Goal: Task Accomplishment & Management: Use online tool/utility

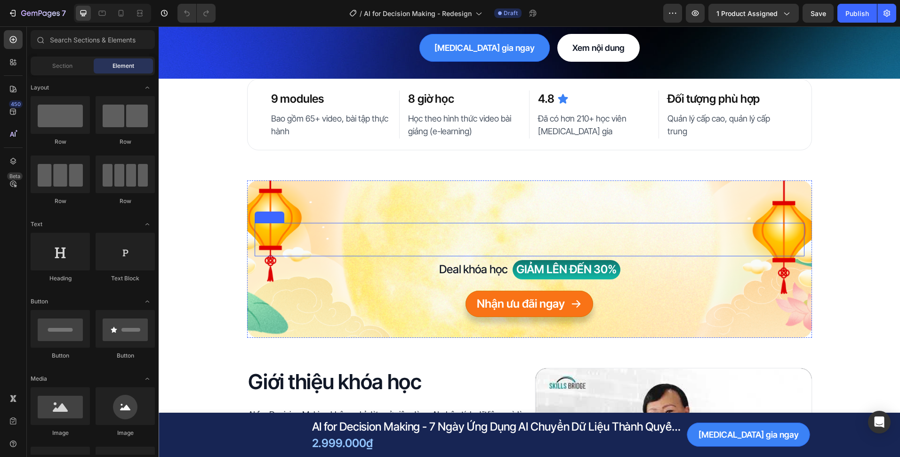
scroll to position [141, 0]
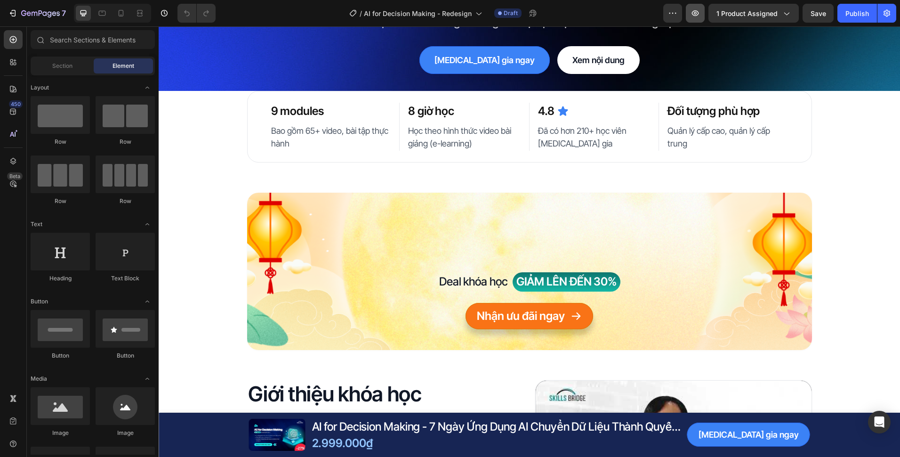
click at [698, 20] on button "button" at bounding box center [695, 13] width 19 height 19
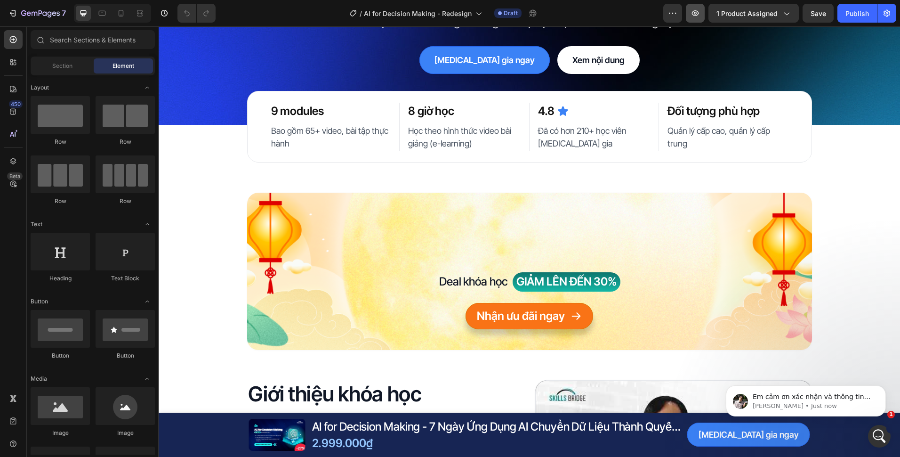
scroll to position [0, 0]
click at [797, 402] on p "Adrian • Just now" at bounding box center [813, 406] width 121 height 8
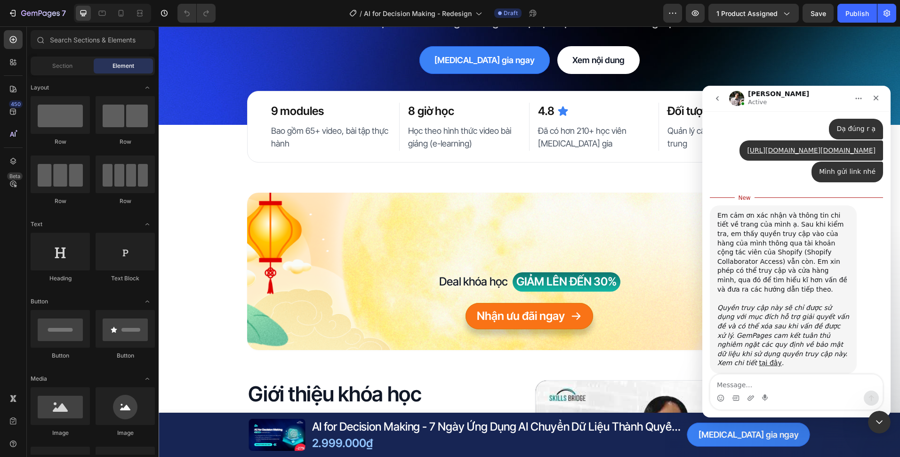
scroll to position [404, 0]
click at [879, 427] on div "Close Intercom Messenger" at bounding box center [878, 420] width 23 height 23
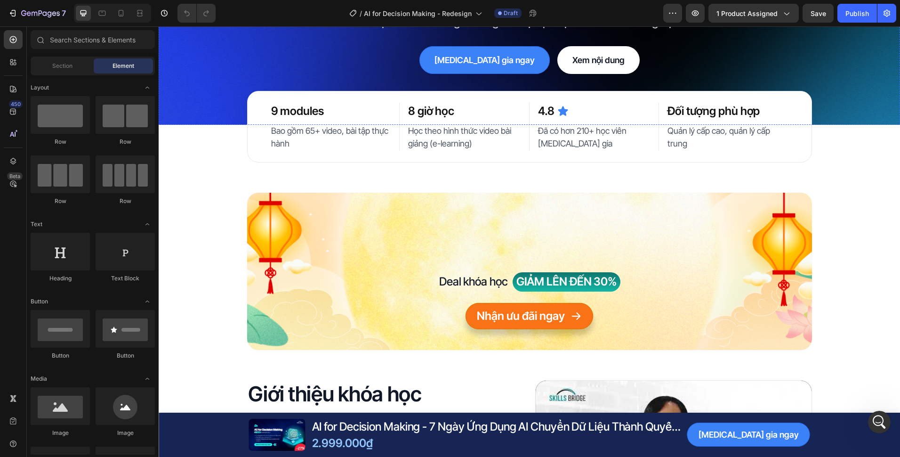
scroll to position [47, 0]
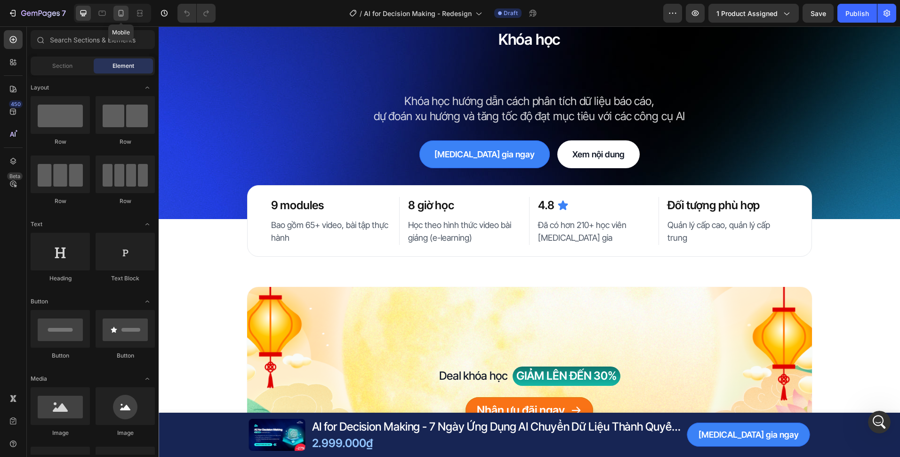
click at [127, 12] on div at bounding box center [120, 13] width 15 height 15
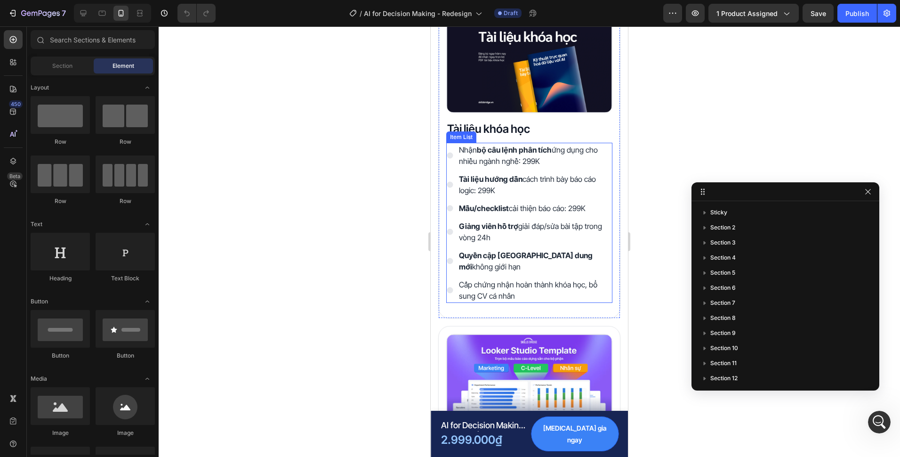
scroll to position [1930, 0]
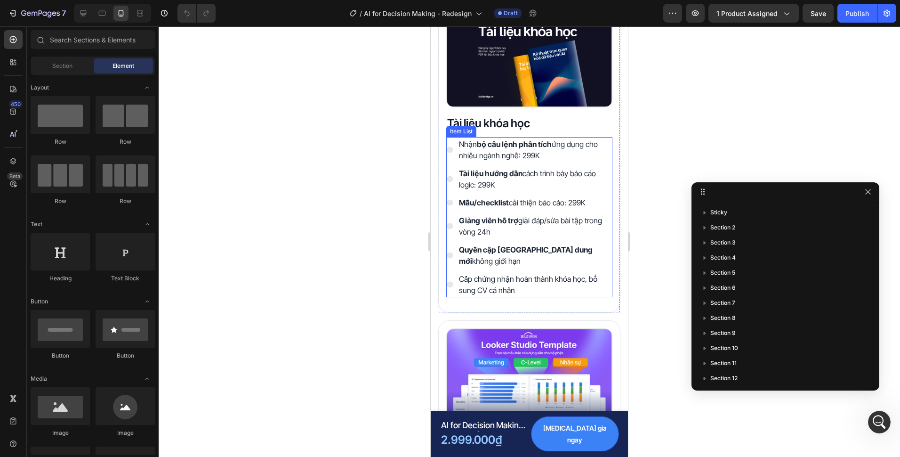
click at [534, 284] on p "Cấp chứng nhận hoàn thành khóa học, bổ sung CV cá nhân" at bounding box center [535, 284] width 152 height 23
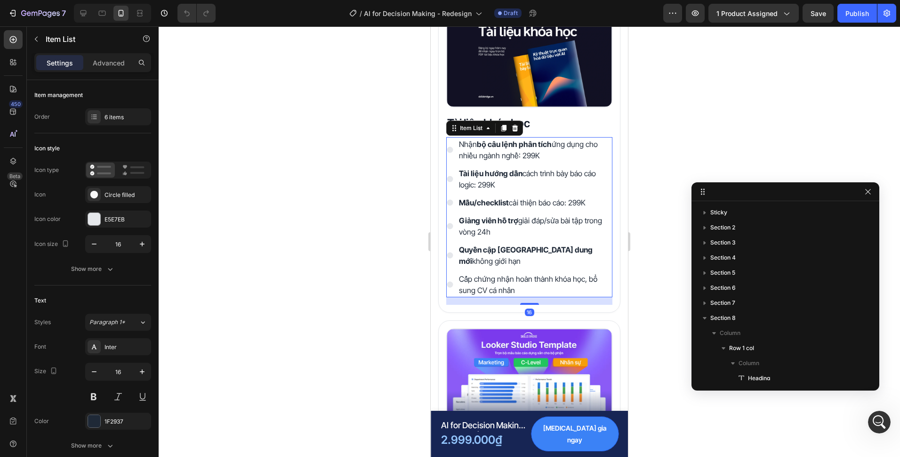
scroll to position [187, 0]
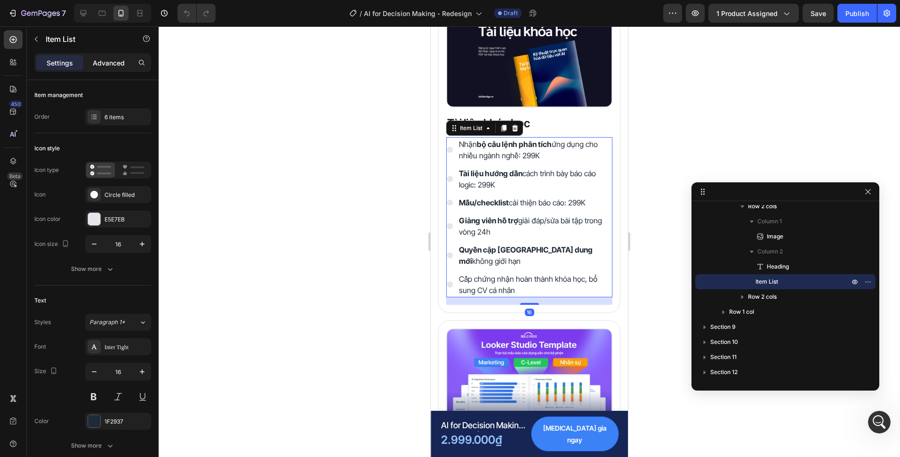
click at [115, 63] on p "Advanced" at bounding box center [109, 63] width 32 height 10
type input "100%"
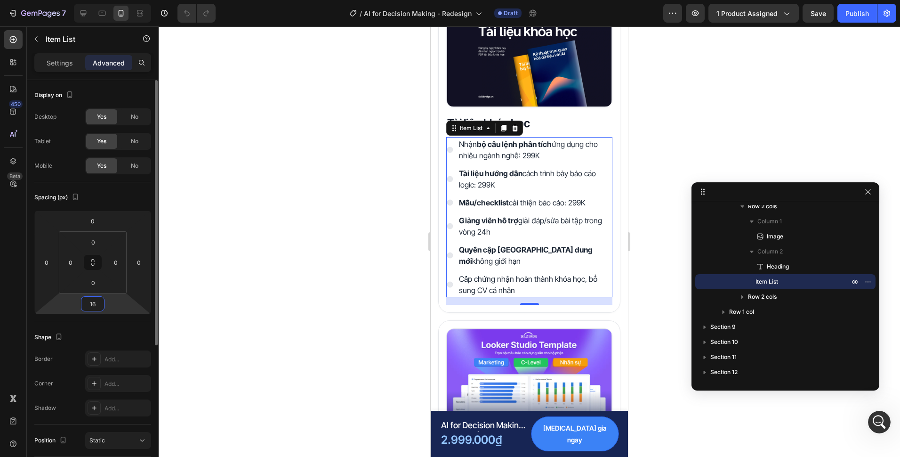
click at [97, 301] on input "16" at bounding box center [92, 304] width 19 height 14
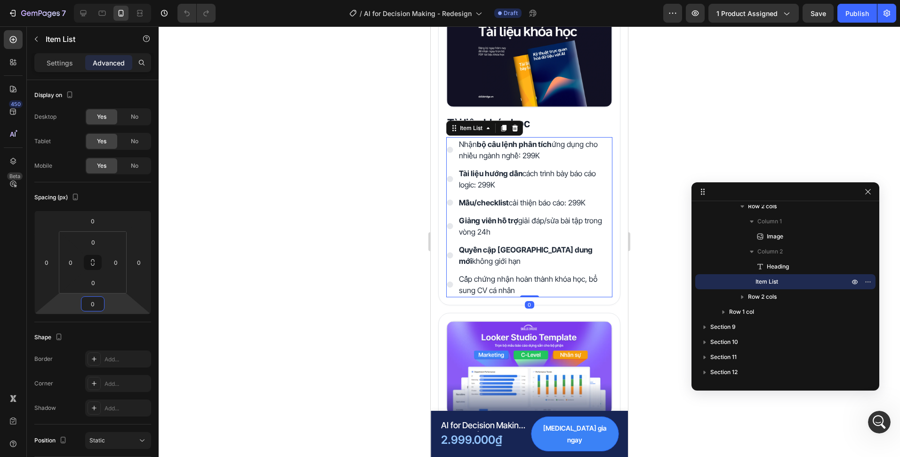
type input "0"
click at [356, 300] on div at bounding box center [530, 241] width 742 height 430
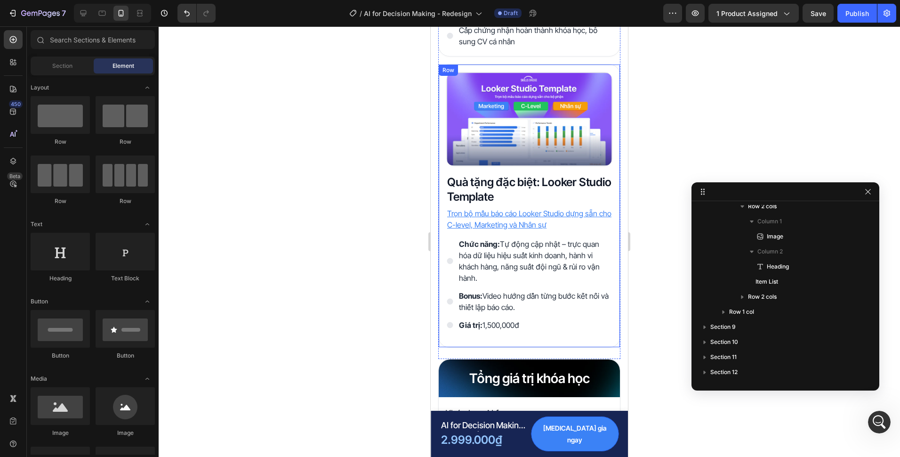
scroll to position [2213, 0]
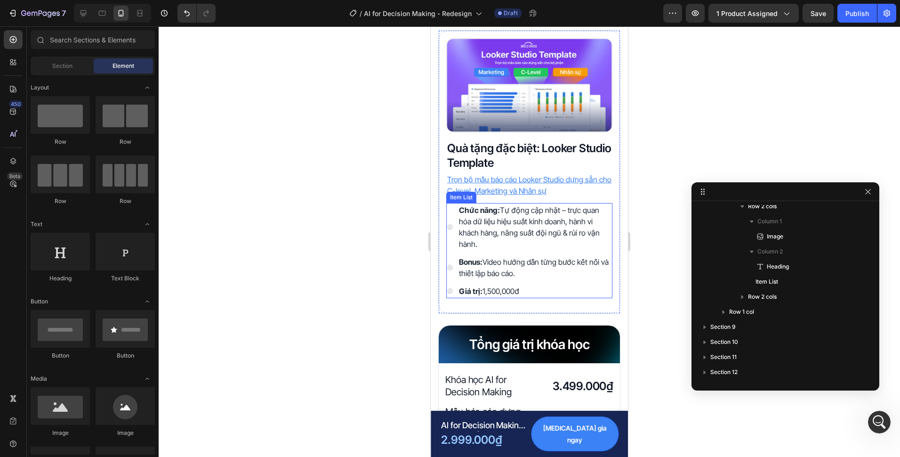
click at [572, 274] on div "Chức năng: Tự động cập nhật – trực quan hóa dữ liệu hiệu suất kinh doanh, hành …" at bounding box center [529, 250] width 166 height 95
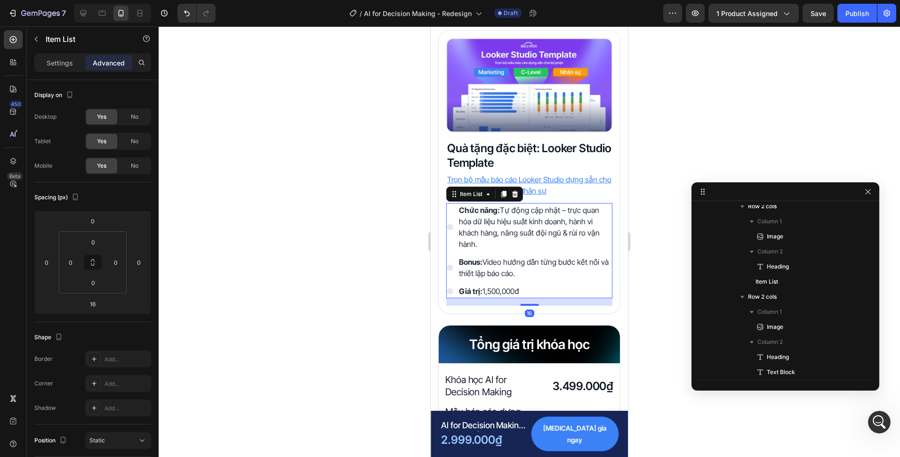
scroll to position [292, 0]
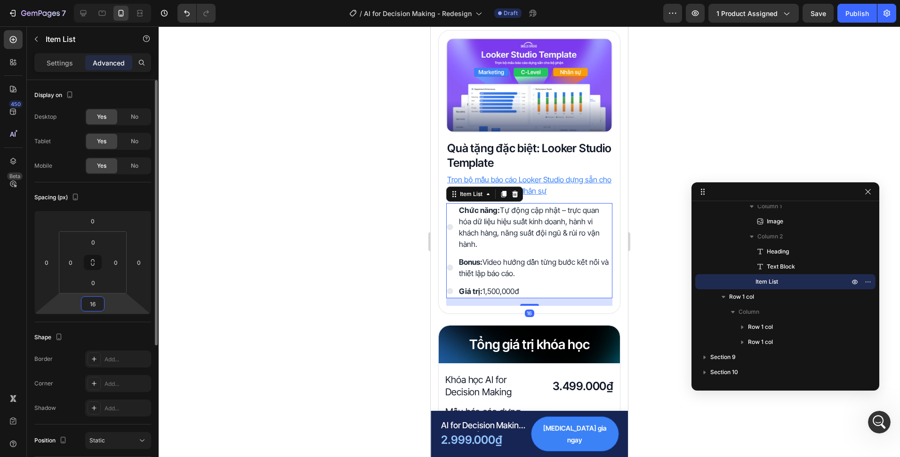
click at [92, 300] on input "16" at bounding box center [92, 304] width 19 height 14
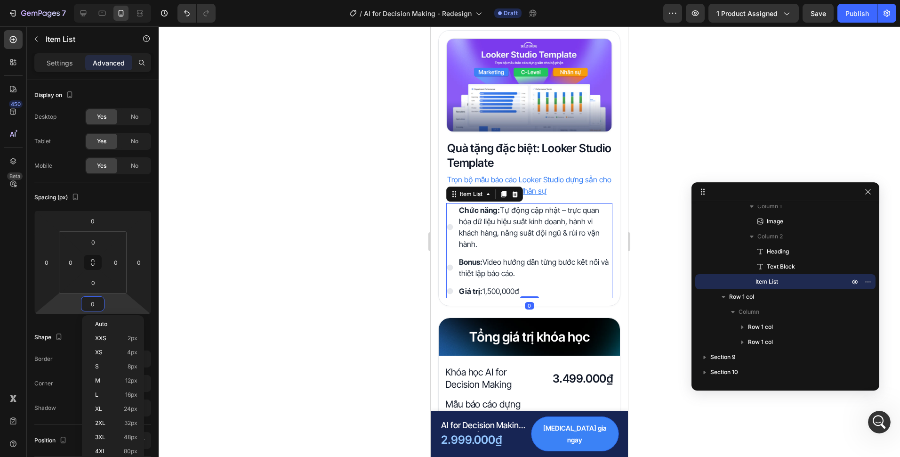
type input "0"
click at [389, 294] on div at bounding box center [530, 241] width 742 height 430
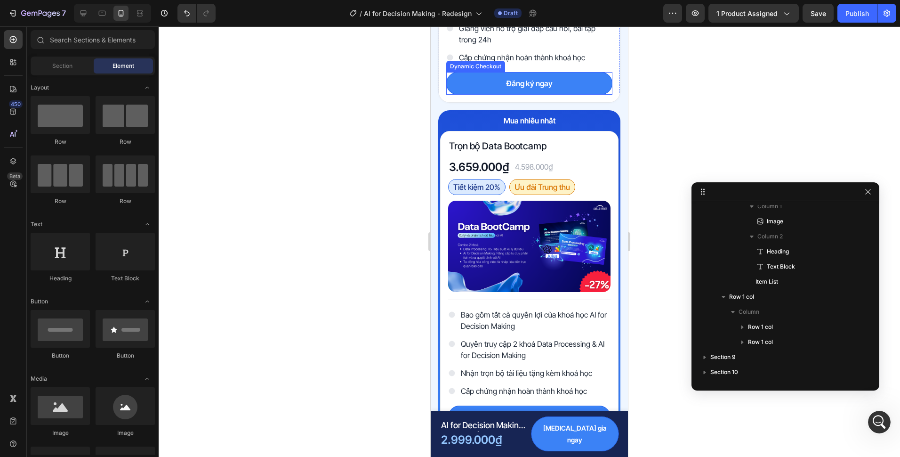
scroll to position [3249, 0]
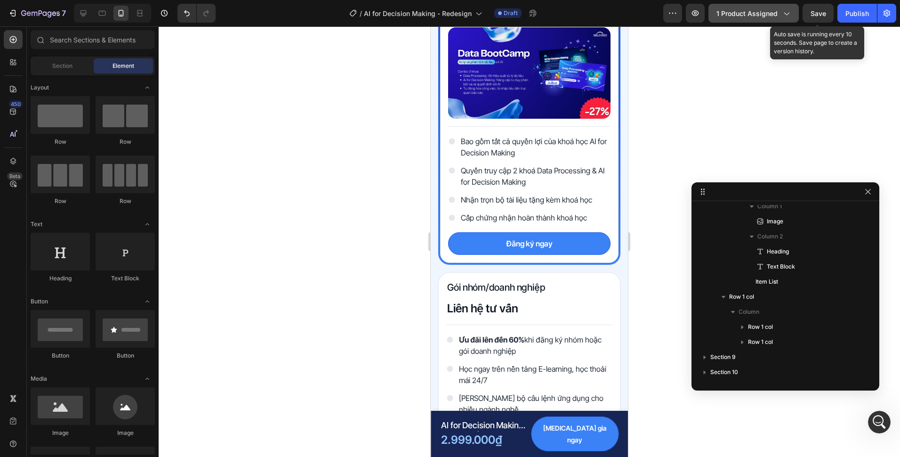
click at [812, 16] on span "Save" at bounding box center [819, 13] width 16 height 8
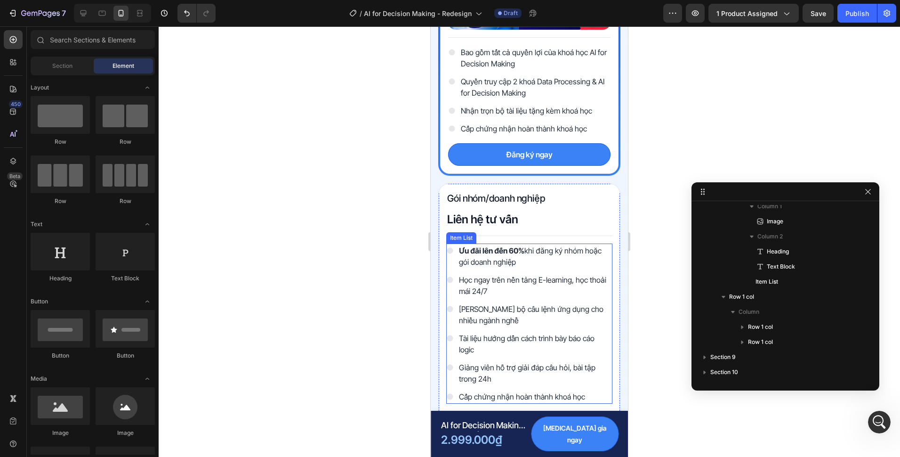
scroll to position [3955, 0]
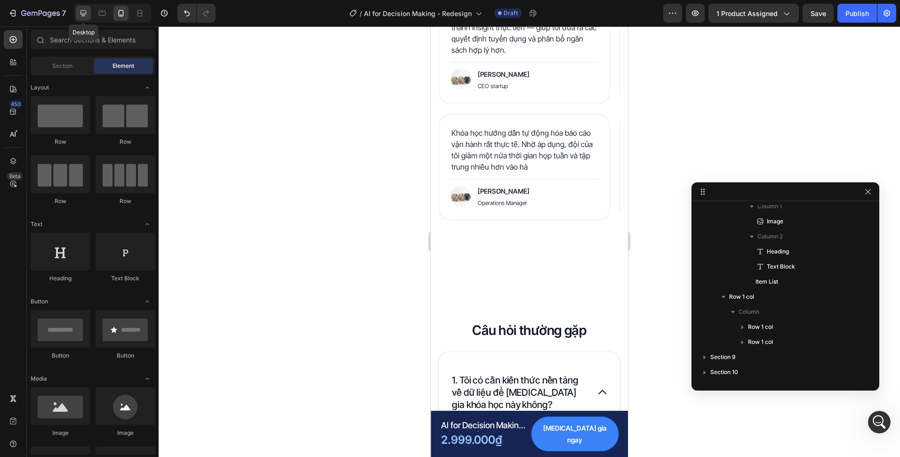
click at [82, 10] on icon at bounding box center [84, 13] width 6 height 6
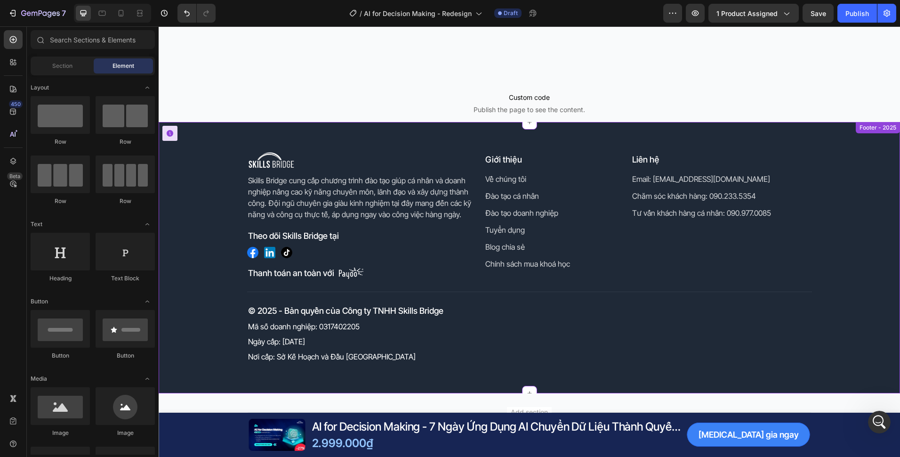
scroll to position [4948, 0]
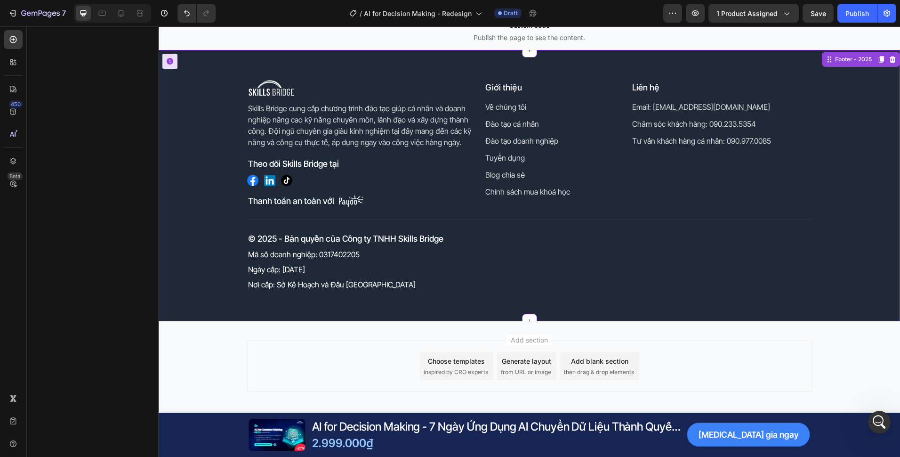
click at [613, 107] on p "Về chúng tôi" at bounding box center [552, 106] width 134 height 11
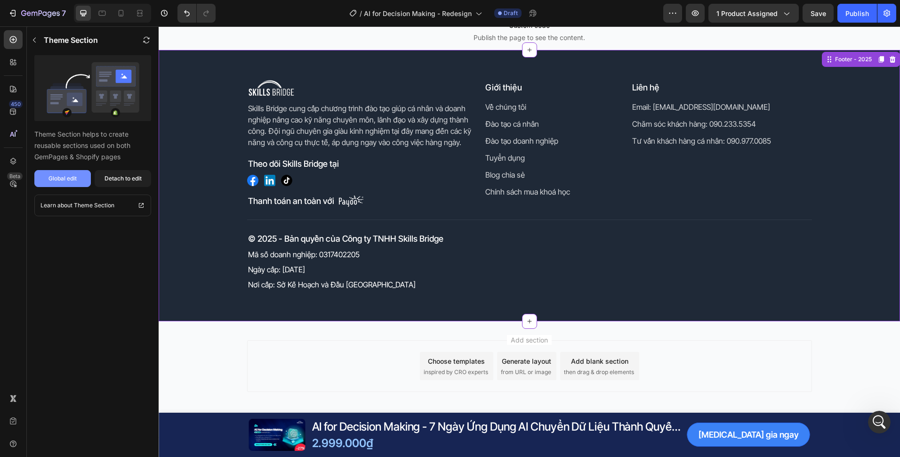
click at [71, 178] on div "Global edit" at bounding box center [62, 178] width 28 height 8
click at [265, 260] on p "Mã số doanh nghiệp: 0317402205" at bounding box center [529, 254] width 563 height 11
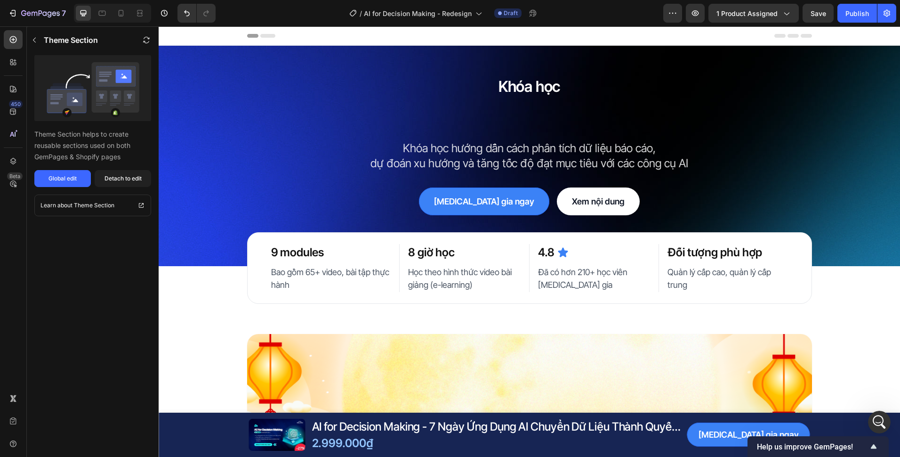
scroll to position [881, 0]
click at [360, 440] on div "2.999.000₫" at bounding box center [497, 443] width 372 height 16
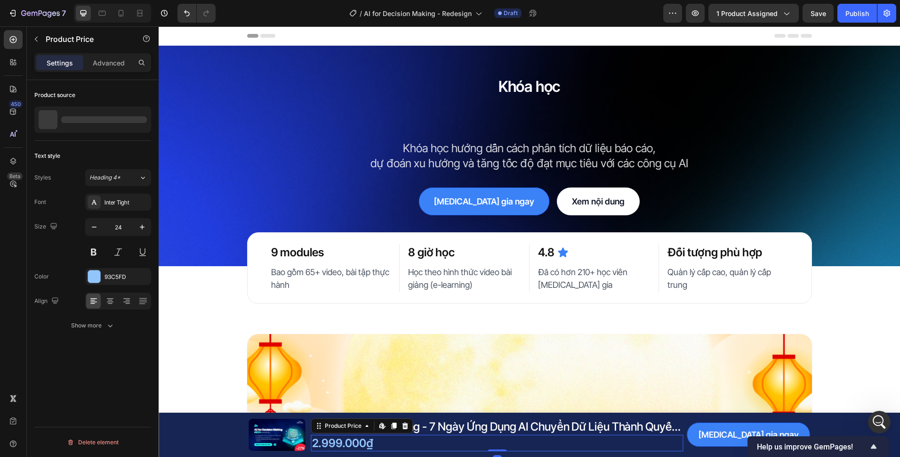
click at [393, 440] on div "2.999.000₫" at bounding box center [497, 443] width 372 height 16
click at [401, 430] on div at bounding box center [405, 425] width 11 height 11
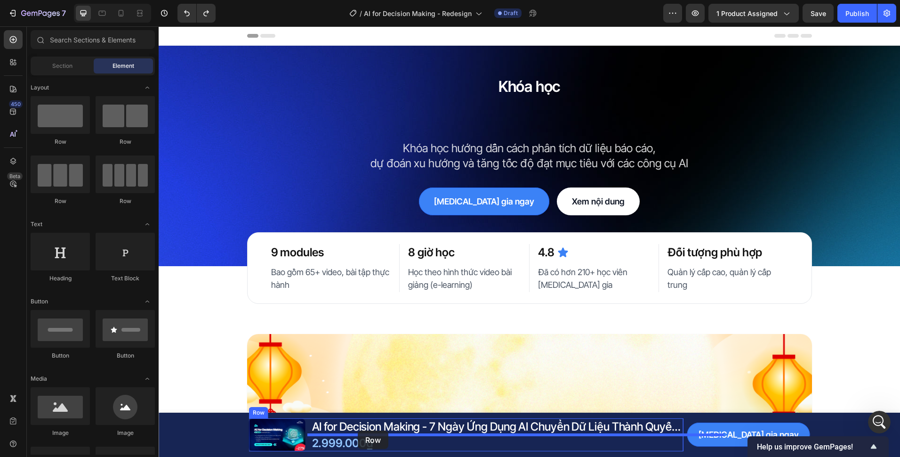
drag, startPoint x: 269, startPoint y: 147, endPoint x: 358, endPoint y: 430, distance: 297.1
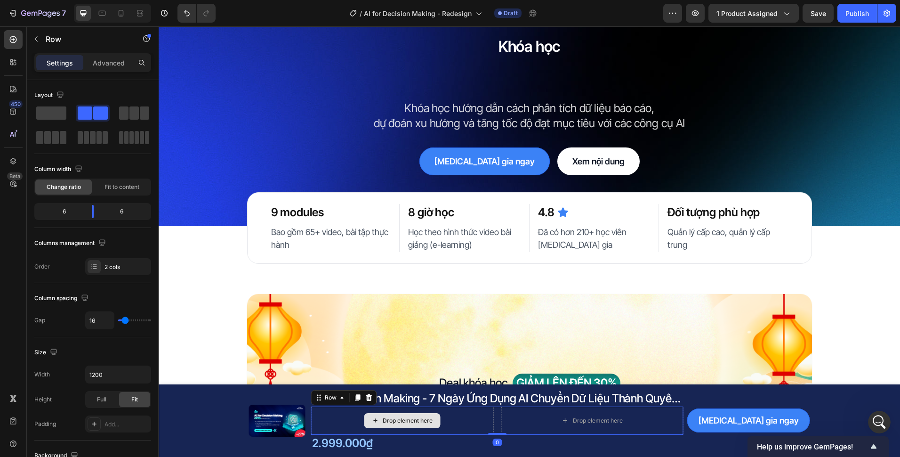
scroll to position [47, 0]
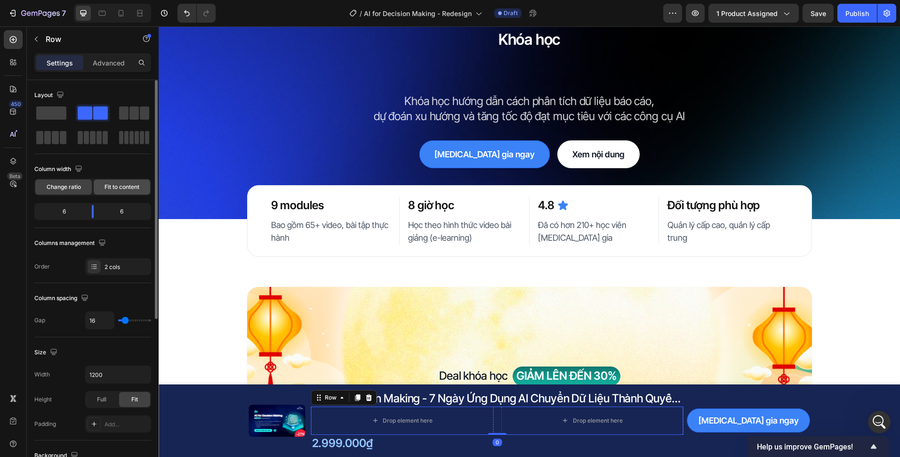
click at [115, 192] on div "Fit to content" at bounding box center [122, 186] width 56 height 15
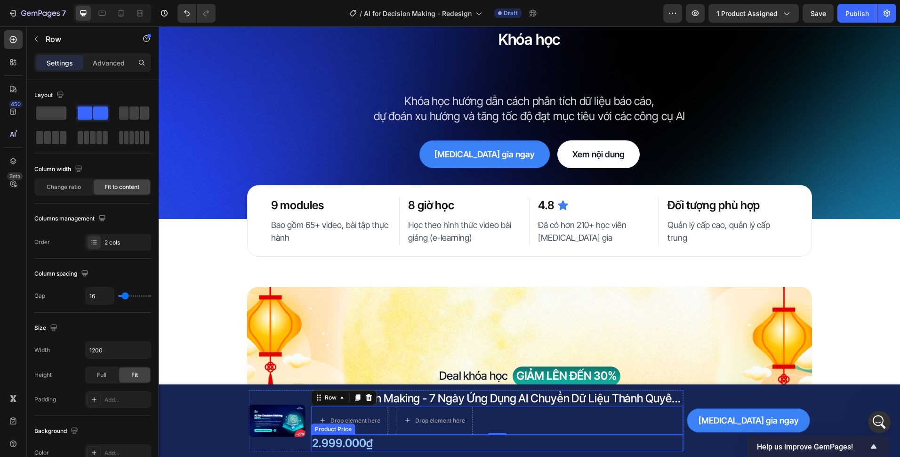
click at [380, 438] on div "2.999.000₫" at bounding box center [497, 443] width 372 height 16
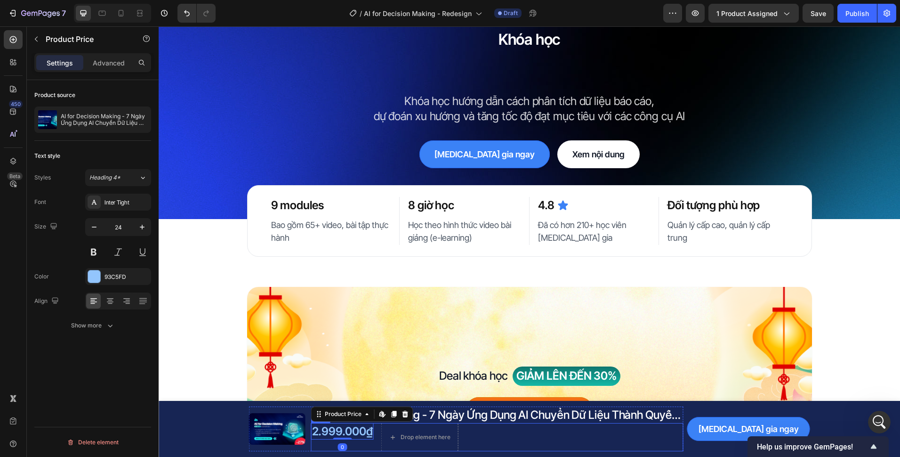
click at [371, 437] on div "2.999.000₫ Product Price Edit content in Shopify 0 Product Price Edit content i…" at bounding box center [497, 437] width 372 height 28
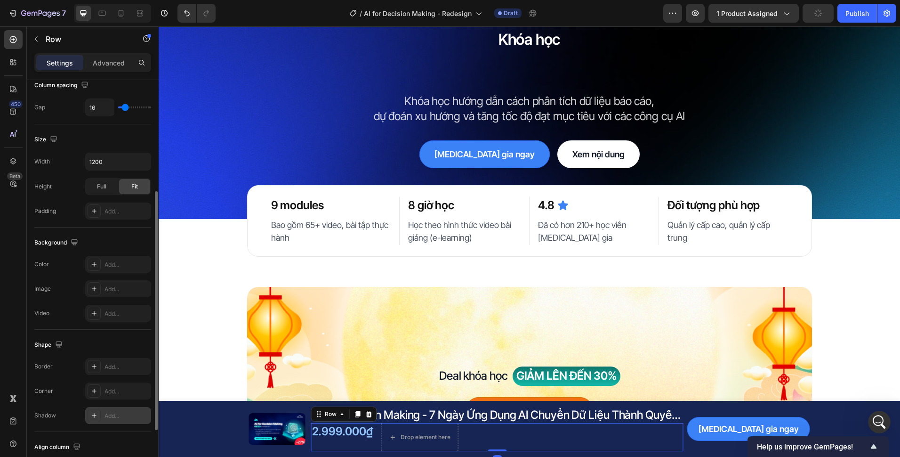
scroll to position [278, 0]
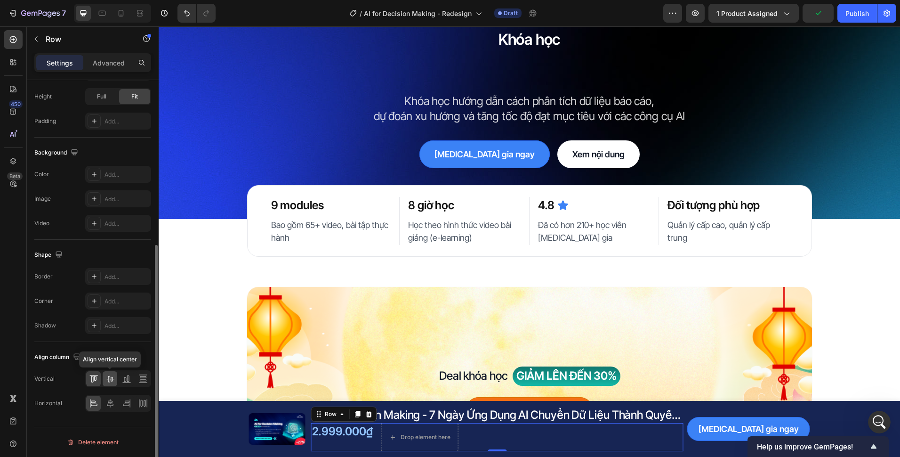
drag, startPoint x: 111, startPoint y: 382, endPoint x: 1, endPoint y: 361, distance: 111.3
click at [111, 382] on icon at bounding box center [109, 378] width 9 height 9
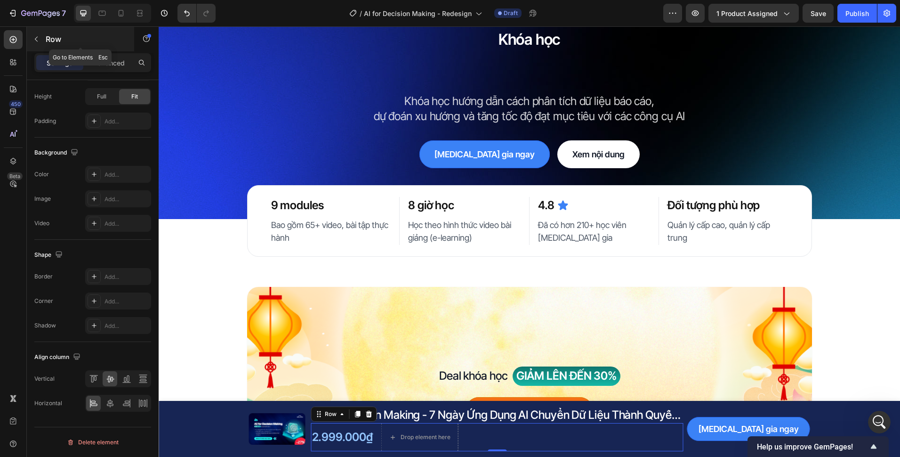
click at [40, 43] on button "button" at bounding box center [36, 39] width 15 height 15
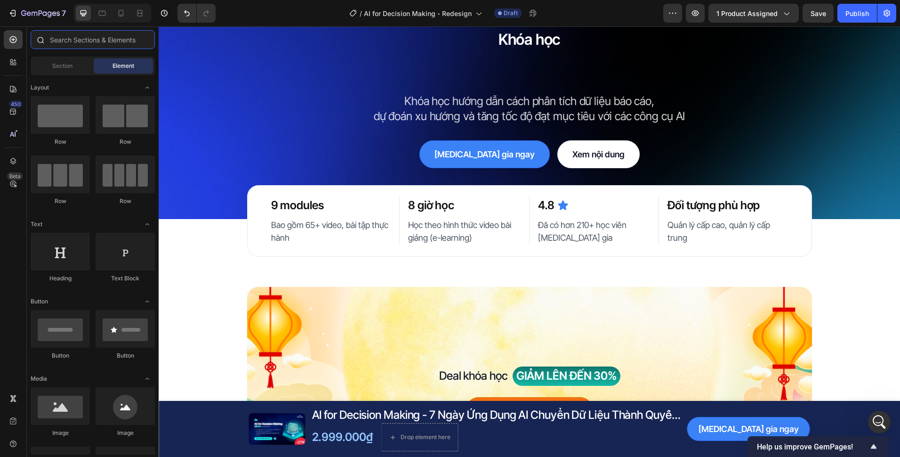
click at [81, 43] on input "text" at bounding box center [93, 39] width 124 height 19
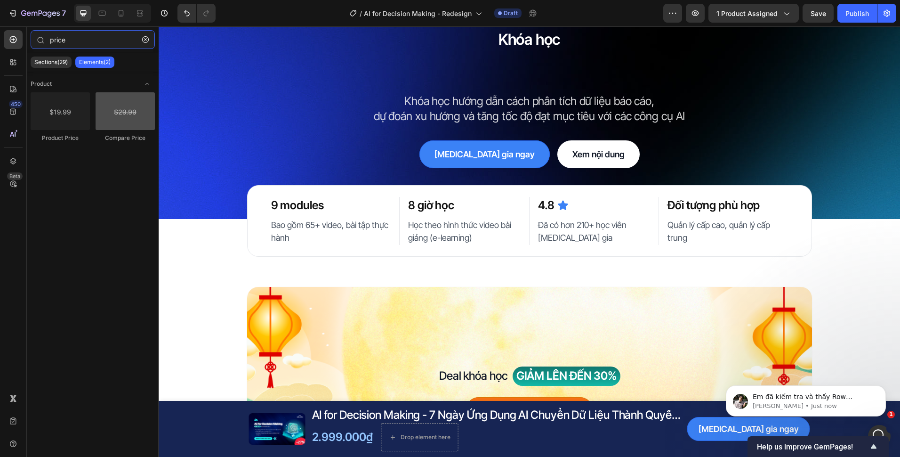
scroll to position [913, 0]
type input "price"
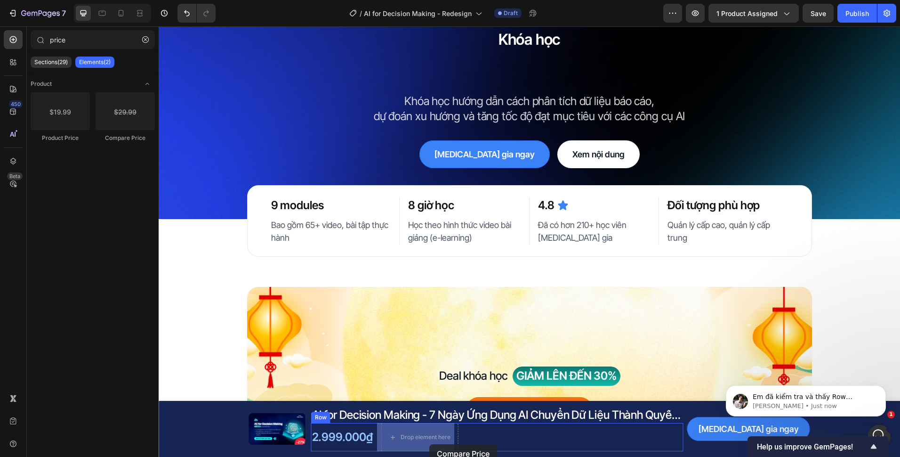
drag, startPoint x: 307, startPoint y: 154, endPoint x: 441, endPoint y: 441, distance: 316.2
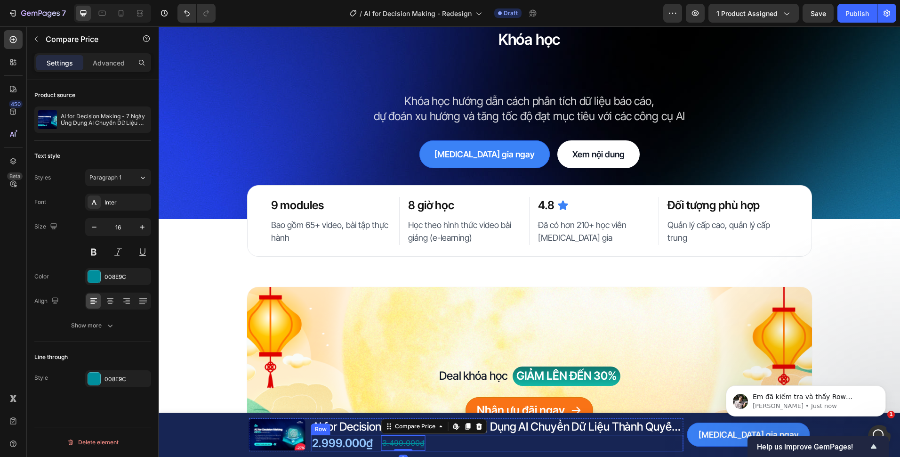
click at [500, 438] on div "2.999.000₫ Product Price Product Price 3.499.000₫ Compare Price Edit content in…" at bounding box center [497, 443] width 372 height 16
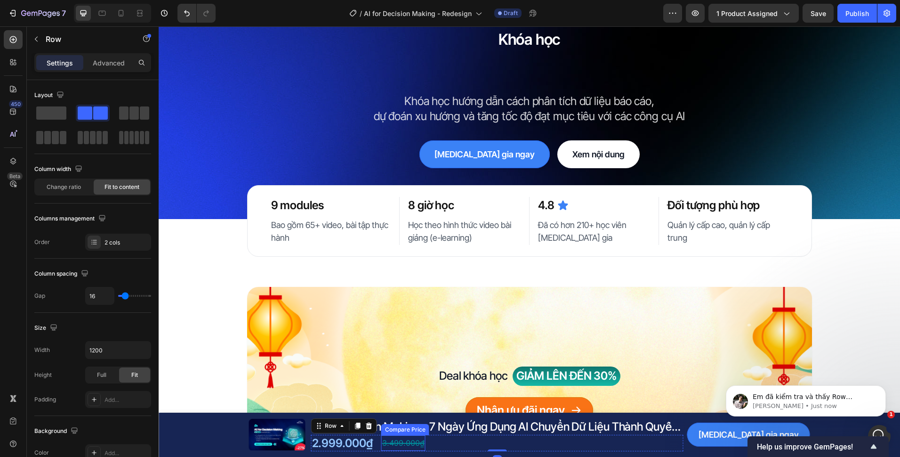
click at [410, 438] on div "3.499.000₫" at bounding box center [403, 443] width 44 height 16
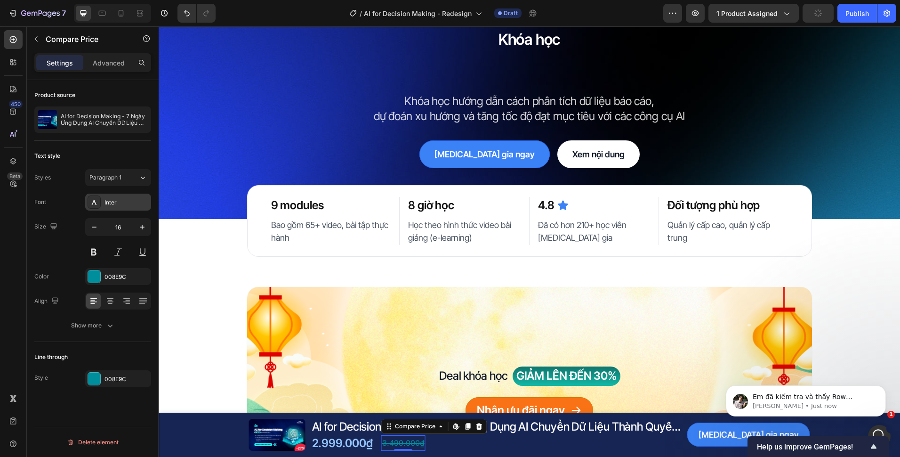
click at [120, 196] on div "Inter" at bounding box center [118, 201] width 66 height 17
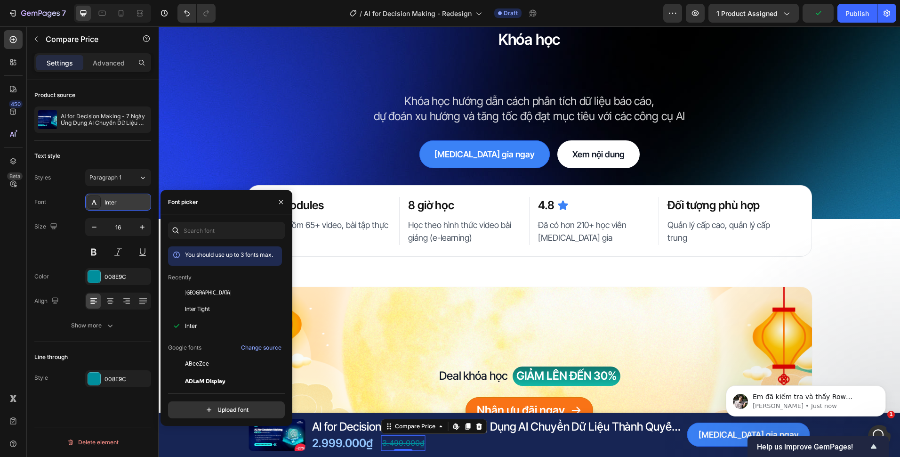
click at [116, 201] on div "Inter" at bounding box center [127, 202] width 44 height 8
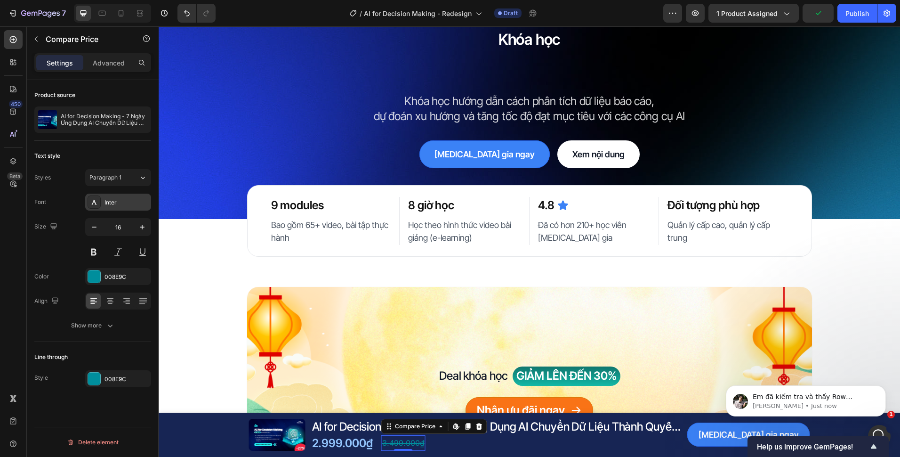
click at [115, 201] on div "Inter" at bounding box center [127, 202] width 44 height 8
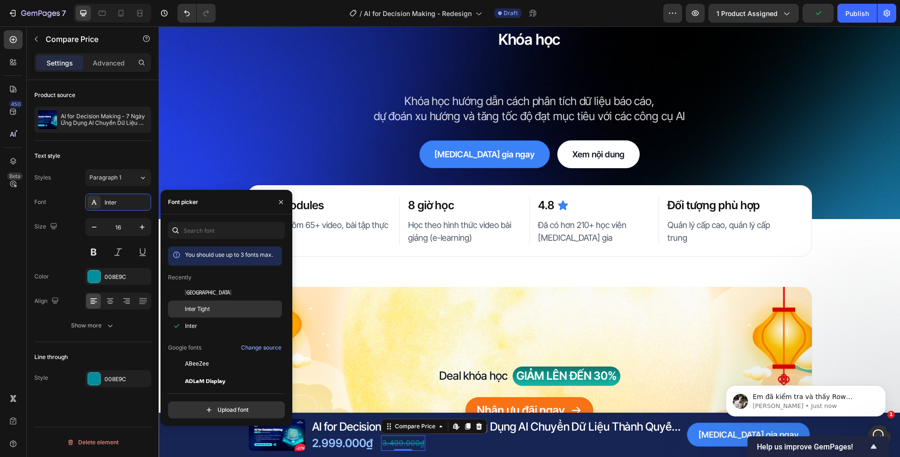
click at [206, 305] on span "Inter Tight" at bounding box center [197, 309] width 25 height 8
click at [124, 231] on input "16" at bounding box center [118, 226] width 31 height 17
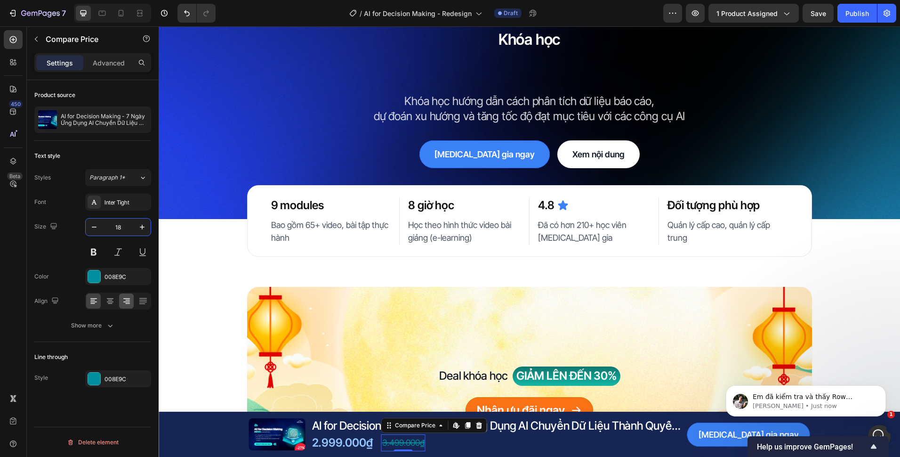
type input "18"
click at [102, 327] on div "Show more" at bounding box center [93, 325] width 44 height 9
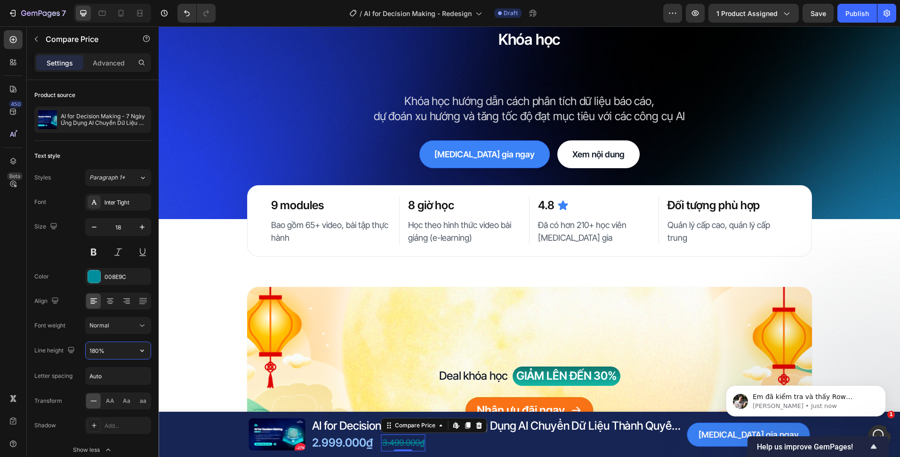
click at [99, 352] on input "180%" at bounding box center [118, 350] width 65 height 17
type input "150%"
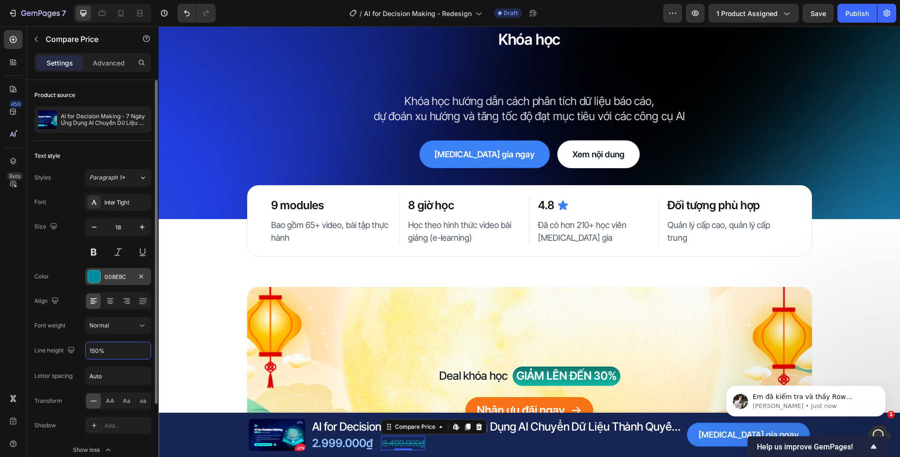
click at [119, 283] on div "008E9C" at bounding box center [118, 276] width 66 height 17
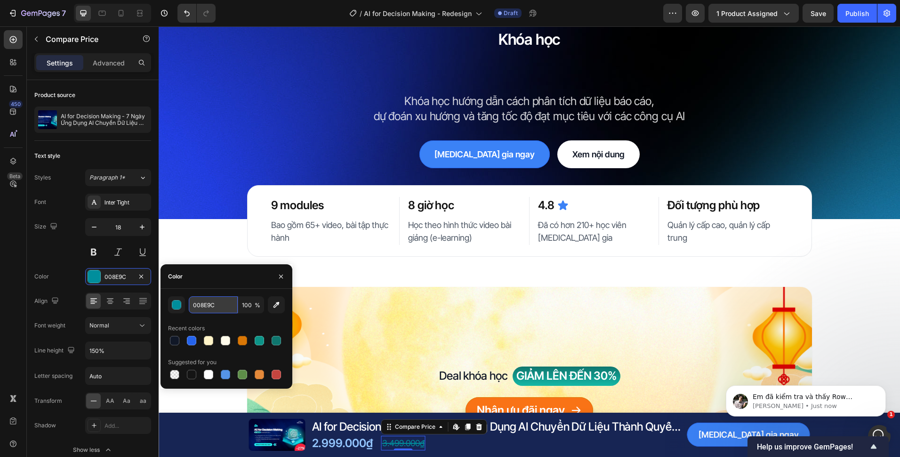
click at [215, 309] on input "008E9C" at bounding box center [213, 304] width 49 height 17
type input "FFFFFF"
click at [247, 307] on input "100" at bounding box center [251, 304] width 26 height 17
type input "72"
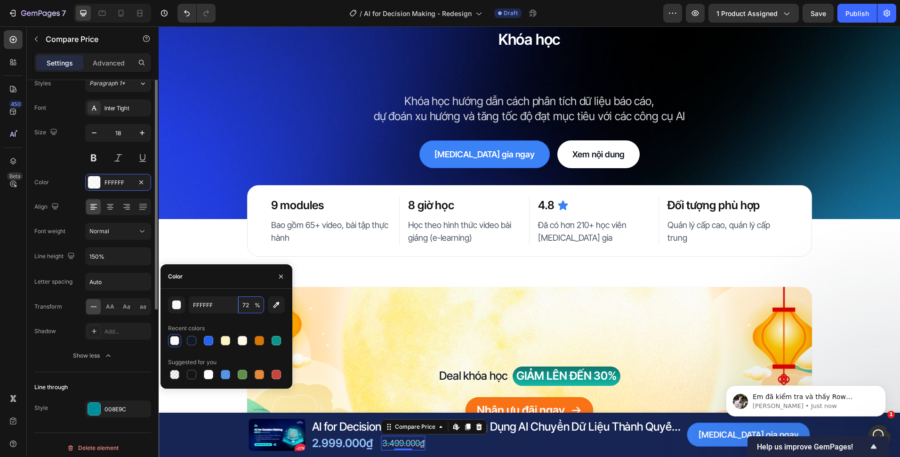
scroll to position [100, 0]
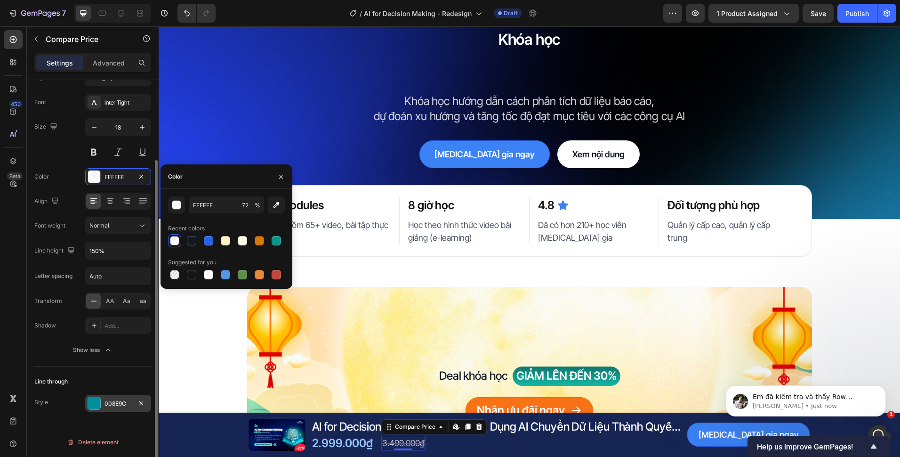
click at [115, 400] on div "008E9C" at bounding box center [118, 403] width 27 height 8
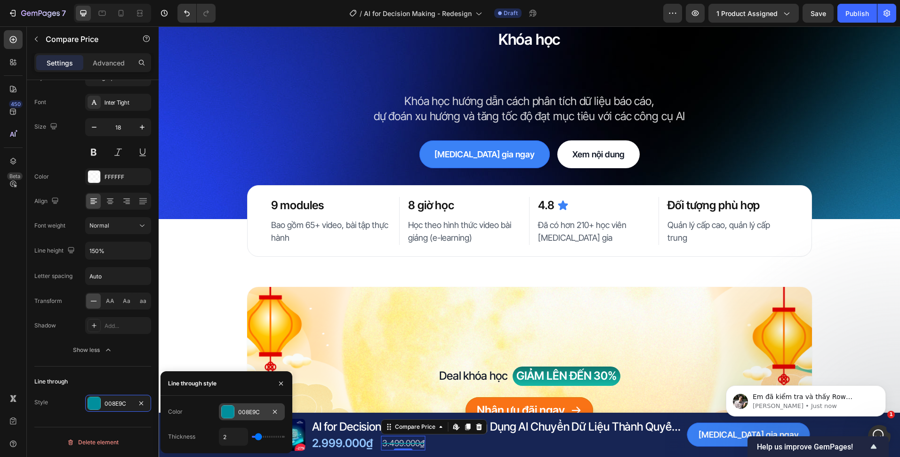
click at [251, 417] on div "008E9C" at bounding box center [252, 411] width 66 height 17
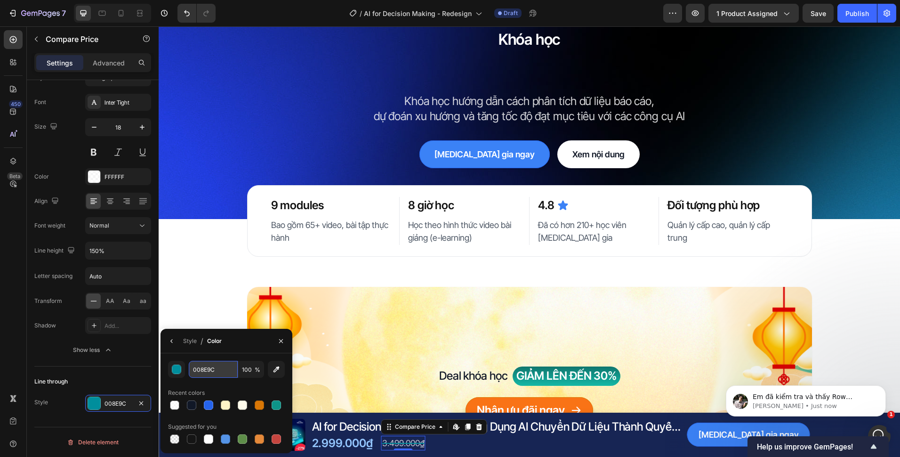
click at [205, 367] on input "008E9C" at bounding box center [213, 369] width 49 height 17
type input "FFFFFF"
click at [250, 371] on input "100" at bounding box center [251, 369] width 26 height 17
type input "72"
click at [129, 371] on div "Line through Style FFFFFF" at bounding box center [92, 392] width 117 height 53
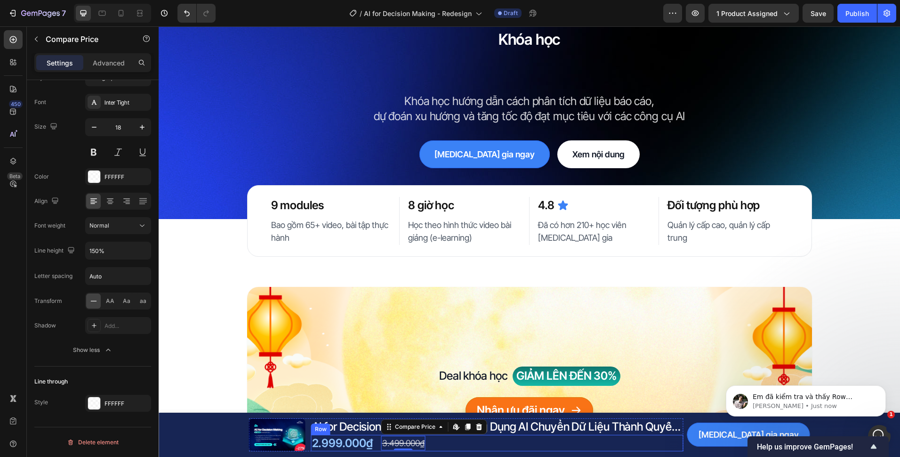
click at [441, 450] on div "2.999.000₫ Product Price Product Price 3.499.000₫ Compare Price Edit content in…" at bounding box center [497, 443] width 372 height 16
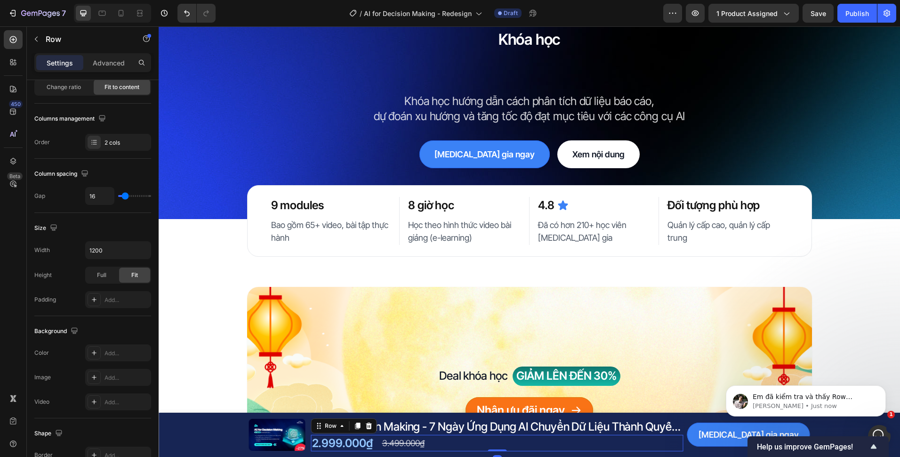
scroll to position [0, 0]
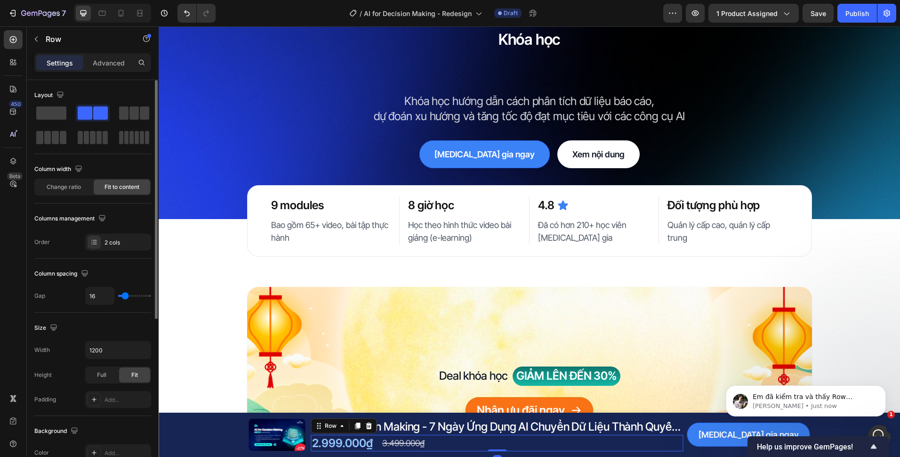
click at [134, 104] on div "Layout" at bounding box center [92, 117] width 117 height 58
click at [134, 105] on div at bounding box center [134, 113] width 34 height 17
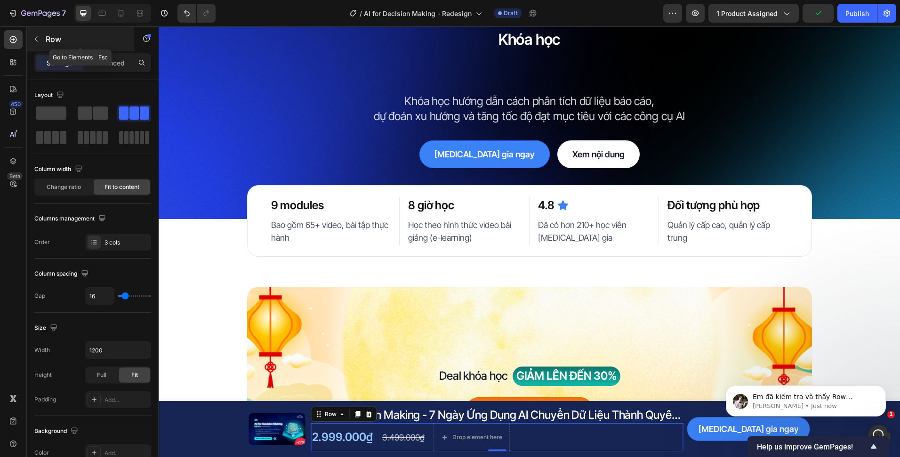
click at [62, 36] on p "Row" at bounding box center [86, 38] width 80 height 11
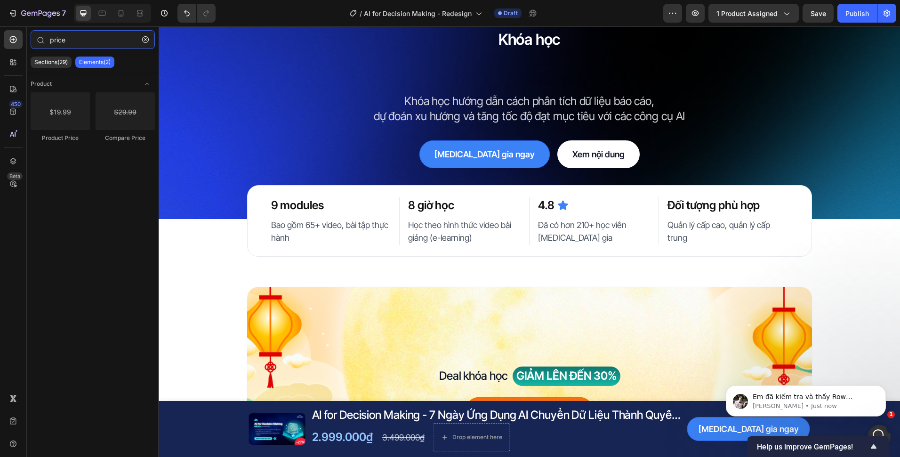
click at [62, 36] on input "price" at bounding box center [93, 39] width 124 height 19
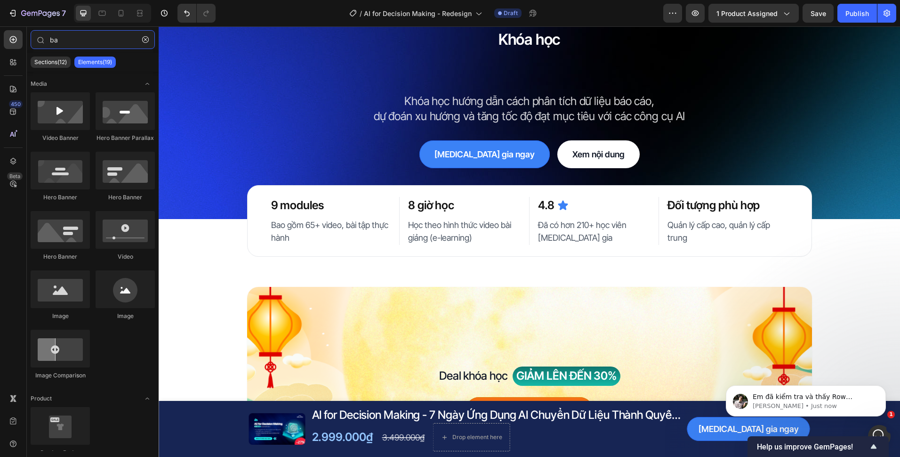
type input "b"
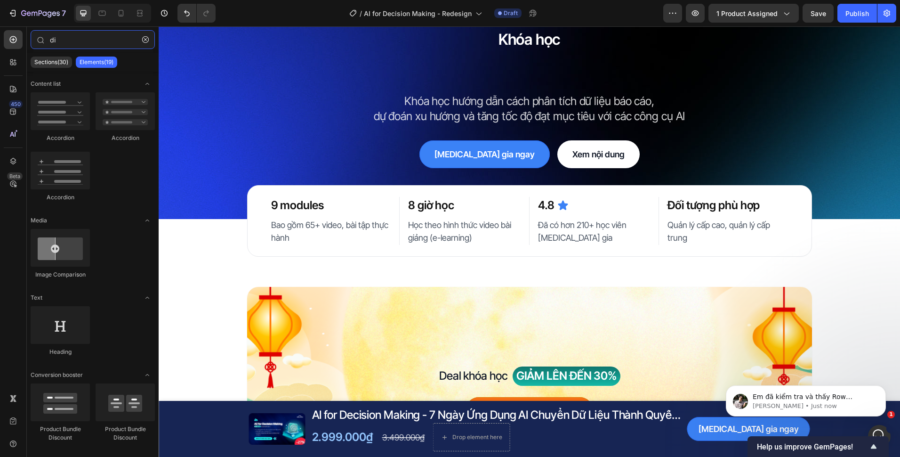
type input "d"
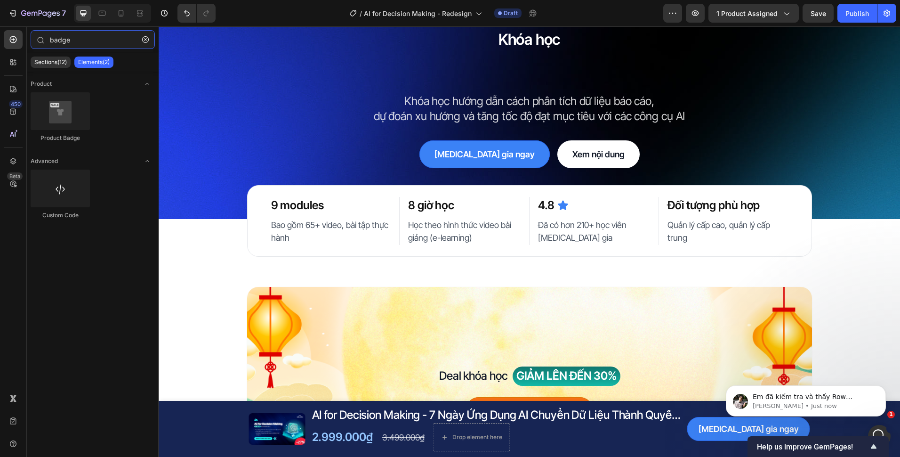
type input "badge"
drag, startPoint x: 58, startPoint y: 133, endPoint x: 82, endPoint y: 130, distance: 23.7
click at [89, 134] on div "Product Badge" at bounding box center [60, 117] width 59 height 50
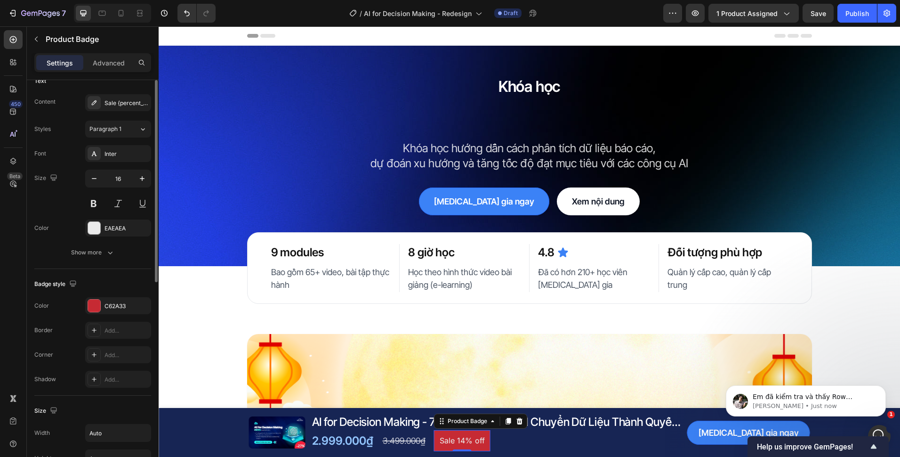
scroll to position [94, 0]
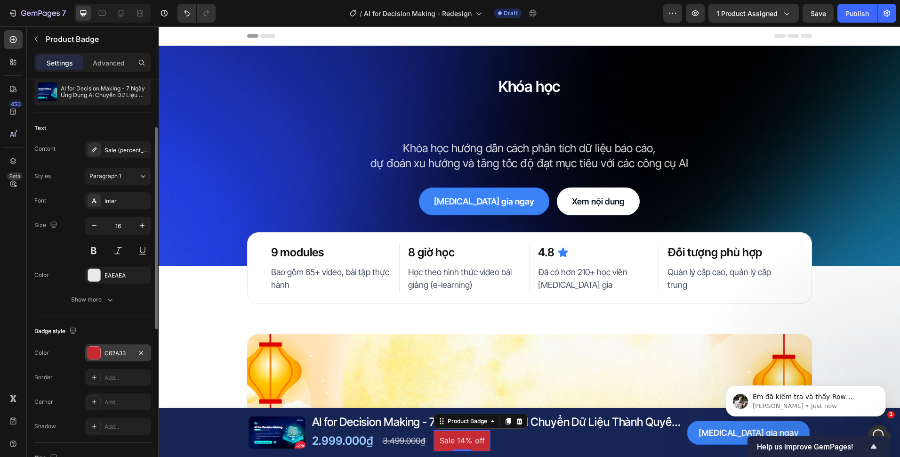
click at [109, 355] on div "C62A33" at bounding box center [118, 353] width 27 height 8
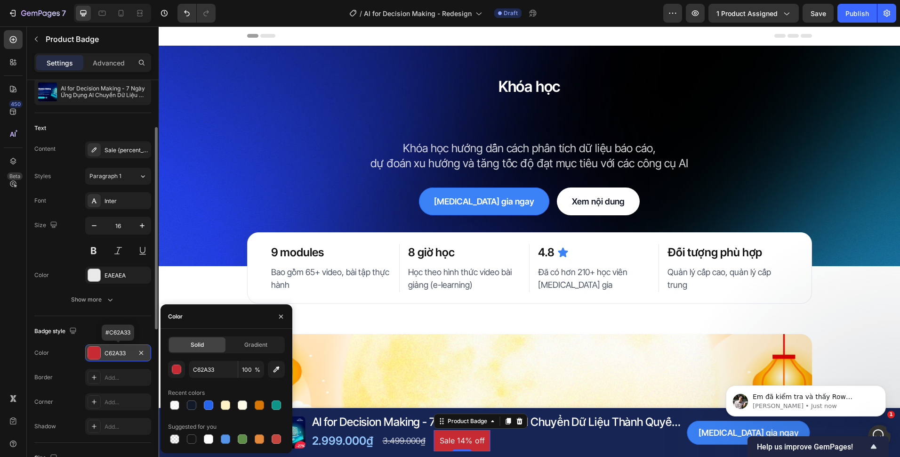
click at [109, 355] on div "C62A33" at bounding box center [118, 353] width 27 height 8
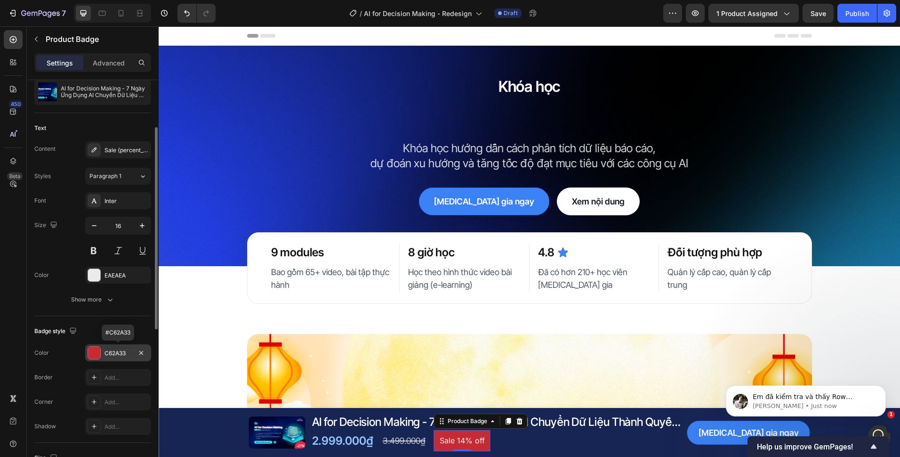
click at [109, 354] on div "C62A33" at bounding box center [118, 353] width 27 height 8
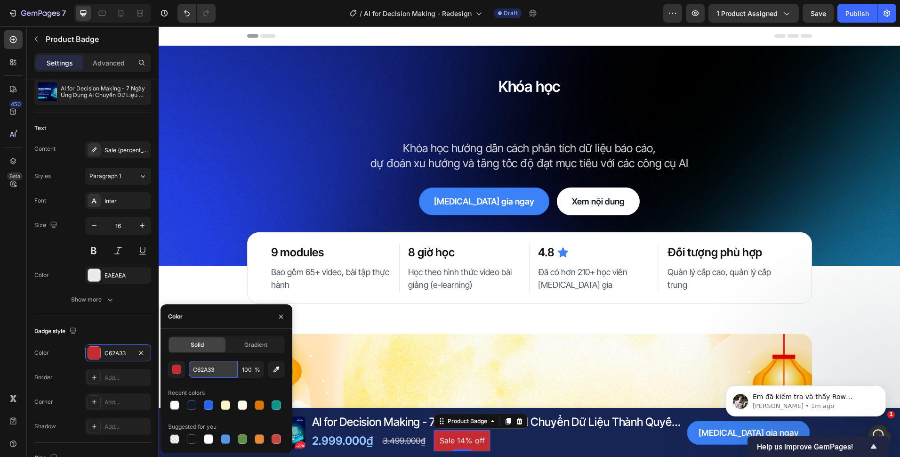
click at [205, 371] on input "C62A33" at bounding box center [213, 369] width 49 height 17
paste input "#F59E0B"
type input "F59E0B"
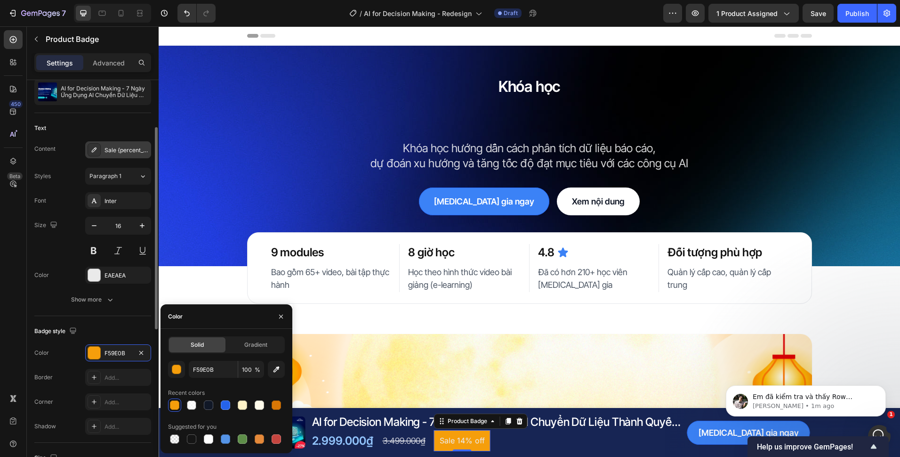
click at [110, 156] on div "Sale {percent_discount} off" at bounding box center [118, 149] width 66 height 17
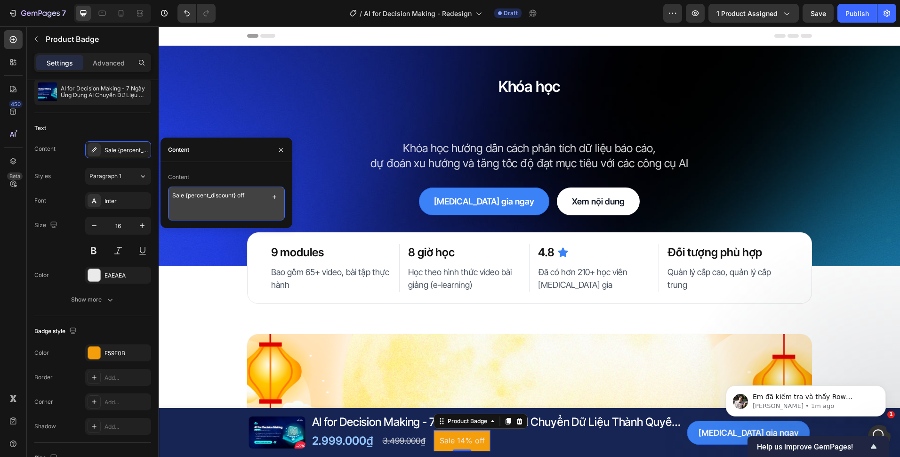
click at [185, 196] on textarea "Sale {percent_discount} off" at bounding box center [226, 203] width 117 height 34
drag, startPoint x: 184, startPoint y: 195, endPoint x: 161, endPoint y: 198, distance: 23.2
click at [161, 198] on div "Content Sale {percent_discount} off" at bounding box center [227, 194] width 132 height 51
click at [258, 192] on textarea "Tiết kiệm {percent_discount} off" at bounding box center [226, 203] width 117 height 34
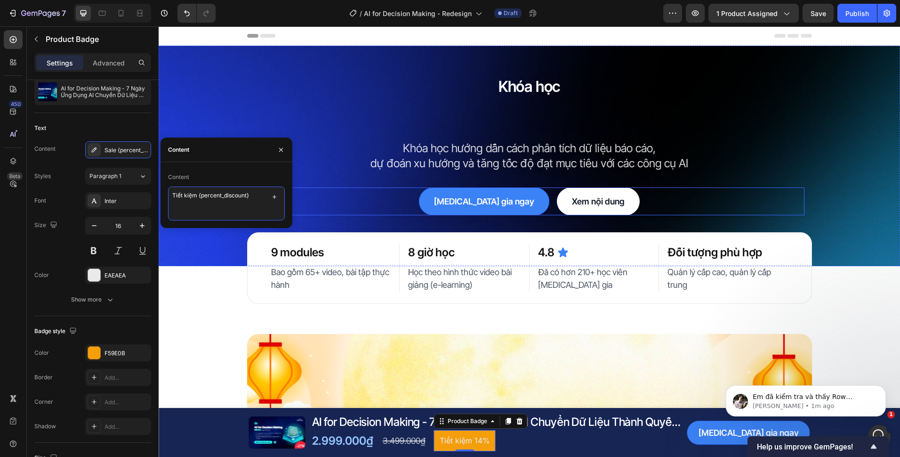
type textarea "Tiết kiệm {percent_discount}"
click at [113, 314] on div "Text Content Sale {percent_discount} off Styles Paragraph 1 Font Inter Size 16 …" at bounding box center [92, 214] width 117 height 203
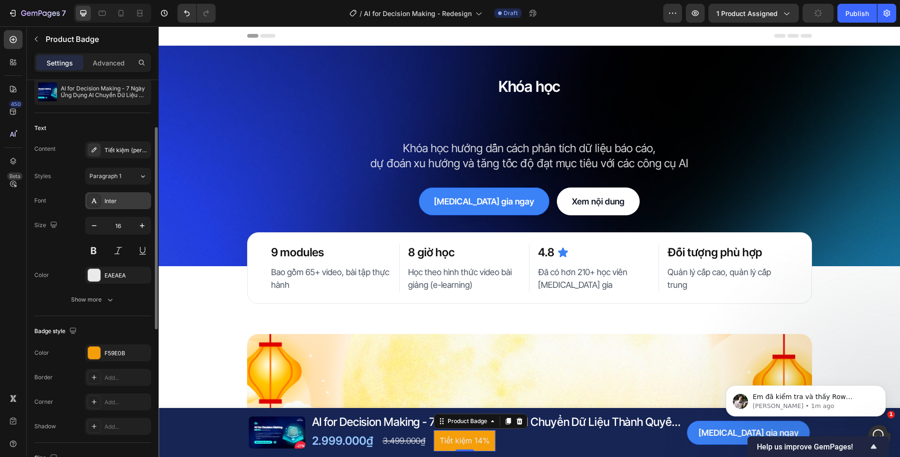
click at [121, 203] on div "Inter" at bounding box center [127, 201] width 44 height 8
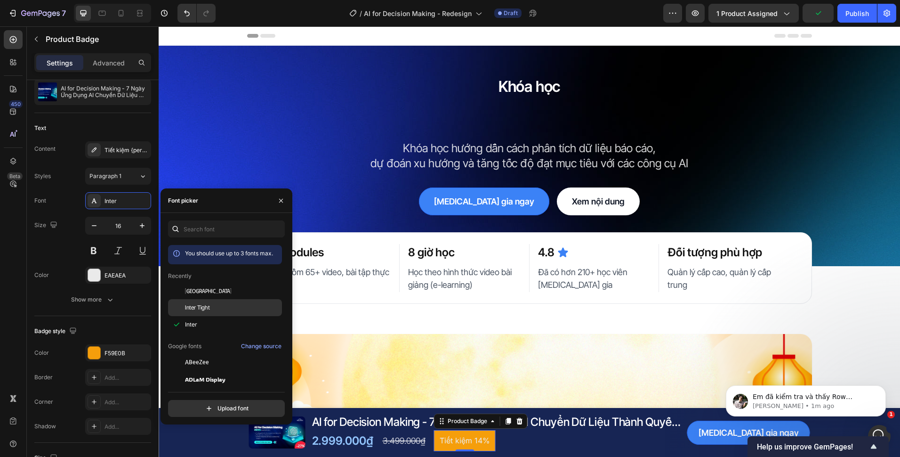
click at [206, 302] on div "Inter Tight" at bounding box center [225, 307] width 114 height 17
click at [123, 233] on input "16" at bounding box center [118, 225] width 31 height 17
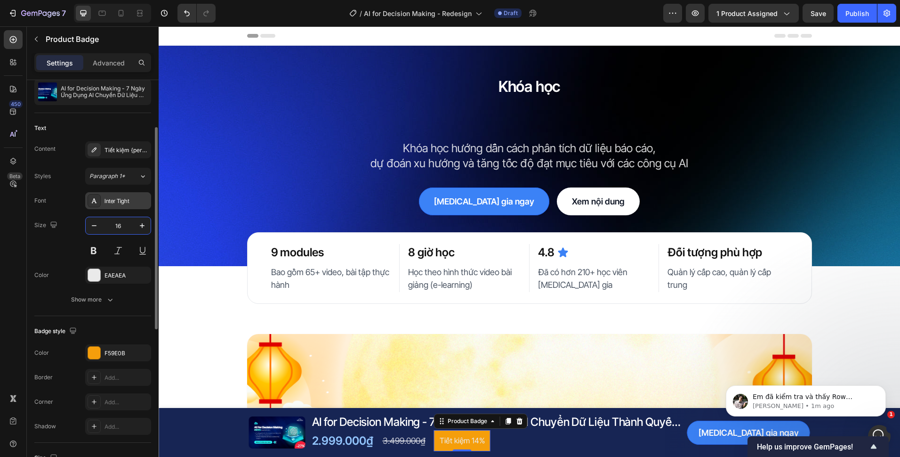
click at [131, 199] on div "Inter Tight" at bounding box center [127, 201] width 44 height 8
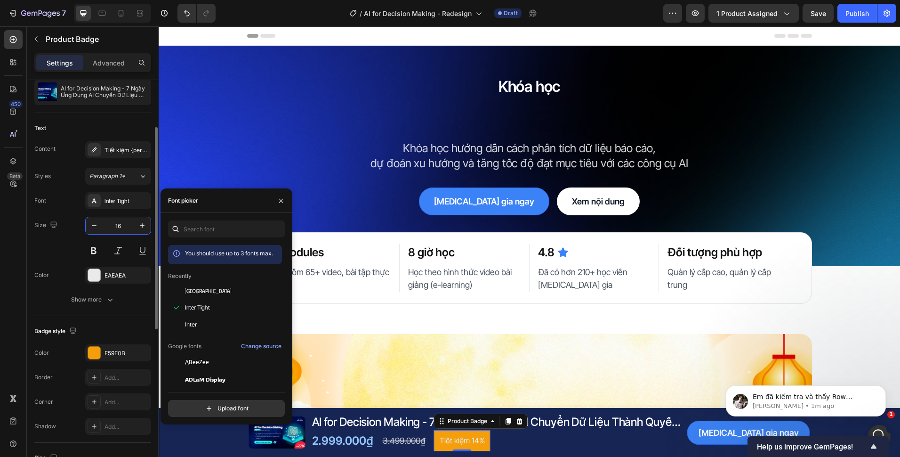
click at [126, 219] on input "16" at bounding box center [118, 225] width 31 height 17
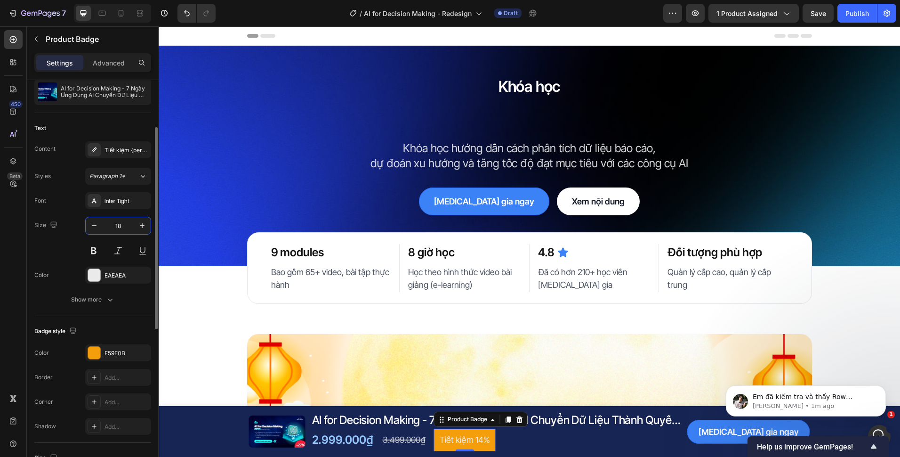
type input "18"
click at [89, 316] on div "Badge style Color F59E0B Border Add... Corner Add... Shadow Add..." at bounding box center [92, 379] width 117 height 127
click at [101, 309] on div "Text Content Tiết kiệm {percent_discount} Styles Paragraph 1* Font Inter Tight …" at bounding box center [92, 214] width 117 height 203
click at [104, 305] on button "Show more" at bounding box center [92, 299] width 117 height 17
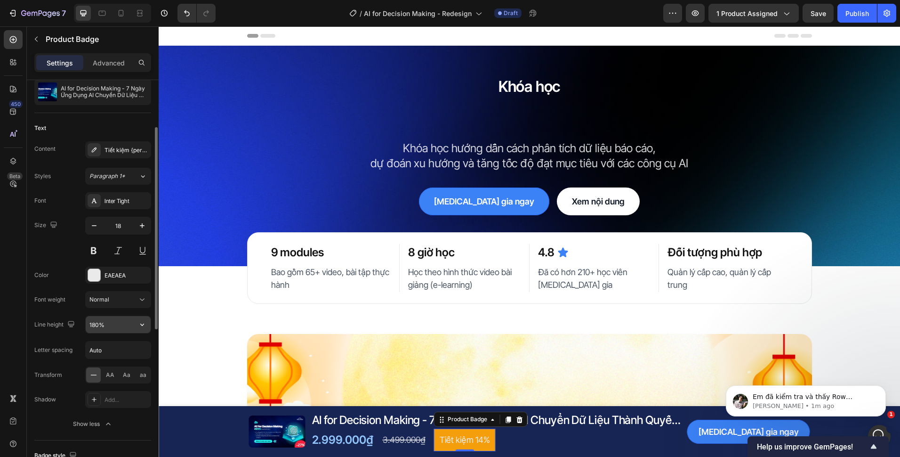
click at [100, 320] on input "180%" at bounding box center [118, 324] width 65 height 17
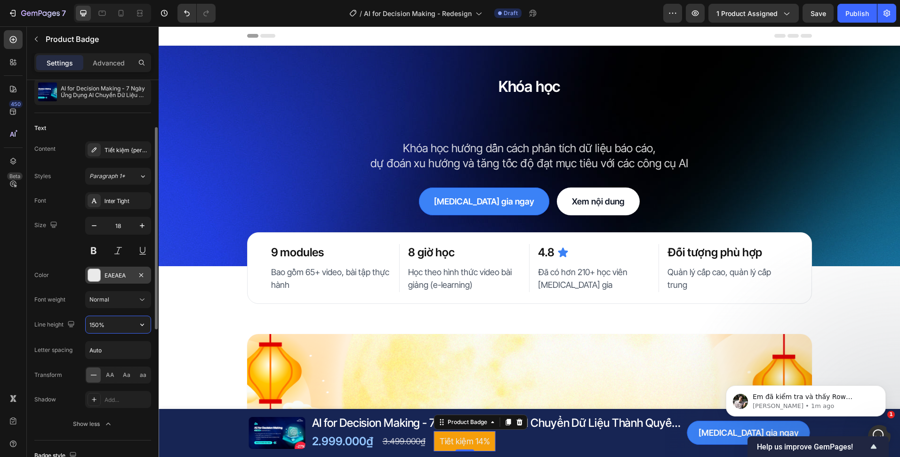
type input "150%"
click at [115, 274] on div "EAEAEA" at bounding box center [118, 275] width 27 height 8
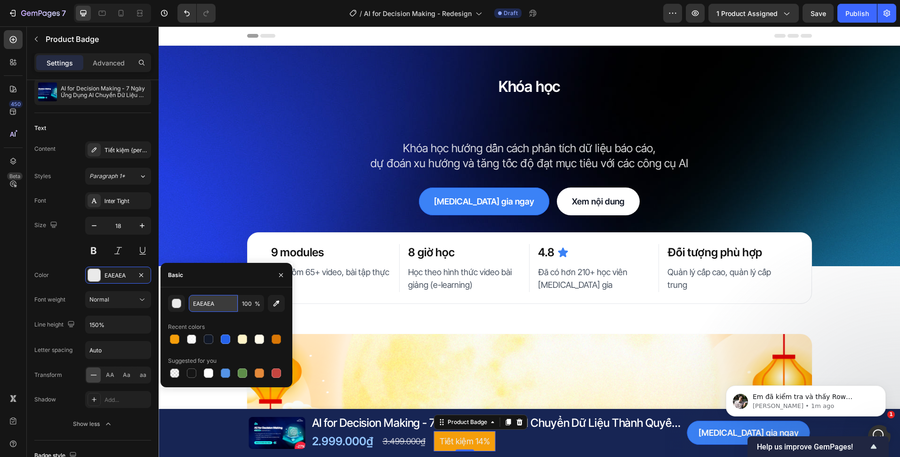
click at [218, 302] on input "EAEAEA" at bounding box center [213, 303] width 49 height 17
type input "FFFFFF"
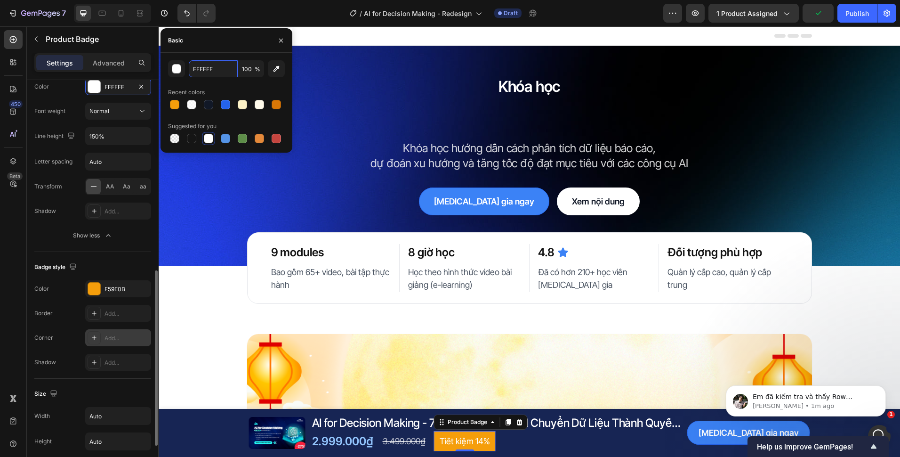
scroll to position [424, 0]
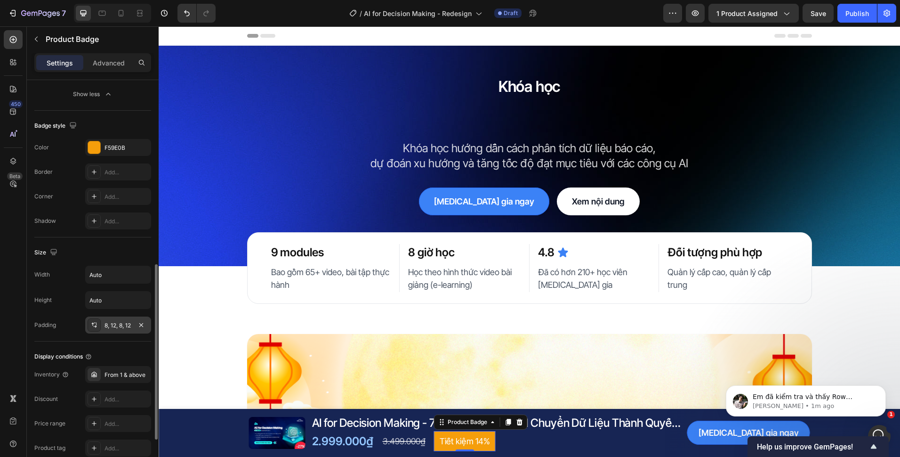
click at [124, 325] on div "8, 12, 8, 12" at bounding box center [118, 325] width 27 height 8
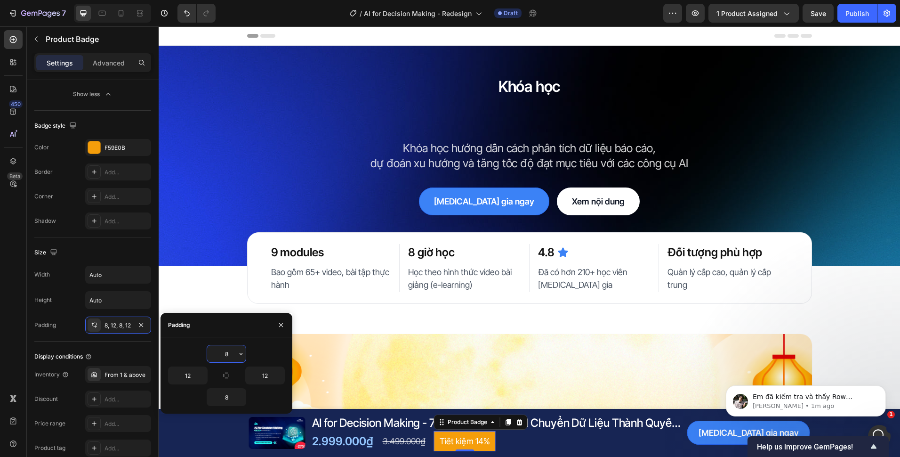
click at [227, 346] on input "8" at bounding box center [226, 353] width 39 height 17
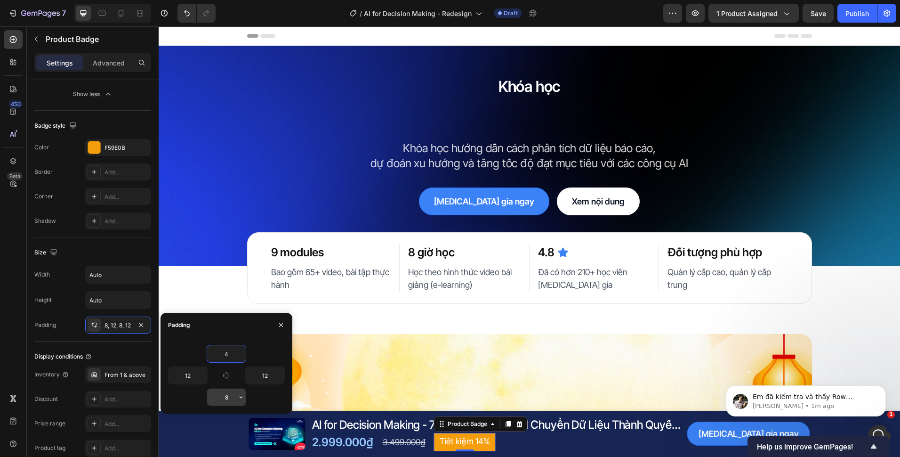
type input "4"
click at [228, 395] on input "8" at bounding box center [226, 396] width 39 height 17
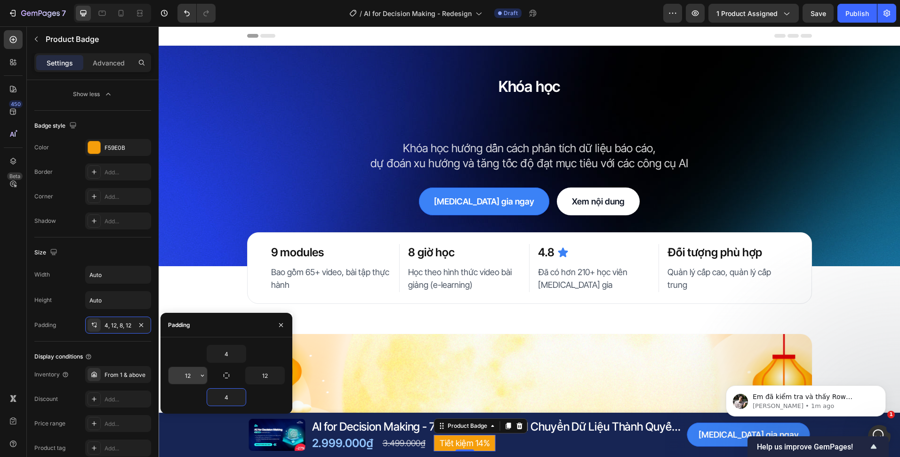
type input "4"
click at [183, 374] on input "12" at bounding box center [188, 375] width 39 height 17
type input "10"
click at [266, 377] on input "12" at bounding box center [265, 375] width 39 height 17
type input "10"
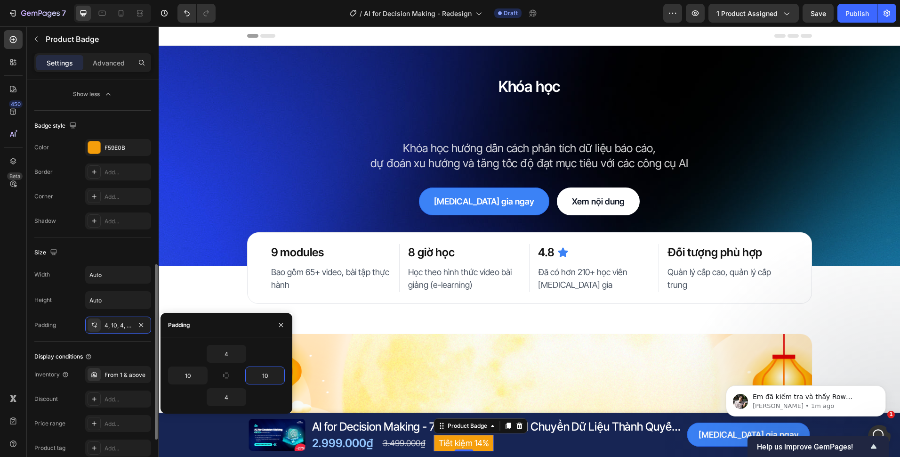
click at [119, 345] on div "Display conditions Inventory From 1 & above Discount Add... Price range Add... …" at bounding box center [92, 414] width 117 height 147
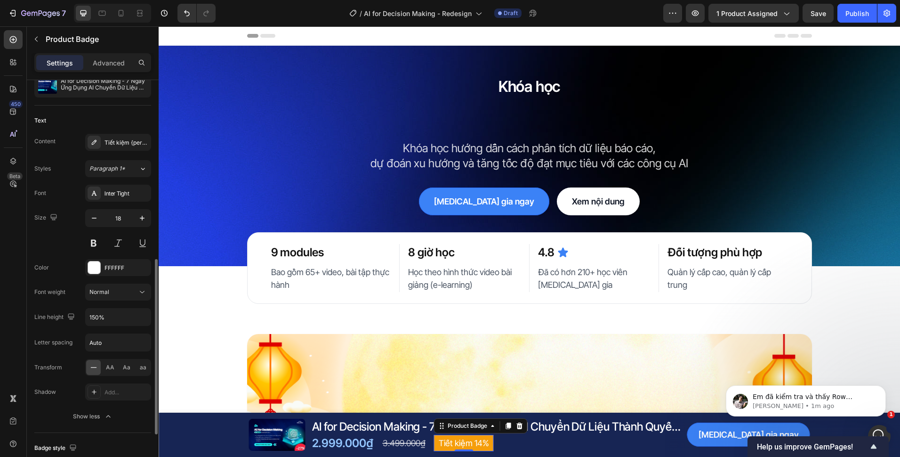
scroll to position [243, 0]
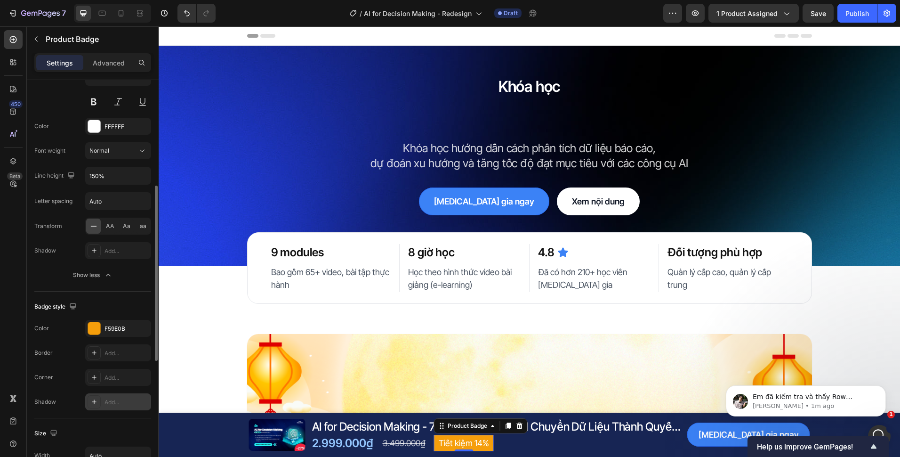
click at [99, 281] on button "Show less" at bounding box center [92, 274] width 117 height 17
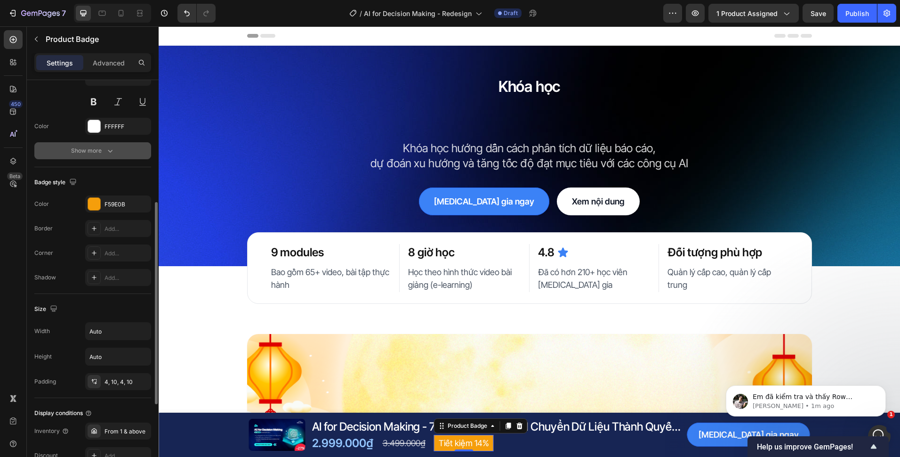
click at [101, 154] on div "Show more" at bounding box center [93, 150] width 44 height 9
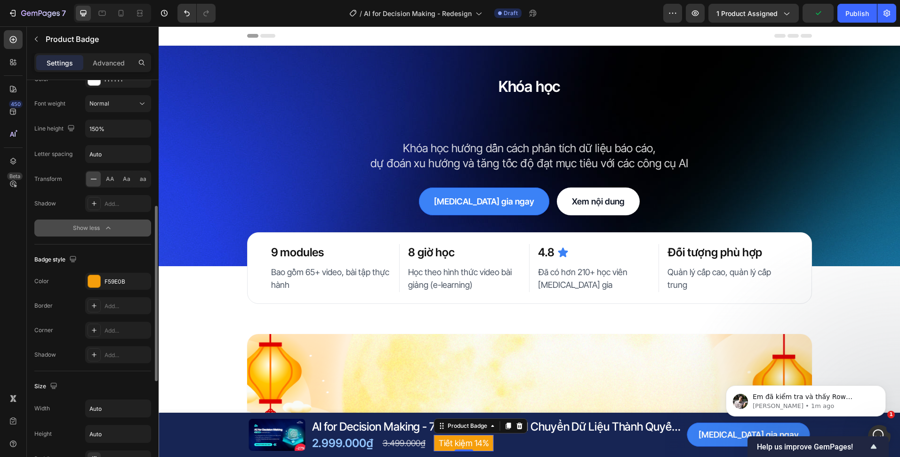
click at [107, 224] on icon "button" at bounding box center [108, 227] width 9 height 9
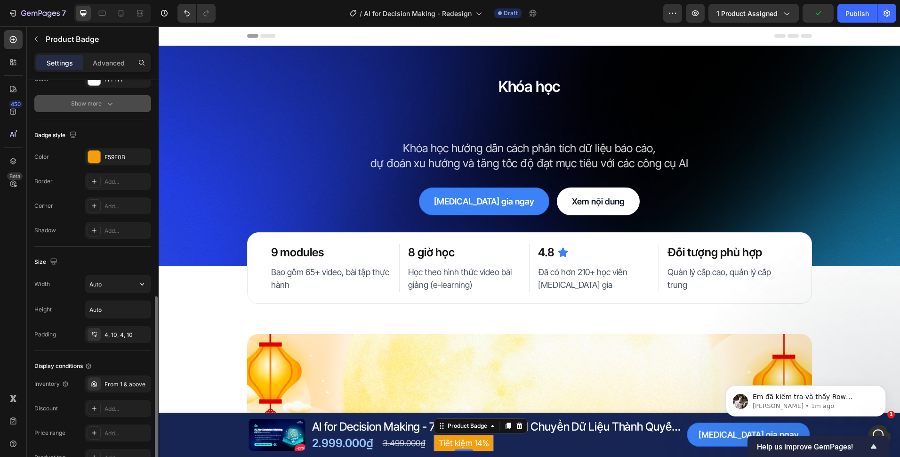
scroll to position [337, 0]
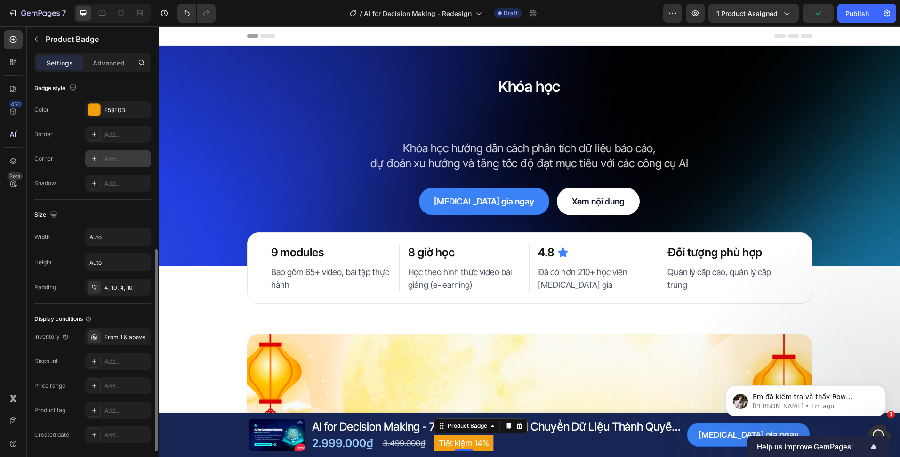
click at [112, 159] on div "Add..." at bounding box center [127, 159] width 44 height 8
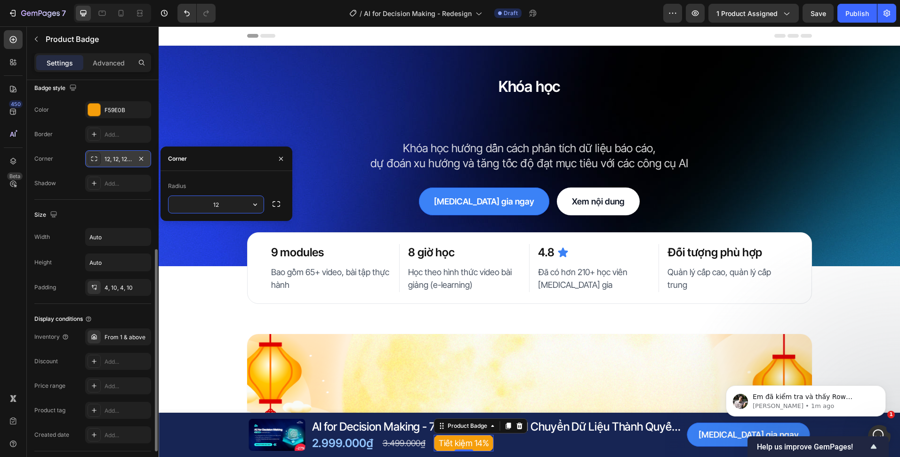
click at [221, 201] on input "12" at bounding box center [216, 204] width 95 height 17
type input "24"
click at [593, 443] on div "2.999.000₫ Product Price Product Price 3.499.000₫ Compare Price Compare Price T…" at bounding box center [497, 443] width 372 height 16
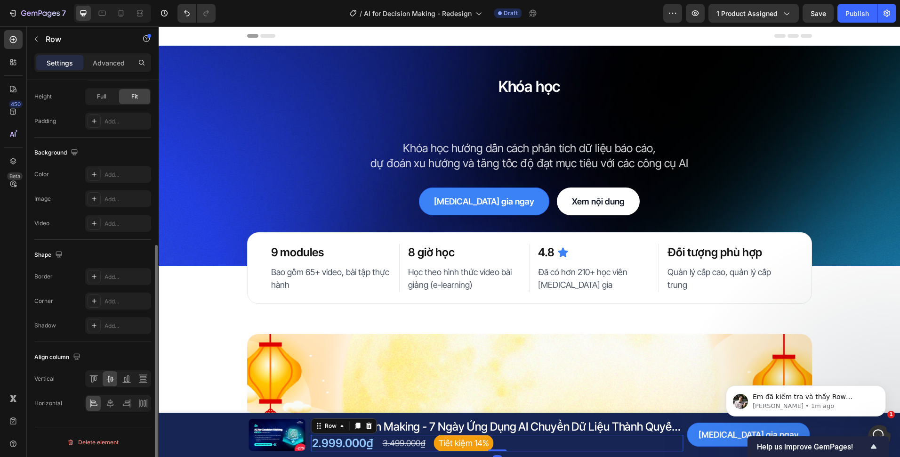
scroll to position [0, 0]
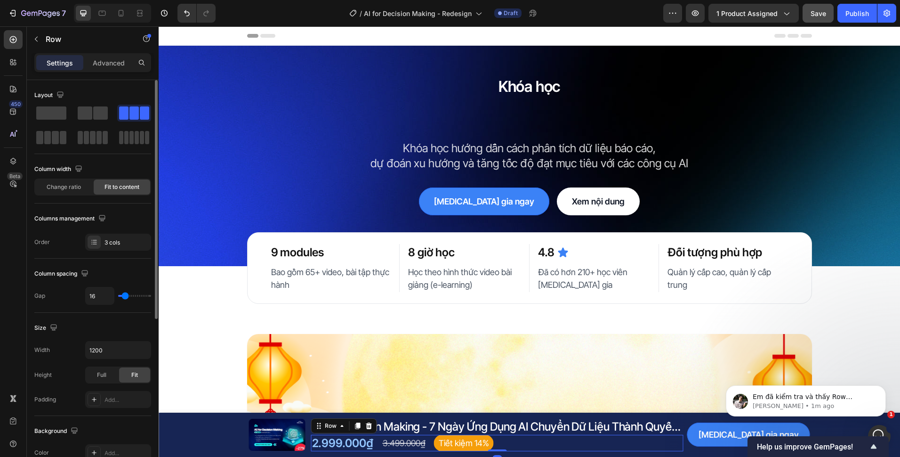
click at [817, 11] on span "Save" at bounding box center [819, 13] width 16 height 8
click at [118, 12] on icon at bounding box center [120, 12] width 9 height 9
type input "100%"
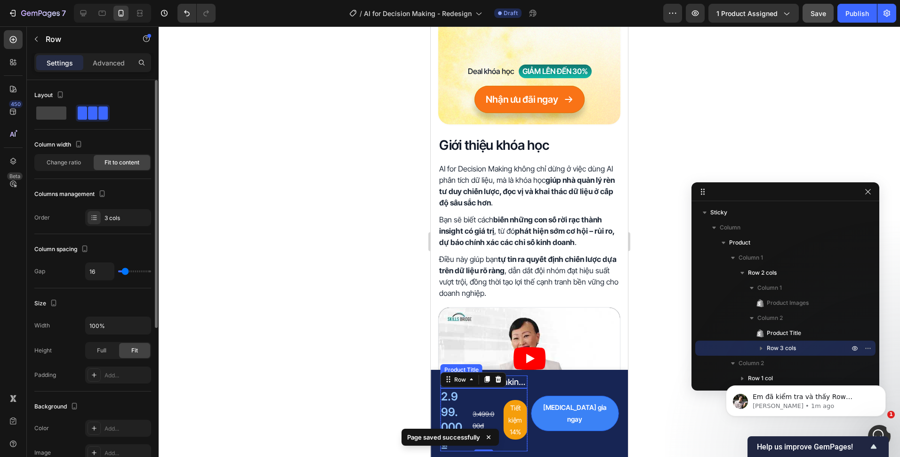
scroll to position [438, 0]
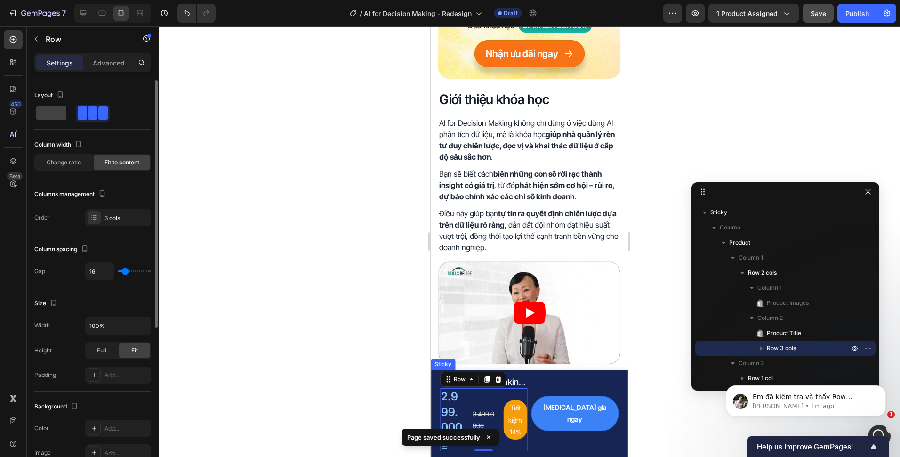
click at [615, 392] on div "Product Images AI for Decision Making - 7 Ngày Ứng Dụng AI Chuyển Dữ Liệu Thành…" at bounding box center [529, 413] width 197 height 87
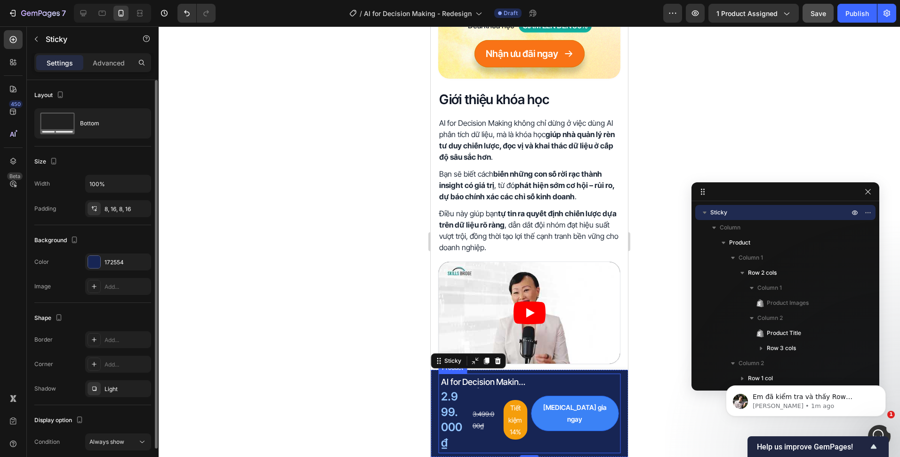
click at [548, 397] on div "Tham gia ngay Dynamic Checkout Row" at bounding box center [576, 413] width 88 height 76
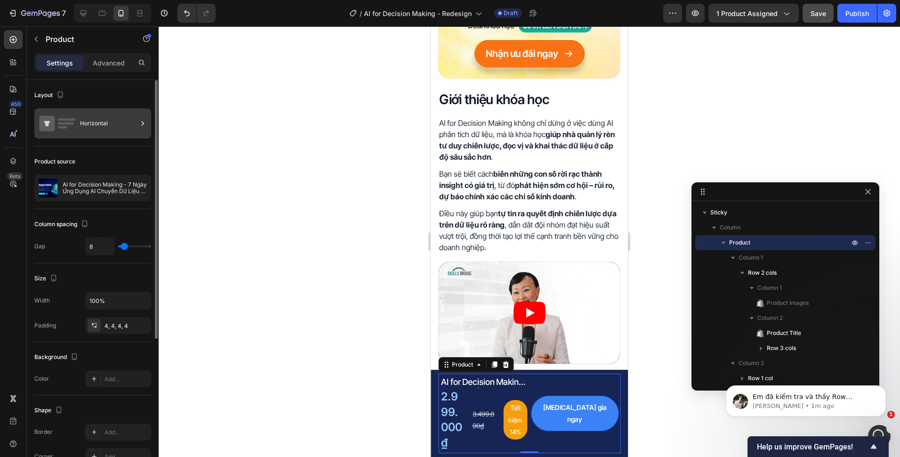
click at [97, 128] on div "Horizontal" at bounding box center [108, 124] width 57 height 22
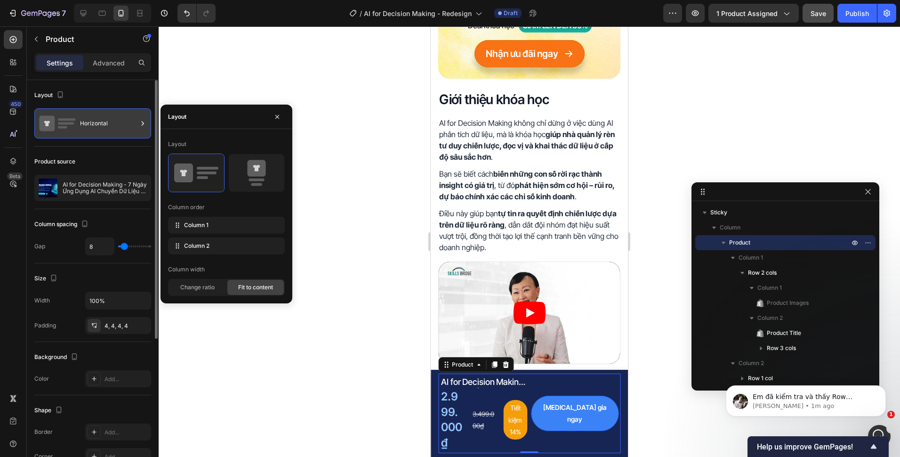
click at [97, 124] on div "Horizontal" at bounding box center [108, 124] width 57 height 22
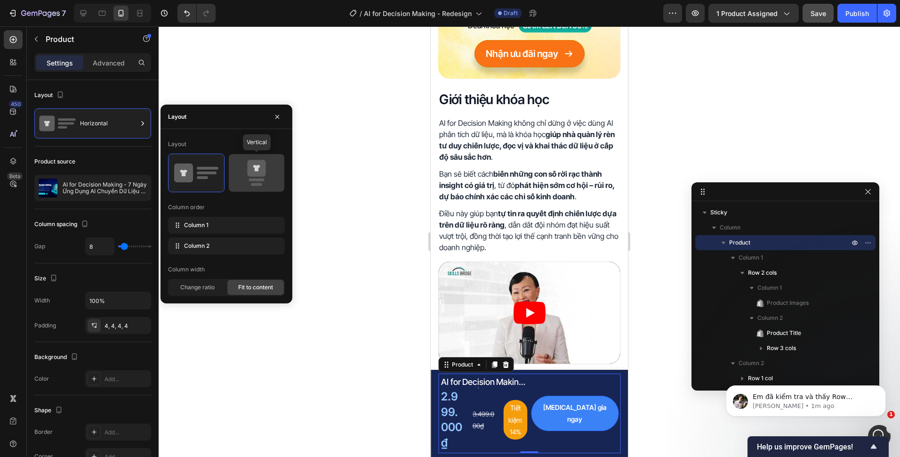
click at [249, 175] on icon at bounding box center [256, 168] width 18 height 16
type input "0"
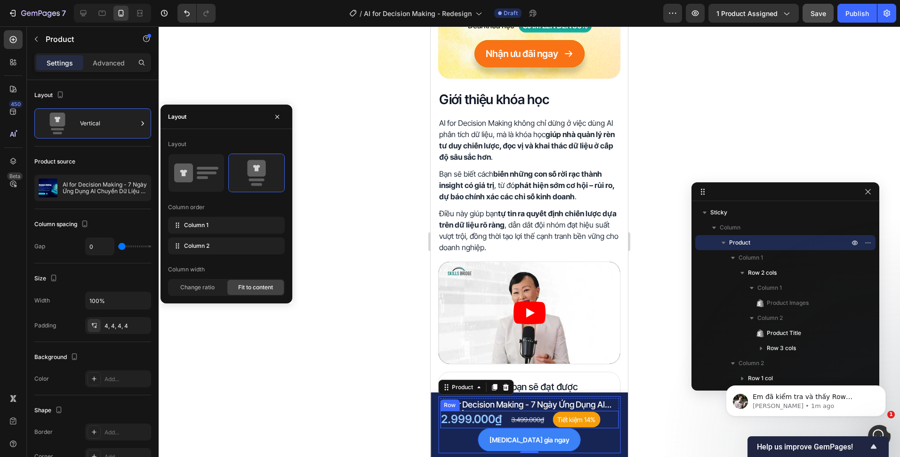
click at [549, 423] on div "2.999.000₫ Product Price Product Price 3.499.000₫ Compare Price Compare Price T…" at bounding box center [529, 419] width 178 height 17
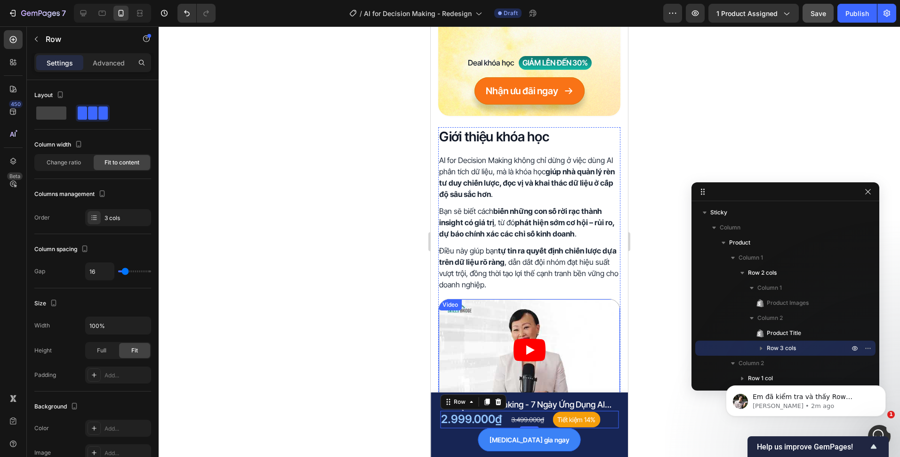
scroll to position [344, 0]
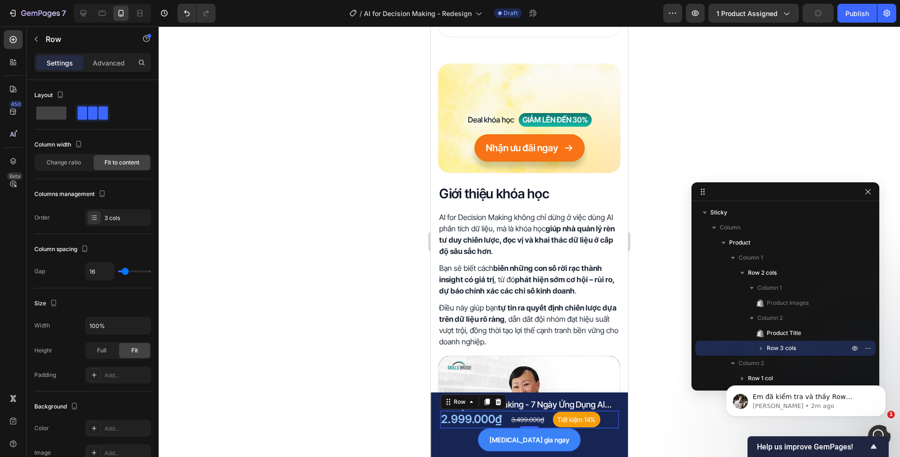
click at [605, 422] on div "2.999.000₫ Product Price Product Price 3.499.000₫ Compare Price Compare Price T…" at bounding box center [529, 419] width 178 height 17
click at [602, 435] on div "Tham gia ngay Dynamic Checkout Row" at bounding box center [529, 439] width 178 height 23
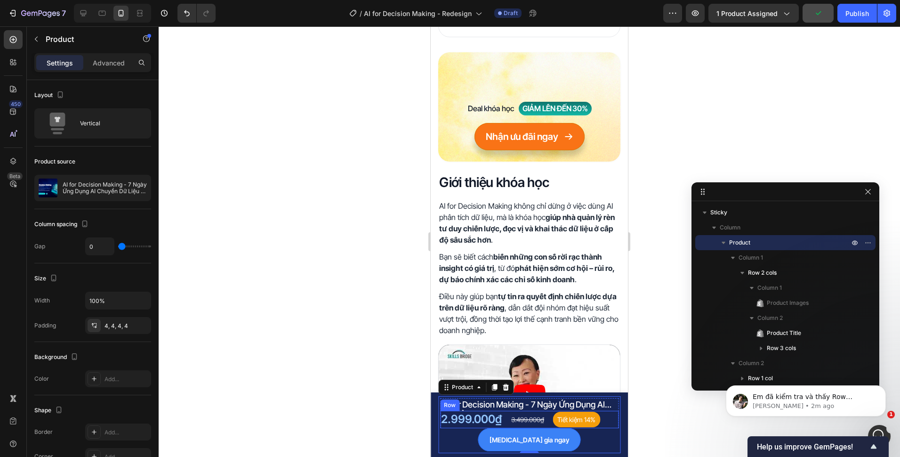
click at [607, 419] on div "2.999.000₫ Product Price Product Price 3.499.000₫ Compare Price Compare Price T…" at bounding box center [529, 419] width 178 height 17
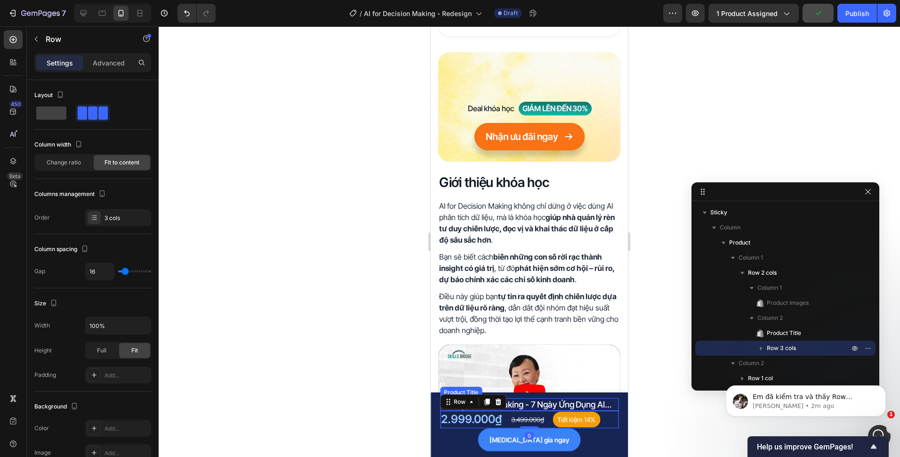
click at [606, 401] on h1 "AI for Decision Making - 7 Ngày Ứng Dụng AI Chuyển Dữ Liệu Thành Quyết Định Chi…" at bounding box center [529, 404] width 178 height 13
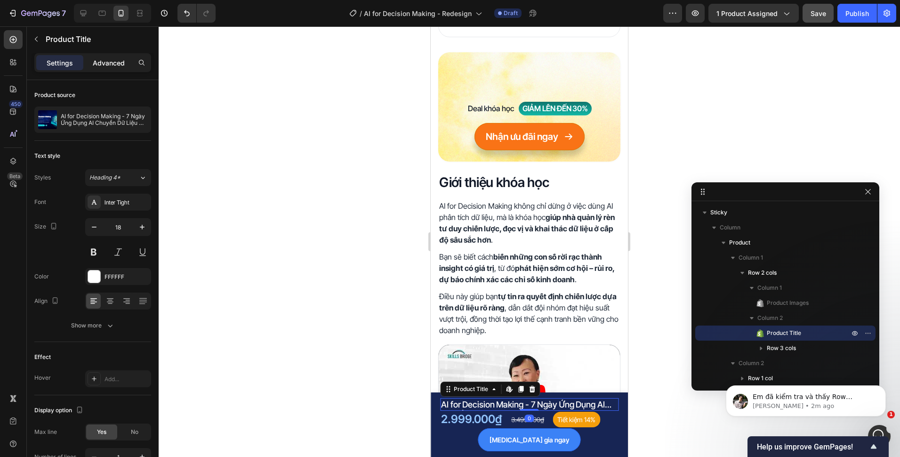
click at [115, 59] on p "Advanced" at bounding box center [109, 63] width 32 height 10
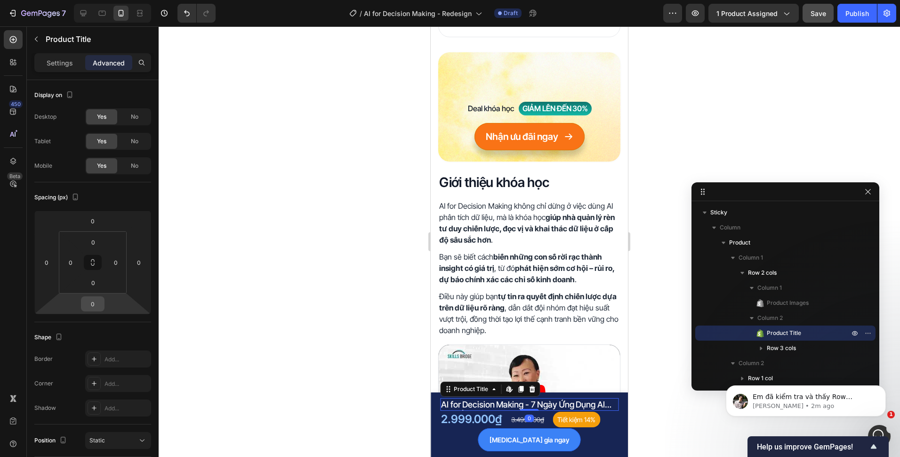
click at [91, 300] on input "0" at bounding box center [92, 304] width 19 height 14
type input "4"
click at [604, 420] on div "2.999.000₫ Product Price Product Price 3.499.000₫ Compare Price Compare Price T…" at bounding box center [529, 419] width 178 height 17
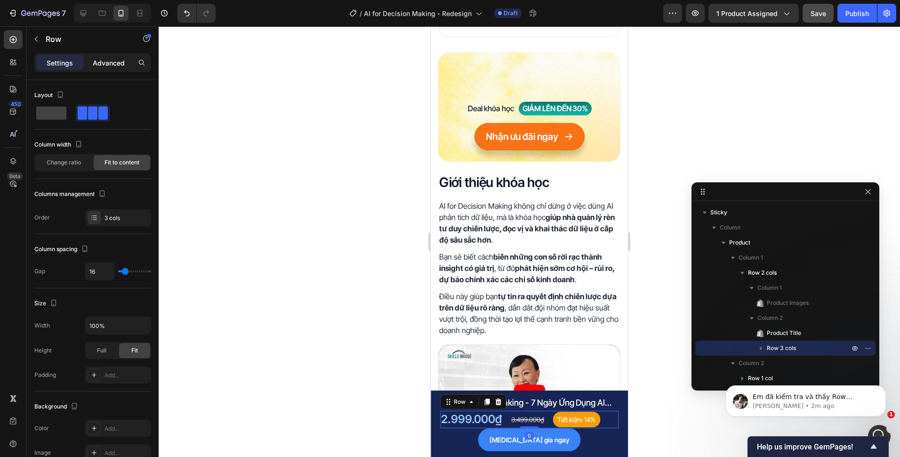
click at [102, 64] on p "Advanced" at bounding box center [109, 63] width 32 height 10
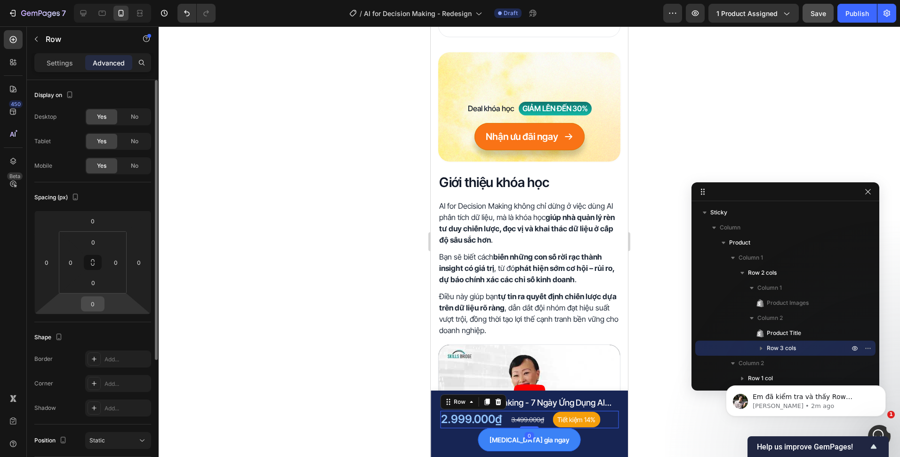
click at [96, 299] on input "0" at bounding box center [92, 304] width 19 height 14
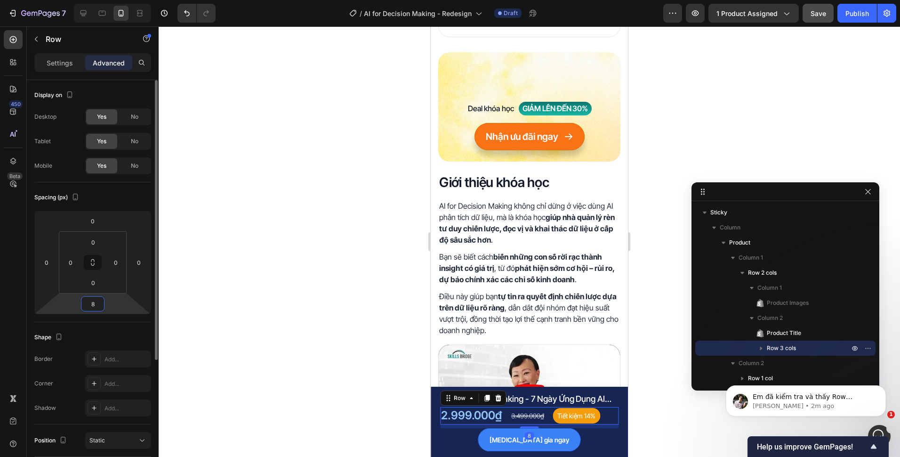
click at [104, 307] on div "8" at bounding box center [93, 303] width 24 height 15
click at [95, 303] on input "8" at bounding box center [92, 304] width 19 height 14
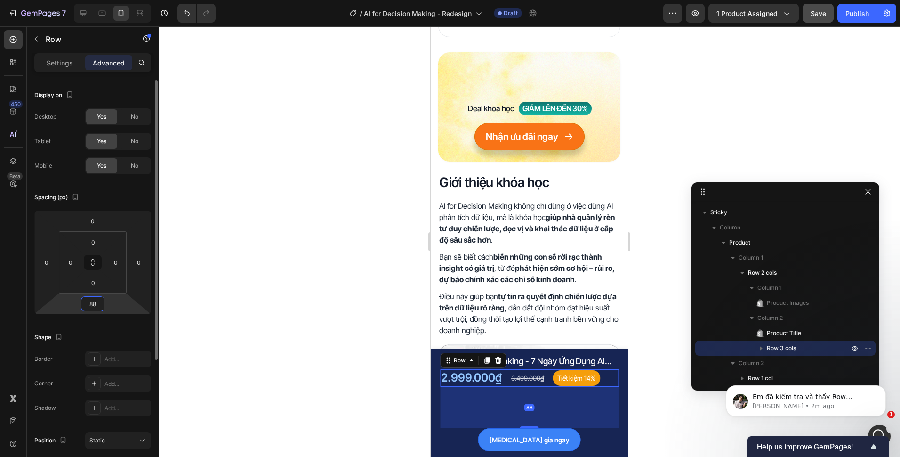
click at [95, 307] on input "88" at bounding box center [92, 304] width 19 height 14
type input "12"
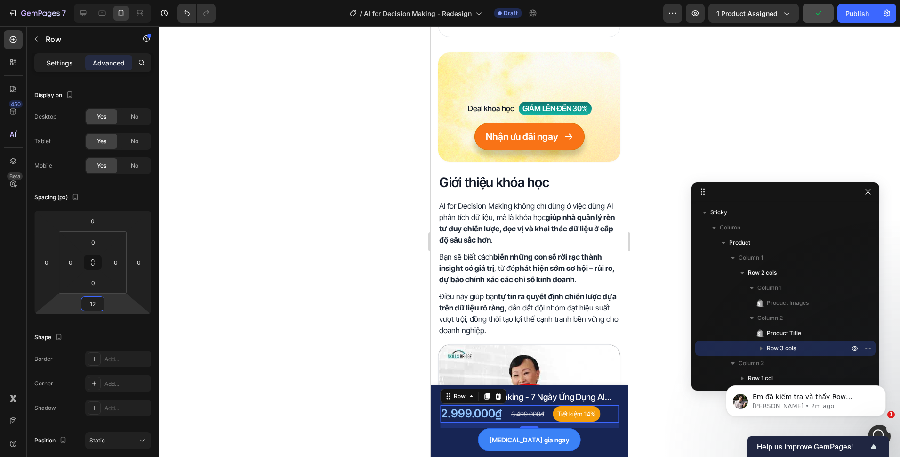
click at [69, 65] on p "Settings" at bounding box center [60, 63] width 26 height 10
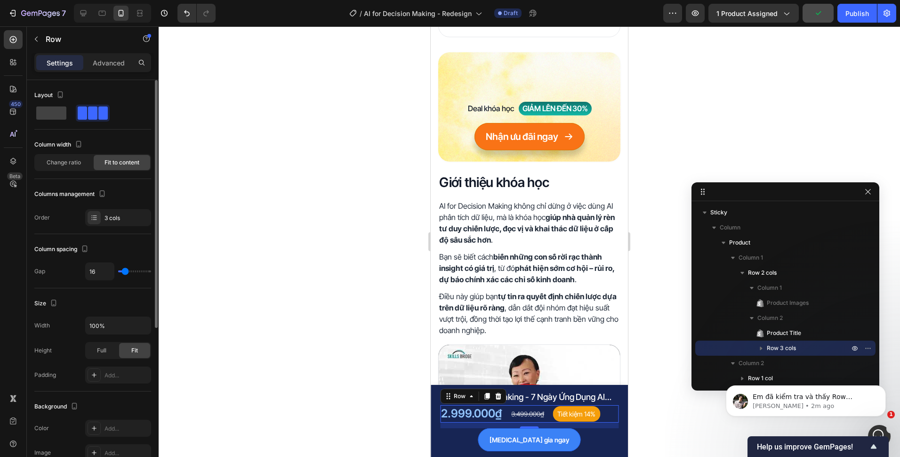
scroll to position [254, 0]
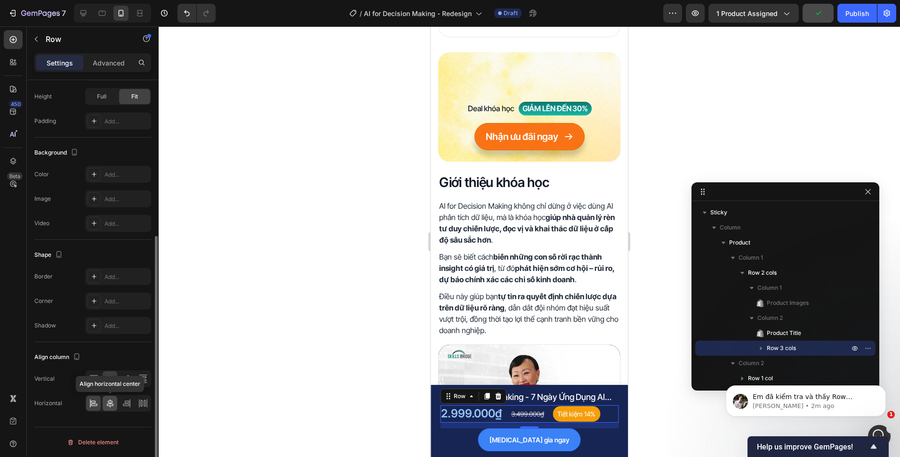
click at [115, 409] on div at bounding box center [110, 402] width 15 height 15
click at [393, 418] on div at bounding box center [530, 241] width 742 height 430
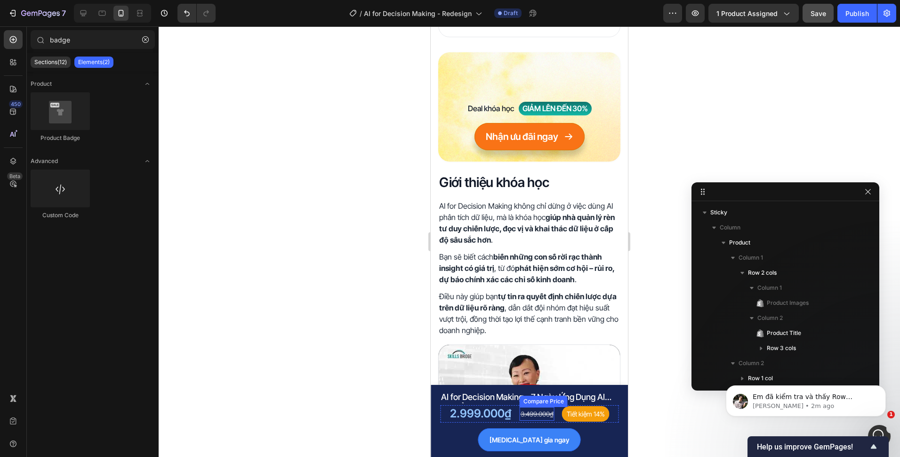
click at [533, 413] on div "3.499.000₫" at bounding box center [537, 414] width 35 height 14
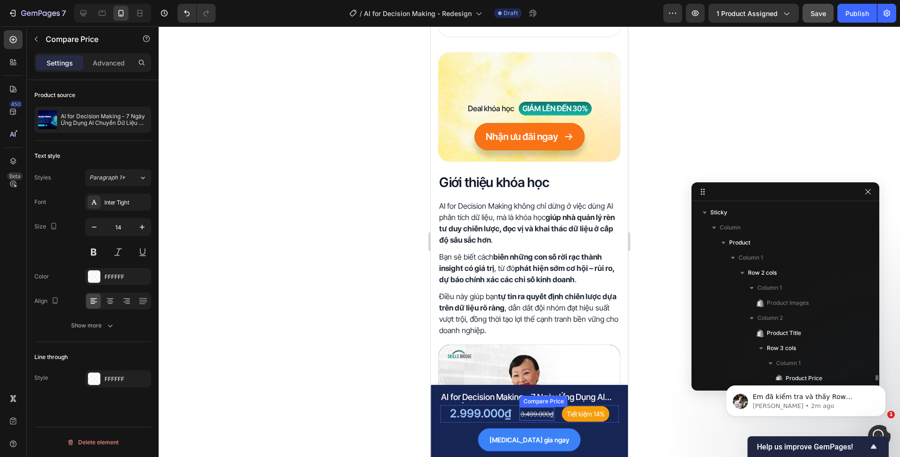
scroll to position [127, 0]
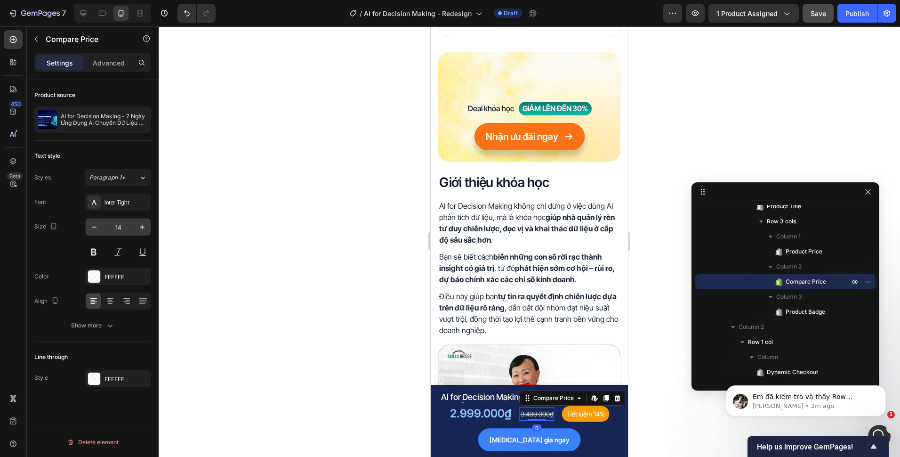
click at [129, 229] on input "14" at bounding box center [118, 226] width 31 height 17
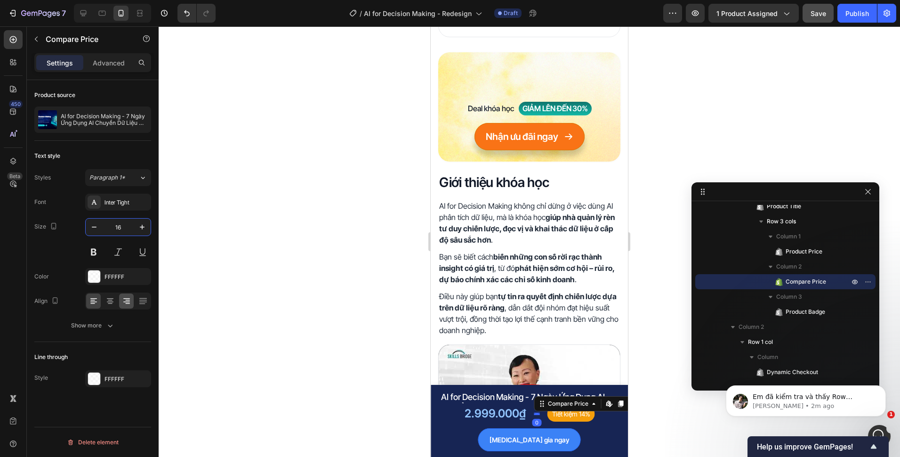
type input "16"
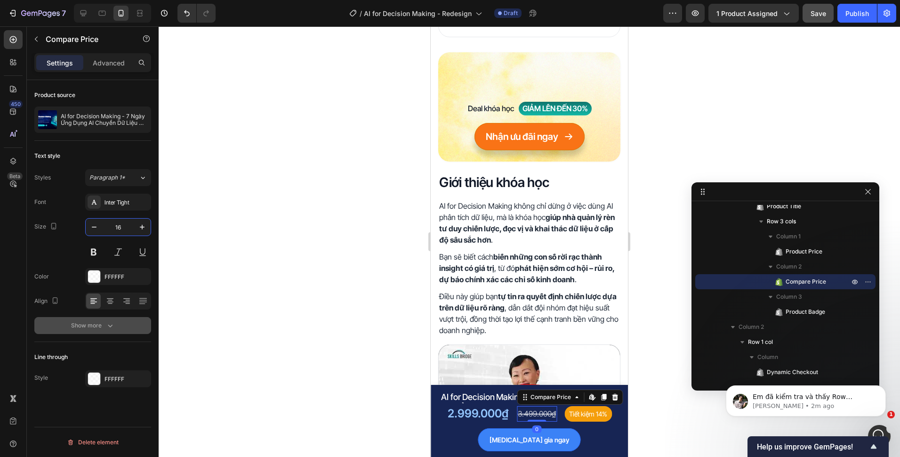
click at [121, 327] on button "Show more" at bounding box center [92, 325] width 117 height 17
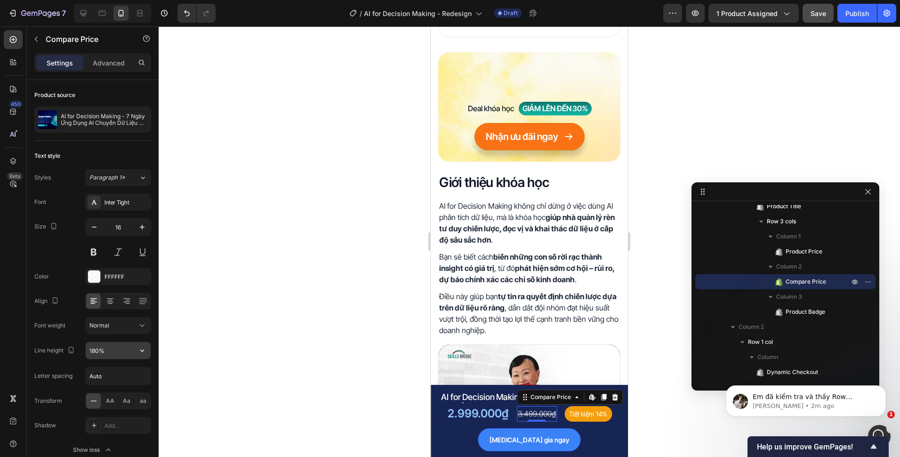
click at [95, 348] on input "180%" at bounding box center [118, 350] width 65 height 17
type input "150%"
click at [602, 419] on pre "Tiết kiệm 14%" at bounding box center [588, 414] width 48 height 16
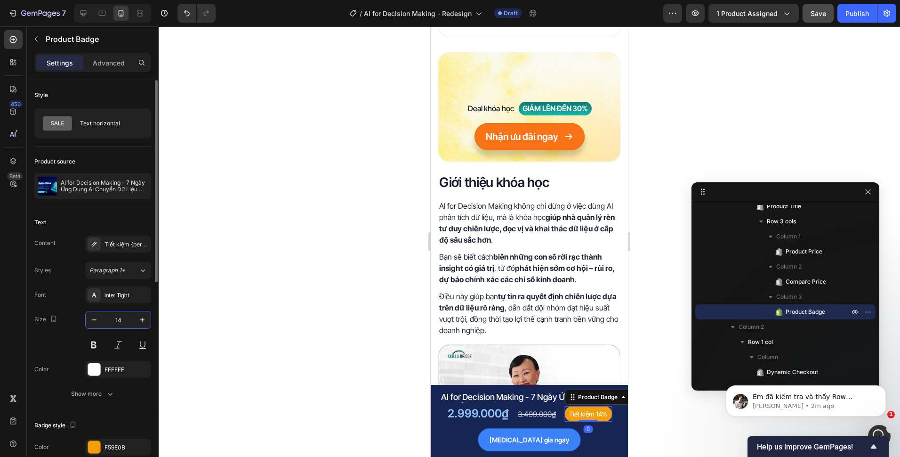
click at [124, 324] on input "14" at bounding box center [118, 319] width 31 height 17
type input "16"
click at [112, 395] on icon "button" at bounding box center [109, 393] width 9 height 9
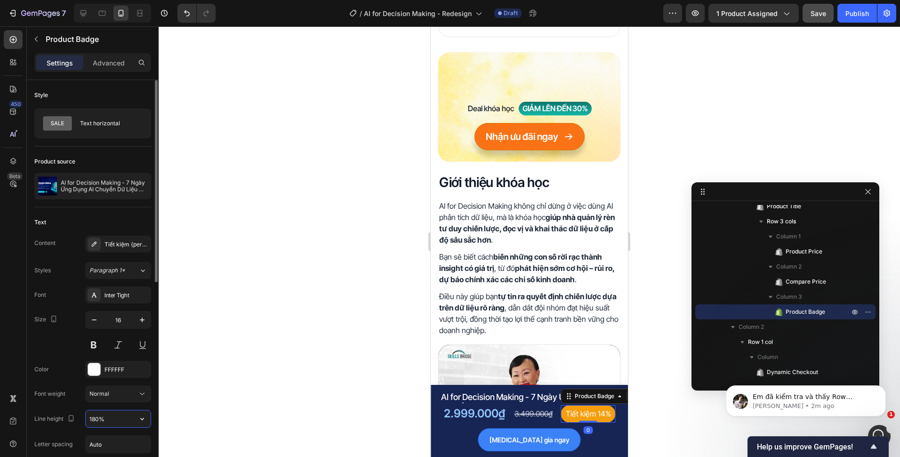
click at [98, 415] on input "180%" at bounding box center [118, 418] width 65 height 17
type input "150%"
click at [318, 382] on div at bounding box center [530, 241] width 742 height 430
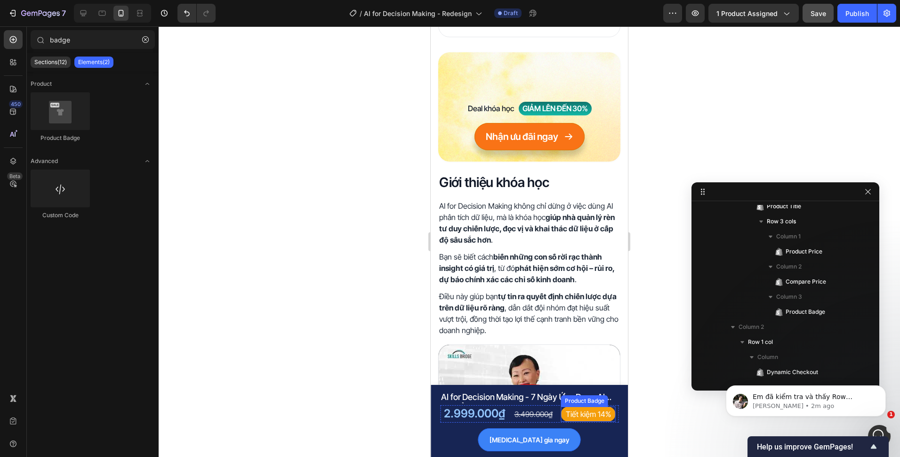
click at [602, 418] on pre "Tiết kiệm 14%" at bounding box center [588, 413] width 55 height 15
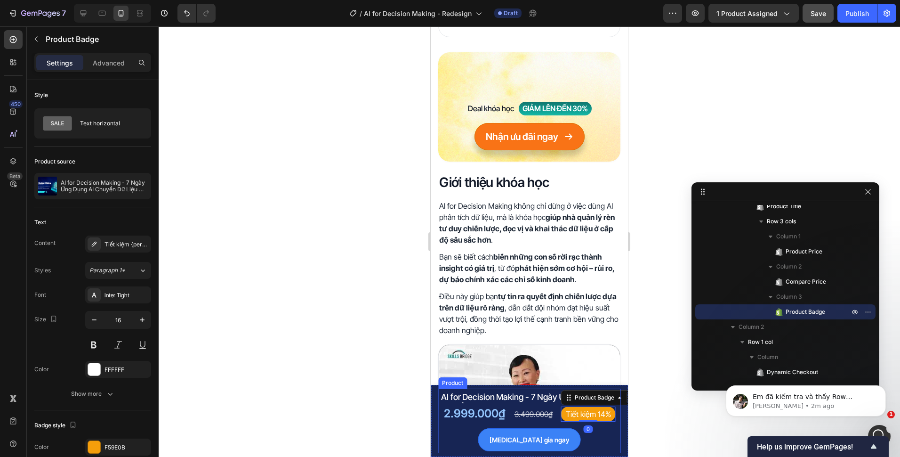
click at [580, 441] on div "Tham gia ngay Dynamic Checkout Row" at bounding box center [529, 439] width 178 height 23
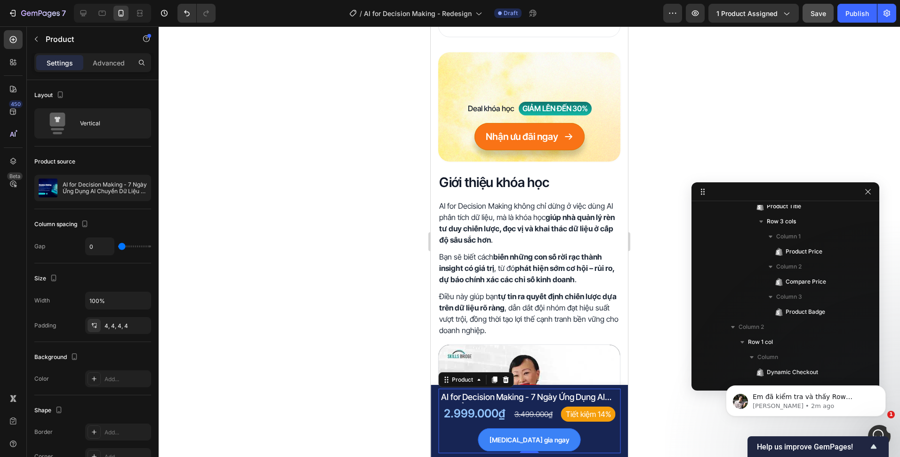
scroll to position [0, 0]
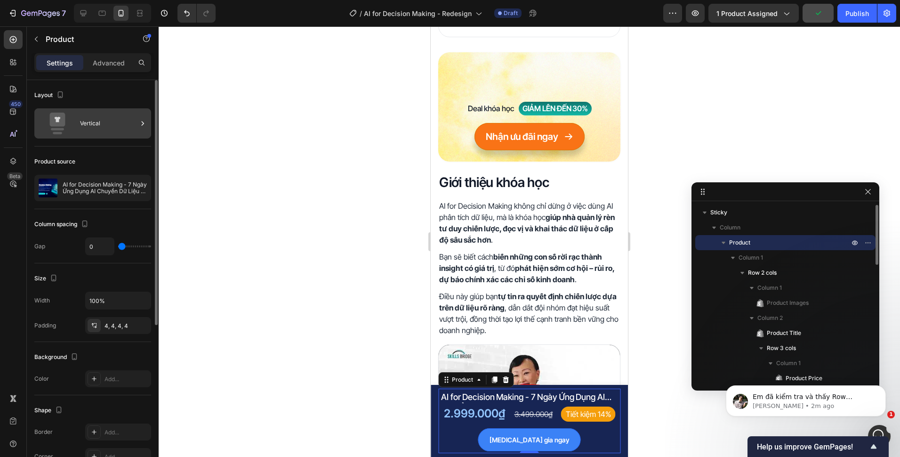
click at [95, 127] on div "Vertical" at bounding box center [108, 124] width 57 height 22
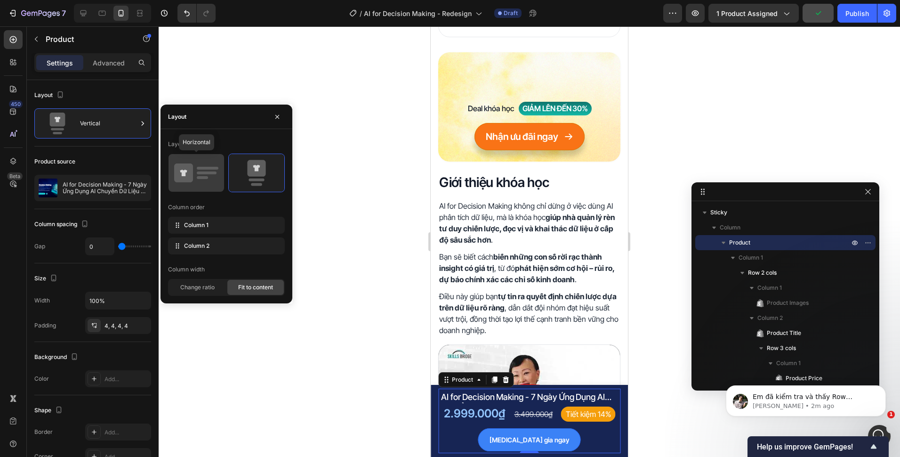
click at [192, 162] on icon at bounding box center [196, 173] width 44 height 26
type input "8"
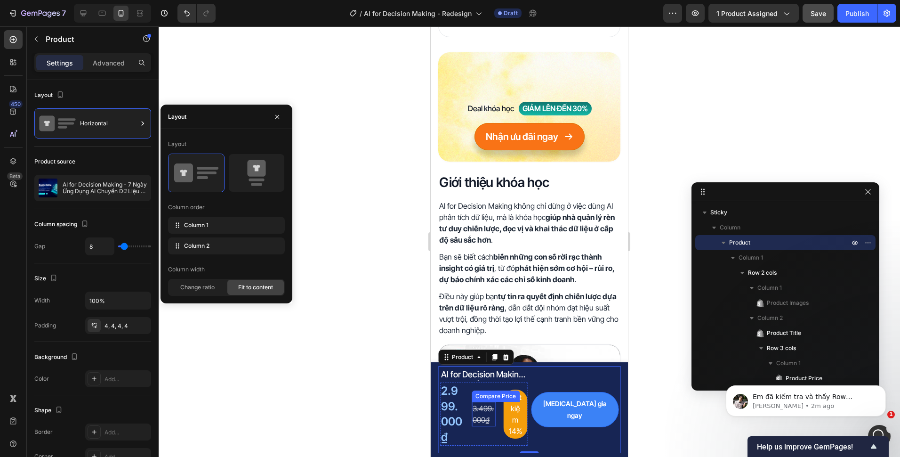
click at [496, 426] on div "3.499.000₫" at bounding box center [484, 414] width 24 height 24
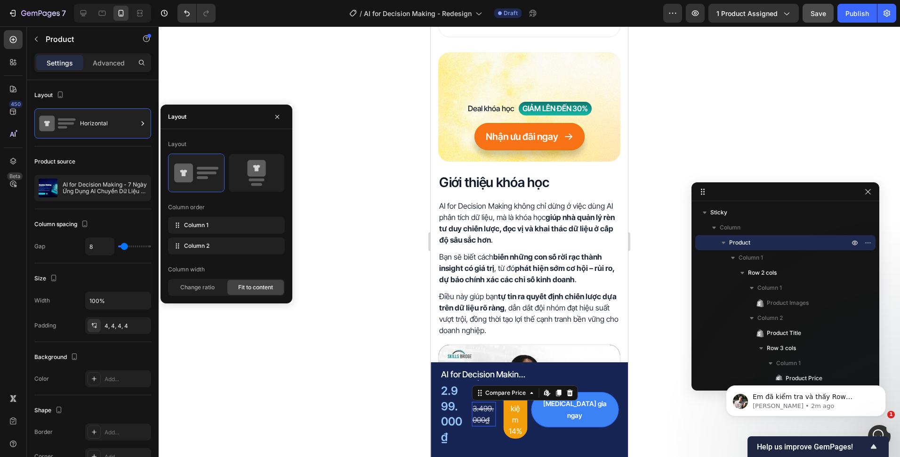
scroll to position [127, 0]
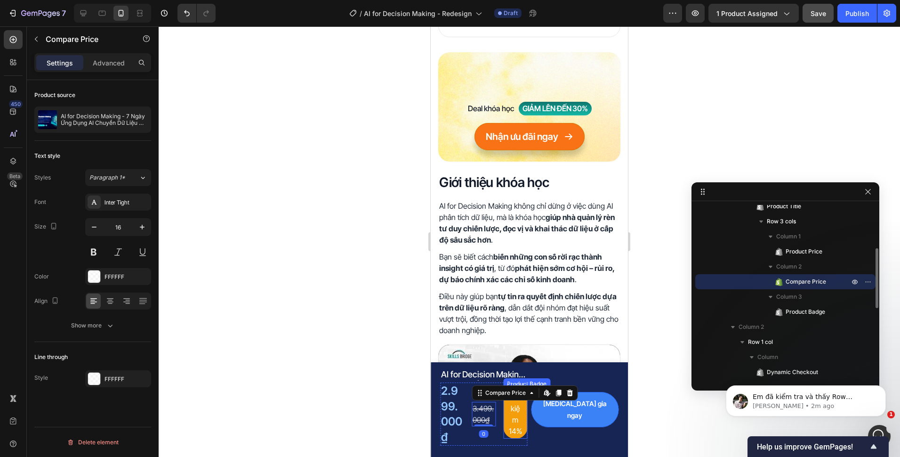
click at [518, 428] on pre "Tiết kiệm 14%" at bounding box center [515, 413] width 24 height 49
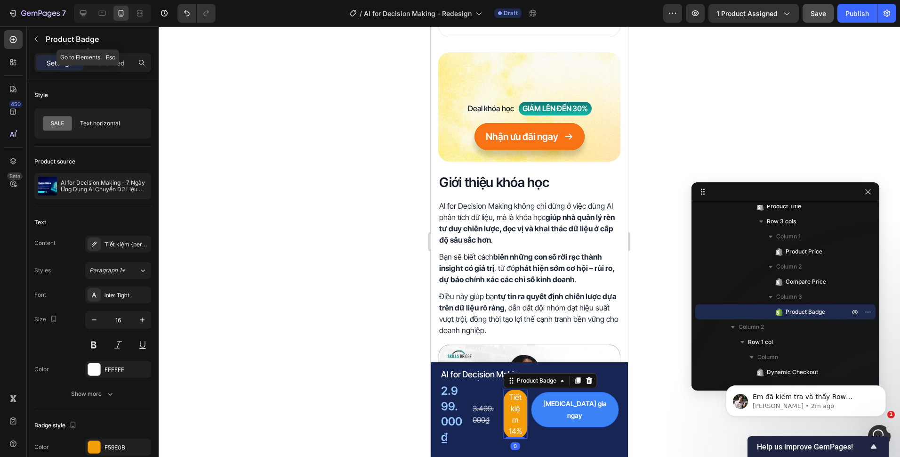
click at [99, 52] on div "Product Badge" at bounding box center [88, 39] width 122 height 27
click at [100, 61] on p "Advanced" at bounding box center [109, 63] width 32 height 10
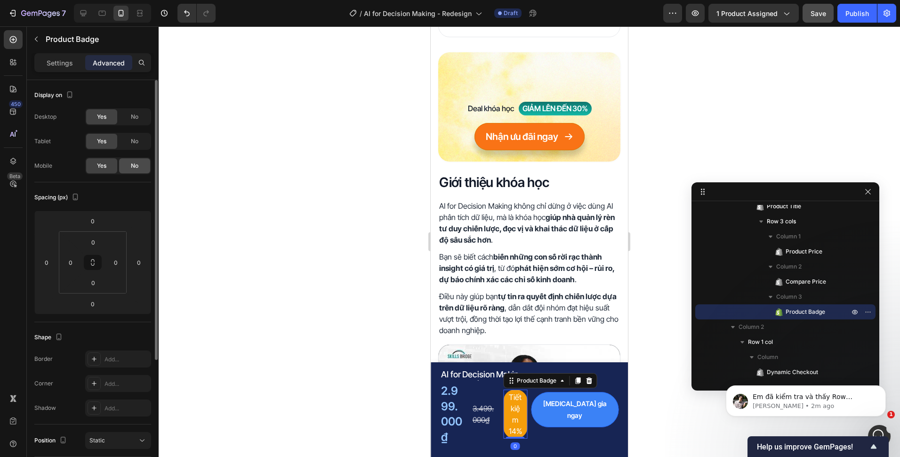
click at [141, 166] on div "No" at bounding box center [134, 165] width 31 height 15
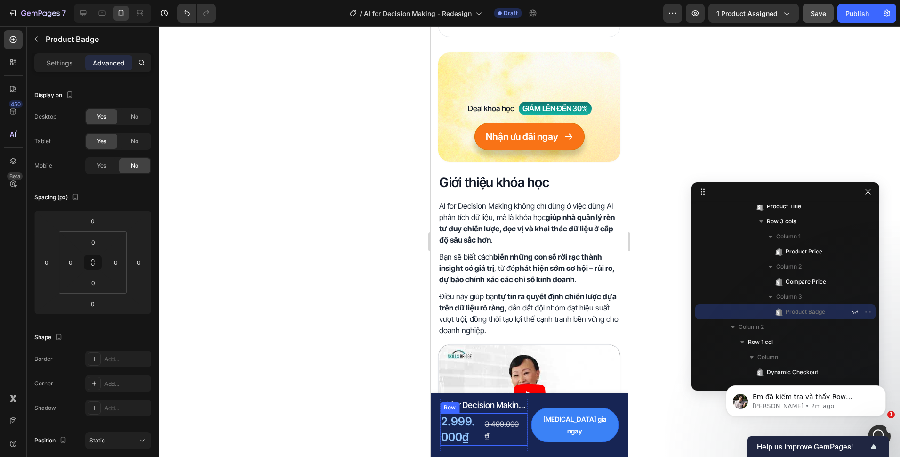
click at [520, 424] on div "3.499.000₫" at bounding box center [502, 429] width 36 height 24
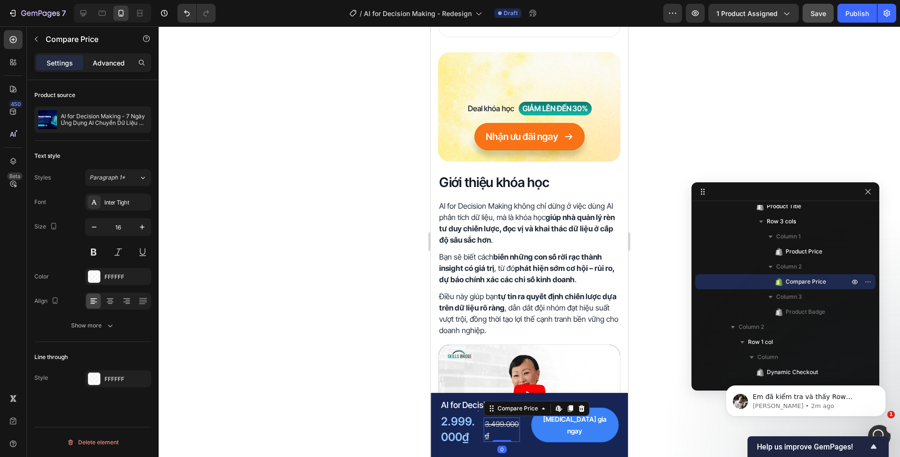
click at [100, 64] on p "Advanced" at bounding box center [109, 63] width 32 height 10
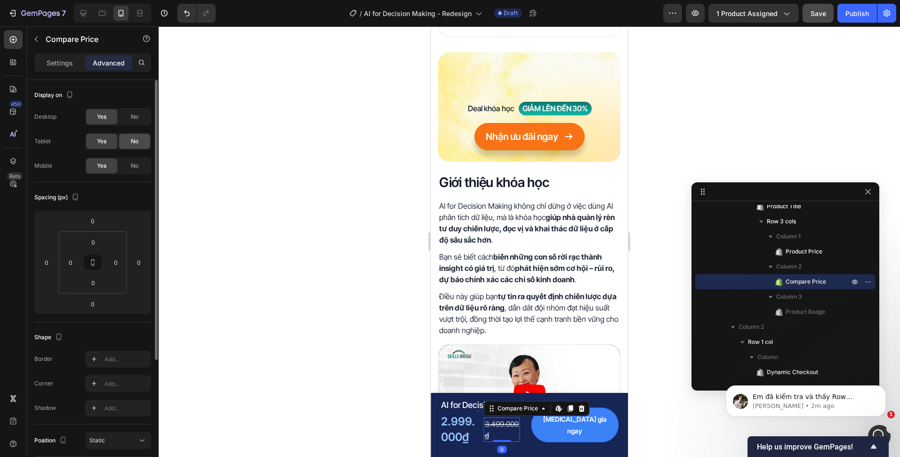
click at [137, 139] on span "No" at bounding box center [135, 141] width 8 height 8
click at [139, 163] on div "No" at bounding box center [134, 165] width 31 height 15
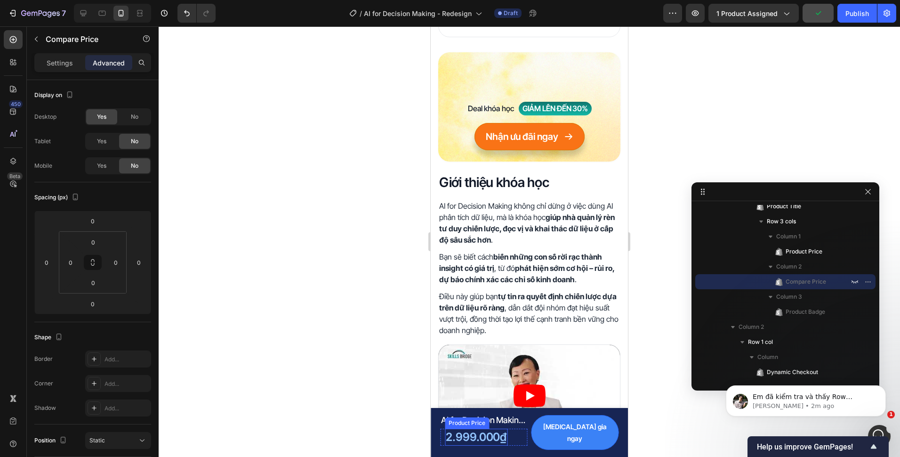
click at [478, 432] on div "2.999.000₫" at bounding box center [476, 436] width 63 height 17
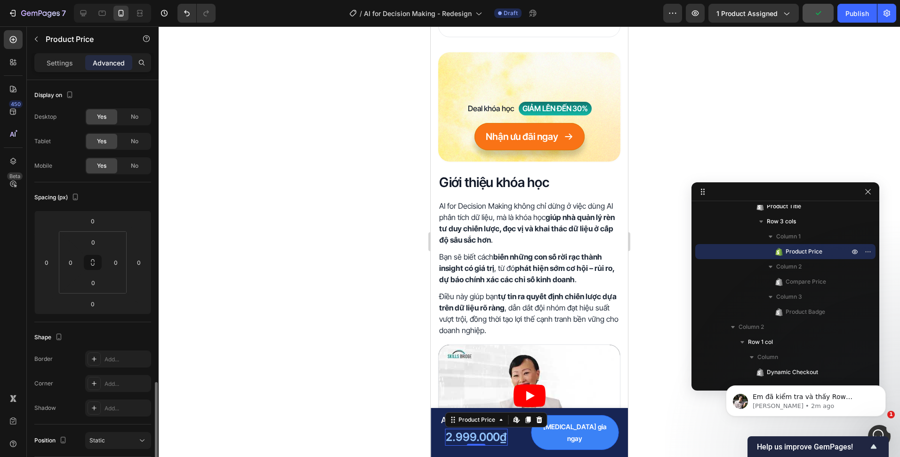
scroll to position [178, 0]
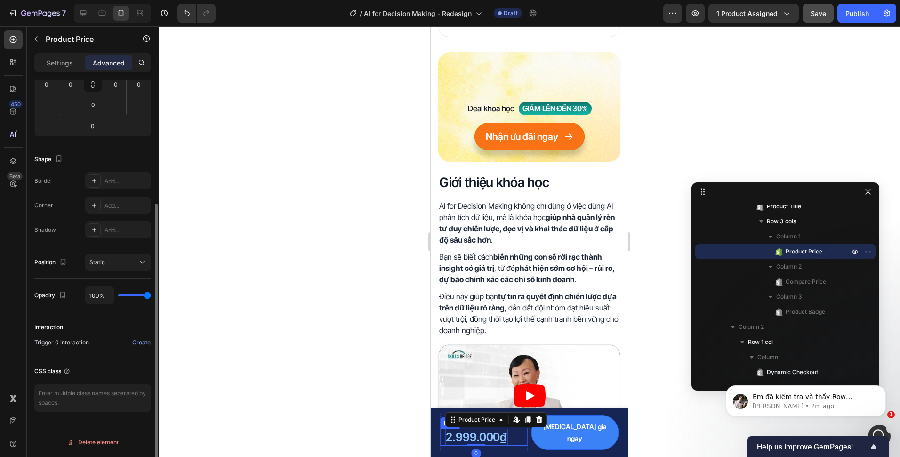
click at [451, 440] on div "2.999.000₫ Product Price Edit content in Shopify 0 Product Price Edit content i…" at bounding box center [484, 436] width 88 height 17
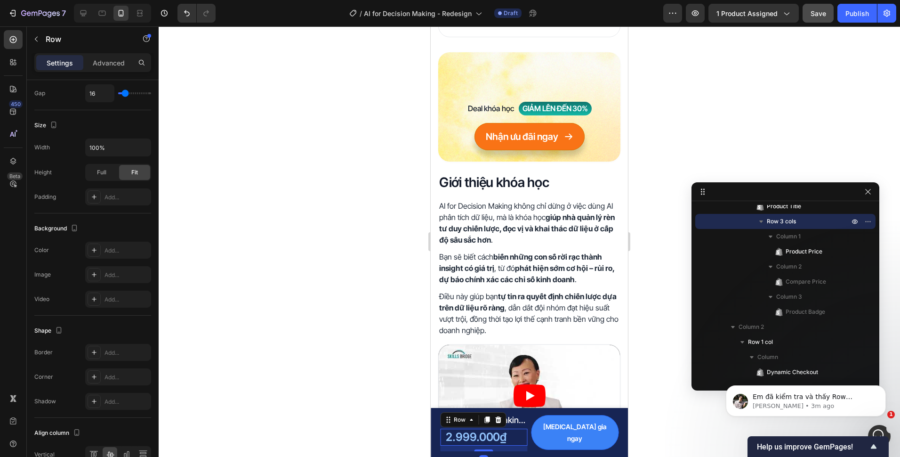
scroll to position [0, 0]
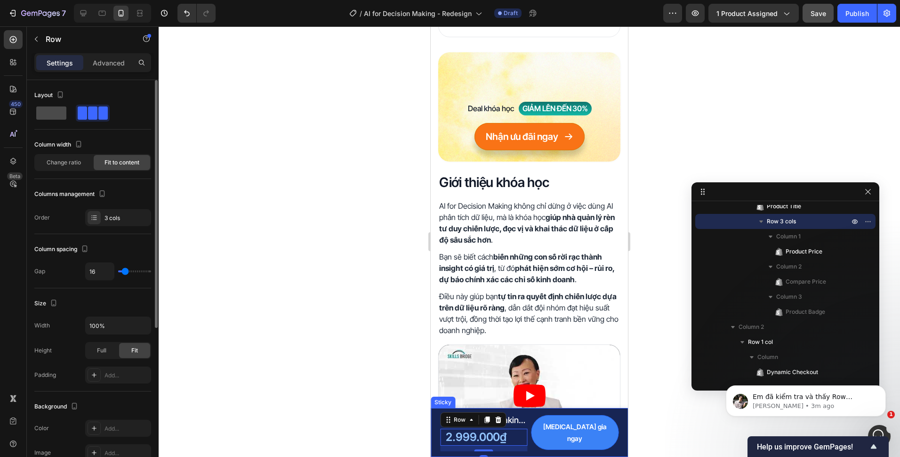
click at [43, 111] on span at bounding box center [51, 112] width 30 height 13
click at [105, 61] on p "Advanced" at bounding box center [109, 63] width 32 height 10
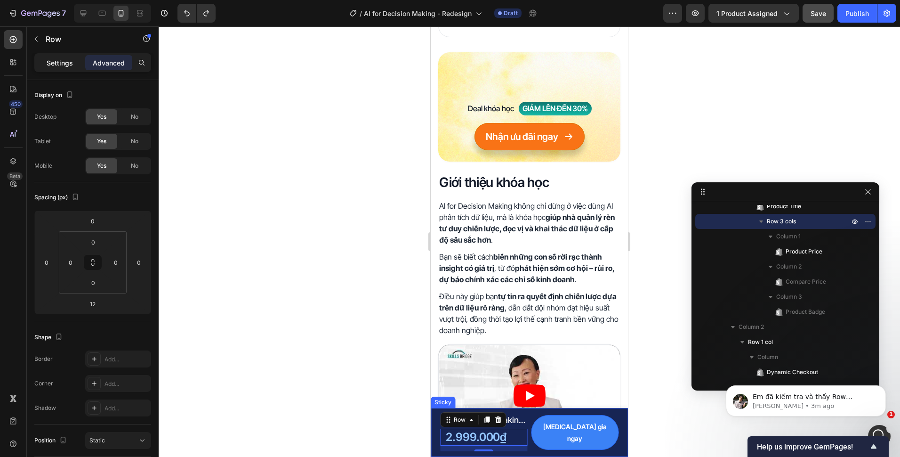
click at [63, 64] on p "Settings" at bounding box center [60, 63] width 26 height 10
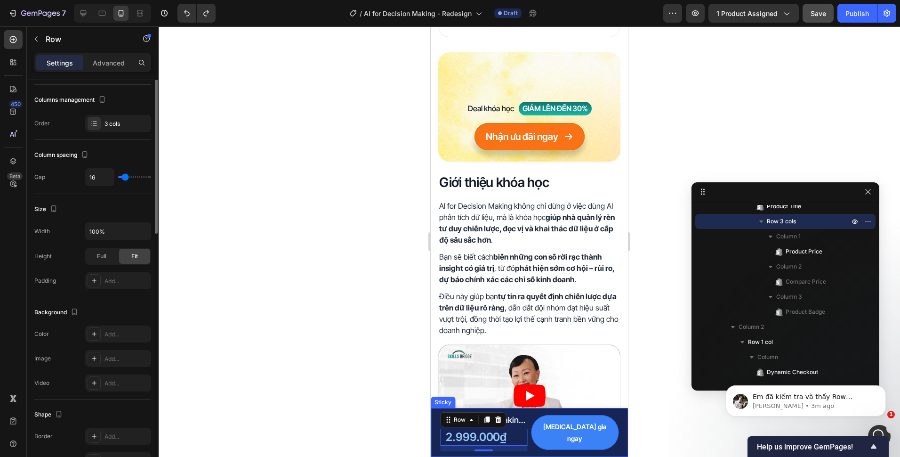
scroll to position [235, 0]
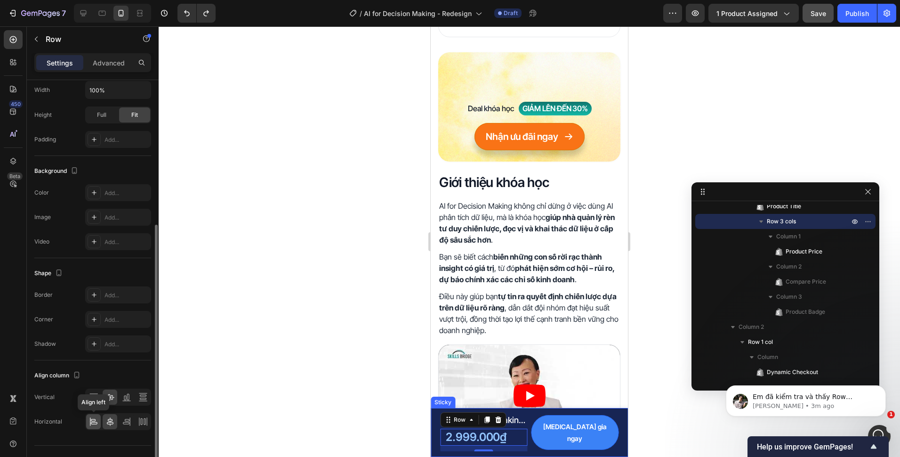
click at [98, 425] on icon at bounding box center [93, 421] width 9 height 9
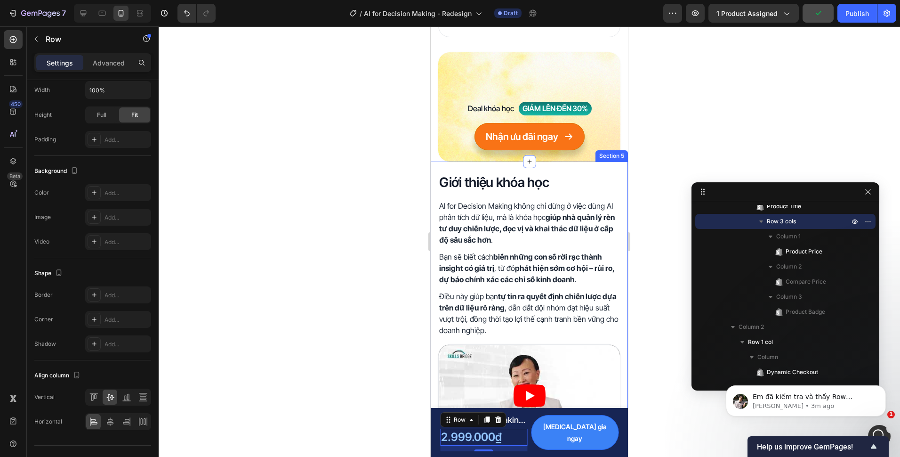
click at [371, 395] on div at bounding box center [530, 241] width 742 height 430
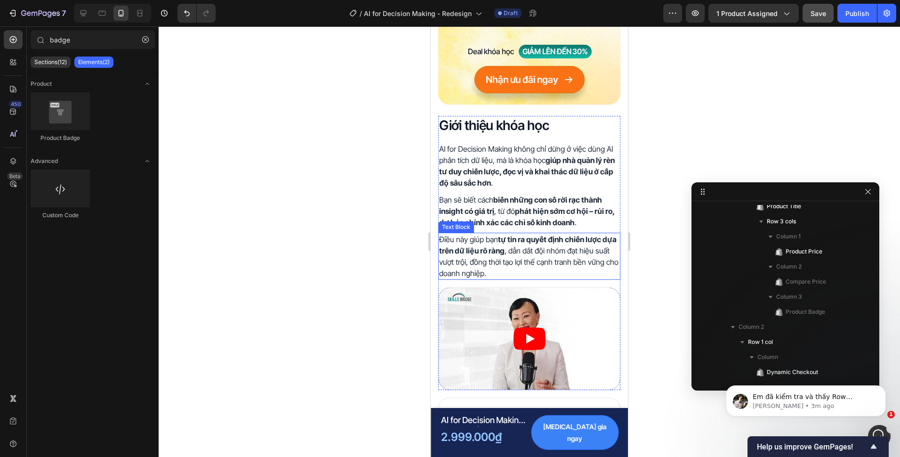
scroll to position [485, 0]
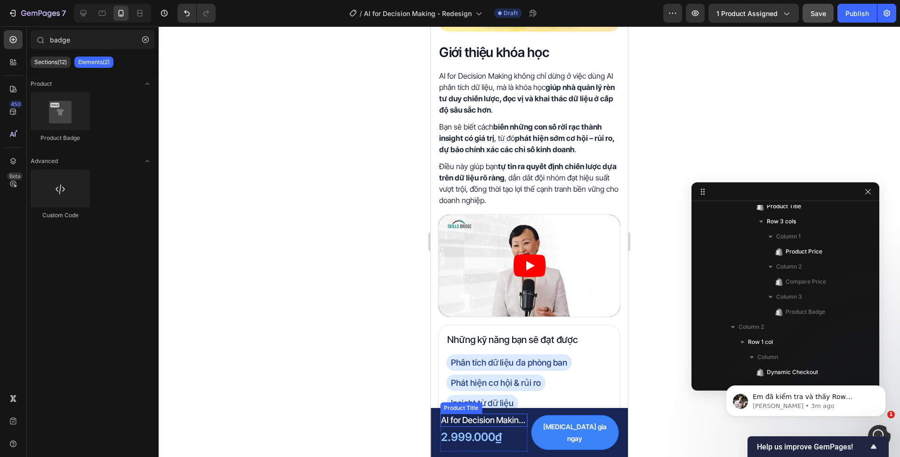
click at [487, 411] on div "Product Images AI for Decision Making - 7 Ngày Ứng Dụng AI Chuyển Dữ Liệu Thành…" at bounding box center [529, 432] width 197 height 49
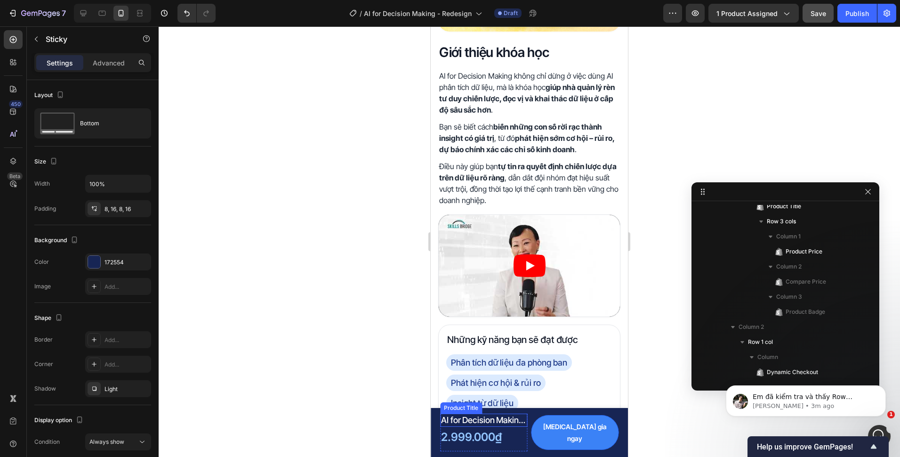
scroll to position [0, 0]
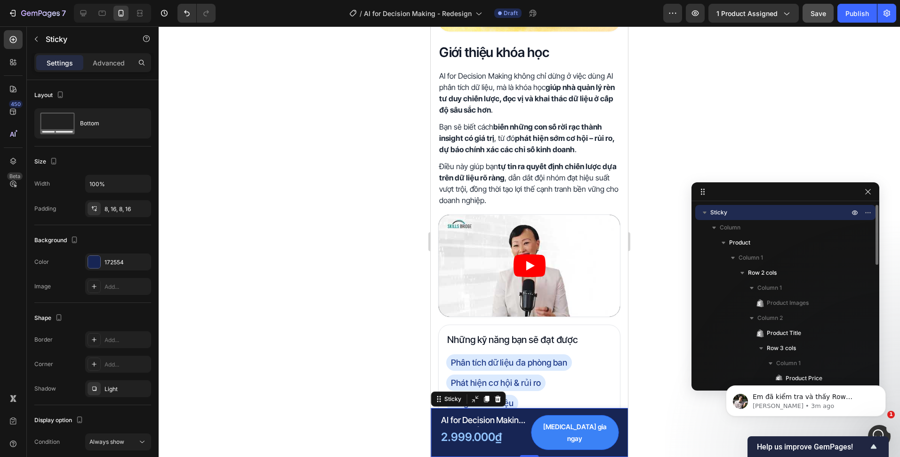
click at [489, 419] on h1 "AI for Decision Making - 7 Ngày Ứng Dụng AI Chuyển Dữ Liệu Thành Quyết Định Chi…" at bounding box center [484, 419] width 88 height 13
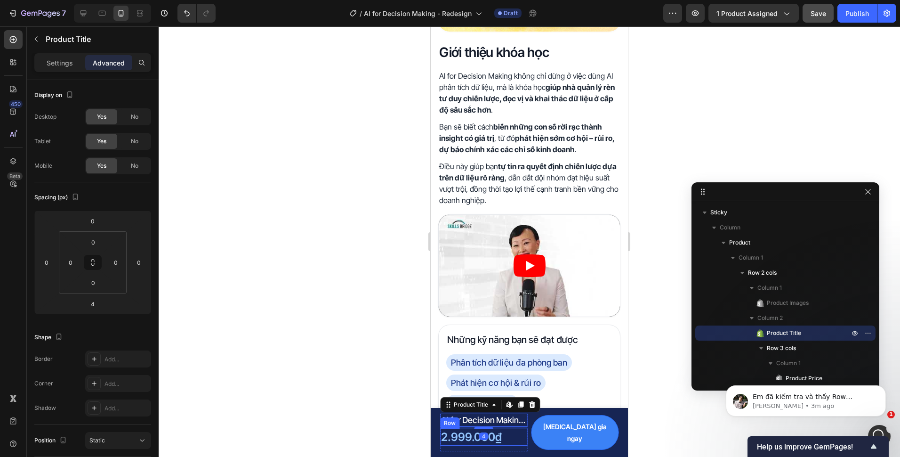
click at [389, 414] on div at bounding box center [530, 241] width 742 height 430
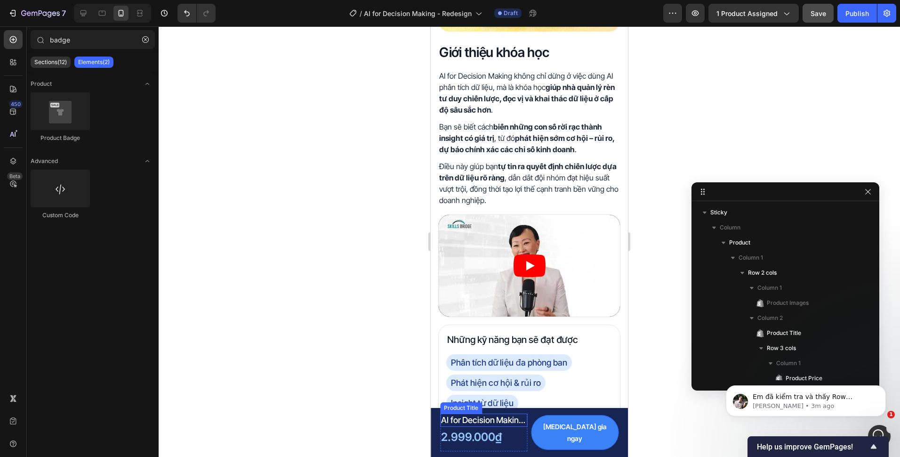
click at [518, 425] on h1 "AI for Decision Making - 7 Ngày Ứng Dụng AI Chuyển Dữ Liệu Thành Quyết Định Chi…" at bounding box center [484, 419] width 88 height 13
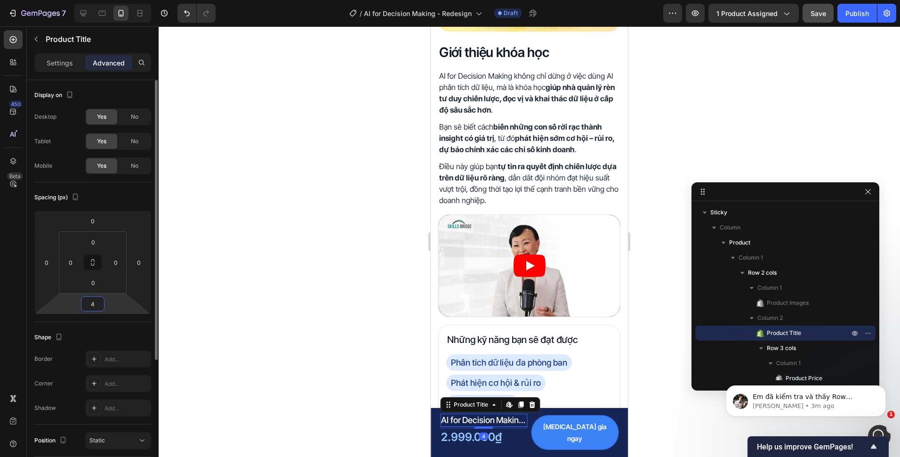
click at [93, 306] on input "4" at bounding box center [92, 304] width 19 height 14
type input "0"
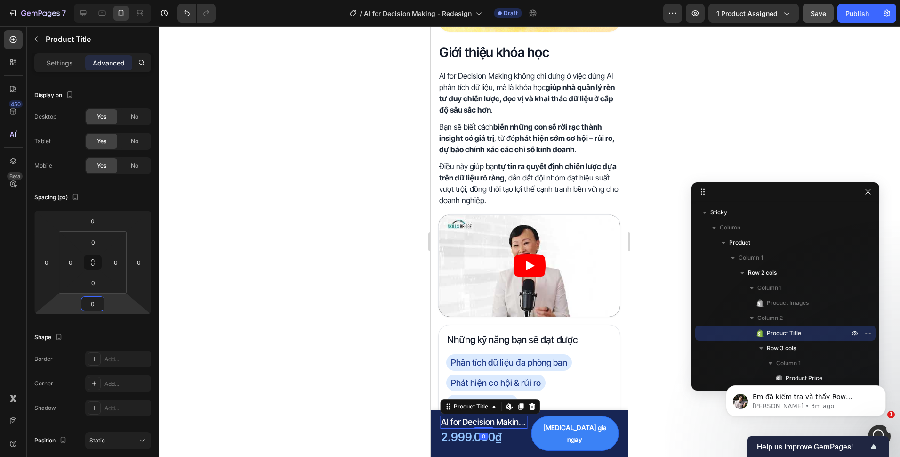
click at [288, 336] on div at bounding box center [530, 241] width 742 height 430
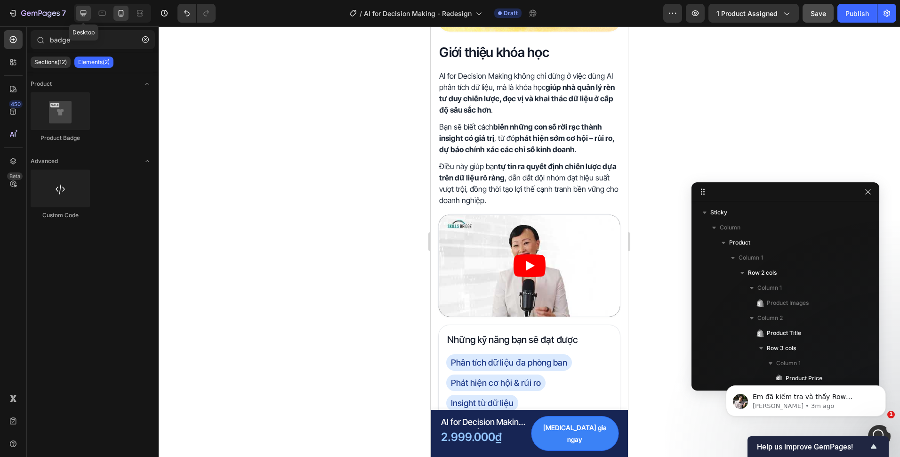
click at [77, 14] on div at bounding box center [83, 13] width 15 height 15
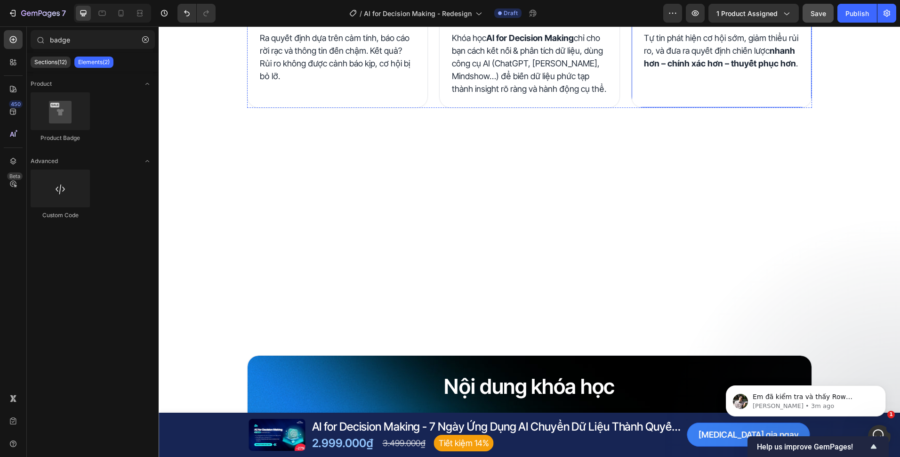
scroll to position [1036, 0]
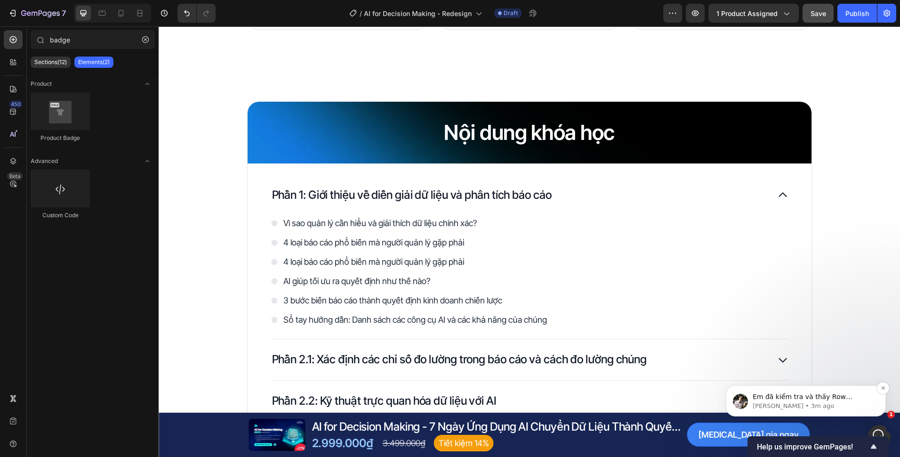
click at [863, 391] on div "Em đã kiểm tra và thấy Row element của mình ạ. Em xin phép hỏi thêm: Mình có ng…" at bounding box center [806, 400] width 146 height 19
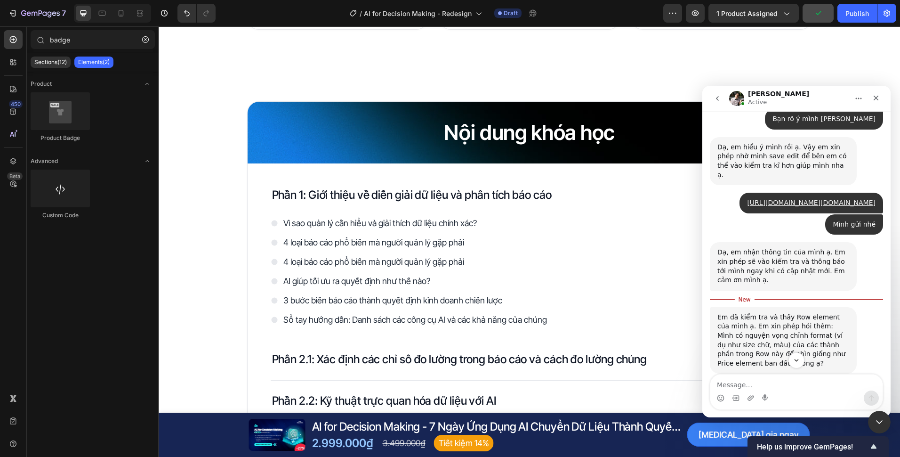
scroll to position [928, 0]
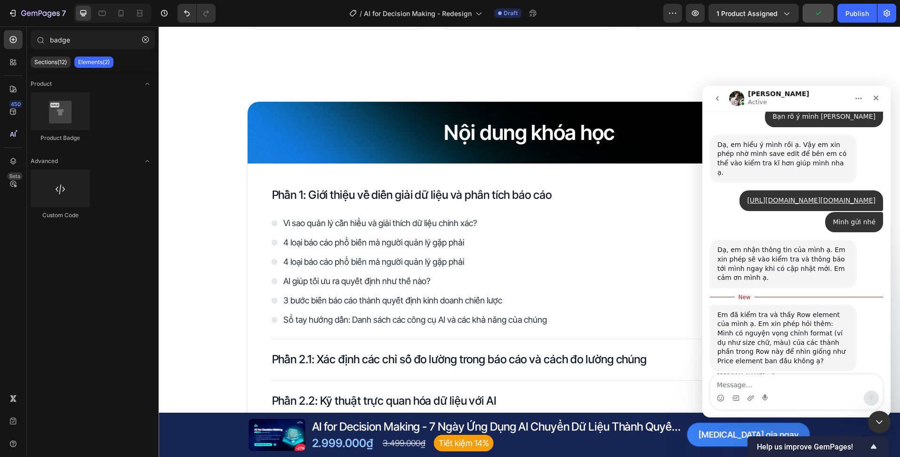
click at [811, 383] on textarea "Message…" at bounding box center [796, 382] width 172 height 16
click at [811, 385] on textarea "Message…" at bounding box center [796, 382] width 172 height 16
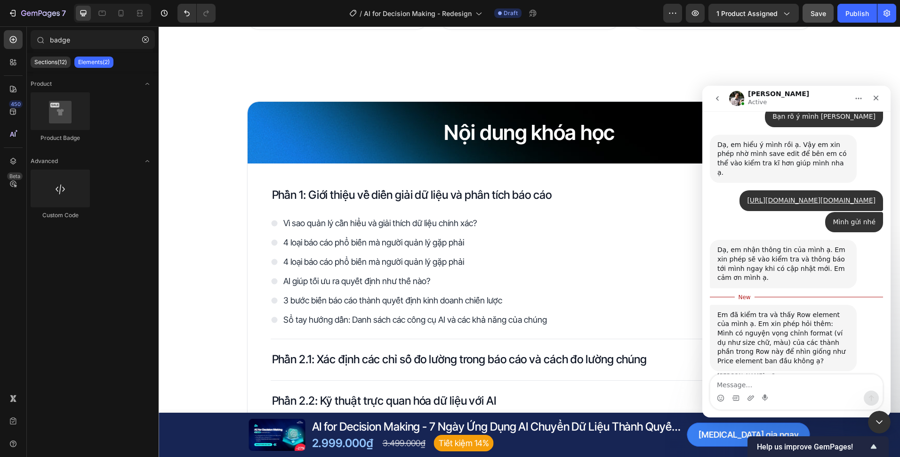
click at [811, 385] on textarea "Message…" at bounding box center [796, 382] width 172 height 16
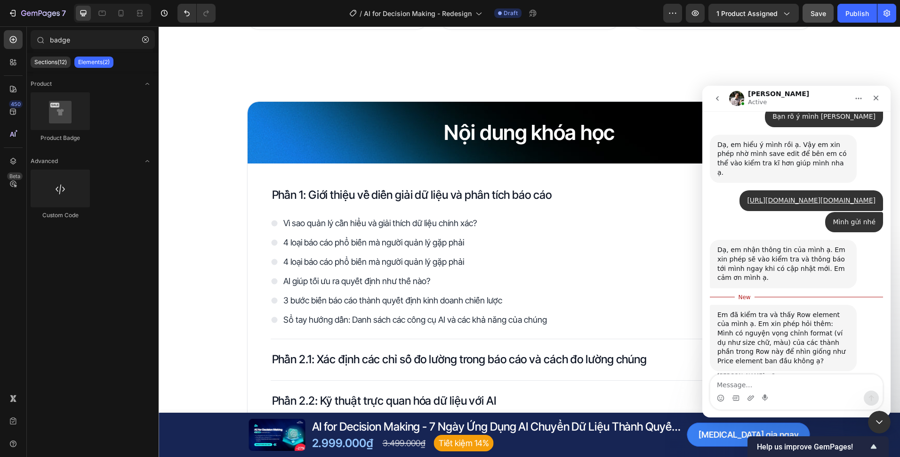
click at [811, 385] on textarea "Message…" at bounding box center [796, 382] width 172 height 16
click at [811, 386] on textarea "Message…" at bounding box center [796, 382] width 172 height 16
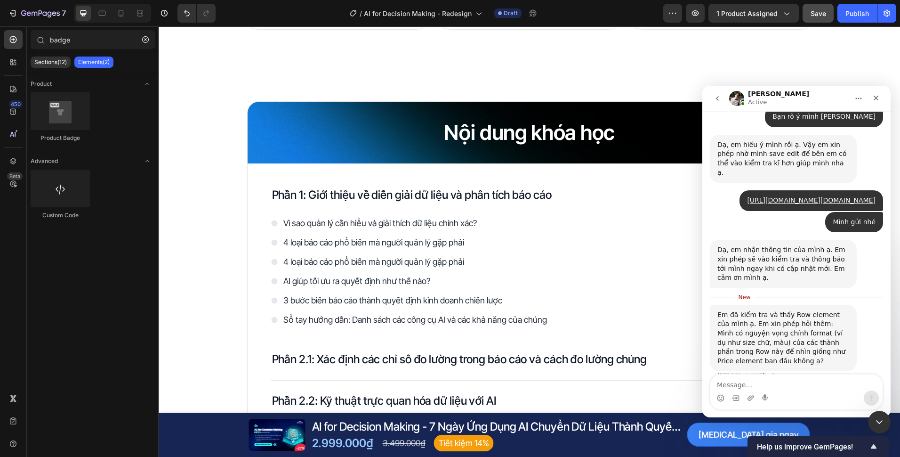
click at [811, 386] on textarea "Message…" at bounding box center [796, 382] width 172 height 16
type textarea "D"
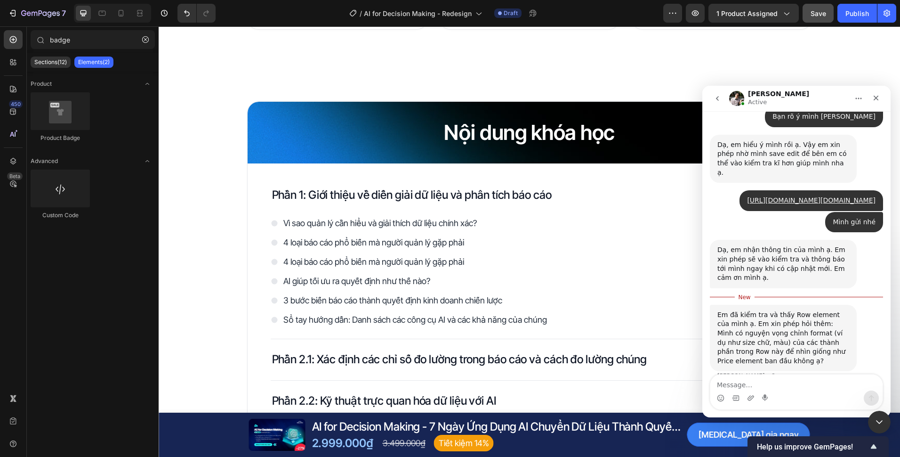
type textarea "D"
type textarea "Bạn hỗ trợ mình chỉnh format luôn nha, cám ơn bạn"
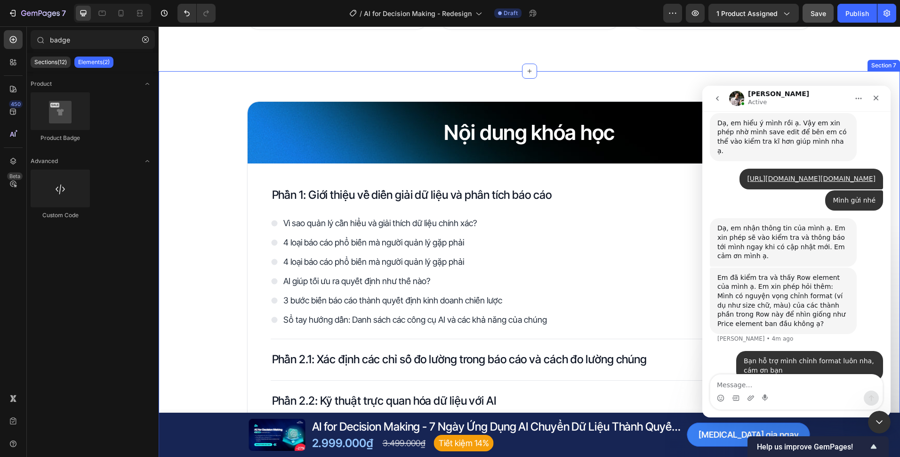
click at [621, 73] on div "Nội dung khóa học Heading Row Phần 1: Giới thiệu về diễn giải dữ liệu và phân t…" at bounding box center [530, 392] width 742 height 643
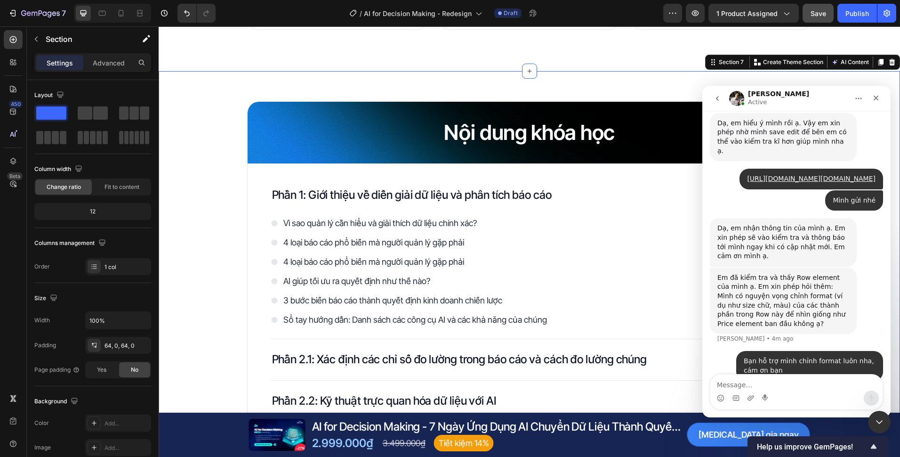
click at [234, 228] on div "Nội dung khóa học Heading Row Phần 1: Giới thiệu về diễn giải dữ liệu và phân t…" at bounding box center [530, 392] width 742 height 583
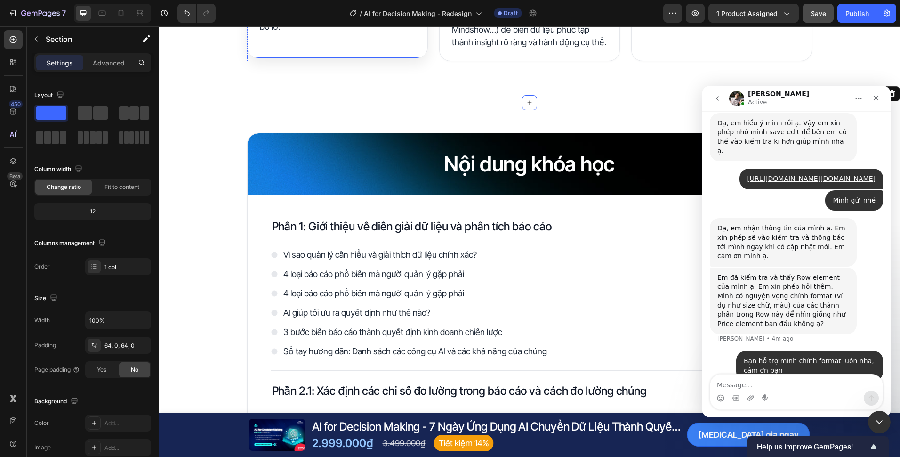
scroll to position [989, 0]
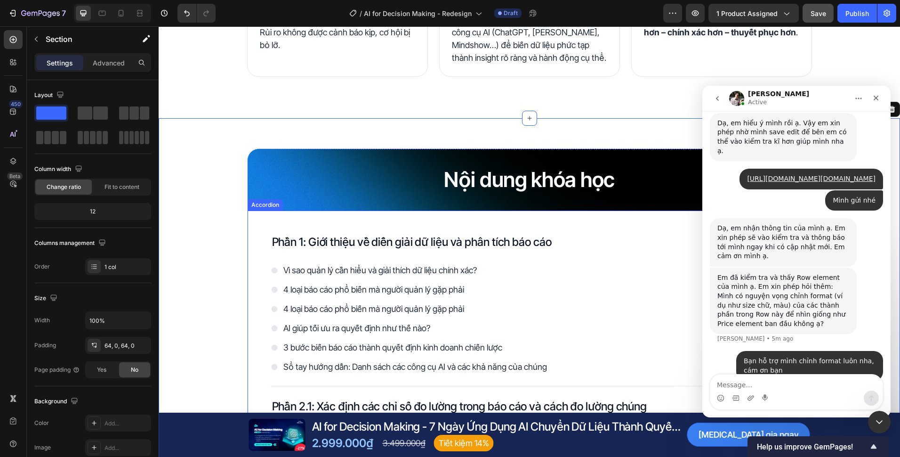
click at [432, 234] on p "Phần 1: Giới thiệu về diễn giải dữ liệu và phân tích báo cáo" at bounding box center [412, 241] width 280 height 15
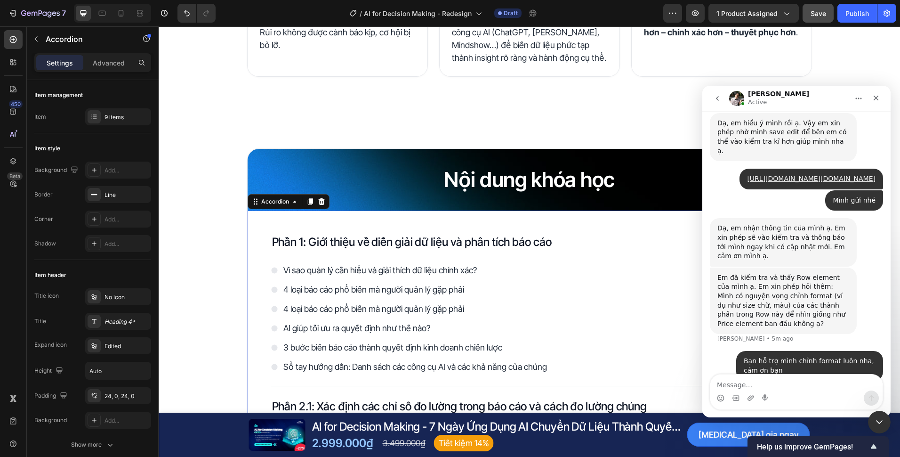
click at [570, 241] on div "Phần 1: Giới thiệu về diễn giải dữ liệu và phân tích báo cáo" at bounding box center [520, 242] width 499 height 18
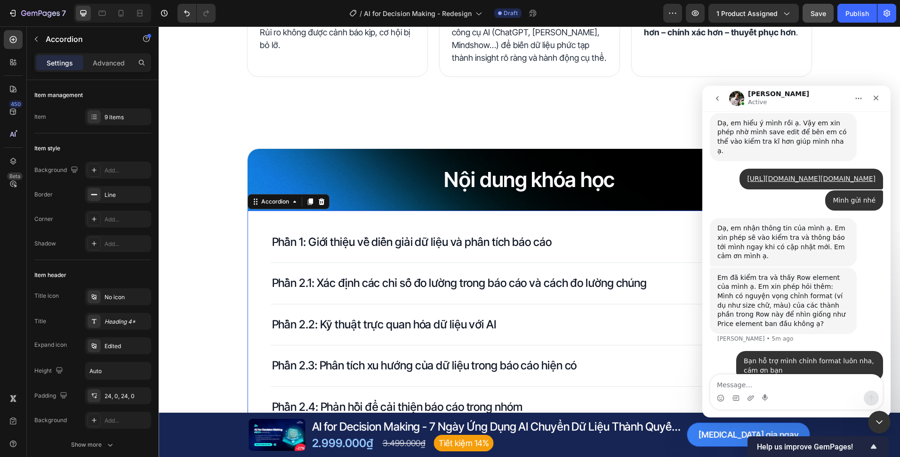
click at [570, 241] on div "Phần 1: Giới thiệu về diễn giải dữ liệu và phân tích báo cáo" at bounding box center [520, 242] width 499 height 18
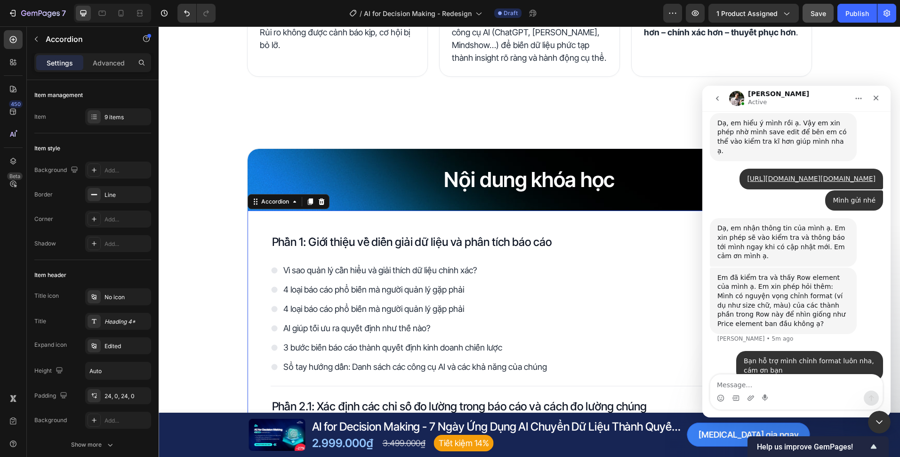
click at [570, 241] on div "Phần 1: Giới thiệu về diễn giải dữ liệu và phân tích báo cáo" at bounding box center [520, 242] width 499 height 18
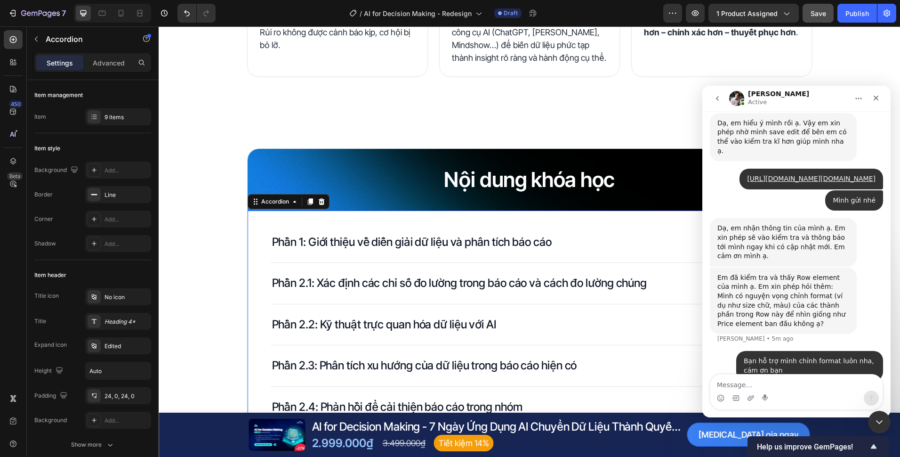
click at [570, 241] on div "Phần 1: Giới thiệu về diễn giải dữ liệu và phân tích báo cáo" at bounding box center [520, 242] width 499 height 18
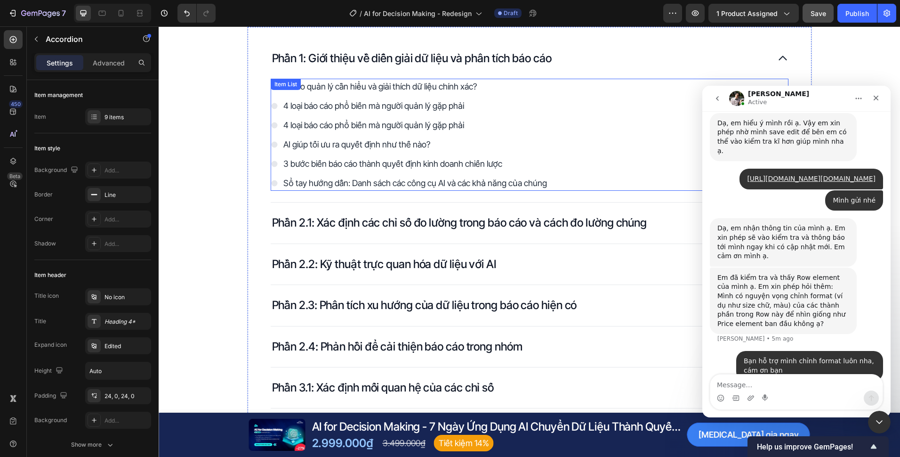
scroll to position [1177, 0]
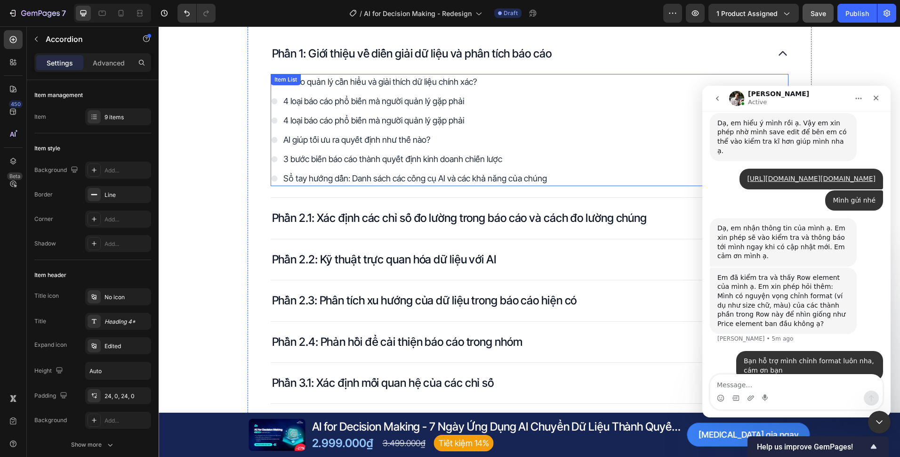
click at [521, 86] on p "Vì sao quản lý cần hiểu và giải thích dữ liệu chính xác?" at bounding box center [415, 81] width 264 height 13
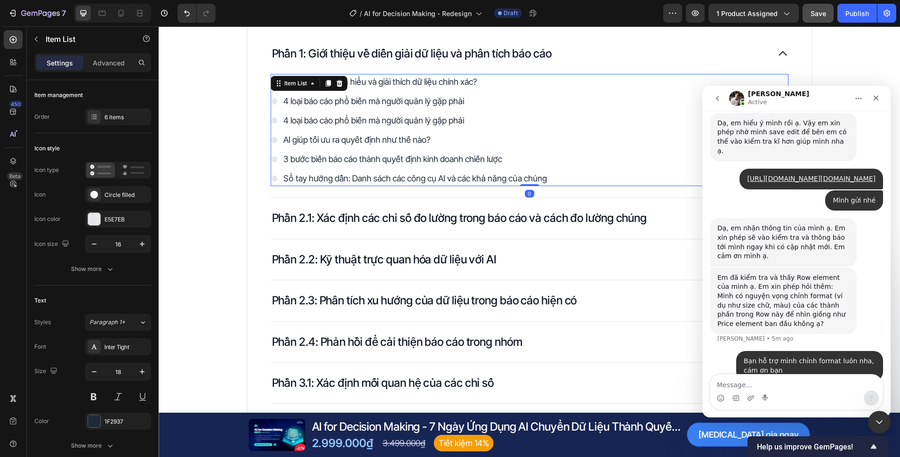
click at [589, 85] on div "Vì sao quản lý cần hiểu và giải thích dữ liệu chính xác? 4 loại báo cáo phổ biế…" at bounding box center [530, 130] width 518 height 112
click at [606, 61] on div "Phần 1: Giới thiệu về diễn giải dữ liệu và phân tích báo cáo" at bounding box center [520, 54] width 499 height 18
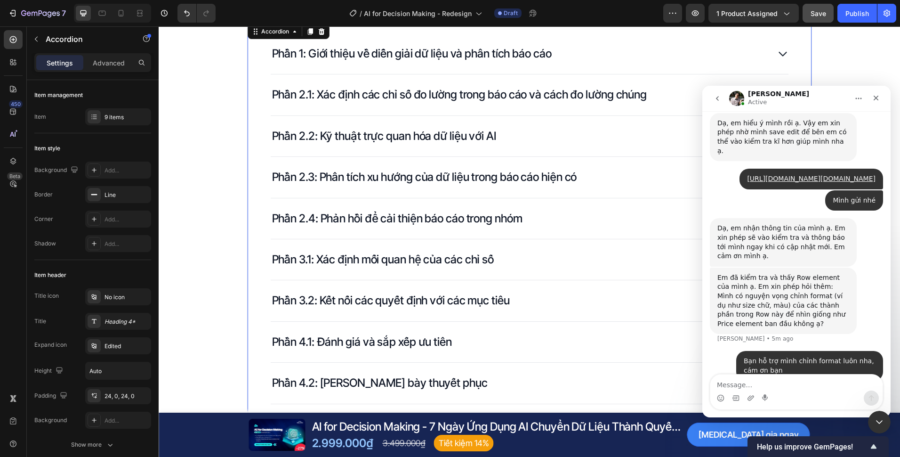
click at [607, 55] on div "Phần 1: Giới thiệu về diễn giải dữ liệu và phân tích báo cáo" at bounding box center [520, 54] width 499 height 18
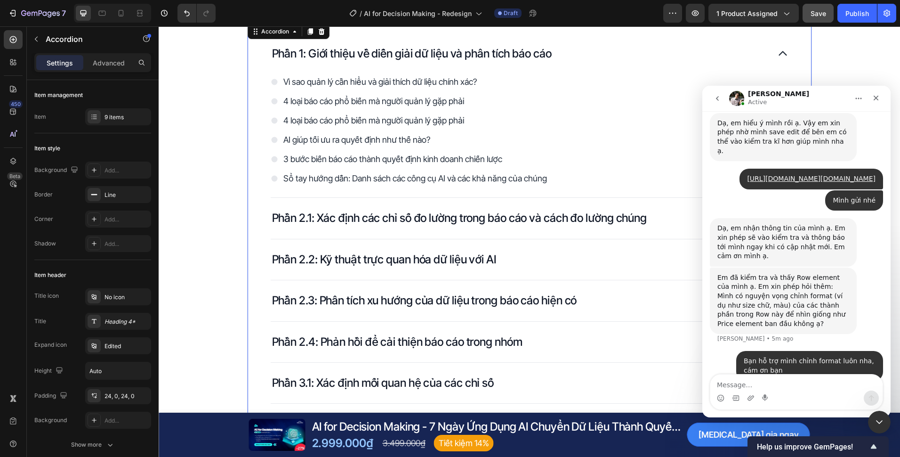
click at [607, 55] on div "Phần 1: Giới thiệu về diễn giải dữ liệu và phân tích báo cáo" at bounding box center [520, 54] width 499 height 18
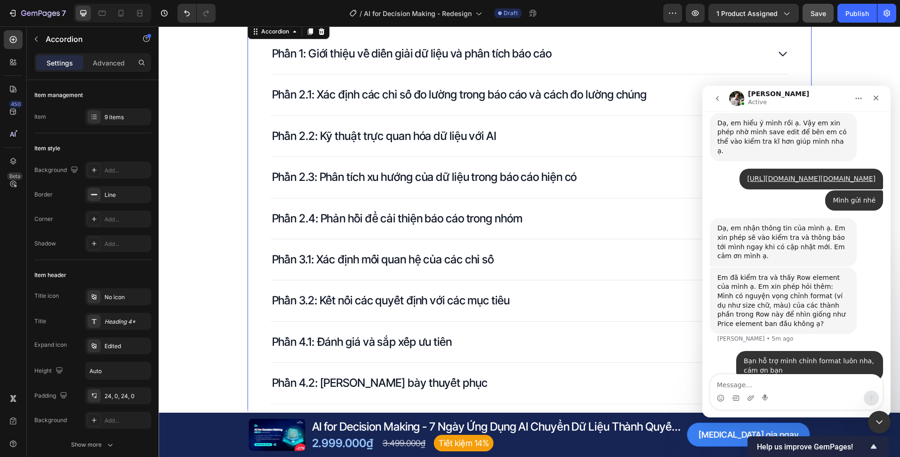
click at [607, 55] on div "Phần 1: Giới thiệu về diễn giải dữ liệu và phân tích báo cáo" at bounding box center [520, 54] width 499 height 18
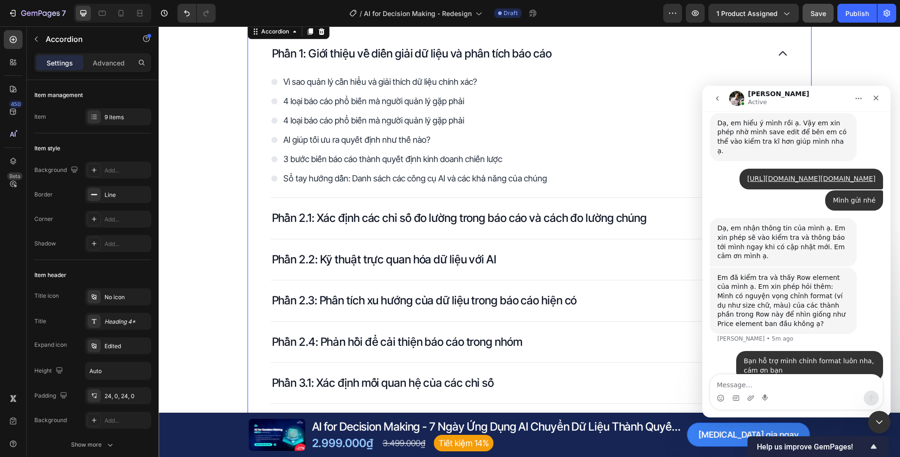
click at [607, 55] on div "Phần 1: Giới thiệu về diễn giải dữ liệu và phân tích báo cáo" at bounding box center [520, 54] width 499 height 18
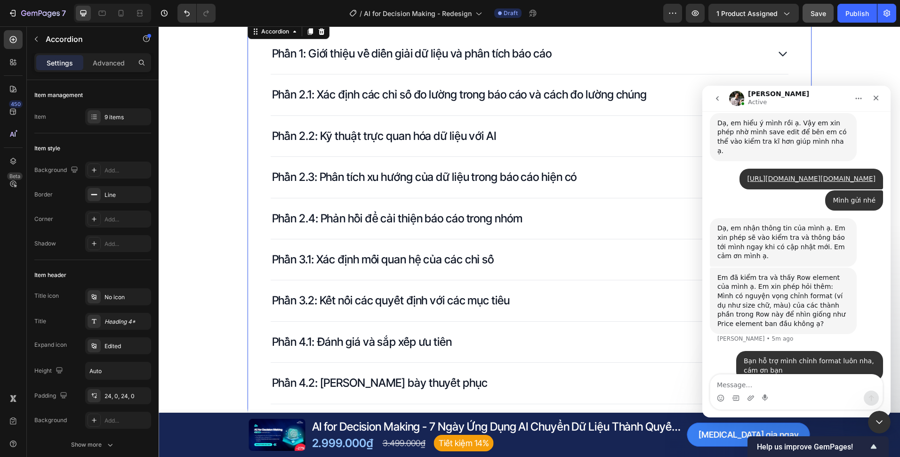
click at [607, 55] on div "Phần 1: Giới thiệu về diễn giải dữ liệu và phân tích báo cáo" at bounding box center [520, 54] width 499 height 18
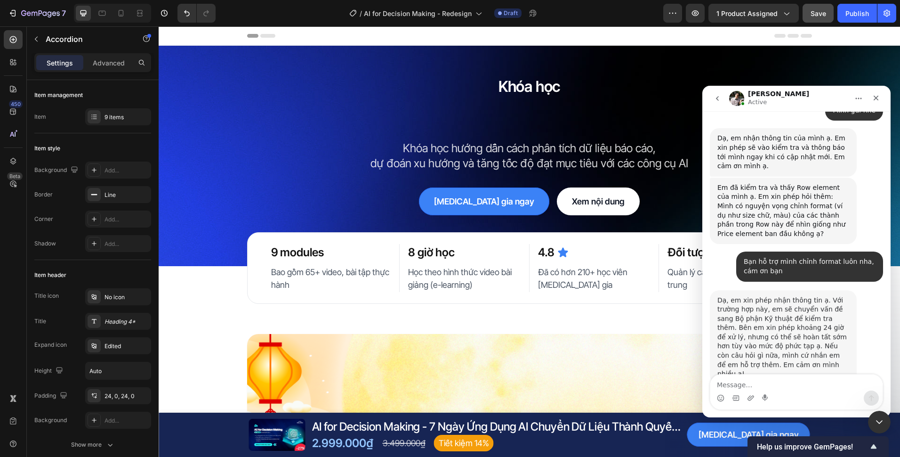
scroll to position [1043, 0]
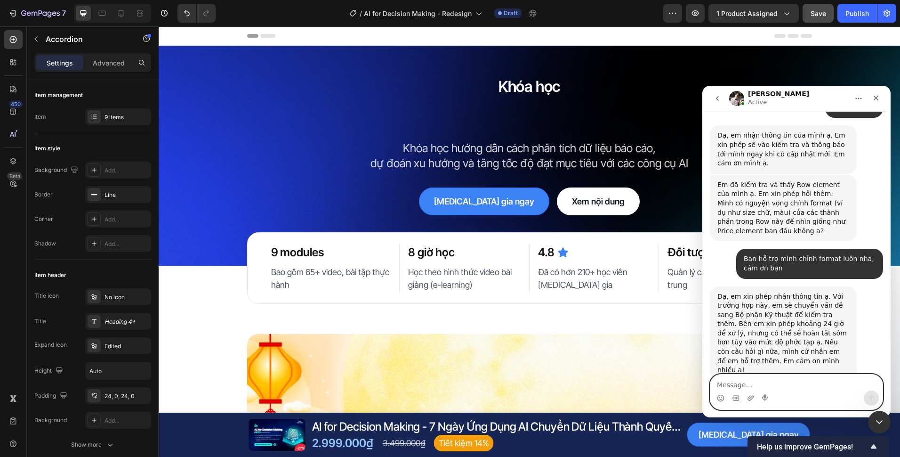
click at [822, 379] on textarea "Message…" at bounding box center [796, 382] width 172 height 16
click at [826, 368] on div "Dạ, em xin phép nhận thông tin ạ. Với trường hợp này, em sẽ chuyển vấn đề sang …" at bounding box center [796, 343] width 173 height 115
click at [825, 399] on div "Intercom messenger" at bounding box center [796, 397] width 172 height 15
click at [825, 391] on div "Intercom messenger" at bounding box center [796, 397] width 172 height 15
click at [824, 382] on textarea "Message…" at bounding box center [796, 382] width 172 height 16
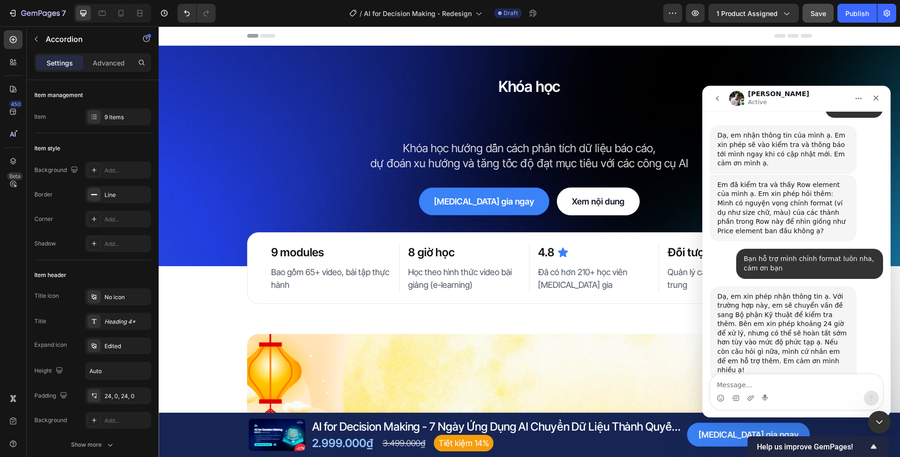
click at [821, 358] on div "Dạ, em xin phép nhận thông tin ạ. Với trường hợp này, em sẽ chuyển vấn đề sang …" at bounding box center [796, 343] width 173 height 115
click at [809, 371] on div "Dạ, em xin phép nhận thông tin ạ. Với trường hợp này, em sẽ chuyển vấn đề sang …" at bounding box center [796, 343] width 173 height 115
click at [805, 375] on textarea "Message…" at bounding box center [796, 382] width 172 height 16
click at [805, 361] on div "Dạ, em xin phép nhận thông tin ạ. Với trường hợp này, em sẽ chuyển vấn đề sang …" at bounding box center [796, 343] width 173 height 115
click at [805, 373] on div "Dạ, em xin phép nhận thông tin ạ. Với trường hợp này, em sẽ chuyển vấn đề sang …" at bounding box center [796, 343] width 173 height 115
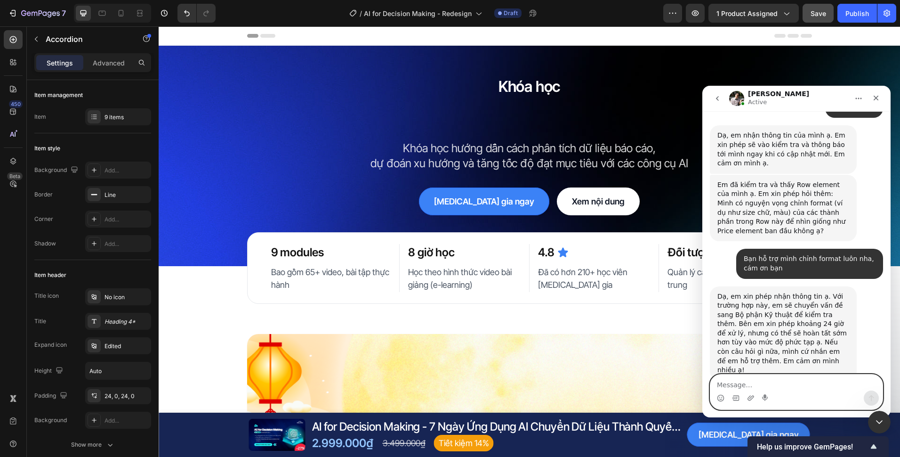
click at [803, 375] on textarea "Message…" at bounding box center [796, 382] width 172 height 16
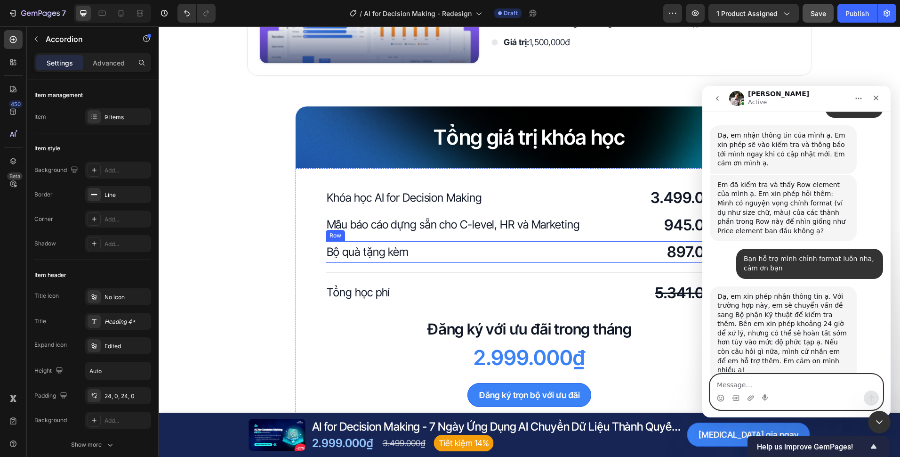
scroll to position [1971, 0]
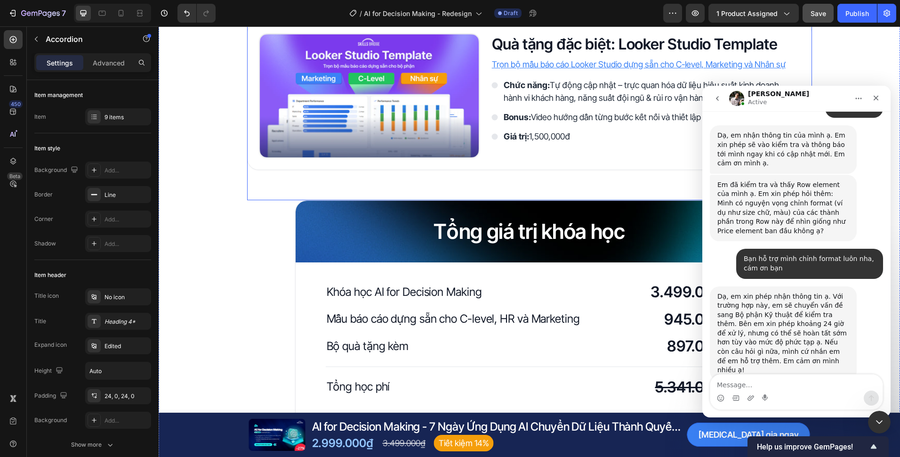
click at [519, 183] on div "Quyền lợi khi trở thành học viên Heading Image Tài liệu khóa học Heading Nhận b…" at bounding box center [529, 4] width 565 height 391
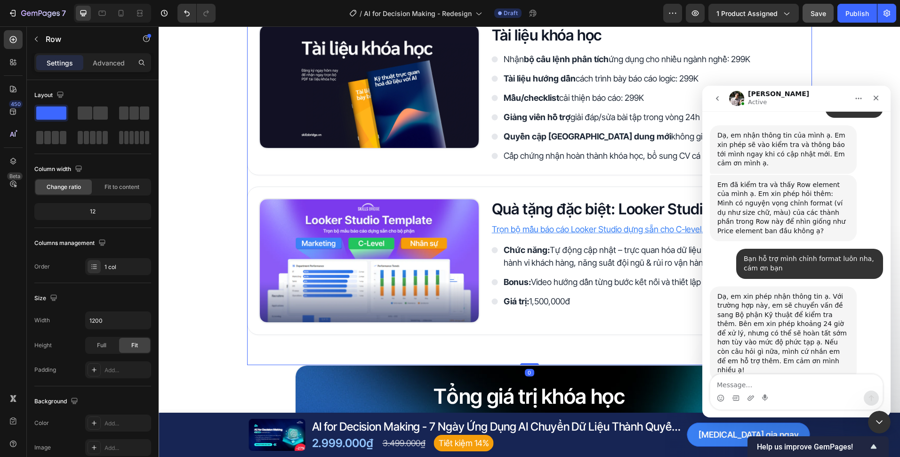
scroll to position [1933, 0]
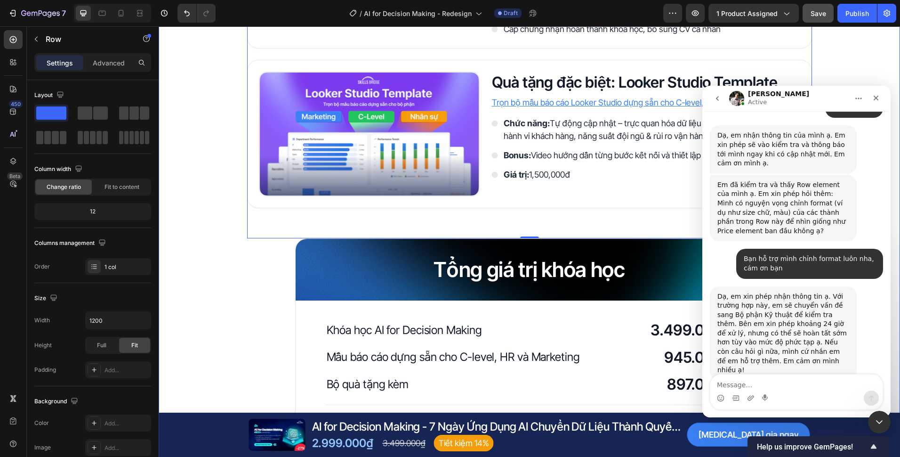
click at [212, 219] on div "Quyền lợi khi trở thành học viên Heading Image Tài liệu khóa học Heading Nhận b…" at bounding box center [530, 202] width 742 height 711
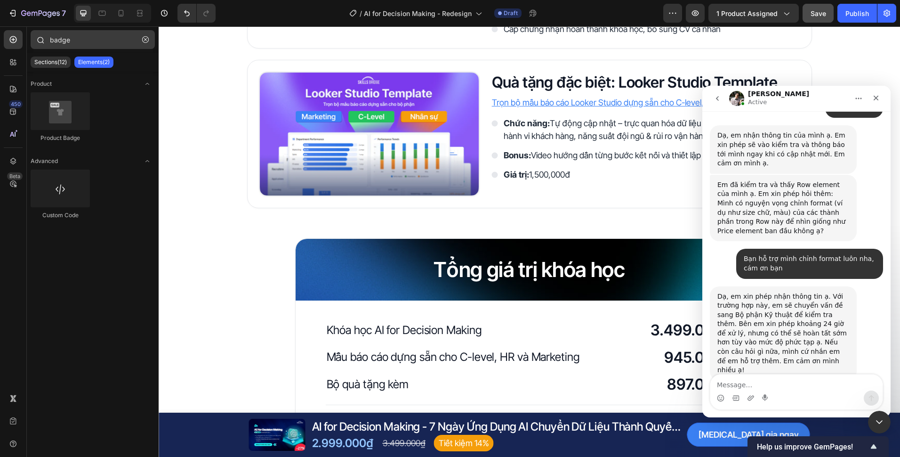
click at [146, 40] on icon "button" at bounding box center [145, 39] width 3 height 3
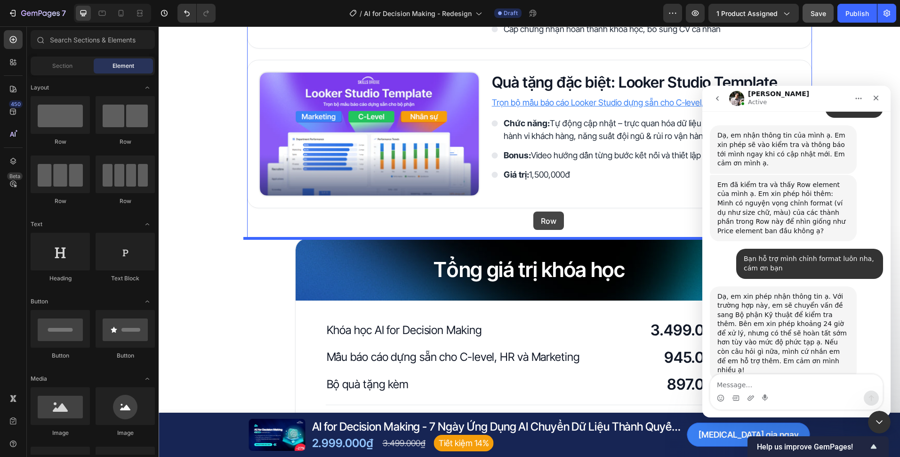
drag, startPoint x: 270, startPoint y: 202, endPoint x: 533, endPoint y: 211, distance: 263.8
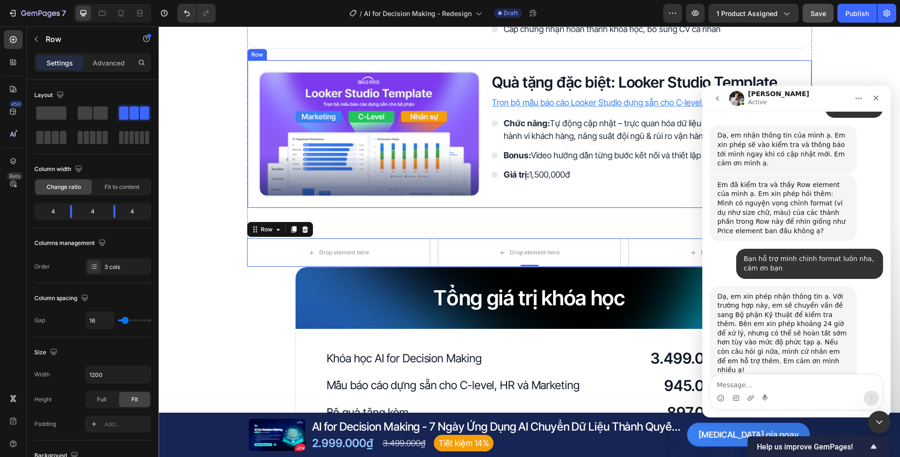
click at [502, 203] on div "Image Quà tặng đặc biệt: Looker Studio Template Heading Trọn bộ mẫu báo cáo Loo…" at bounding box center [529, 134] width 565 height 148
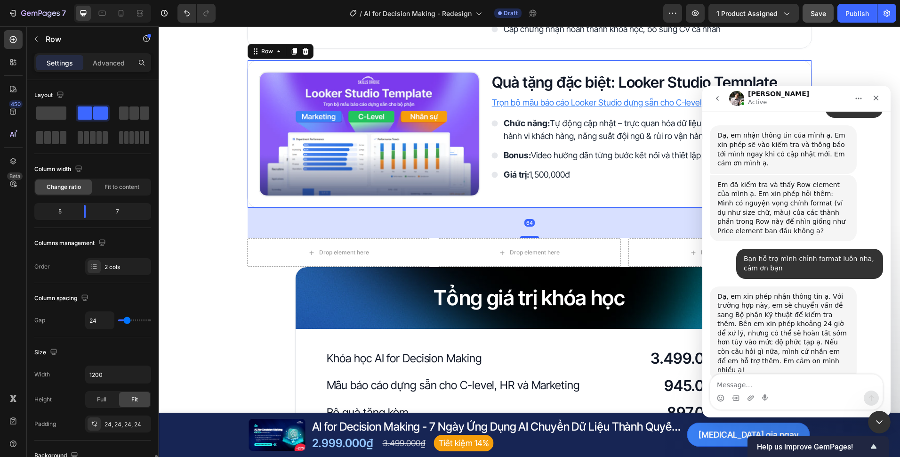
scroll to position [235, 0]
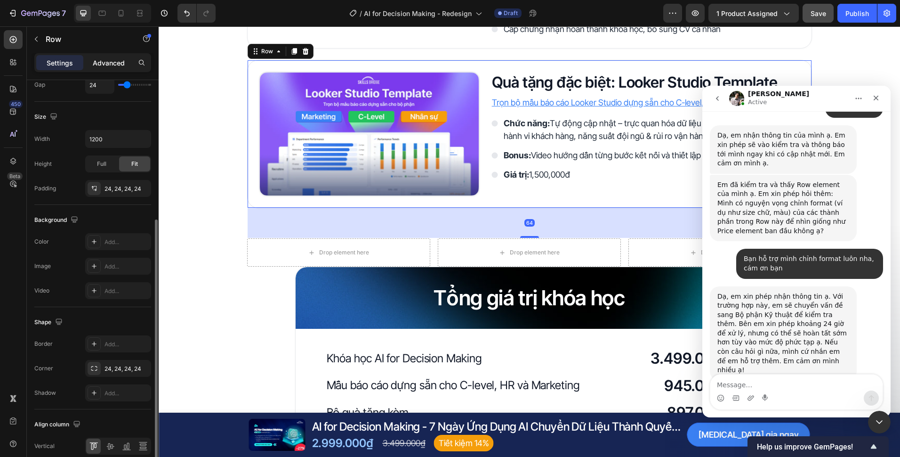
click at [118, 67] on div "Advanced" at bounding box center [108, 62] width 47 height 15
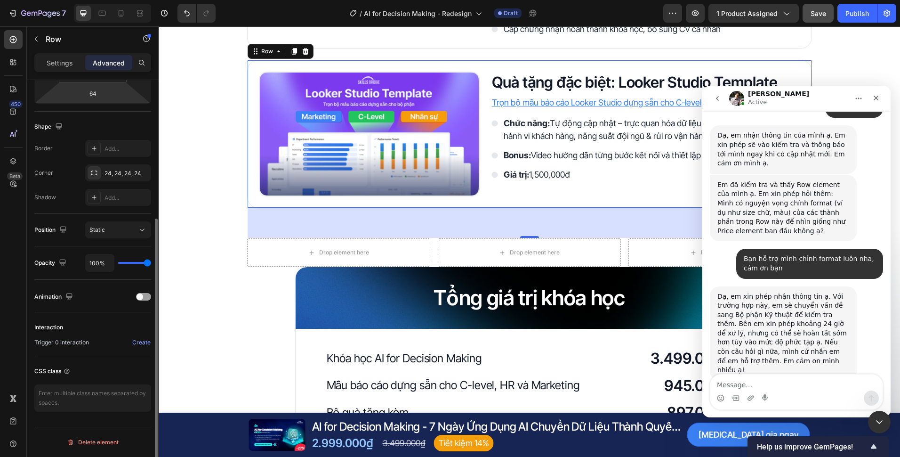
scroll to position [163, 0]
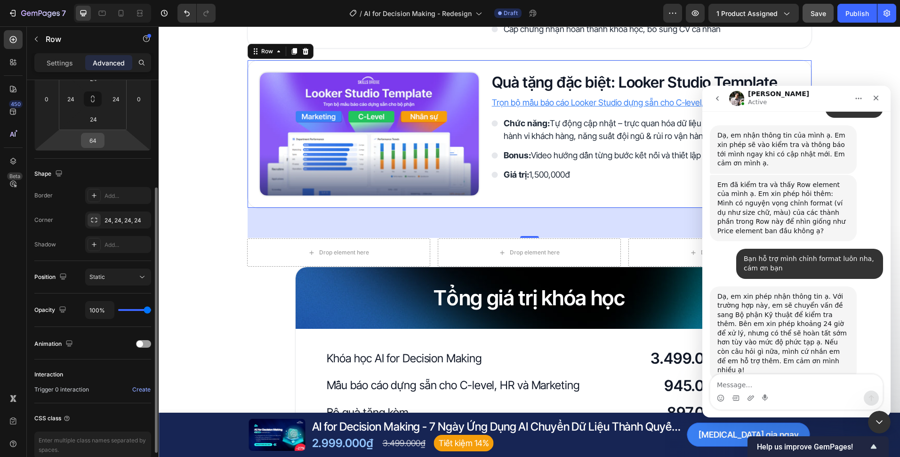
click at [95, 145] on input "64" at bounding box center [92, 140] width 19 height 14
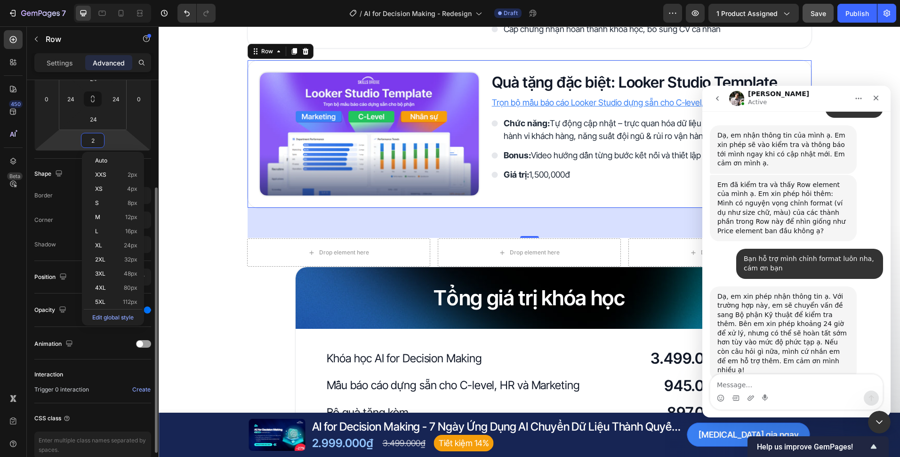
type input "24"
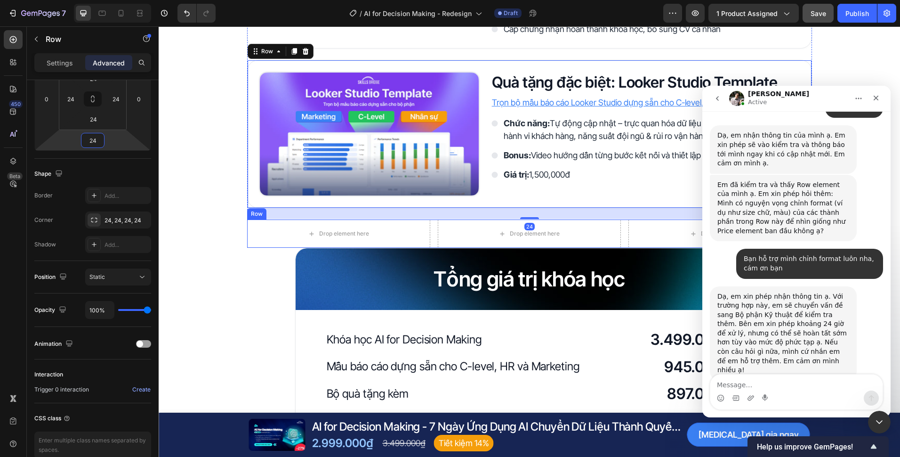
click at [433, 232] on div "Drop element here Drop element here Drop element here Row" at bounding box center [529, 233] width 565 height 28
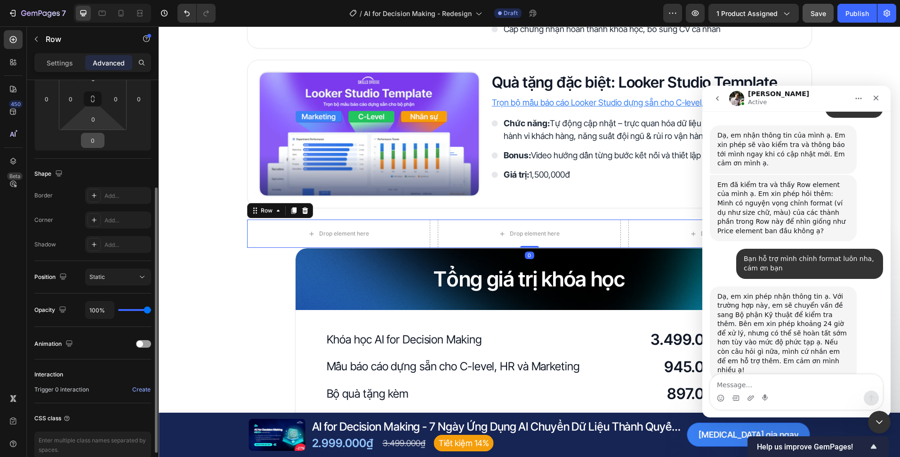
click at [97, 142] on input "0" at bounding box center [92, 140] width 19 height 14
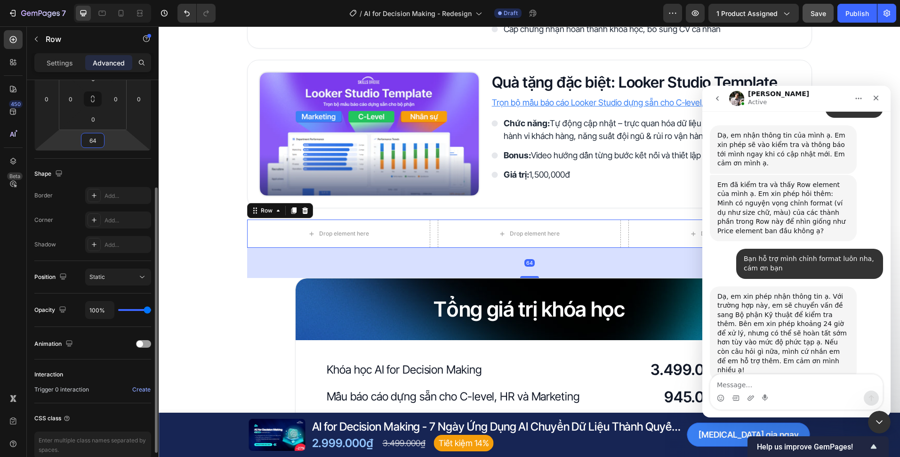
type input "64"
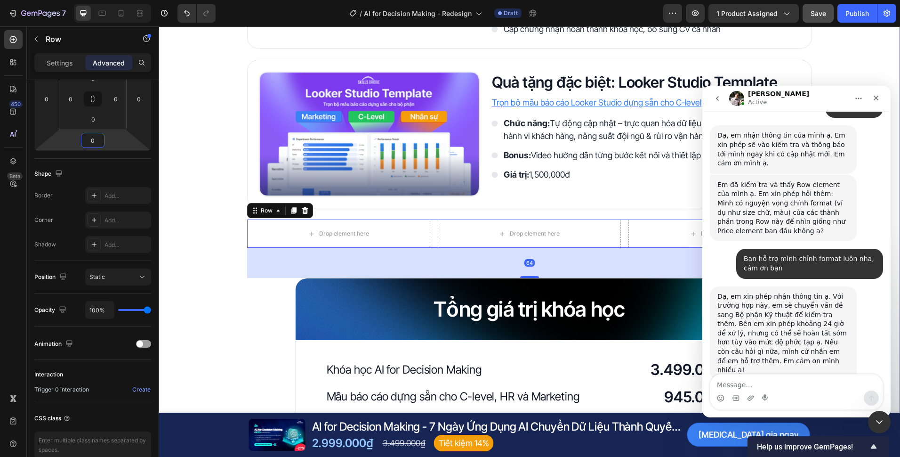
drag, startPoint x: 226, startPoint y: 292, endPoint x: 228, endPoint y: 287, distance: 5.3
click at [226, 291] on div "Quyền lợi khi trở thành học viên Heading Image Tài liệu khóa học Heading Nhận b…" at bounding box center [530, 222] width 742 height 751
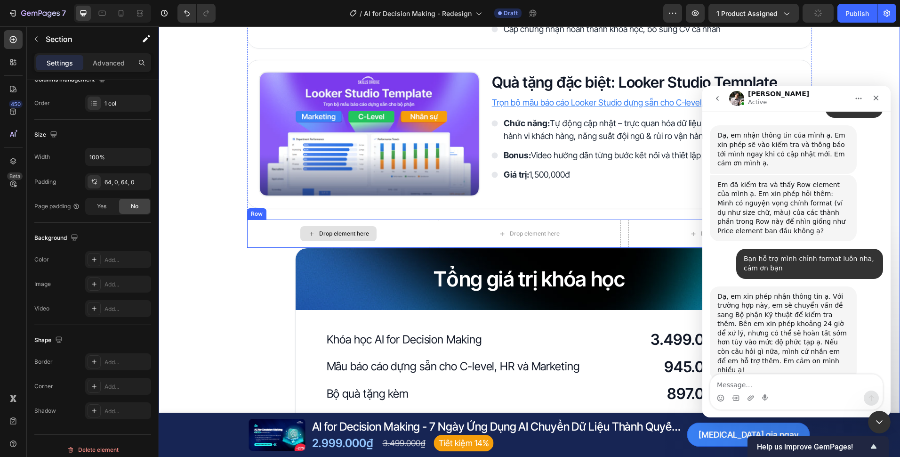
scroll to position [0, 0]
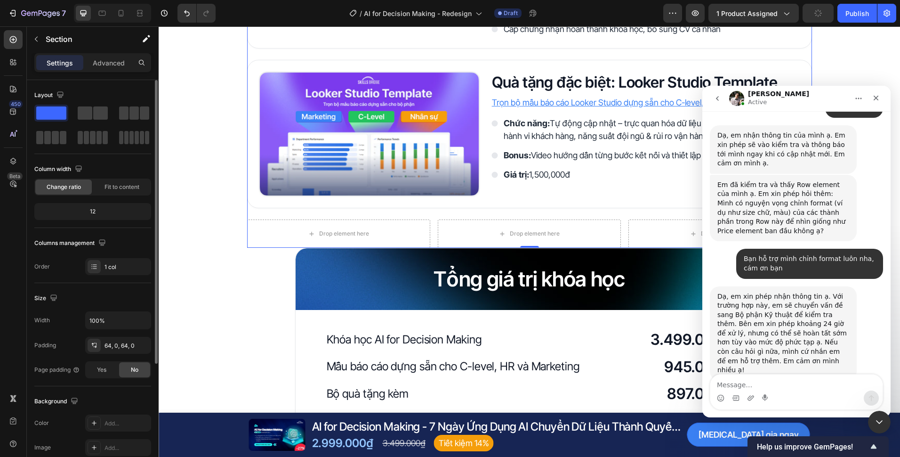
click at [308, 215] on div "Quyền lợi khi trở thành học viên Heading Image Tài liệu khóa học Heading Nhận b…" at bounding box center [529, 47] width 565 height 401
click at [110, 60] on p "Advanced" at bounding box center [109, 63] width 32 height 10
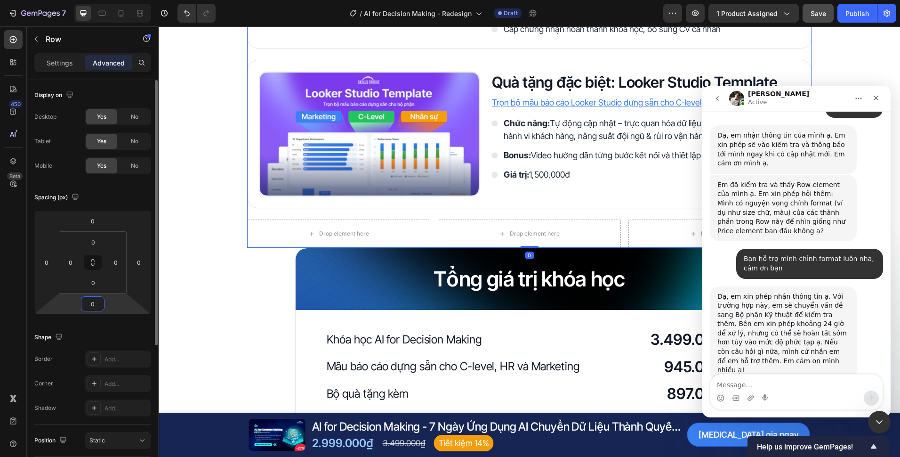
click at [95, 306] on input "0" at bounding box center [92, 304] width 19 height 14
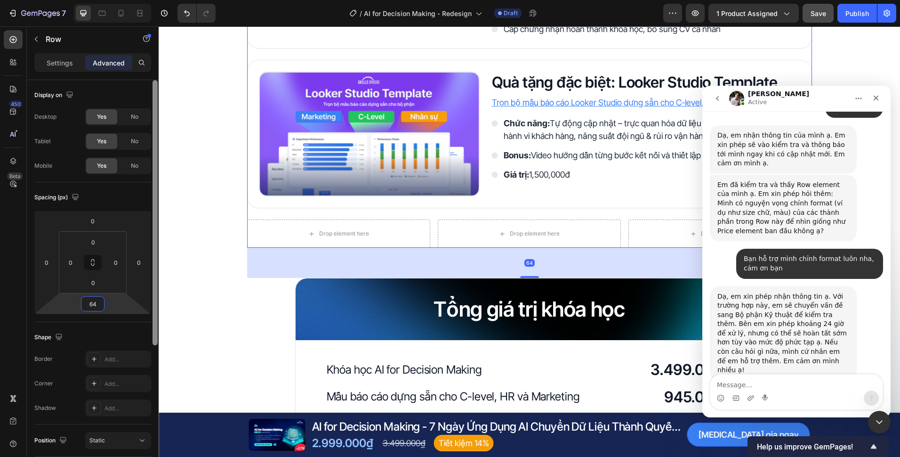
type input "64"
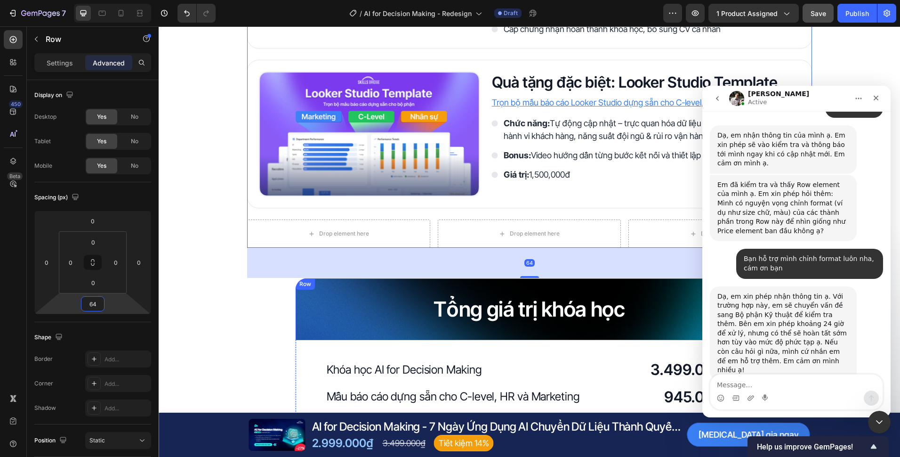
click at [266, 298] on div "Quyền lợi khi trở thành học viên Heading Image Tài liệu khóa học Heading Nhận b…" at bounding box center [530, 222] width 742 height 751
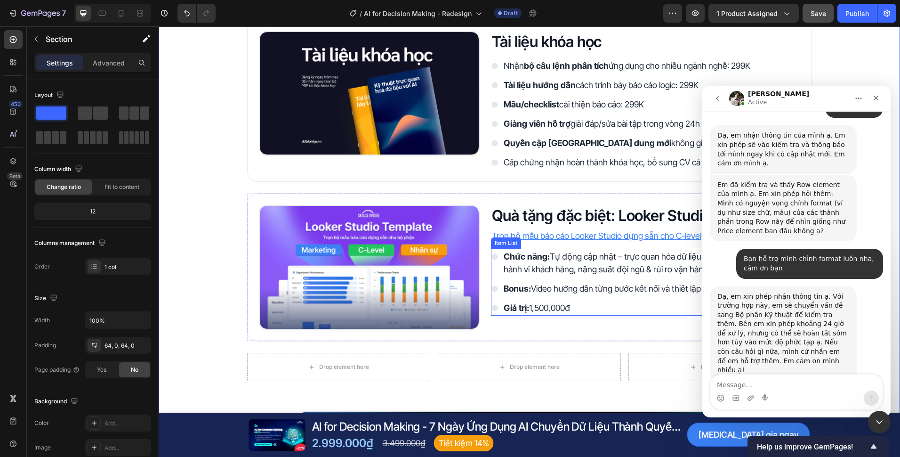
scroll to position [1792, 0]
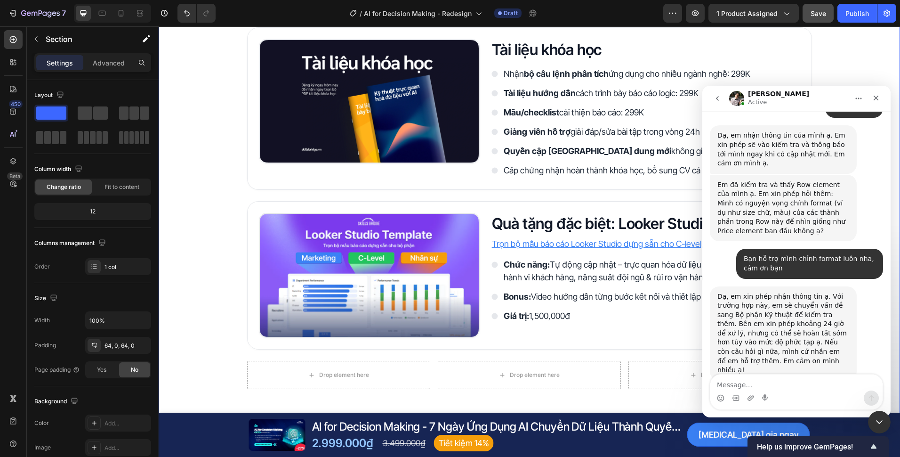
click at [208, 348] on div "Quyền lợi khi trở thành học viên Heading Image Tài liệu khóa học Heading Nhận b…" at bounding box center [530, 363] width 742 height 751
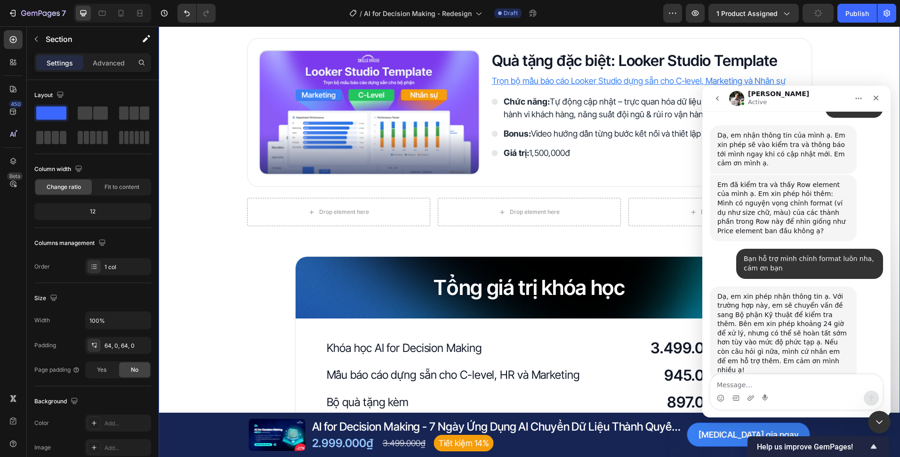
scroll to position [1933, 0]
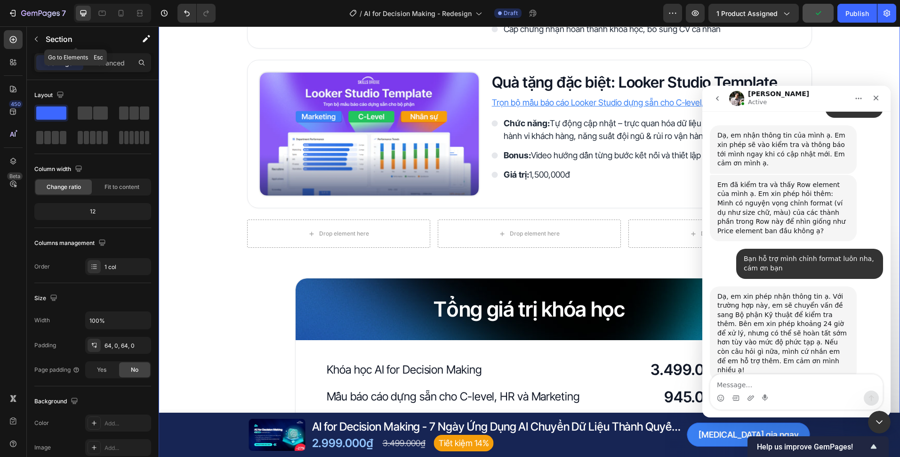
click at [40, 37] on button "button" at bounding box center [36, 39] width 15 height 15
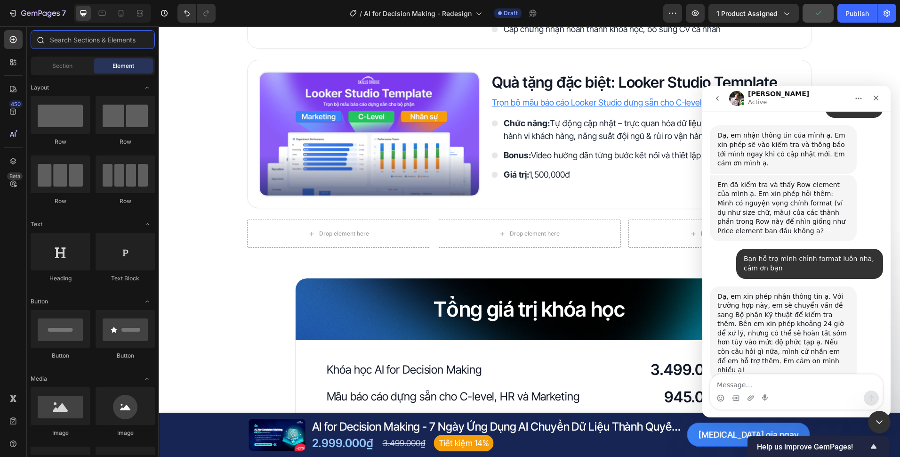
click at [65, 38] on input "text" at bounding box center [93, 39] width 124 height 19
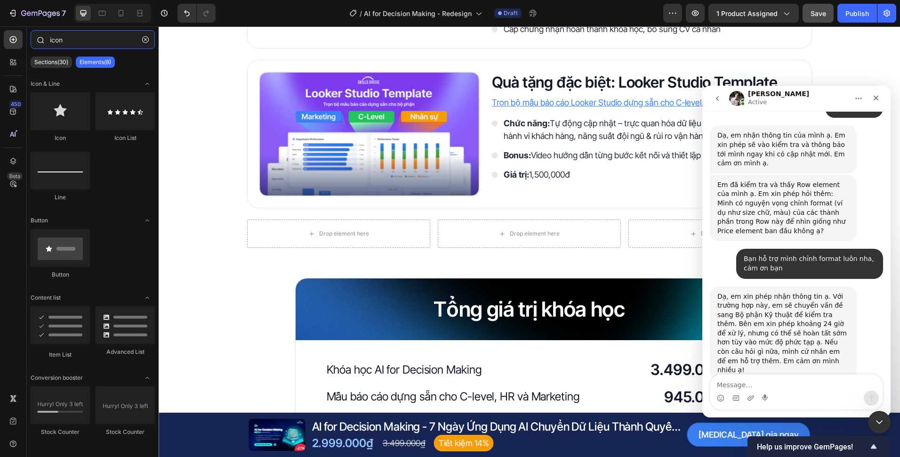
type input "icon"
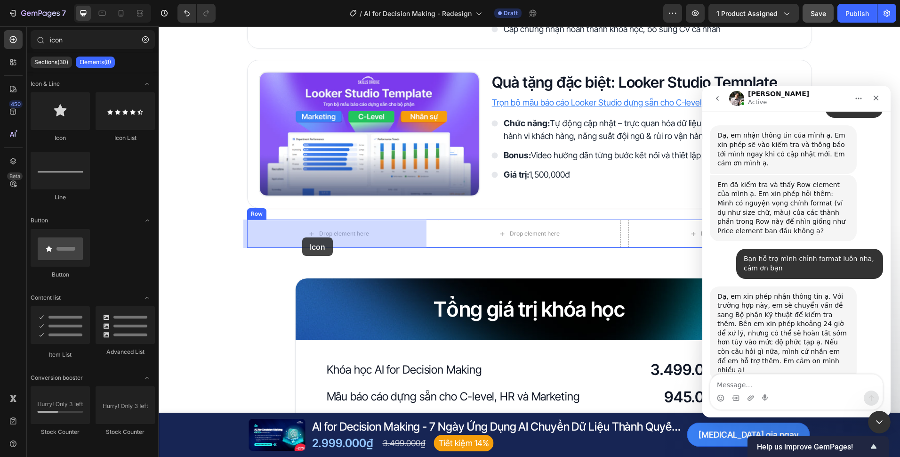
drag, startPoint x: 231, startPoint y: 132, endPoint x: 302, endPoint y: 238, distance: 127.4
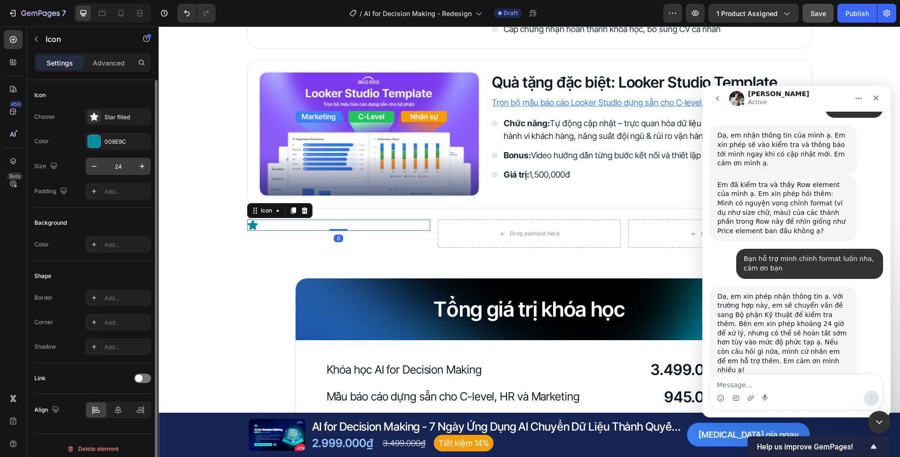
click at [127, 164] on input "24" at bounding box center [118, 166] width 31 height 17
type input "48"
click at [121, 145] on div "008E9C" at bounding box center [118, 141] width 27 height 8
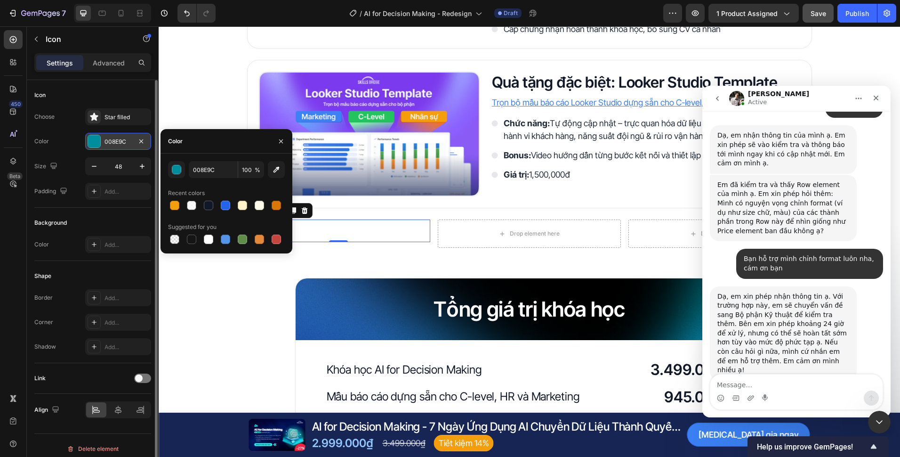
click at [120, 144] on div "008E9C" at bounding box center [118, 141] width 27 height 8
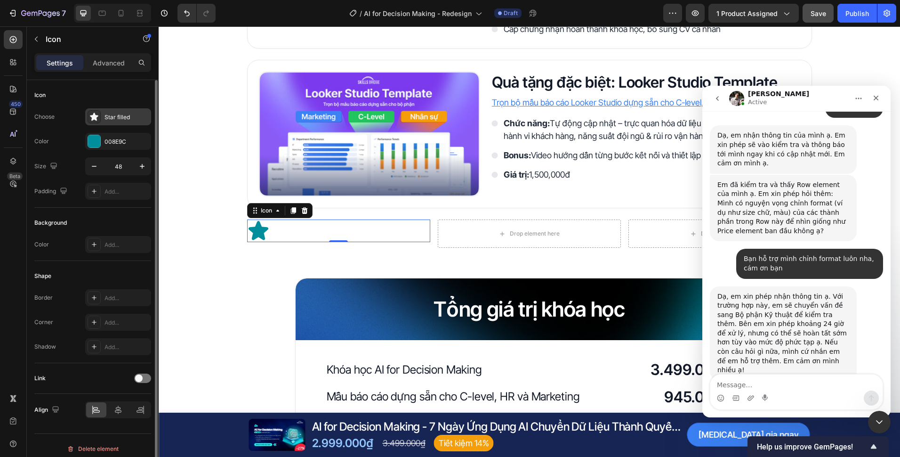
click at [114, 120] on div "Star filled" at bounding box center [127, 117] width 44 height 8
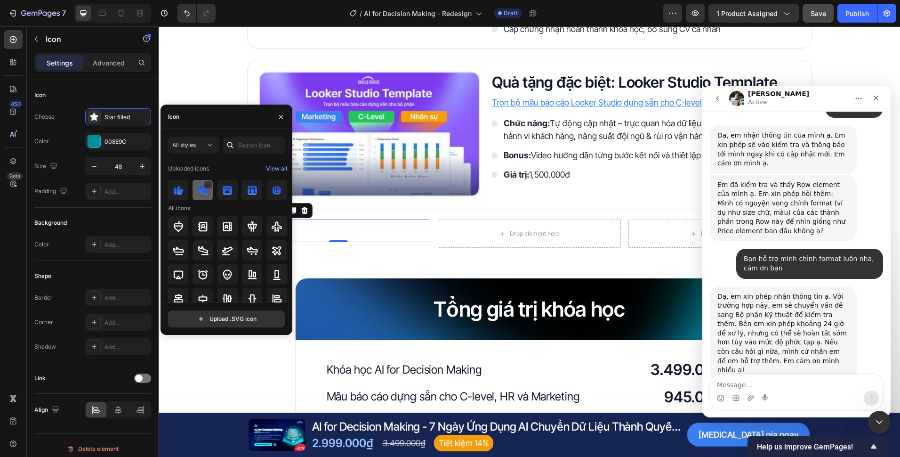
click at [205, 196] on div at bounding box center [203, 190] width 20 height 20
click at [234, 375] on div "Quyền lợi khi trở thành học viên Heading Image Tài liệu khóa học Heading Nhận b…" at bounding box center [530, 222] width 742 height 751
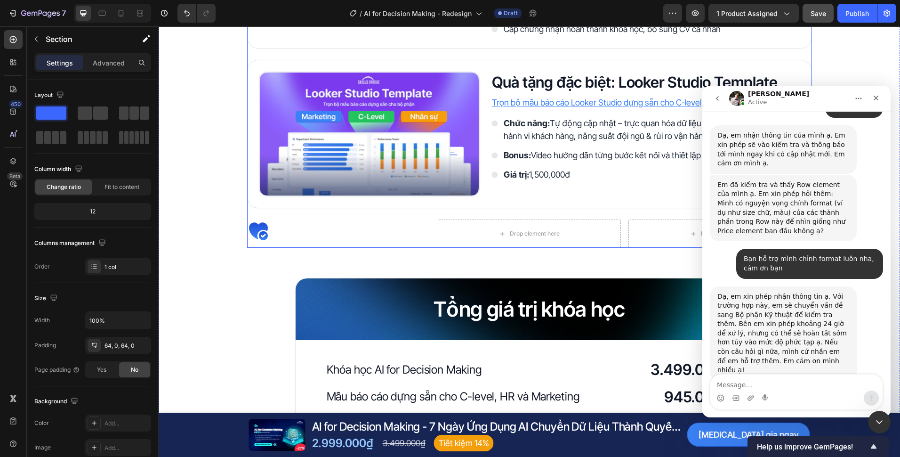
click at [287, 226] on div "Icon" at bounding box center [338, 230] width 183 height 23
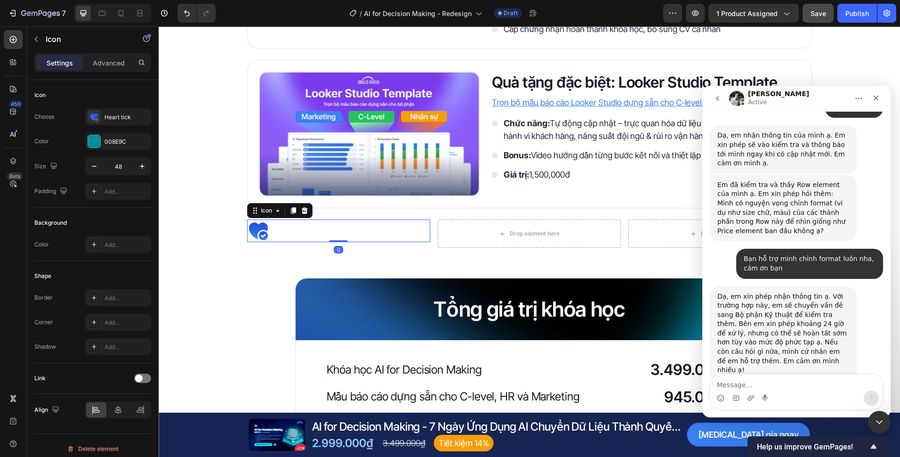
click at [202, 289] on div "Quyền lợi khi trở thành học viên Heading Image Tài liệu khóa học Heading Nhận b…" at bounding box center [530, 222] width 742 height 751
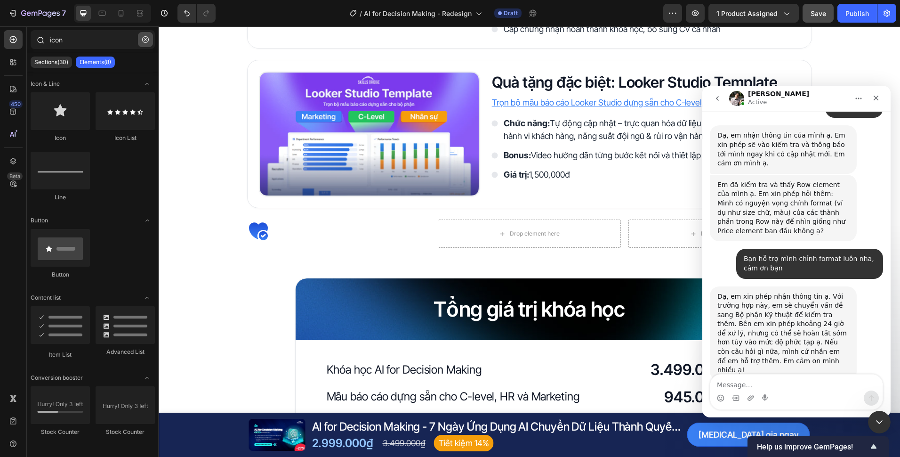
click at [140, 41] on button "button" at bounding box center [145, 39] width 15 height 15
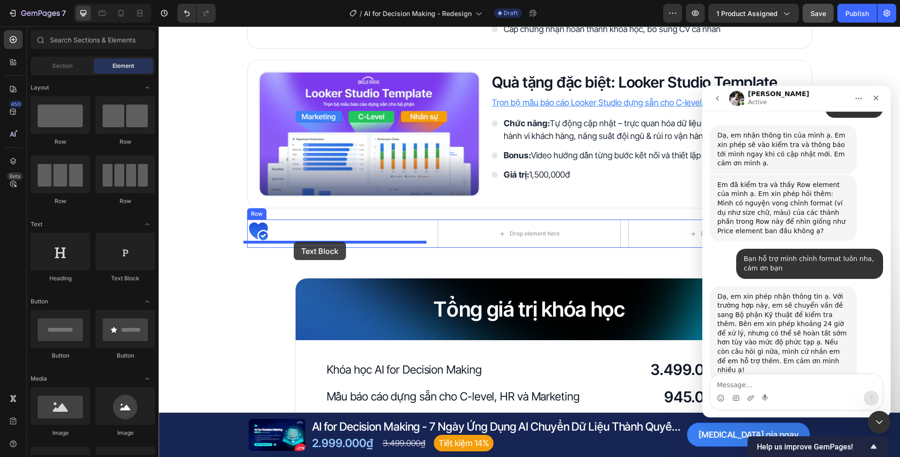
drag, startPoint x: 279, startPoint y: 286, endPoint x: 294, endPoint y: 242, distance: 46.7
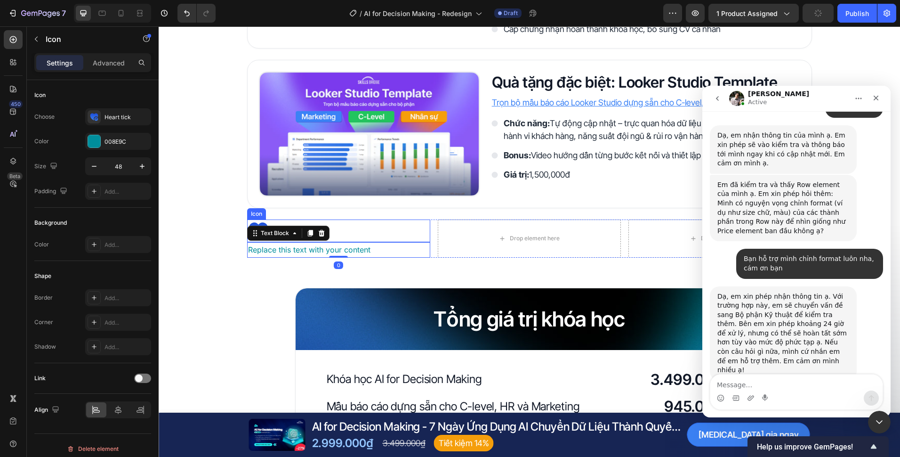
click at [345, 232] on div "Icon" at bounding box center [338, 230] width 183 height 23
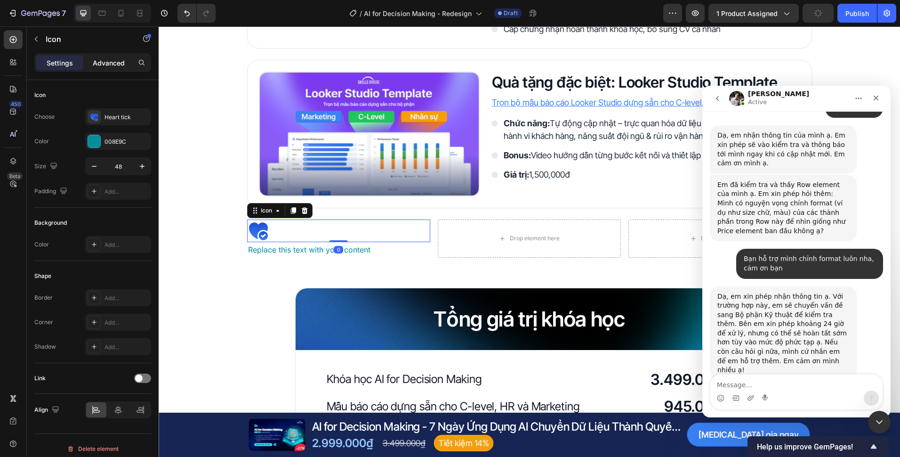
click at [110, 58] on p "Advanced" at bounding box center [109, 63] width 32 height 10
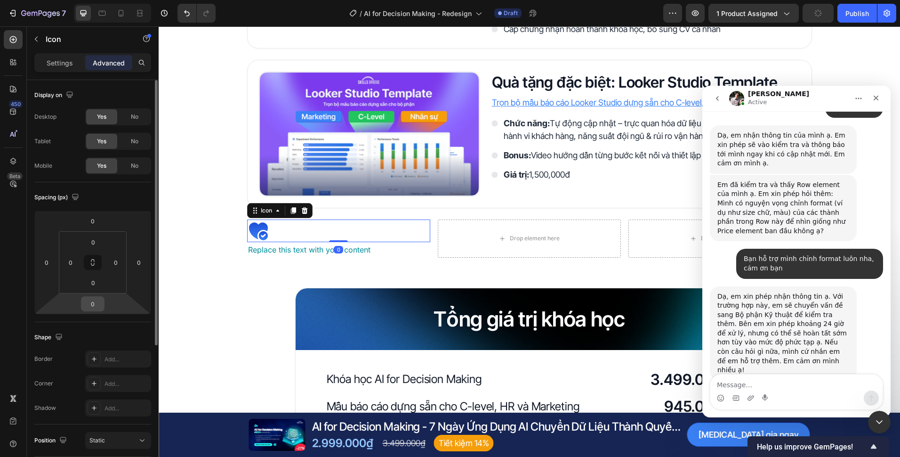
click at [90, 305] on input "0" at bounding box center [92, 304] width 19 height 14
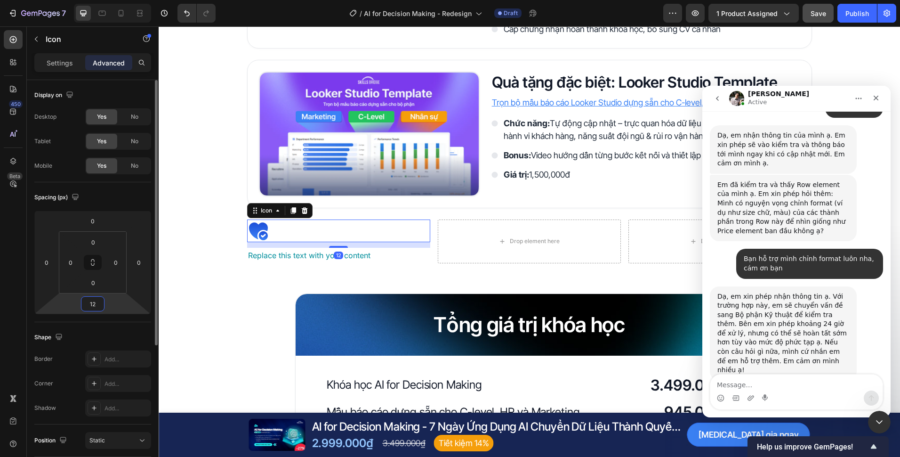
type input "12"
click at [195, 310] on div "Quyền lợi khi trở thành học viên Heading Image Tài liệu khóa học Heading Nhận b…" at bounding box center [530, 230] width 742 height 766
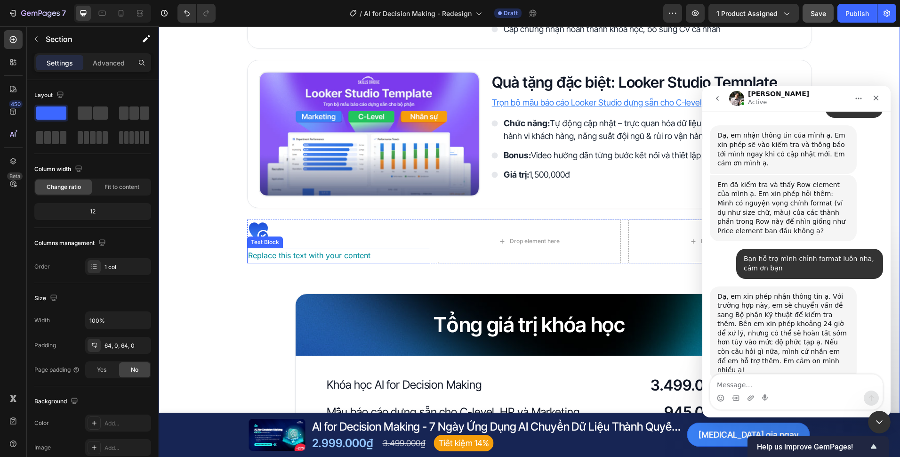
click at [291, 251] on div "Replace this text with your content" at bounding box center [338, 256] width 183 height 16
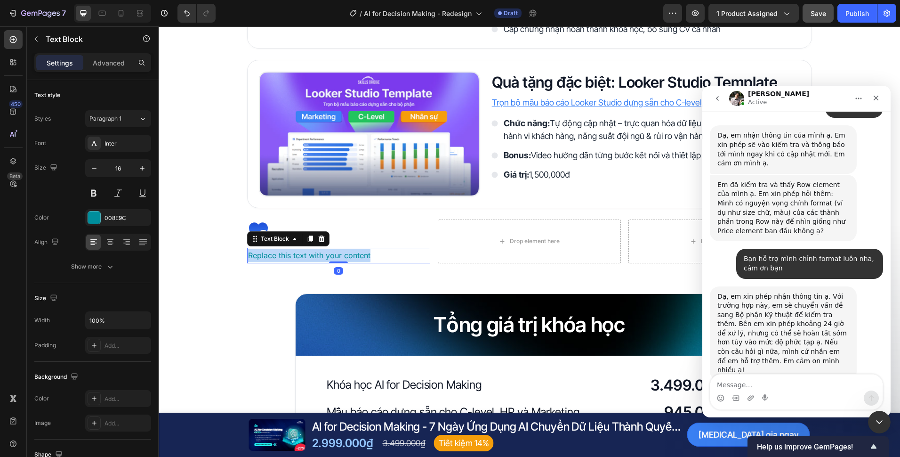
click at [291, 251] on p "Replace this text with your content" at bounding box center [338, 256] width 181 height 14
click at [272, 294] on div "Quyền lợi khi trở thành học viên Heading Image Tài liệu khóa học Heading Nhận b…" at bounding box center [530, 230] width 742 height 766
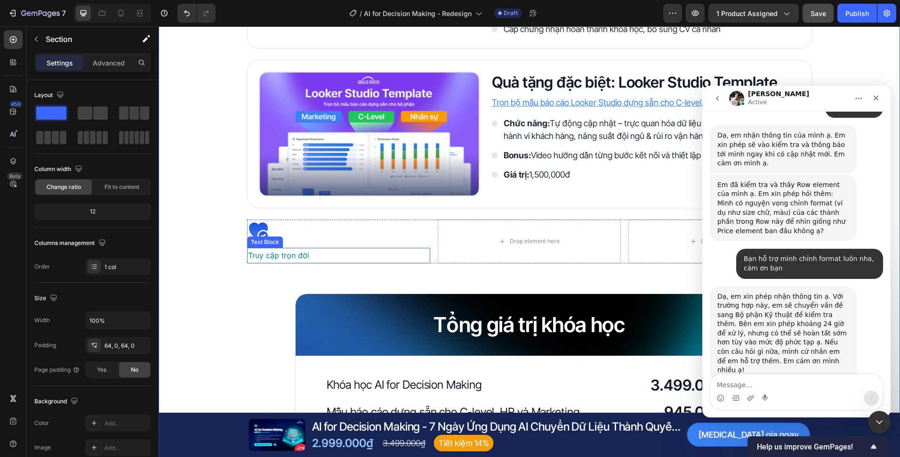
click at [308, 258] on p "Truy cập trọn đời" at bounding box center [338, 256] width 181 height 14
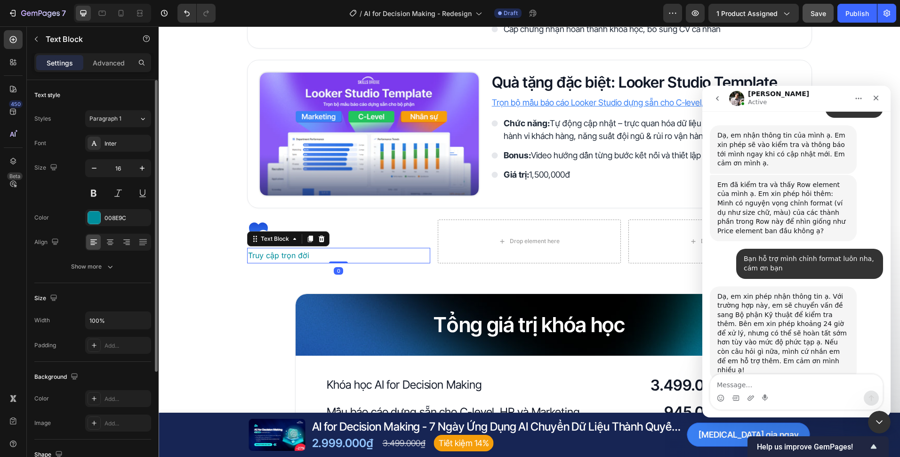
click at [125, 153] on div "Font Inter Size 16 Color 008E9C Align Show more" at bounding box center [92, 205] width 117 height 140
click at [123, 150] on div "Inter" at bounding box center [118, 143] width 66 height 17
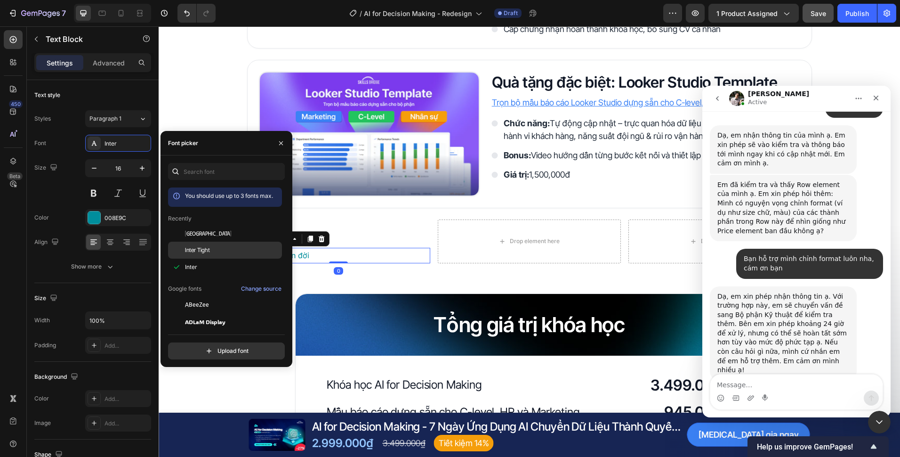
click at [212, 247] on div "Inter Tight" at bounding box center [232, 250] width 95 height 8
click at [121, 178] on div "16" at bounding box center [118, 180] width 66 height 42
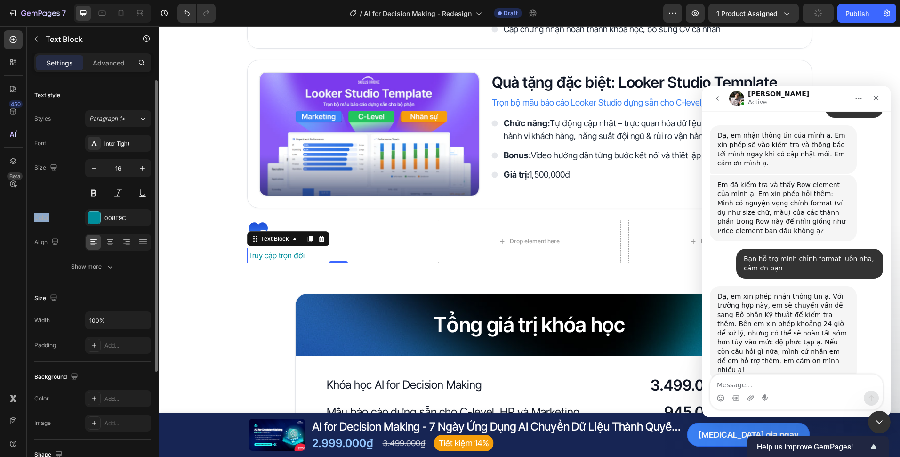
click at [121, 178] on div "16" at bounding box center [118, 180] width 66 height 42
click at [121, 175] on input "16" at bounding box center [118, 168] width 31 height 17
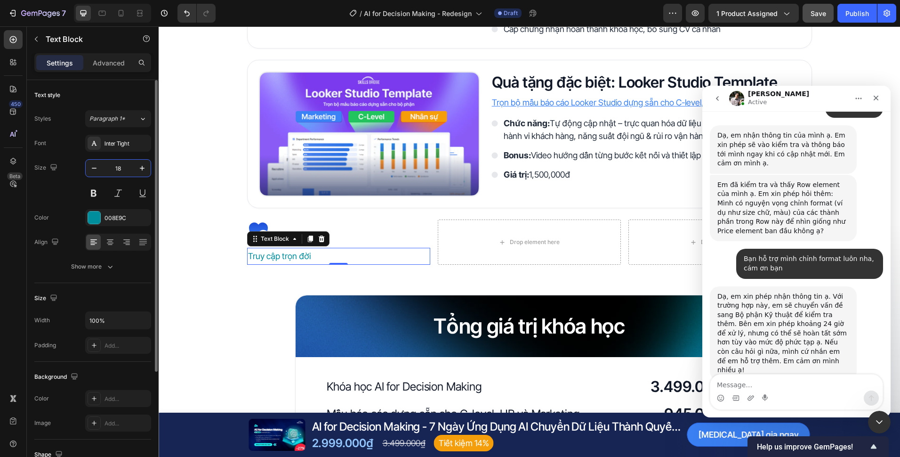
type input "18"
click at [109, 266] on icon "button" at bounding box center [109, 266] width 9 height 9
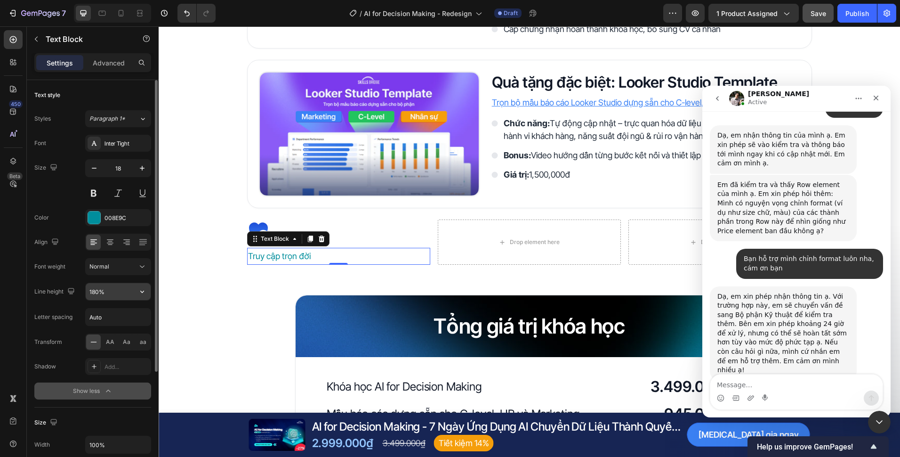
click at [94, 290] on input "180%" at bounding box center [118, 291] width 65 height 17
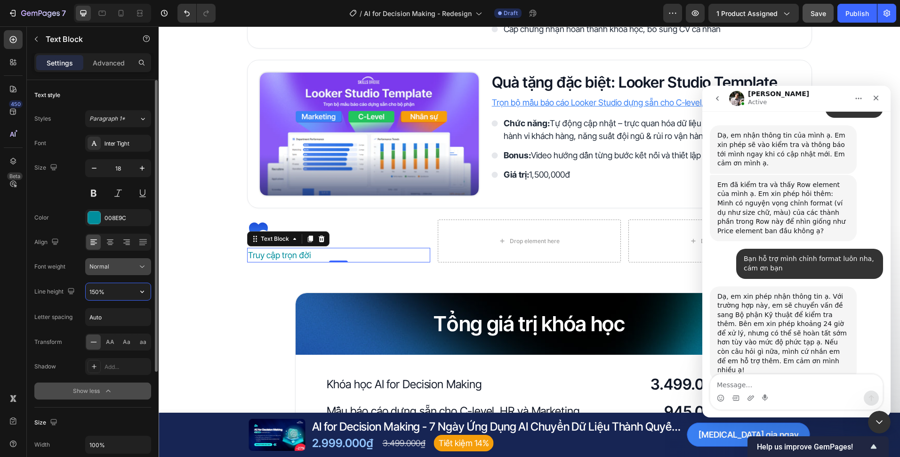
type input "150%"
click at [96, 215] on div at bounding box center [94, 217] width 12 height 12
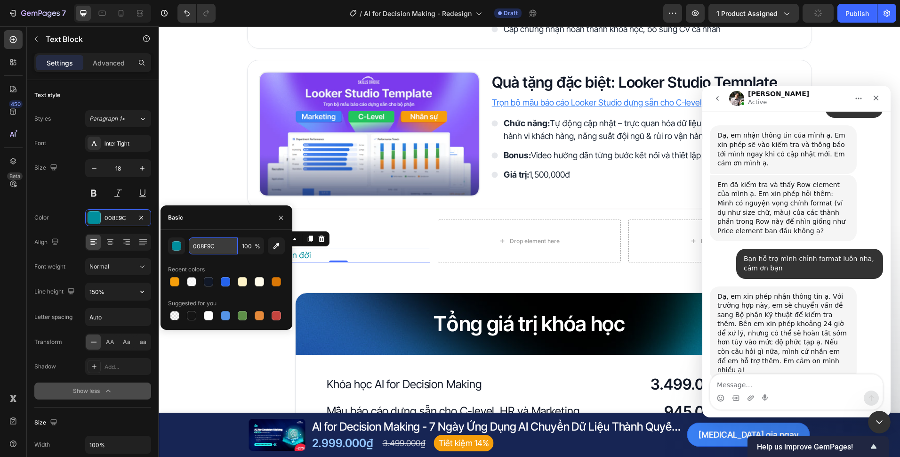
click at [218, 249] on input "008E9C" at bounding box center [213, 245] width 49 height 17
click at [210, 247] on input "008E9C" at bounding box center [213, 245] width 49 height 17
paste input "#1f2937"
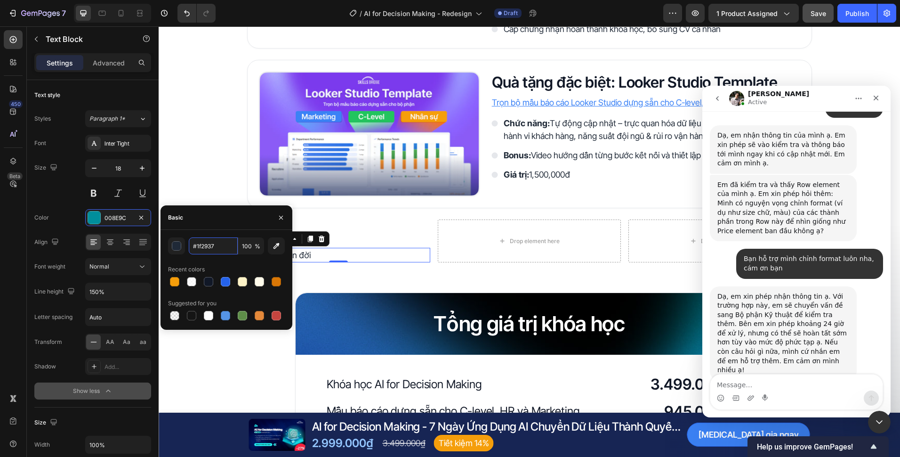
type input "1F2937"
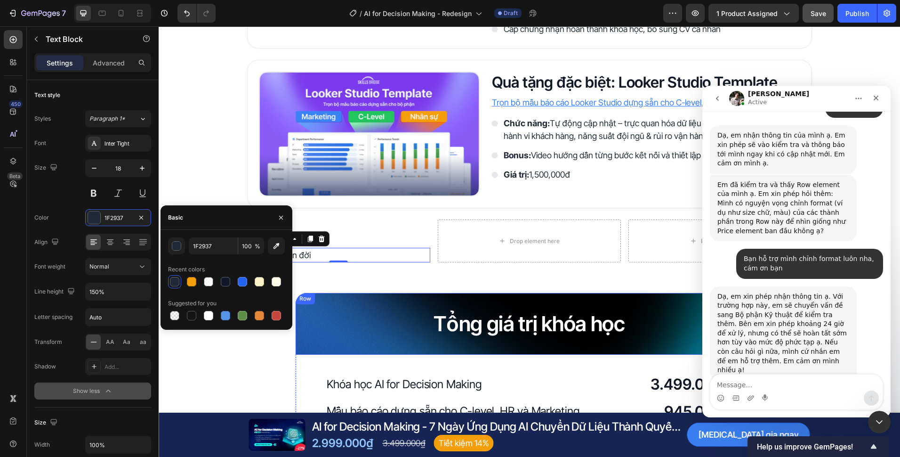
click at [395, 274] on div "Quyền lợi khi trở thành học viên Heading Image Tài liệu khóa học Heading Nhận b…" at bounding box center [530, 230] width 742 height 766
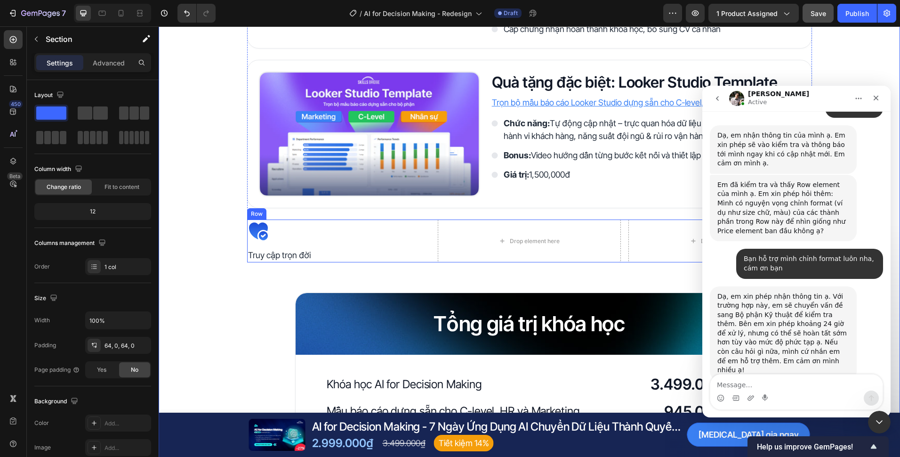
click at [382, 247] on div "Icon Truy cập trọn đời Text Block" at bounding box center [338, 240] width 183 height 43
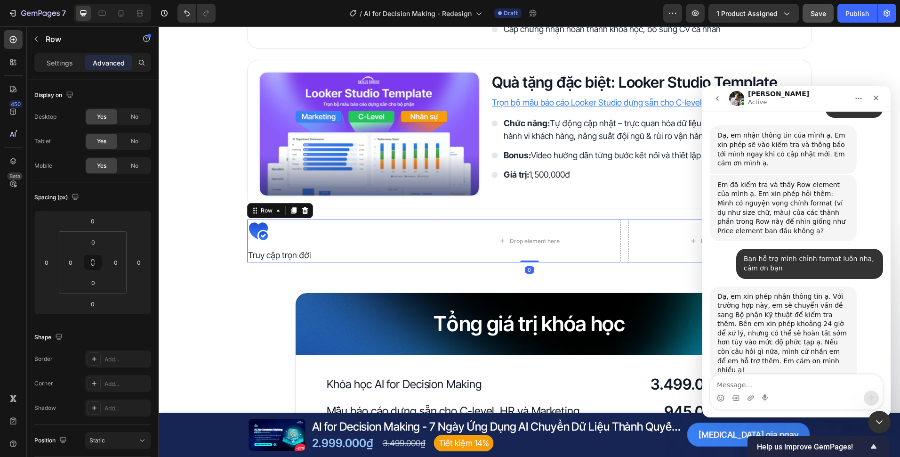
click at [374, 253] on p "Truy cập trọn đời" at bounding box center [338, 255] width 181 height 13
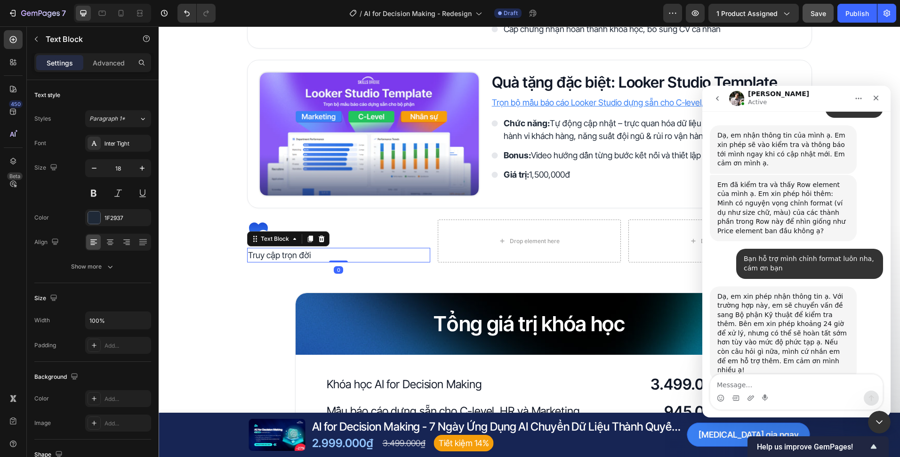
click at [404, 243] on div "Icon Truy cập trọn đời Text Block 0" at bounding box center [338, 240] width 183 height 43
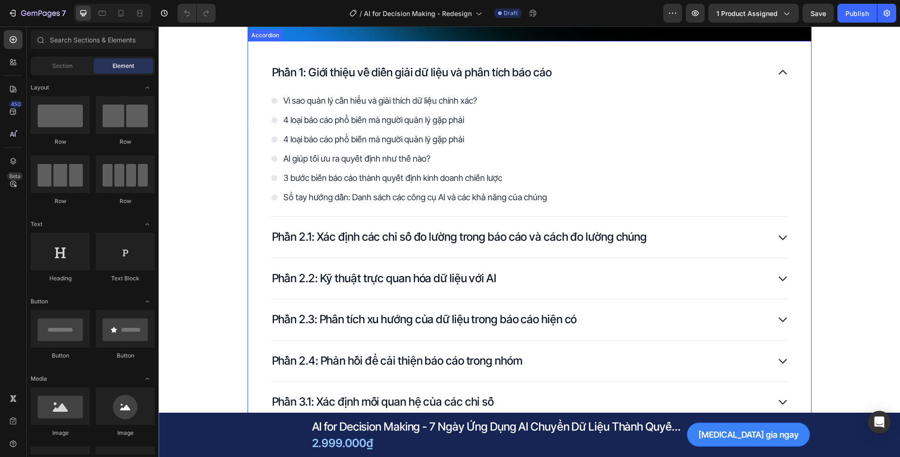
scroll to position [1224, 0]
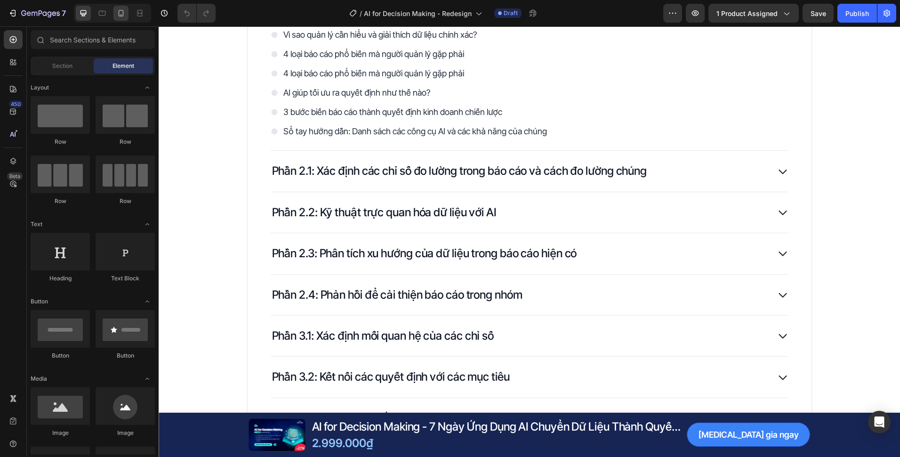
click at [126, 16] on div at bounding box center [120, 13] width 15 height 15
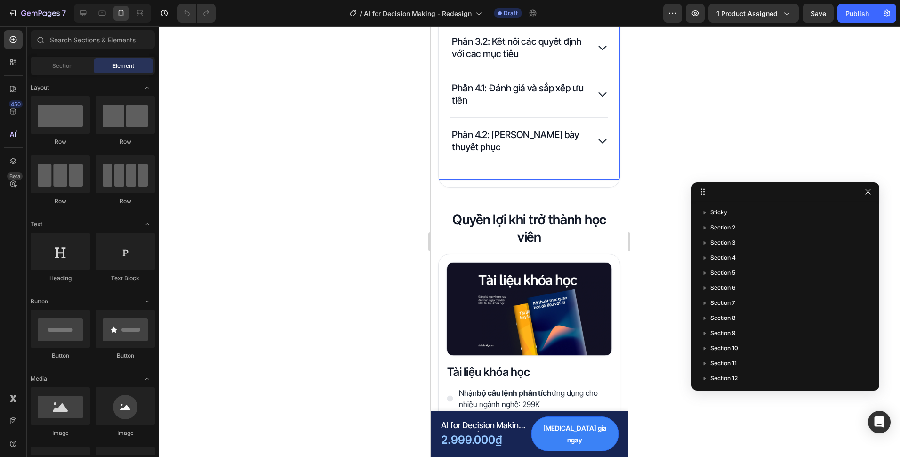
scroll to position [1636, 0]
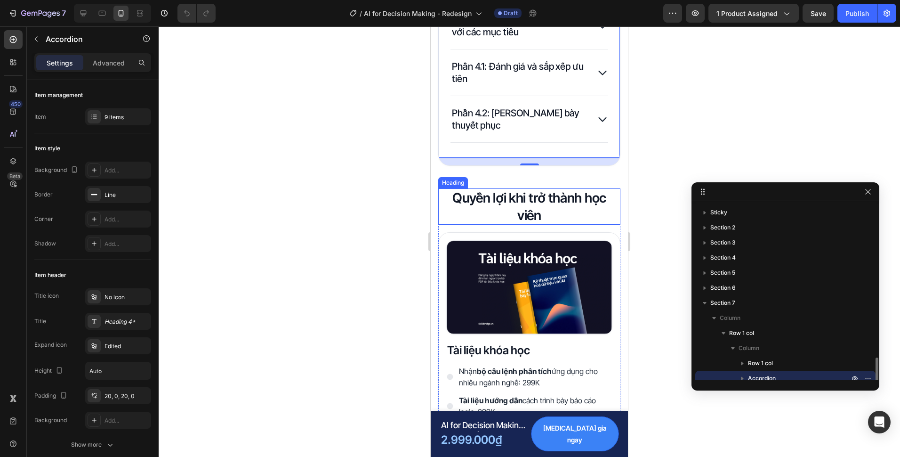
scroll to position [97, 0]
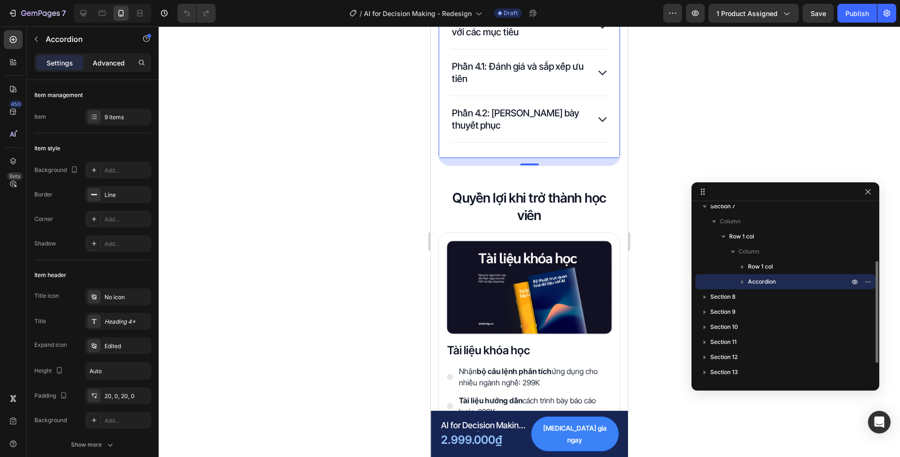
click at [113, 66] on p "Advanced" at bounding box center [109, 63] width 32 height 10
type input "100%"
type input "100"
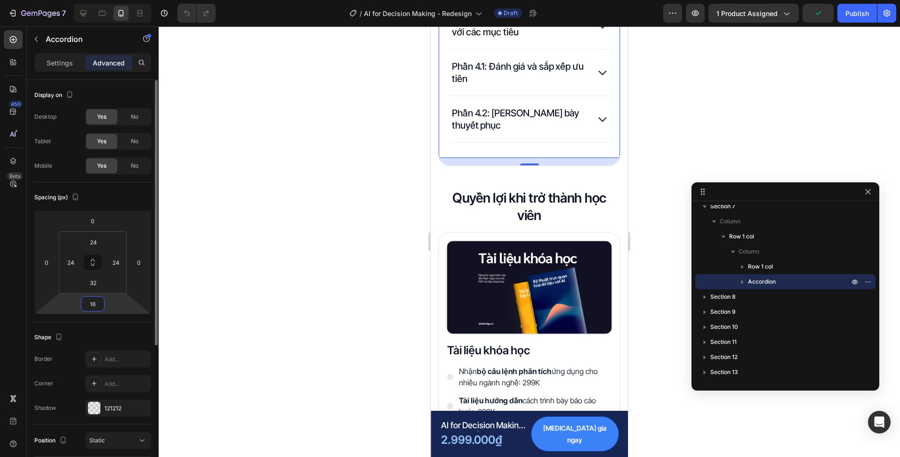
click at [91, 304] on input "16" at bounding box center [92, 304] width 19 height 14
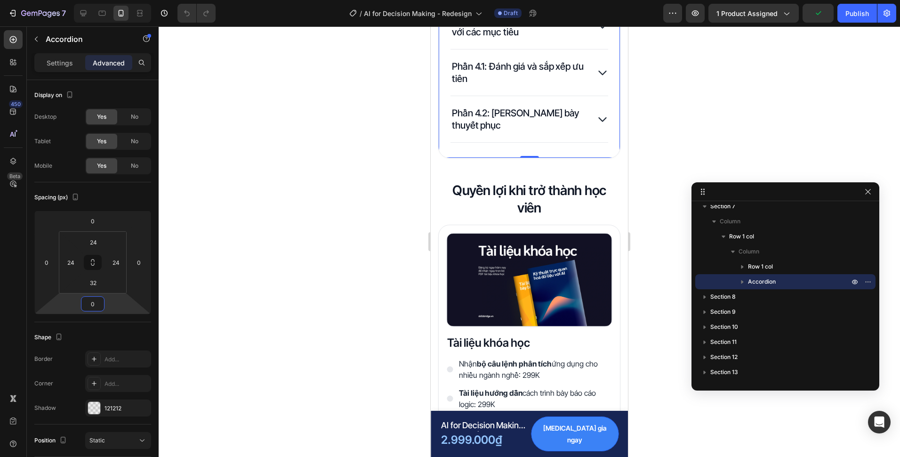
type input "0"
click at [364, 182] on div at bounding box center [530, 241] width 742 height 430
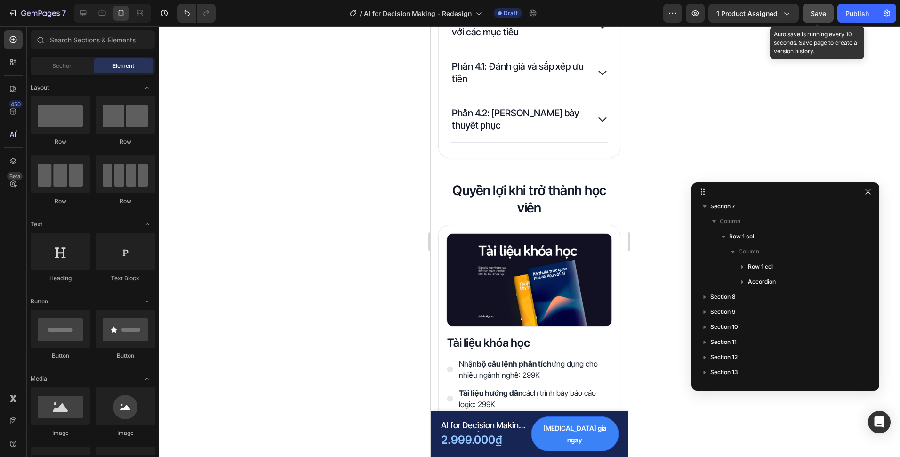
click at [815, 18] on div "Save" at bounding box center [819, 13] width 16 height 10
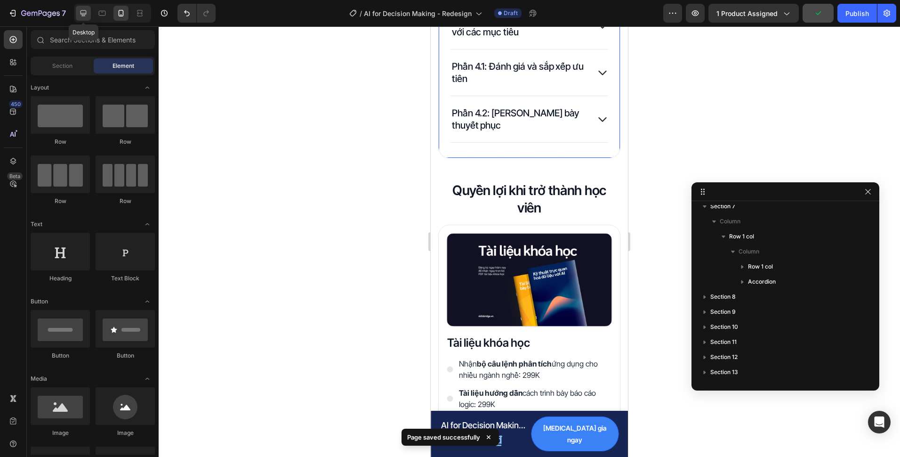
click at [86, 16] on icon at bounding box center [83, 12] width 9 height 9
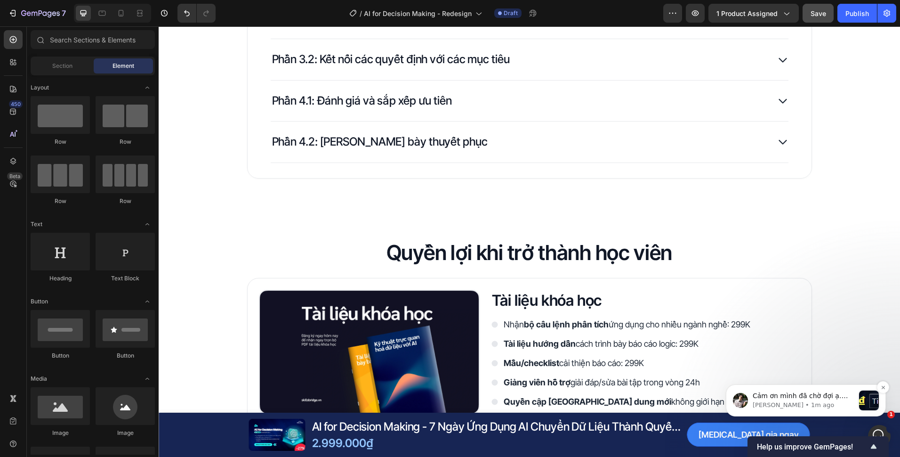
click at [806, 396] on span "Cảm ơn mình đã chờ đợi ạ. Sau khi kiểm tra, em có thấy phần Price này được set …" at bounding box center [802, 442] width 98 height 101
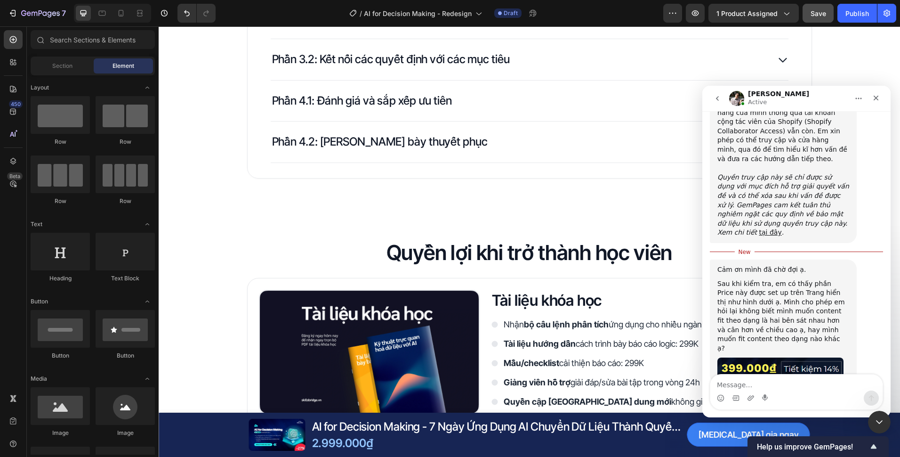
scroll to position [521, 0]
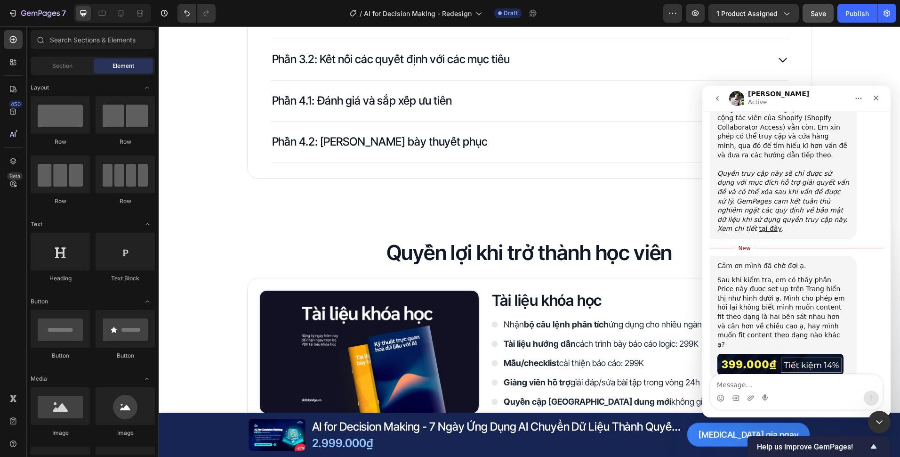
click at [806, 384] on textarea "Message…" at bounding box center [796, 382] width 172 height 16
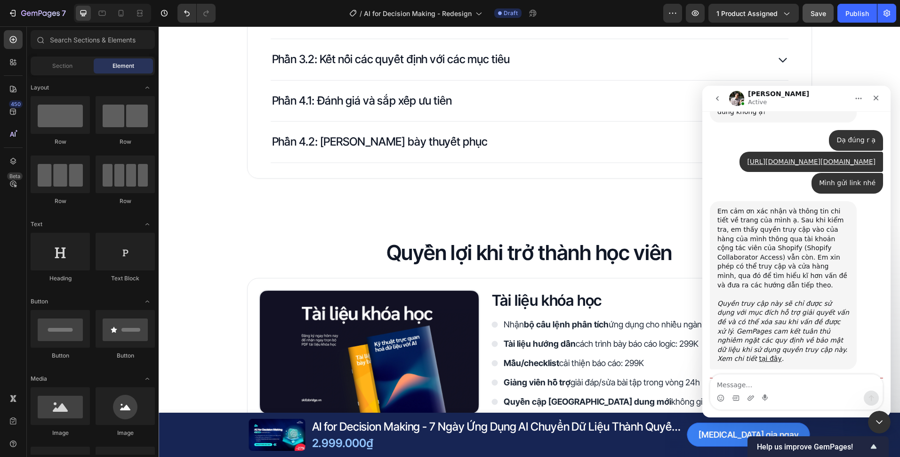
scroll to position [380, 0]
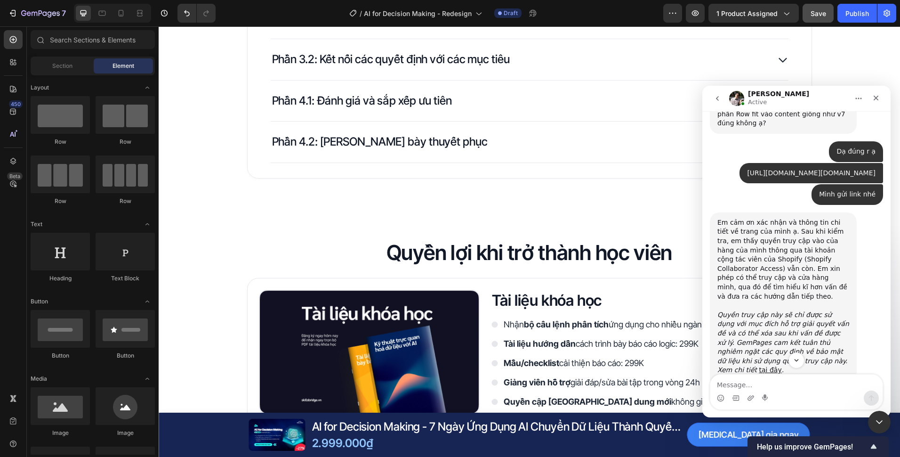
click at [804, 169] on link "https://app.gempages.net/editor?id=1726939482&type=template-product&page=produc…" at bounding box center [811, 173] width 129 height 8
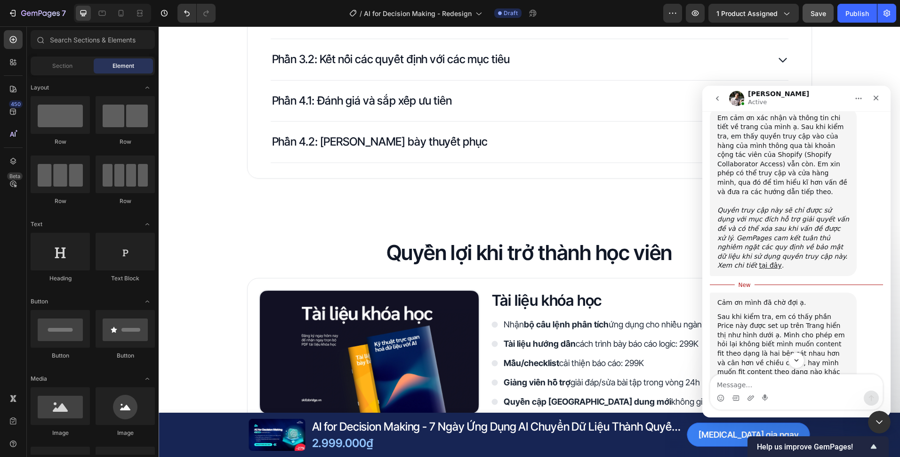
scroll to position [521, 0]
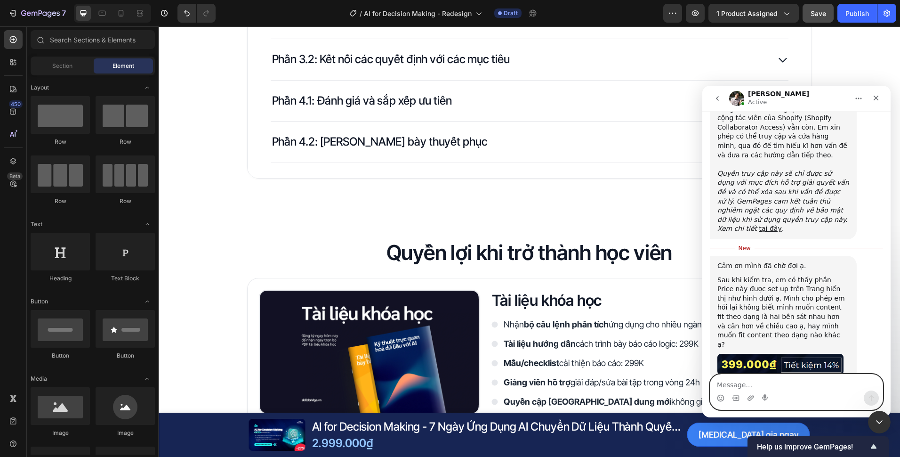
click at [748, 381] on textarea "Message…" at bounding box center [796, 382] width 172 height 16
type textarea "A"
type textarea "À"
type textarea "P"
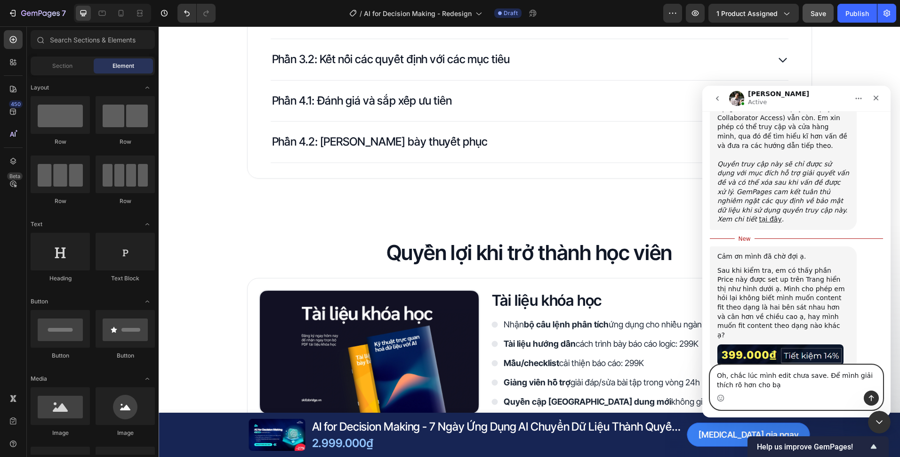
type textarea "Oh, chắc lúc mình edit chưa save. Để mình giải thích rõ hơn cho bạn"
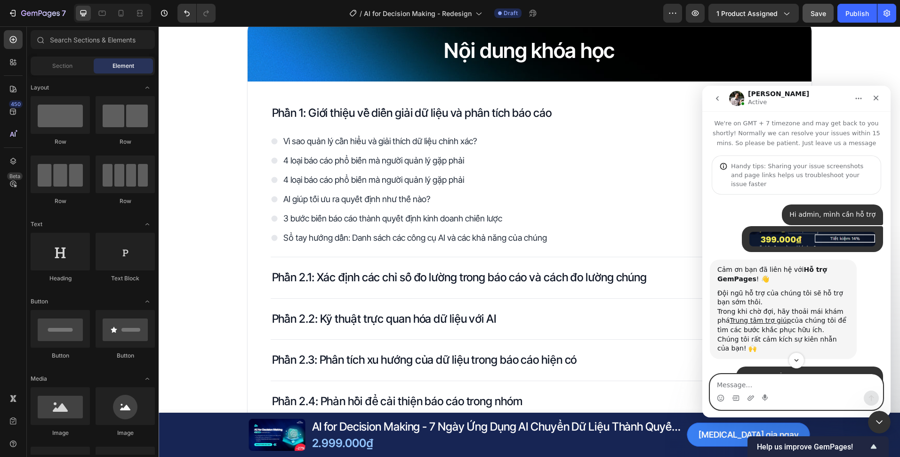
scroll to position [0, 0]
click at [799, 234] on img "Skills says…" at bounding box center [813, 239] width 126 height 15
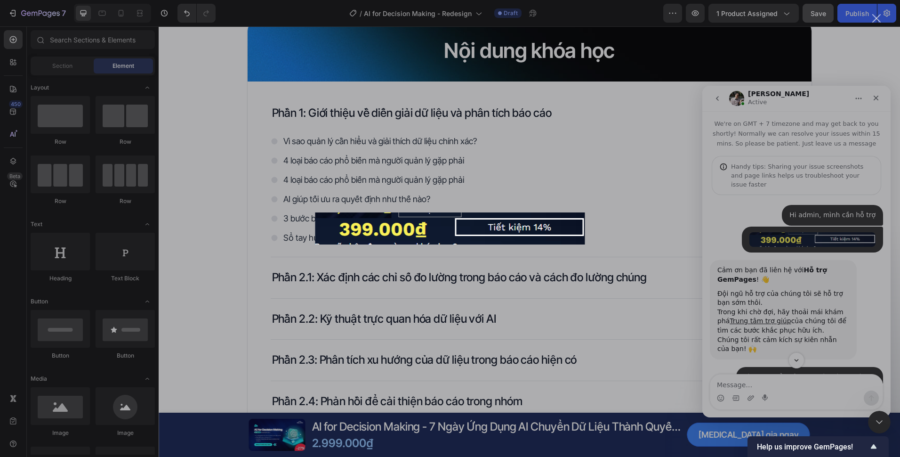
drag, startPoint x: 97, startPoint y: 148, endPoint x: 795, endPoint y: 234, distance: 703.9
drag, startPoint x: 795, startPoint y: 234, endPoint x: 463, endPoint y: 225, distance: 332.5
click at [887, 314] on div "Intercom messenger" at bounding box center [450, 228] width 900 height 457
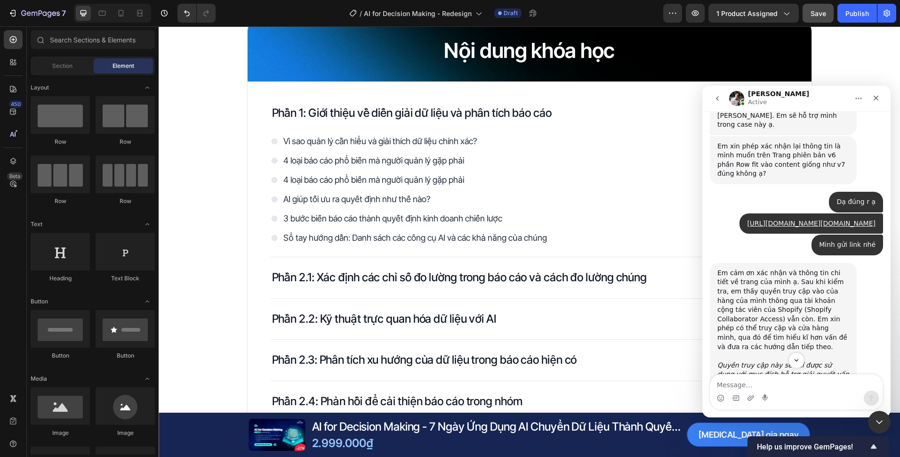
scroll to position [543, 0]
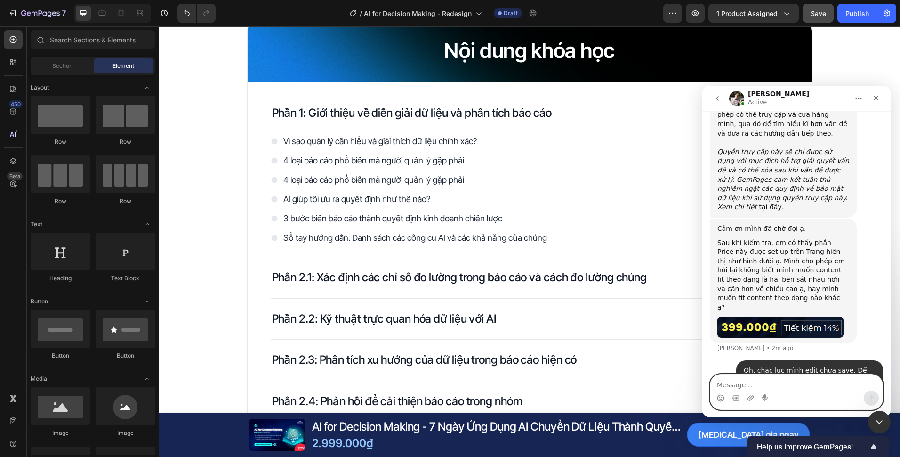
click at [809, 387] on textarea "Message…" at bounding box center [796, 382] width 172 height 16
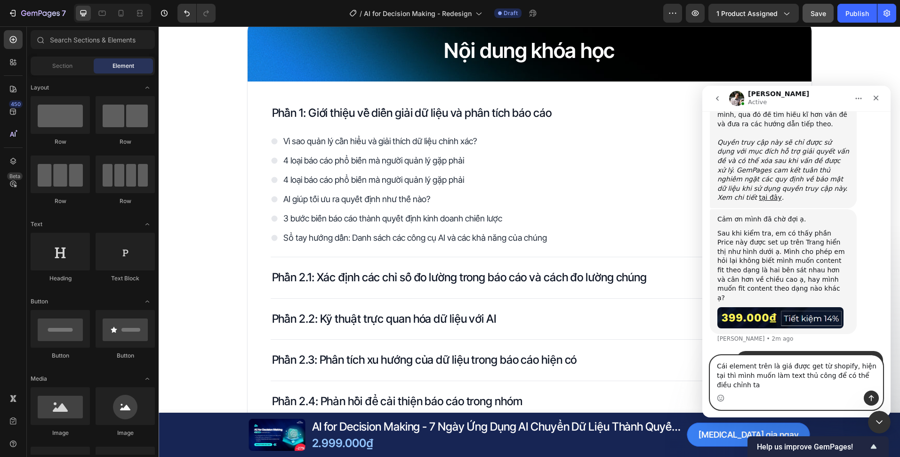
type textarea "Cái element trên là giá được get từ shopify, hiện tại thì mình muốn làm text th…"
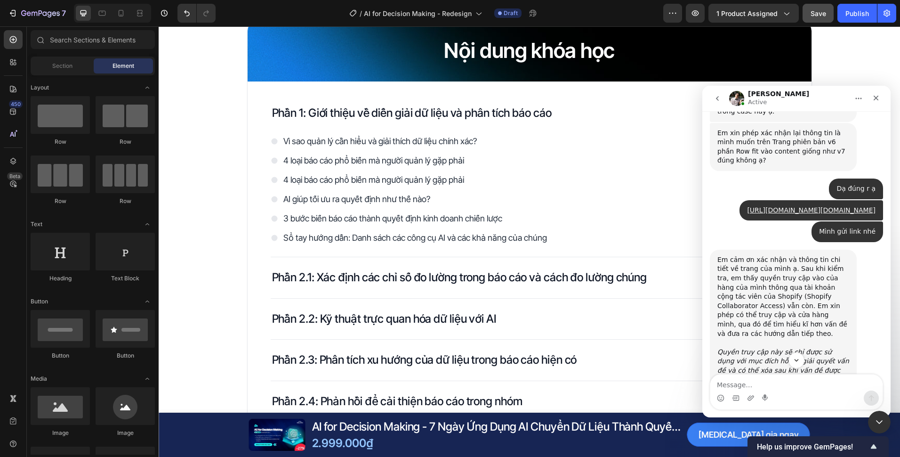
scroll to position [347, 0]
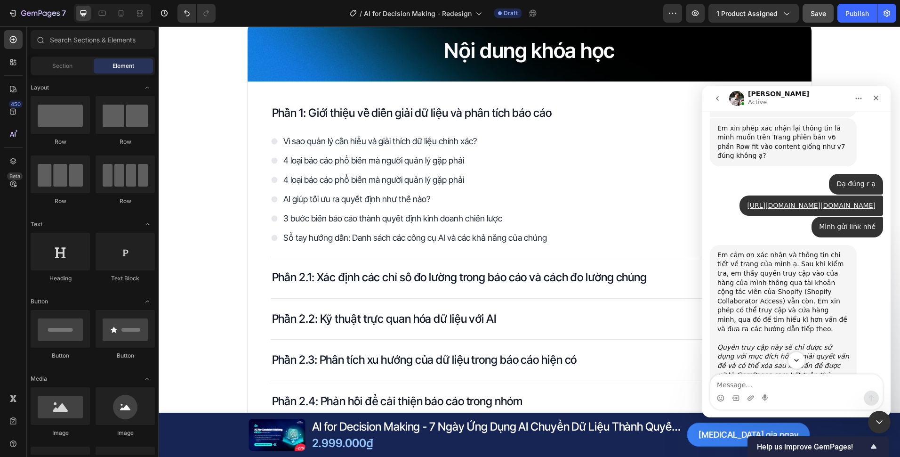
click at [792, 353] on div "Intercom messenger" at bounding box center [796, 360] width 188 height 16
click at [794, 357] on icon "Scroll to bottom" at bounding box center [796, 360] width 8 height 8
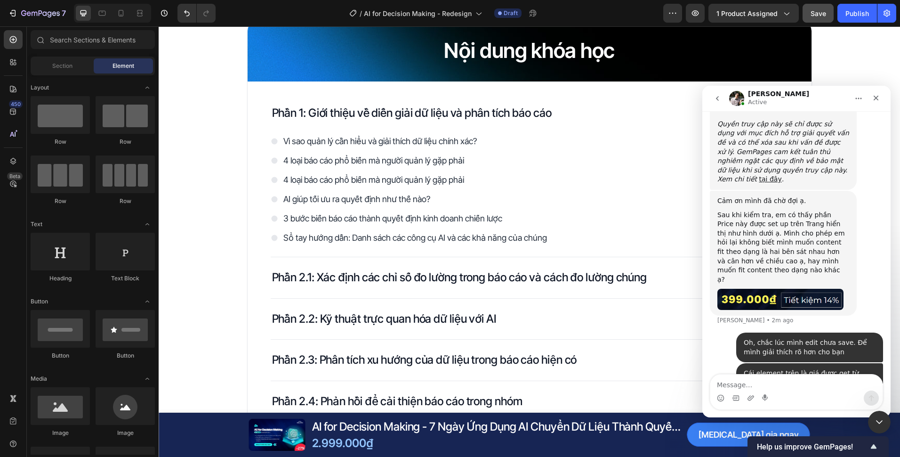
scroll to position [583, 0]
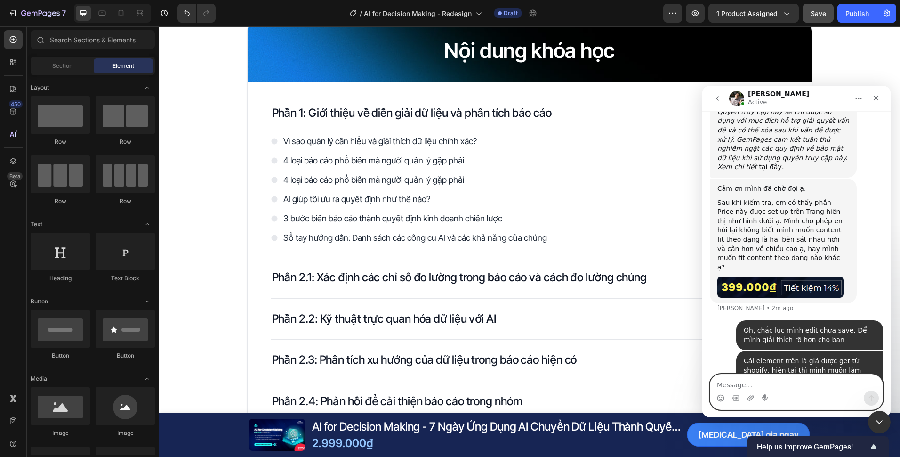
click at [774, 381] on textarea "Message…" at bounding box center [796, 382] width 172 height 16
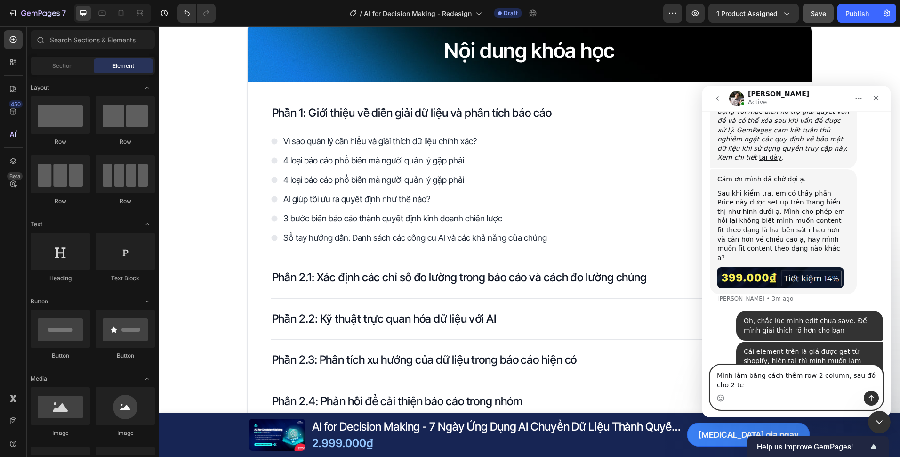
scroll to position [592, 0]
type textarea "Mình làm bằng cách thêm row 2 column, sau đó cho 2 text vào như ảnh trên mình g…"
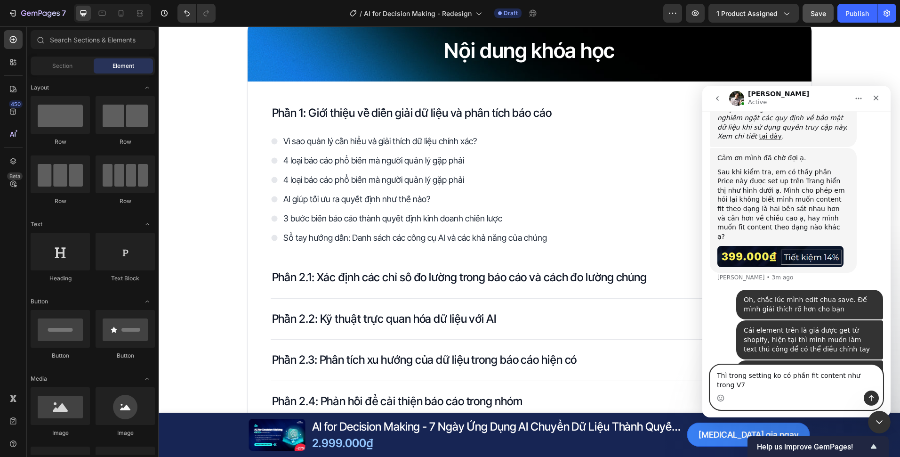
type textarea "Thì trong setting ko có phần fit content như trong V7."
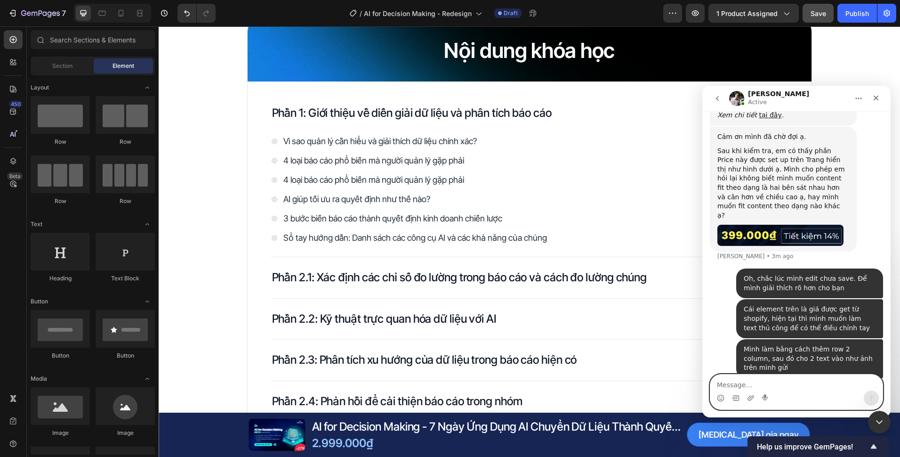
scroll to position [644, 0]
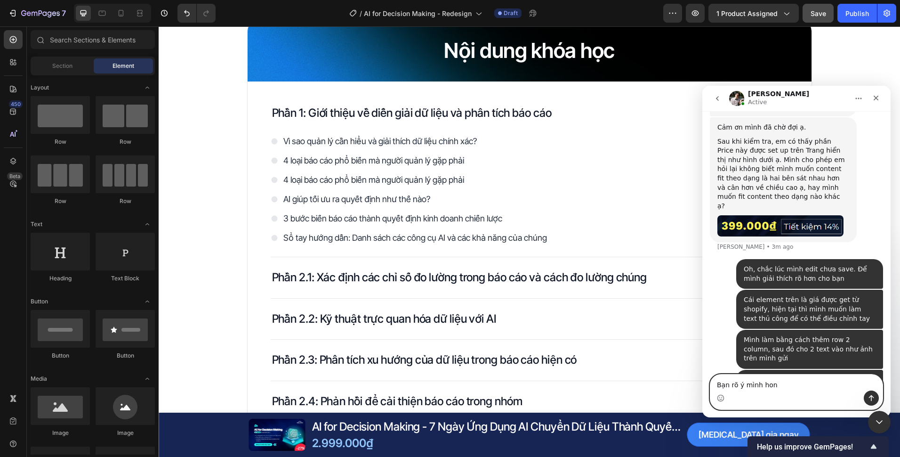
type textarea "Bạn rõ ý mình hong"
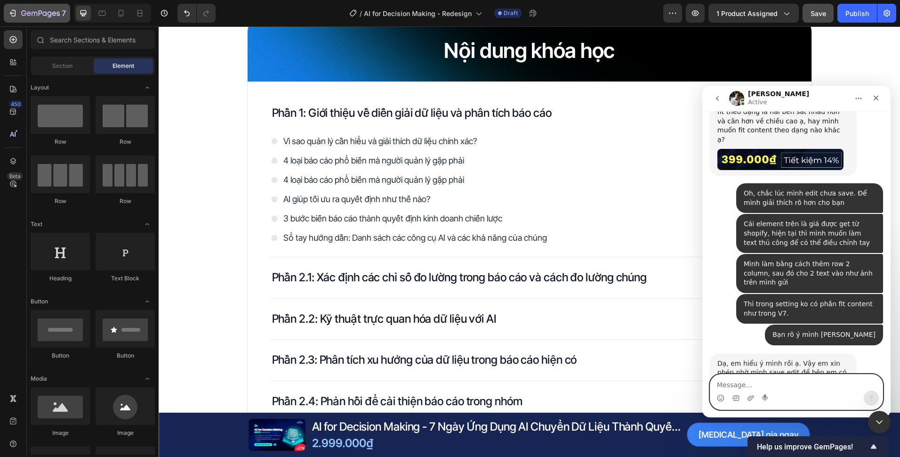
scroll to position [712, 0]
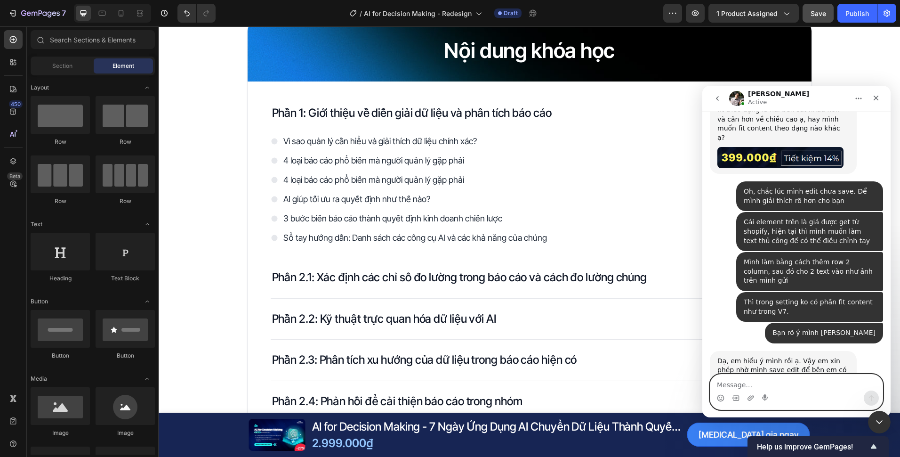
click at [788, 382] on textarea "Message…" at bounding box center [796, 382] width 172 height 16
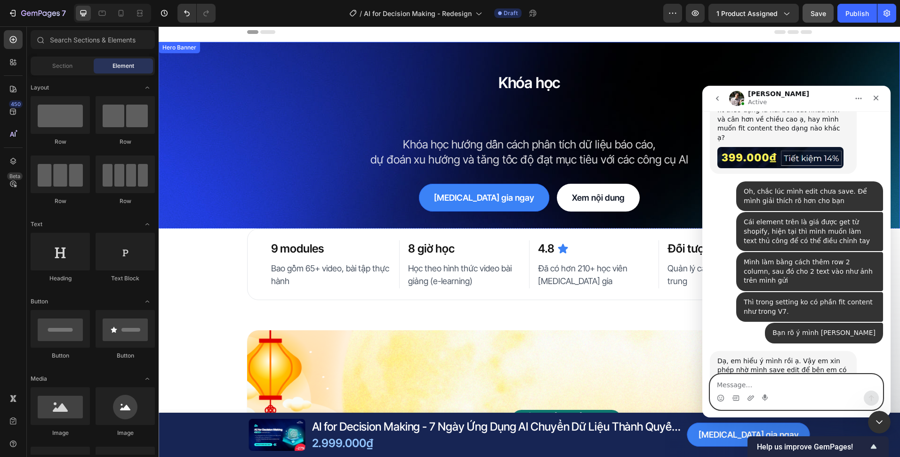
scroll to position [0, 0]
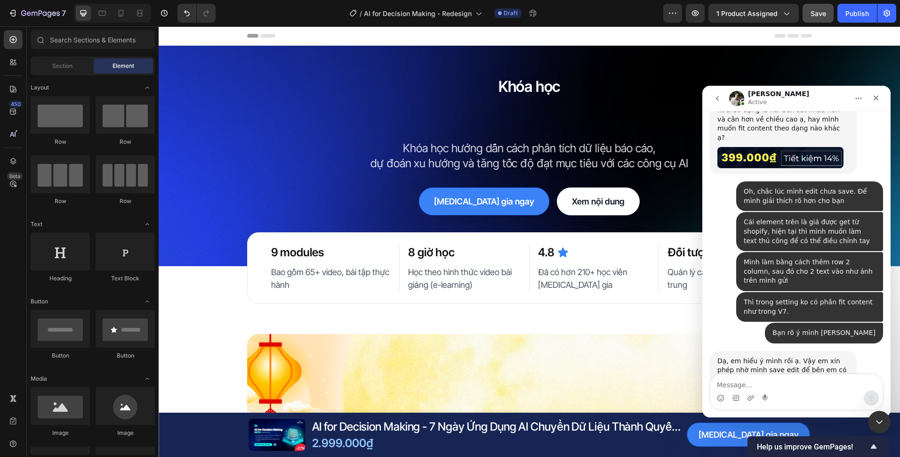
click at [773, 371] on div "Dạ, em hiểu ý mình rồi ạ. Vậy em xin phép nhờ mình save edit để bên em có thể v…" at bounding box center [796, 385] width 173 height 69
click at [771, 381] on textarea "Message…" at bounding box center [796, 382] width 172 height 16
paste textarea "[URL][DOMAIN_NAME][DOMAIN_NAME]"
type textarea "[URL][DOMAIN_NAME][DOMAIN_NAME]"
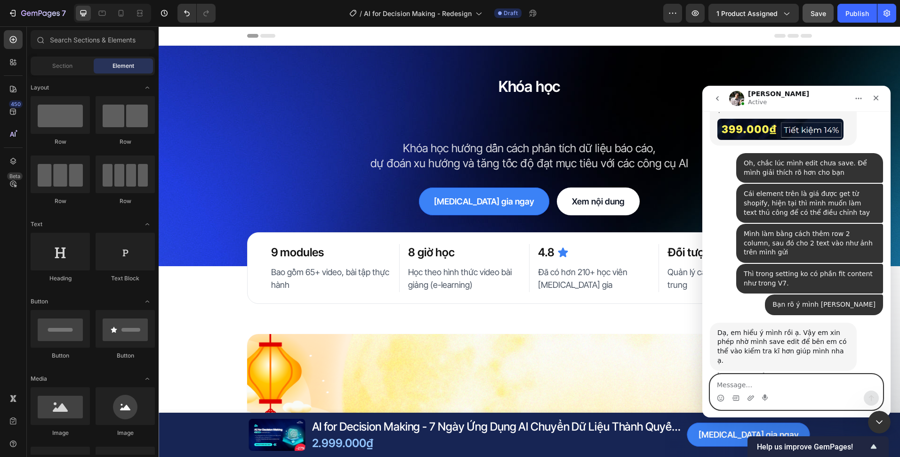
scroll to position [768, 0]
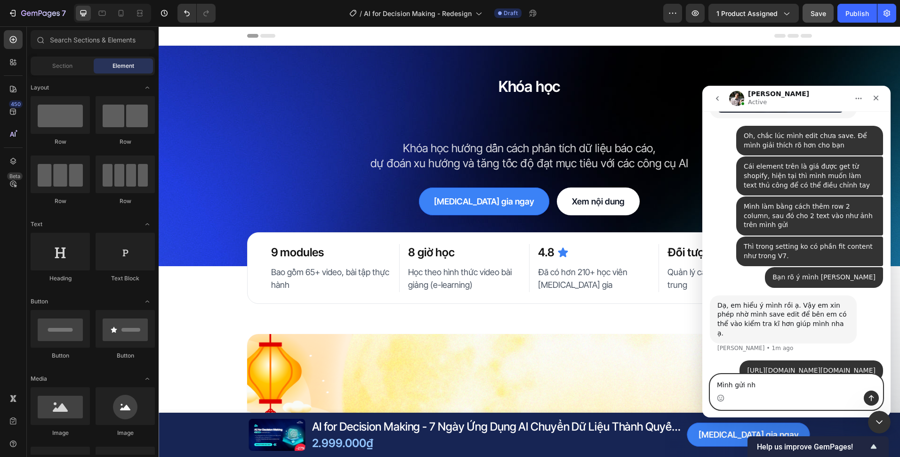
type textarea "Mình gửi nhé"
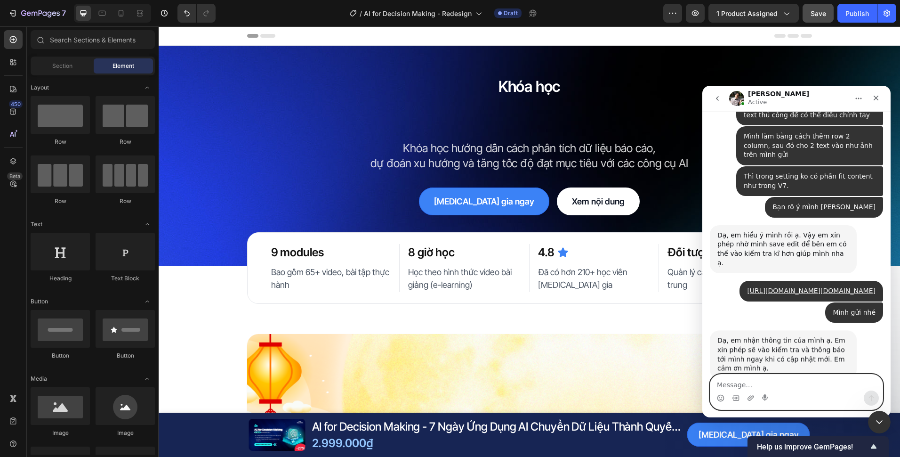
scroll to position [845, 0]
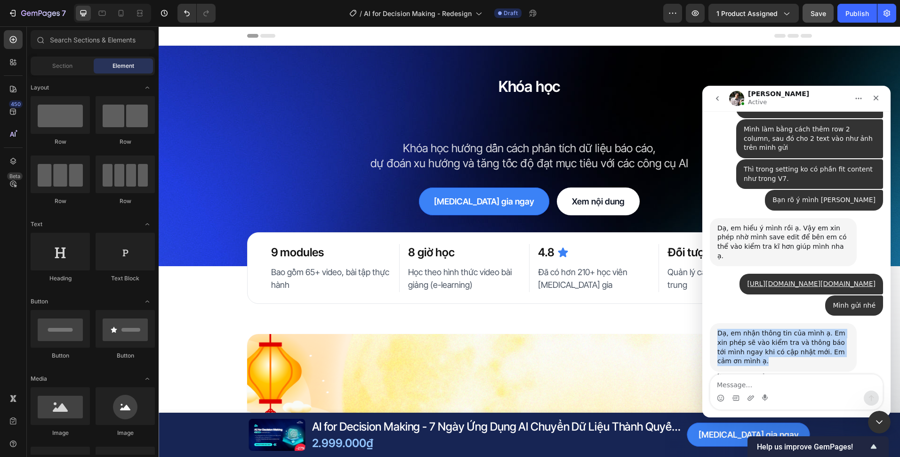
drag, startPoint x: 727, startPoint y: 341, endPoint x: 704, endPoint y: 307, distance: 41.7
copy div "Dạ, em nhận thông tin của mình ạ. Em xin phép sẽ vào kiểm tra và thông báo tới …"
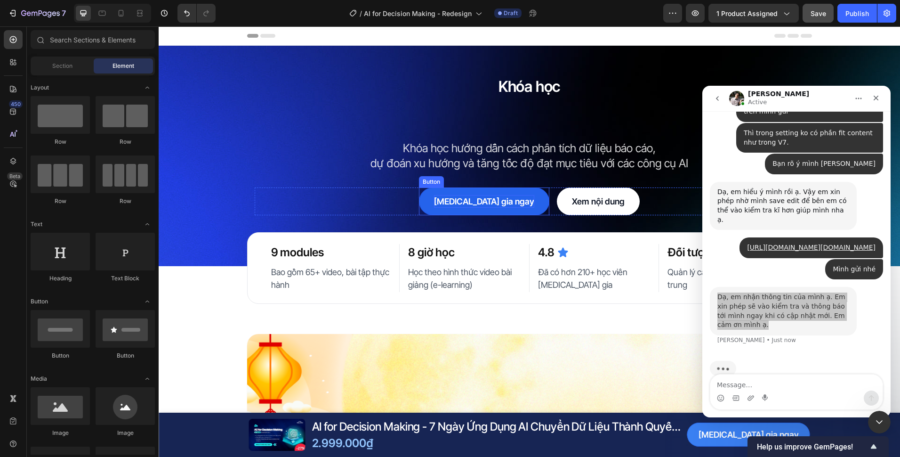
click at [478, 200] on p "[MEDICAL_DATA] gia ngay" at bounding box center [484, 201] width 100 height 13
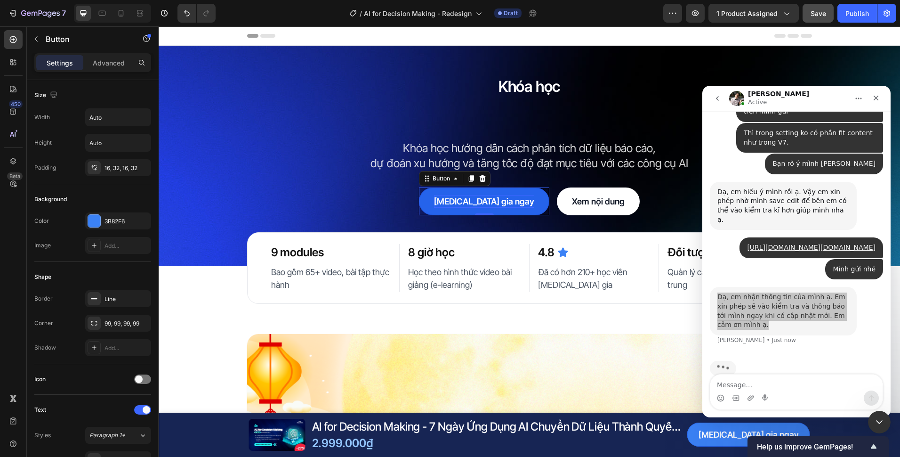
click at [469, 201] on p "[MEDICAL_DATA] gia ngay" at bounding box center [484, 201] width 100 height 13
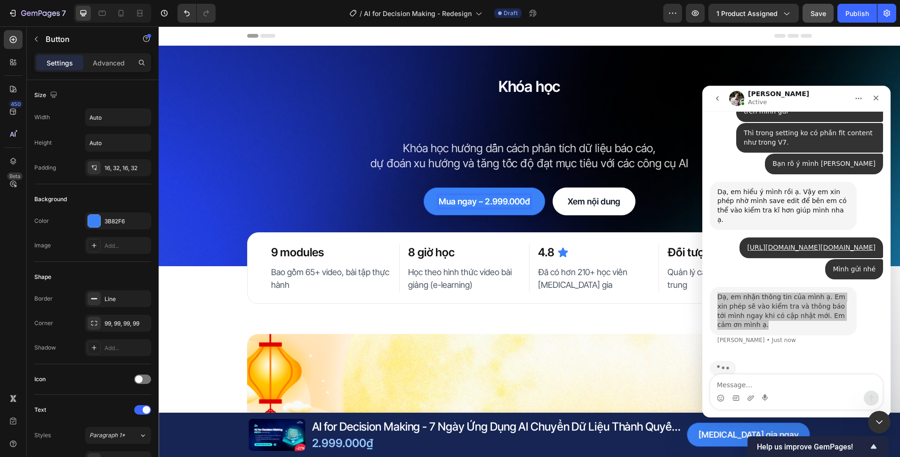
click at [498, 224] on div "Background Image" at bounding box center [530, 156] width 742 height 220
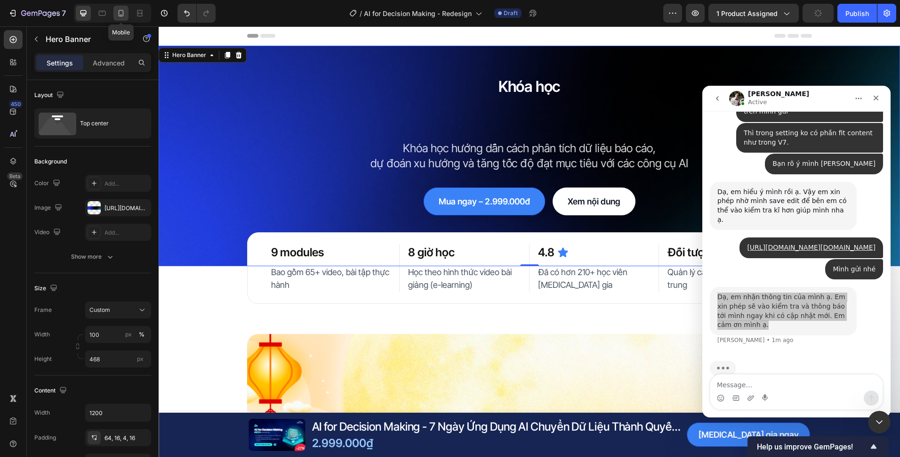
click at [124, 11] on icon at bounding box center [120, 12] width 9 height 9
type input "100%"
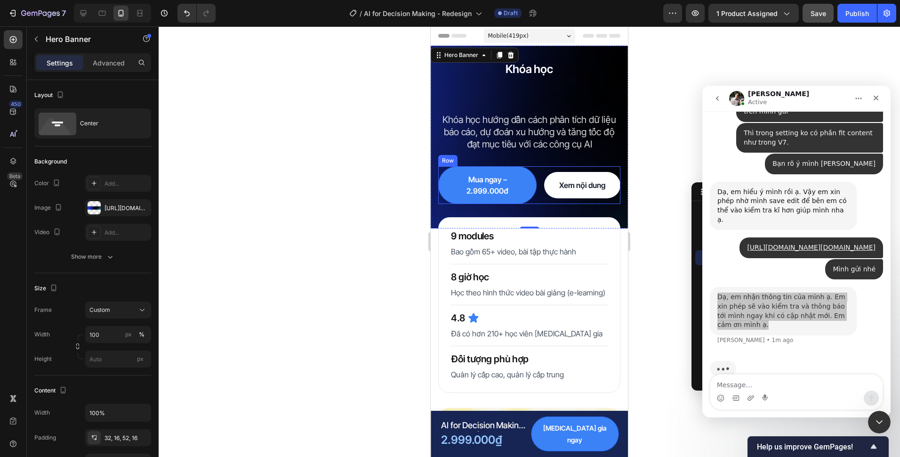
click at [531, 180] on div "Mua ngay – 2.999.000đ Button Xem nội dung Button Row" at bounding box center [529, 185] width 182 height 38
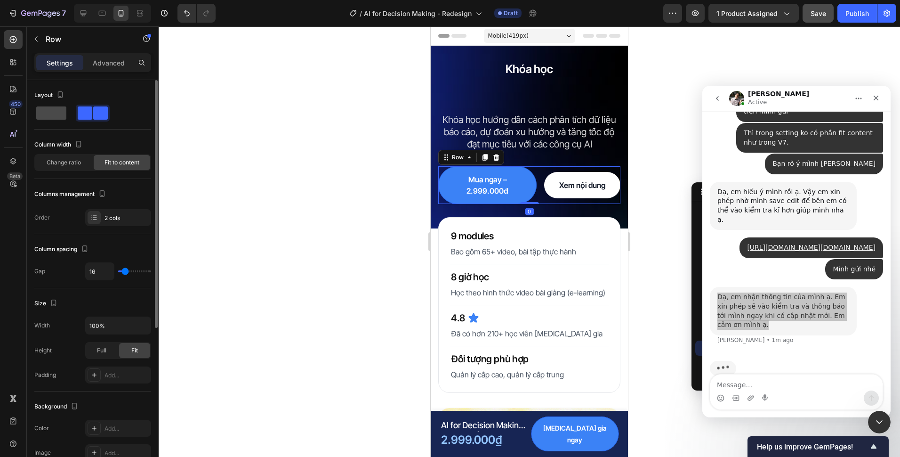
click at [47, 113] on span at bounding box center [51, 112] width 30 height 13
click at [80, 13] on icon at bounding box center [83, 12] width 9 height 9
type input "1200"
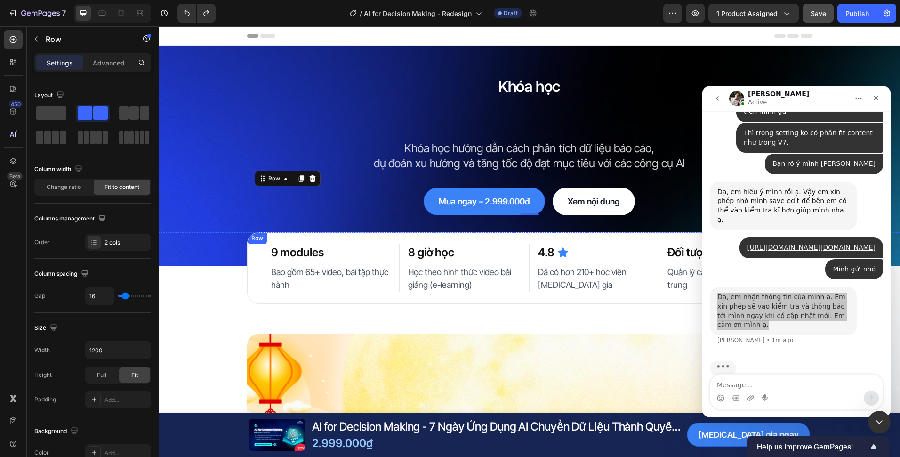
scroll to position [128, 0]
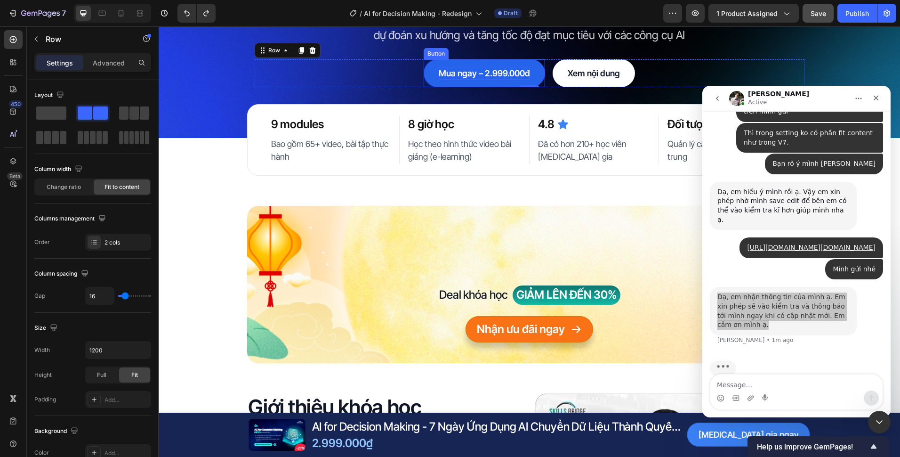
click at [478, 76] on p "Mua ngay – 2.999.000đ" at bounding box center [484, 73] width 91 height 13
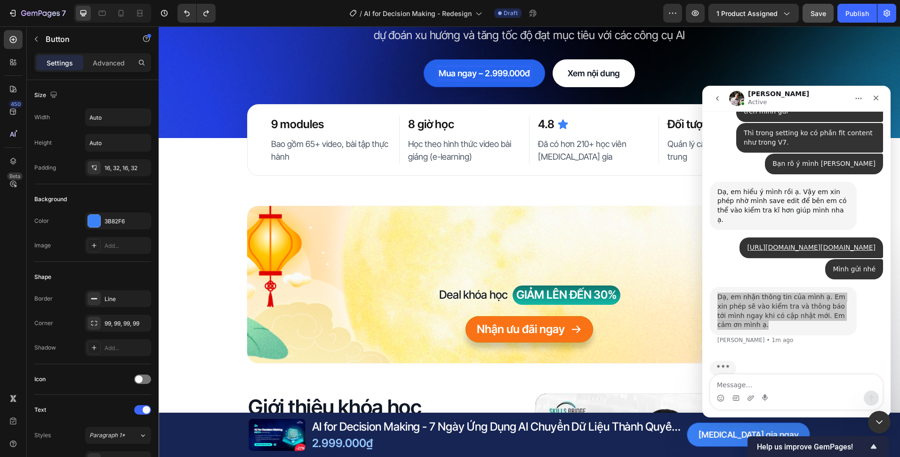
click at [478, 76] on p "Mua ngay – 2.999.000đ" at bounding box center [484, 73] width 91 height 13
click at [364, 85] on div "Tham gia ngay Button 0 Xem nội dung Button Row" at bounding box center [530, 73] width 550 height 28
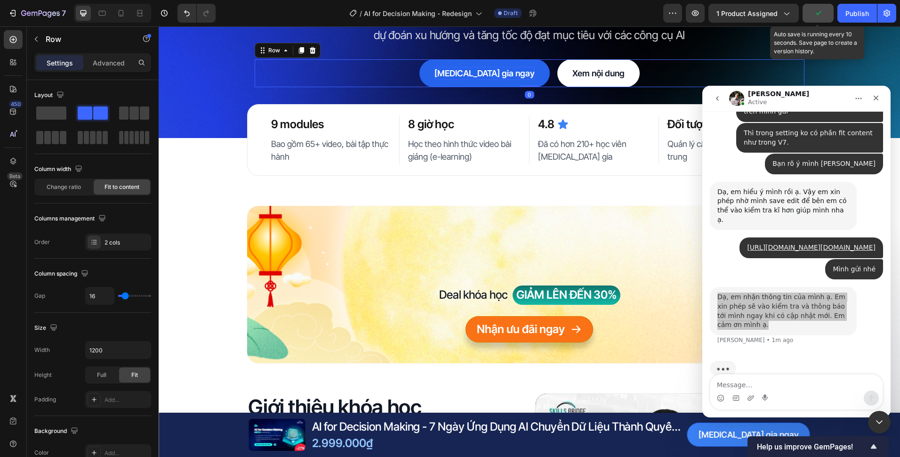
click at [820, 6] on button "button" at bounding box center [818, 13] width 31 height 19
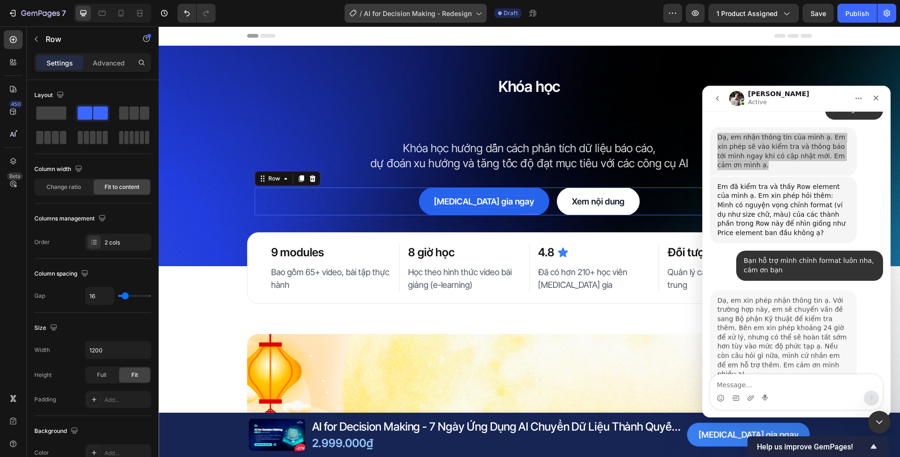
scroll to position [1043, 0]
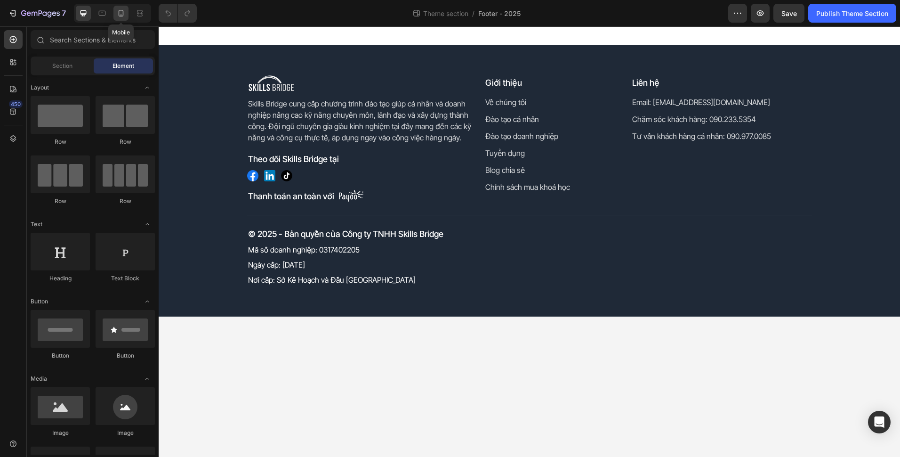
click at [120, 12] on icon at bounding box center [120, 12] width 9 height 9
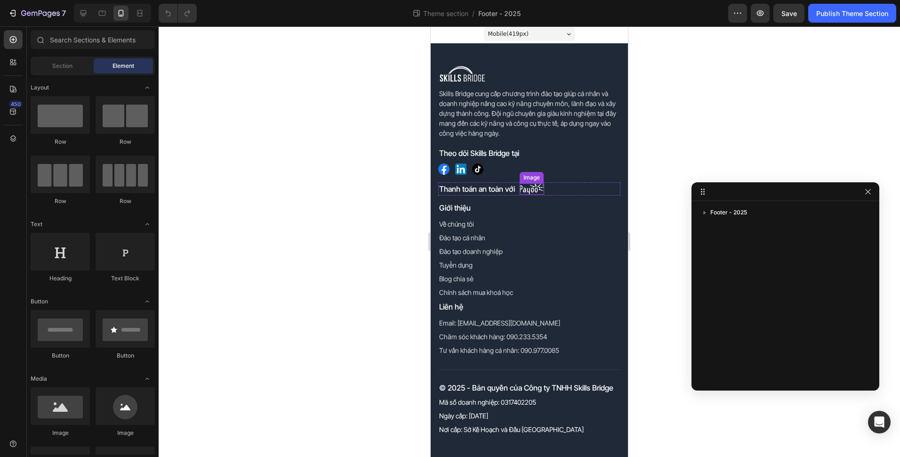
scroll to position [3, 0]
click at [510, 292] on link "Chính sách mua khoá học" at bounding box center [476, 291] width 74 height 8
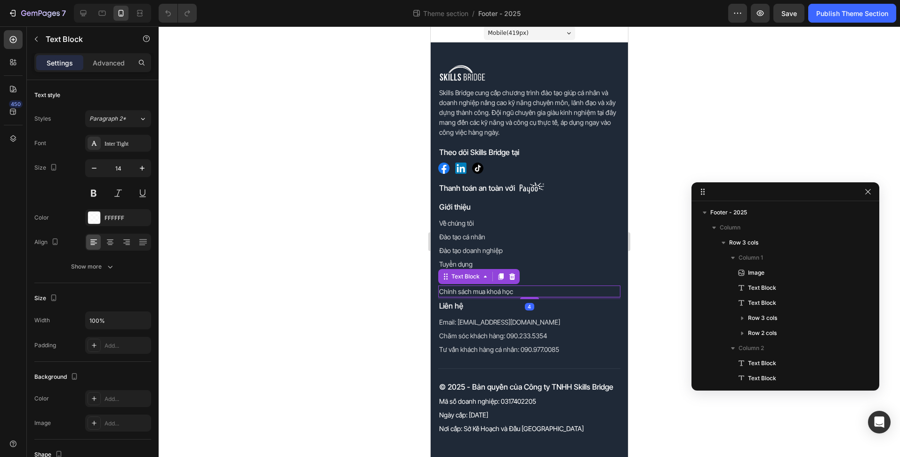
scroll to position [171, 0]
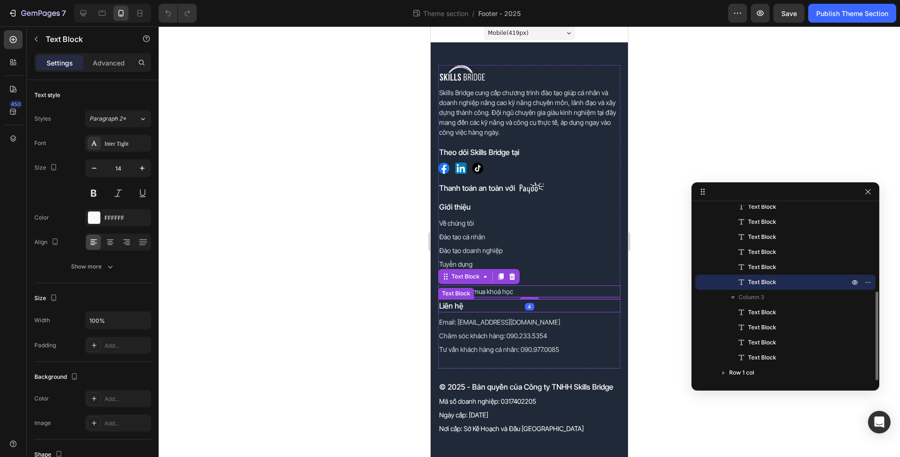
click at [497, 304] on p "Liên hệ" at bounding box center [529, 305] width 180 height 11
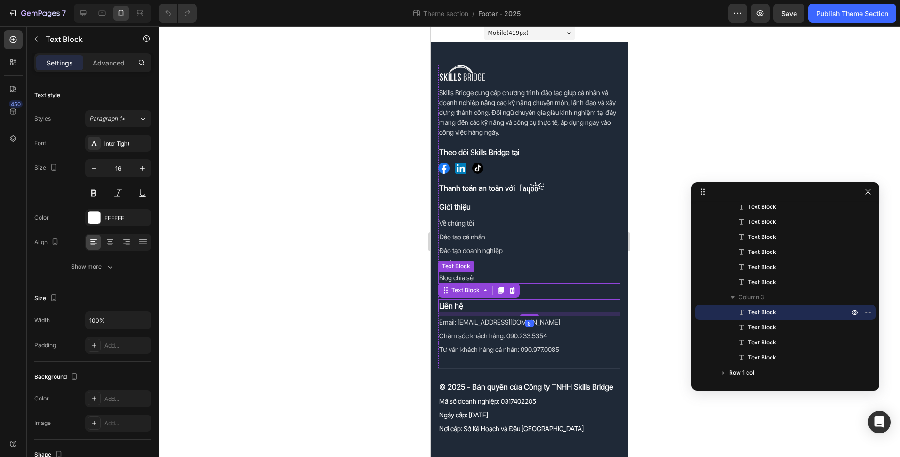
click at [548, 272] on div "Blog chia sẻ" at bounding box center [529, 278] width 182 height 12
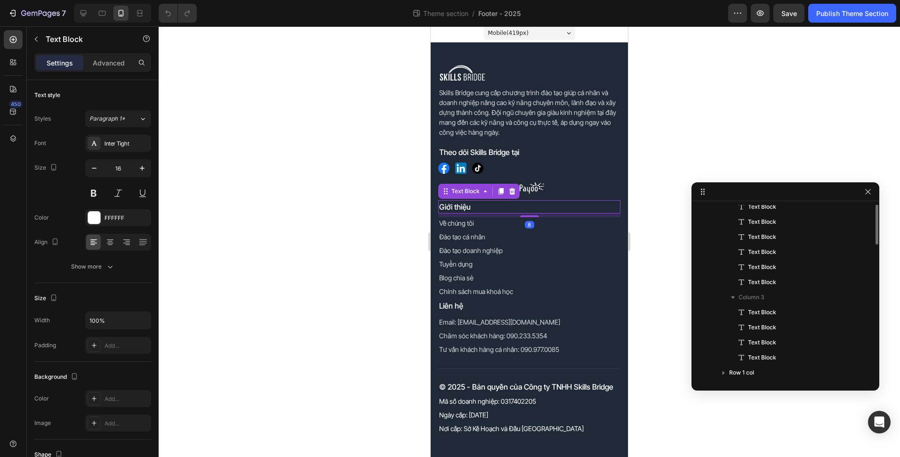
click at [524, 200] on div "Giới thiệu" at bounding box center [529, 206] width 182 height 13
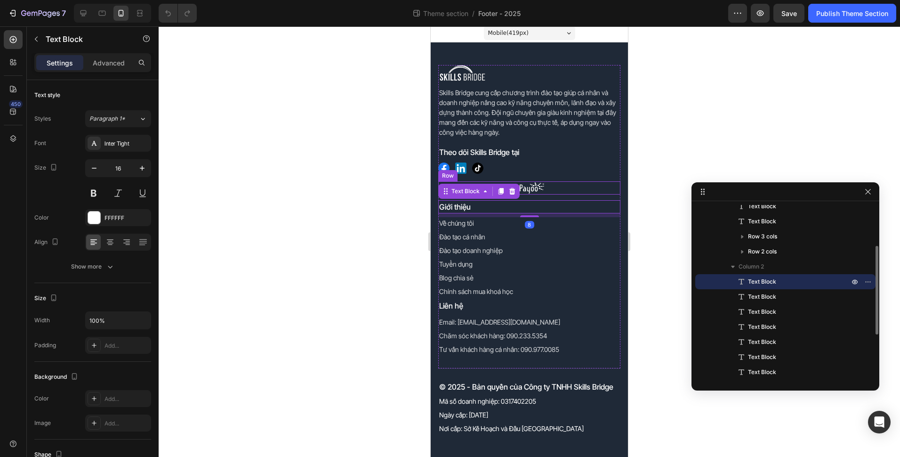
click at [545, 190] on div "Thanh toán an toàn với Text Block Image Row" at bounding box center [529, 187] width 182 height 13
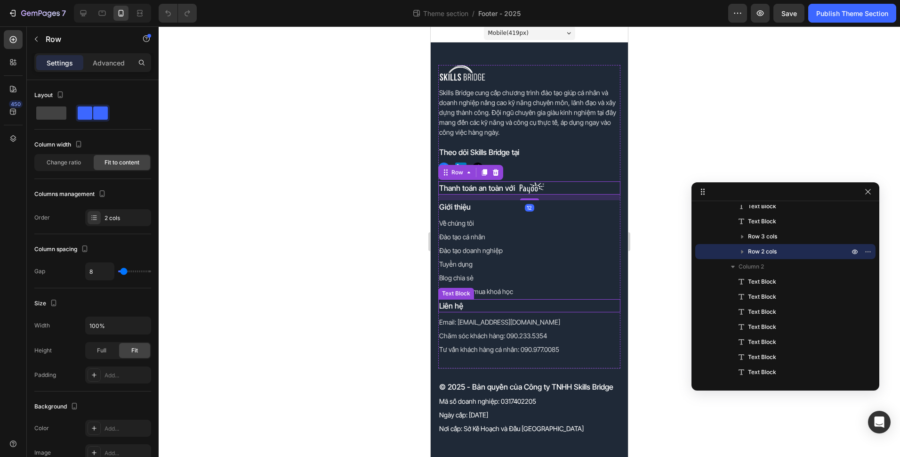
click at [538, 312] on div "Liên hệ Text Block" at bounding box center [529, 305] width 182 height 13
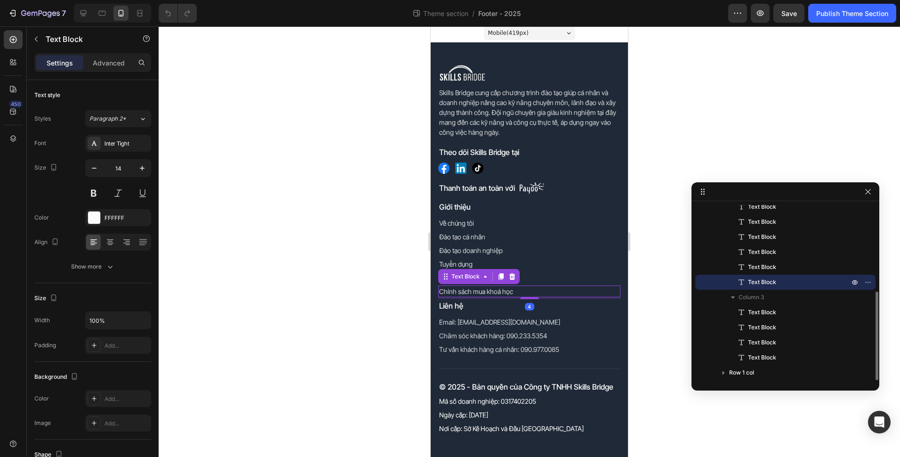
click at [542, 292] on p "Chính sách mua khoá học" at bounding box center [529, 291] width 180 height 10
click at [95, 60] on p "Advanced" at bounding box center [109, 63] width 32 height 10
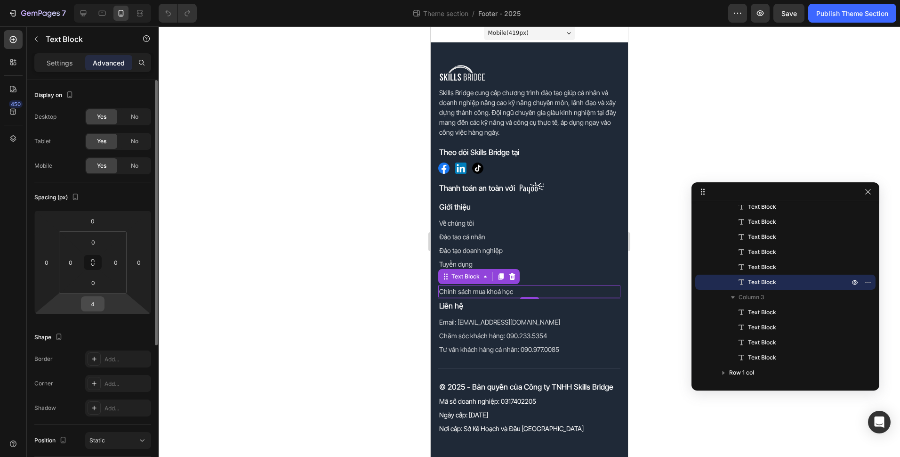
click at [95, 303] on input "4" at bounding box center [92, 304] width 19 height 14
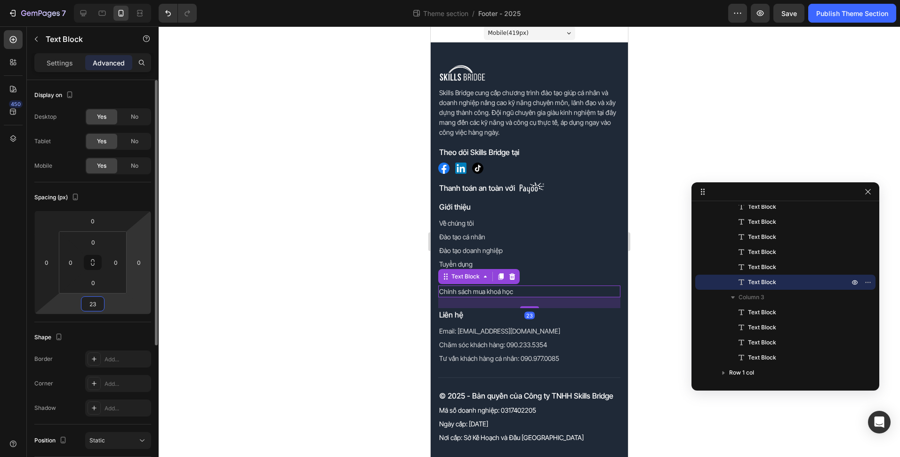
type input "2"
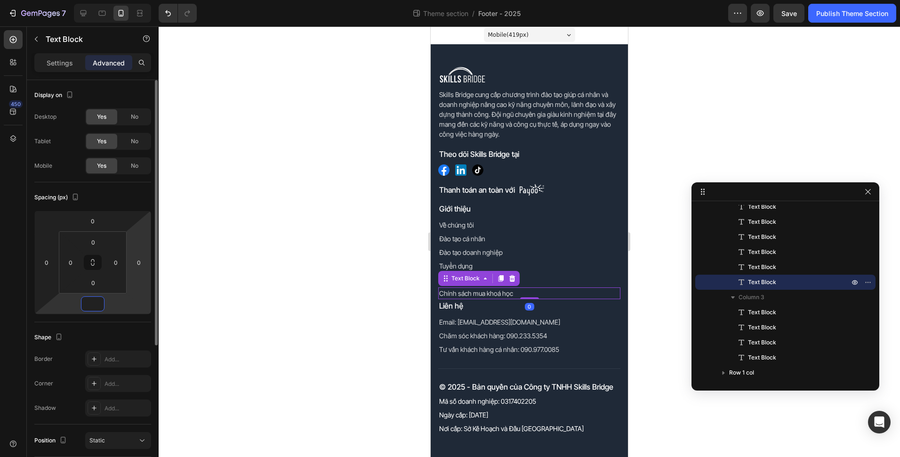
type input "-1"
click at [89, 297] on input "-1" at bounding box center [92, 304] width 19 height 14
click at [103, 304] on div "-1" at bounding box center [93, 303] width 24 height 15
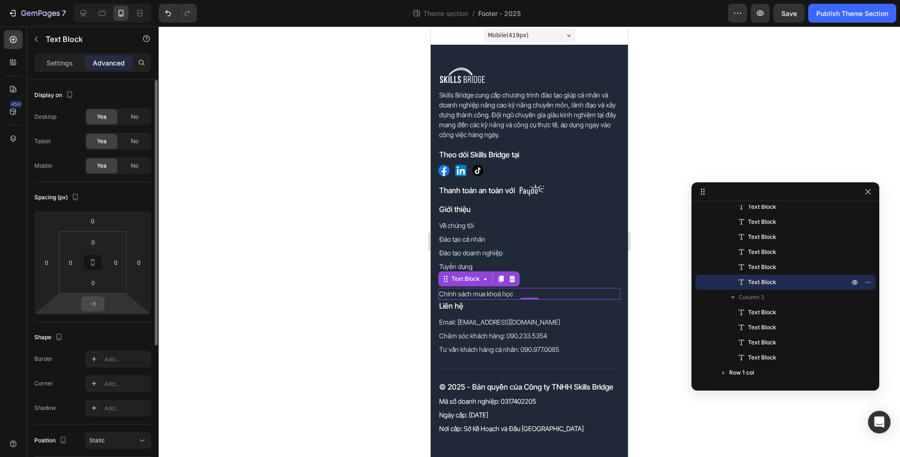
click at [103, 304] on div "-1" at bounding box center [93, 303] width 24 height 15
click at [100, 303] on input "-1" at bounding box center [92, 304] width 19 height 14
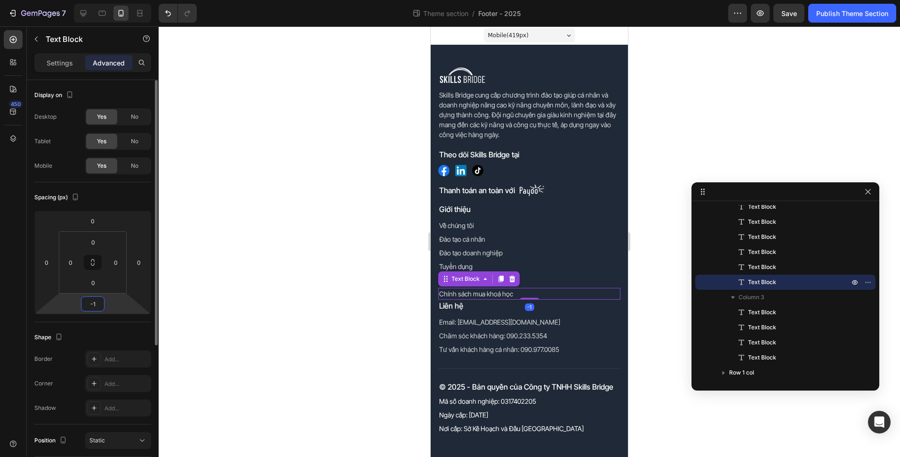
click at [104, 302] on div "-1" at bounding box center [93, 303] width 24 height 15
click at [99, 302] on input "-1" at bounding box center [92, 304] width 19 height 14
click at [98, 302] on input "-1" at bounding box center [92, 304] width 19 height 14
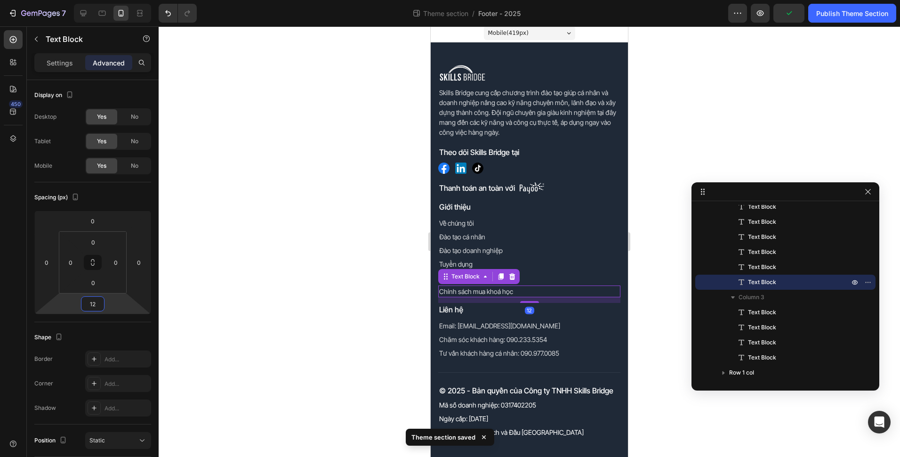
type input "12"
click at [385, 274] on div at bounding box center [530, 241] width 742 height 430
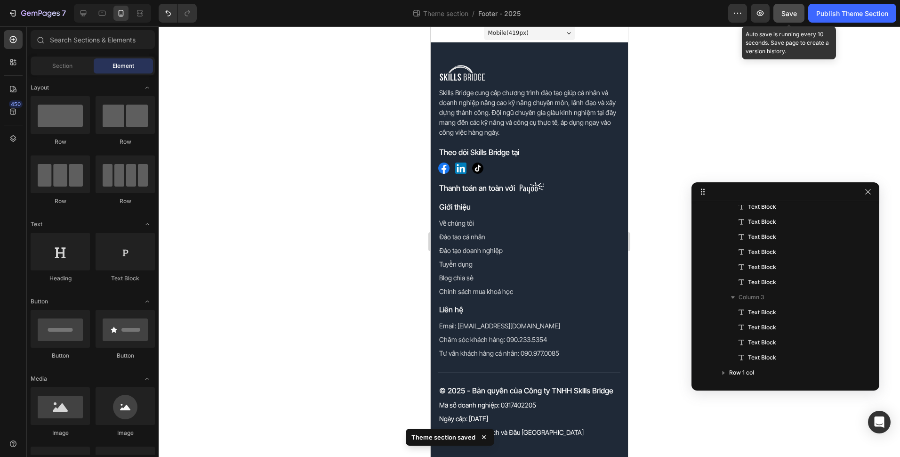
click at [786, 14] on span "Save" at bounding box center [790, 13] width 16 height 8
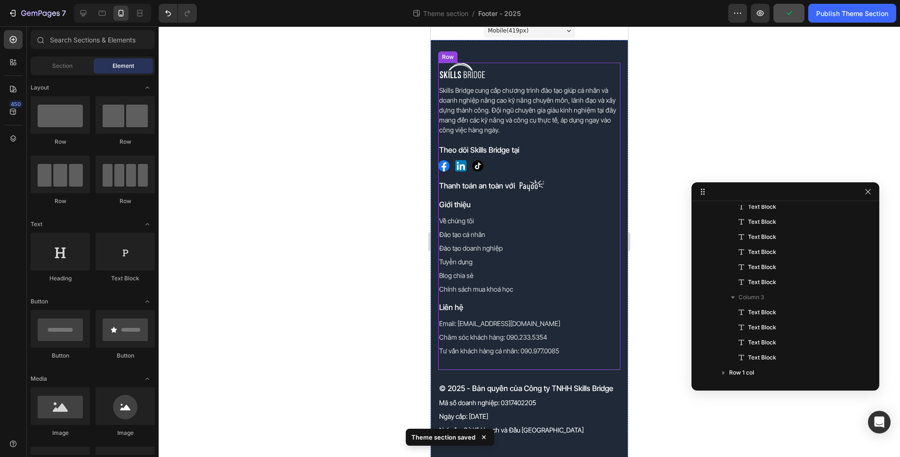
scroll to position [7, 0]
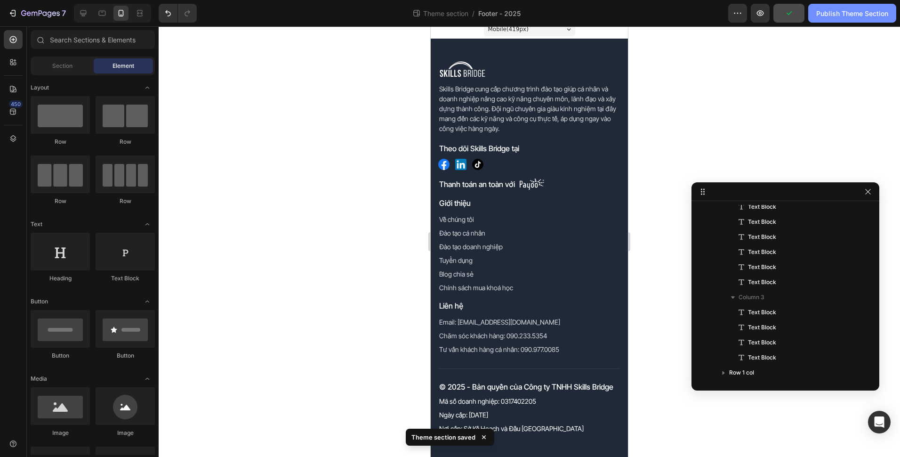
click at [831, 20] on button "Publish Theme Section" at bounding box center [852, 13] width 88 height 19
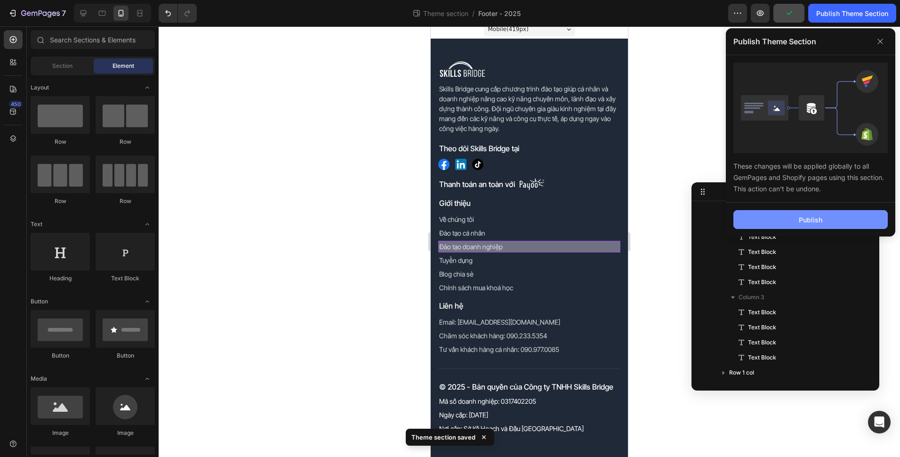
click at [760, 223] on button "Publish" at bounding box center [811, 219] width 154 height 19
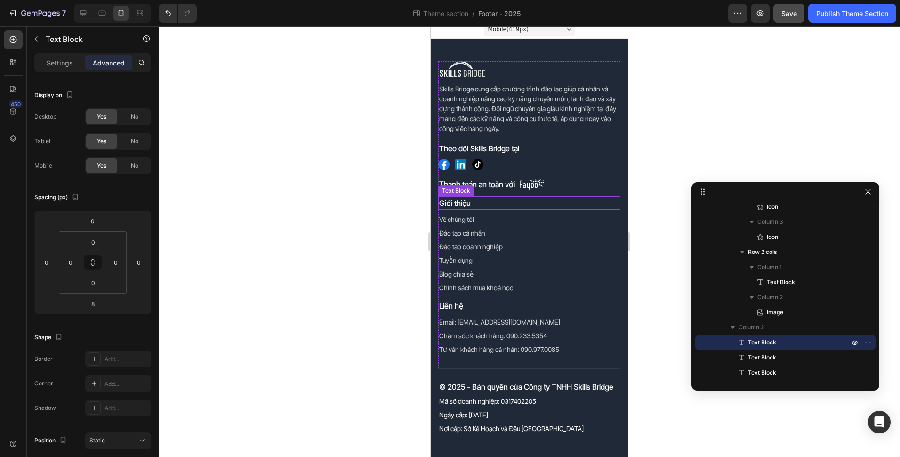
click at [488, 202] on p "Giới thiệu" at bounding box center [529, 202] width 180 height 11
click at [479, 307] on p "Liên hệ" at bounding box center [529, 305] width 180 height 11
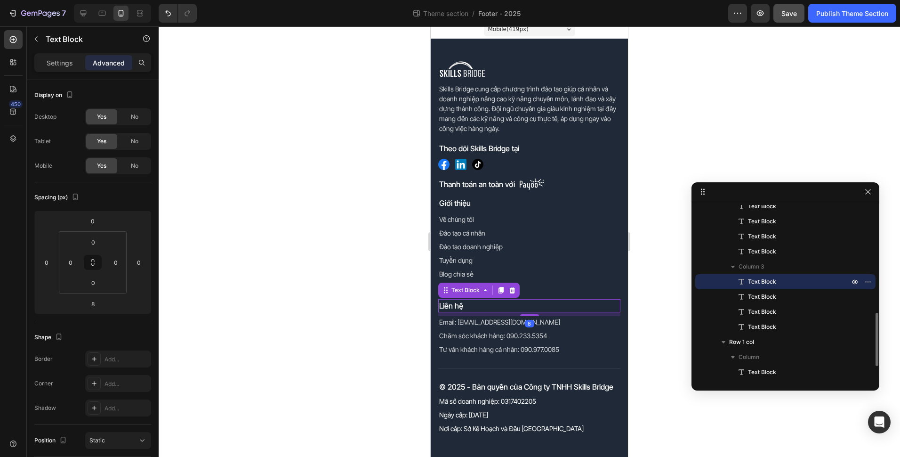
click at [403, 330] on div at bounding box center [530, 241] width 742 height 430
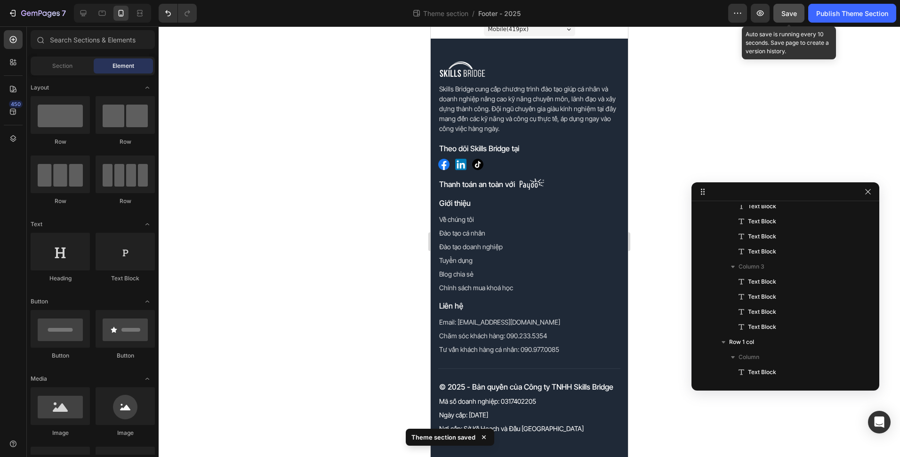
click at [782, 16] on span "Save" at bounding box center [790, 13] width 16 height 8
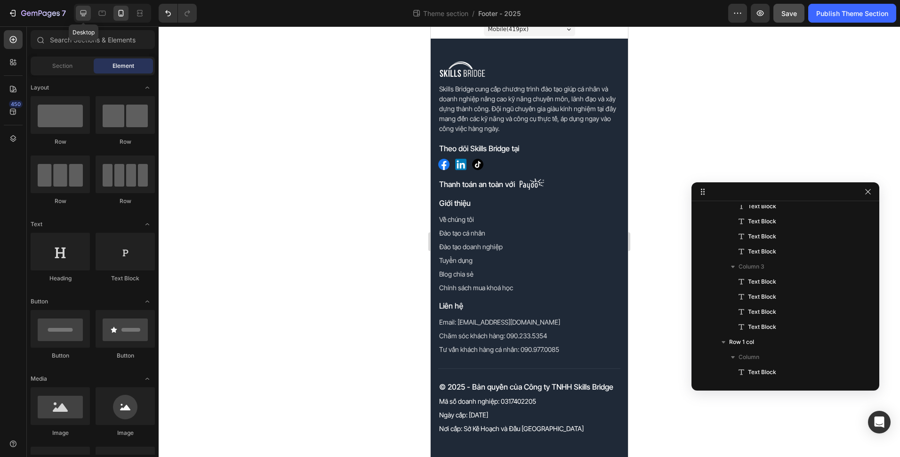
click at [82, 19] on div at bounding box center [83, 13] width 15 height 15
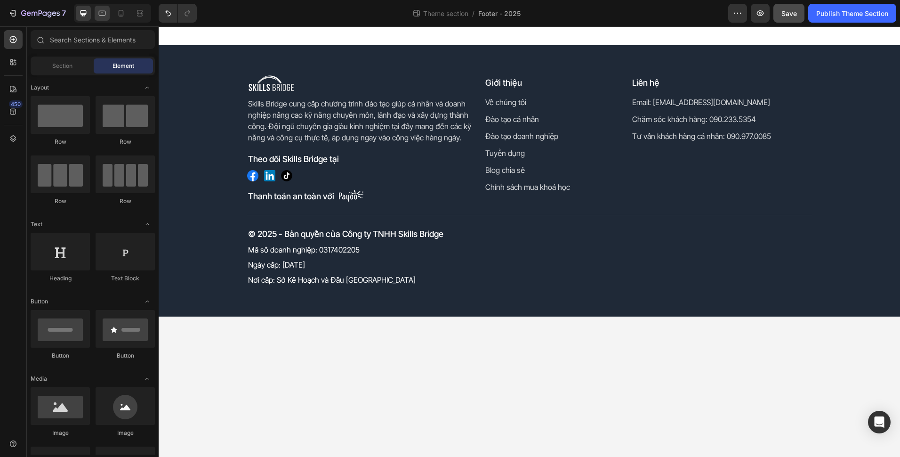
click at [106, 14] on div at bounding box center [102, 13] width 15 height 15
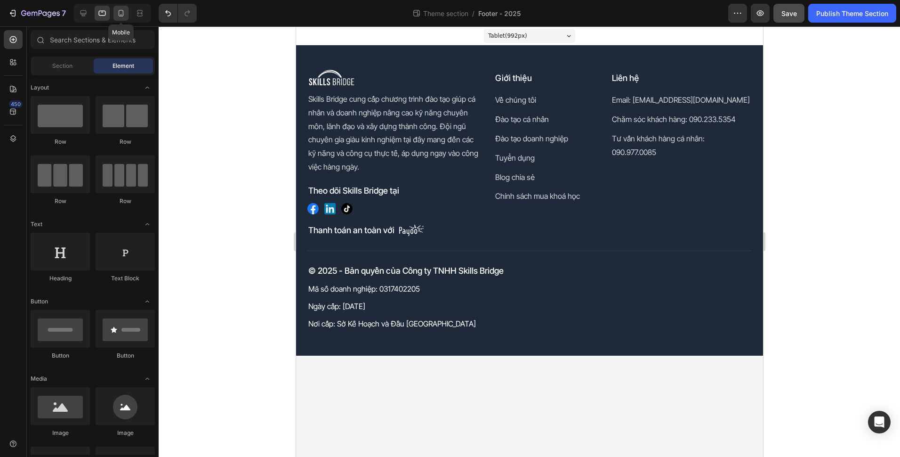
click at [126, 13] on icon at bounding box center [120, 12] width 9 height 9
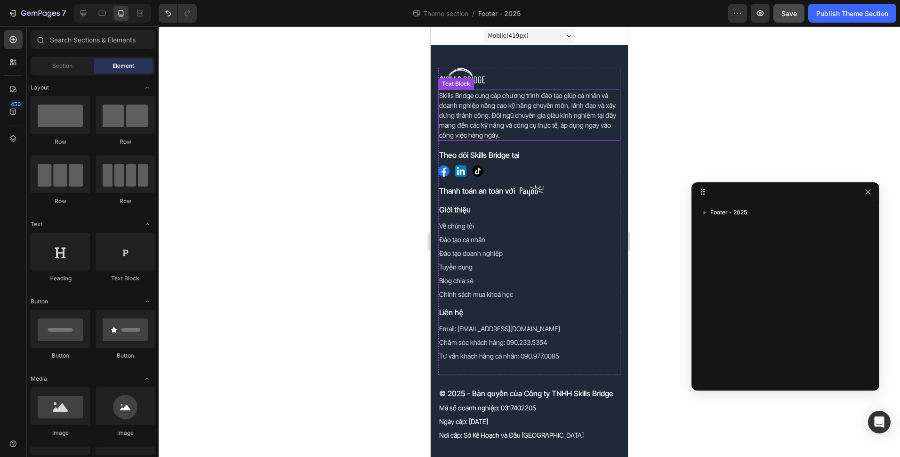
click at [477, 103] on p "Skills Bridge cung cấp chương trình đào tạo giúp cá nhân và doanh nghiệp nâng c…" at bounding box center [529, 114] width 180 height 49
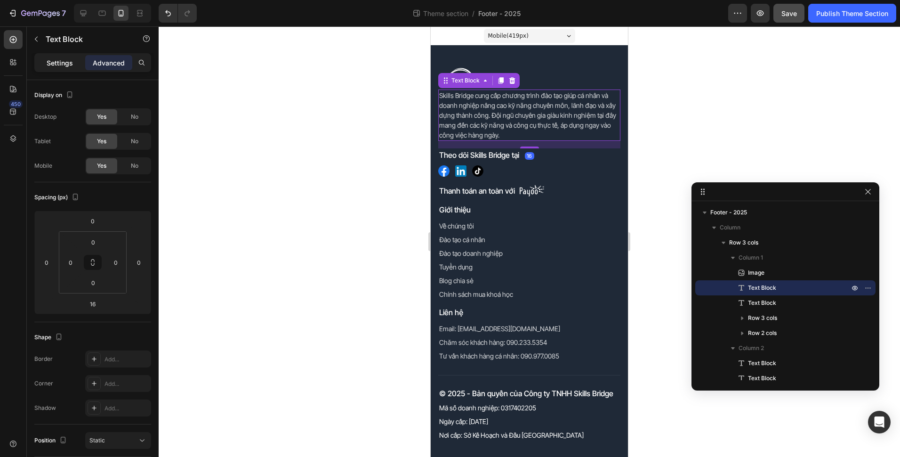
click at [45, 62] on div "Settings" at bounding box center [59, 62] width 47 height 15
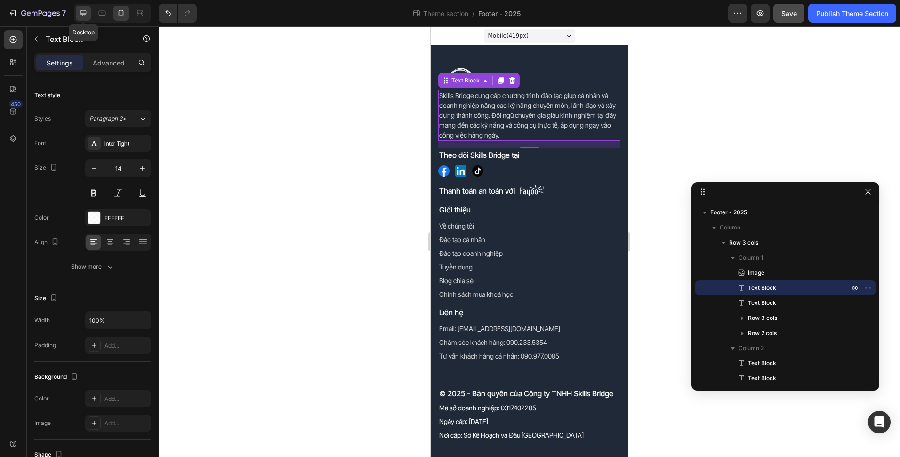
click at [84, 14] on icon at bounding box center [84, 13] width 6 height 6
type input "16"
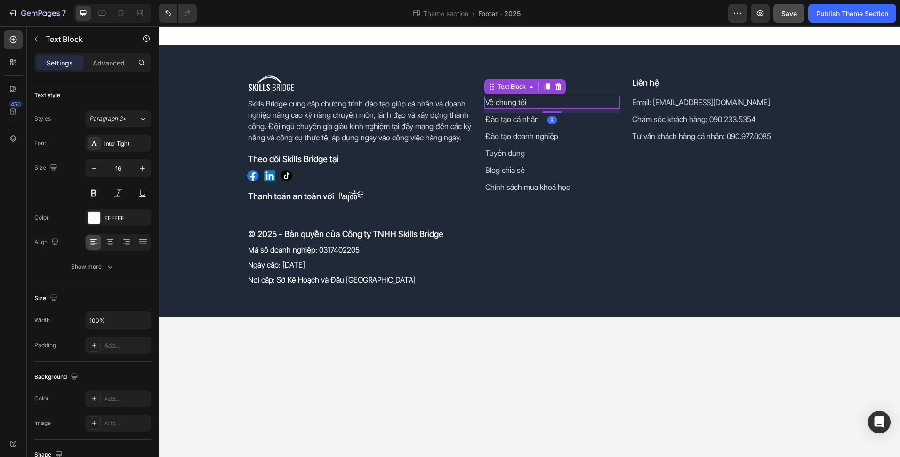
click at [544, 107] on p "Về chúng tôi" at bounding box center [552, 102] width 134 height 11
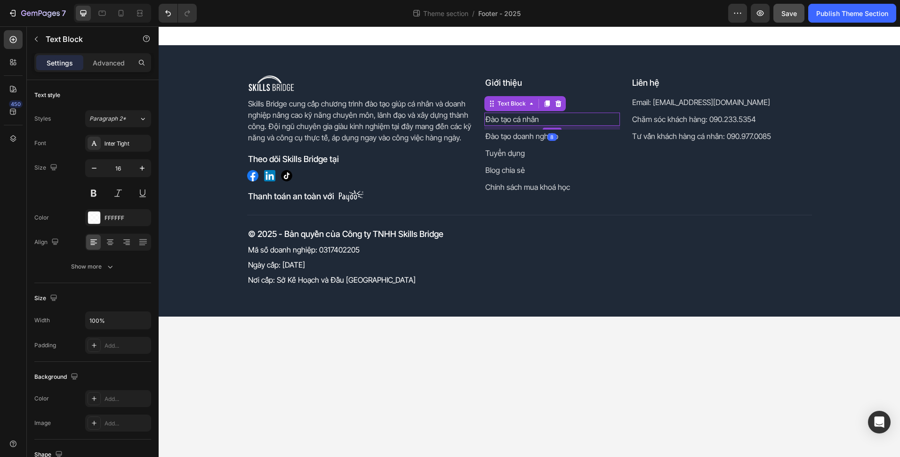
click at [572, 118] on p "Đào tạo cá nhân" at bounding box center [552, 118] width 134 height 11
click at [579, 188] on p "Chính sách mua khoá học" at bounding box center [552, 186] width 134 height 11
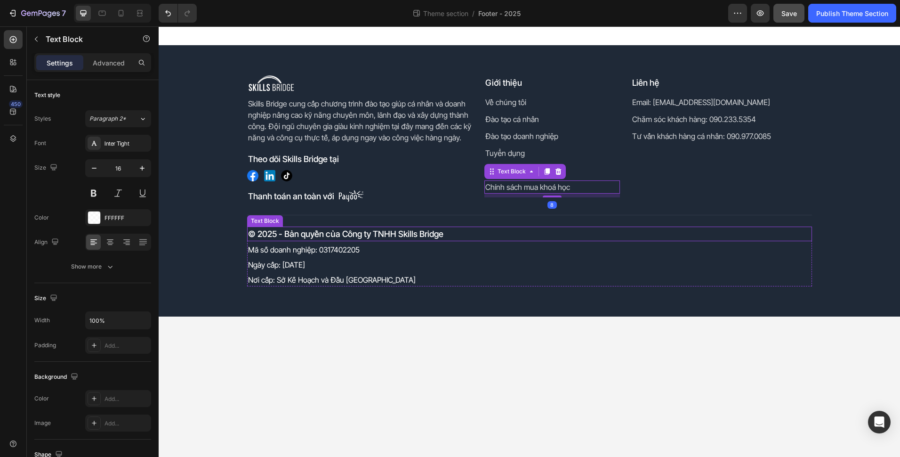
click at [645, 256] on div "Mã số doanh nghiệp: 0317402205 Text Block" at bounding box center [529, 249] width 565 height 13
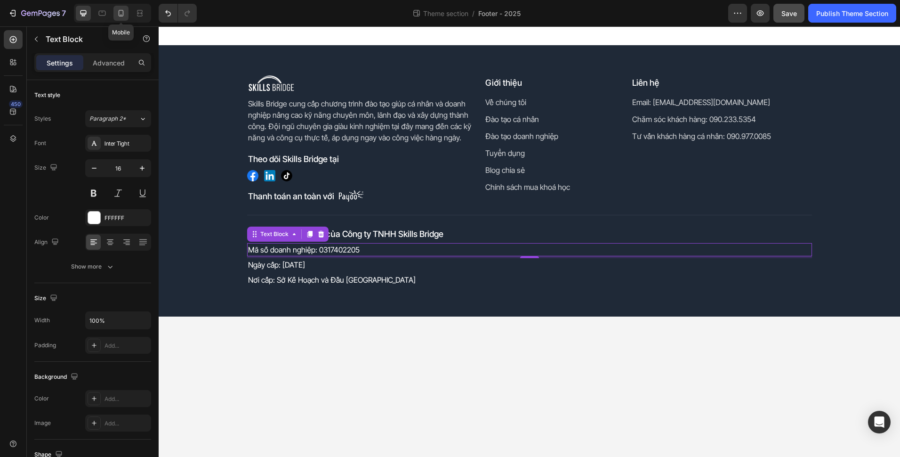
click at [125, 15] on icon at bounding box center [120, 12] width 9 height 9
type input "14"
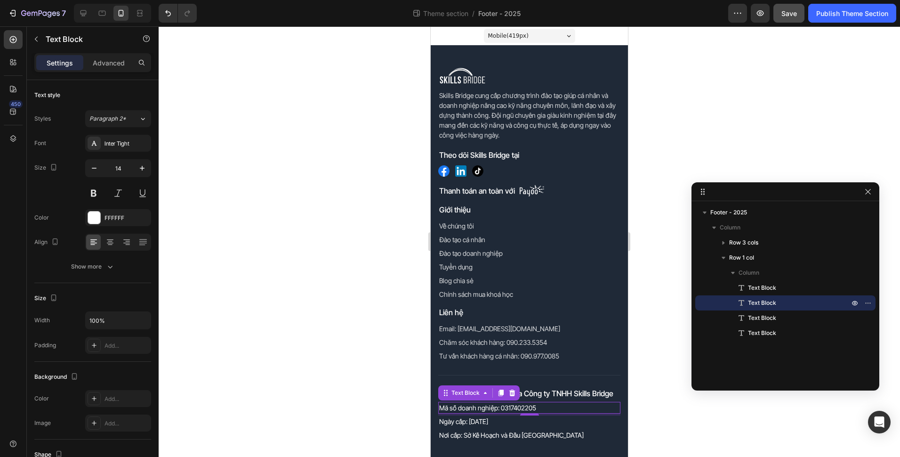
scroll to position [7, 0]
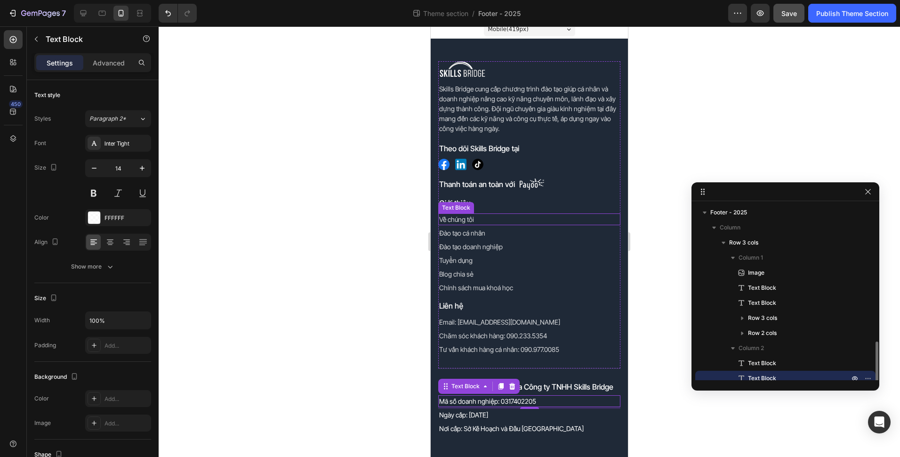
click at [582, 225] on div "Về chúng tôi Text Block" at bounding box center [529, 219] width 182 height 12
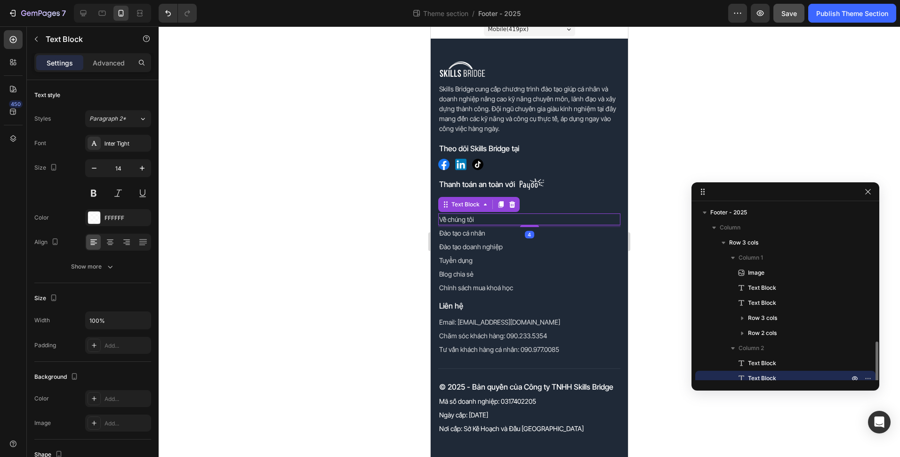
scroll to position [97, 0]
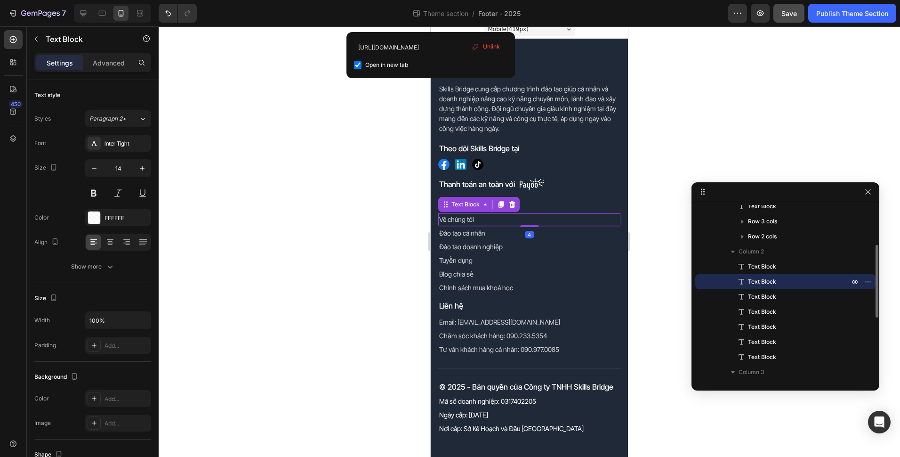
click at [582, 218] on p "Về chúng tôi" at bounding box center [529, 219] width 180 height 10
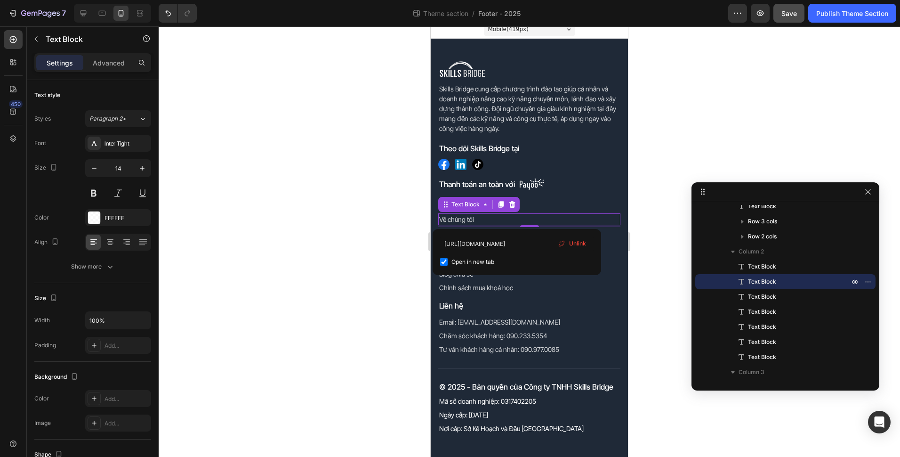
click at [399, 242] on div at bounding box center [530, 241] width 742 height 430
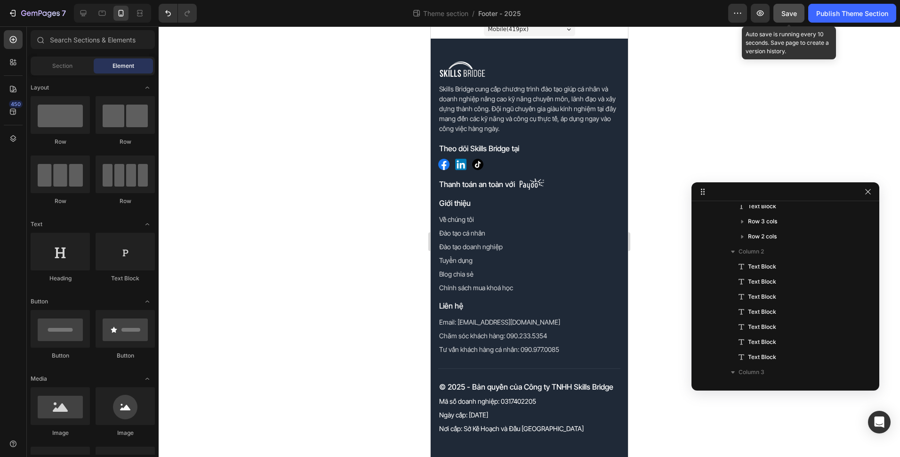
click at [778, 8] on button "Save" at bounding box center [789, 13] width 31 height 19
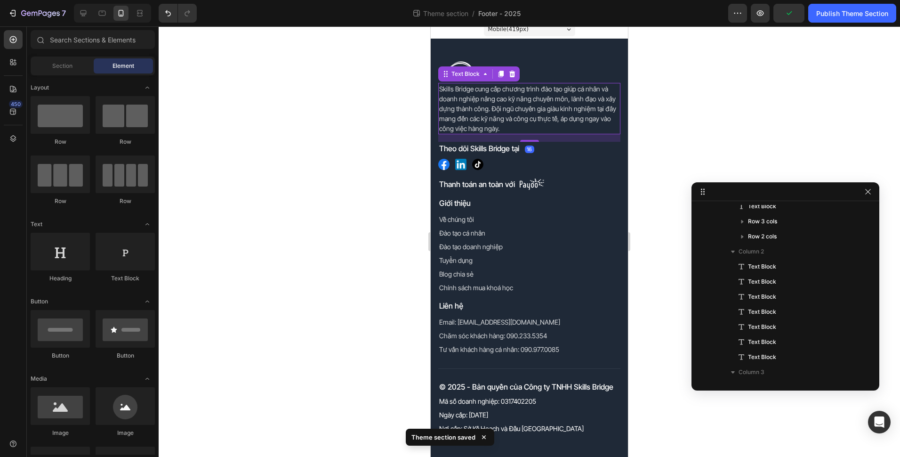
click at [530, 98] on p "Skills Bridge cung cấp chương trình đào tạo giúp cá nhân và doanh nghiệp nâng c…" at bounding box center [529, 108] width 180 height 49
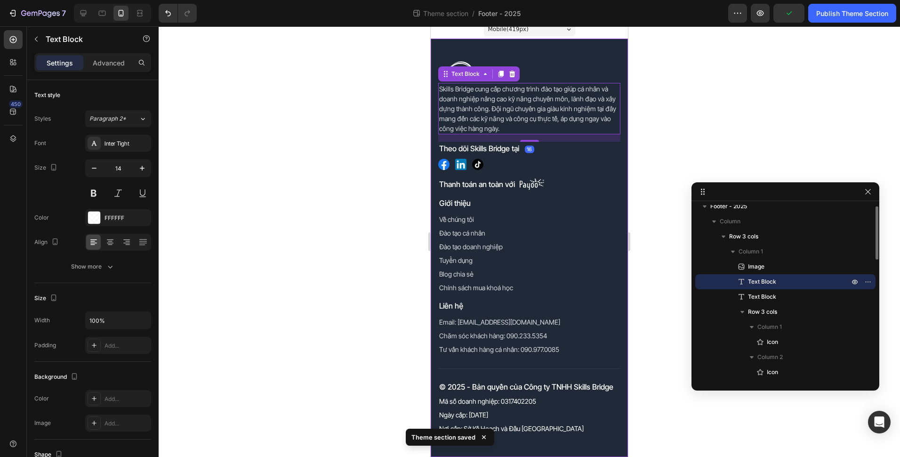
drag, startPoint x: 354, startPoint y: 141, endPoint x: 310, endPoint y: 141, distance: 44.3
click at [354, 141] on div at bounding box center [530, 241] width 742 height 430
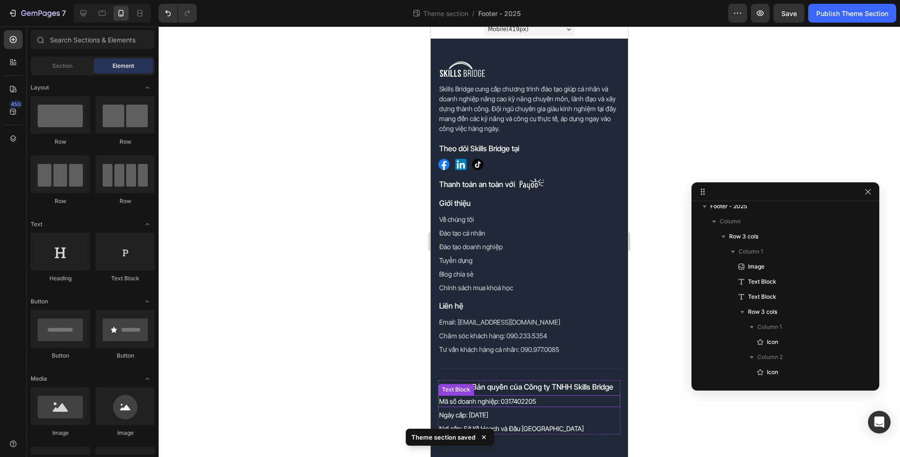
click at [476, 400] on p "Mã số doanh nghiệp: 0317402205" at bounding box center [529, 401] width 180 height 10
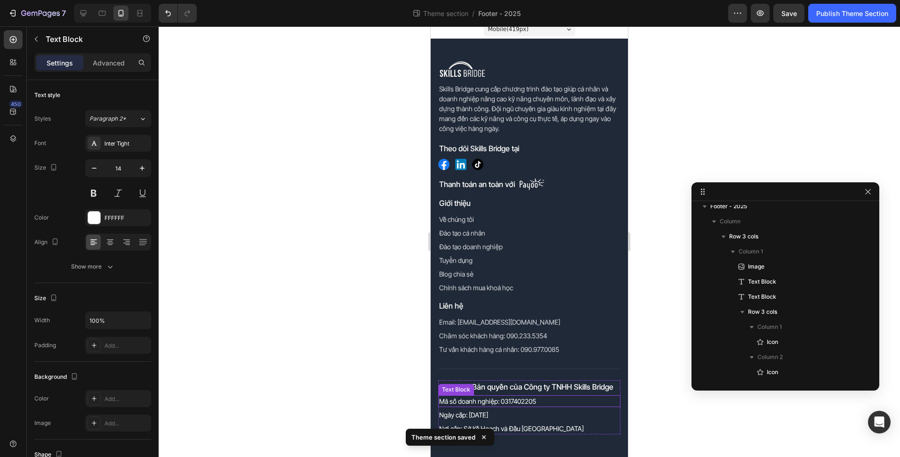
scroll to position [397, 0]
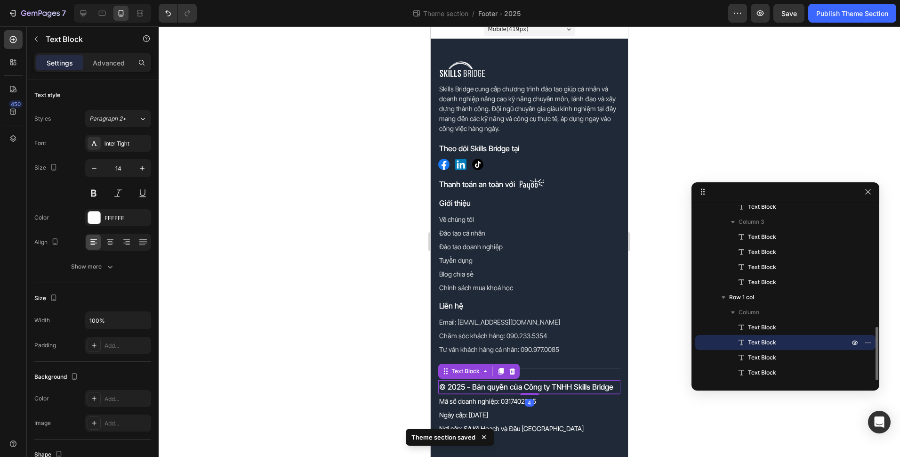
click at [580, 391] on p "© 2025 - Bản quyền của Công ty TNHH Skills Bridge" at bounding box center [529, 386] width 180 height 11
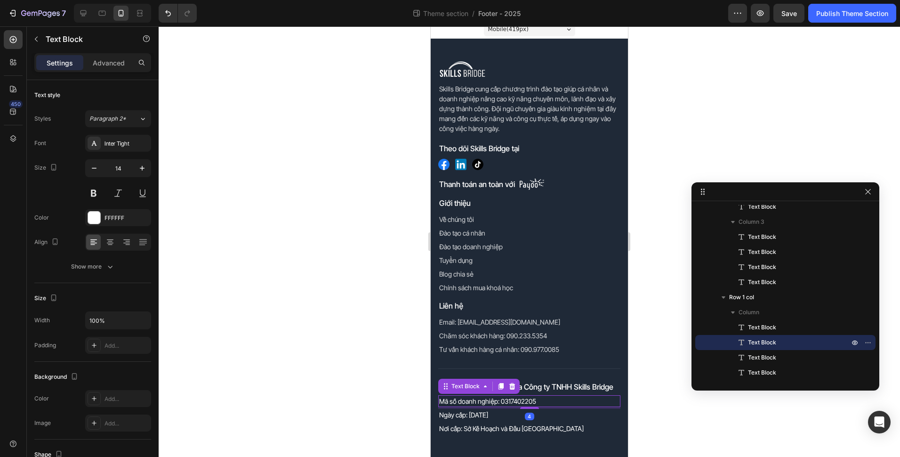
click at [580, 397] on p "Mã số doanh nghiệp: 0317402205" at bounding box center [529, 401] width 180 height 10
click at [581, 391] on p "© 2025 - Bản quyền của Công ty TNHH Skills Bridge" at bounding box center [529, 386] width 180 height 11
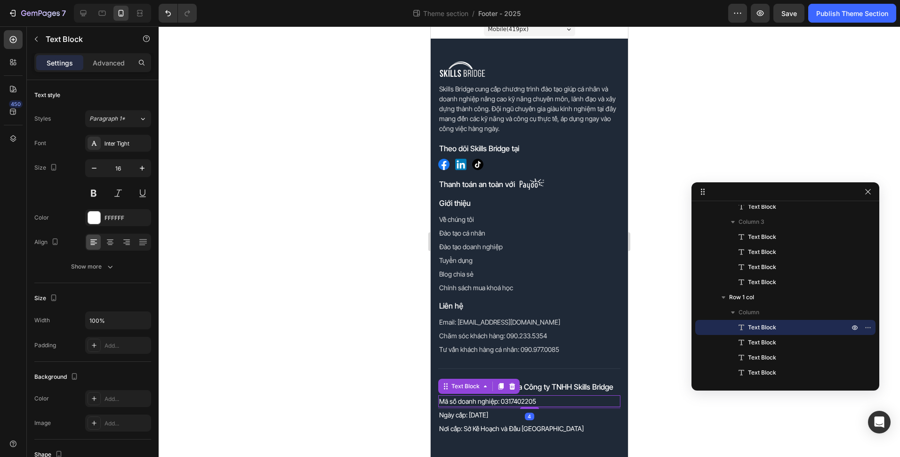
click at [581, 401] on p "Mã số doanh nghiệp: 0317402205" at bounding box center [529, 401] width 180 height 10
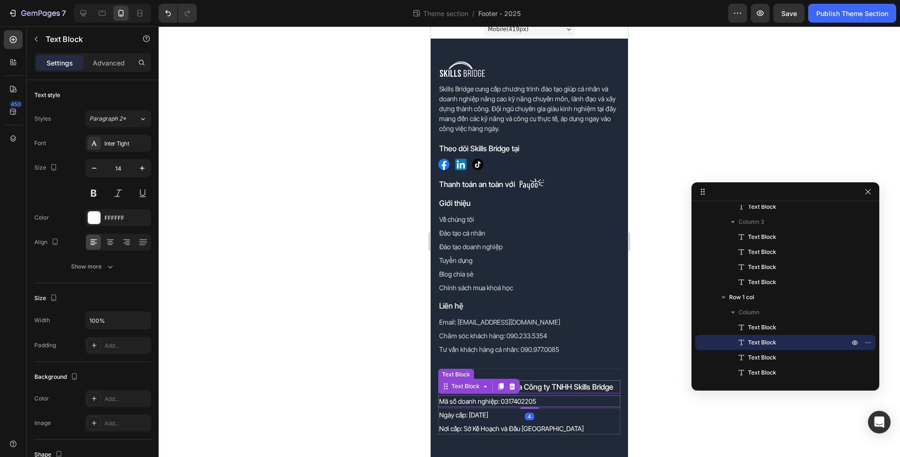
click at [582, 389] on p "© 2025 - Bản quyền của Công ty TNHH Skills Bridge" at bounding box center [529, 386] width 180 height 11
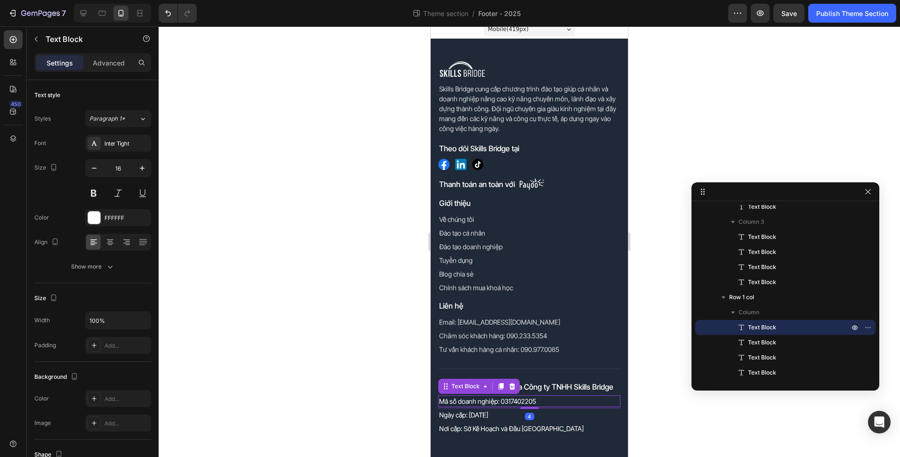
click at [586, 403] on p "Mã số doanh nghiệp: 0317402205" at bounding box center [529, 401] width 180 height 10
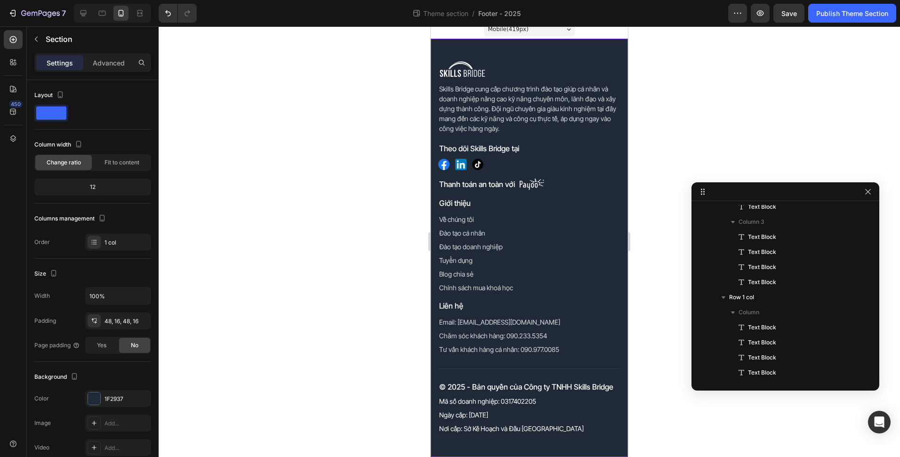
click at [590, 375] on div "Image Skills Bridge cung cấp chương trình đào tạo giúp cá nhân và doanh nghiệp …" at bounding box center [529, 247] width 182 height 373
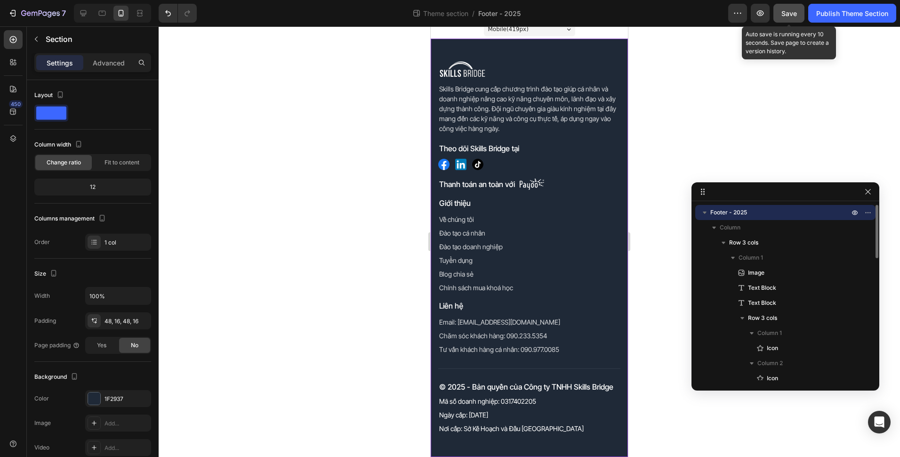
click at [781, 16] on button "Save" at bounding box center [789, 13] width 31 height 19
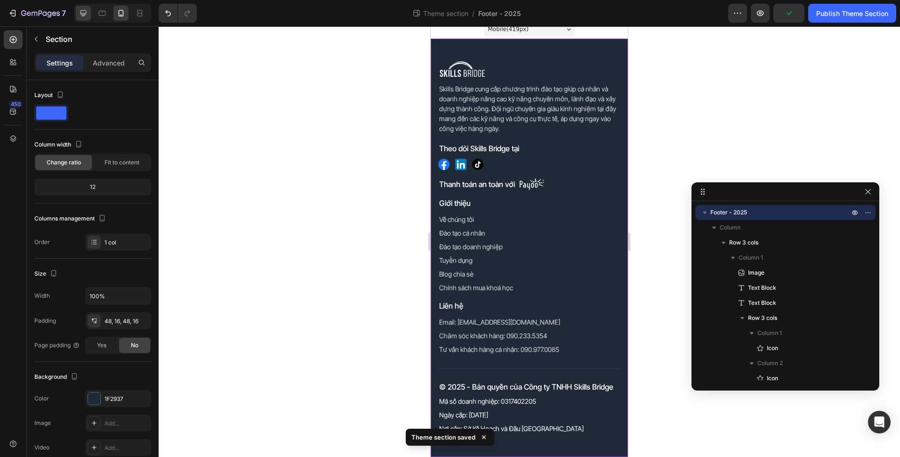
click at [81, 9] on icon at bounding box center [83, 12] width 9 height 9
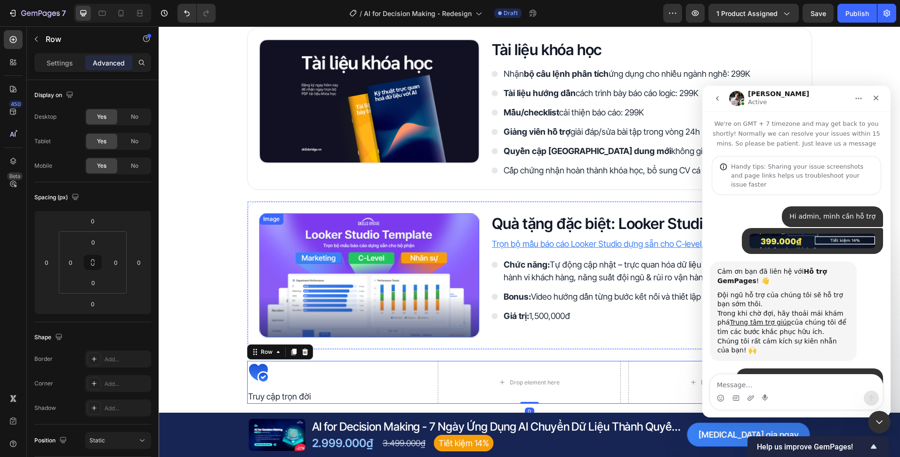
scroll to position [1, 0]
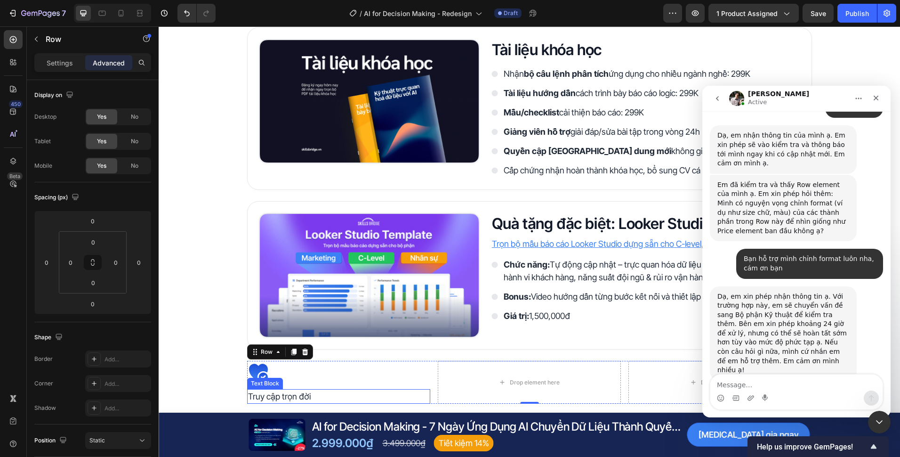
click at [286, 400] on p "Truy cập trọn đời" at bounding box center [338, 396] width 181 height 13
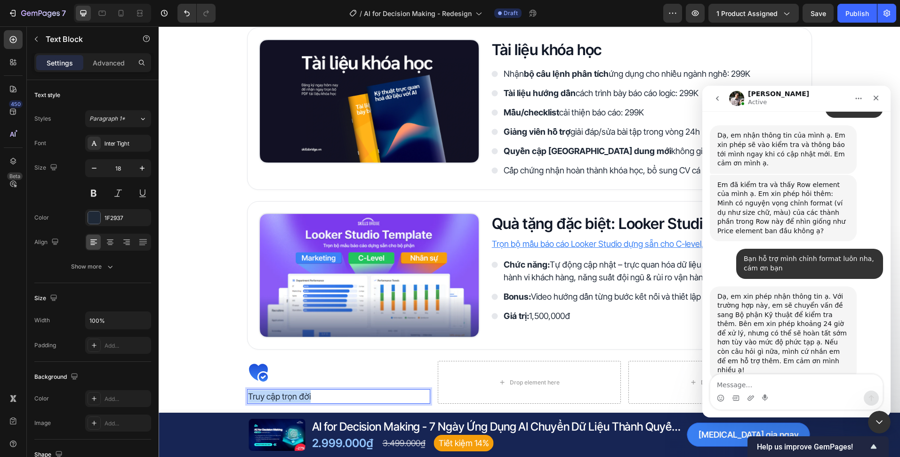
click at [286, 400] on p "Truy cập trọn đời" at bounding box center [338, 396] width 181 height 13
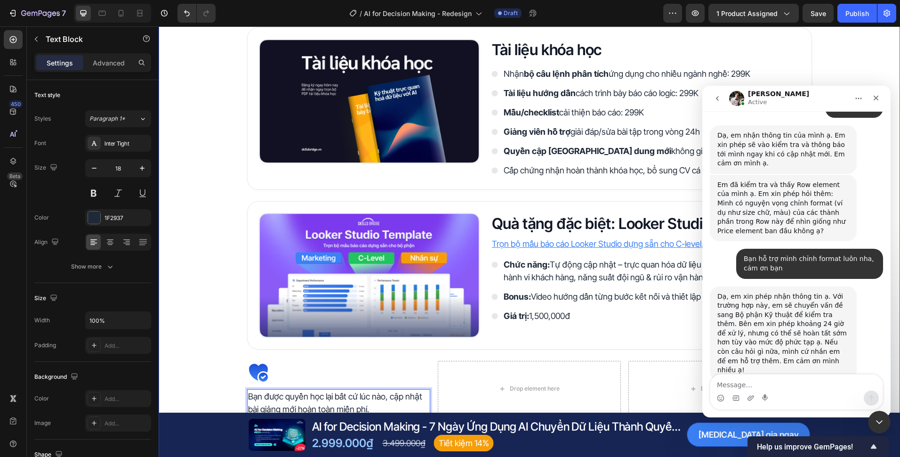
click at [214, 392] on div "Quyền lợi khi trở thành học viên Heading Image Tài liệu khóa học Heading Nhận b…" at bounding box center [530, 377] width 742 height 778
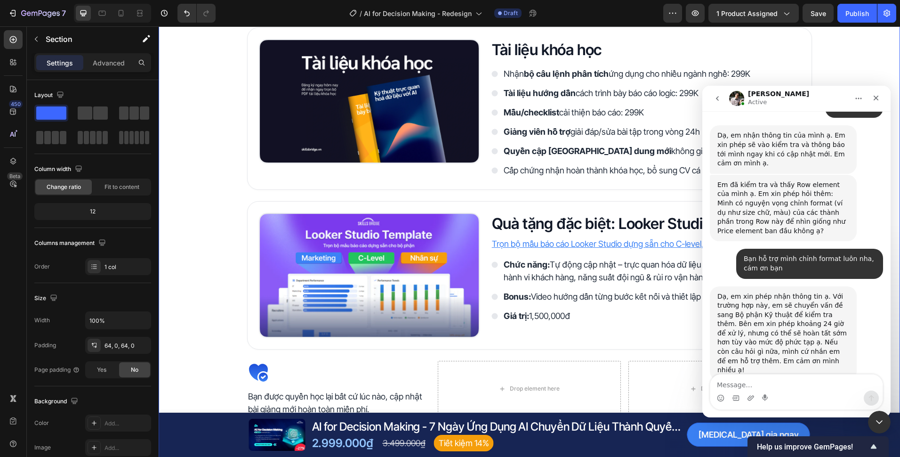
scroll to position [1886, 0]
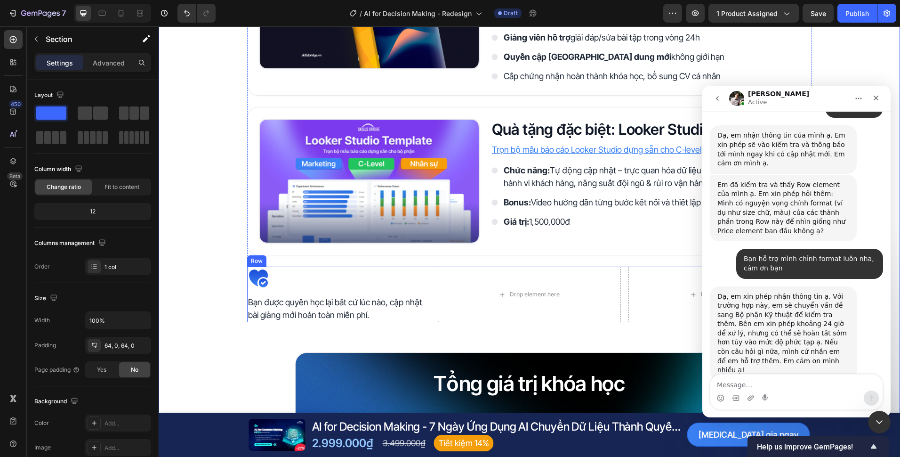
click at [292, 290] on div "Icon Bạn được quyền học lại bất cứ lúc nào, cập nhật bài giảng mới hoàn toàn mi…" at bounding box center [338, 294] width 183 height 56
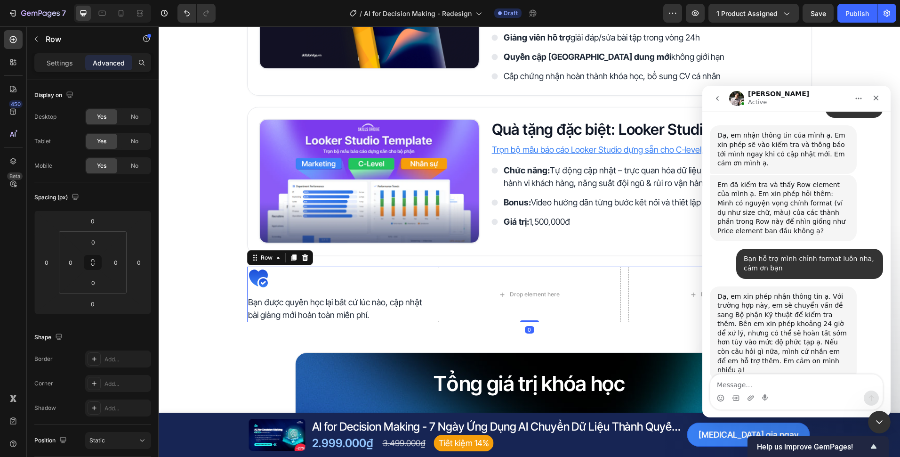
click at [298, 282] on div "Icon" at bounding box center [338, 277] width 183 height 23
click at [410, 330] on div "Quyền lợi khi trở thành học viên Heading Image Tài liệu khóa học Heading Nhận b…" at bounding box center [530, 283] width 742 height 778
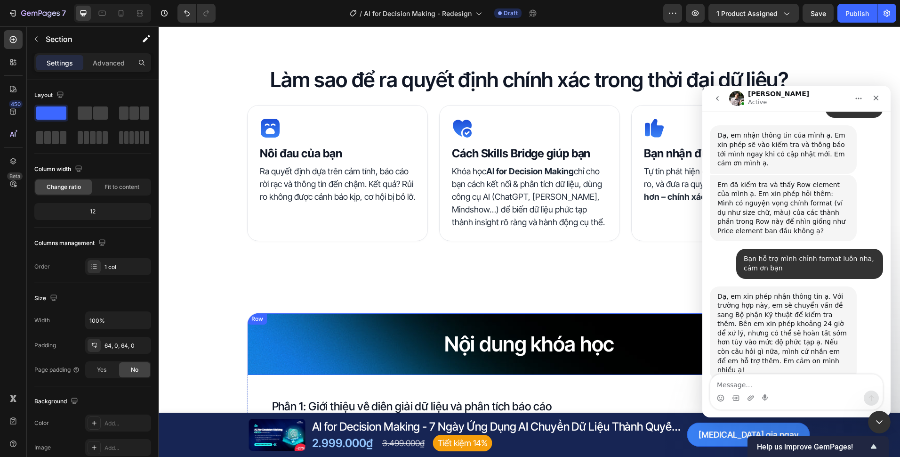
scroll to position [726, 0]
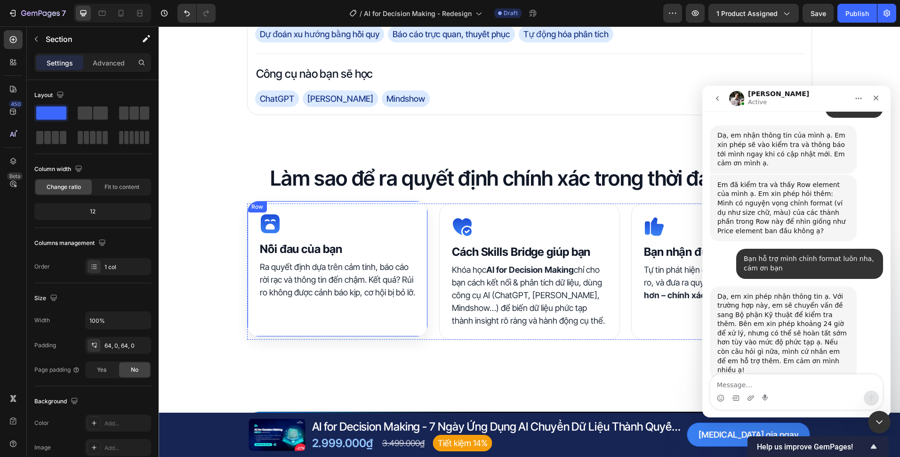
click at [417, 320] on div "Icon Nỗi đau của bạn Heading Ra quyết định dựa trên cảm tính, báo cáo rời rạc v…" at bounding box center [337, 269] width 181 height 136
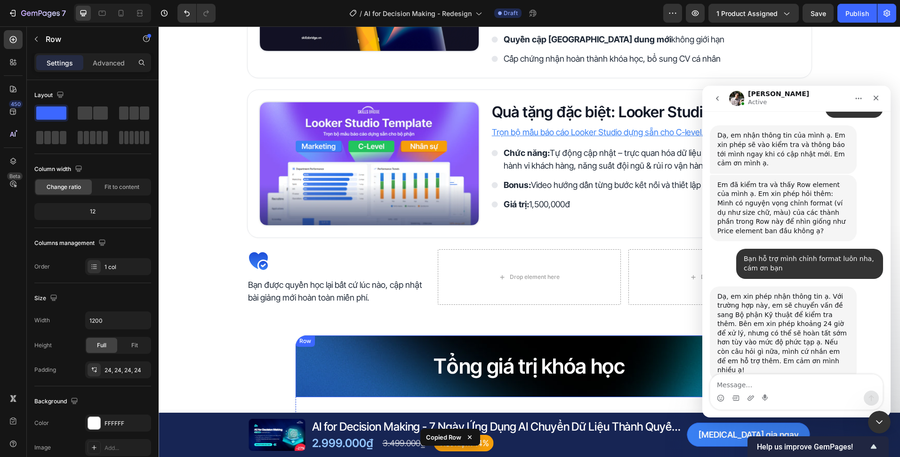
scroll to position [1903, 0]
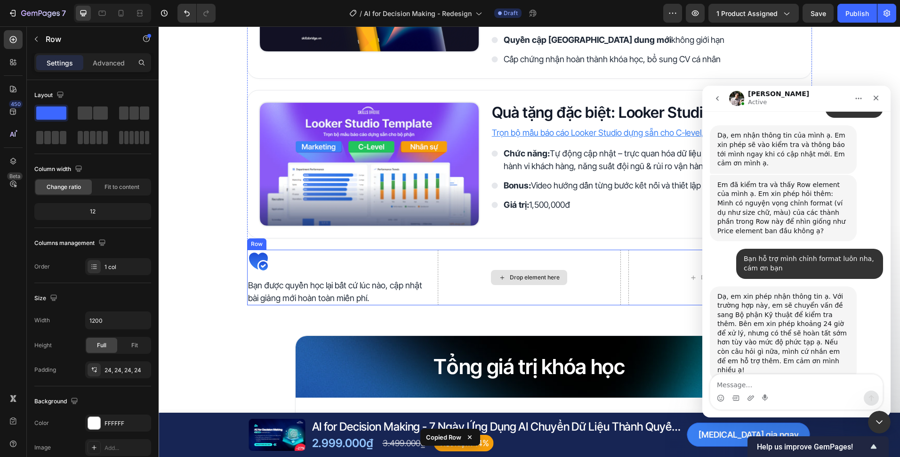
click at [441, 287] on div "Drop element here" at bounding box center [529, 278] width 183 height 56
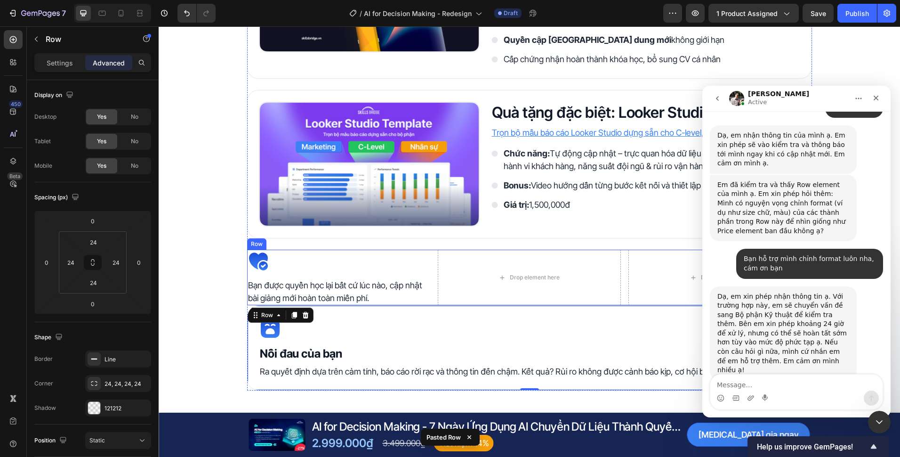
click at [375, 257] on div "Icon" at bounding box center [338, 261] width 183 height 23
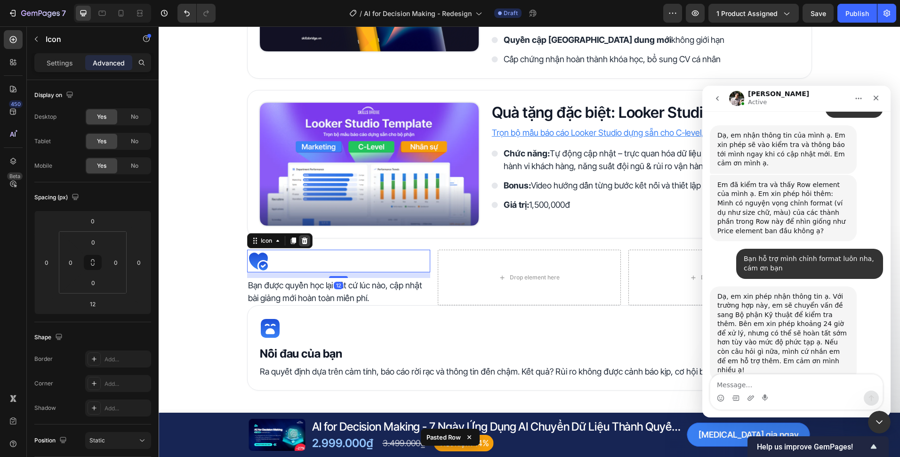
click at [301, 241] on icon at bounding box center [304, 240] width 6 height 7
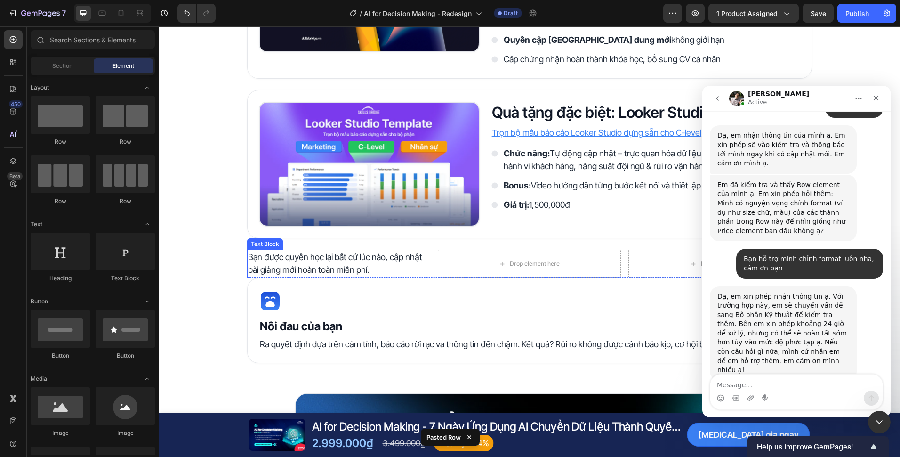
click at [300, 264] on p "Bạn được quyền học lại bất cứ lúc nào, cập nhật bài giảng mới hoàn toàn miễn ph…" at bounding box center [338, 262] width 181 height 25
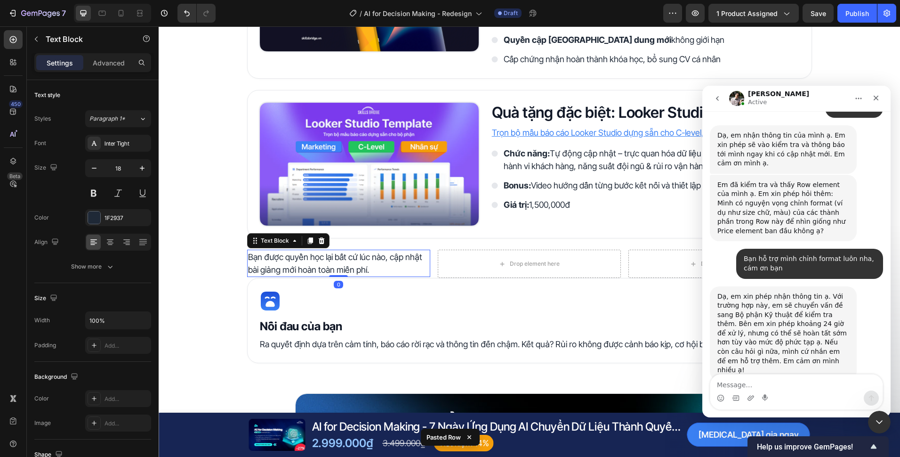
click at [318, 242] on icon at bounding box center [322, 241] width 8 height 8
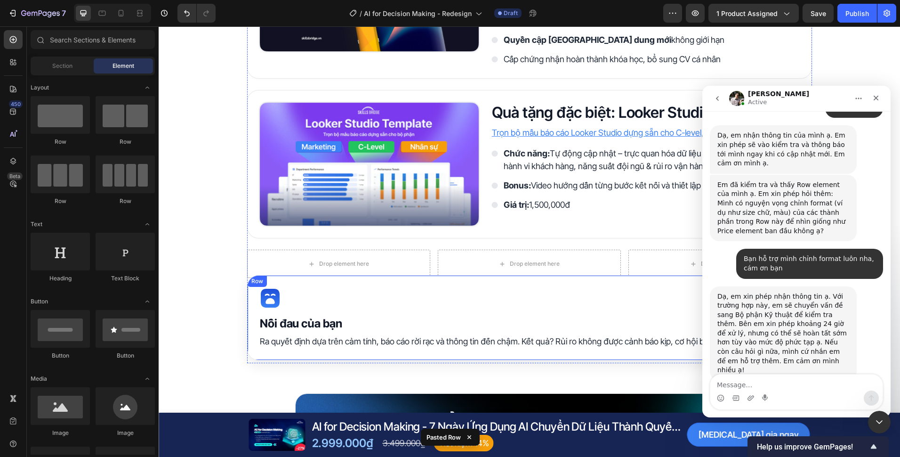
click at [327, 282] on div "Icon Nỗi đau của bạn Heading Ra quyết định dựa trên cảm tính, báo cáo rời rạc v…" at bounding box center [529, 317] width 565 height 85
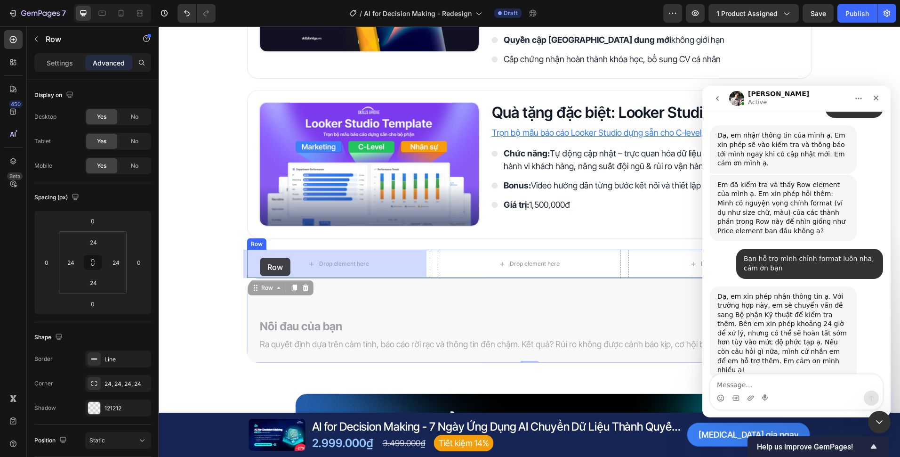
drag, startPoint x: 253, startPoint y: 286, endPoint x: 260, endPoint y: 258, distance: 29.6
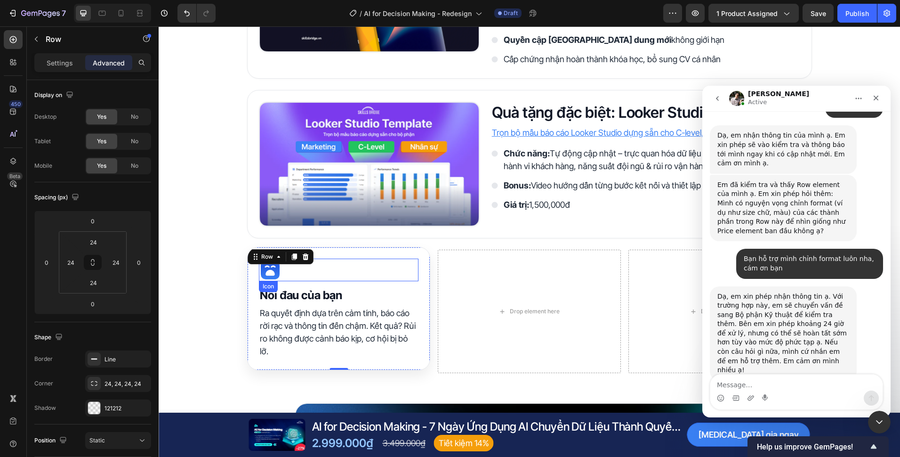
click at [282, 271] on div "Icon" at bounding box center [339, 269] width 160 height 23
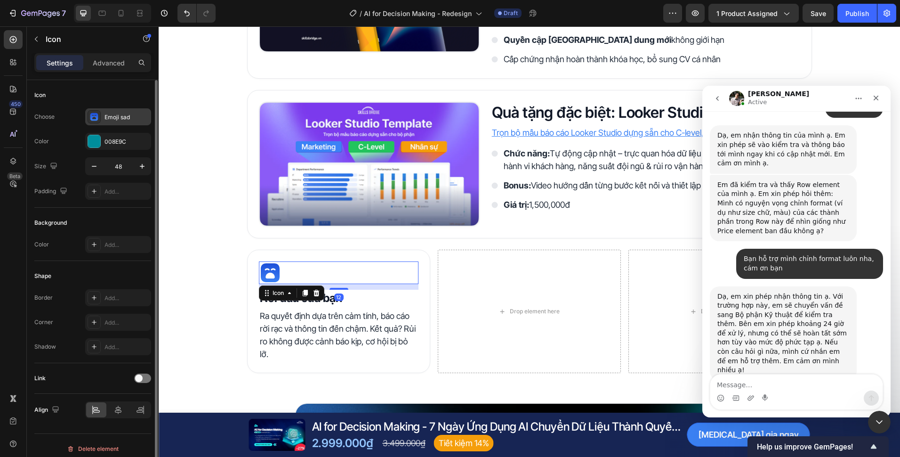
click at [110, 118] on div "Emoji sad" at bounding box center [127, 117] width 44 height 8
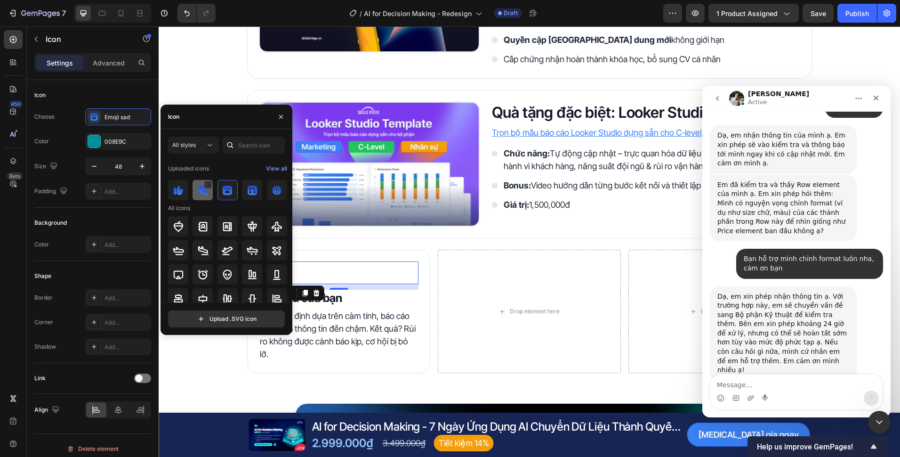
click at [199, 191] on img at bounding box center [202, 190] width 11 height 11
click at [219, 408] on div "Quyền lợi khi trở thành học viên Heading Image Tài liệu khóa học Heading Nhận b…" at bounding box center [530, 300] width 742 height 846
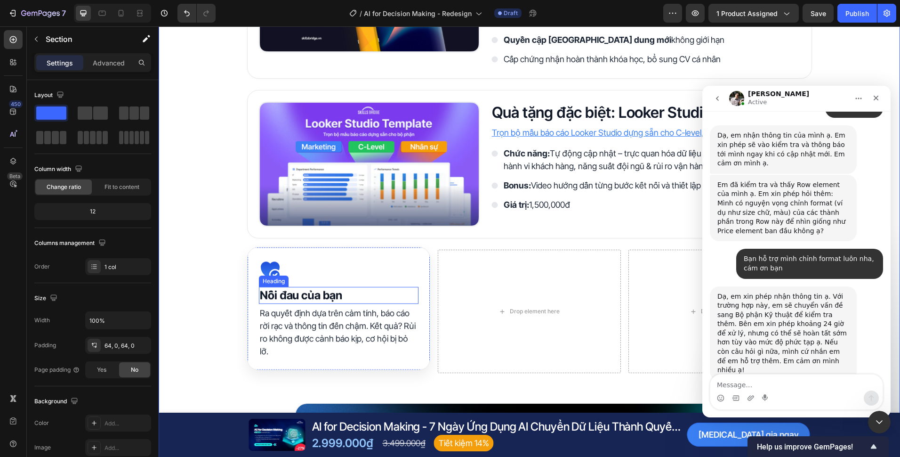
click at [311, 293] on strong "Nỗi đau của bạn" at bounding box center [301, 295] width 82 height 14
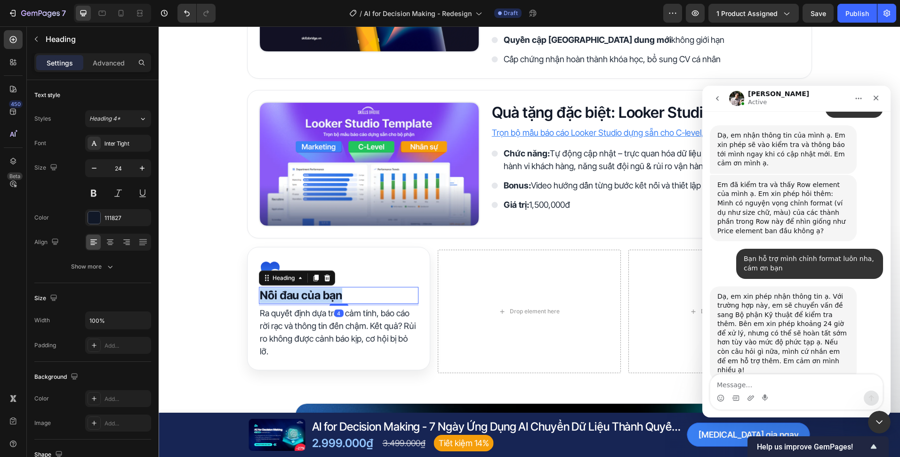
click at [311, 293] on strong "Nỗi đau của bạn" at bounding box center [301, 295] width 82 height 14
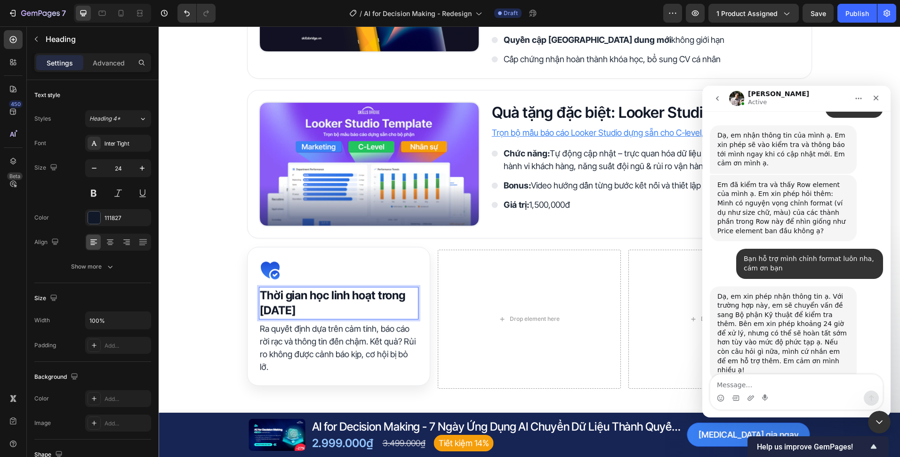
click at [221, 322] on div "Quyền lợi khi trở thành học viên Heading Image Tài liệu khóa học Heading Nhận b…" at bounding box center [530, 308] width 742 height 862
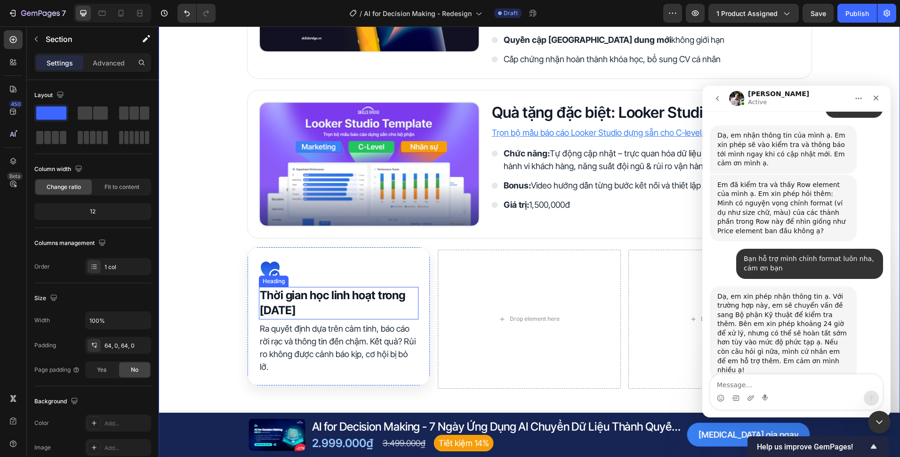
click at [312, 294] on strong "Thời gian học linh hoạt trong [DATE]" at bounding box center [332, 302] width 145 height 29
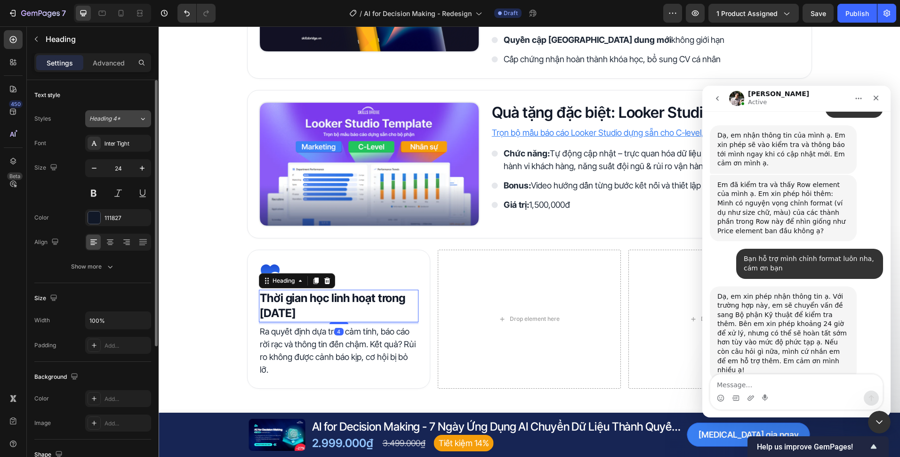
click at [114, 117] on span "Heading 4*" at bounding box center [104, 118] width 31 height 8
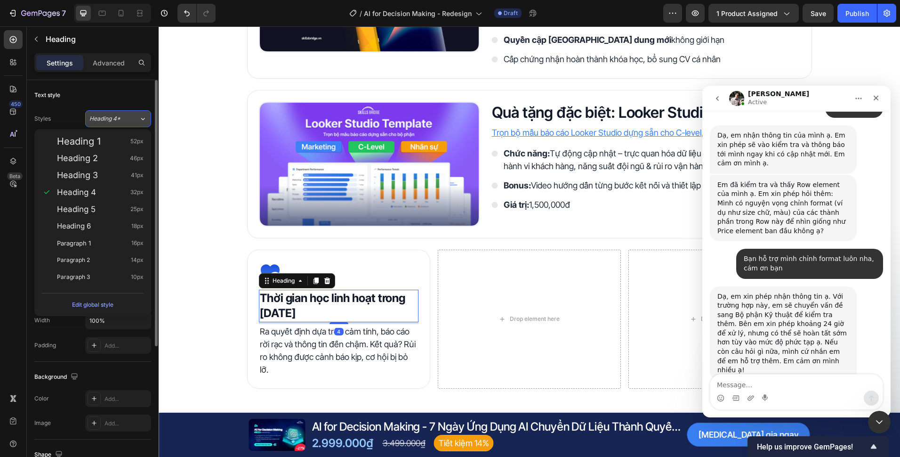
click at [114, 117] on span "Heading 4*" at bounding box center [104, 118] width 31 height 8
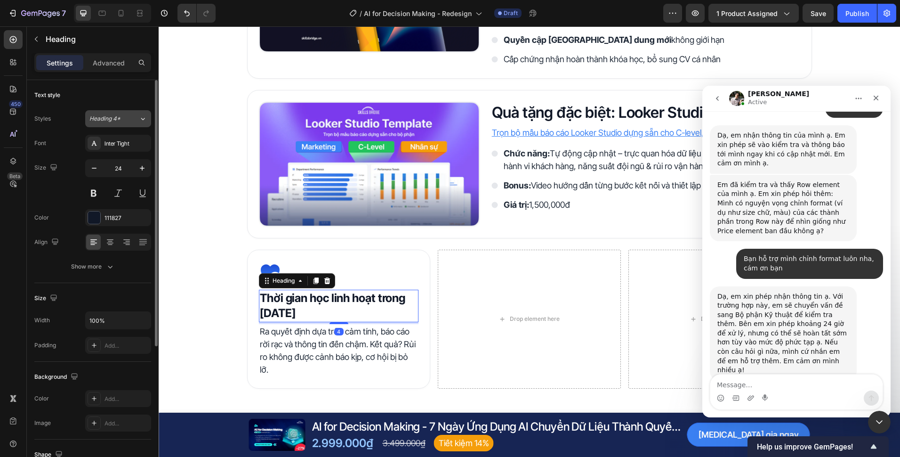
click at [114, 117] on span "Heading 4*" at bounding box center [104, 118] width 31 height 8
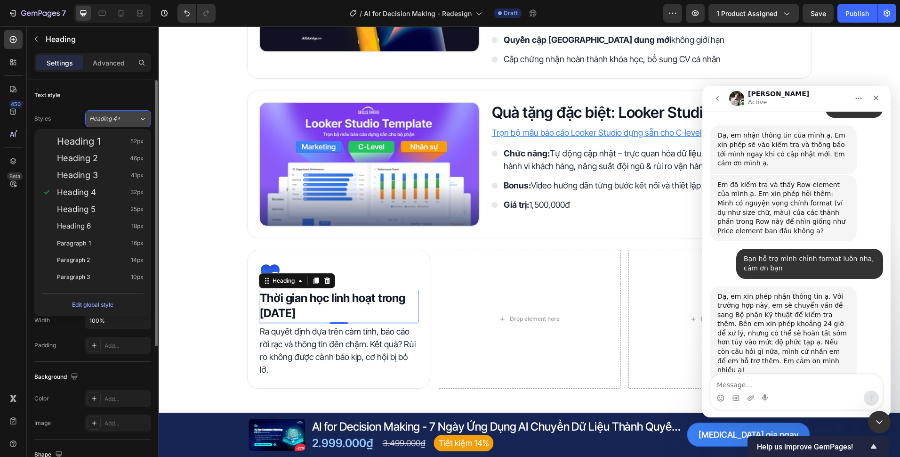
click at [114, 117] on span "Heading 4*" at bounding box center [104, 118] width 31 height 8
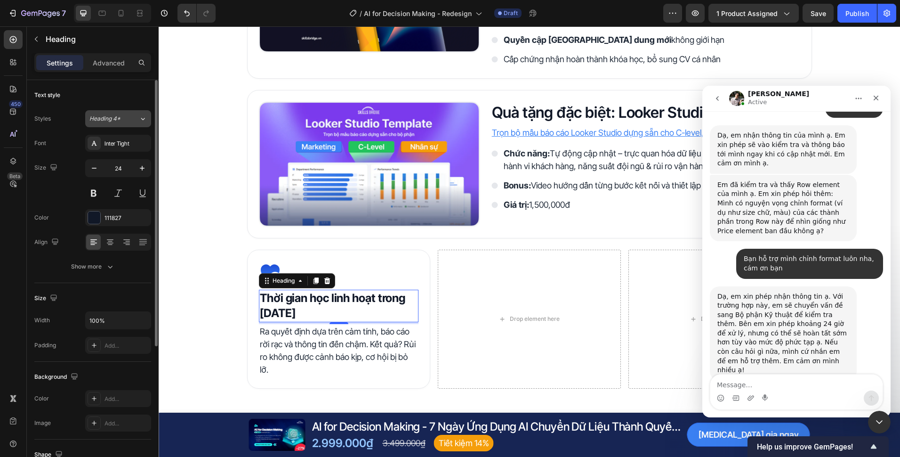
click at [114, 117] on span "Heading 4*" at bounding box center [104, 118] width 31 height 8
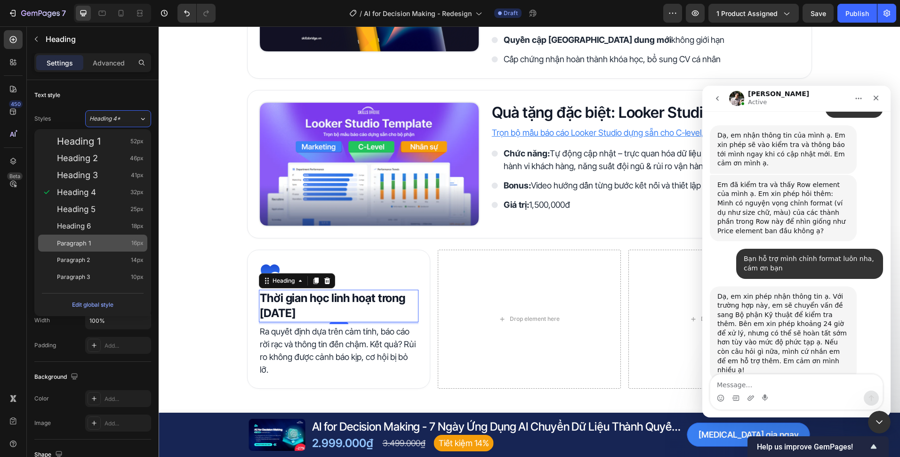
click at [119, 242] on div "Paragraph 1 16px" at bounding box center [100, 242] width 87 height 9
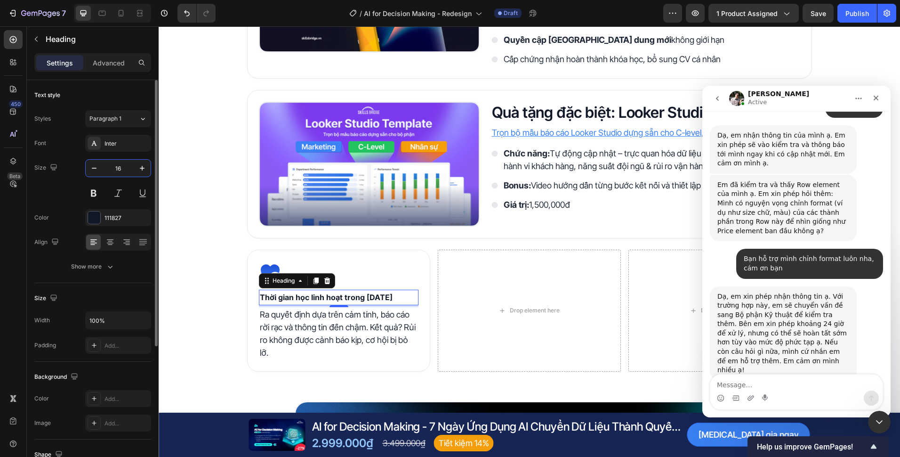
click at [119, 172] on input "16" at bounding box center [118, 168] width 31 height 17
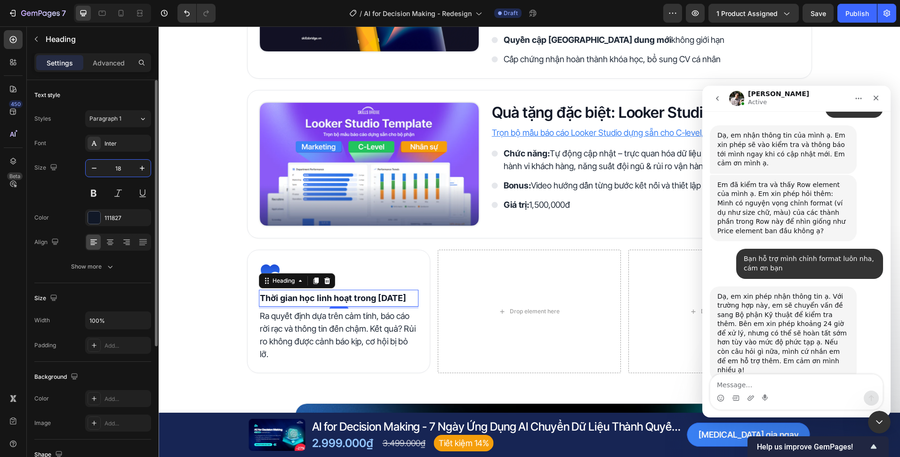
type input "18"
click at [129, 146] on div "Inter" at bounding box center [127, 143] width 44 height 8
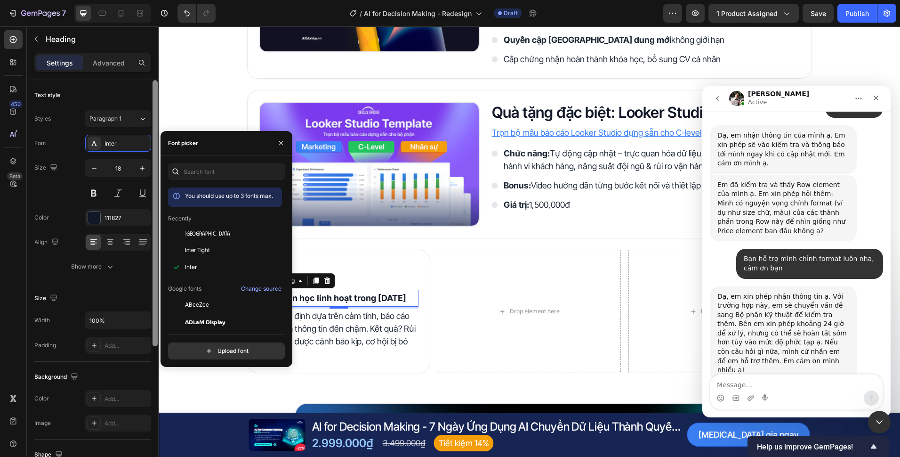
click at [210, 248] on div "Inter Tight" at bounding box center [232, 250] width 95 height 8
click at [127, 256] on div "Font Inter Tight Size 18 Color 111827 Align Show more" at bounding box center [92, 205] width 117 height 140
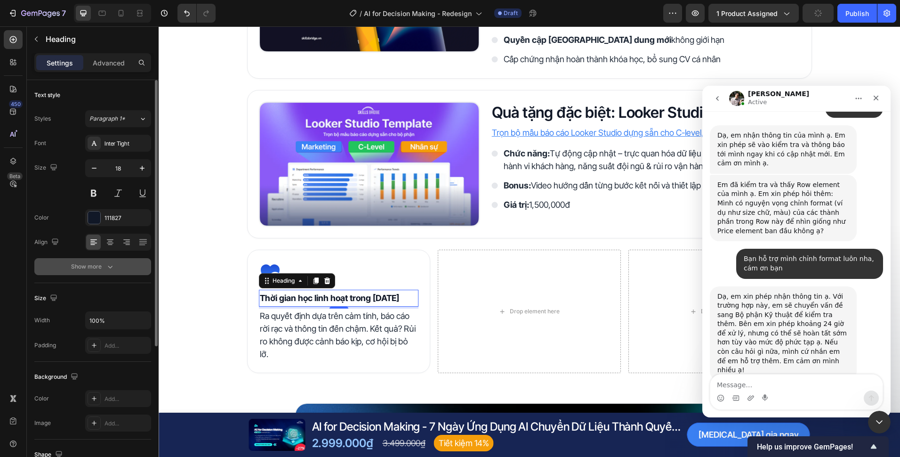
click at [121, 272] on button "Show more" at bounding box center [92, 266] width 117 height 17
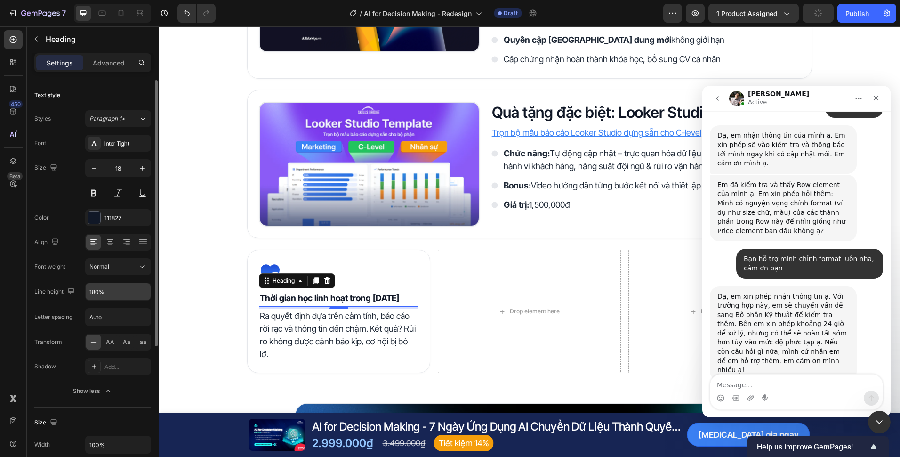
click at [97, 291] on input "180%" at bounding box center [118, 291] width 65 height 17
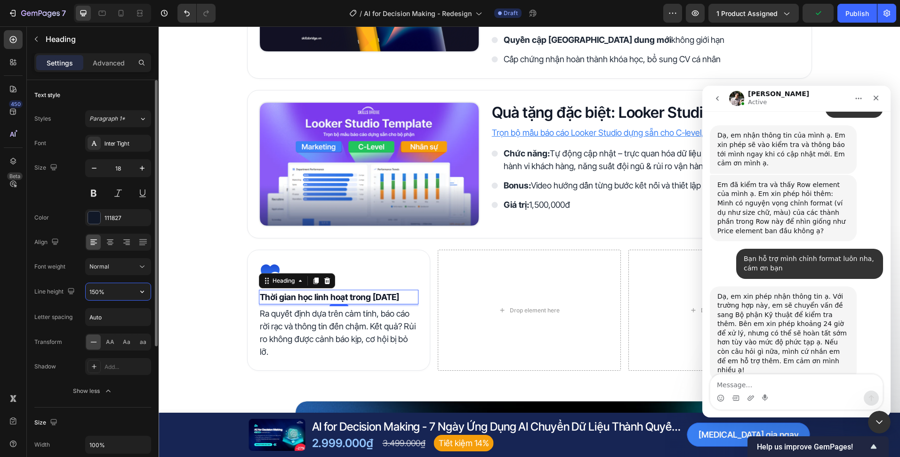
type input "150%"
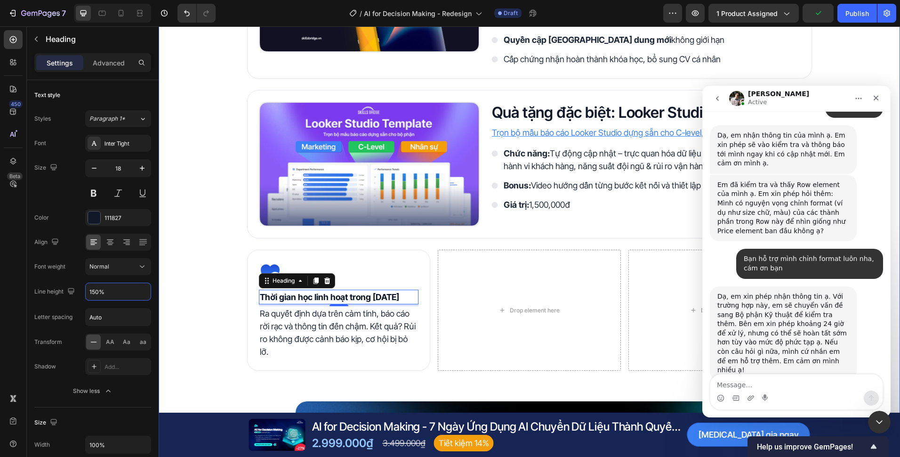
click at [221, 310] on div "Quyền lợi khi trở thành học viên Heading Image Tài liệu khóa học Heading Nhận b…" at bounding box center [530, 299] width 742 height 844
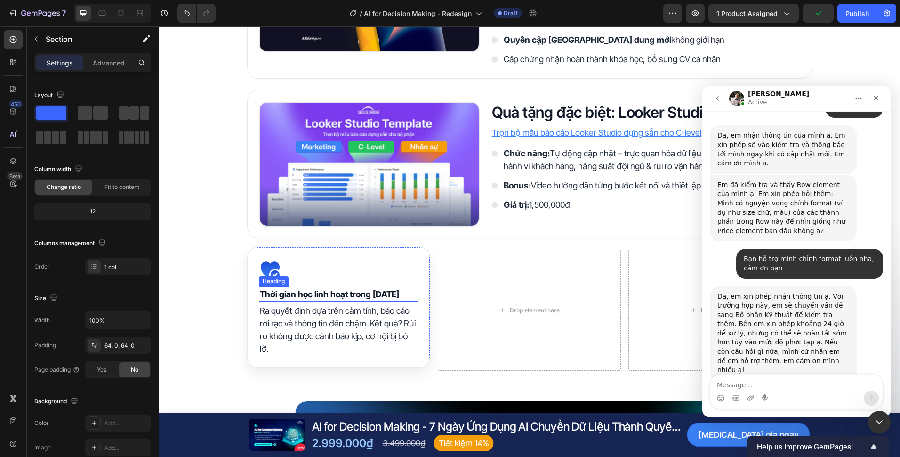
click at [314, 298] on strong "Thời gian học linh hoạt trong [DATE]" at bounding box center [329, 294] width 139 height 10
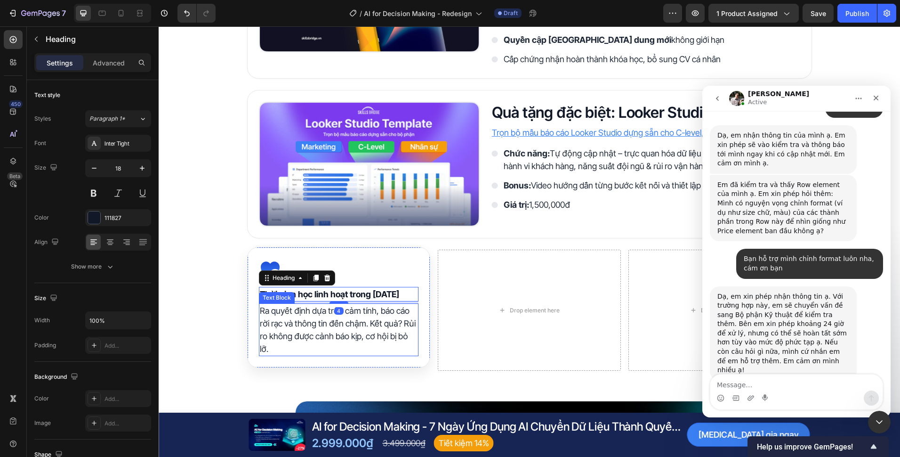
click at [292, 313] on p "Ra quyết định dựa trên cảm tính, báo cáo rời rạc và thông tin đến chậm. Kết quả…" at bounding box center [339, 329] width 158 height 51
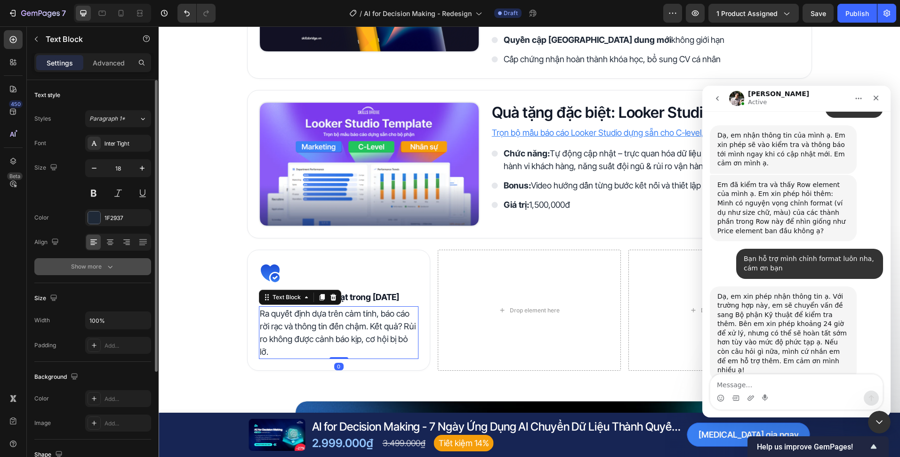
click at [118, 268] on button "Show more" at bounding box center [92, 266] width 117 height 17
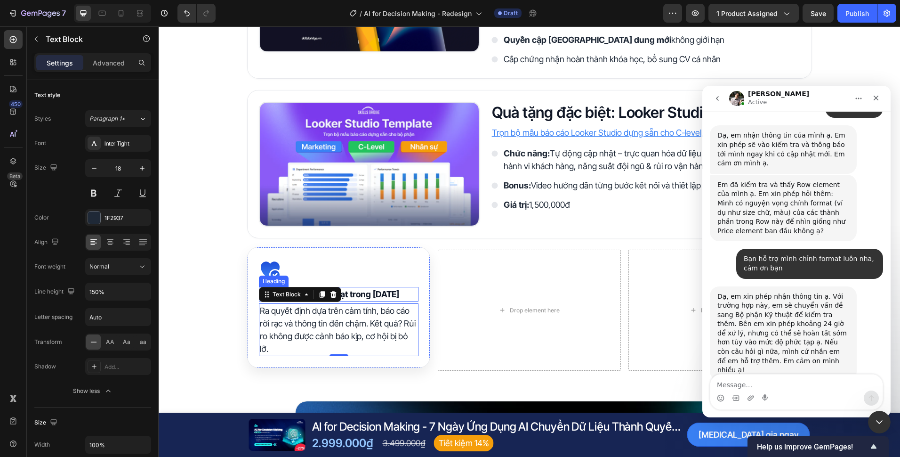
click at [390, 298] on p "⁠⁠⁠⁠⁠⁠⁠ Thời gian học linh hoạt trong 3 năm" at bounding box center [339, 294] width 158 height 13
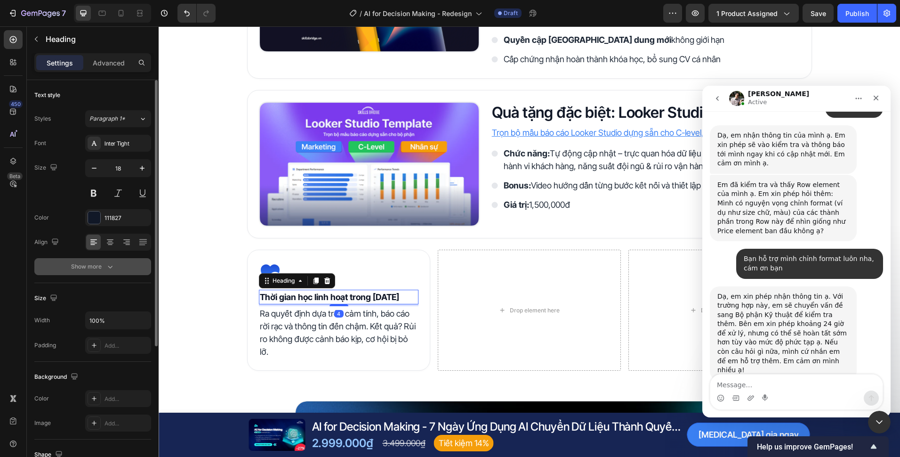
click at [114, 266] on icon "button" at bounding box center [109, 266] width 9 height 9
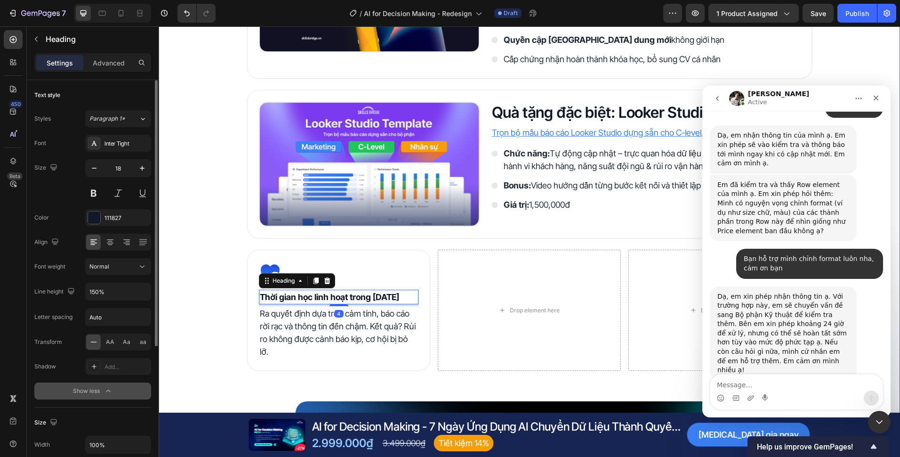
click at [173, 314] on div "Quyền lợi khi trở thành học viên Heading Image Tài liệu khóa học Heading Nhận b…" at bounding box center [530, 299] width 742 height 844
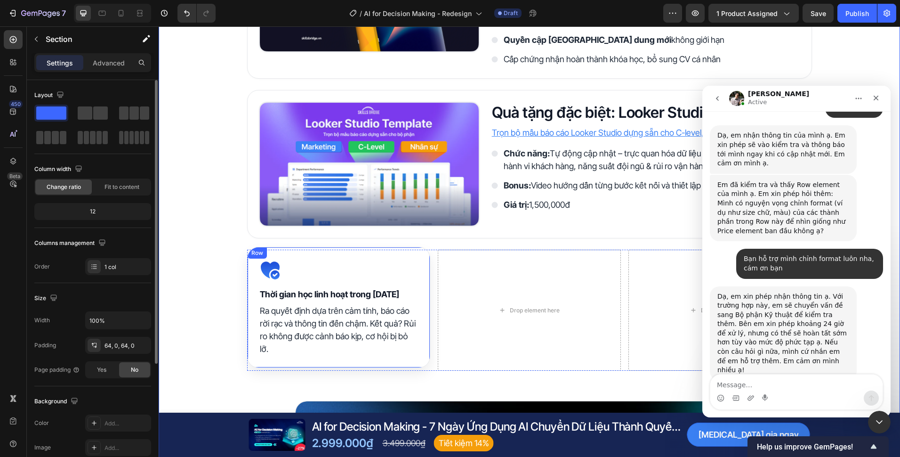
click at [418, 294] on div "Icon ⁠⁠⁠⁠⁠⁠⁠ Thời gian học linh hoạt trong 3 năm Heading Ra quyết định dựa trên…" at bounding box center [338, 307] width 183 height 121
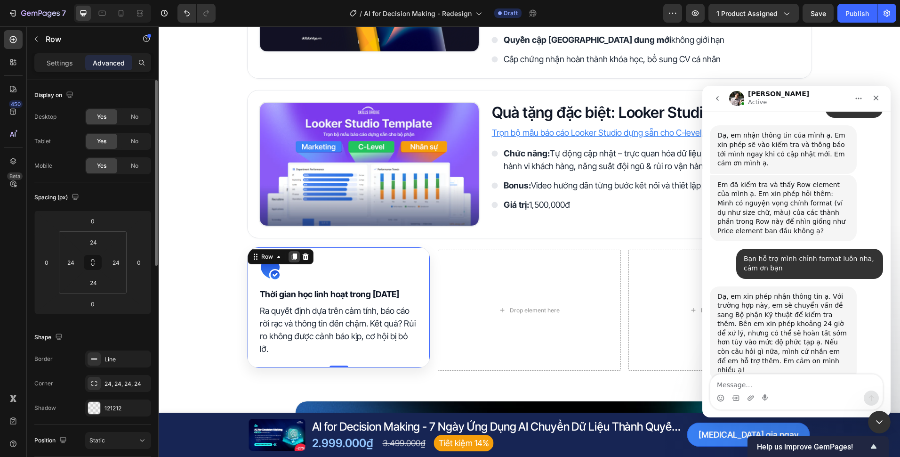
click at [290, 257] on icon at bounding box center [294, 257] width 8 height 8
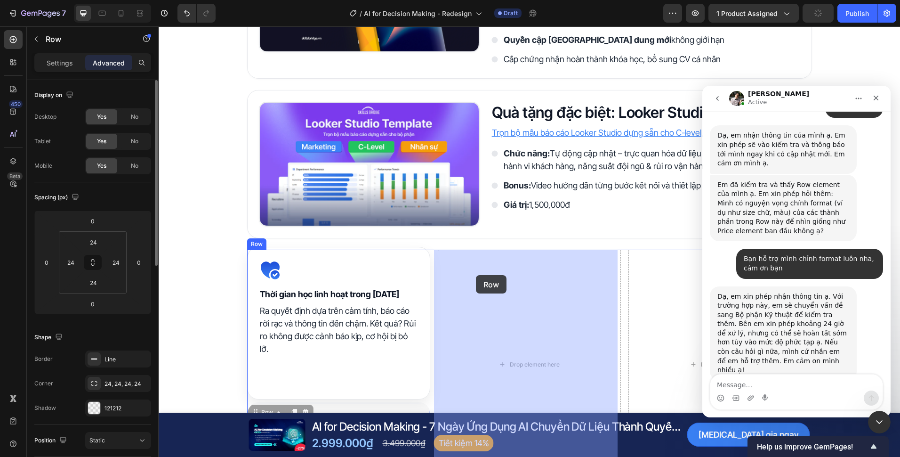
drag, startPoint x: 255, startPoint y: 369, endPoint x: 476, endPoint y: 275, distance: 240.0
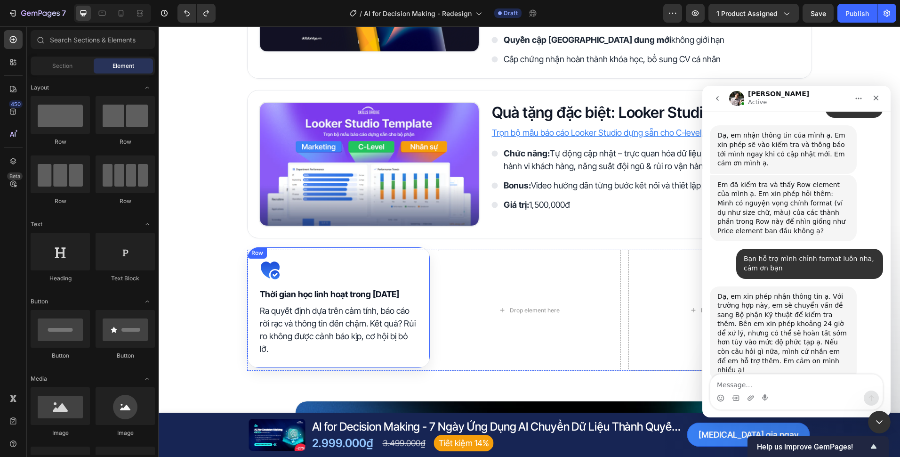
click at [419, 280] on div "Icon ⁠⁠⁠⁠⁠⁠⁠ Thời gian học linh hoạt trong 3 năm Heading Ra quyết định dựa trên…" at bounding box center [338, 307] width 183 height 121
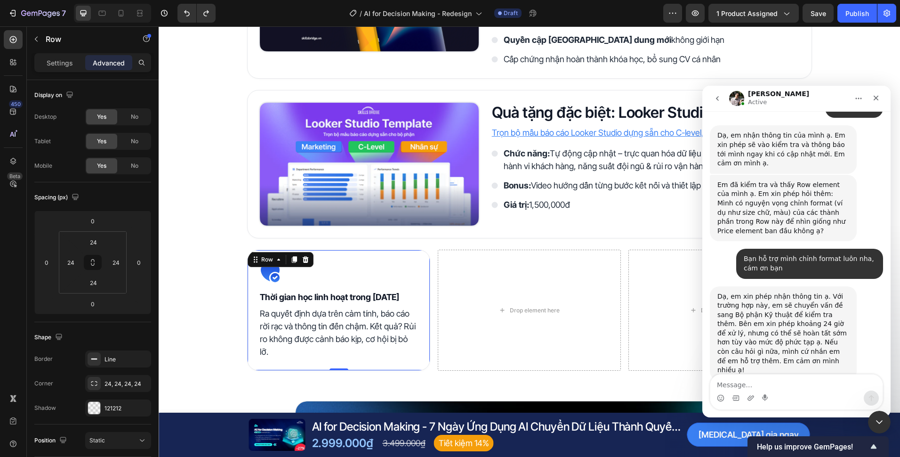
click at [112, 14] on div at bounding box center [112, 13] width 77 height 19
click at [114, 12] on div at bounding box center [120, 13] width 15 height 15
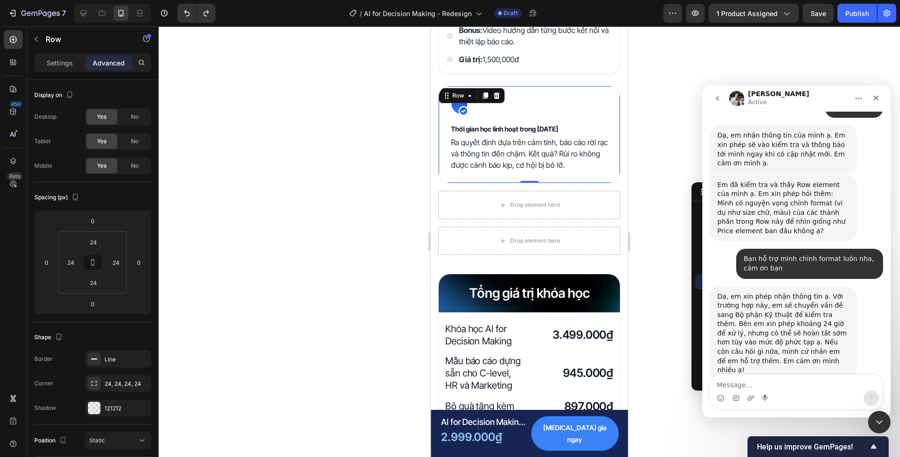
scroll to position [2332, 0]
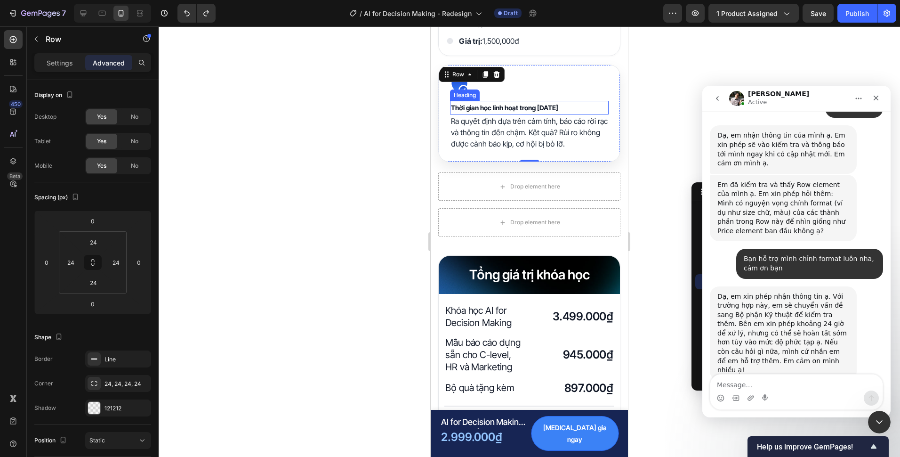
click at [525, 104] on strong "Thời gian học linh hoạt trong [DATE]" at bounding box center [504, 108] width 107 height 8
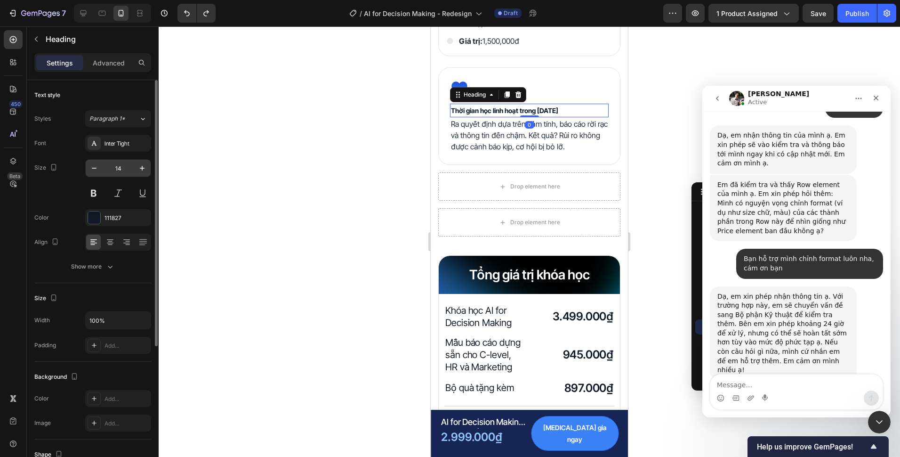
click at [121, 169] on input "14" at bounding box center [118, 168] width 31 height 17
type input "16"
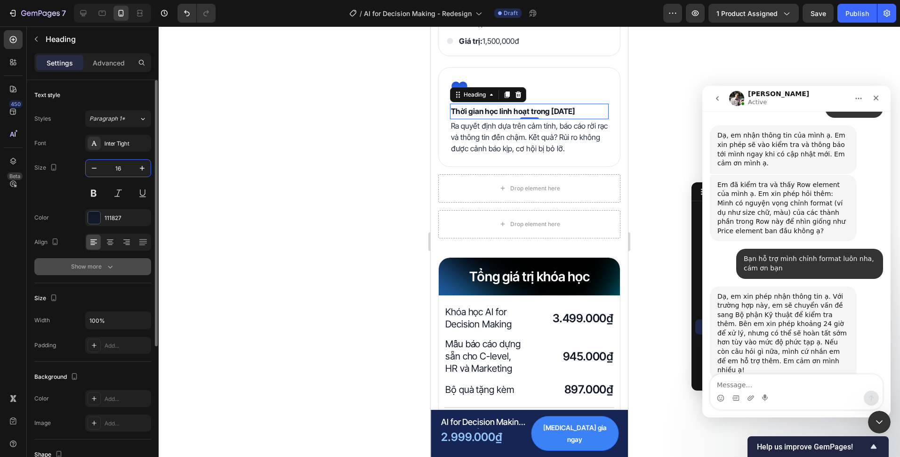
click at [115, 265] on button "Show more" at bounding box center [92, 266] width 117 height 17
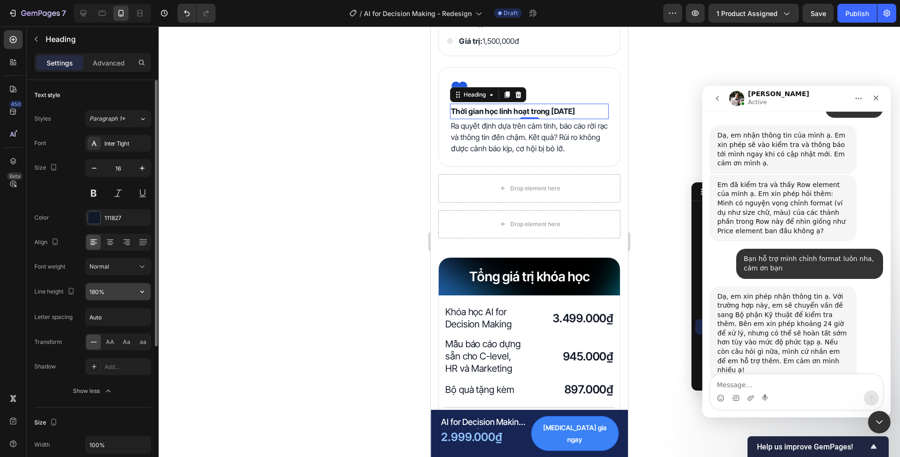
click at [94, 292] on input "180%" at bounding box center [118, 291] width 65 height 17
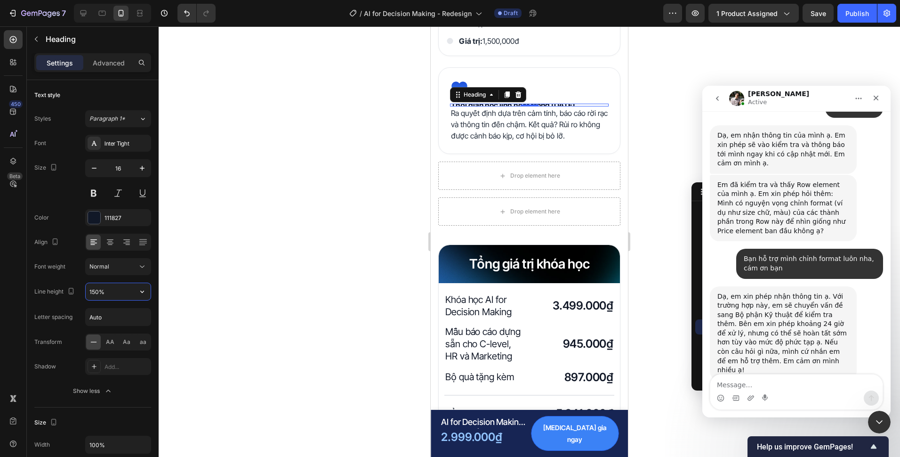
type input "150%"
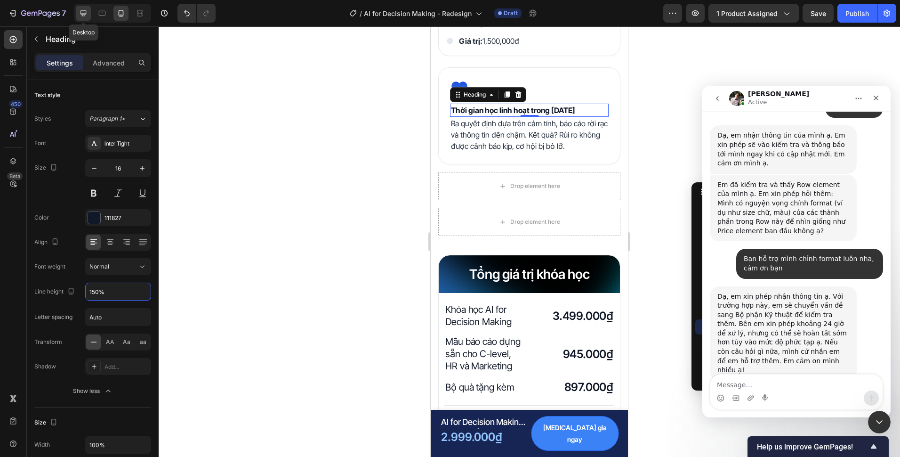
click at [79, 16] on icon at bounding box center [83, 12] width 9 height 9
type input "18"
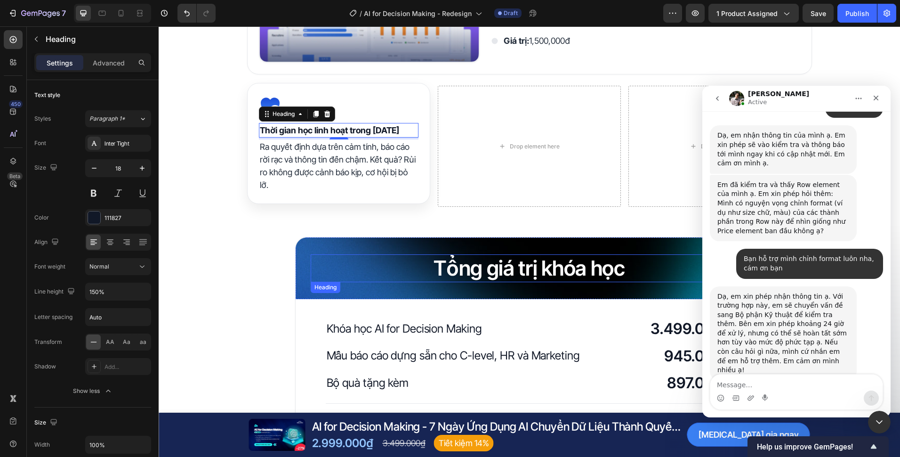
scroll to position [2002, 0]
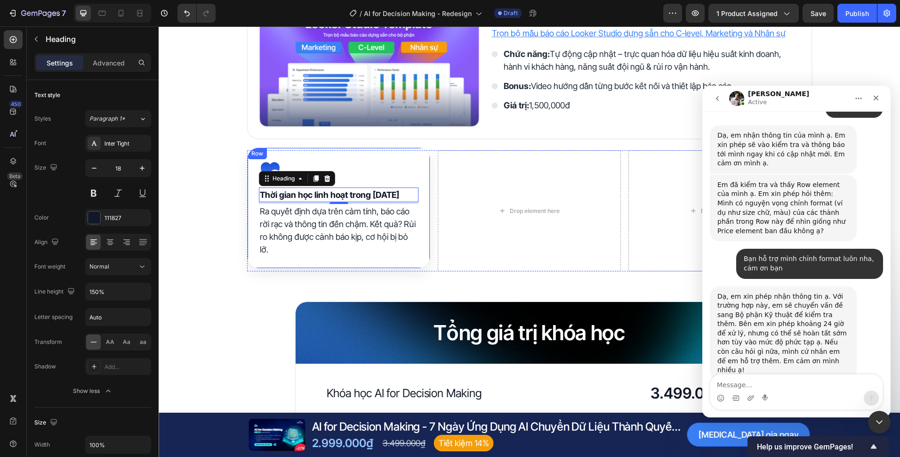
click at [419, 244] on div "Icon ⁠⁠⁠⁠⁠⁠⁠ Thời gian học linh hoạt trong 3 năm Heading 0 Ra quyết định dựa tr…" at bounding box center [338, 207] width 183 height 121
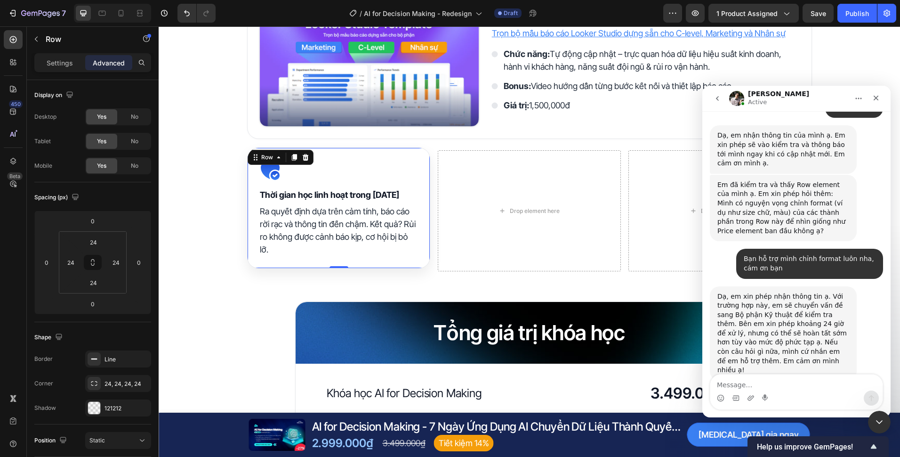
drag, startPoint x: 293, startPoint y: 160, endPoint x: 269, endPoint y: 235, distance: 79.1
click at [293, 160] on icon at bounding box center [294, 157] width 8 height 8
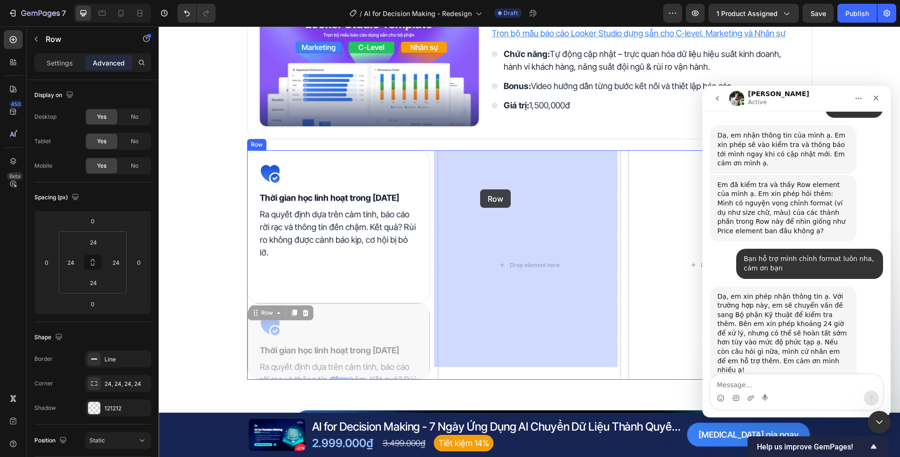
drag, startPoint x: 255, startPoint y: 267, endPoint x: 481, endPoint y: 183, distance: 241.8
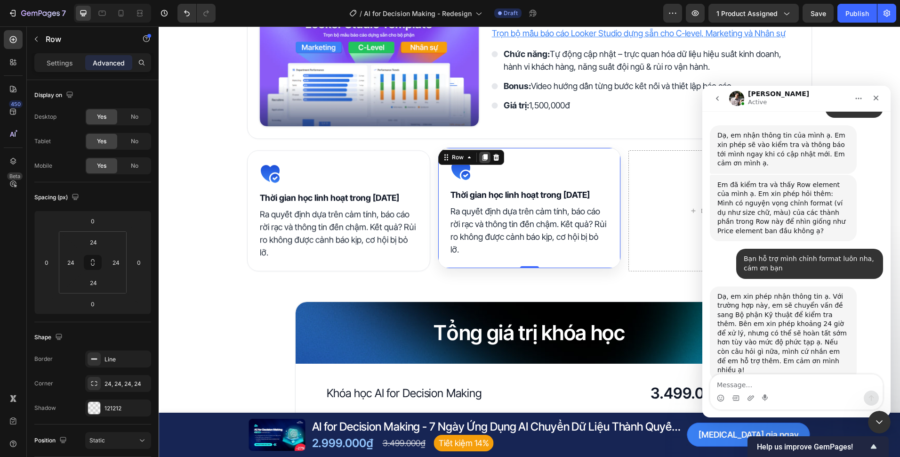
click at [481, 161] on div at bounding box center [484, 157] width 11 height 11
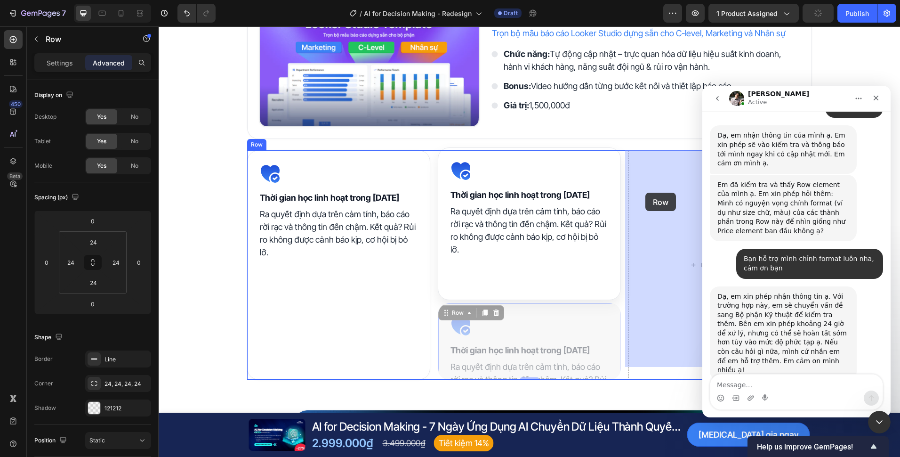
drag, startPoint x: 443, startPoint y: 266, endPoint x: 647, endPoint y: 191, distance: 217.0
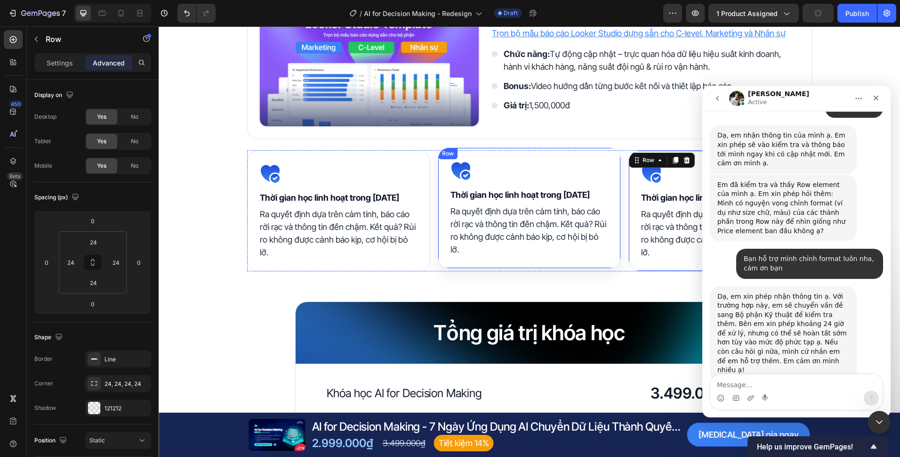
click at [623, 186] on div "Icon ⁠⁠⁠⁠⁠⁠⁠ Thời gian học linh hoạt trong 3 năm Heading Ra quyết định dựa trên…" at bounding box center [529, 210] width 565 height 121
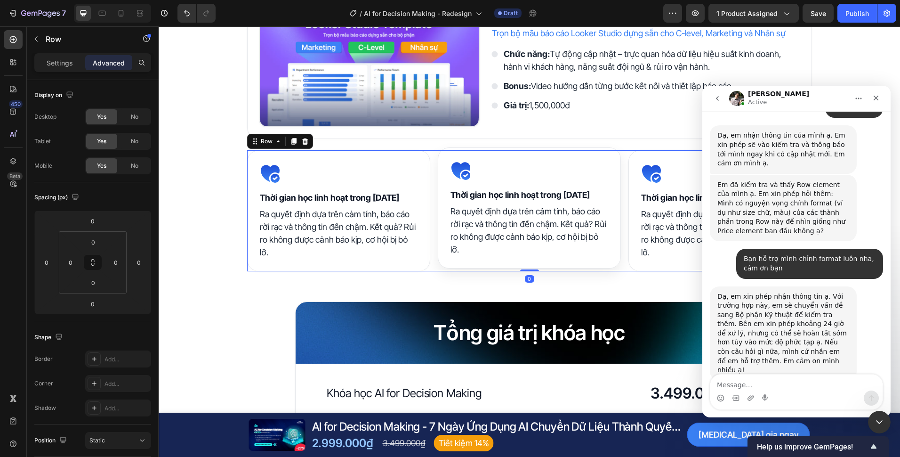
click at [54, 55] on div "Settings Advanced" at bounding box center [92, 62] width 117 height 19
click at [56, 57] on div "Settings" at bounding box center [59, 62] width 47 height 15
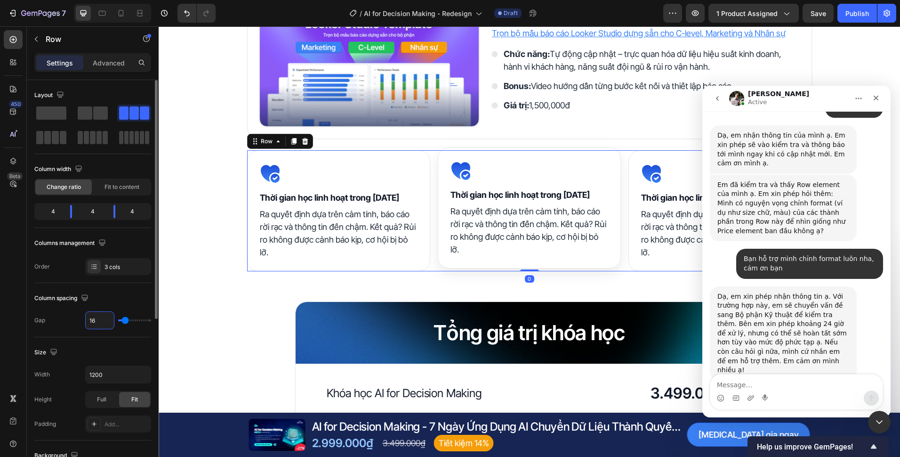
click at [97, 319] on input "16" at bounding box center [100, 320] width 28 height 17
type input "2"
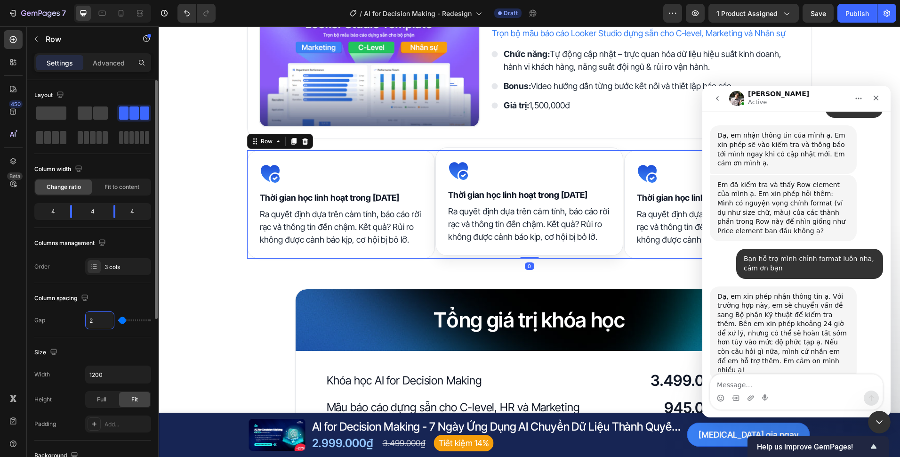
type input "24"
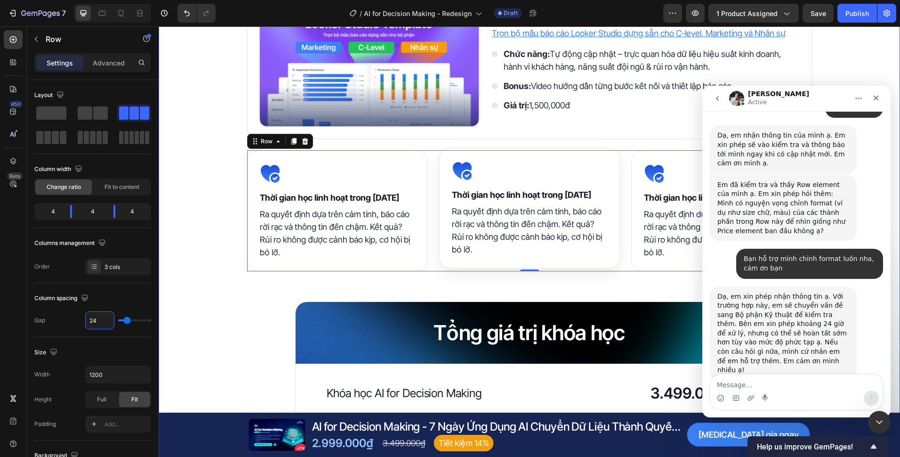
click at [267, 311] on div "Quyền lợi khi trở thành học viên Heading Image Tài liệu khóa học Heading Nhận b…" at bounding box center [530, 200] width 742 height 844
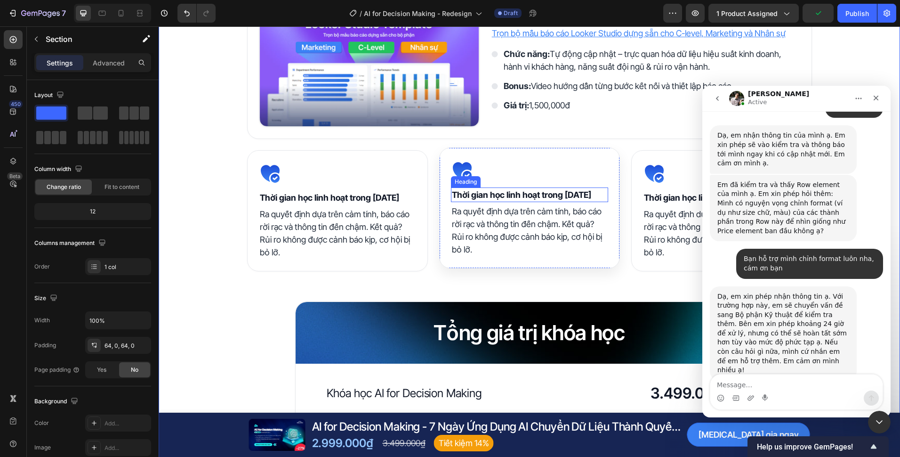
click at [532, 195] on strong "Thời gian học linh hoạt trong [DATE]" at bounding box center [521, 195] width 139 height 10
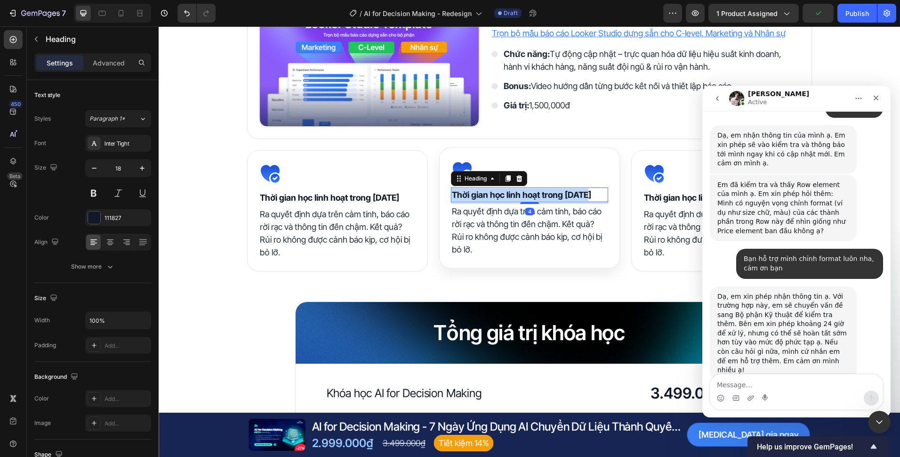
click at [532, 195] on strong "Thời gian học linh hoạt trong [DATE]" at bounding box center [521, 195] width 139 height 10
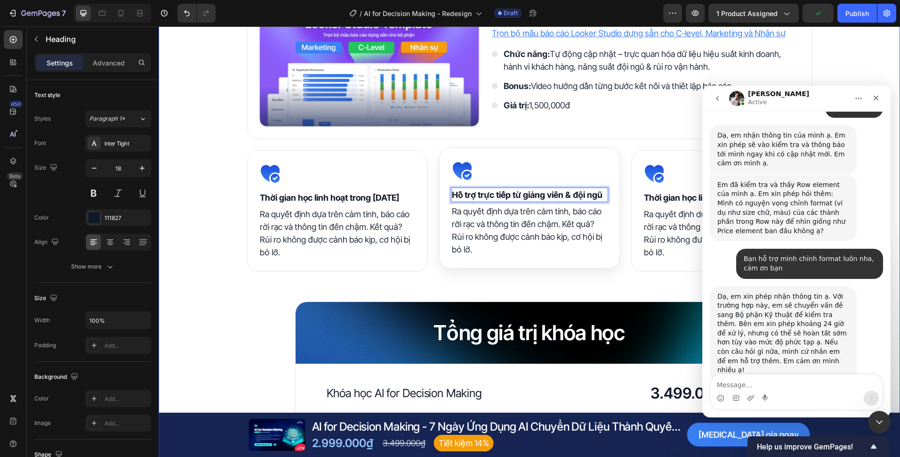
click at [555, 294] on div "Quyền lợi khi trở thành học viên Heading Image Tài liệu khóa học Heading Nhận b…" at bounding box center [530, 200] width 742 height 844
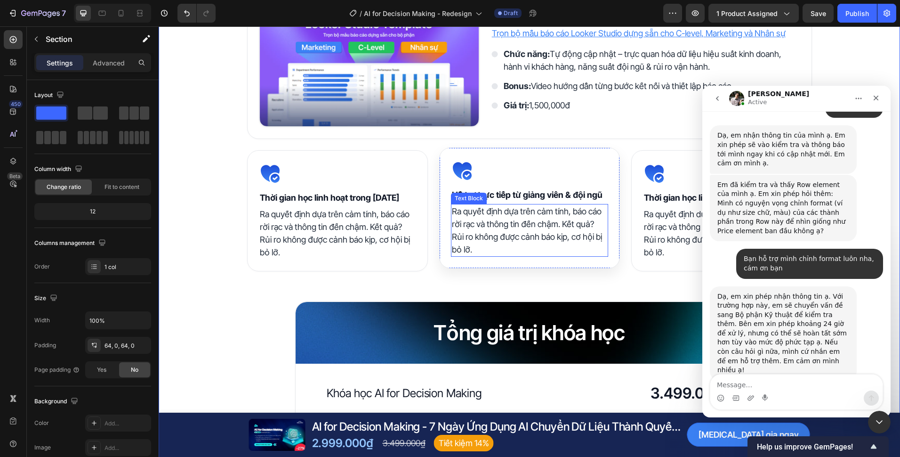
click at [486, 217] on p "Ra quyết định dựa trên cảm tính, báo cáo rời rạc và thông tin đến chậm. Kết quả…" at bounding box center [529, 230] width 155 height 51
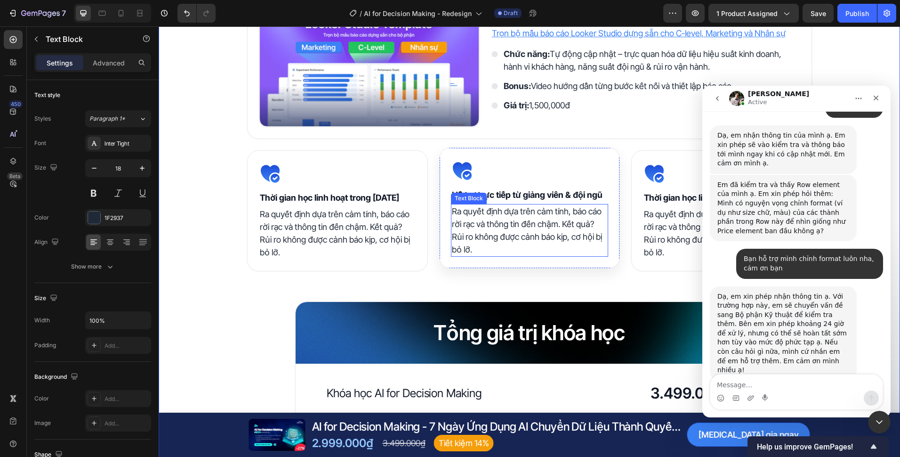
click at [486, 217] on p "Ra quyết định dựa trên cảm tính, báo cáo rời rạc và thông tin đến chậm. Kết quả…" at bounding box center [529, 230] width 155 height 51
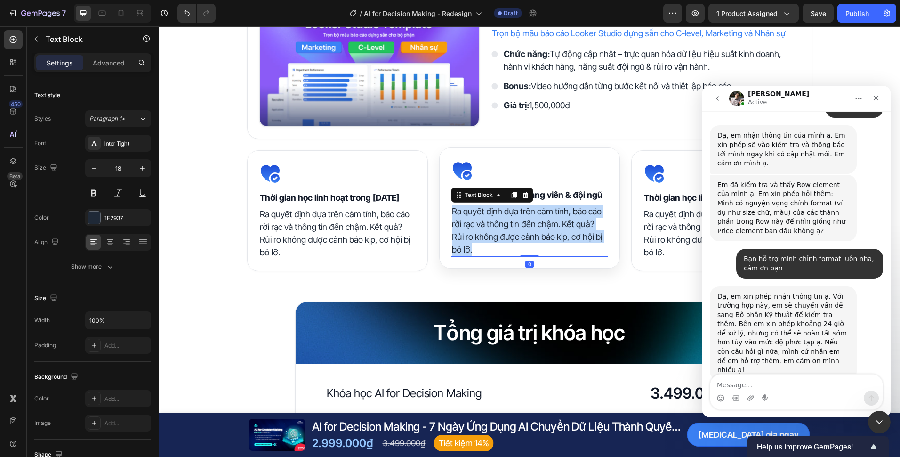
click at [486, 217] on p "Ra quyết định dựa trên cảm tính, báo cáo rời rạc và thông tin đến chậm. Kết quả…" at bounding box center [529, 230] width 155 height 51
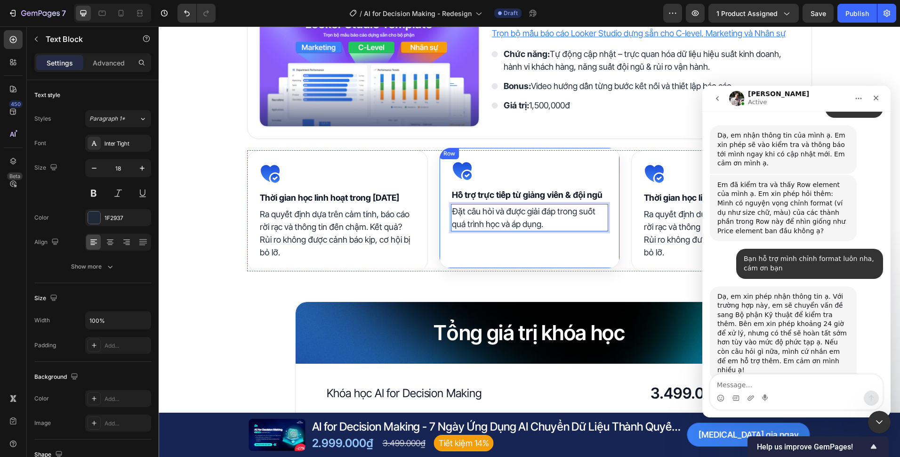
click at [527, 266] on div "Icon ⁠⁠⁠⁠⁠⁠⁠ Hỗ trợ trực tiếp từ giảng viên & đội ngũ Heading Đặt câu hỏi và đư…" at bounding box center [529, 207] width 181 height 121
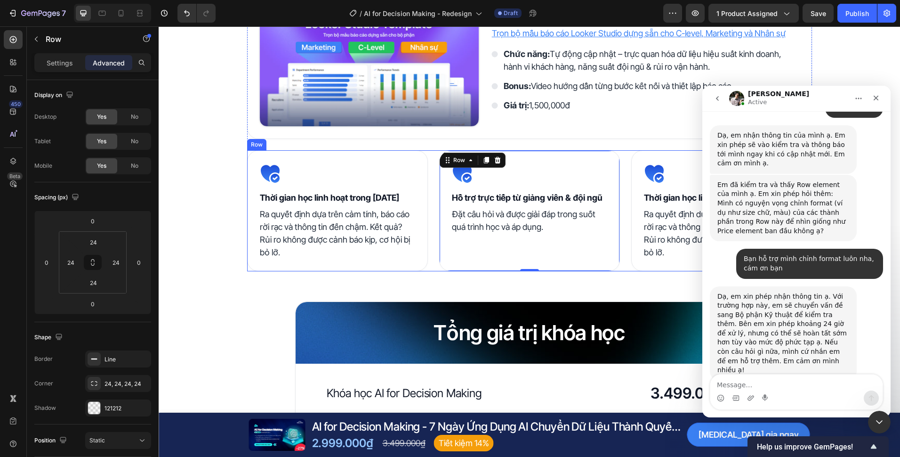
click at [521, 286] on div "Quyền lợi khi trở thành học viên Heading Image Tài liệu khóa học Heading Nhận b…" at bounding box center [530, 200] width 742 height 844
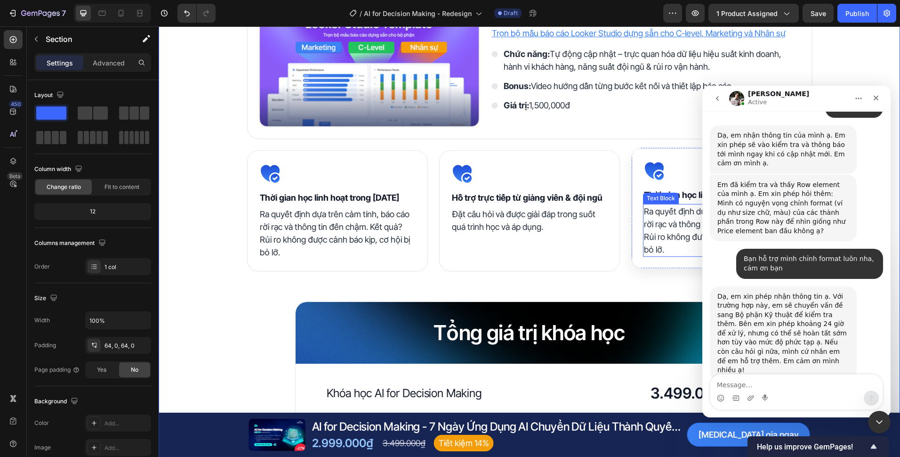
click at [660, 189] on h2 "Thời gian học linh hoạt trong [DATE]" at bounding box center [721, 194] width 157 height 15
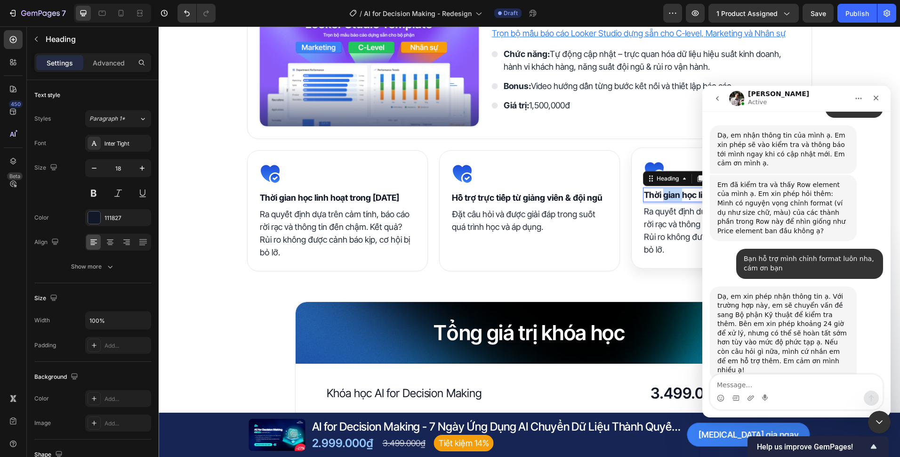
click at [660, 192] on strong "Thời gian học linh hoạt trong [DATE]" at bounding box center [713, 195] width 139 height 10
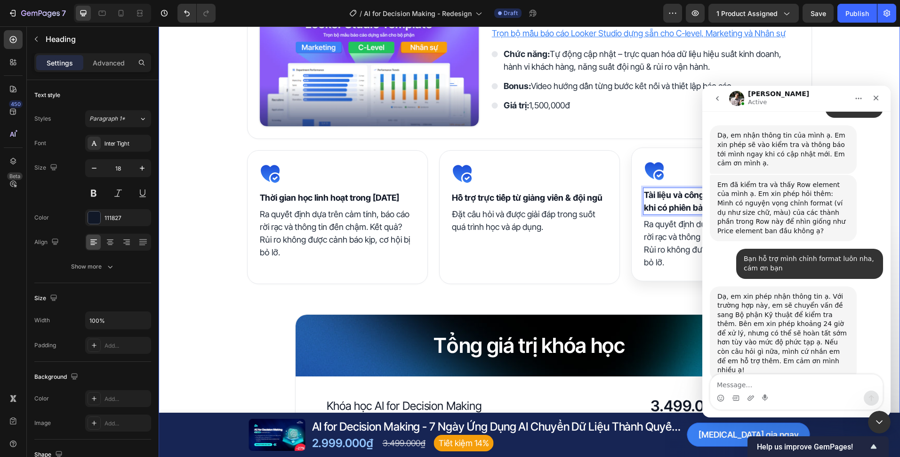
click at [641, 287] on div "Quyền lợi khi trở thành học viên Heading Image Tài liệu khóa học Heading Nhận b…" at bounding box center [530, 206] width 742 height 856
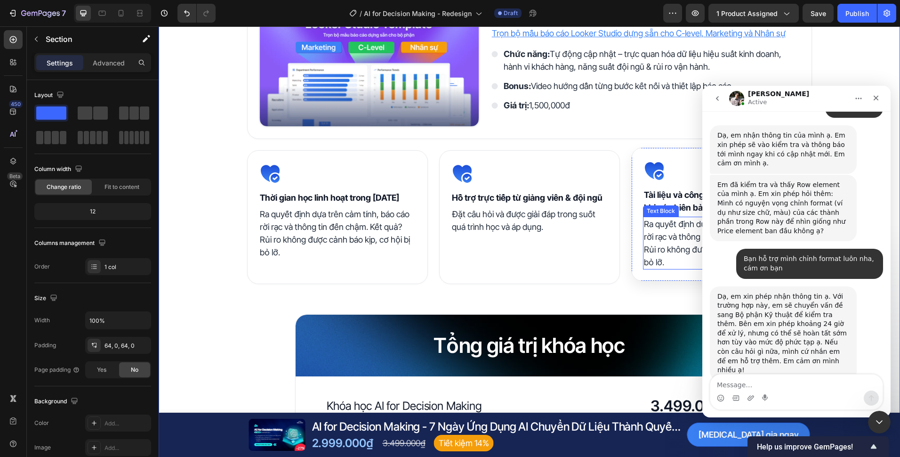
click at [665, 242] on p "Ra quyết định dựa trên cảm tính, báo cáo rời rạc và thông tin đến chậm. Kết quả…" at bounding box center [721, 243] width 155 height 51
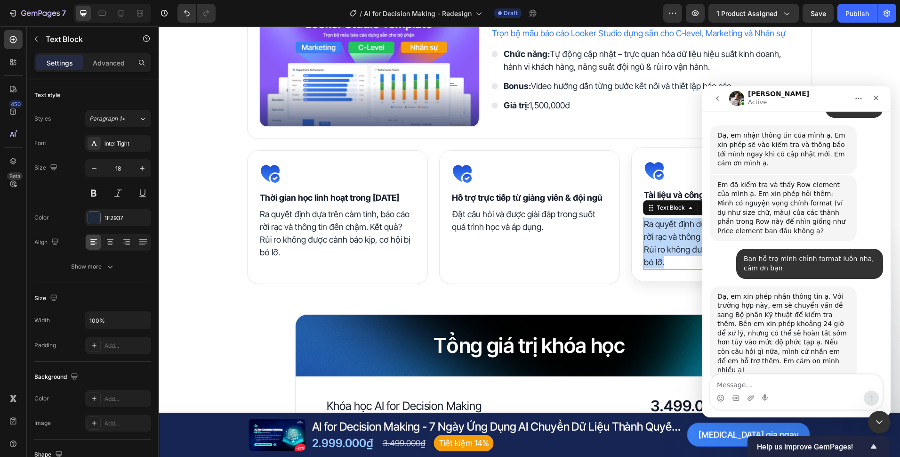
click at [665, 242] on p "Ra quyết định dựa trên cảm tính, báo cáo rời rạc và thông tin đến chậm. Kết quả…" at bounding box center [721, 243] width 155 height 51
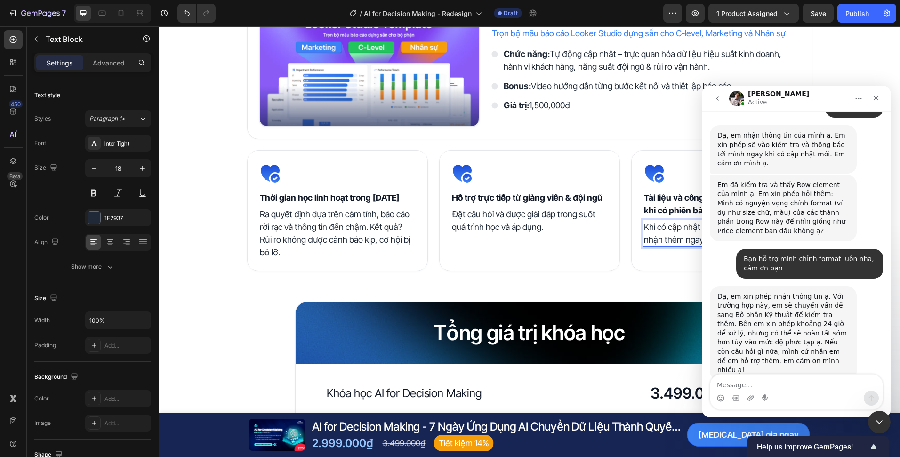
click at [646, 305] on div "Tổng giá trị khóa học Heading Row" at bounding box center [530, 333] width 468 height 62
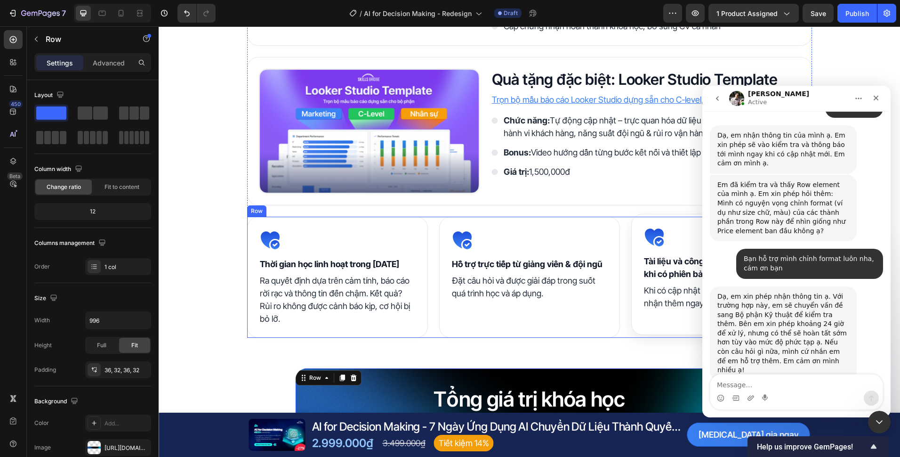
scroll to position [1908, 0]
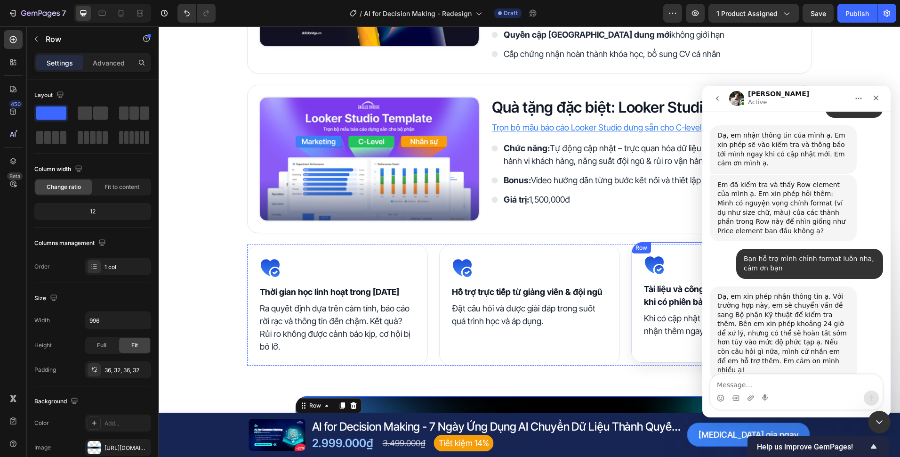
click at [631, 319] on div "Icon ⁠⁠⁠⁠⁠⁠⁠ Tài liệu và công cụ luôn được bổ sung khi có phiên bản mới Heading…" at bounding box center [721, 302] width 181 height 121
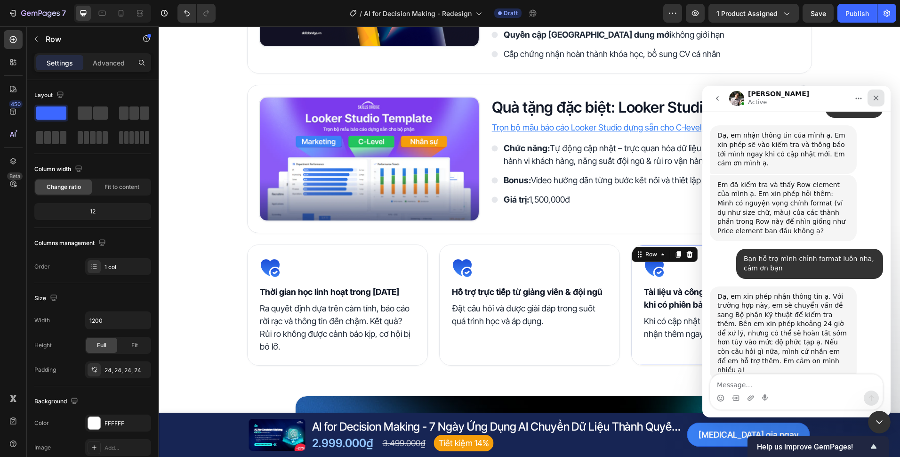
click at [881, 101] on div "Close" at bounding box center [876, 97] width 17 height 17
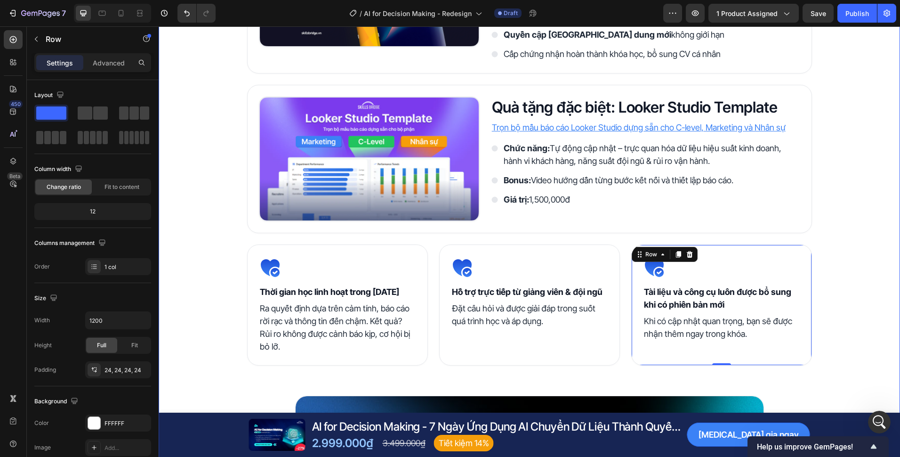
click at [841, 207] on div "Quyền lợi khi trở thành học viên Heading Image Tài liệu khóa học Heading Nhận b…" at bounding box center [530, 294] width 742 height 844
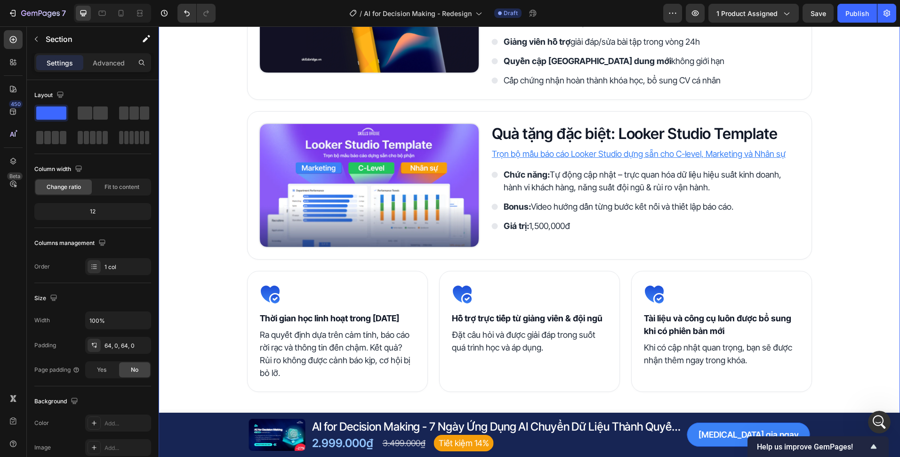
scroll to position [1861, 0]
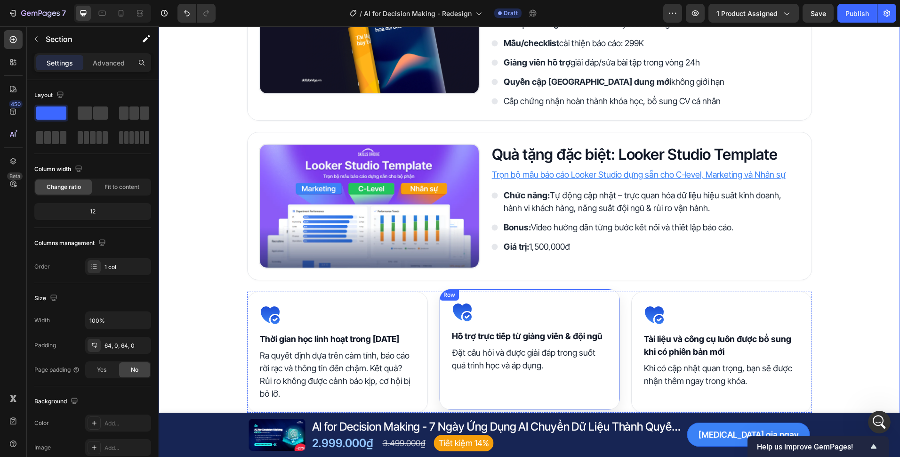
click at [443, 330] on div "Icon ⁠⁠⁠⁠⁠⁠⁠ Hỗ trợ trực tiếp từ giảng viên & đội ngũ Heading Đặt câu hỏi và đư…" at bounding box center [529, 349] width 181 height 121
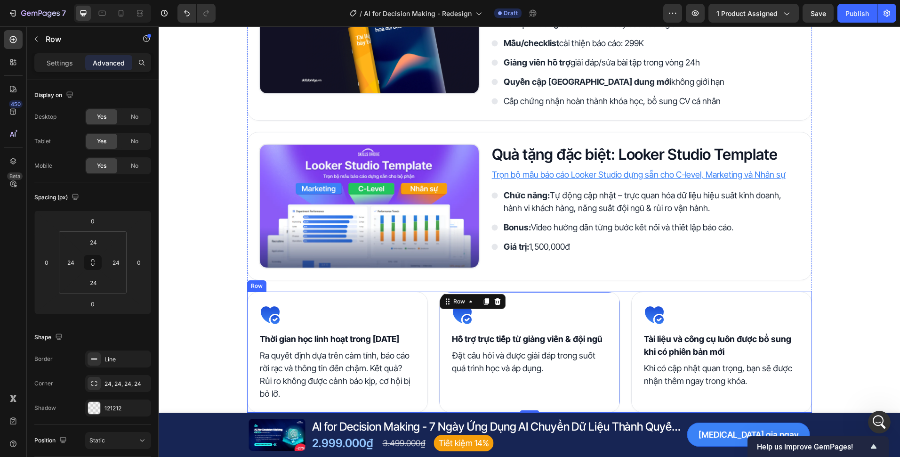
click at [432, 334] on div "Icon ⁠⁠⁠⁠⁠⁠⁠ Thời gian học linh hoạt trong 3 năm Heading Ra quyết định dựa trên…" at bounding box center [529, 351] width 565 height 121
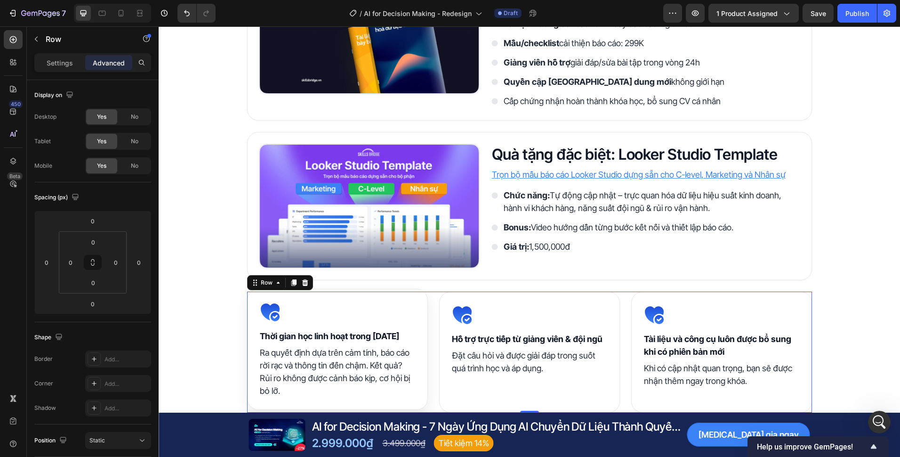
click at [417, 337] on div "Icon ⁠⁠⁠⁠⁠⁠⁠ Thời gian học linh hoạt trong 3 năm Heading Ra quyết định dựa trên…" at bounding box center [337, 349] width 181 height 121
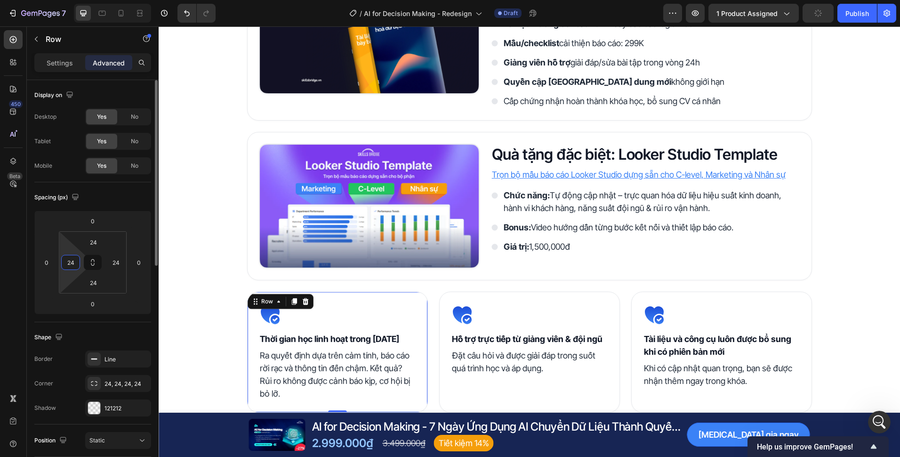
click at [66, 259] on input "24" at bounding box center [71, 262] width 14 height 14
type input "16"
click at [115, 264] on input "24" at bounding box center [116, 262] width 14 height 14
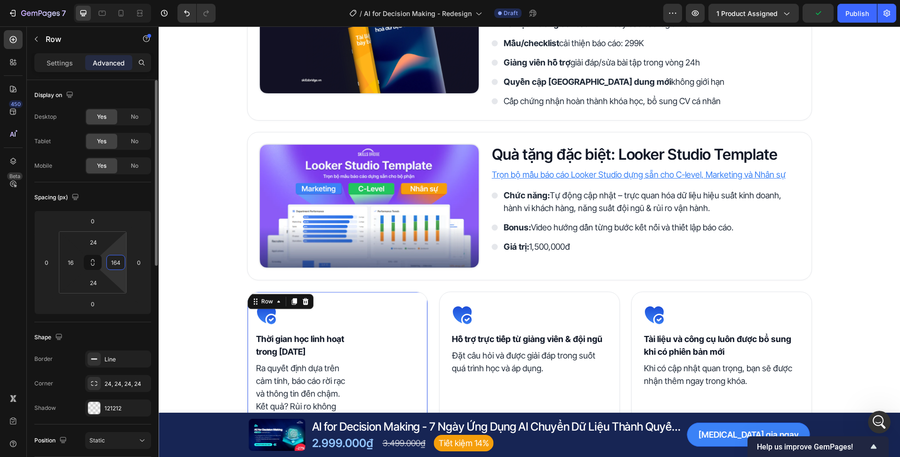
click at [116, 264] on input "164" at bounding box center [116, 262] width 14 height 14
type input "16"
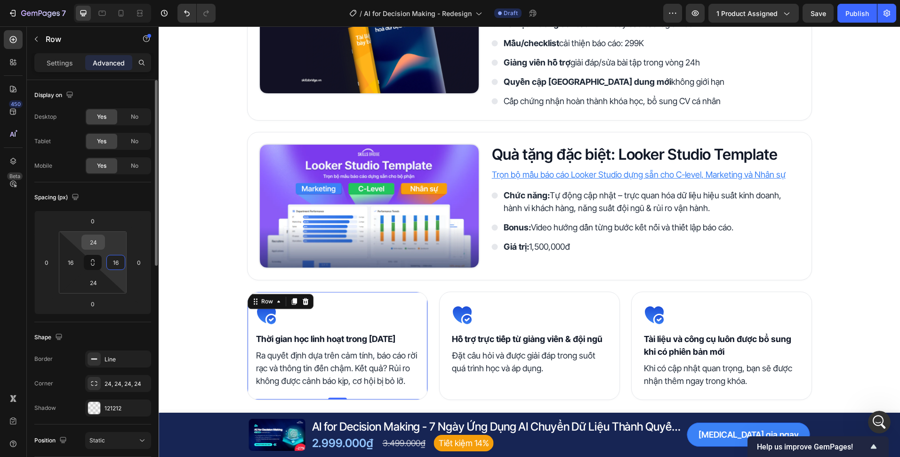
click at [96, 242] on input "24" at bounding box center [93, 242] width 19 height 14
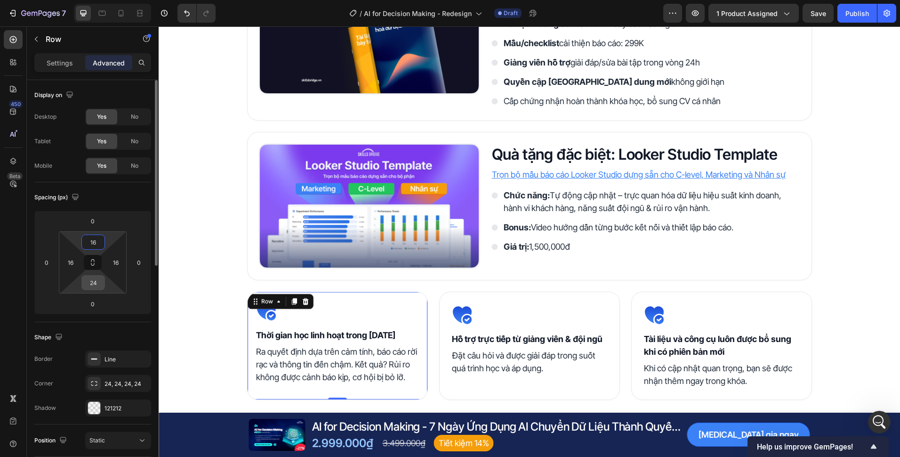
type input "16"
click at [94, 284] on input "24" at bounding box center [93, 282] width 19 height 14
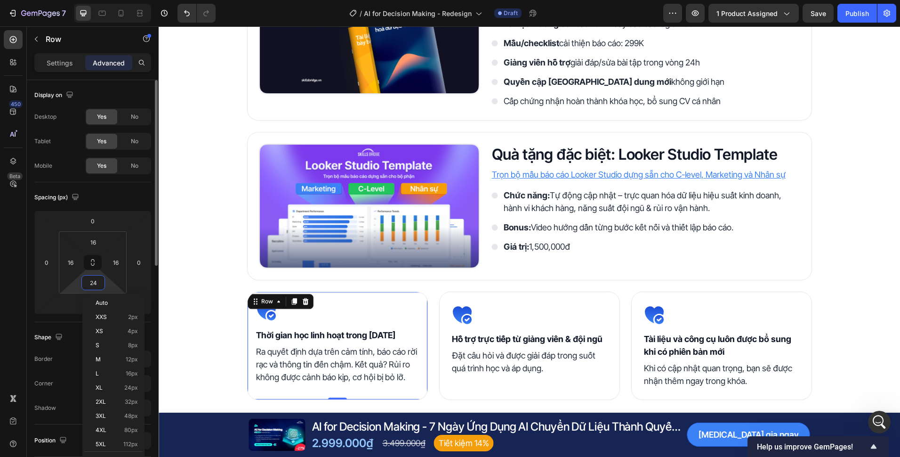
click at [94, 284] on input "24" at bounding box center [93, 282] width 19 height 14
type input "16"
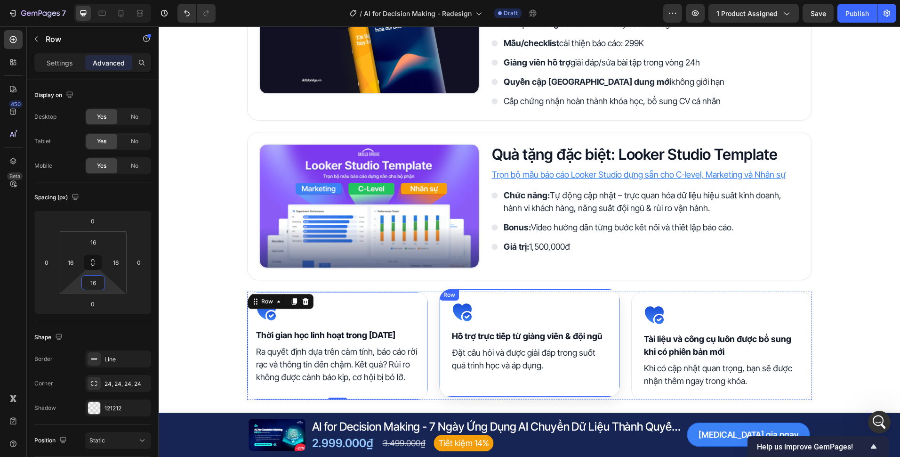
click at [442, 320] on div "Icon ⁠⁠⁠⁠⁠⁠⁠ Hỗ trợ trực tiếp từ giảng viên & đội ngũ Heading Đặt câu hỏi và đư…" at bounding box center [529, 343] width 181 height 108
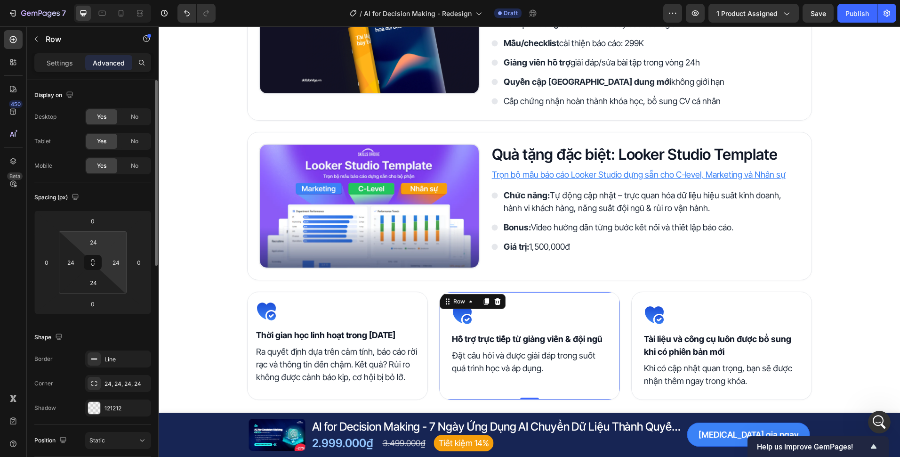
click at [97, 0] on html "7 Version history / AI for Decision Making - Redesign Draft Preview 1 product a…" at bounding box center [450, 0] width 900 height 0
click at [97, 247] on input "24" at bounding box center [93, 242] width 19 height 14
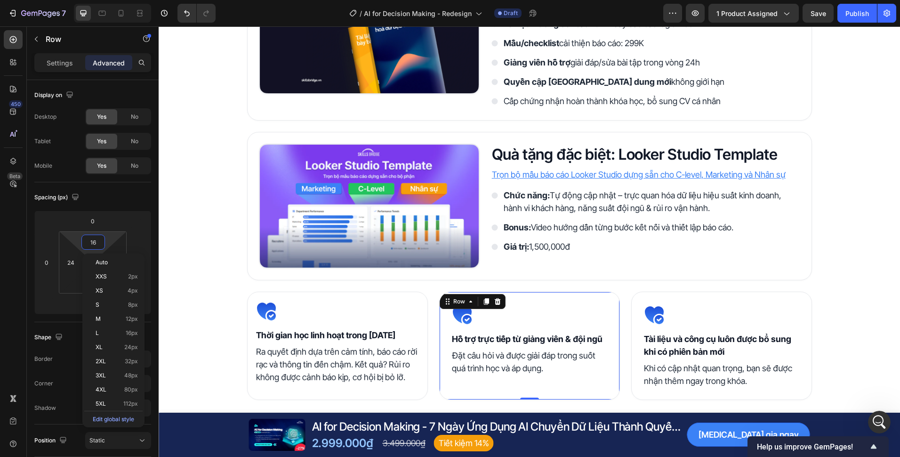
type input "16"
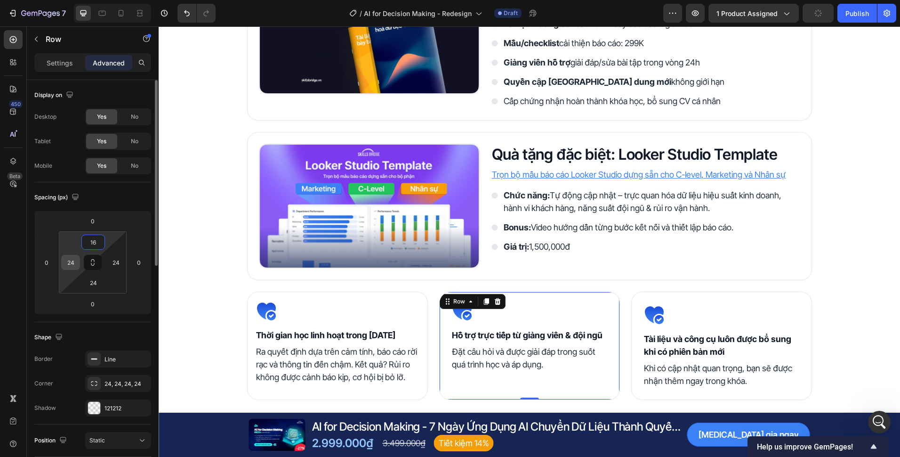
click at [65, 263] on input "24" at bounding box center [71, 262] width 14 height 14
type input "16"
click at [121, 265] on input "24" at bounding box center [116, 262] width 14 height 14
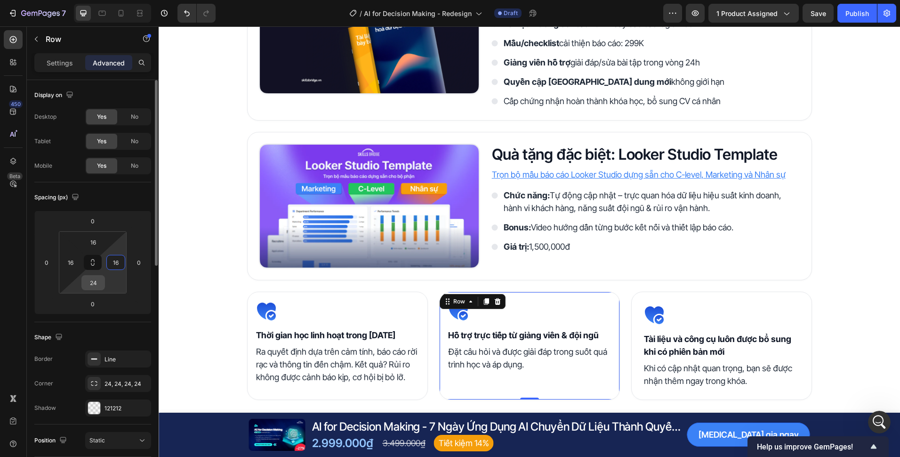
type input "16"
click at [95, 282] on input "24" at bounding box center [93, 282] width 19 height 14
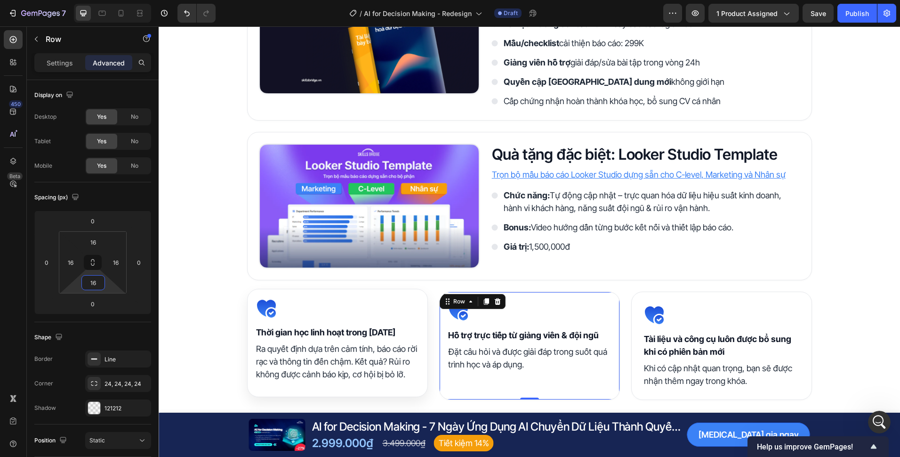
type input "16"
click at [631, 312] on div "Icon ⁠⁠⁠⁠⁠⁠⁠ Tài liệu và công cụ luôn được bổ sung khi có phiên bản mới Heading…" at bounding box center [721, 345] width 181 height 108
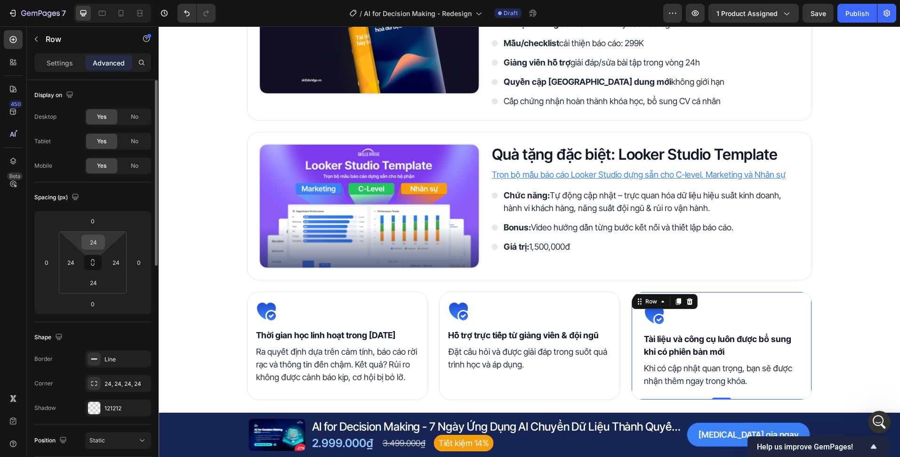
click at [95, 242] on input "24" at bounding box center [93, 242] width 19 height 14
type input "16"
click at [121, 264] on input "24" at bounding box center [116, 262] width 14 height 14
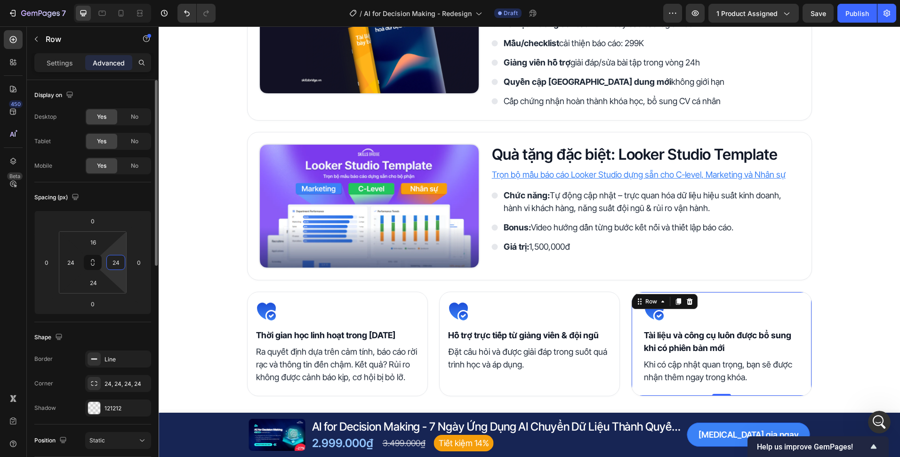
click at [121, 264] on input "24" at bounding box center [116, 262] width 14 height 14
type input "16"
click at [95, 281] on input "24" at bounding box center [93, 282] width 19 height 14
click at [95, 282] on input "24" at bounding box center [93, 282] width 19 height 14
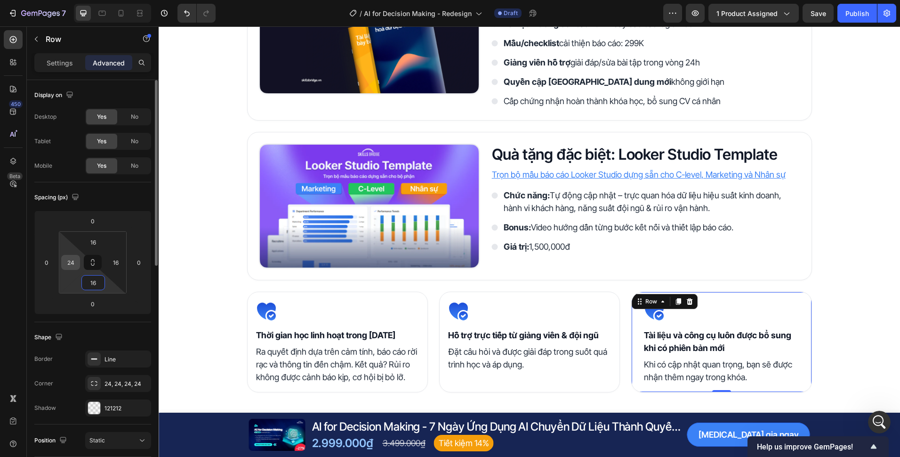
type input "16"
click at [73, 266] on input "24" at bounding box center [71, 262] width 14 height 14
type input "16"
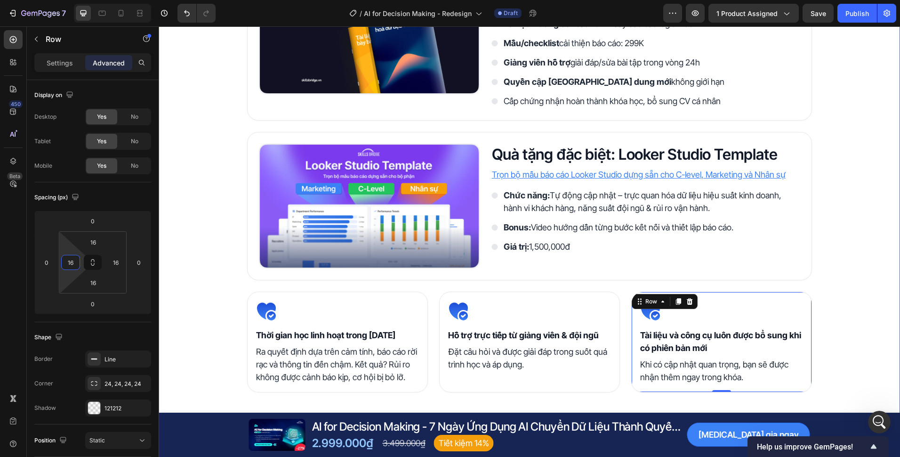
click at [218, 284] on div "Quyền lợi khi trở thành học viên Heading Image Tài liệu khóa học Heading Nhận b…" at bounding box center [530, 330] width 742 height 823
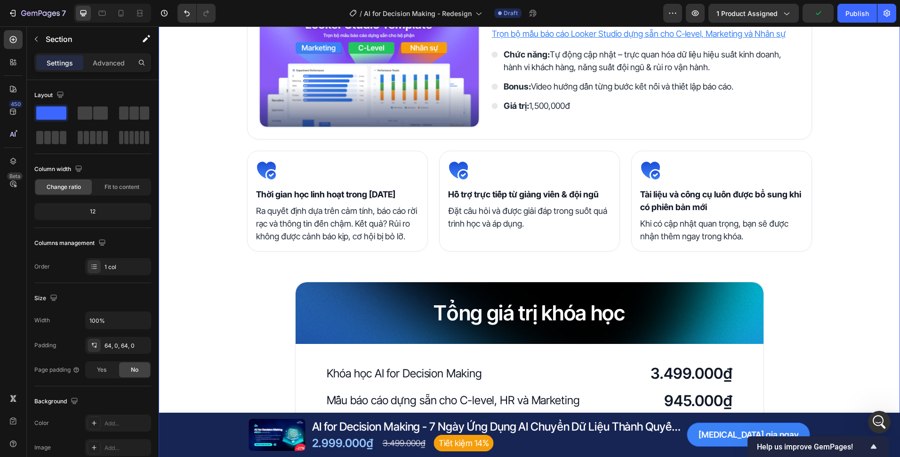
scroll to position [2002, 0]
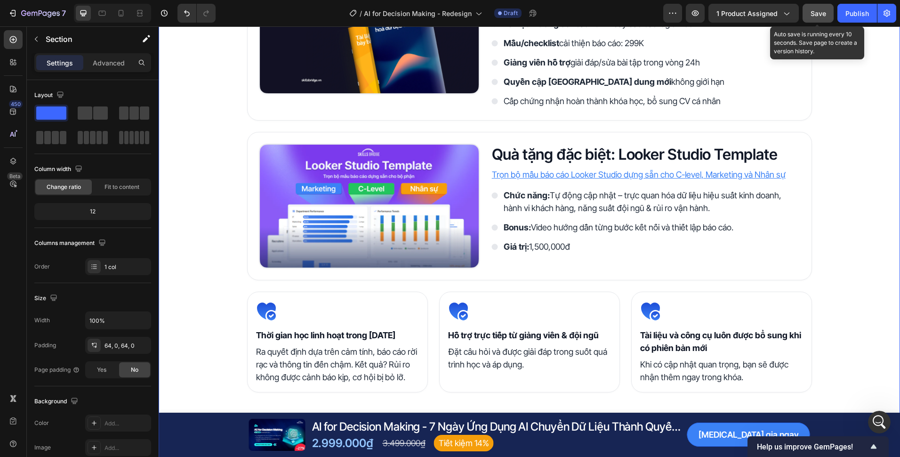
click at [818, 11] on span "Save" at bounding box center [819, 13] width 16 height 8
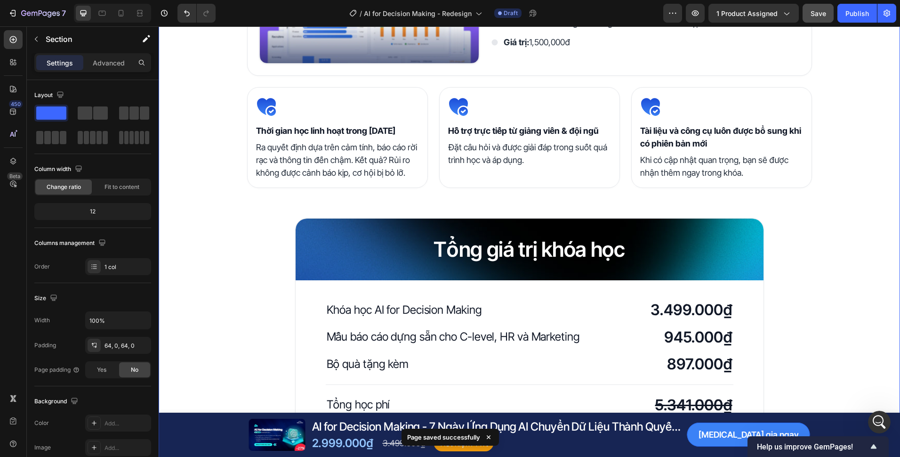
scroll to position [2018, 0]
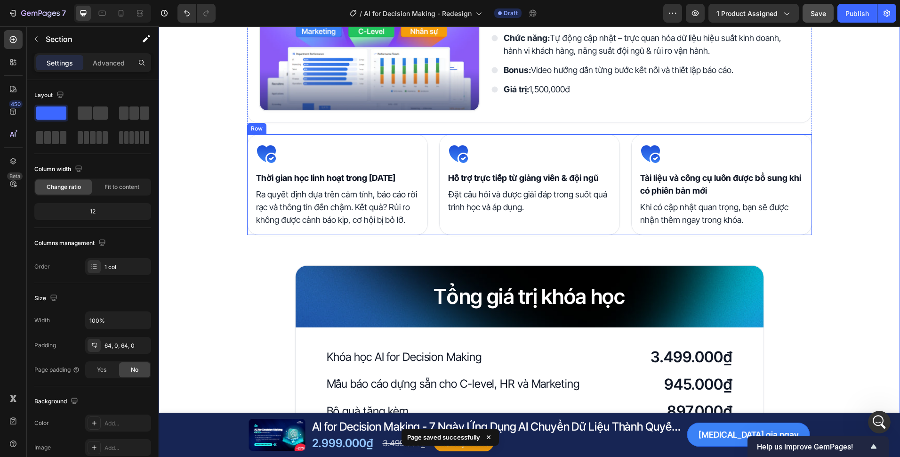
click at [625, 151] on div "Icon ⁠⁠⁠⁠⁠⁠⁠ Thời gian học linh hoạt trong 3 năm Heading Ra quyết định dựa trên…" at bounding box center [529, 184] width 565 height 101
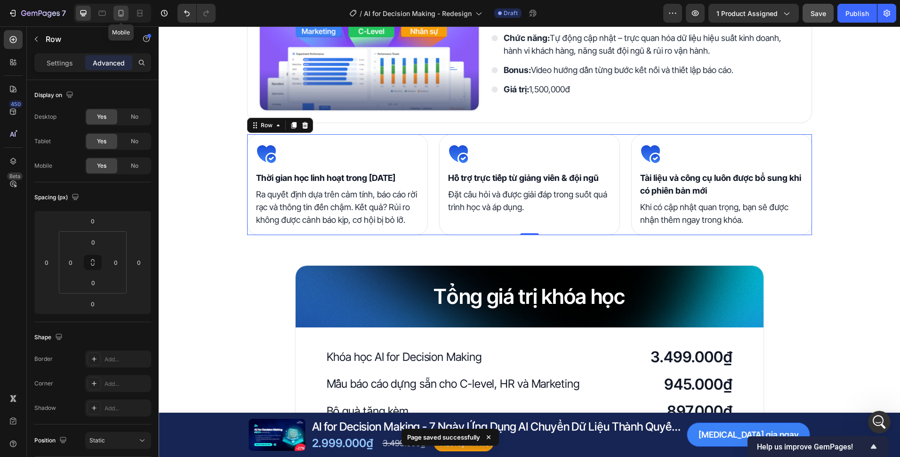
click at [121, 10] on icon at bounding box center [121, 13] width 5 height 7
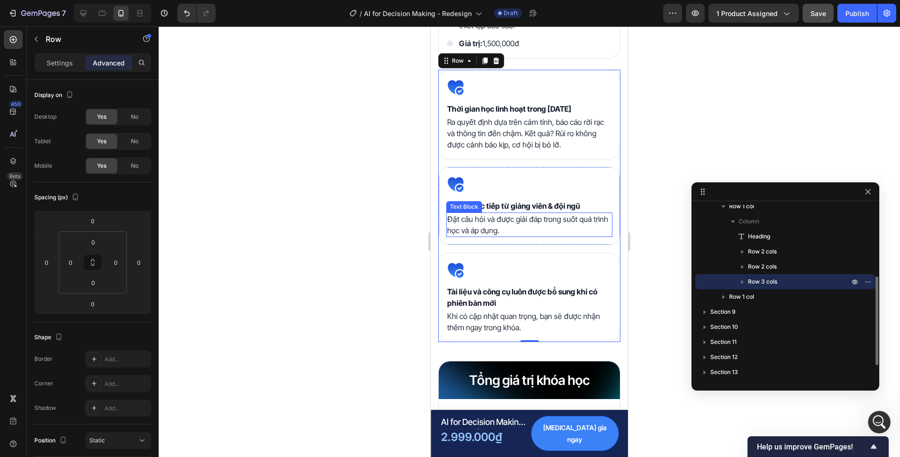
scroll to position [2332, 0]
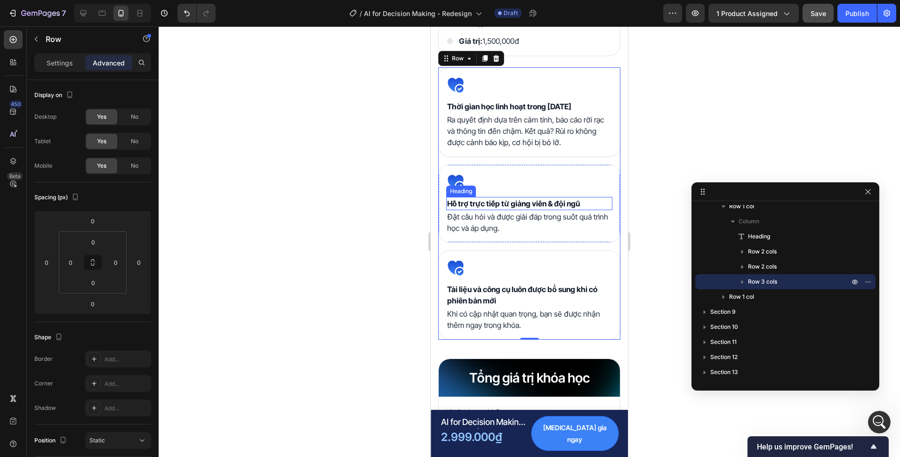
click at [63, 53] on div "Settings Advanced" at bounding box center [92, 62] width 117 height 19
click at [63, 57] on div "Settings" at bounding box center [59, 62] width 47 height 15
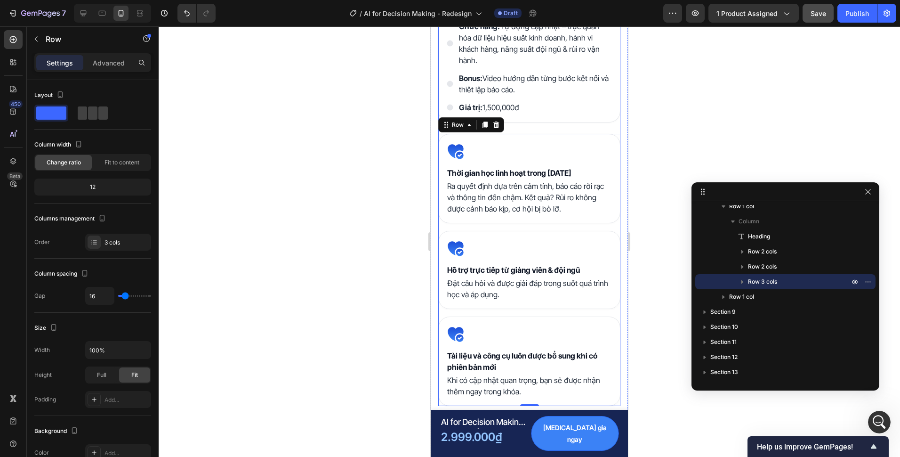
scroll to position [2238, 0]
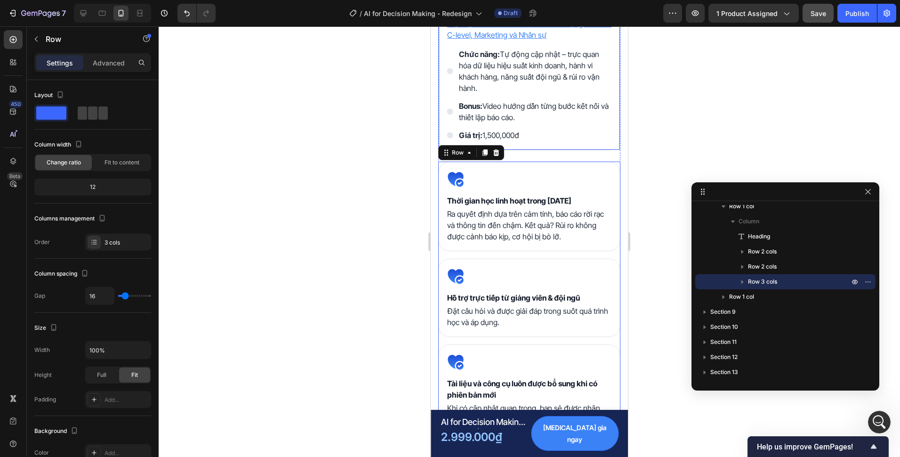
click at [580, 137] on div "Image Quà tặng đặc biệt: Looker Studio Template Heading Trọn bộ mẫu báo cáo Loo…" at bounding box center [529, 12] width 182 height 276
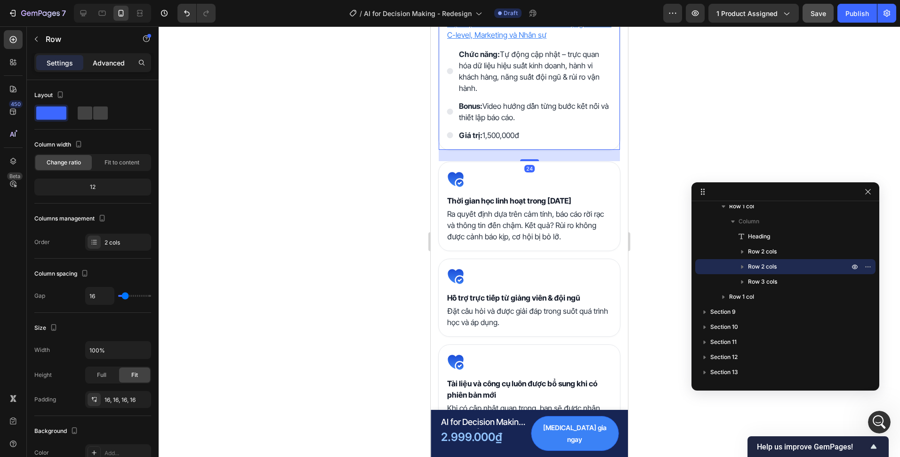
click at [105, 62] on p "Advanced" at bounding box center [109, 63] width 32 height 10
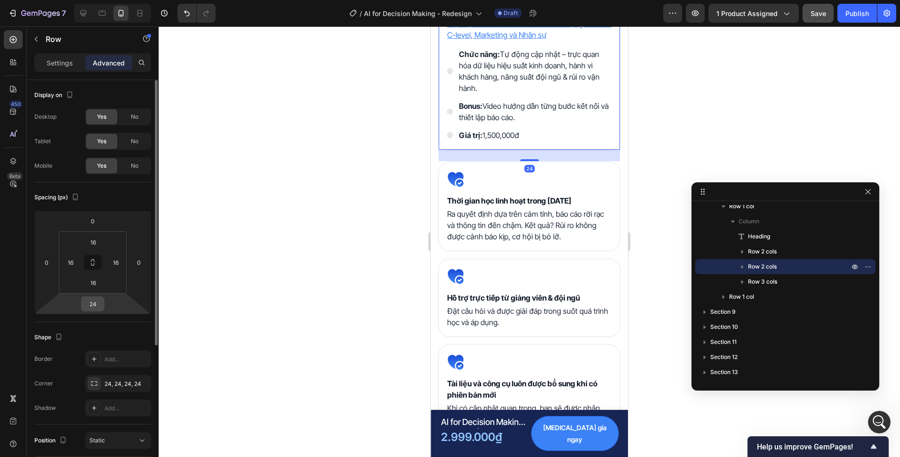
click at [96, 308] on input "24" at bounding box center [92, 304] width 19 height 14
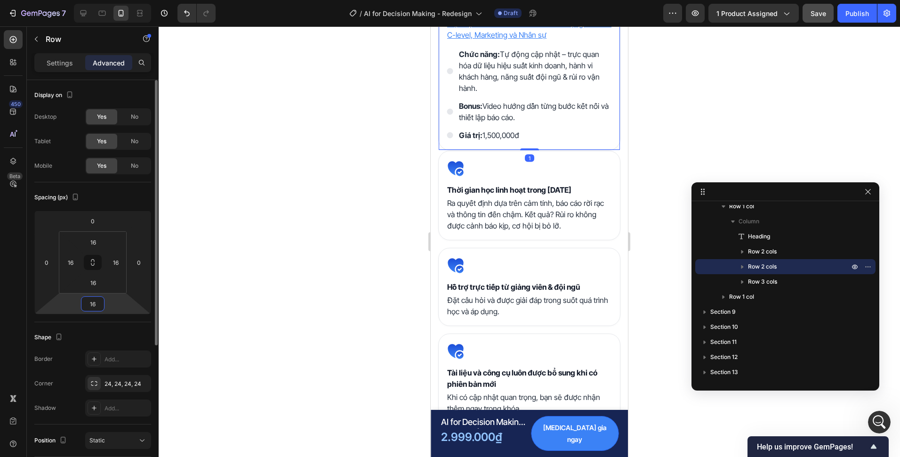
type input "16"
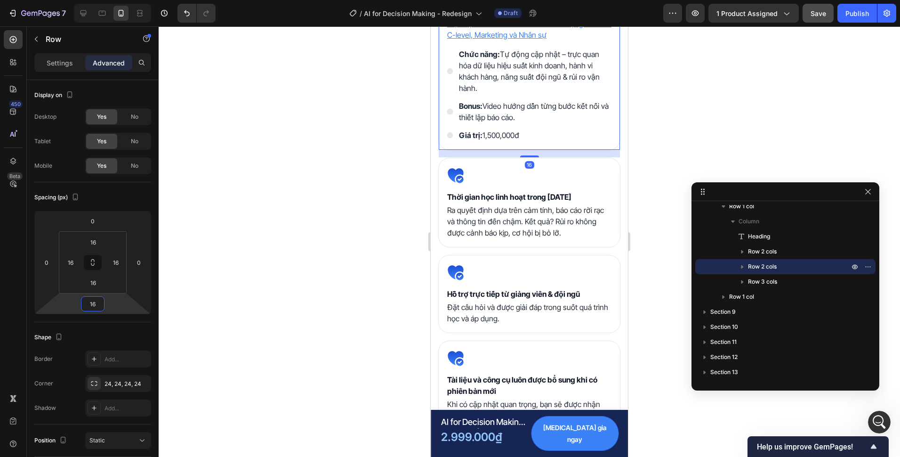
click at [342, 299] on div at bounding box center [530, 241] width 742 height 430
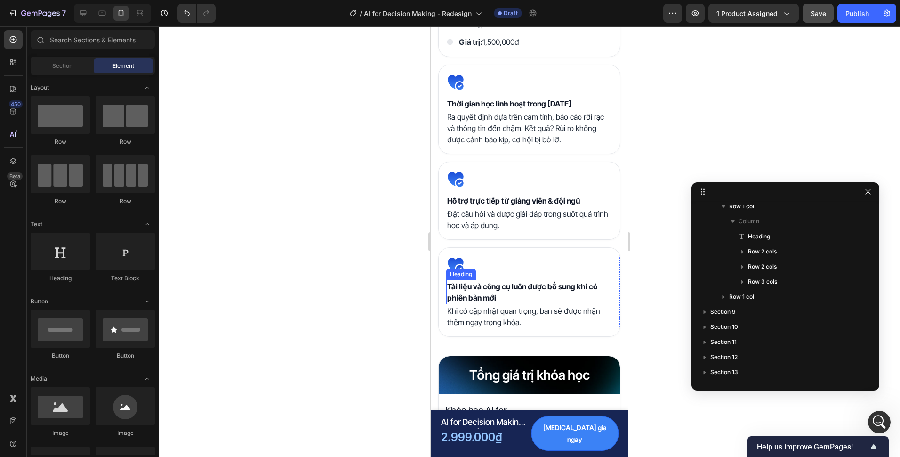
scroll to position [2332, 0]
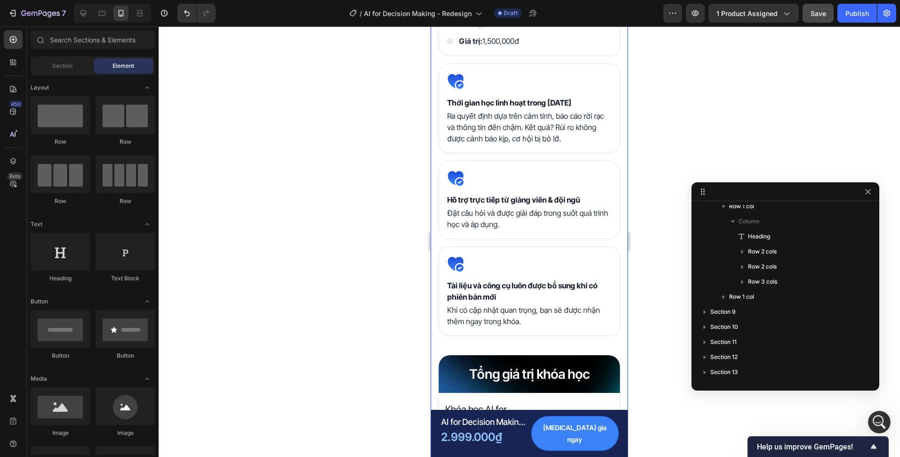
click at [544, 323] on div "Icon ⁠⁠⁠⁠⁠⁠⁠ Tài liệu và công cụ luôn được bổ sung khi có phiên bản mới Heading…" at bounding box center [529, 290] width 182 height 89
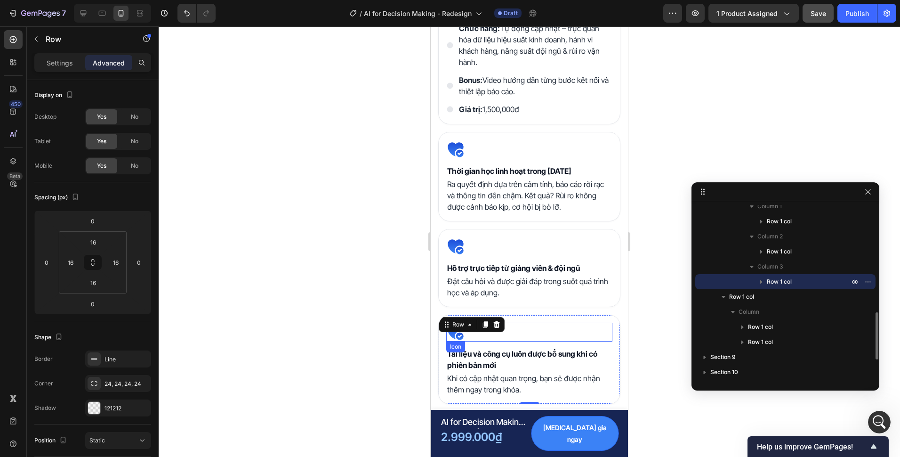
scroll to position [2191, 0]
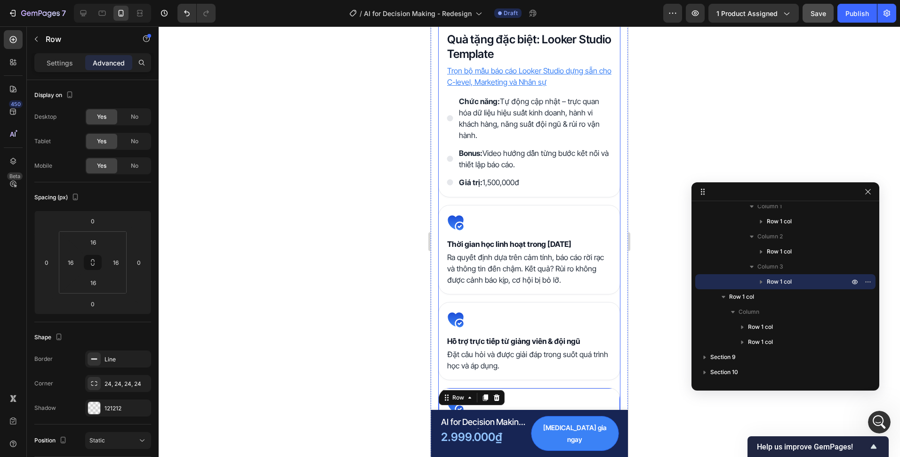
click at [548, 194] on div "Quyền lợi khi trở thành học viên Heading Image Tài liệu khóa học Heading Nhận b…" at bounding box center [529, 24] width 182 height 906
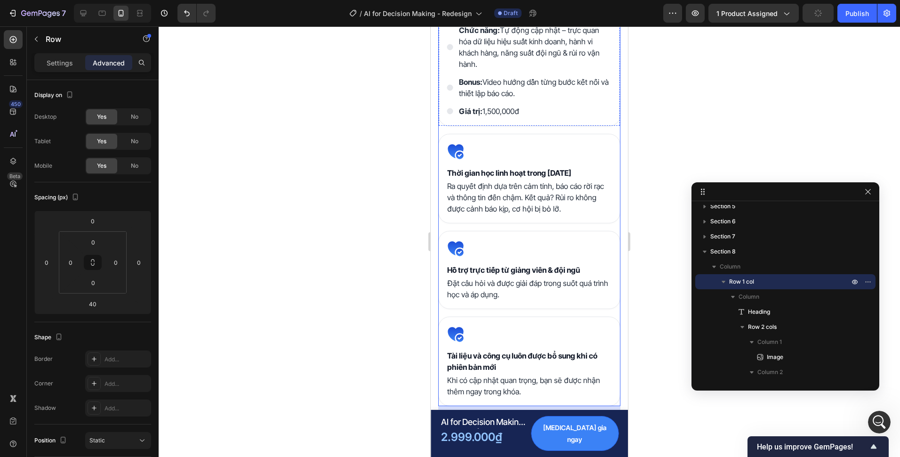
scroll to position [2263, 0]
click at [90, 11] on div at bounding box center [83, 13] width 15 height 15
type input "64"
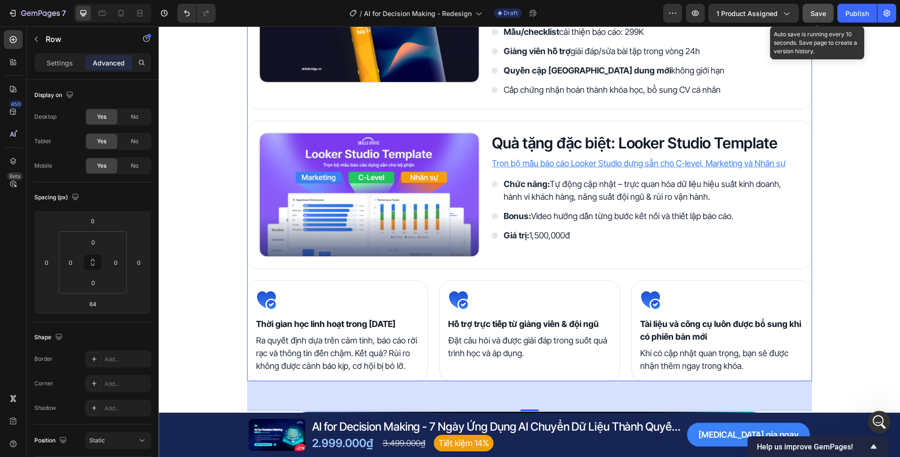
click at [821, 18] on div "Save" at bounding box center [819, 13] width 16 height 10
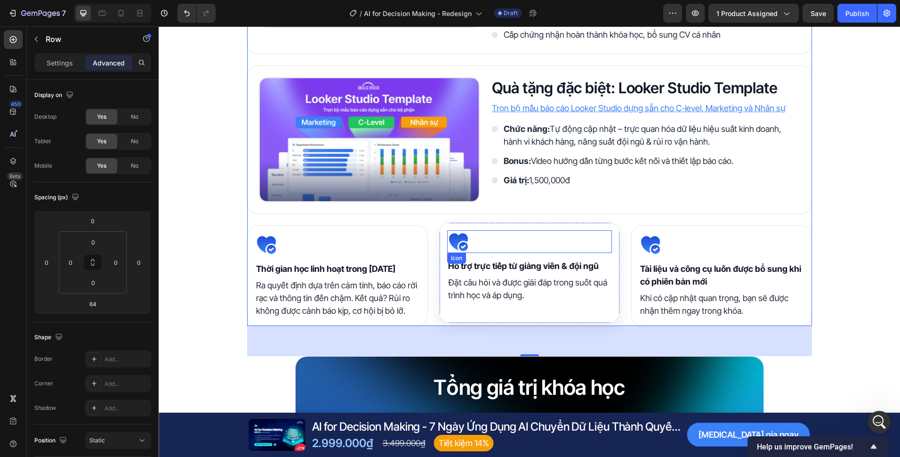
scroll to position [2014, 0]
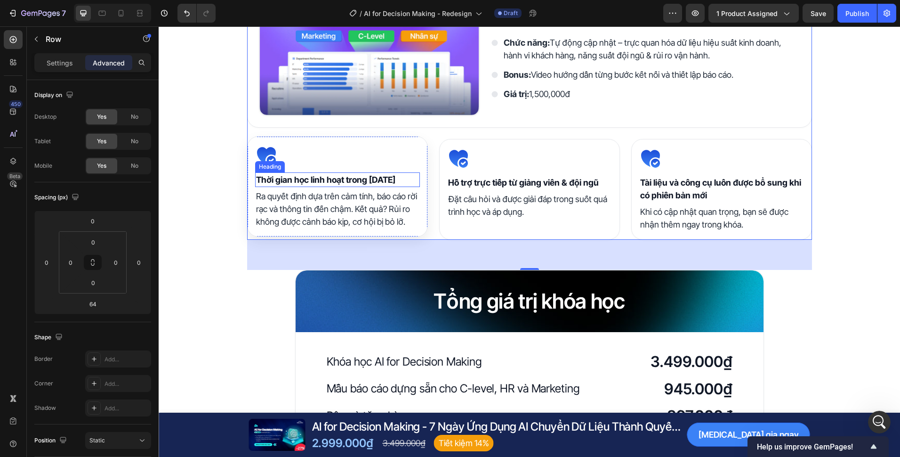
click at [347, 180] on strong "Thời gian học linh hoạt trong [DATE]" at bounding box center [325, 180] width 139 height 10
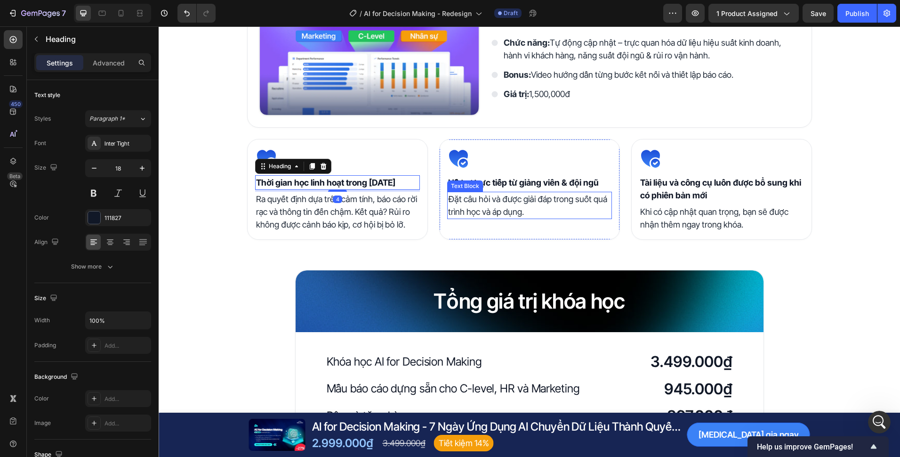
click at [576, 184] on strong "Hỗ trợ trực tiếp từ giảng viên & đội ngũ" at bounding box center [523, 182] width 151 height 10
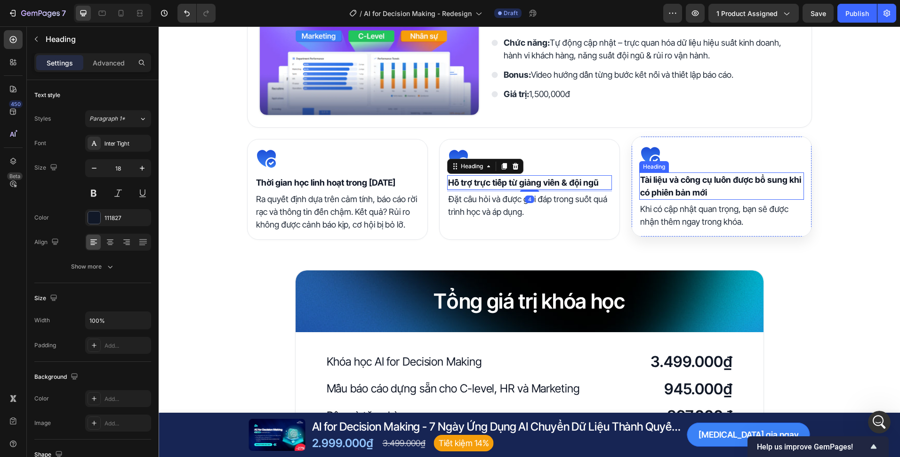
drag, startPoint x: 701, startPoint y: 185, endPoint x: 667, endPoint y: 175, distance: 35.2
click at [701, 184] on strong "Tài liệu và công cụ luôn được bổ sung khi có phiên bản mới" at bounding box center [720, 186] width 161 height 23
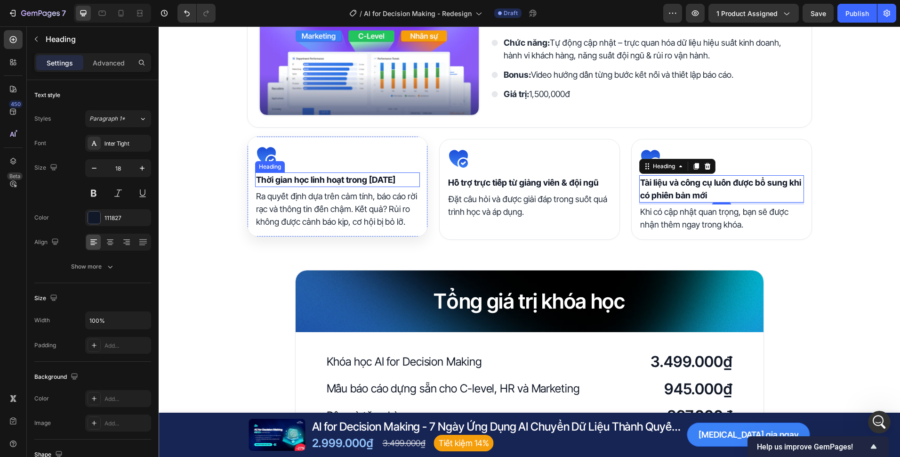
click at [301, 174] on p "⁠⁠⁠⁠⁠⁠⁠ Thời gian học linh hoạt trong 3 năm" at bounding box center [337, 179] width 163 height 13
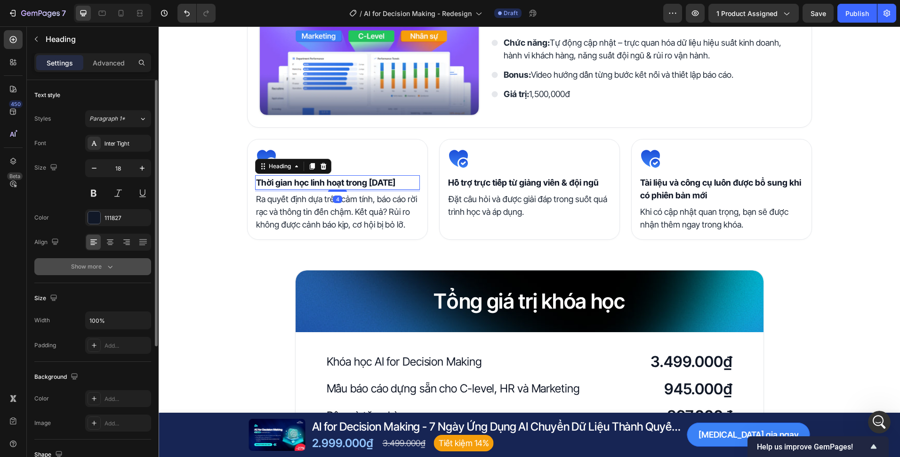
click at [113, 264] on icon "button" at bounding box center [109, 266] width 9 height 9
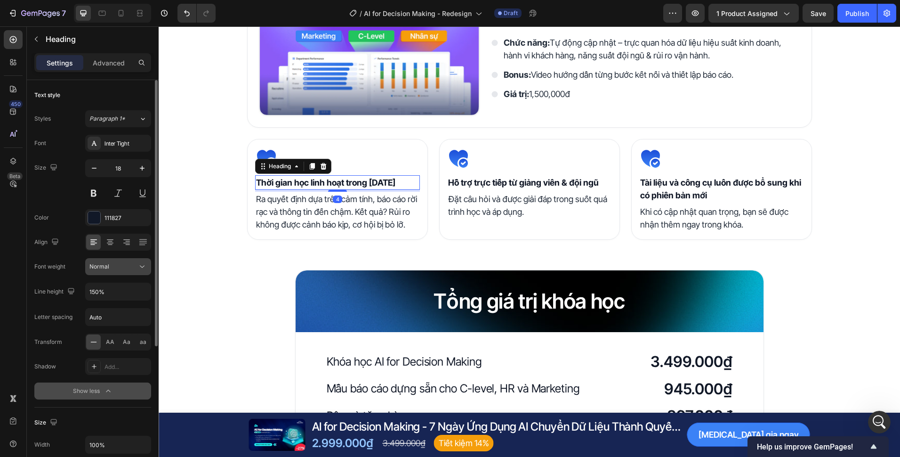
click at [123, 270] on div "Normal" at bounding box center [113, 266] width 48 height 8
click at [123, 268] on div "Normal" at bounding box center [113, 266] width 48 height 8
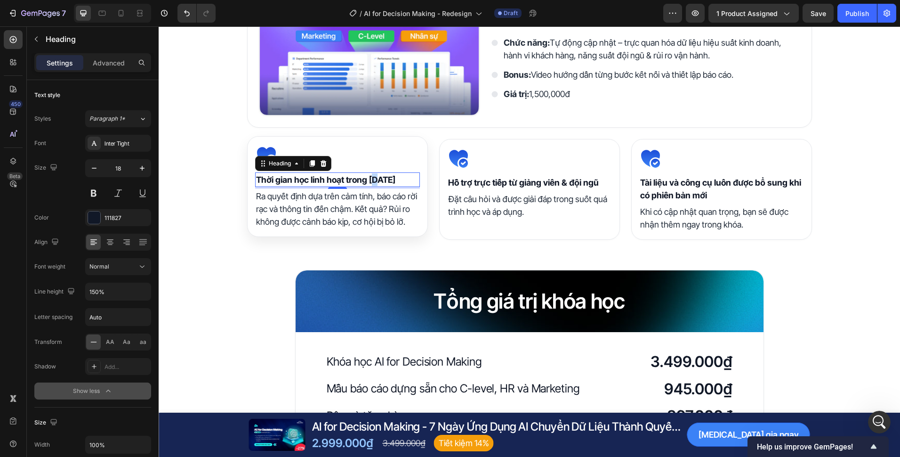
click at [368, 180] on strong "Thời gian học linh hoạt trong [DATE]" at bounding box center [325, 180] width 139 height 10
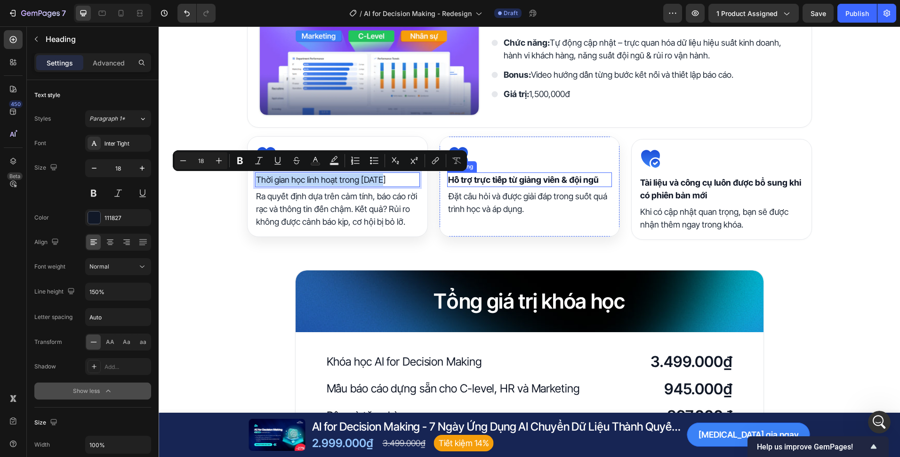
click at [521, 185] on strong "Hỗ trợ trực tiếp từ giảng viên & đội ngũ" at bounding box center [523, 180] width 151 height 10
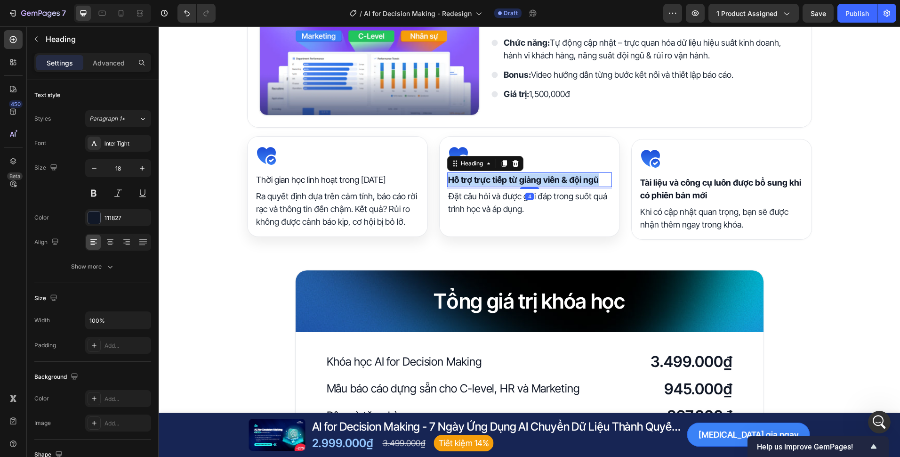
click at [521, 185] on p "Hỗ trợ trực tiếp từ giảng viên & đội ngũ" at bounding box center [529, 179] width 163 height 13
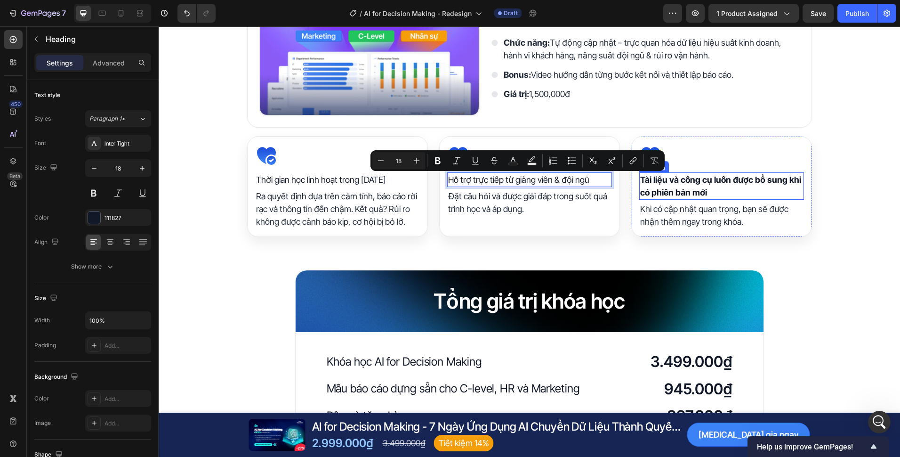
click at [720, 192] on p "⁠⁠⁠⁠⁠⁠⁠ Tài liệu và công cụ luôn được bổ sung khi có phiên bản mới" at bounding box center [721, 185] width 163 height 25
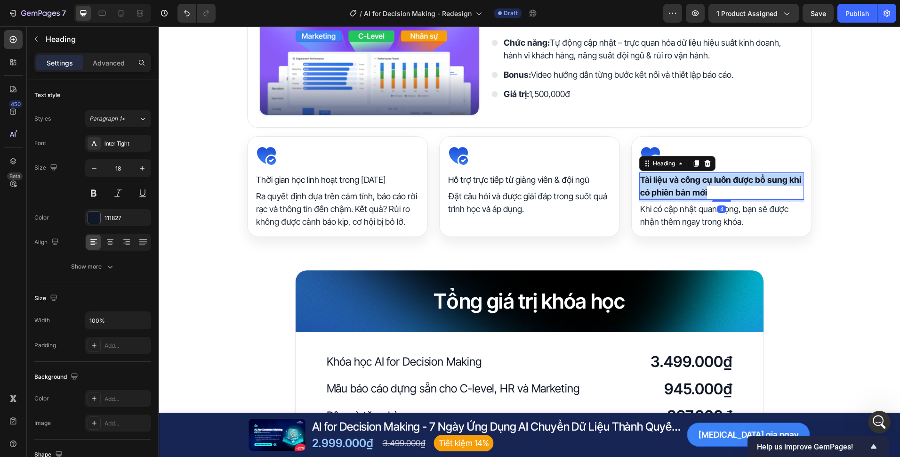
click at [720, 192] on p "Tài liệu và công cụ luôn được bổ sung khi có phiên bản mới" at bounding box center [721, 185] width 163 height 25
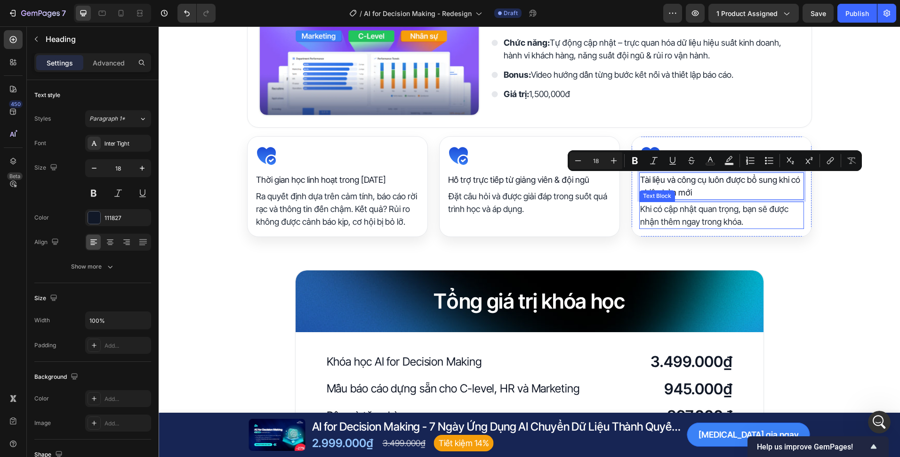
click at [814, 251] on div "Quyền lợi khi trở thành học viên Heading Image Tài liệu khóa học Heading Nhận b…" at bounding box center [530, 177] width 742 height 823
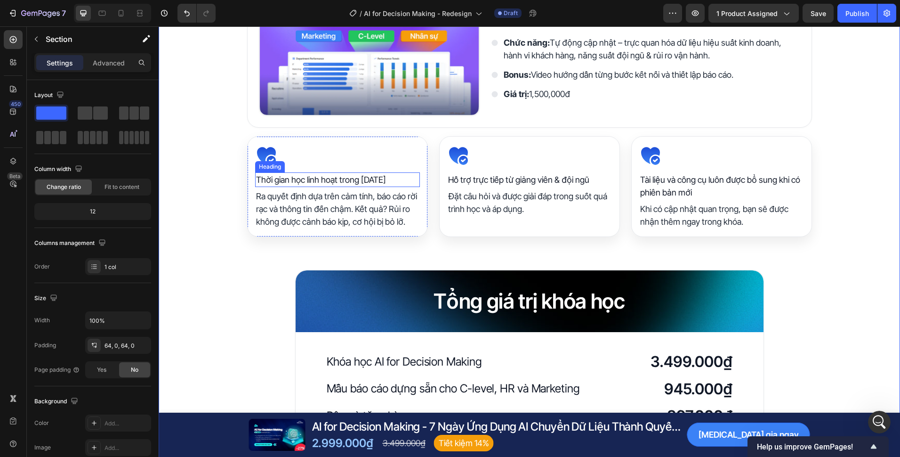
click at [331, 183] on p "Thời gian học linh hoạt trong [DATE]" at bounding box center [337, 179] width 163 height 13
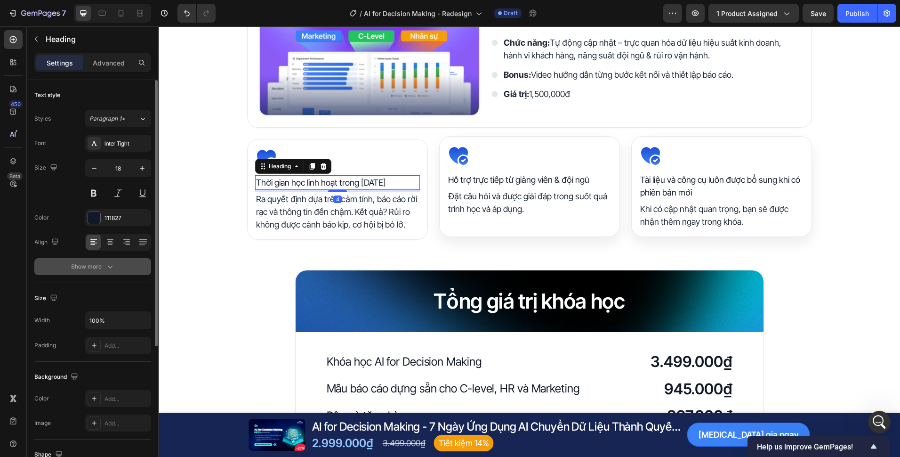
click at [113, 274] on button "Show more" at bounding box center [92, 266] width 117 height 17
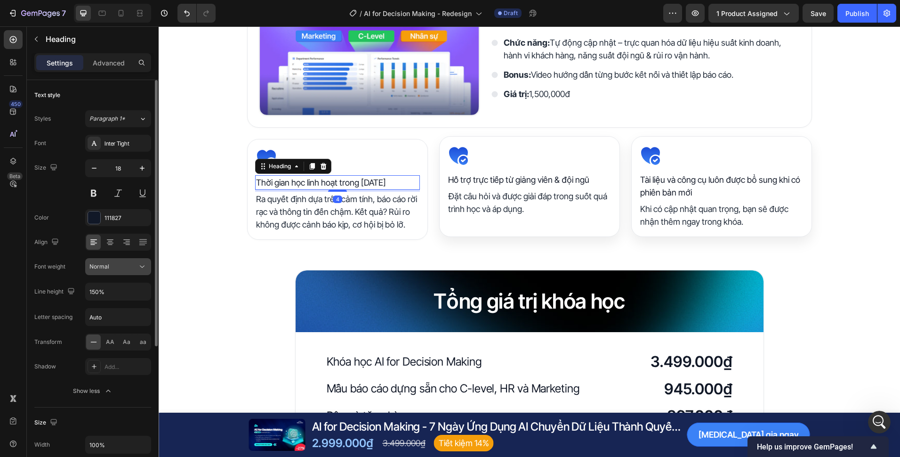
click at [112, 272] on button "Normal" at bounding box center [118, 266] width 66 height 17
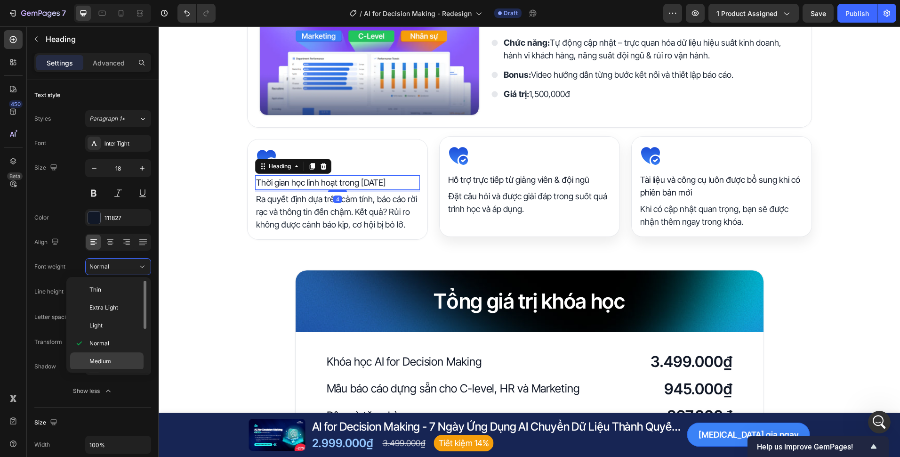
click at [106, 363] on span "Medium" at bounding box center [100, 361] width 22 height 8
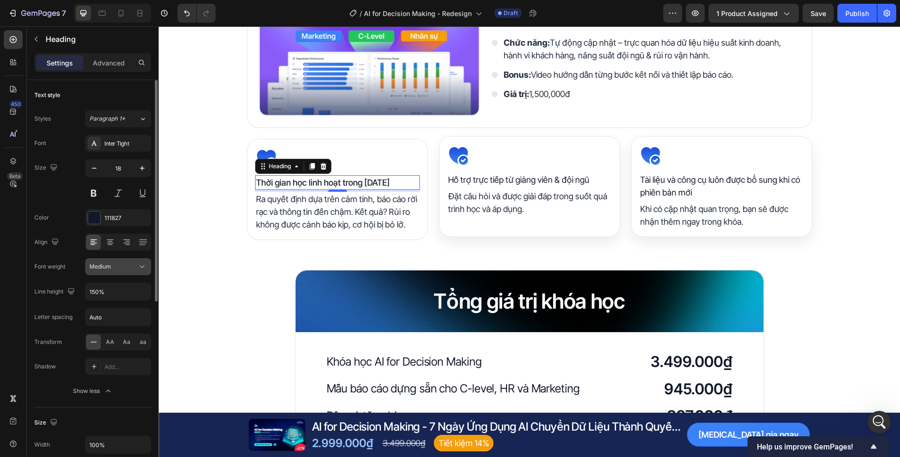
click at [136, 263] on div "Medium" at bounding box center [113, 266] width 48 height 8
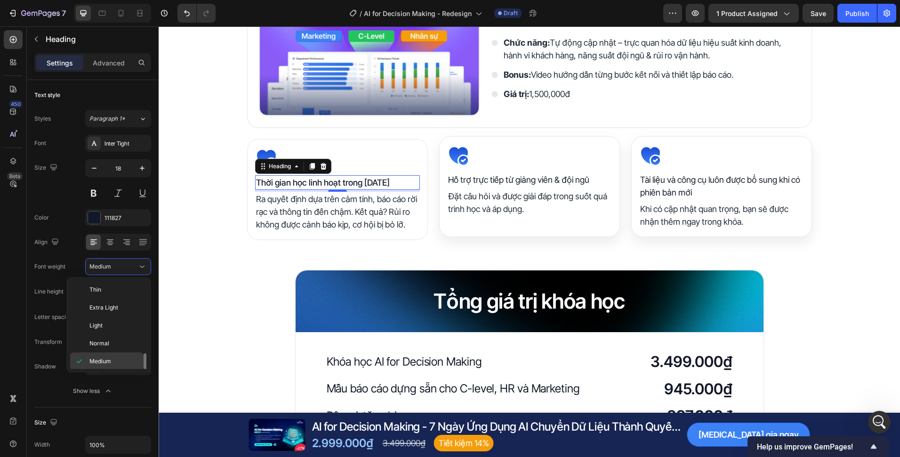
scroll to position [47, 0]
click at [117, 328] on p "Semi Bold" at bounding box center [114, 332] width 50 height 8
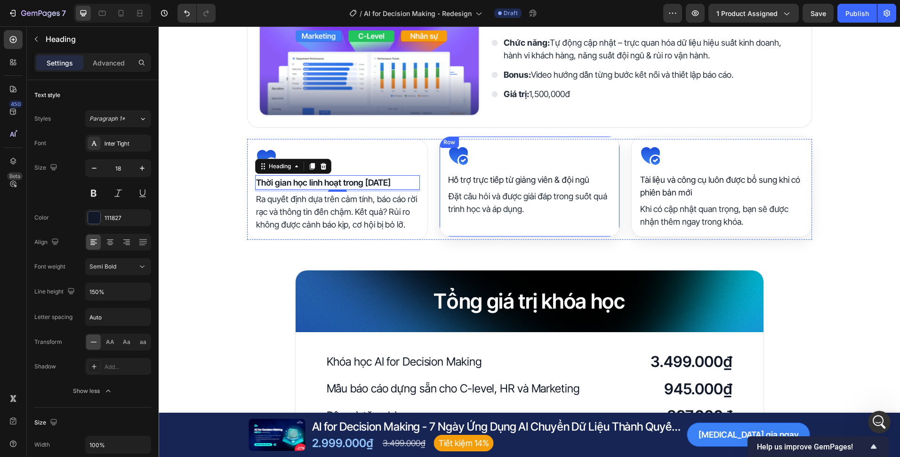
click at [498, 179] on p "Hỗ trợ trực tiếp từ giảng viên & đội ngũ" at bounding box center [529, 179] width 163 height 13
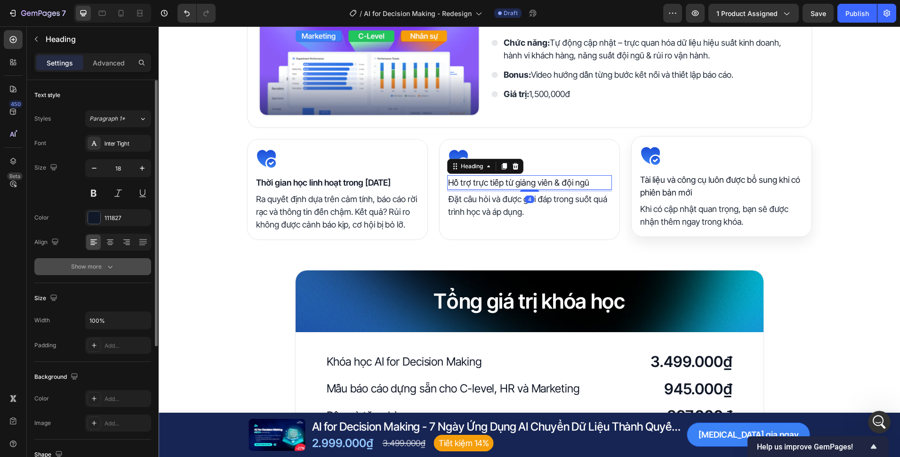
click at [115, 265] on button "Show more" at bounding box center [92, 266] width 117 height 17
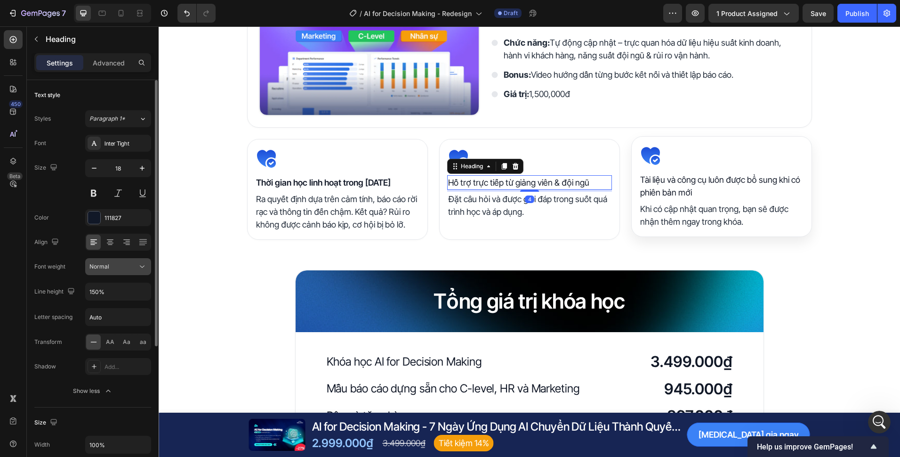
click at [121, 267] on div "Normal" at bounding box center [113, 266] width 48 height 8
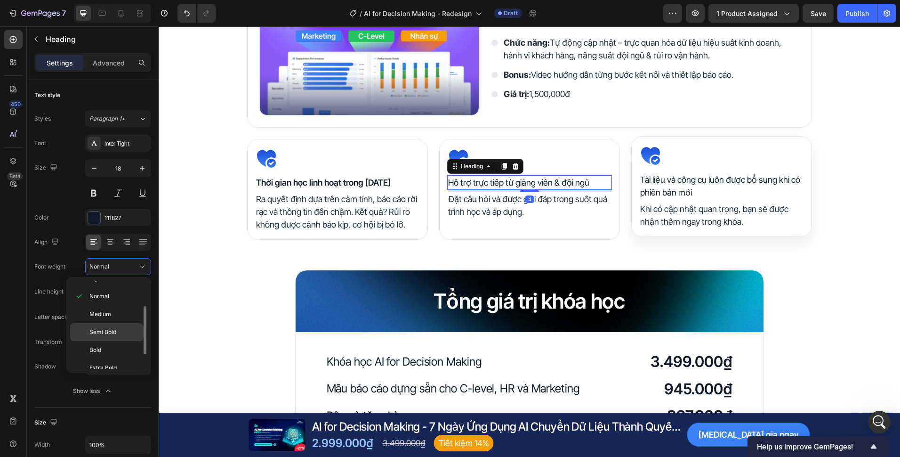
drag, startPoint x: 119, startPoint y: 331, endPoint x: 32, endPoint y: 275, distance: 103.8
click at [119, 331] on p "Semi Bold" at bounding box center [114, 332] width 50 height 8
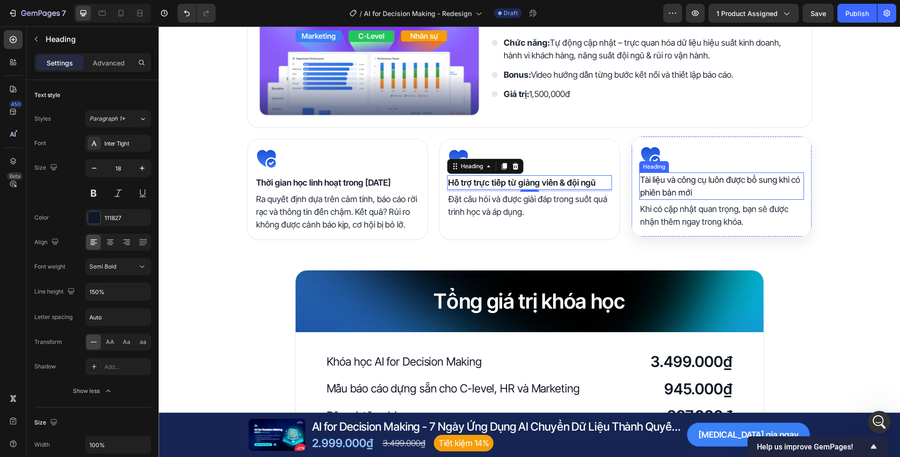
click at [701, 180] on p "Tài liệu và công cụ luôn được bổ sung khi có phiên bản mới" at bounding box center [721, 185] width 163 height 25
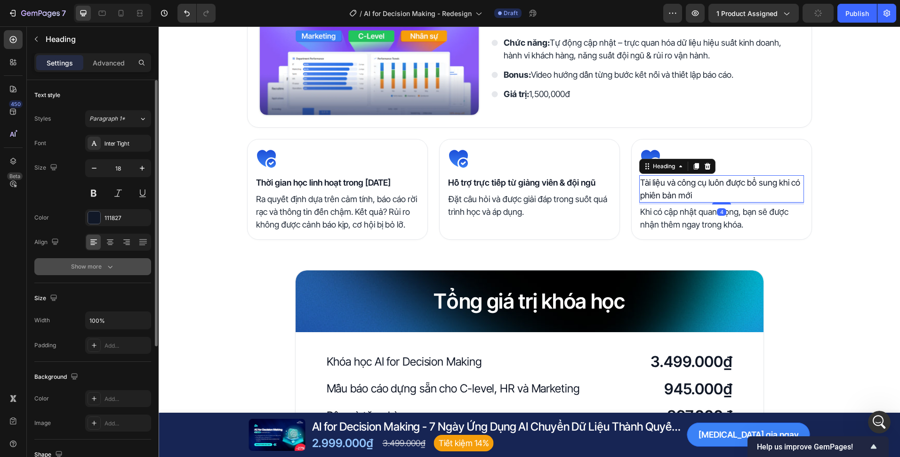
click at [106, 261] on button "Show more" at bounding box center [92, 266] width 117 height 17
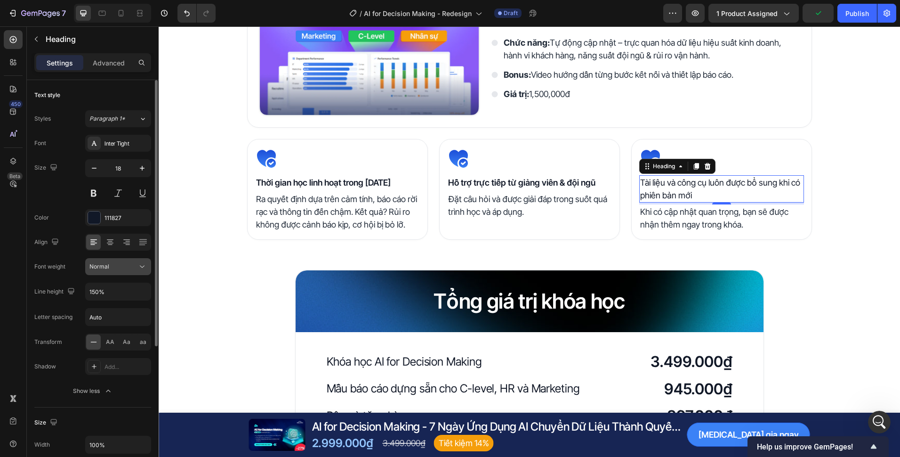
click at [113, 270] on div "Normal" at bounding box center [113, 266] width 48 height 8
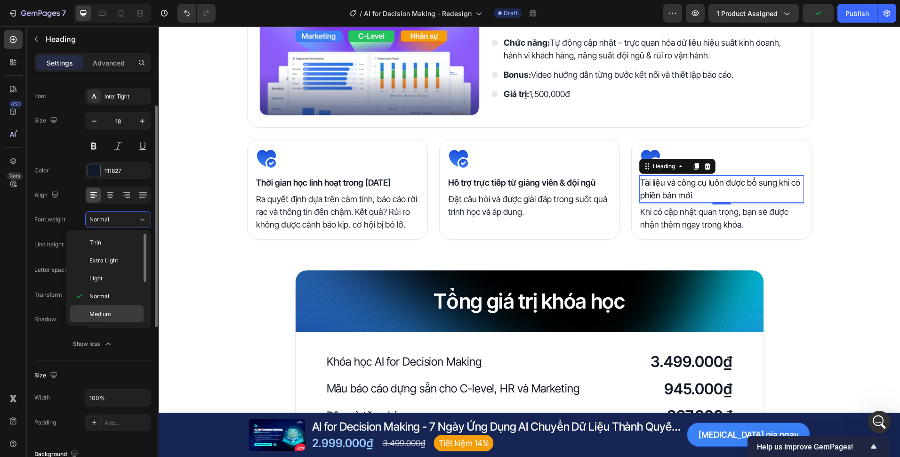
click at [115, 312] on p "Medium" at bounding box center [114, 314] width 50 height 8
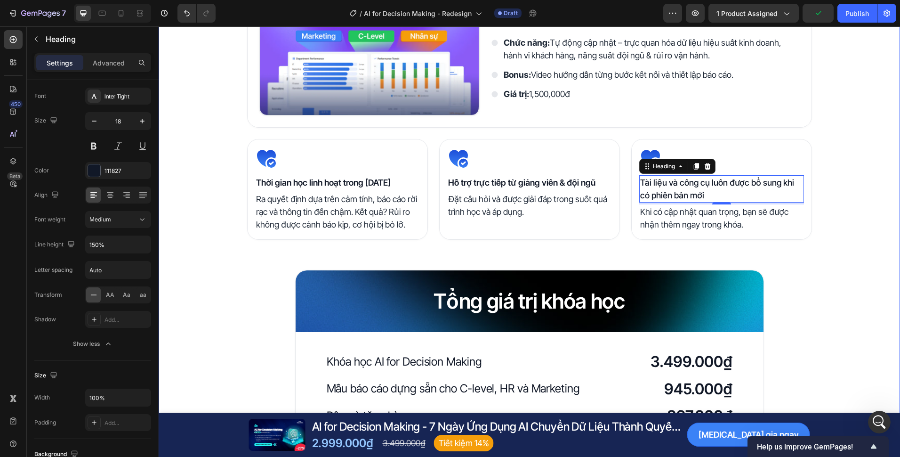
click at [884, 202] on div "Quyền lợi khi trở thành học viên Heading Image Tài liệu khóa học Heading Nhận b…" at bounding box center [530, 177] width 742 height 823
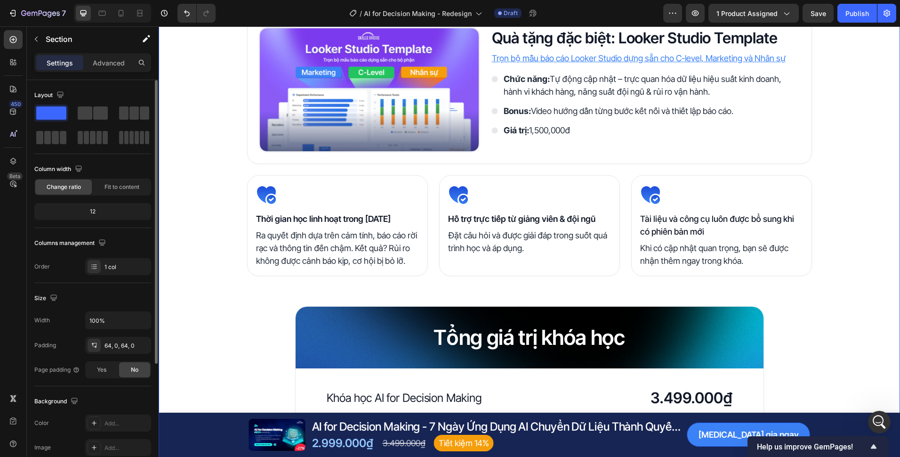
scroll to position [1967, 0]
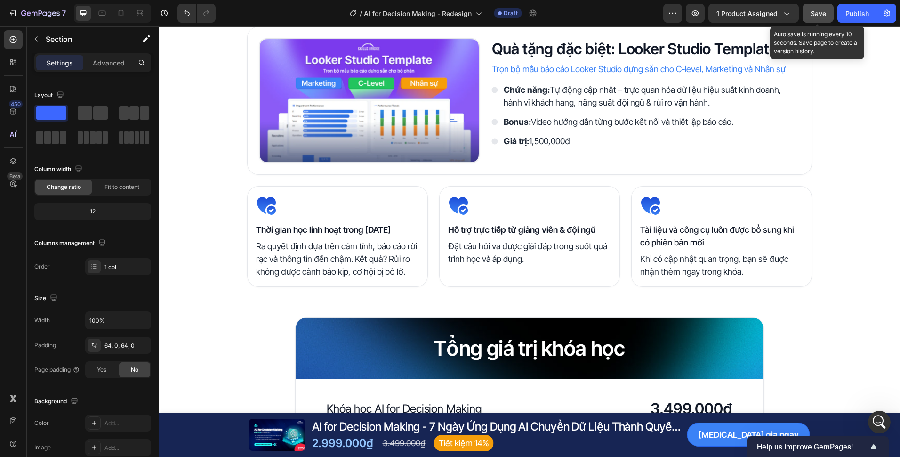
click at [817, 19] on button "Save" at bounding box center [818, 13] width 31 height 19
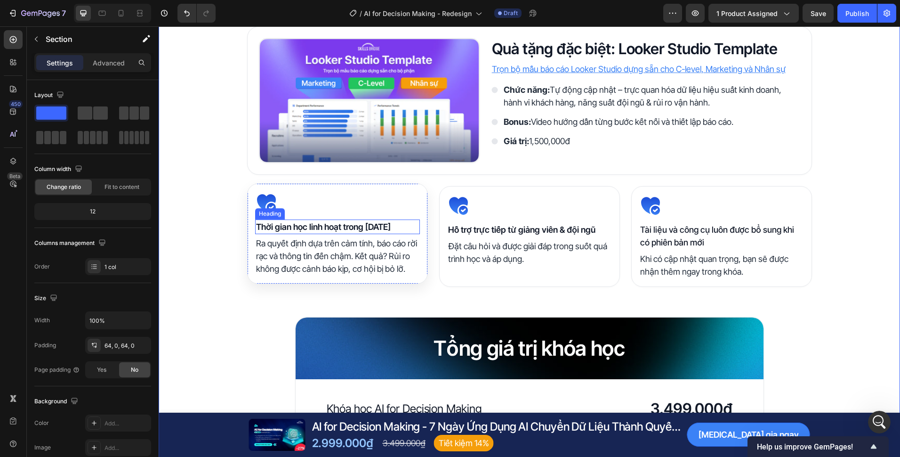
click at [332, 227] on p "Thời gian học linh hoạt trong [DATE]" at bounding box center [337, 226] width 163 height 13
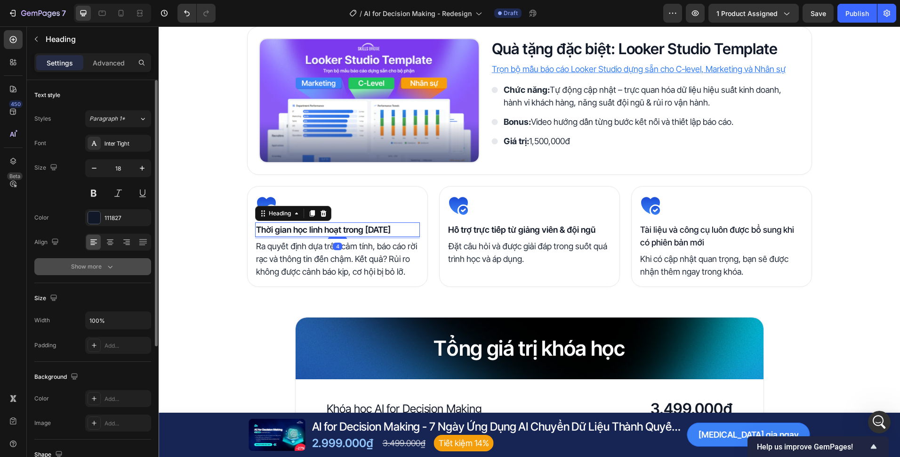
click at [97, 271] on button "Show more" at bounding box center [92, 266] width 117 height 17
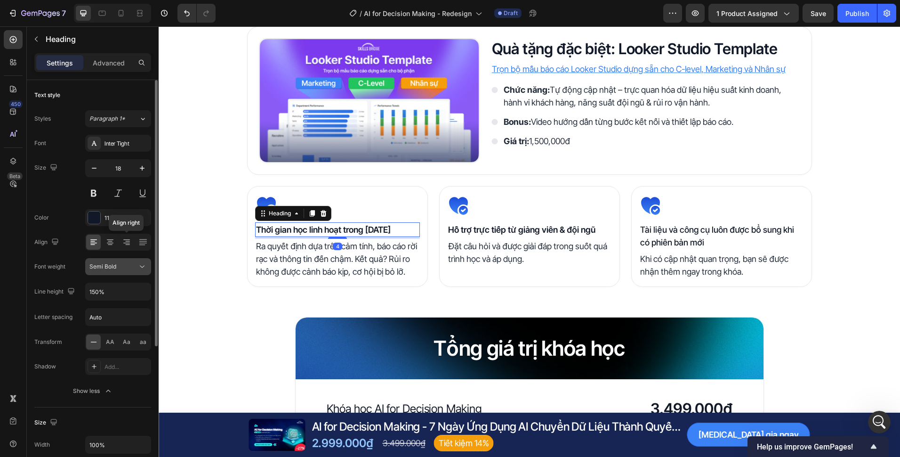
click at [127, 270] on div "Semi Bold" at bounding box center [113, 266] width 48 height 8
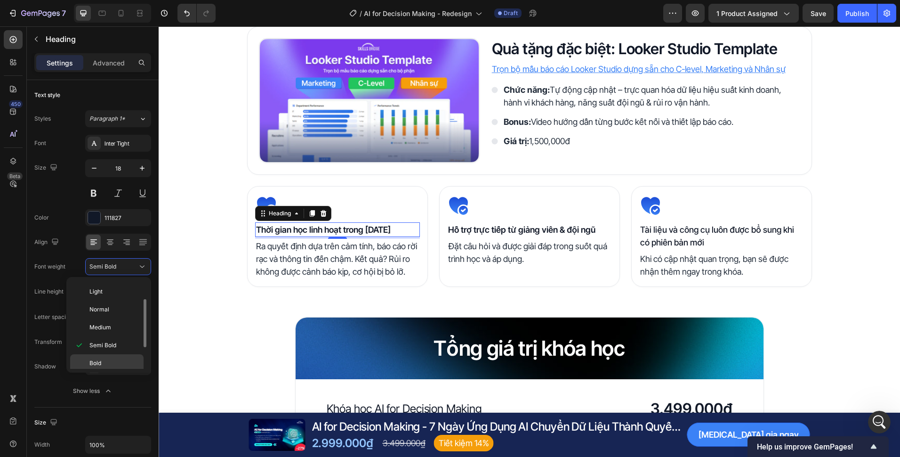
click at [113, 361] on p "Bold" at bounding box center [114, 363] width 50 height 8
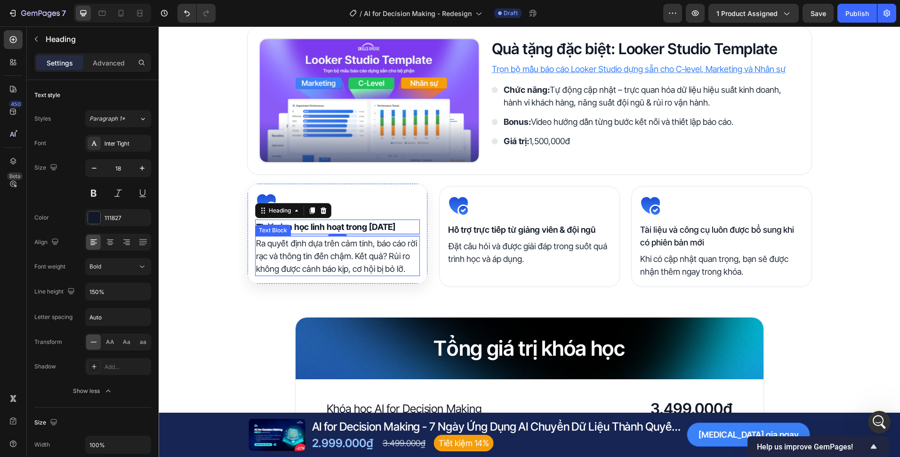
click at [424, 302] on div "Quyền lợi khi trở thành học viên Heading Image Tài liệu khóa học Heading Nhận b…" at bounding box center [530, 225] width 742 height 823
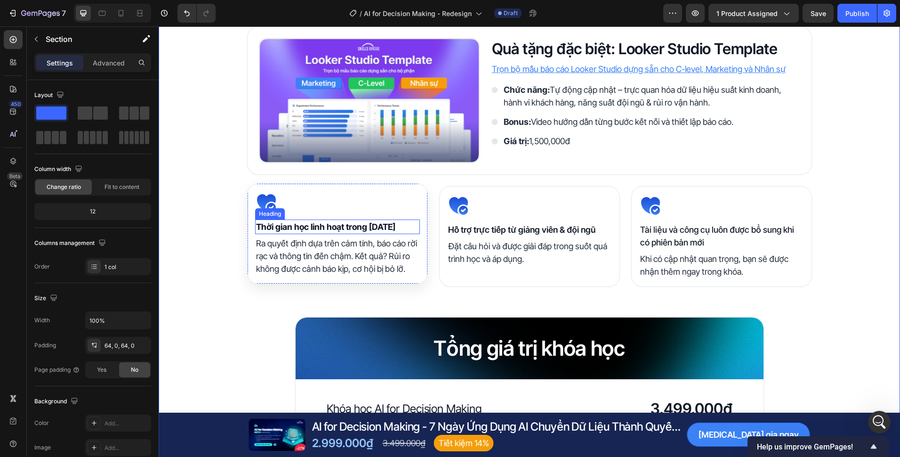
click at [387, 228] on p "Thời gian học linh hoạt trong [DATE]" at bounding box center [337, 226] width 163 height 13
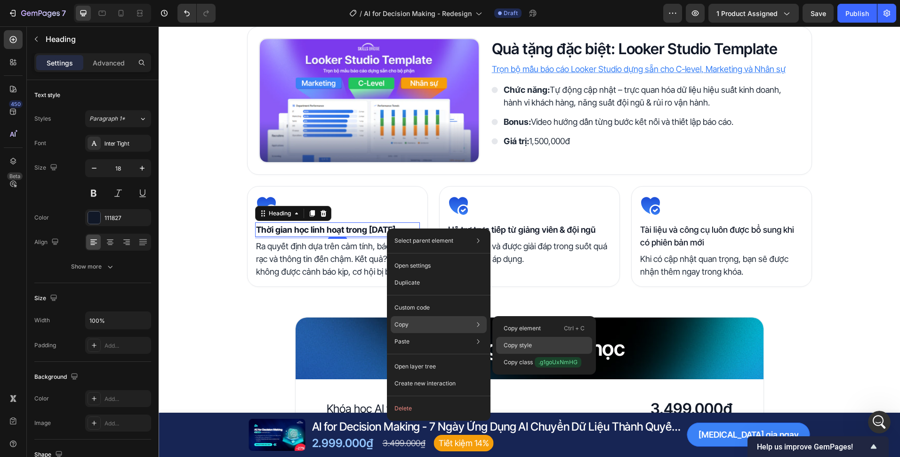
click at [549, 347] on div "Copy style" at bounding box center [544, 345] width 96 height 17
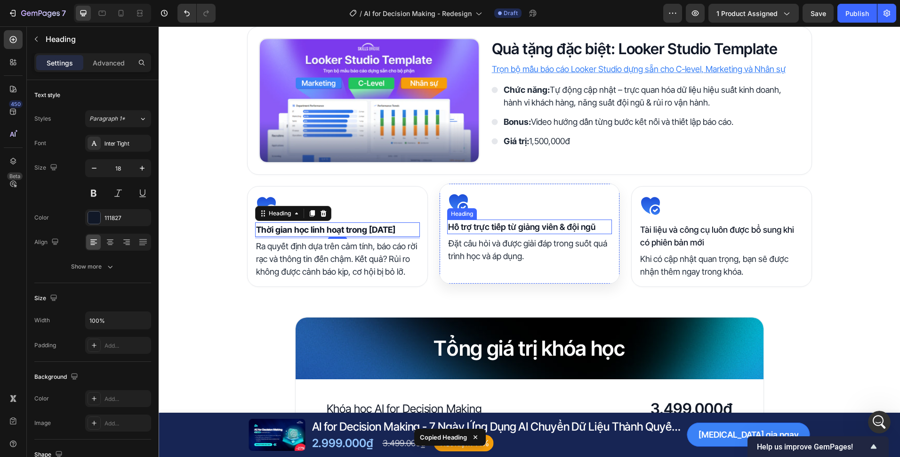
click at [543, 232] on p "Hỗ trợ trực tiếp từ giảng viên & đội ngũ" at bounding box center [529, 226] width 163 height 13
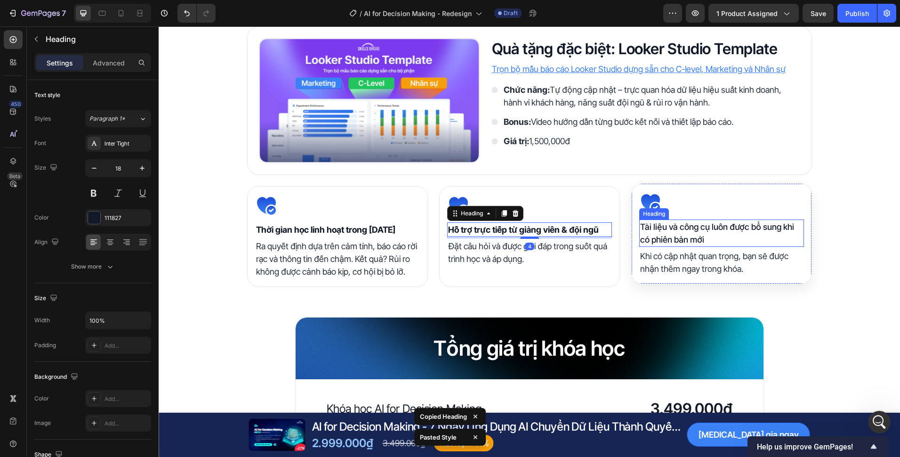
click at [692, 229] on p "Tài liệu và công cụ luôn được bổ sung khi có phiên bản mới" at bounding box center [721, 232] width 163 height 25
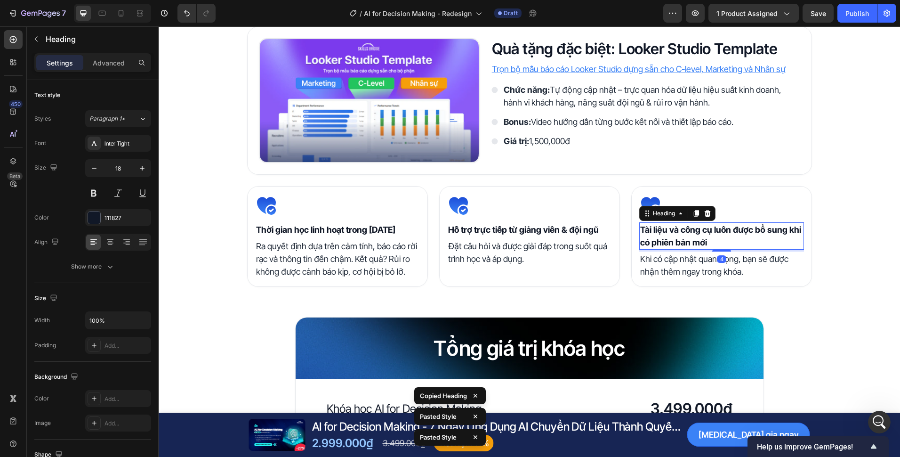
click at [837, 222] on div "Quyền lợi khi trở thành học viên Heading Image Tài liệu khóa học Heading Nhận b…" at bounding box center [530, 225] width 742 height 823
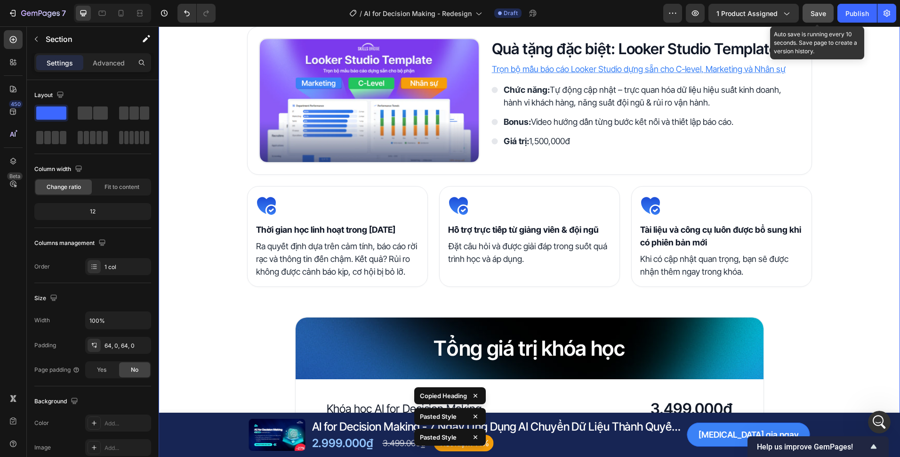
click at [815, 15] on span "Save" at bounding box center [819, 13] width 16 height 8
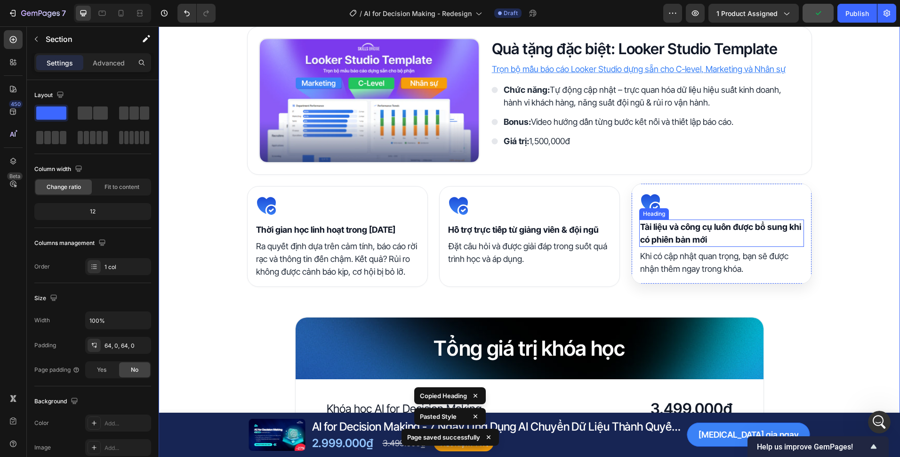
click at [698, 229] on p "Tài liệu và công cụ luôn được bổ sung khi có phiên bản mới" at bounding box center [721, 232] width 163 height 25
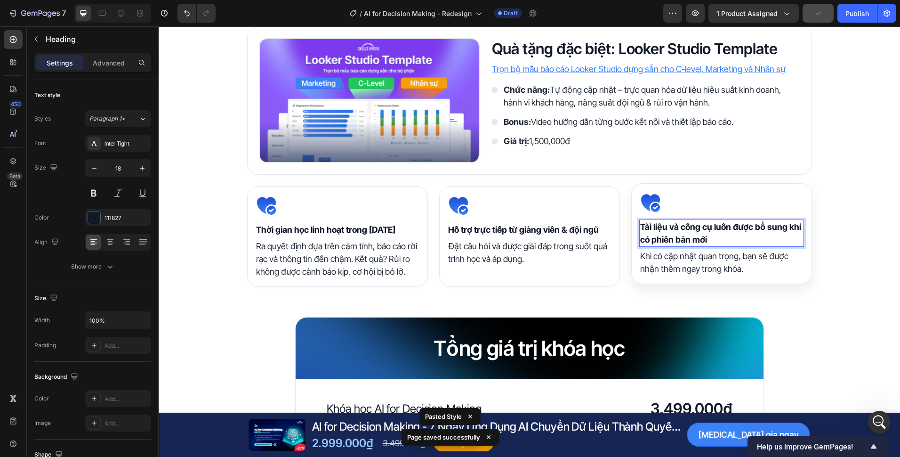
click at [698, 229] on p "Tài liệu và công cụ luôn được bổ sung khi có phiên bản mới" at bounding box center [721, 232] width 163 height 25
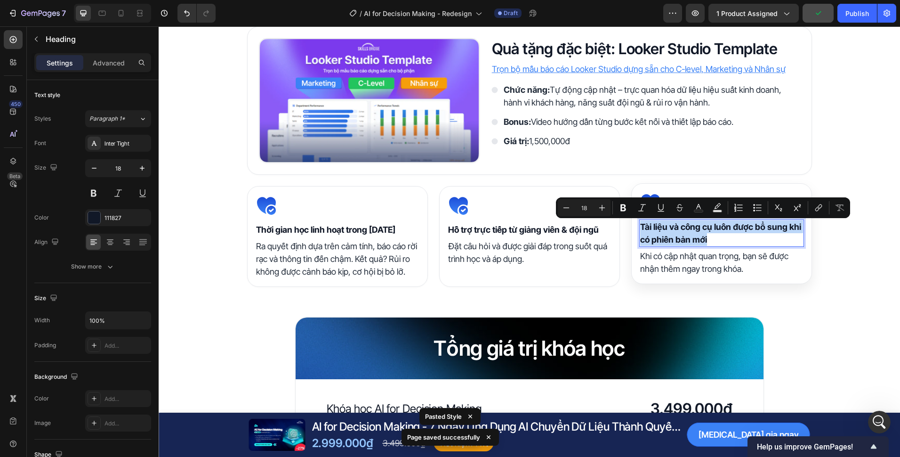
click at [698, 229] on p "Tài liệu và công cụ luôn được bổ sung khi có phiên bản mới" at bounding box center [721, 232] width 163 height 25
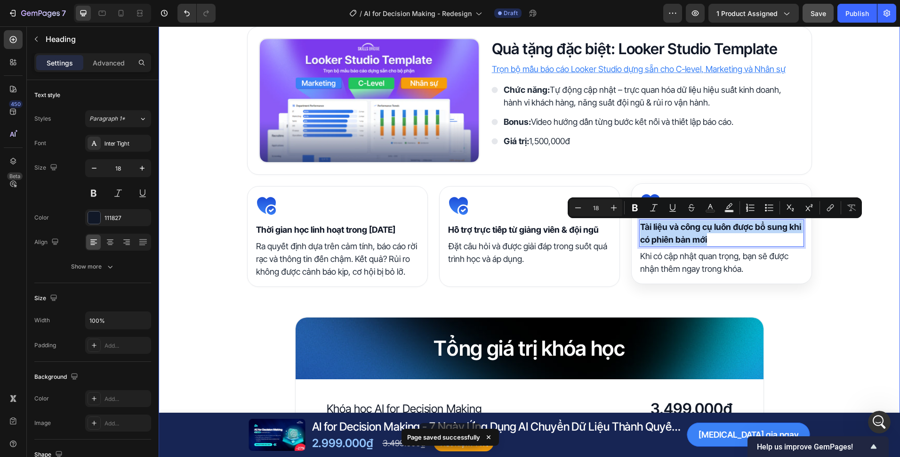
click at [816, 314] on div "Quyền lợi khi trở thành học viên Heading Image Tài liệu khóa học Heading Nhận b…" at bounding box center [530, 225] width 742 height 823
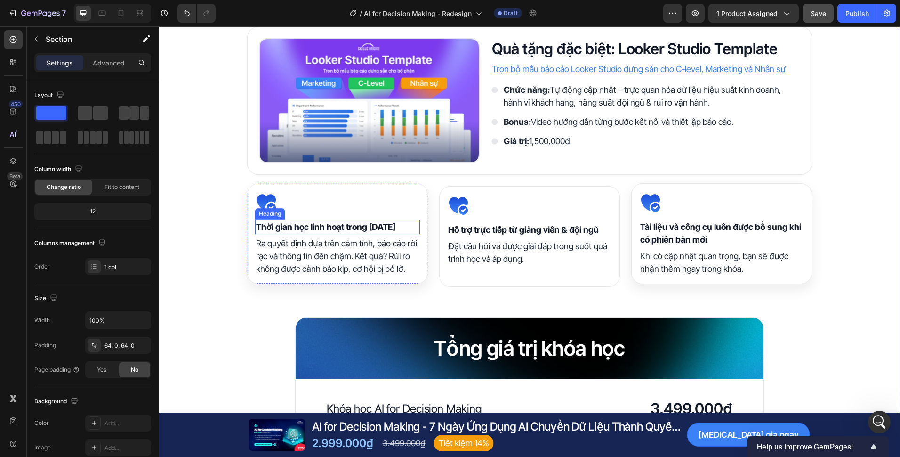
click at [350, 256] on p "Ra quyết định dựa trên cảm tính, báo cáo rời rạc và thông tin đến chậm. Kết quả…" at bounding box center [337, 256] width 163 height 38
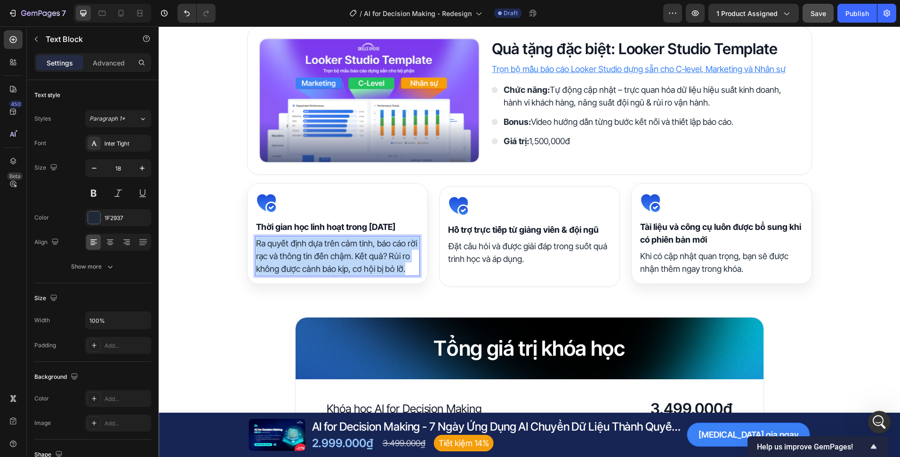
click at [350, 256] on p "Ra quyết định dựa trên cảm tính, báo cáo rời rạc và thông tin đến chậm. Kết quả…" at bounding box center [337, 256] width 163 height 38
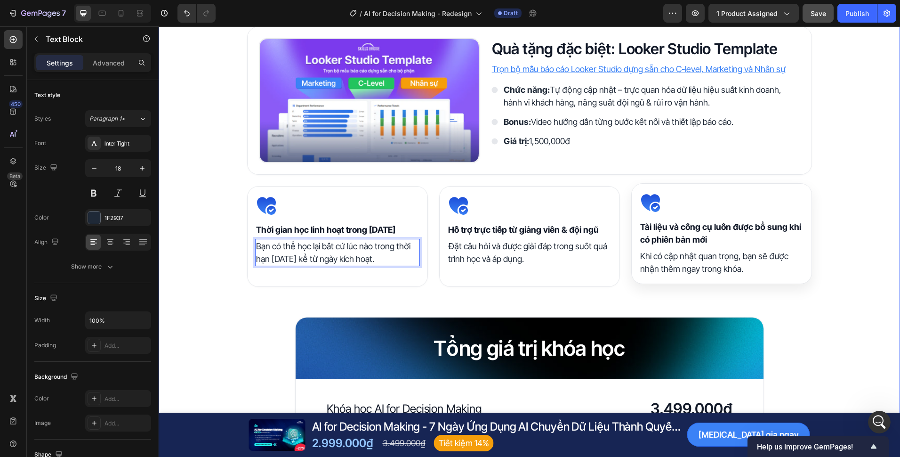
click at [489, 304] on div "Quyền lợi khi trở thành học viên Heading Image Tài liệu khóa học Heading Nhận b…" at bounding box center [530, 225] width 742 height 823
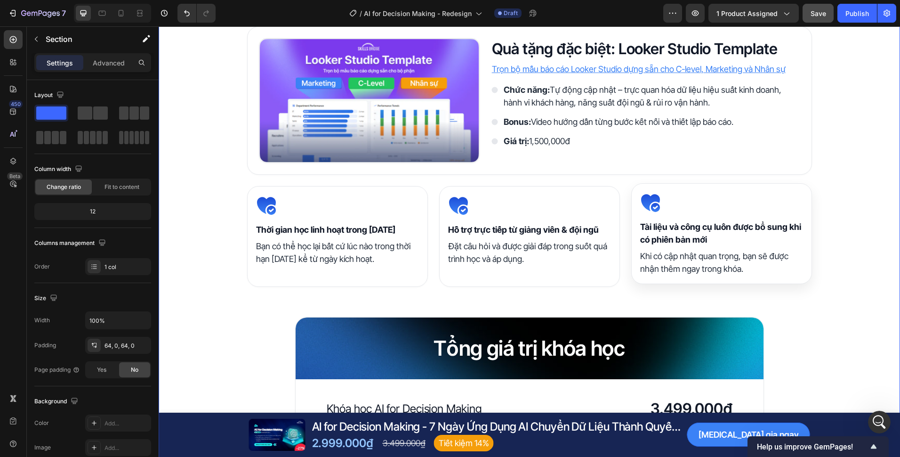
click at [602, 300] on div "Quyền lợi khi trở thành học viên Heading Image Tài liệu khóa học Heading Nhận b…" at bounding box center [530, 225] width 742 height 823
click at [805, 12] on button "Save" at bounding box center [818, 13] width 31 height 19
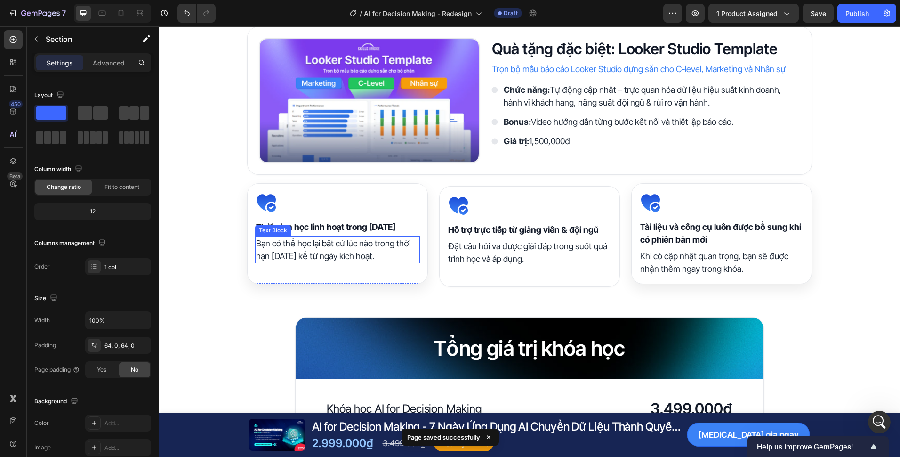
click at [379, 258] on p "Bạn có thể học lại bất cứ lúc nào trong thời hạn [DATE] kể từ ngày kích hoạt." at bounding box center [337, 249] width 163 height 25
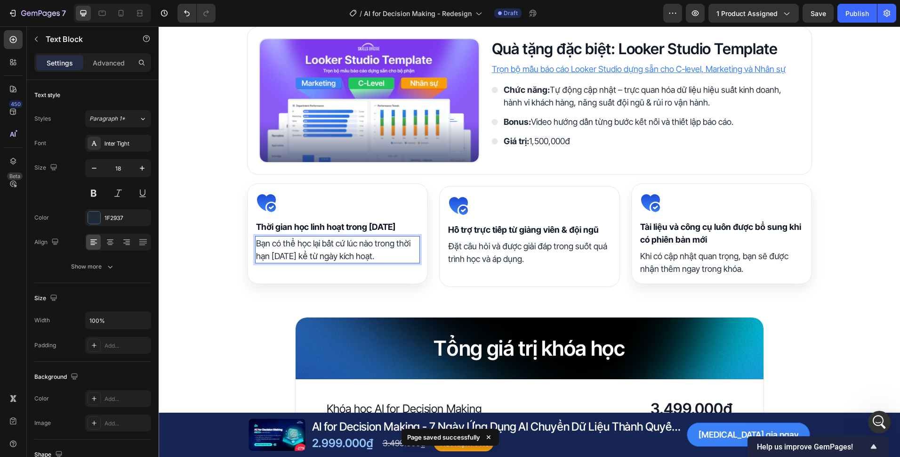
click at [375, 262] on p "Bạn có thể học lại bất cứ lúc nào trong thời hạn [DATE] kể từ ngày kích hoạt." at bounding box center [337, 249] width 163 height 25
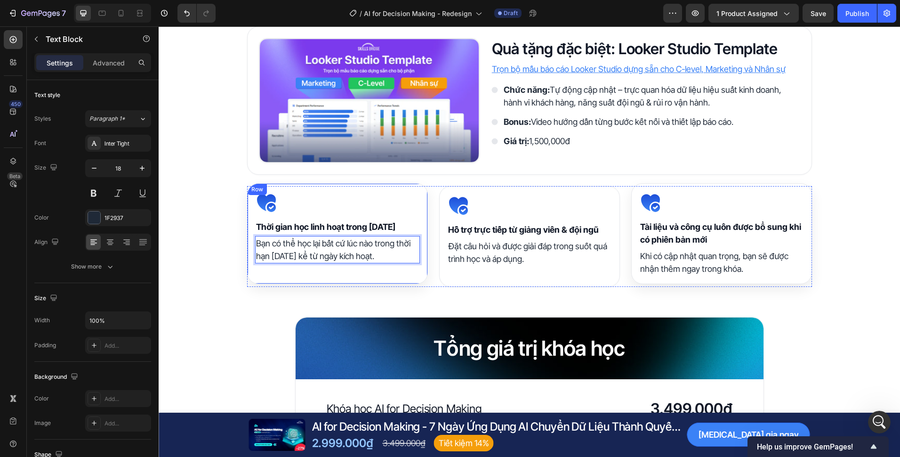
click at [406, 283] on div "Icon Thời gian học linh hoạt trong 3 năm Heading Bạn có thể học lại bất cứ lúc …" at bounding box center [337, 233] width 181 height 101
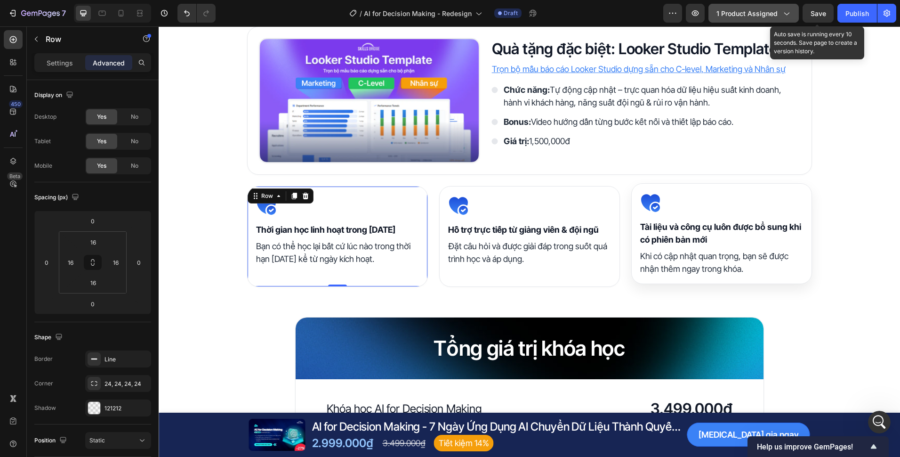
drag, startPoint x: 810, startPoint y: 10, endPoint x: 794, endPoint y: 14, distance: 16.0
click at [810, 10] on button "Save" at bounding box center [818, 13] width 31 height 19
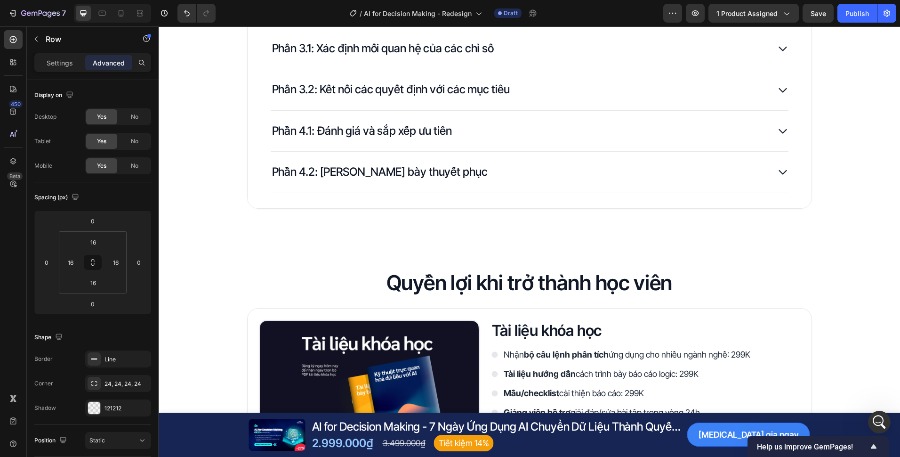
scroll to position [1546, 0]
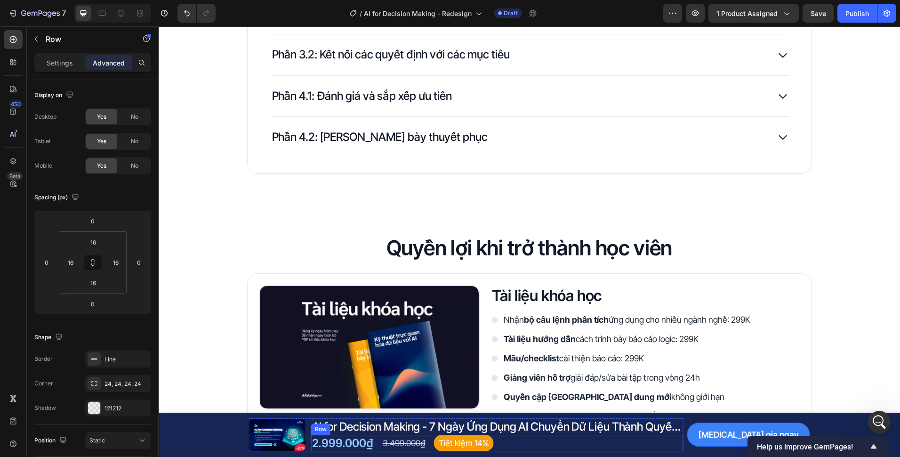
click at [502, 443] on div "2.999.000₫ Product Price Product Price 3.499.000₫ Compare Price Compare Price T…" at bounding box center [497, 443] width 372 height 16
click at [73, 71] on div "Settings Advanced" at bounding box center [92, 62] width 117 height 19
click at [73, 68] on div "Settings" at bounding box center [59, 62] width 47 height 15
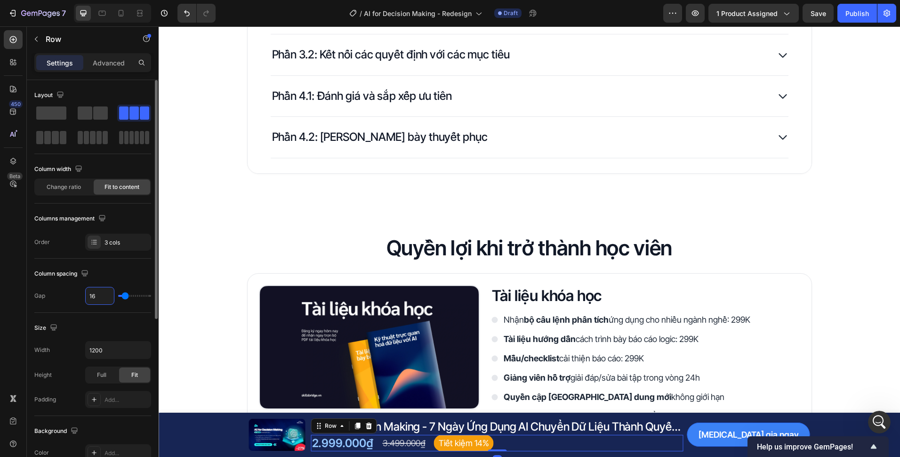
click at [102, 295] on input "16" at bounding box center [100, 295] width 28 height 17
type input "1"
type input "12"
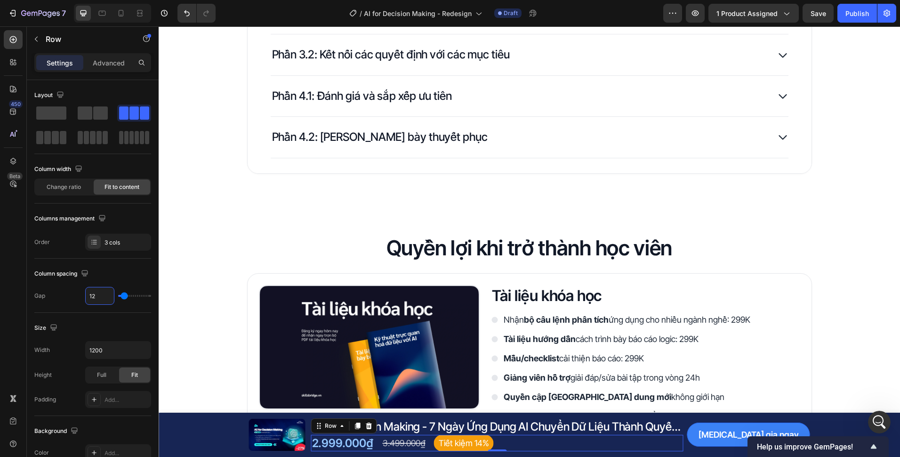
type input "12"
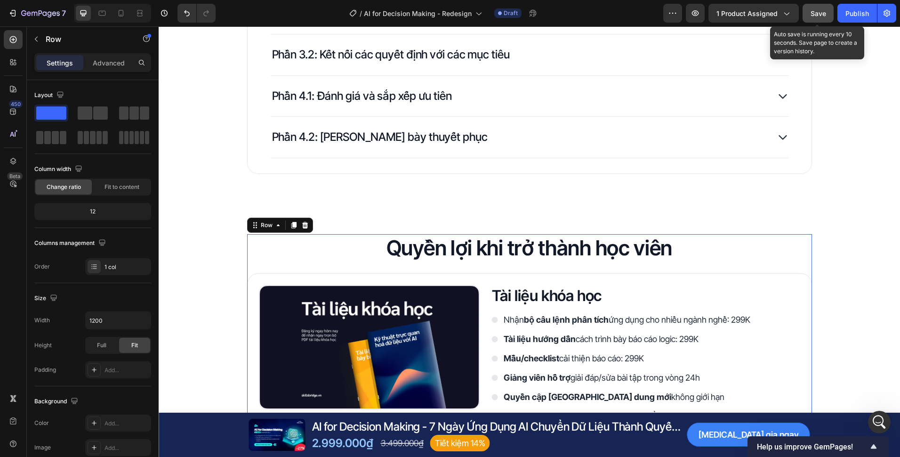
click at [807, 6] on button "Save" at bounding box center [818, 13] width 31 height 19
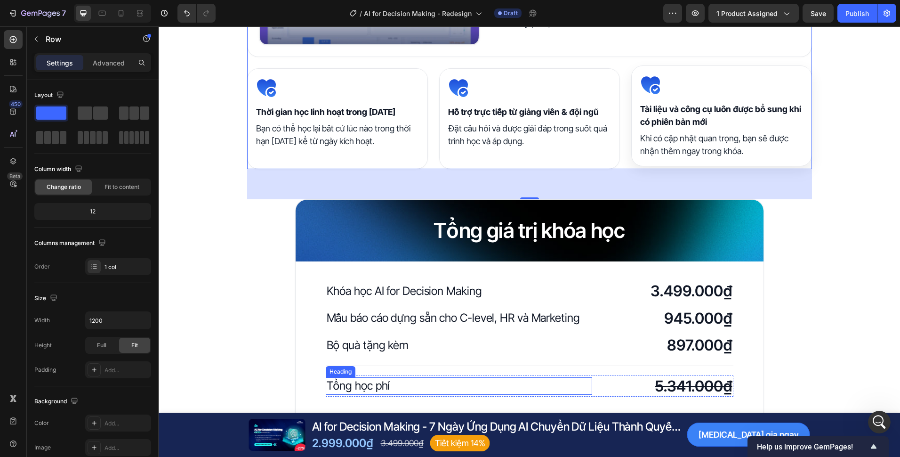
scroll to position [2252, 0]
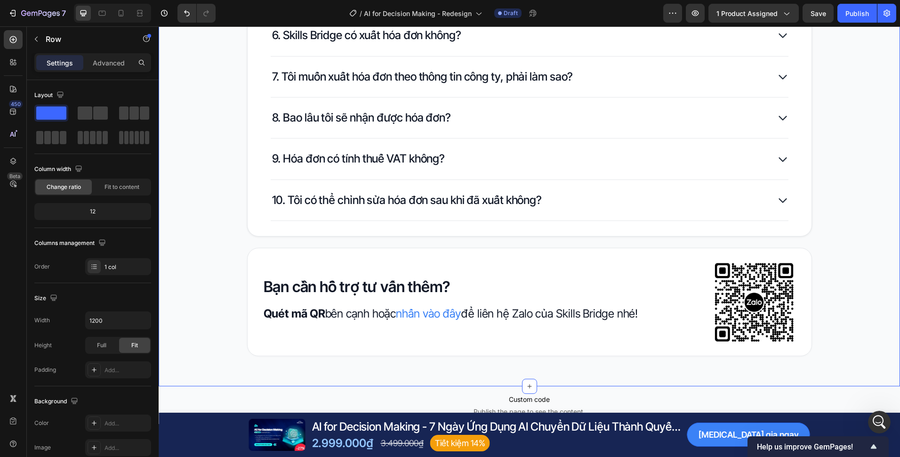
click at [839, 250] on div "Câu hỏi thường gặp Heading 1. Tôi có cần kiến thức nền tảng về dữ liệu để tham …" at bounding box center [530, 38] width 742 height 636
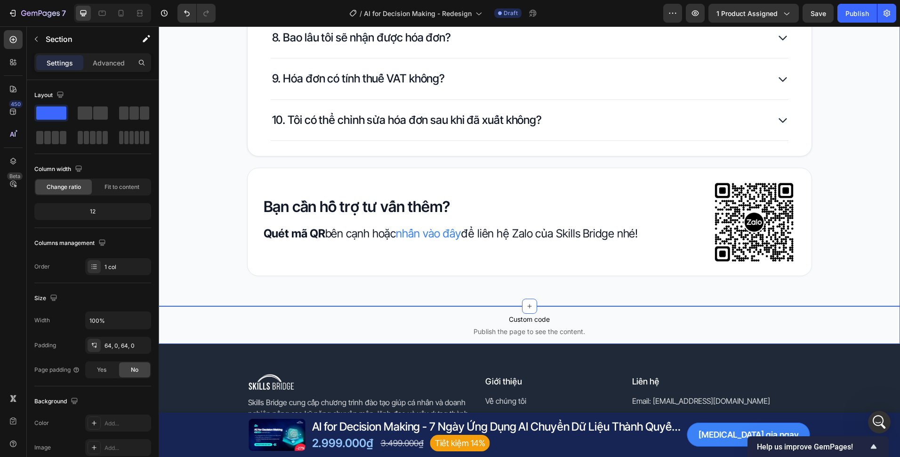
scroll to position [4041, 0]
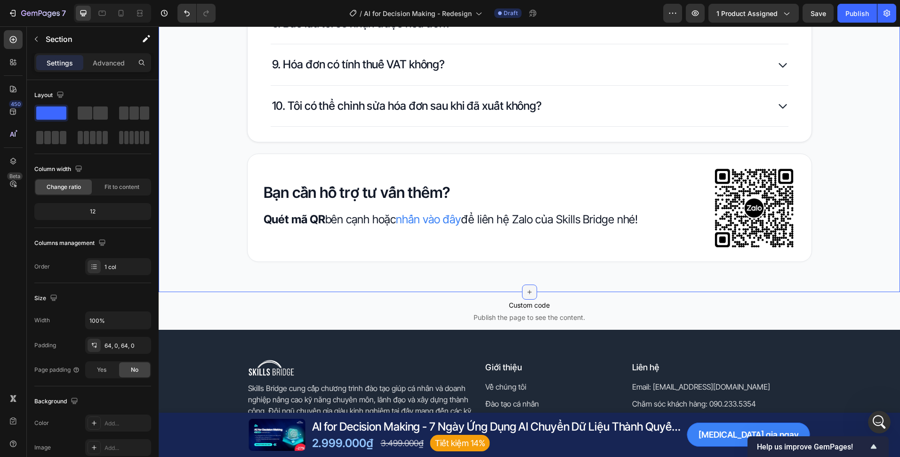
click at [523, 287] on div at bounding box center [529, 291] width 15 height 15
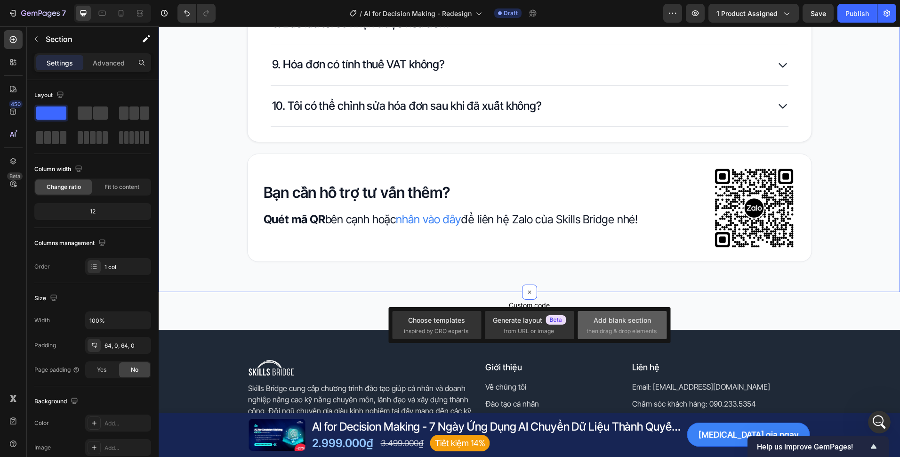
click at [610, 319] on div "Add blank section" at bounding box center [622, 320] width 57 height 10
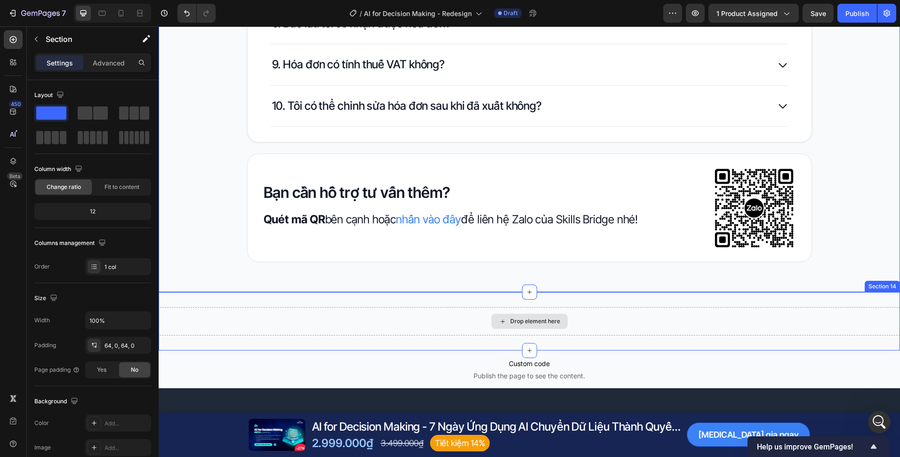
click at [590, 322] on div "Drop element here" at bounding box center [530, 321] width 742 height 28
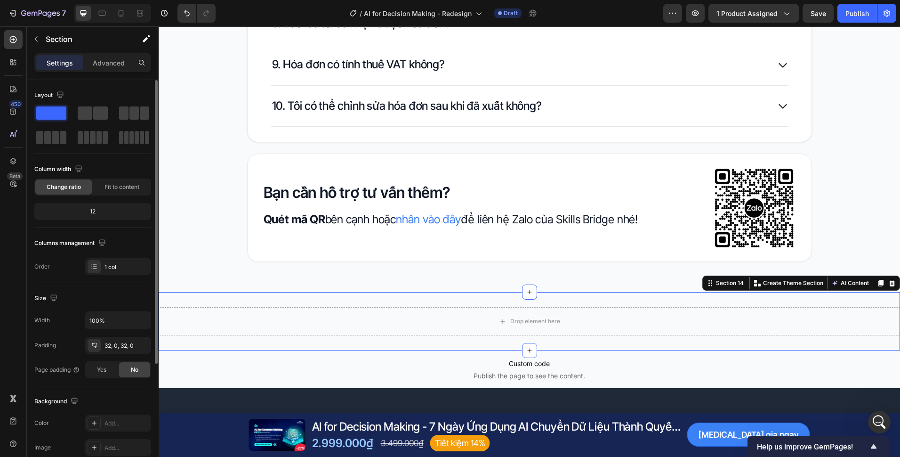
click at [112, 361] on div "Width 100% Padding 32, 0, 32, 0 Page padding Yes No" at bounding box center [92, 344] width 117 height 67
click at [114, 351] on div "32, 0, 32, 0" at bounding box center [118, 345] width 66 height 17
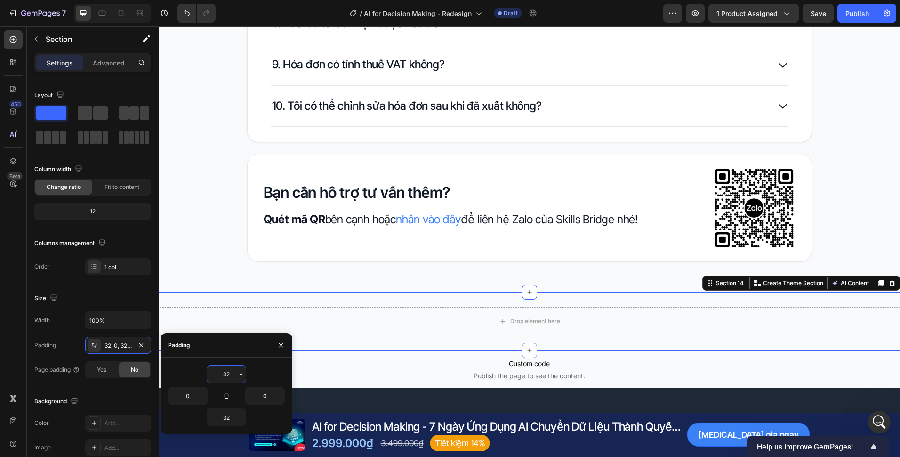
click at [222, 367] on input "32" at bounding box center [226, 373] width 39 height 17
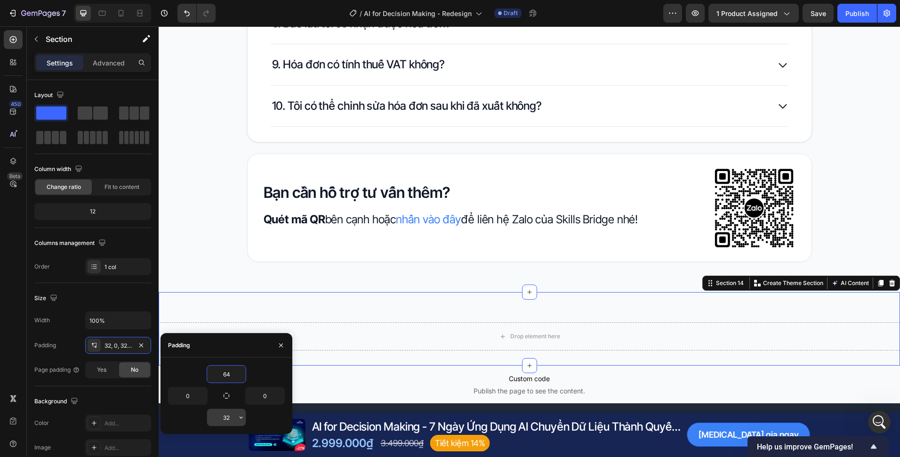
type input "64"
click at [229, 416] on input "32" at bounding box center [226, 417] width 39 height 17
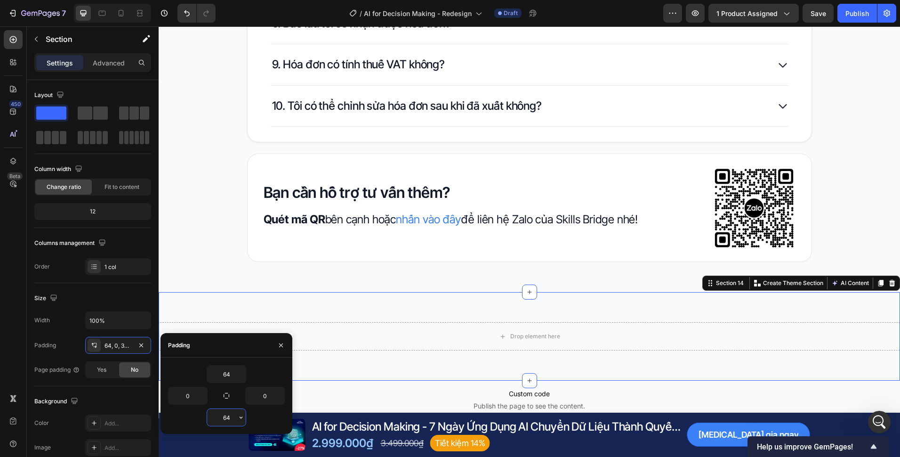
type input "64"
click at [300, 298] on div "Drop element here Section 14 Create Theme Section AI Content Write with GemAI W…" at bounding box center [530, 336] width 742 height 89
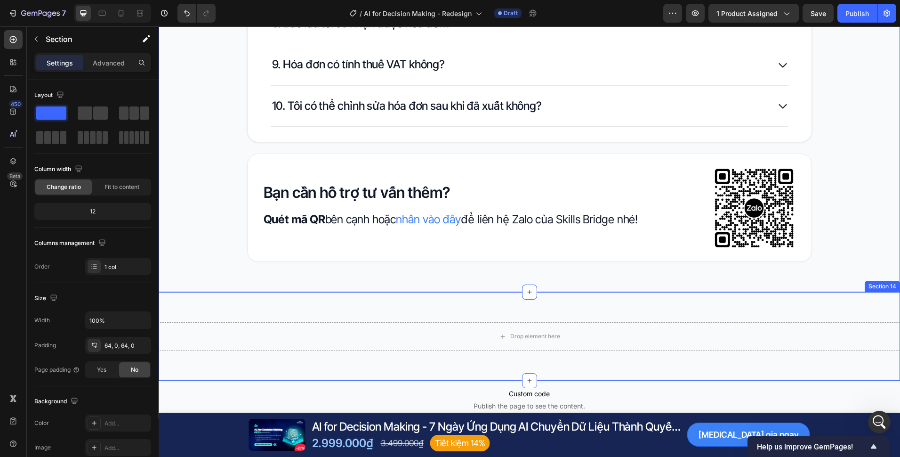
click at [248, 300] on div "Drop element here Section 14" at bounding box center [530, 336] width 742 height 89
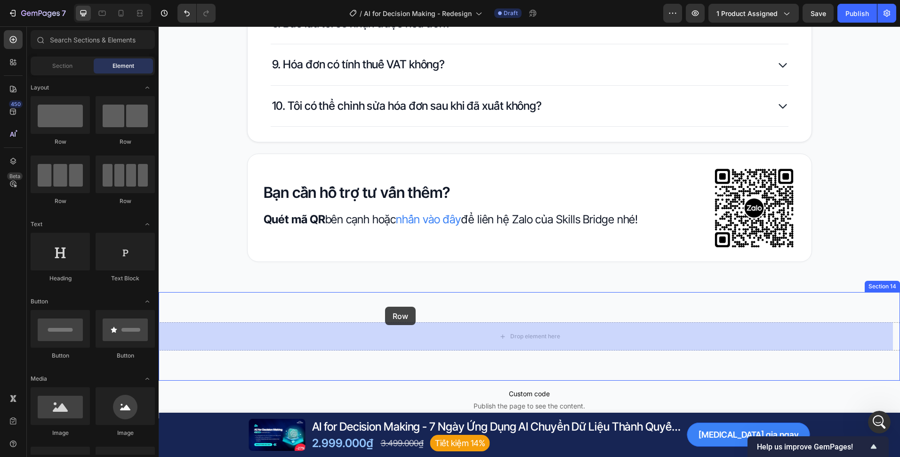
drag, startPoint x: 243, startPoint y: 160, endPoint x: 397, endPoint y: 324, distance: 225.2
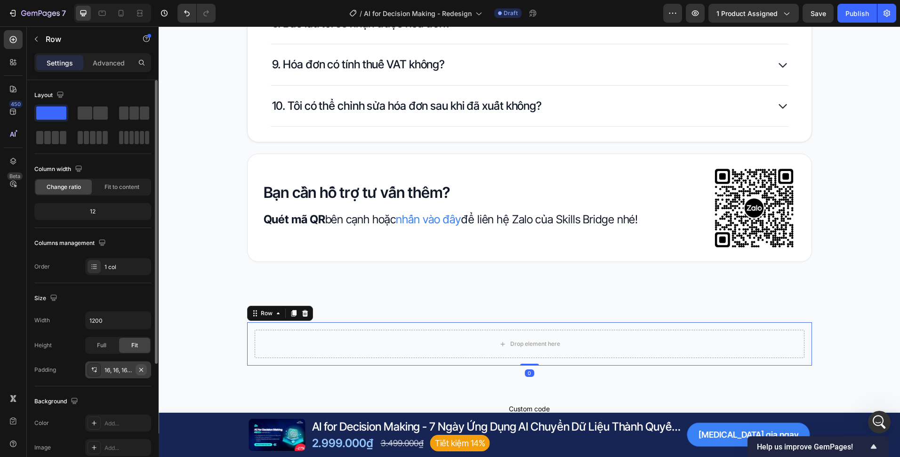
click at [142, 371] on icon "button" at bounding box center [141, 369] width 4 height 4
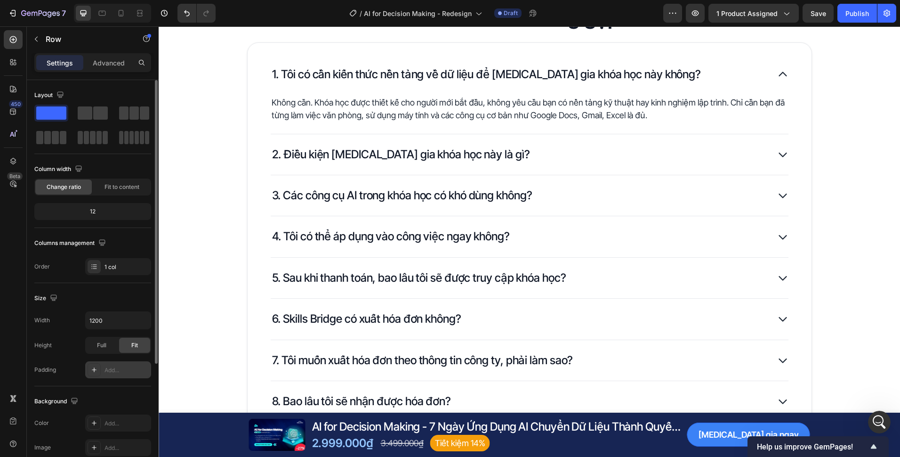
scroll to position [3523, 0]
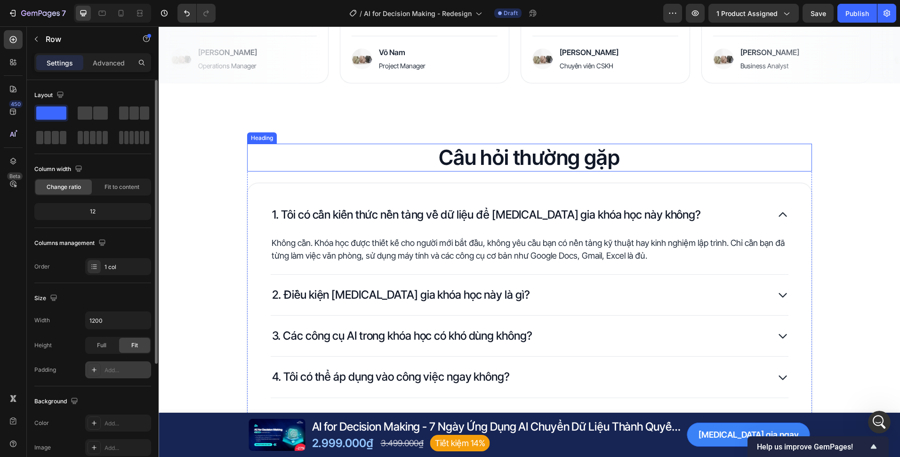
click at [528, 167] on h2 "Câu hỏi thường gặp" at bounding box center [529, 158] width 565 height 28
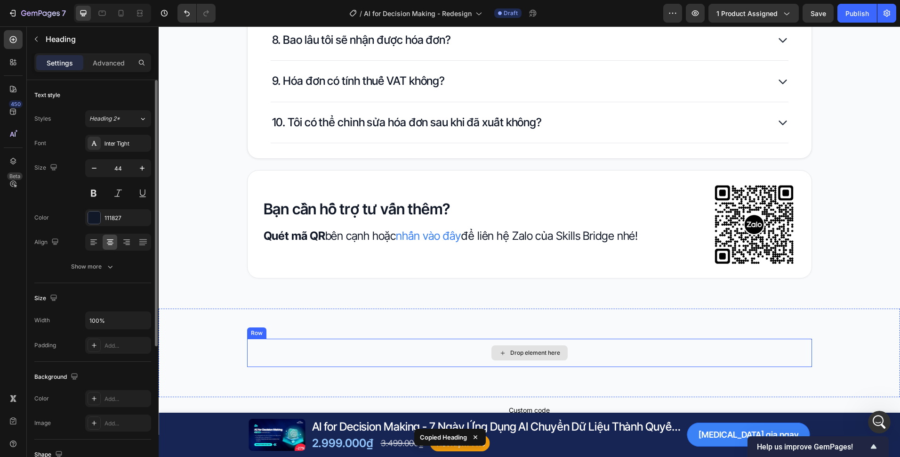
scroll to position [4135, 0]
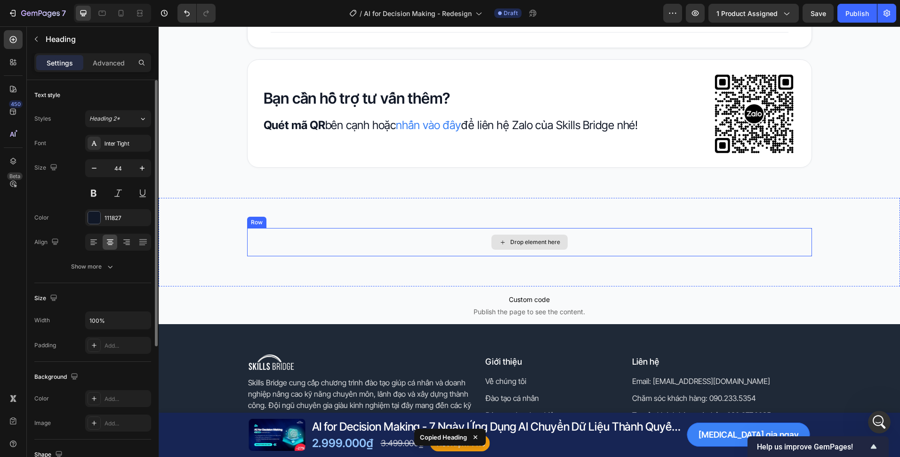
click at [433, 240] on div "Drop element here" at bounding box center [529, 242] width 565 height 28
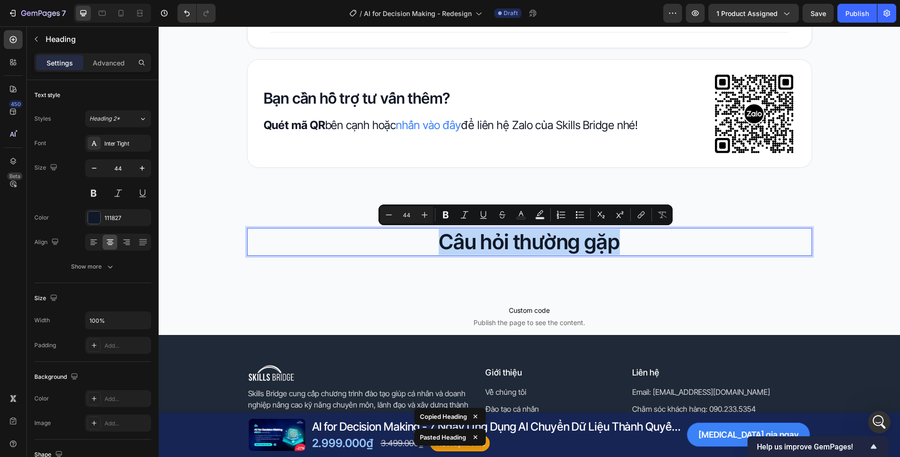
scroll to position [1, 0]
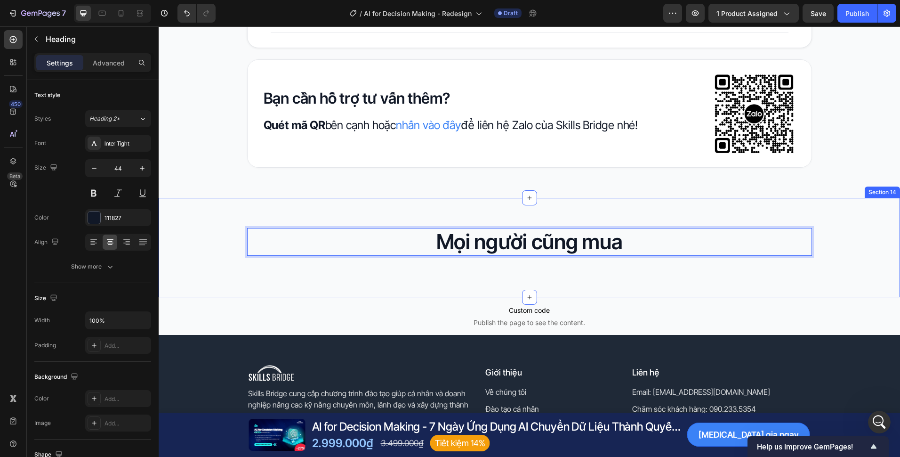
click at [456, 279] on div "Mọi người cũng mua Heading 24 Row Section 14" at bounding box center [530, 247] width 742 height 99
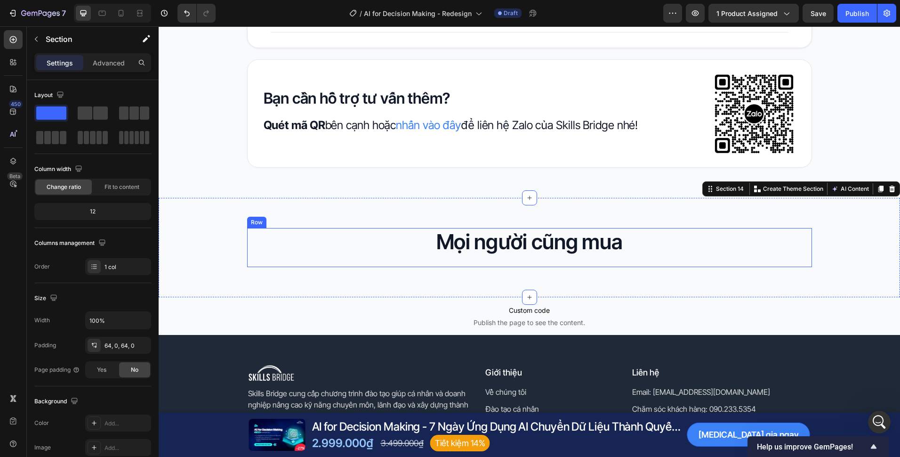
click at [451, 254] on p "Mọi người cũng mua" at bounding box center [529, 242] width 563 height 26
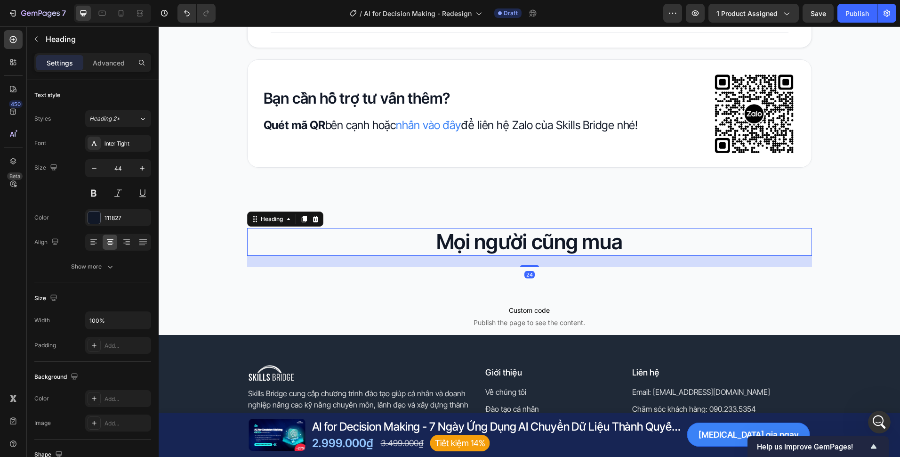
click at [428, 270] on div "Mọi người cũng mua Heading 24 Row Section 14" at bounding box center [530, 247] width 742 height 99
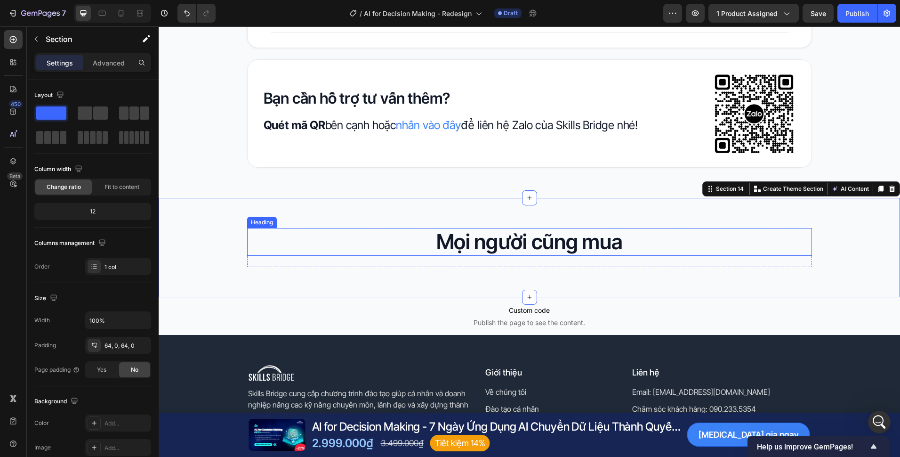
click at [433, 254] on p "Mọi người cũng mua" at bounding box center [529, 242] width 563 height 26
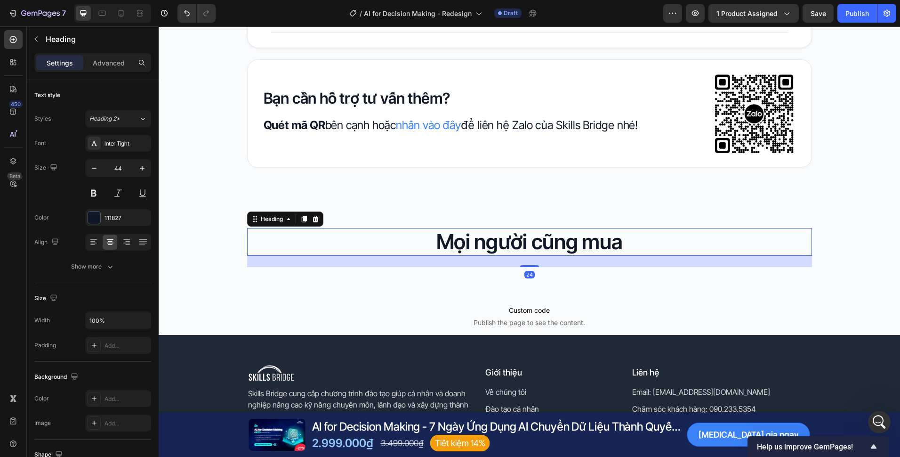
click at [427, 278] on div "Mọi người cũng mua Heading 24 Row Section 14" at bounding box center [530, 247] width 742 height 99
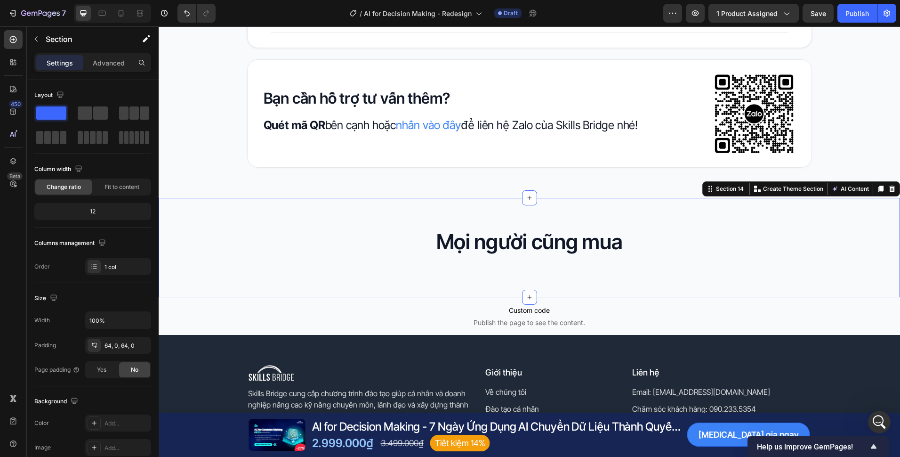
click at [439, 246] on p "Mọi người cũng mua" at bounding box center [529, 242] width 563 height 26
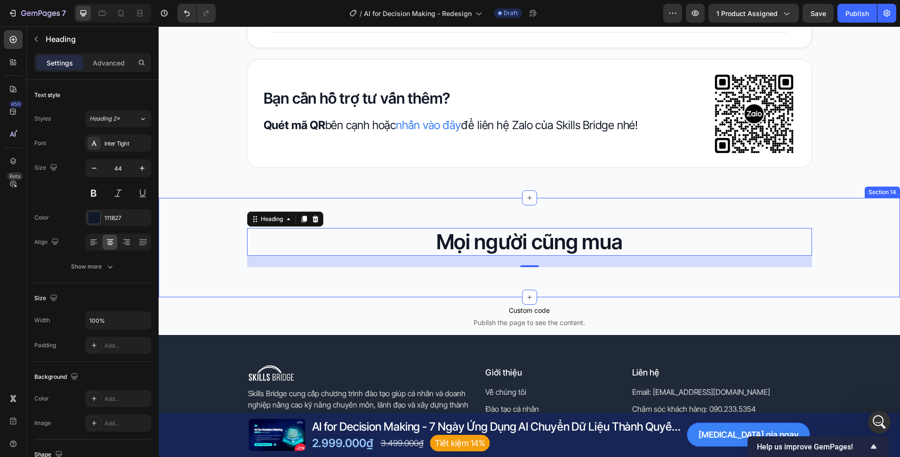
click at [454, 272] on div "Mọi người cũng mua Heading 24 Row Section 14" at bounding box center [530, 247] width 742 height 99
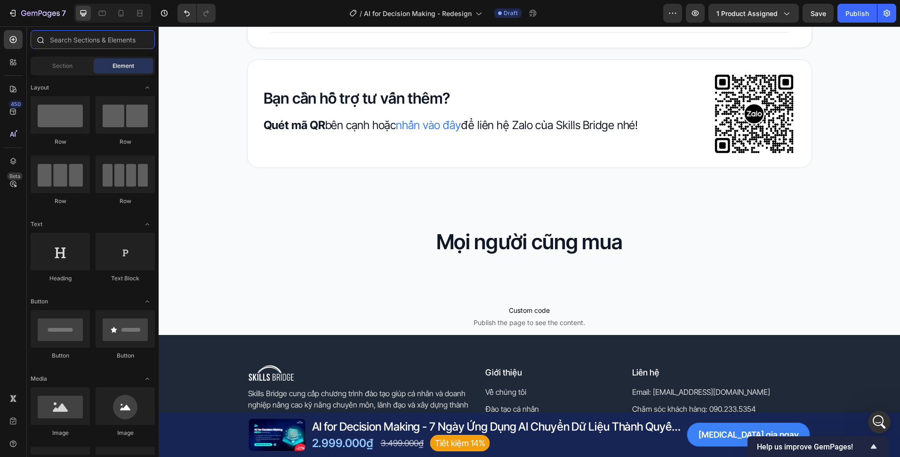
click at [68, 42] on input "text" at bounding box center [93, 39] width 124 height 19
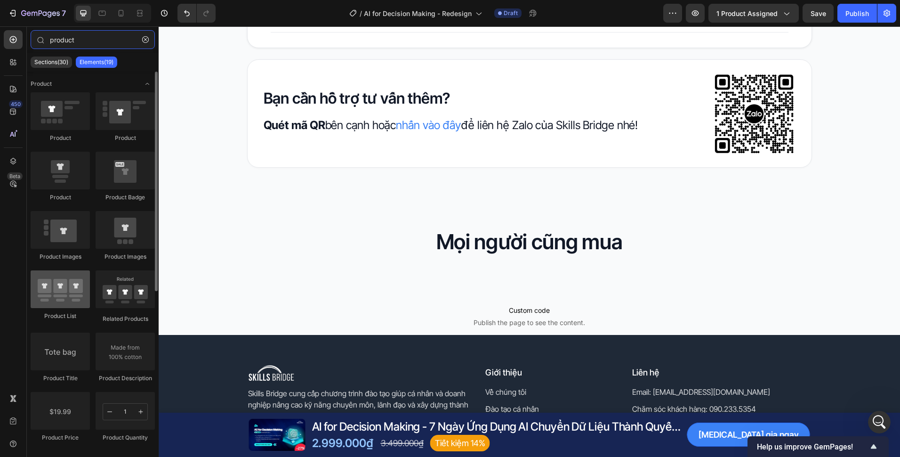
type input "product"
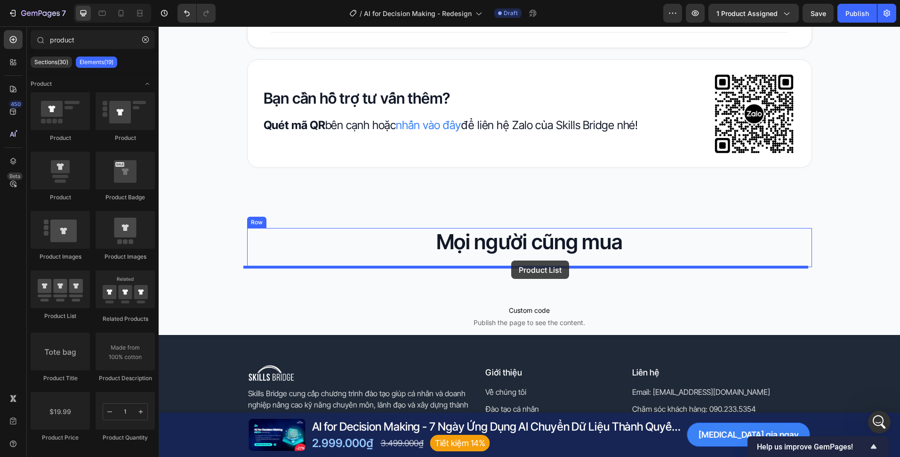
drag, startPoint x: 214, startPoint y: 322, endPoint x: 511, endPoint y: 260, distance: 304.0
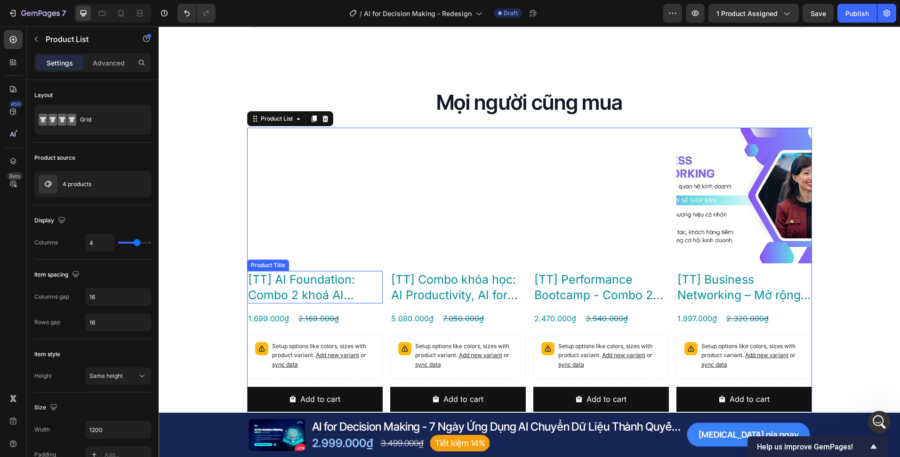
scroll to position [4277, 0]
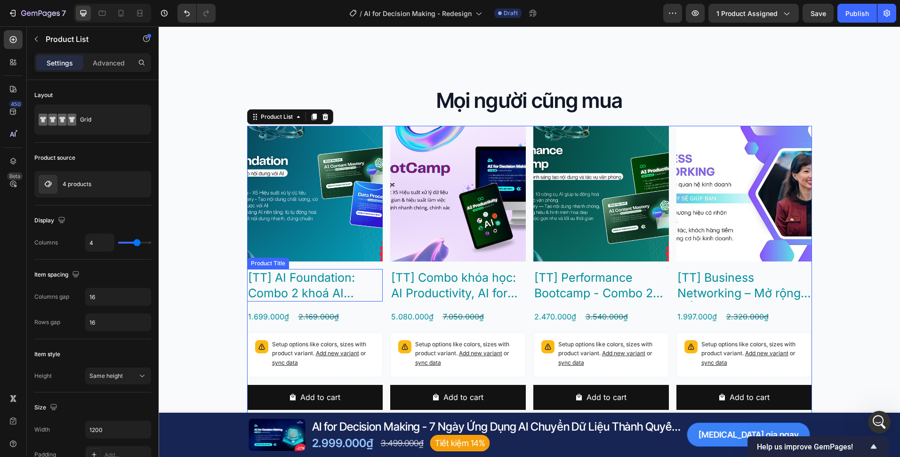
drag, startPoint x: 355, startPoint y: 284, endPoint x: 356, endPoint y: 300, distance: 15.6
click at [355, 284] on h2 "[TT] AI Foundation: Combo 2 khoá AI Content Mastery + Data Processing" at bounding box center [315, 285] width 136 height 32
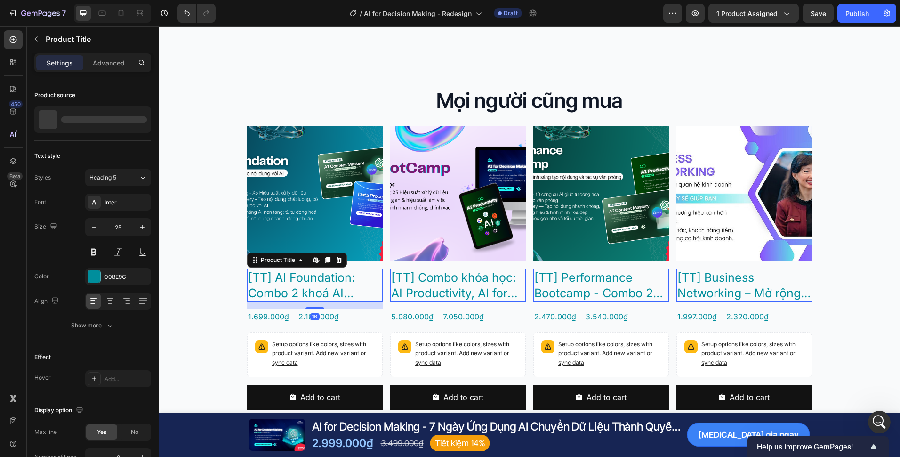
click at [354, 312] on div "1.699.000₫ Product Price Product Price 2.169.000₫ Product Price Product Price R…" at bounding box center [315, 317] width 136 height 16
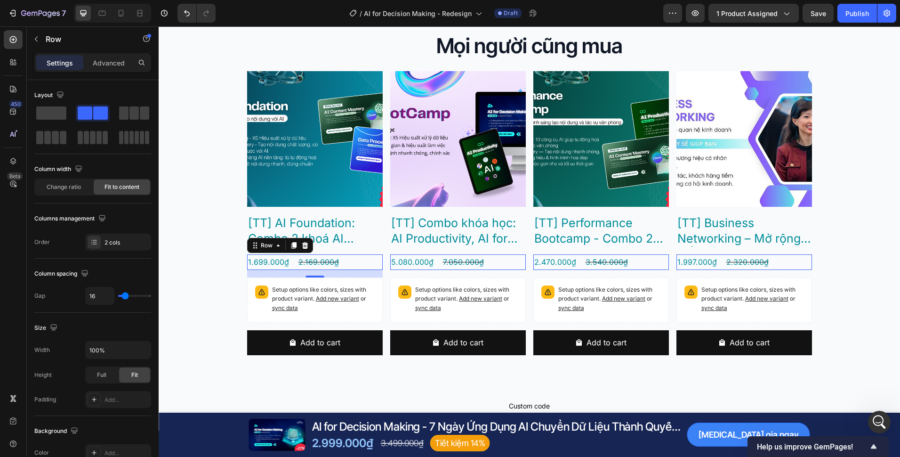
scroll to position [4324, 0]
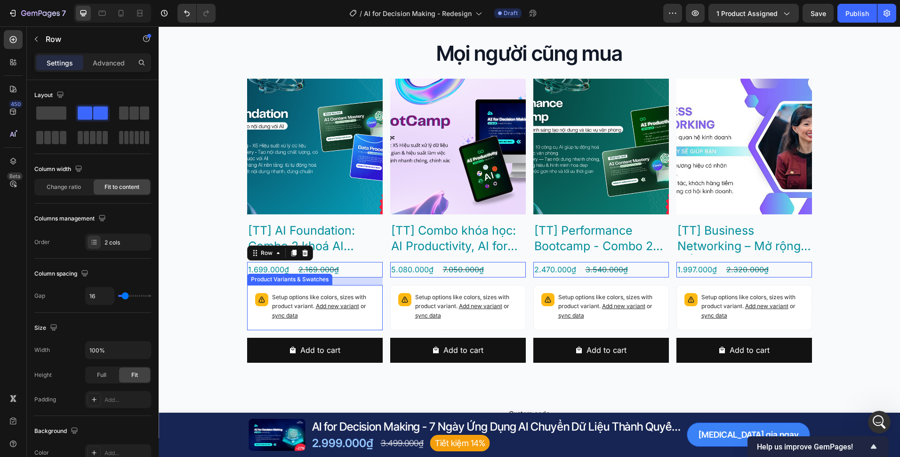
click at [372, 317] on div "Setup options like colors, sizes with product variant. Add new variant or sync …" at bounding box center [314, 307] width 127 height 37
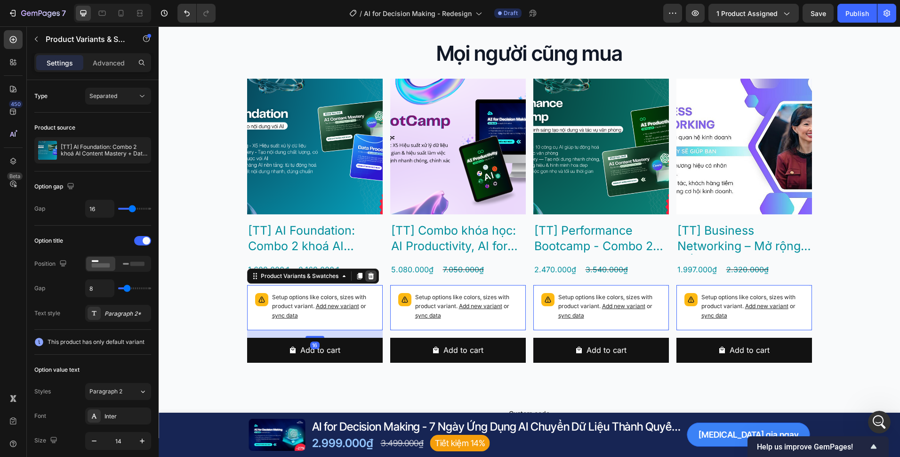
click at [368, 276] on icon at bounding box center [371, 276] width 6 height 7
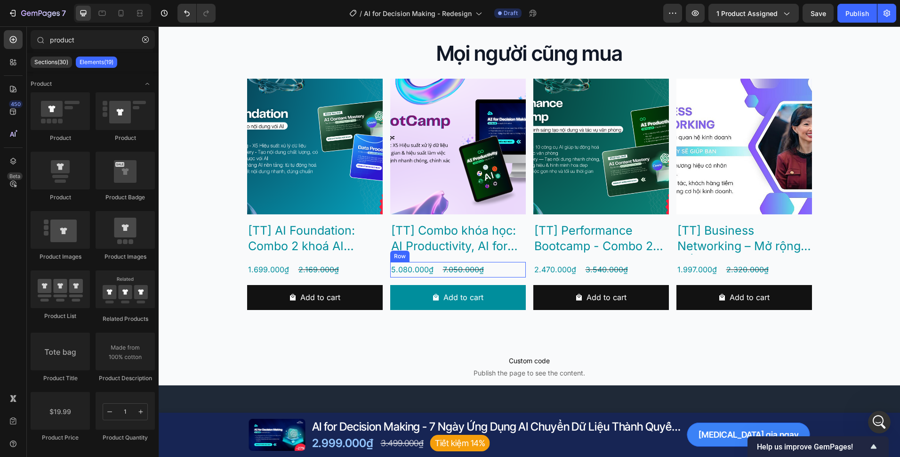
click at [508, 272] on div "5.080.000₫ Product Price Product Price 7.050.000₫ Product Price Product Price R…" at bounding box center [458, 270] width 136 height 16
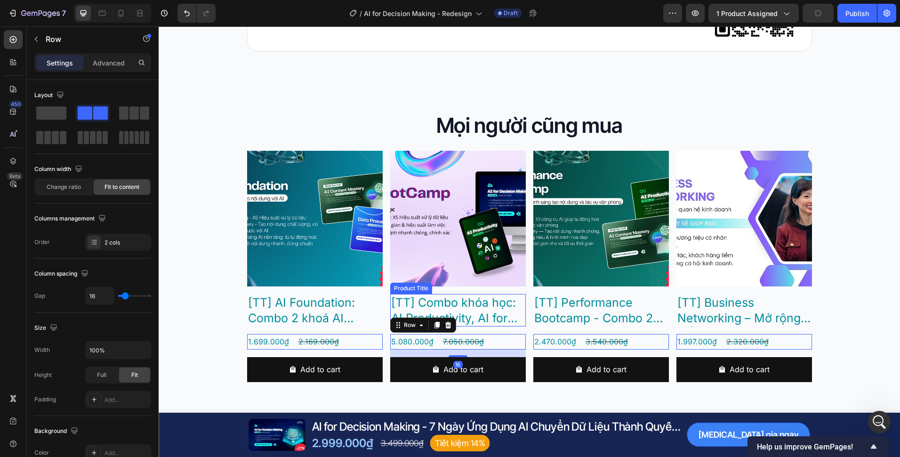
scroll to position [4230, 0]
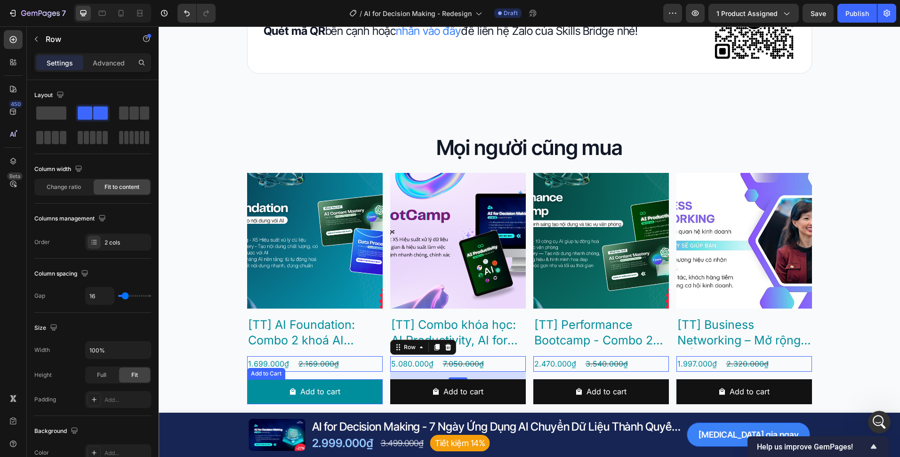
click at [365, 386] on button "Add to cart" at bounding box center [315, 391] width 136 height 25
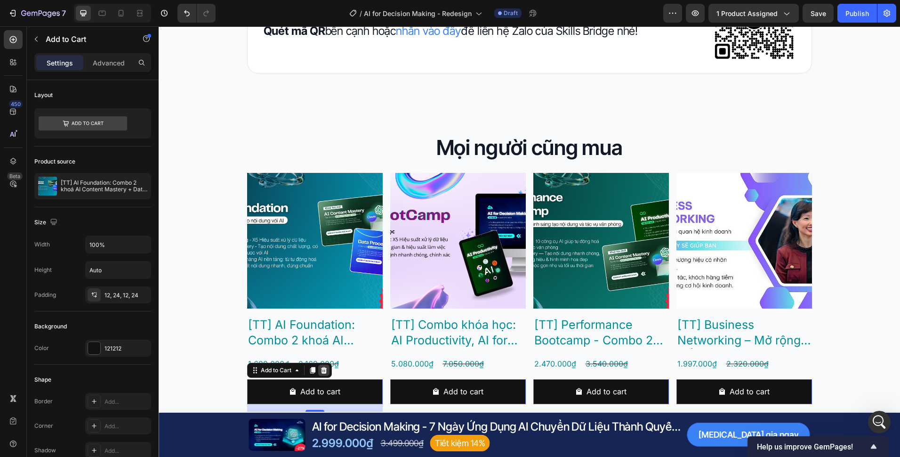
click at [321, 371] on icon at bounding box center [324, 370] width 6 height 7
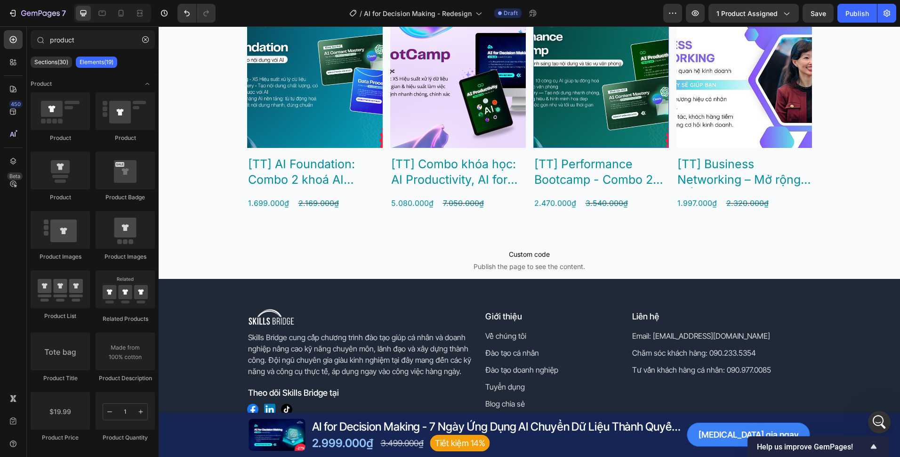
scroll to position [4371, 0]
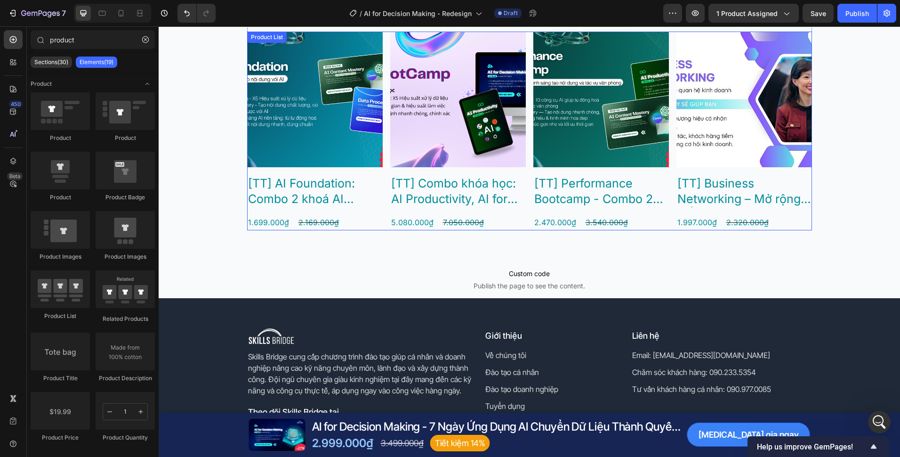
drag, startPoint x: 527, startPoint y: 141, endPoint x: 232, endPoint y: 167, distance: 296.8
click at [527, 141] on div "Product Images [TT] AI Foundation: Combo 2 khoá AI Content Mastery + Data Proce…" at bounding box center [529, 131] width 565 height 199
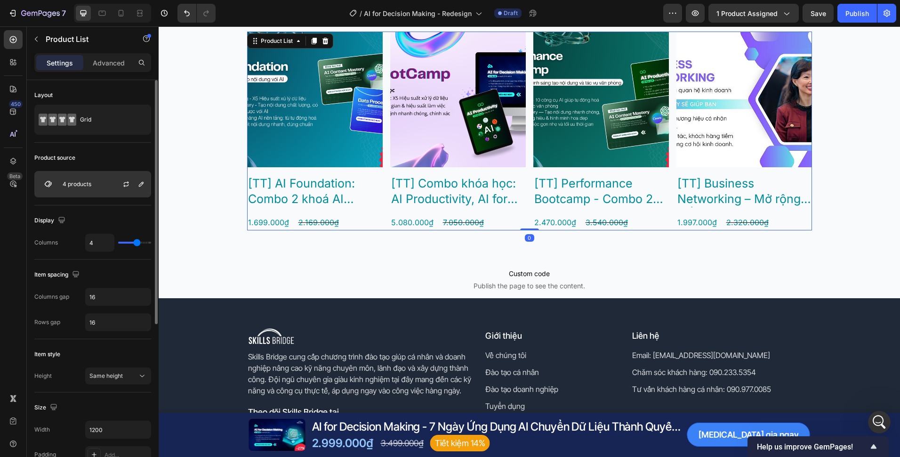
click at [96, 187] on div "4 products" at bounding box center [92, 184] width 117 height 26
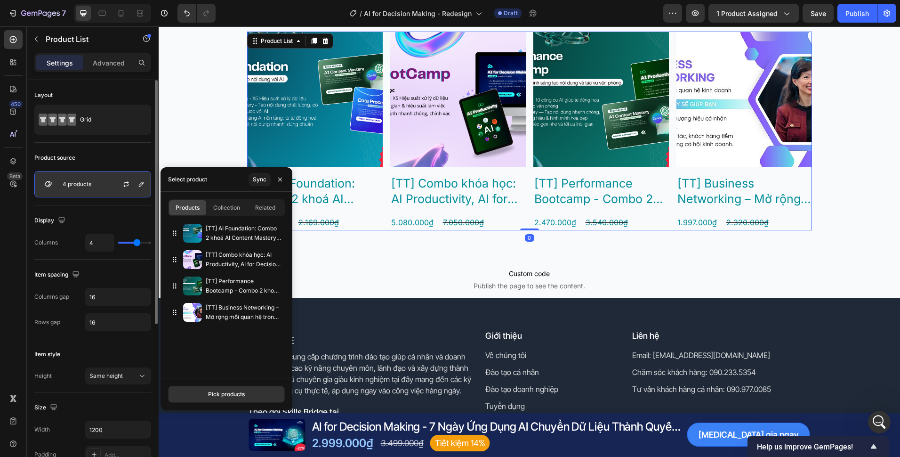
click at [96, 187] on div "4 products" at bounding box center [92, 184] width 117 height 26
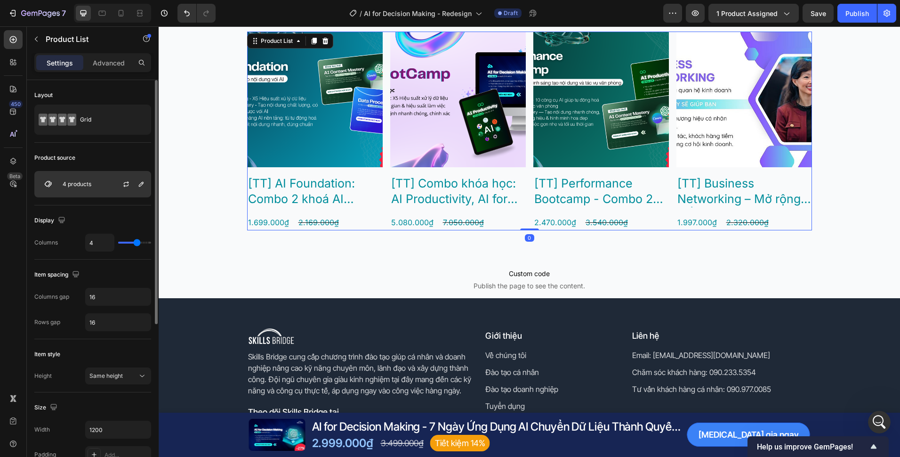
click at [96, 187] on div "4 products" at bounding box center [92, 184] width 117 height 26
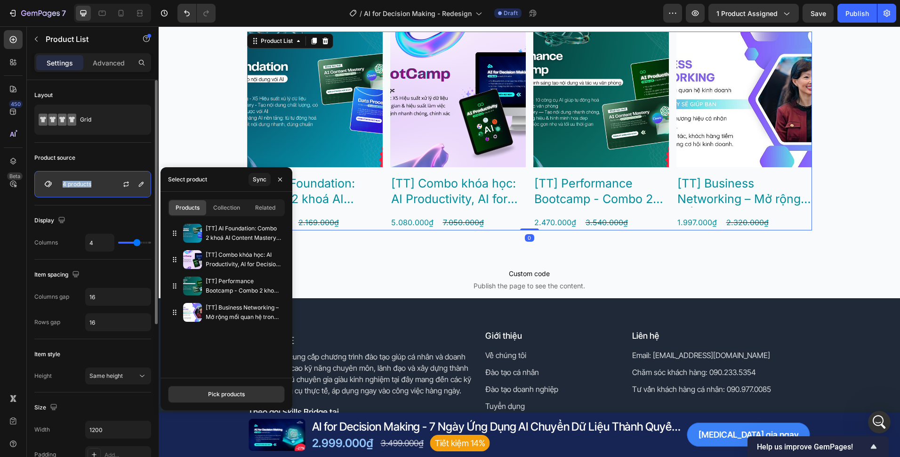
click at [96, 187] on div "4 products" at bounding box center [92, 184] width 117 height 26
drag, startPoint x: 96, startPoint y: 187, endPoint x: 100, endPoint y: 243, distance: 55.8
click at [100, 243] on input "4" at bounding box center [100, 242] width 28 height 17
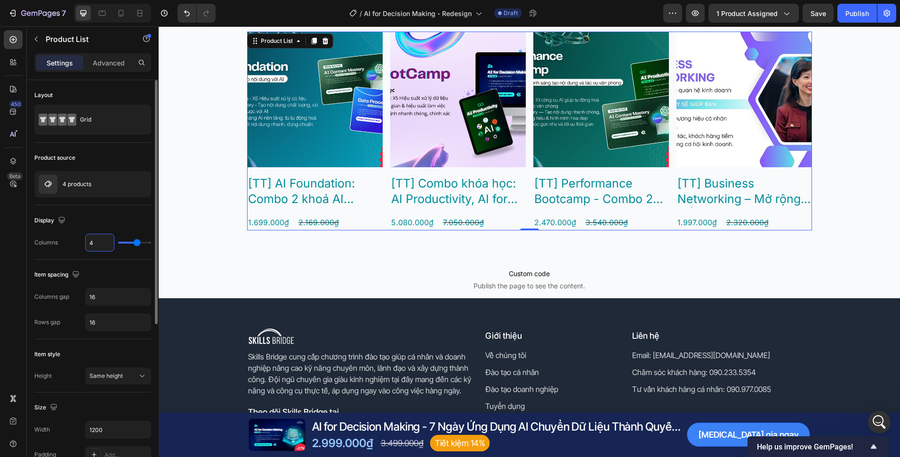
type input "3"
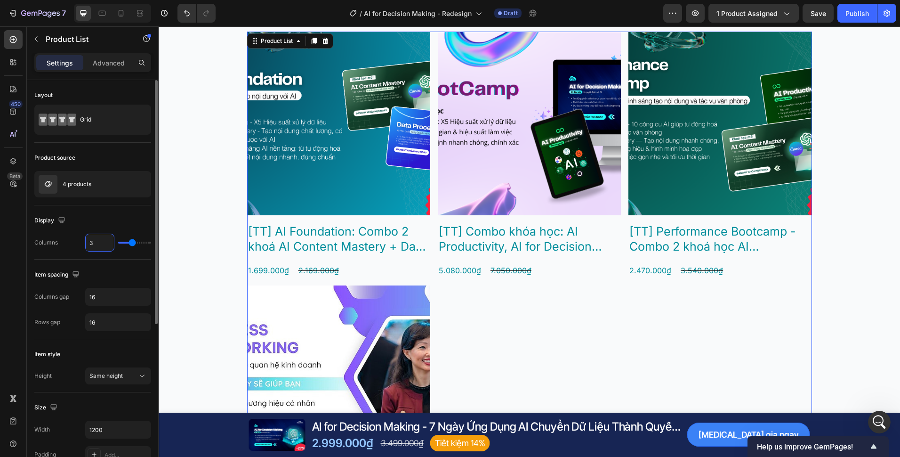
type input "3"
click at [115, 218] on div "Display" at bounding box center [92, 220] width 117 height 15
click at [97, 194] on div "4 products" at bounding box center [92, 184] width 117 height 26
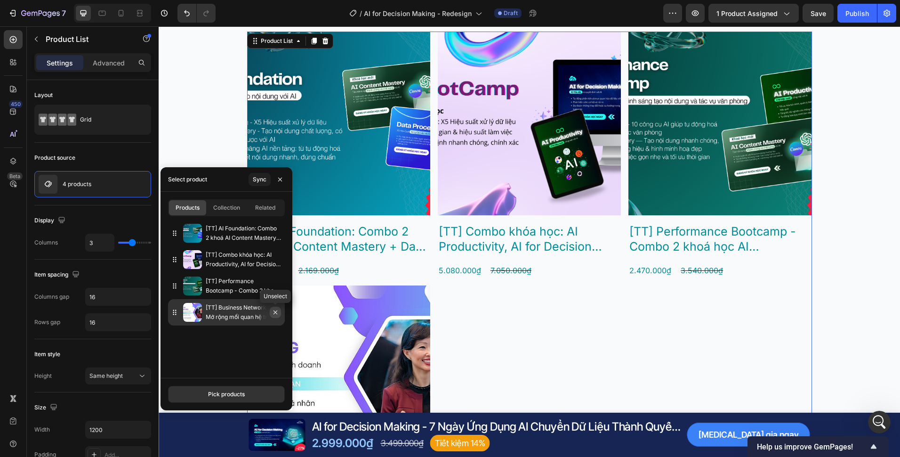
click at [278, 313] on icon "button" at bounding box center [276, 312] width 8 height 8
click at [275, 312] on icon "button" at bounding box center [276, 312] width 8 height 8
click at [278, 313] on icon "button" at bounding box center [276, 312] width 8 height 8
click at [0, 0] on icon "button" at bounding box center [0, 0] width 0 height 0
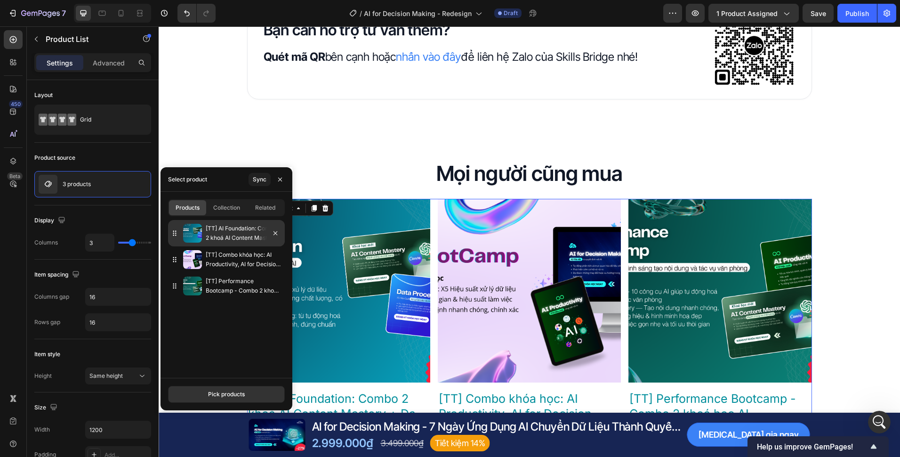
scroll to position [4210, 0]
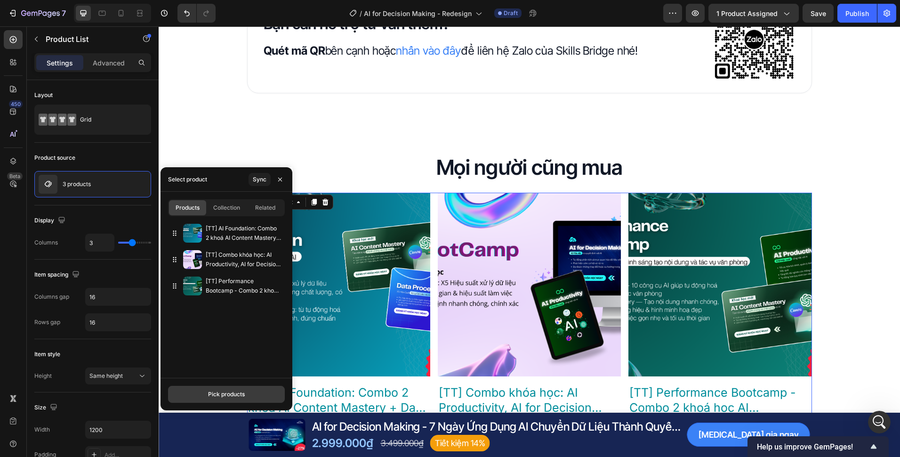
click at [215, 395] on div "Pick products" at bounding box center [226, 394] width 37 height 8
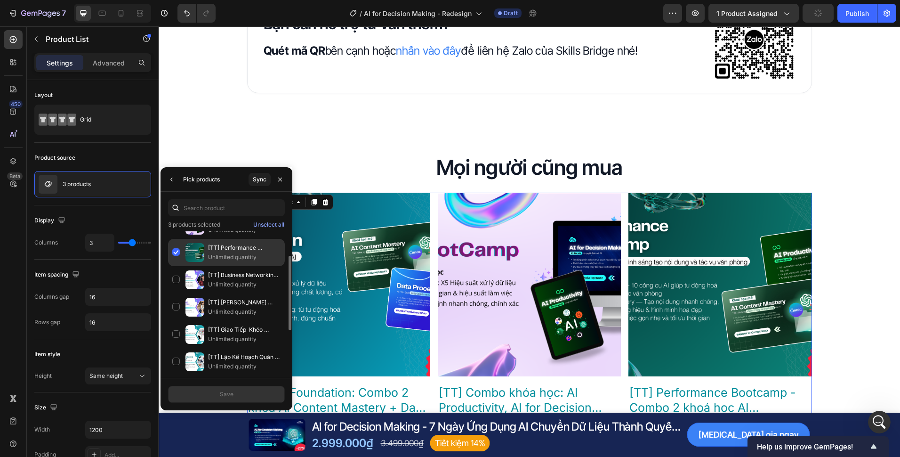
scroll to position [0, 0]
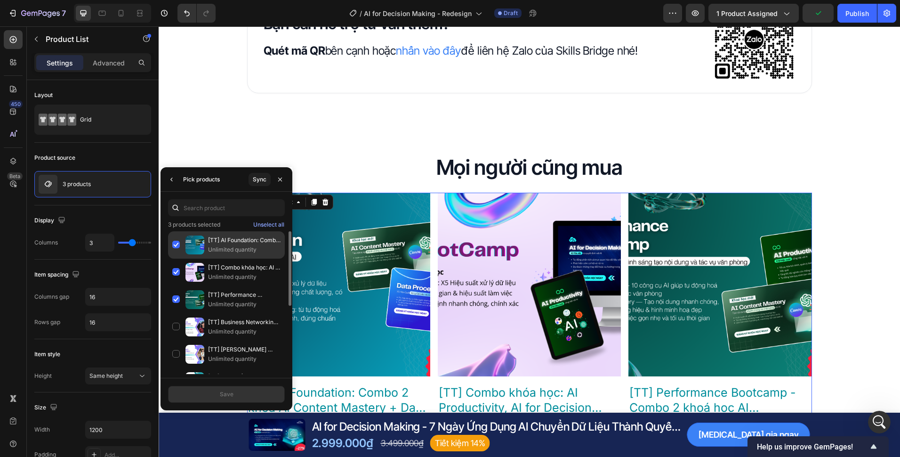
click at [174, 243] on div "[TT] AI Foundation: Combo 2 khoá AI Content Mastery + Data Processing Unlimited…" at bounding box center [226, 244] width 117 height 27
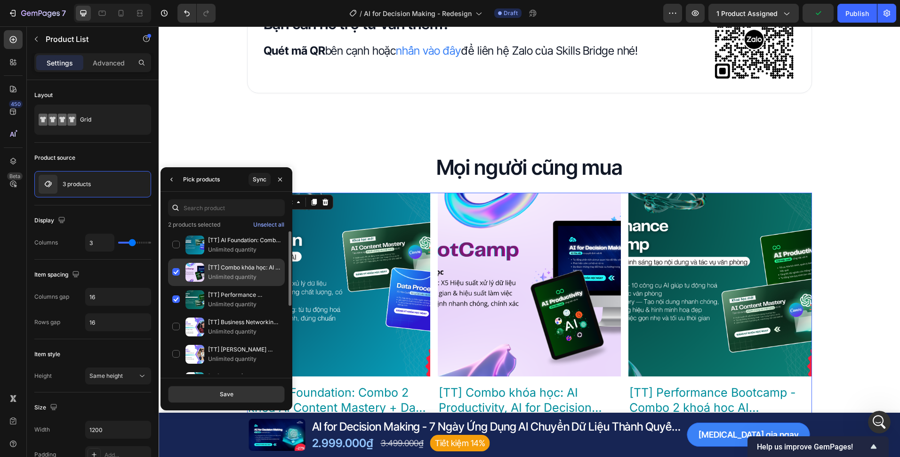
click at [177, 269] on div "[TT] Combo khóa học: AI Productivity, AI for Decision Making và Data Processing…" at bounding box center [226, 271] width 117 height 27
click at [177, 295] on div "[TT] Performance Bootcamp - Combo 2 khoá học AI Productivity và AI Content Mast…" at bounding box center [226, 299] width 117 height 27
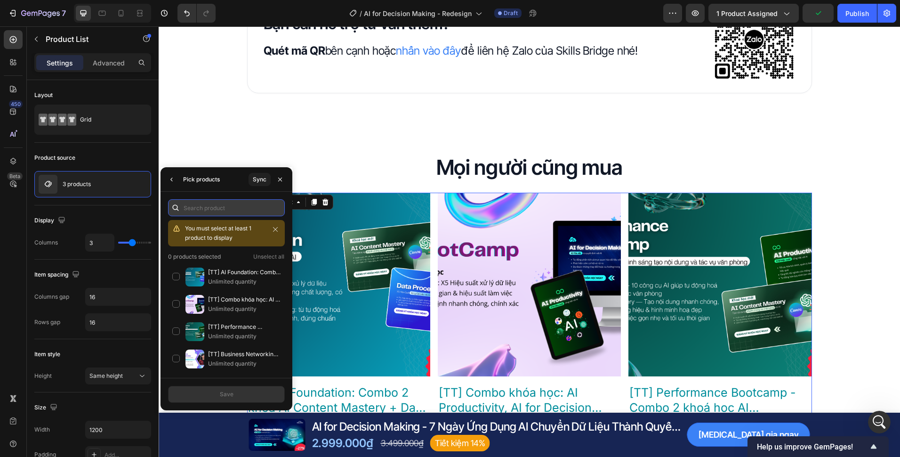
click at [204, 211] on input "text" at bounding box center [226, 207] width 117 height 17
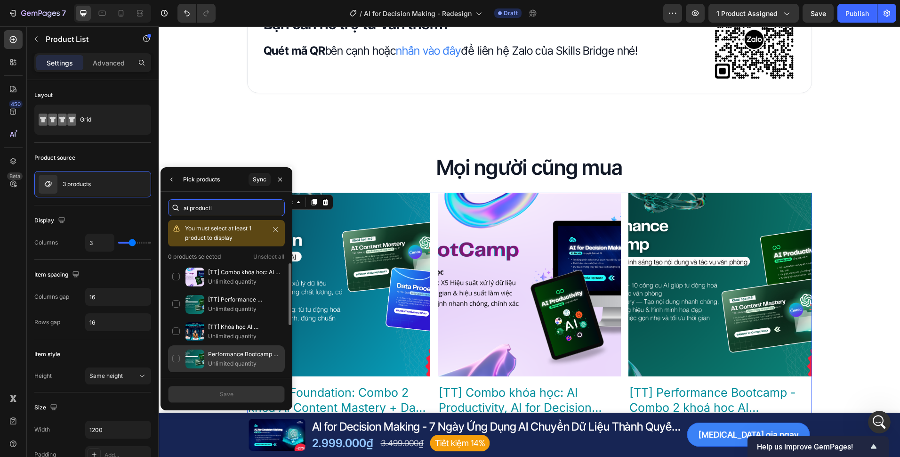
scroll to position [82, 0]
click at [237, 357] on p "AI Productivity: X10 Hiệu Suất Công Việc Với AI" at bounding box center [244, 353] width 73 height 9
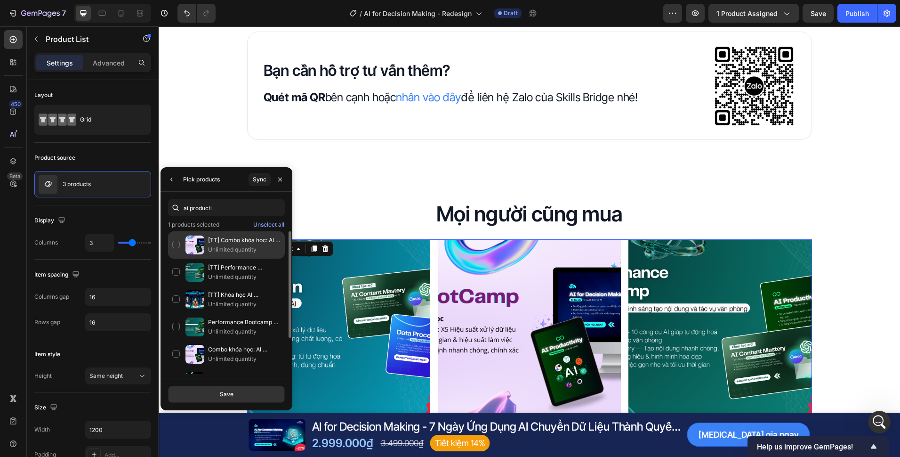
scroll to position [4163, 0]
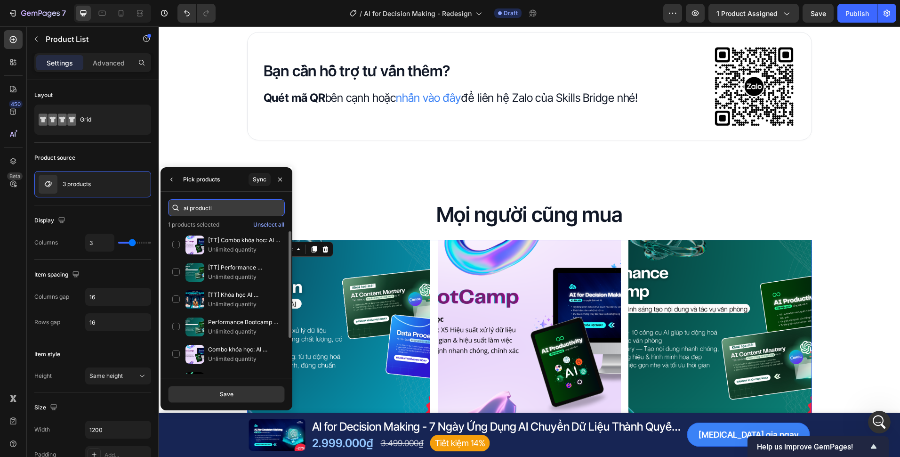
click at [230, 205] on input "ai producti" at bounding box center [226, 207] width 117 height 17
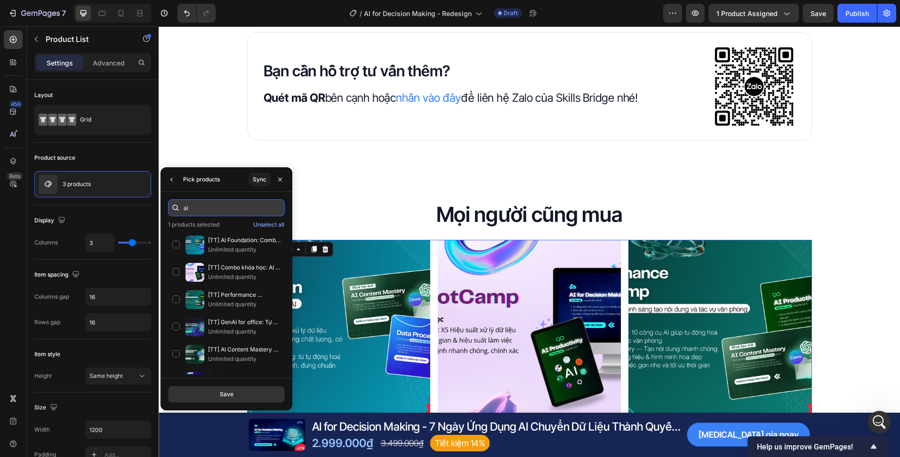
type input "a"
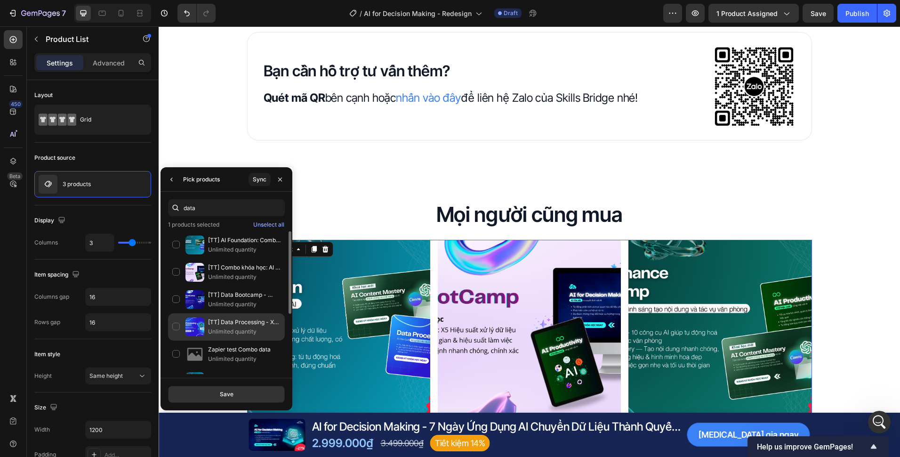
click at [229, 325] on p "[TT] Data Processing - X5 Hiệu suất xử lý dữ liệu với AI" at bounding box center [244, 321] width 73 height 9
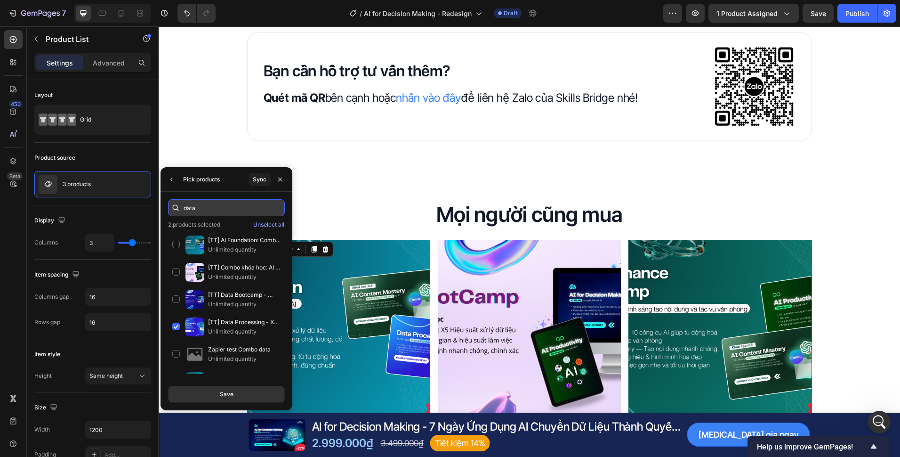
click at [230, 213] on input "data" at bounding box center [226, 207] width 117 height 17
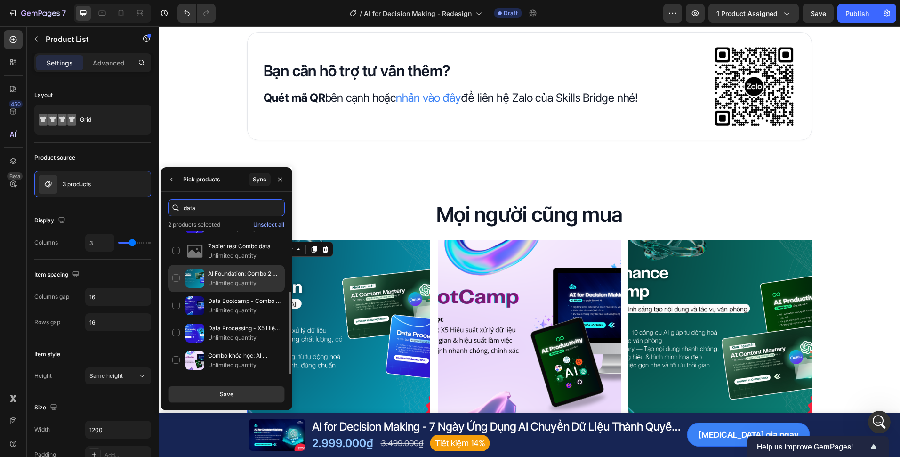
scroll to position [0, 0]
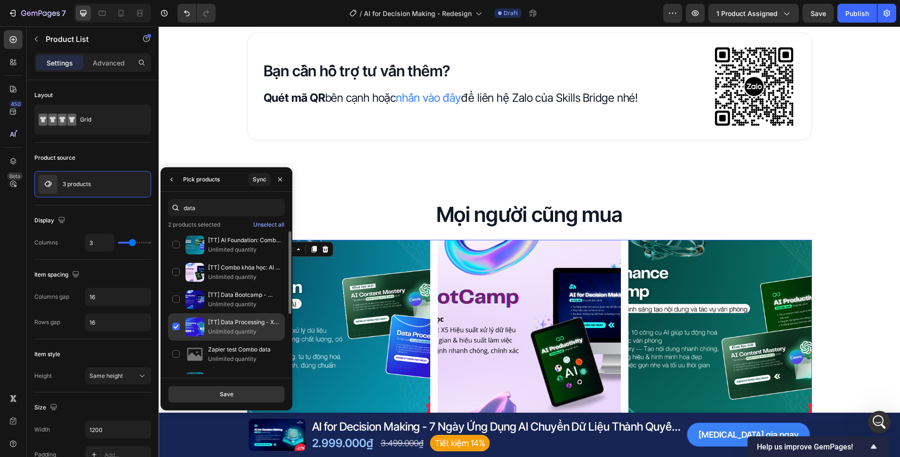
click at [220, 326] on p "[TT] Data Processing - X5 Hiệu suất xử lý dữ liệu với AI" at bounding box center [244, 321] width 73 height 9
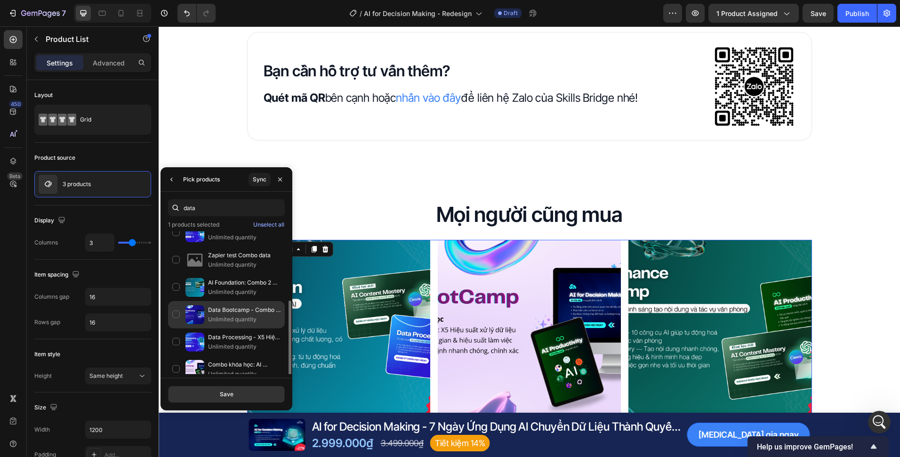
scroll to position [103, 0]
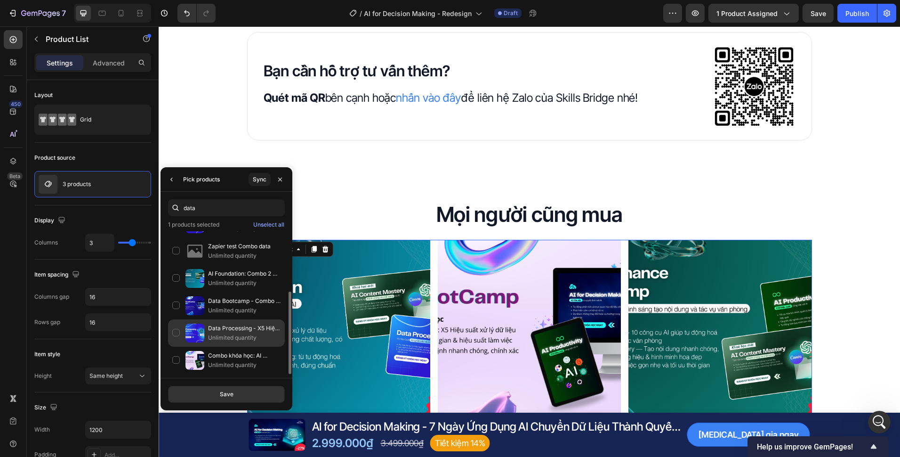
click at [236, 330] on p "Data Processing - X5 Hiệu suất xử lý dữ liệu với AI" at bounding box center [244, 327] width 73 height 9
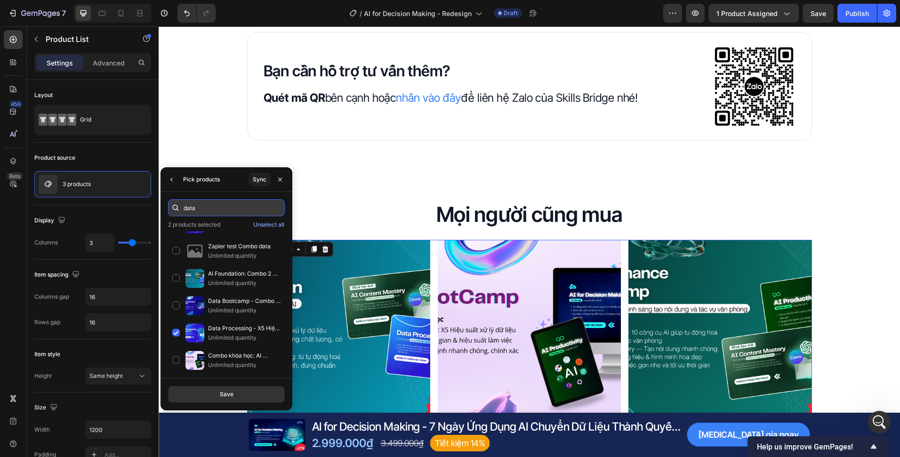
click at [211, 210] on input "data" at bounding box center [226, 207] width 117 height 17
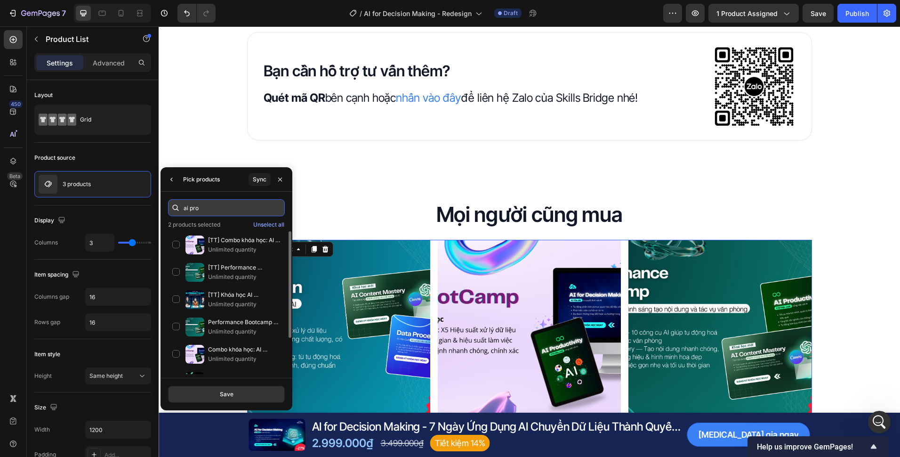
scroll to position [4116, 0]
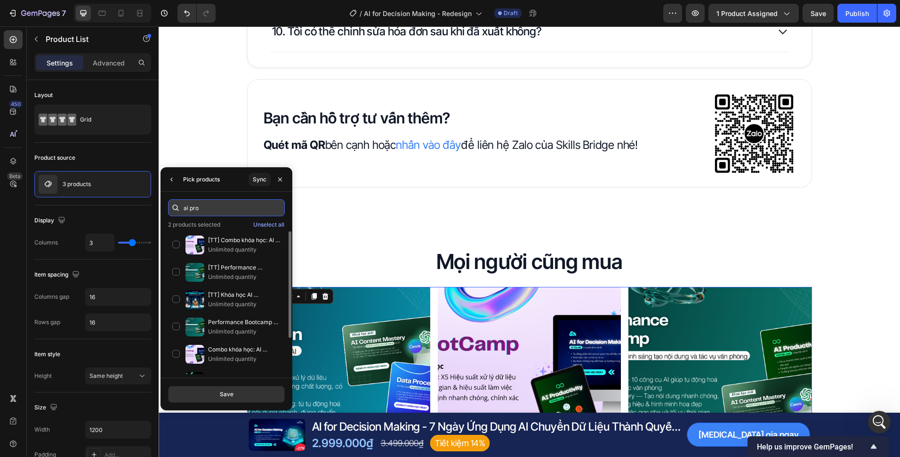
click at [215, 204] on input "ai pro" at bounding box center [226, 207] width 117 height 17
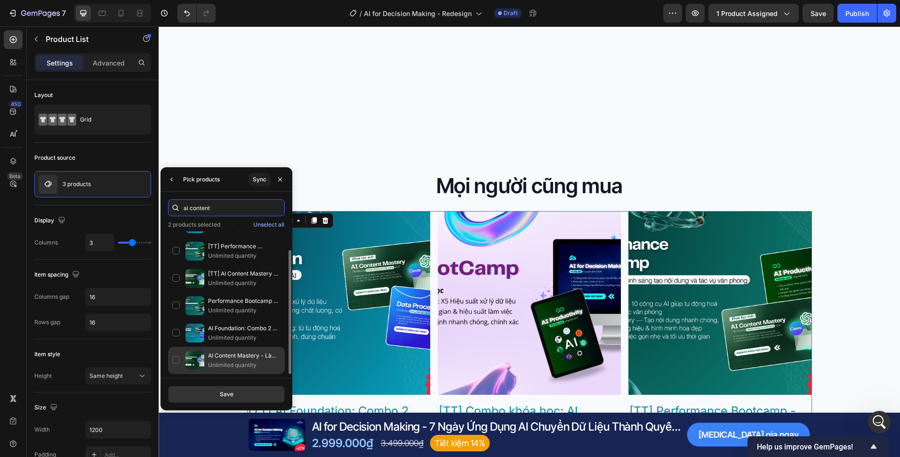
scroll to position [4398, 0]
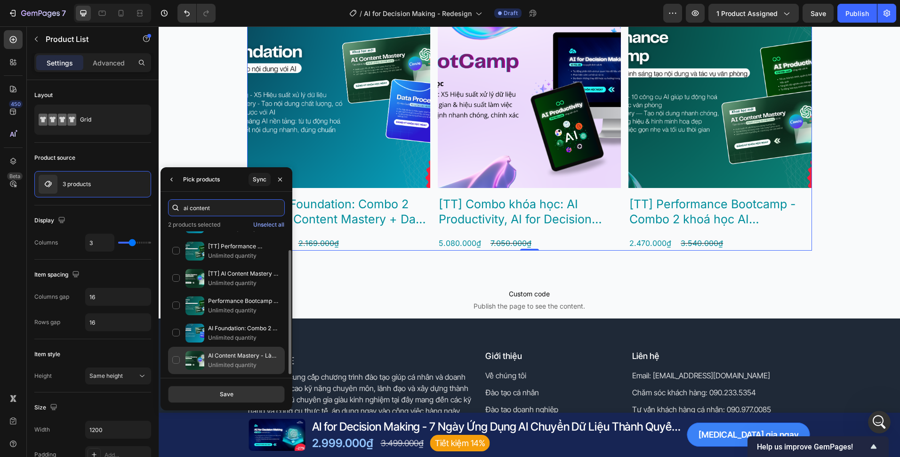
type input "ai content"
click at [247, 357] on p "AI Content Mastery - Làm sao để tạo nội dung có cảm xúc, đúng giọng điệu thương…" at bounding box center [244, 355] width 73 height 9
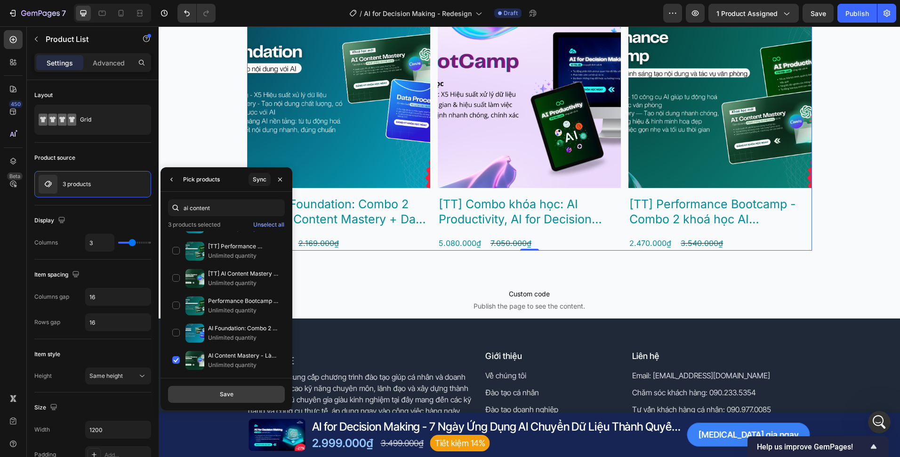
click at [242, 392] on button "Save" at bounding box center [226, 394] width 117 height 17
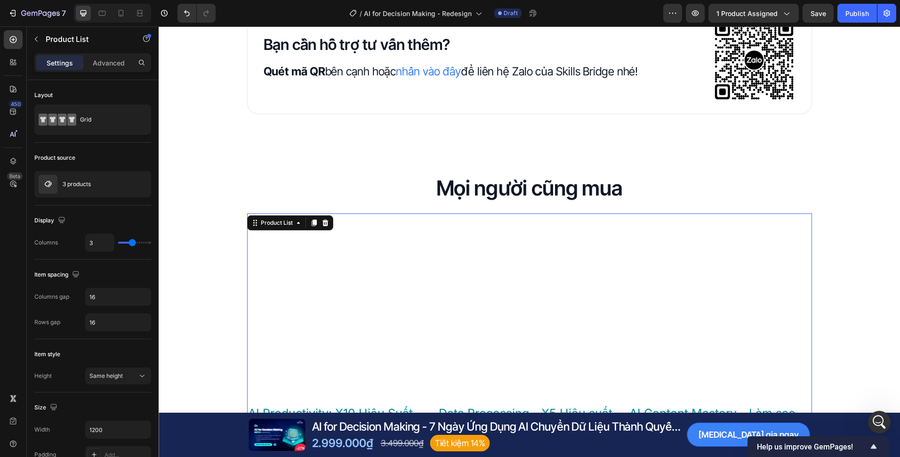
scroll to position [4190, 0]
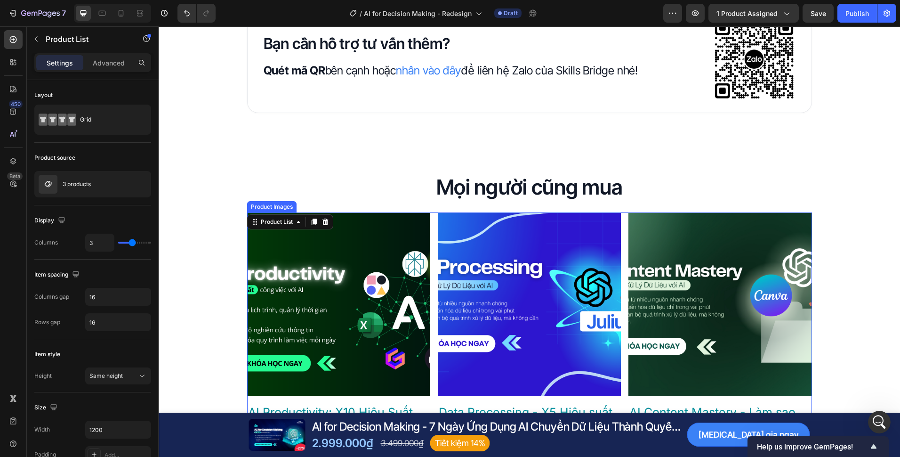
click at [409, 237] on img at bounding box center [338, 303] width 183 height 183
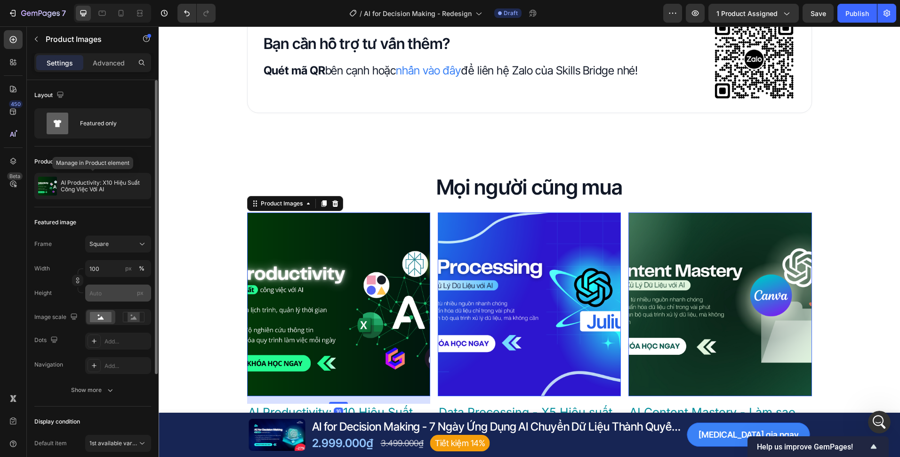
scroll to position [94, 0]
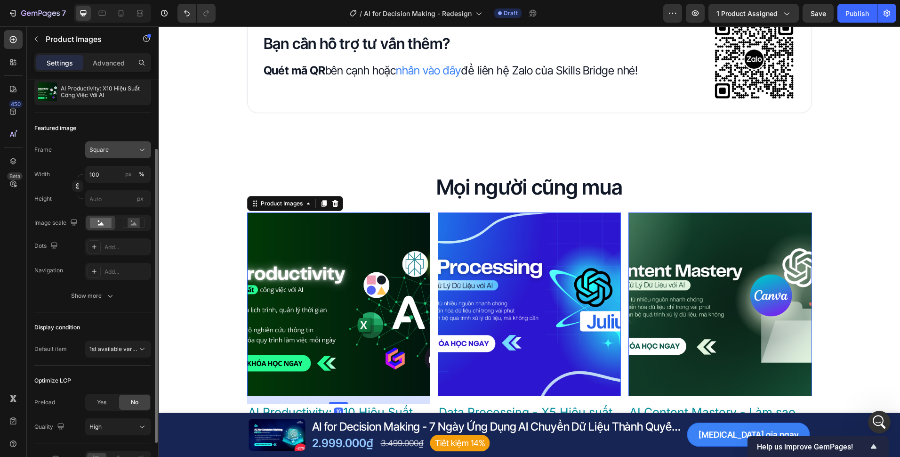
click at [130, 154] on button "Square" at bounding box center [118, 149] width 66 height 17
click at [113, 228] on div "Original" at bounding box center [116, 226] width 55 height 8
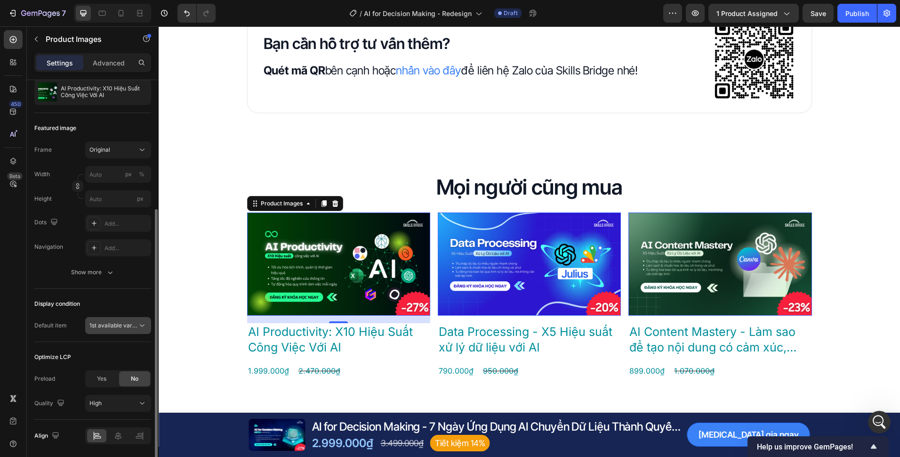
scroll to position [127, 0]
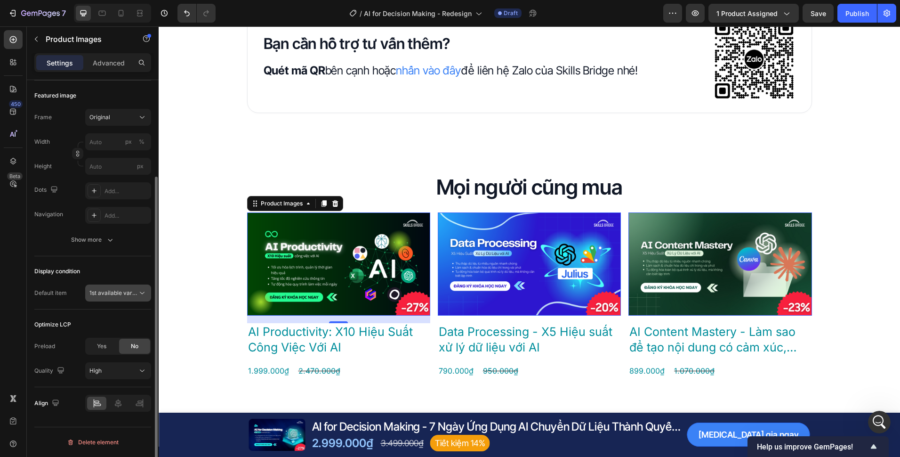
click at [129, 296] on span "1st available variant" at bounding box center [115, 292] width 53 height 7
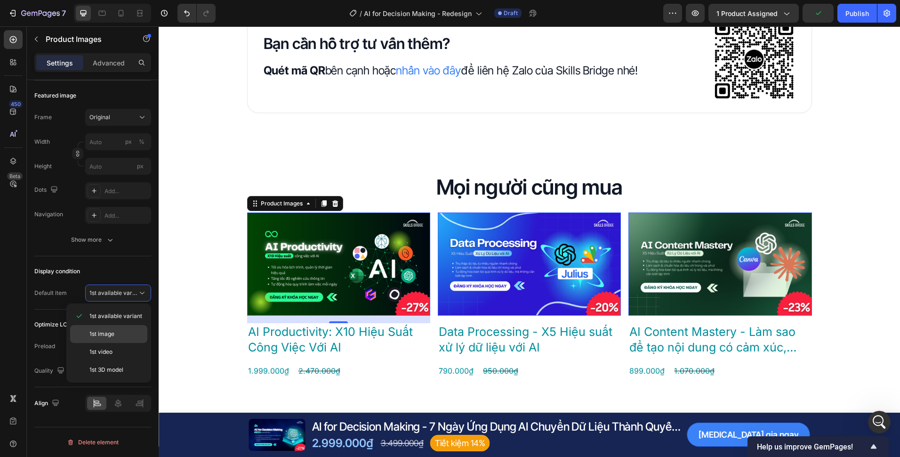
click at [111, 341] on div "1st image" at bounding box center [108, 334] width 77 height 18
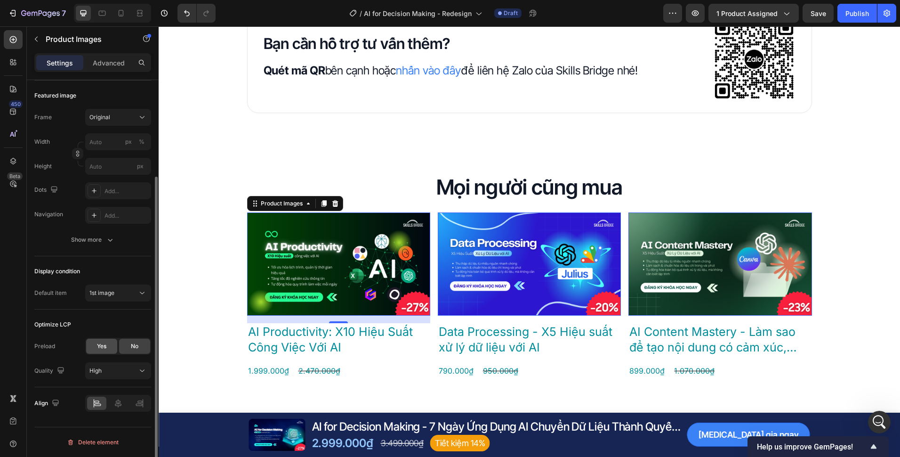
click at [105, 341] on div "Yes" at bounding box center [101, 346] width 31 height 15
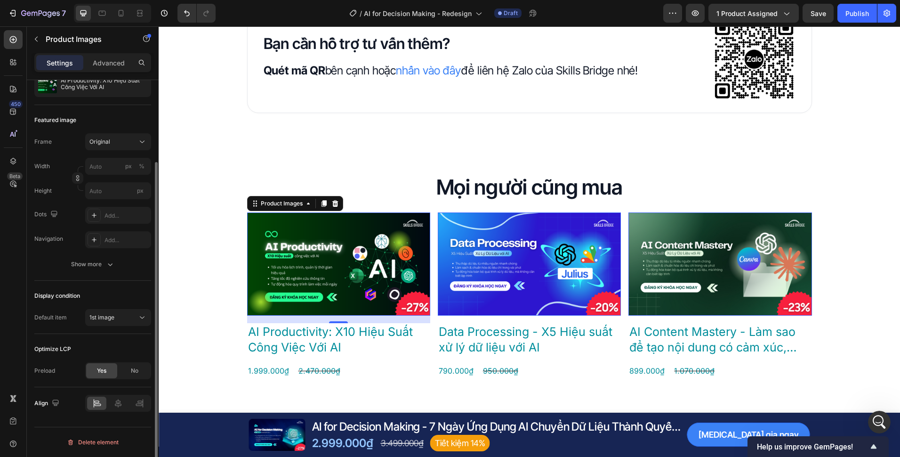
scroll to position [102, 0]
click at [429, 323] on div "Product Images 16 AI Productivity: X10 Hiệu Suất Công Việc Với AI Product Title…" at bounding box center [529, 295] width 565 height 166
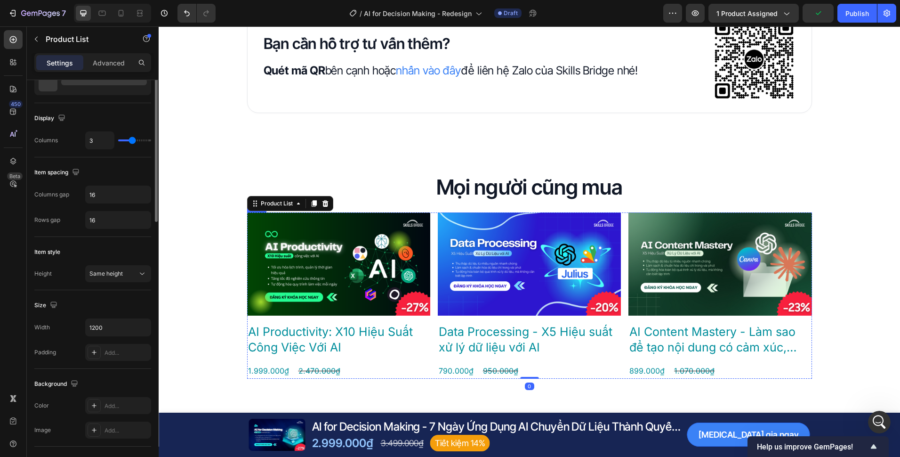
scroll to position [0, 0]
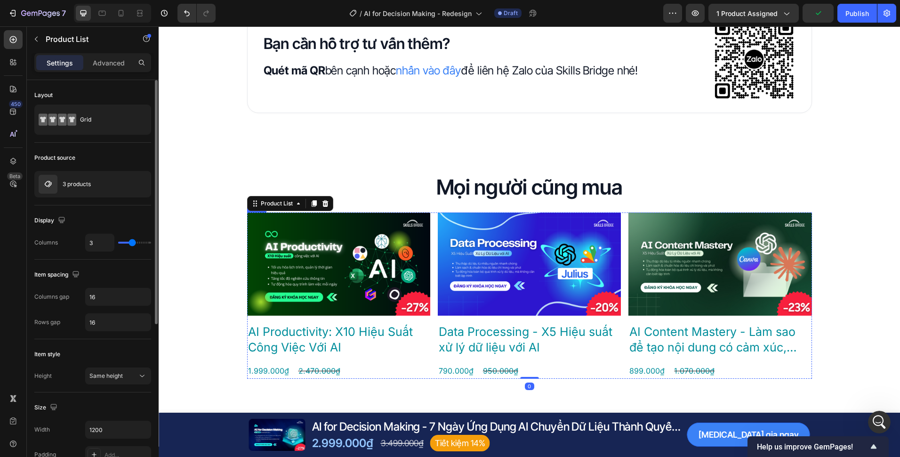
click at [419, 322] on div "Product Images AI Productivity: X10 Hiệu Suất Công Việc Với AI Product Title 1.…" at bounding box center [338, 295] width 183 height 166
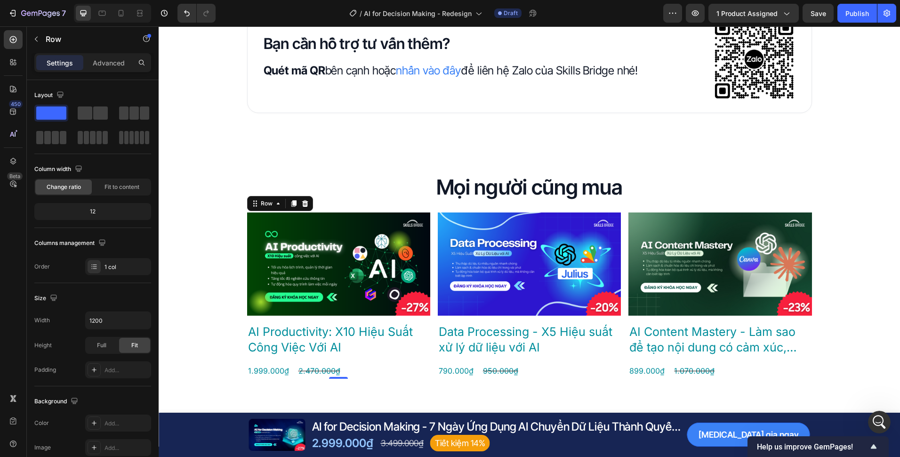
click at [412, 315] on img at bounding box center [338, 263] width 183 height 103
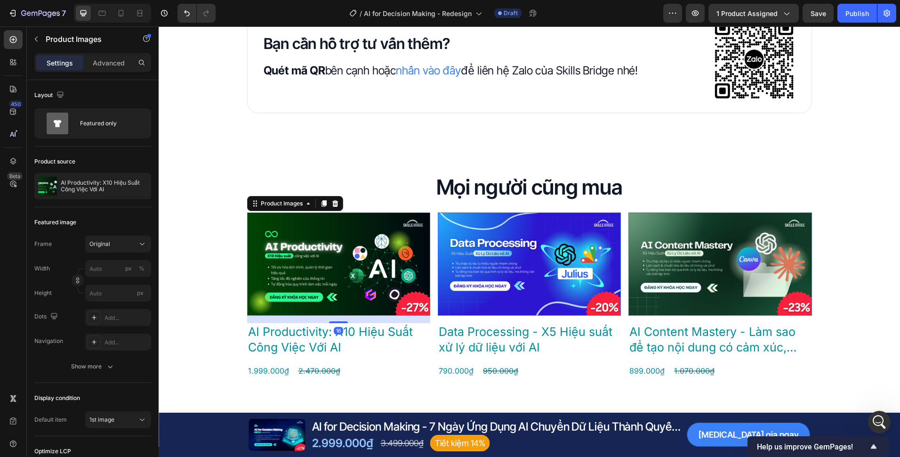
click at [412, 324] on h2 "AI Productivity: X10 Hiệu Suất Công Việc Với AI" at bounding box center [338, 339] width 183 height 32
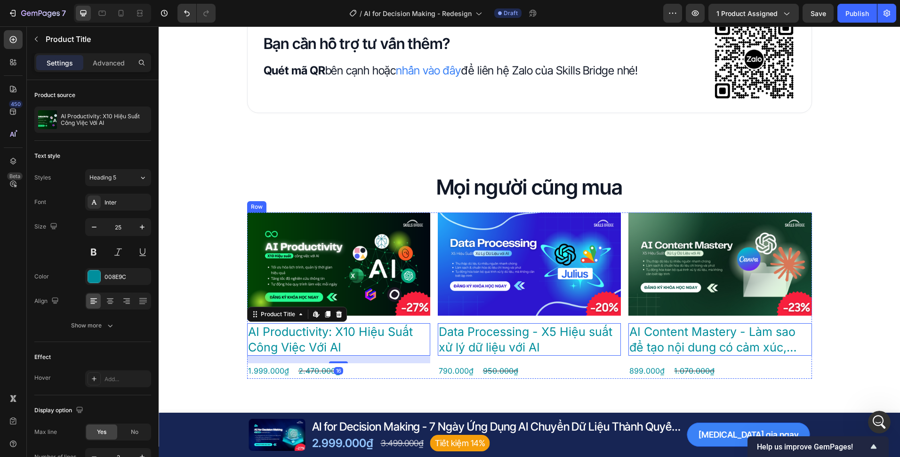
click at [397, 321] on div "Product Images AI Productivity: X10 Hiệu Suất Công Việc Với AI Product Title Ed…" at bounding box center [338, 295] width 183 height 166
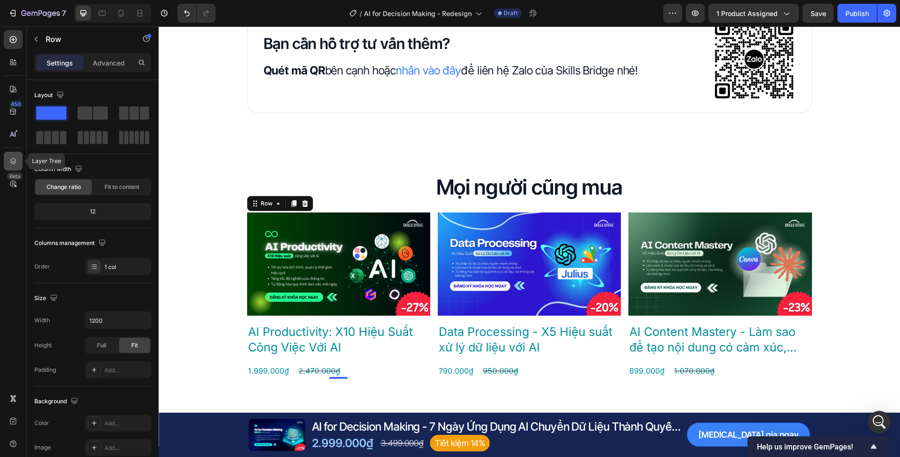
click at [14, 160] on icon at bounding box center [12, 160] width 9 height 9
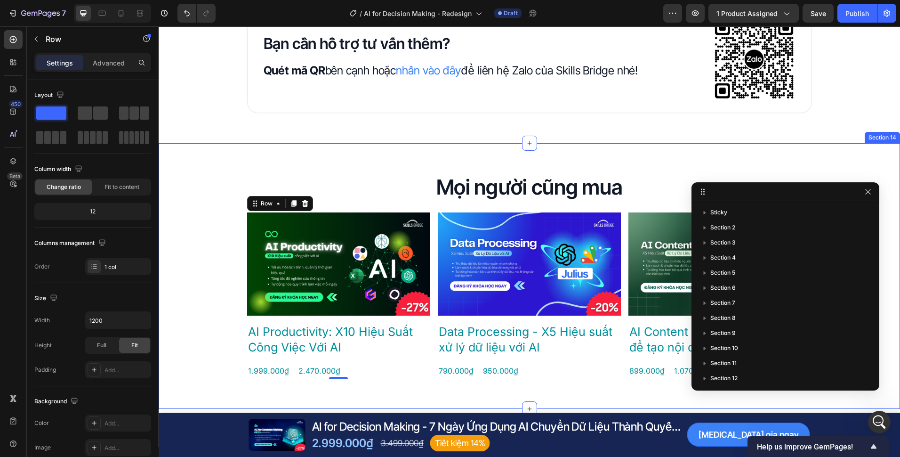
scroll to position [156, 0]
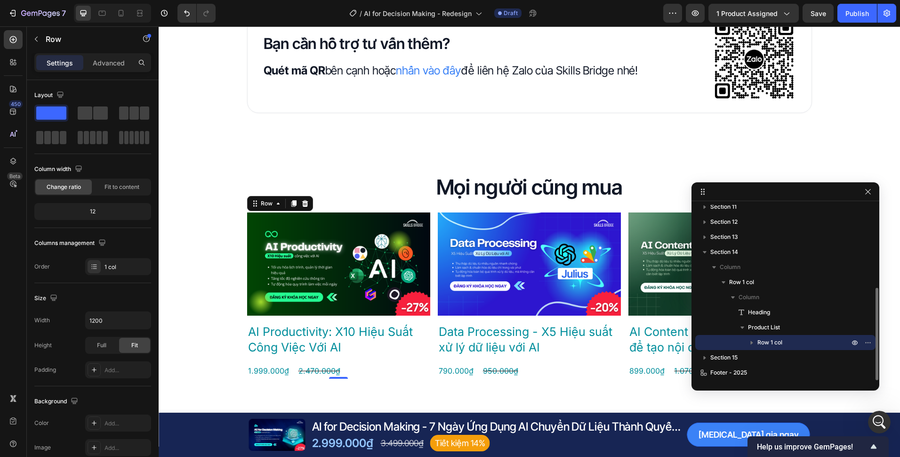
click at [753, 343] on icon "button" at bounding box center [751, 342] width 9 height 9
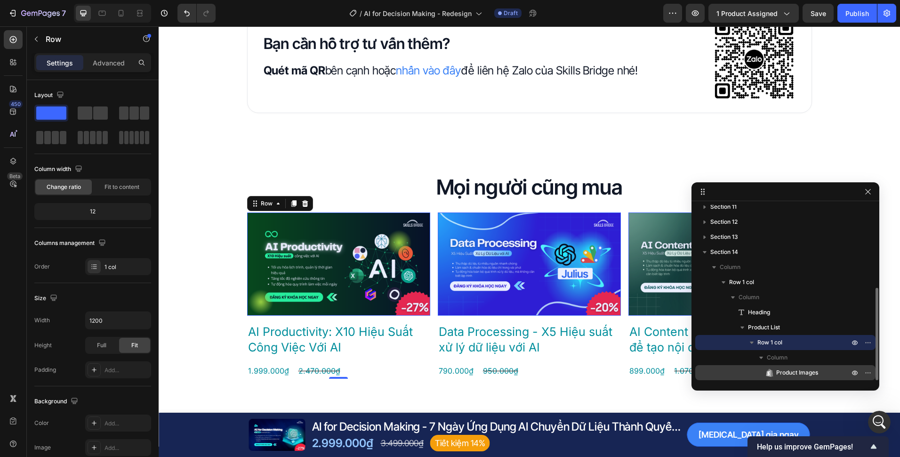
click at [781, 375] on span "Product Images" at bounding box center [797, 372] width 42 height 9
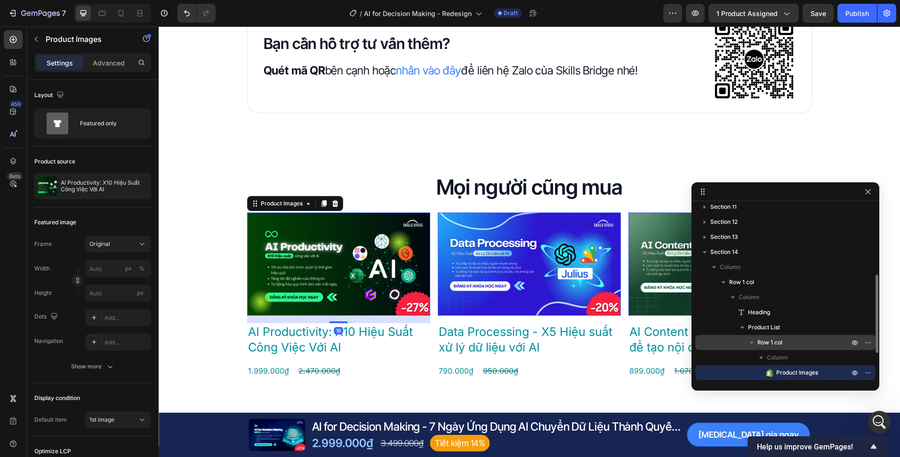
click at [777, 339] on span "Row 1 col" at bounding box center [770, 342] width 25 height 9
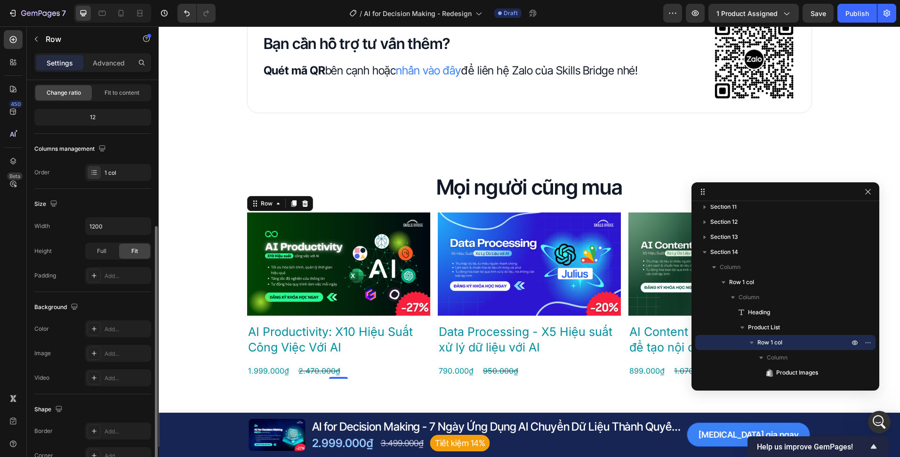
scroll to position [171, 0]
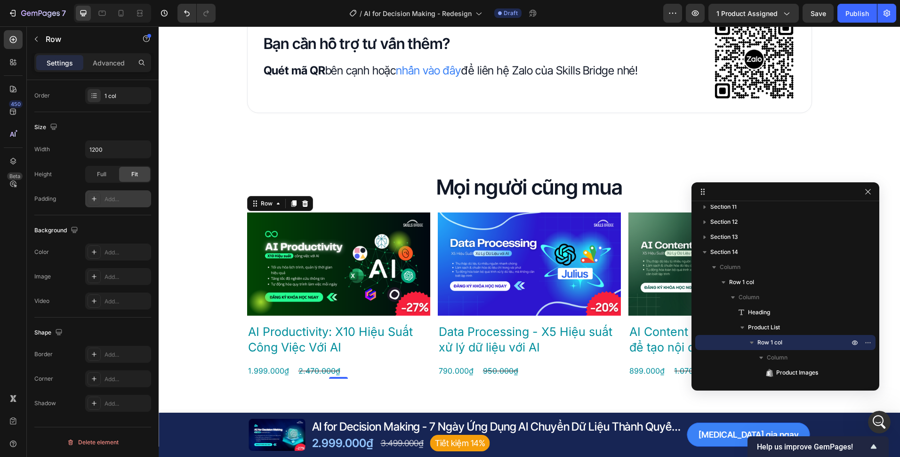
click at [108, 197] on div "Add..." at bounding box center [127, 199] width 44 height 8
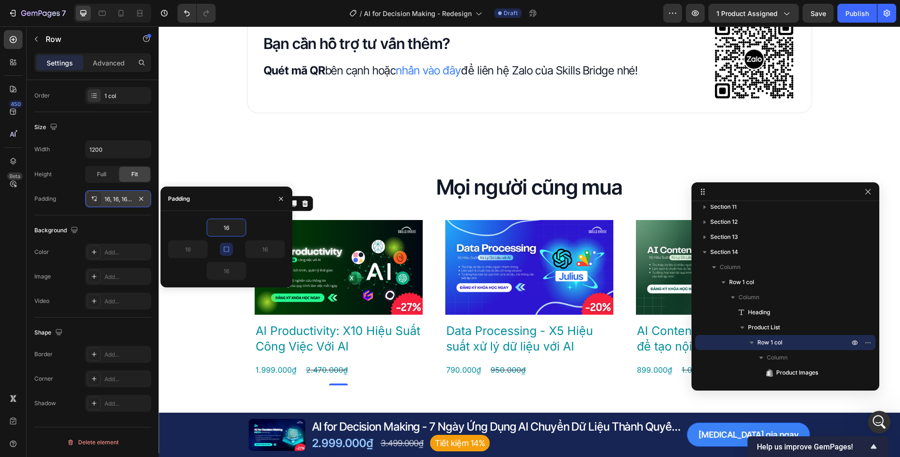
click at [237, 207] on div "Padding" at bounding box center [227, 198] width 132 height 24
click at [236, 222] on input "16" at bounding box center [226, 227] width 39 height 17
click at [241, 212] on div "16 16 16 16" at bounding box center [227, 249] width 132 height 76
click at [278, 193] on button "button" at bounding box center [281, 198] width 15 height 15
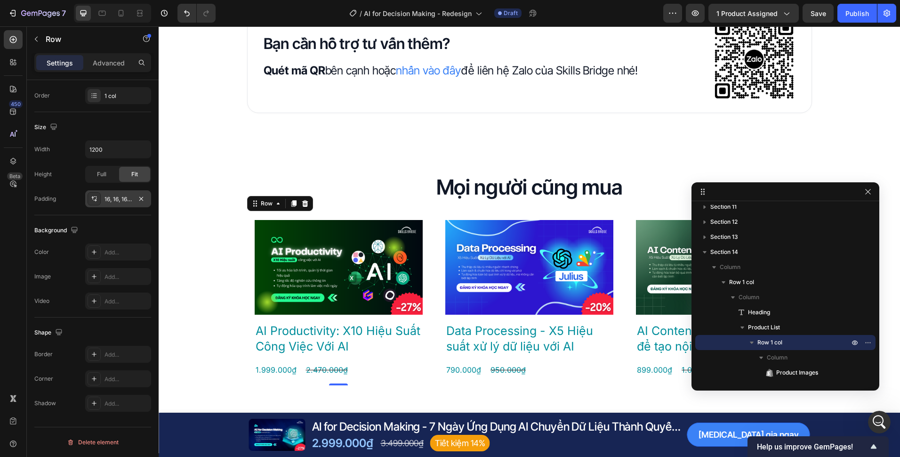
click at [249, 259] on div "Product Images AI Productivity: X10 Hiệu Suất Công Việc Với AI Product Title 1.…" at bounding box center [338, 298] width 183 height 173
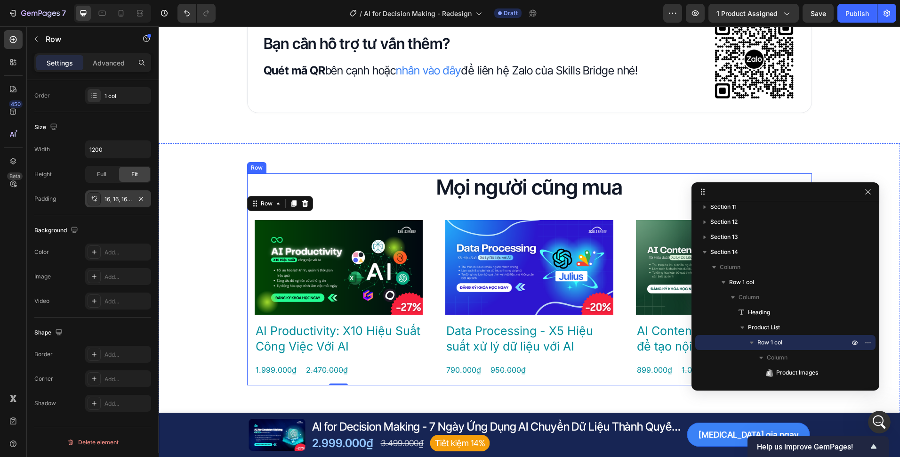
click at [332, 210] on div "Mọi người cũng mua Heading Product Images AI Productivity: X10 Hiệu Suất Công V…" at bounding box center [529, 279] width 565 height 212
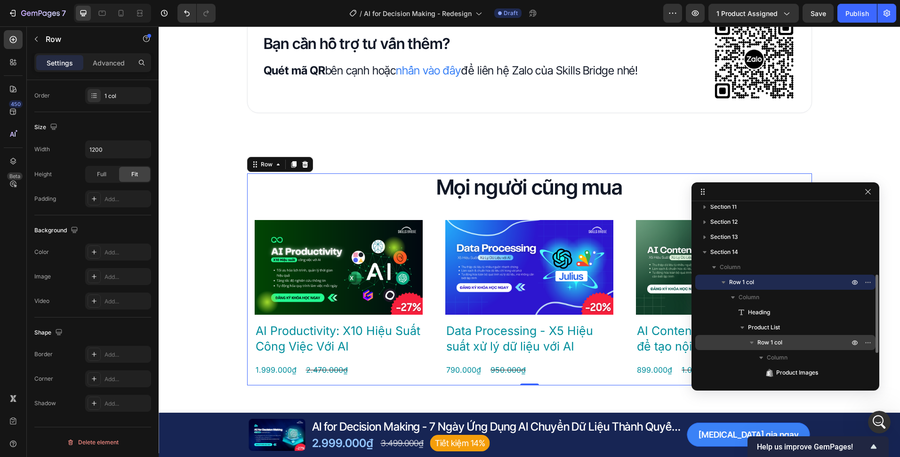
click at [785, 344] on p "Row 1 col" at bounding box center [805, 342] width 94 height 9
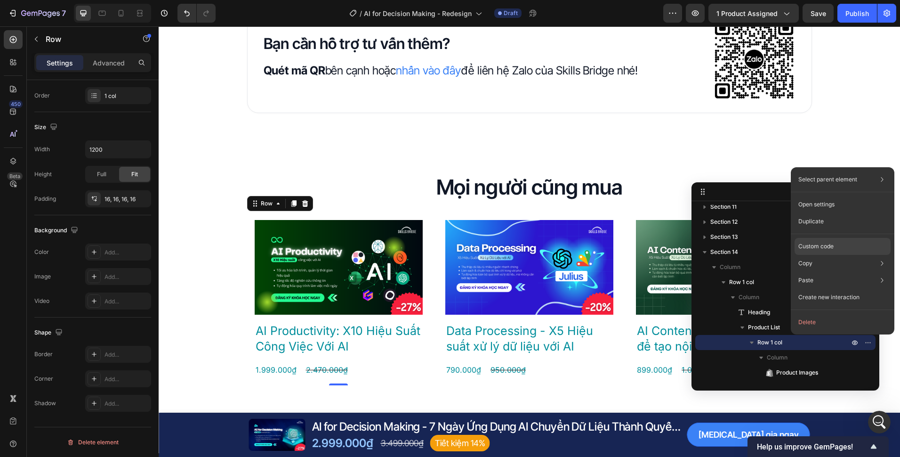
click at [819, 241] on div "Custom code" at bounding box center [843, 246] width 96 height 17
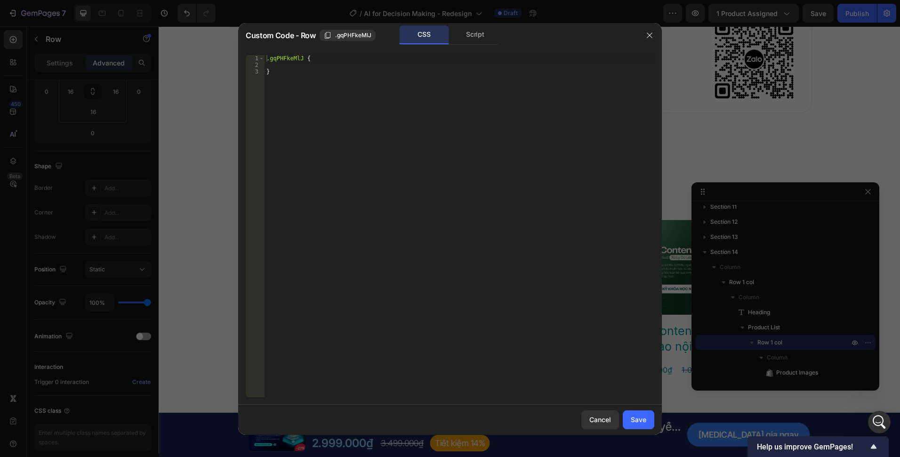
type textarea "}"
click at [358, 91] on div ".gqPHFkeMlJ { }" at bounding box center [460, 232] width 390 height 355
click at [353, 67] on div ".gqPHFkeMlJ { }" at bounding box center [460, 232] width 390 height 355
paste textarea "box-shadow: 0 1px 4px 0 rgba(18, 18, 18, 0.03);"
click at [336, 64] on div ".gqPHFkeMlJ { border-radius : 24 px ; border : 1 px solid var(--Gray-200, #E5E7…" at bounding box center [460, 232] width 390 height 355
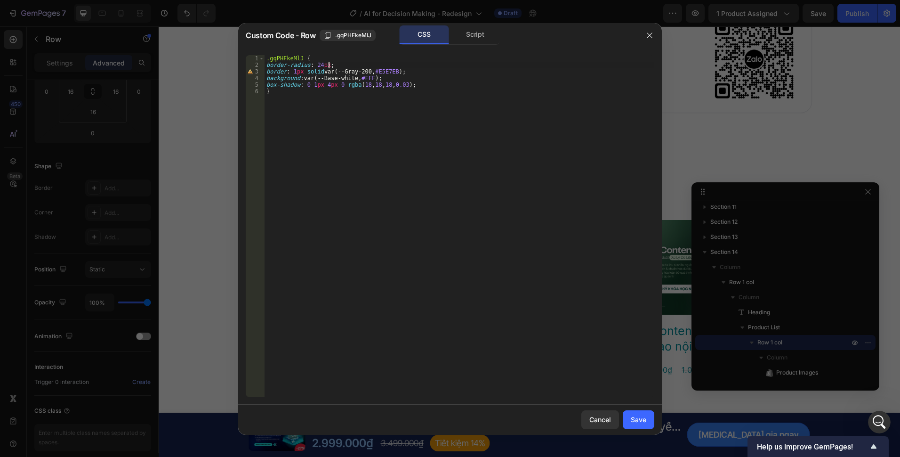
type textarea "border-radius: 24px;"
drag, startPoint x: 340, startPoint y: 63, endPoint x: 266, endPoint y: 65, distance: 74.4
click at [266, 65] on div ".gqPHFkeMlJ { border-radius : 24 px ; border : 1 px solid var(--Gray-200, #E5E7…" at bounding box center [460, 232] width 390 height 355
click at [396, 66] on div ".gqPHFkeMlJ { border : 1 px solid var(--Gray-200, #E5E7EB ) ; background : var(…" at bounding box center [460, 232] width 390 height 355
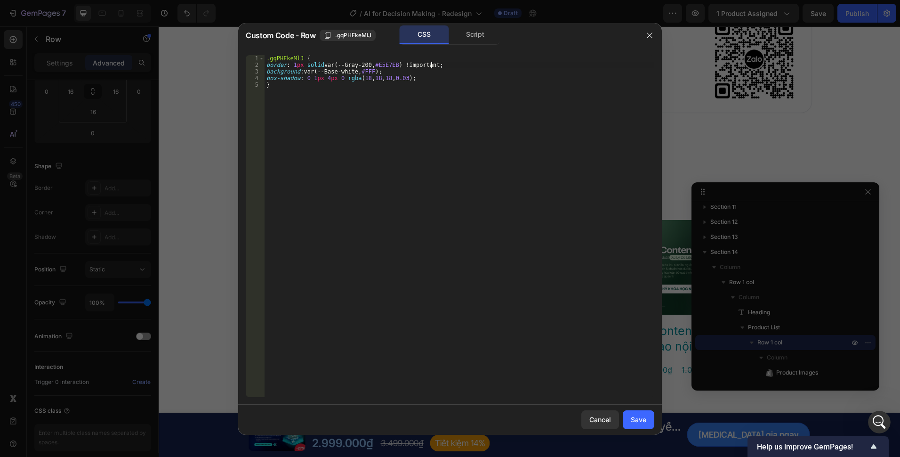
click at [390, 73] on div ".gqPHFkeMlJ { border : 1 px solid var(--Gray-200, #E5E7EB ) !important ; backgr…" at bounding box center [460, 232] width 390 height 355
drag, startPoint x: 394, startPoint y: 69, endPoint x: 264, endPoint y: 75, distance: 130.6
click at [263, 75] on div "background: var(--Base-white, #FFF); 1 2 3 4 5 .gqPHFkeMlJ { border : 1 px soli…" at bounding box center [450, 226] width 409 height 342
click at [391, 73] on div ".gqPHFkeMlJ { border : 1 px solid var(--Gray-200, #E5E7EB ) !important ; backgr…" at bounding box center [460, 226] width 390 height 342
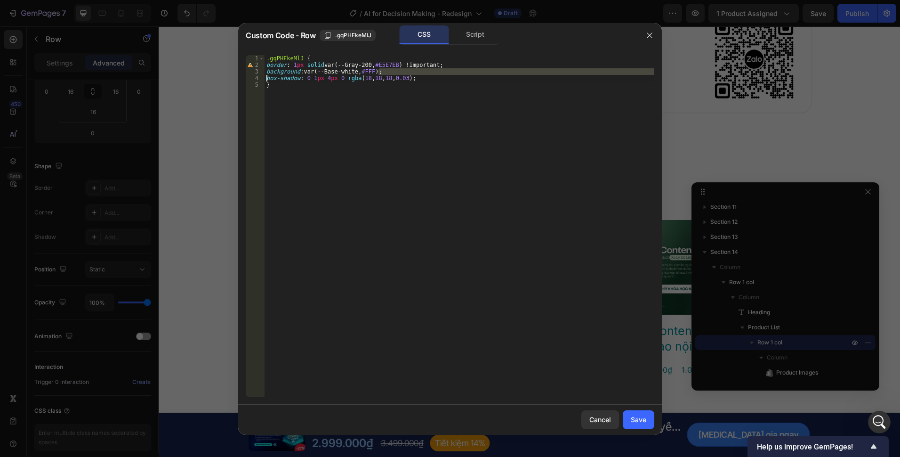
type textarea "background: var(--Base-white, #FFF);"
drag, startPoint x: 387, startPoint y: 71, endPoint x: 260, endPoint y: 73, distance: 126.2
click at [260, 73] on div "background: var(--Base-white, #FFF); 1 2 3 4 5 .gqPHFkeMlJ { border : 1 px soli…" at bounding box center [450, 226] width 409 height 342
click at [409, 72] on div ".gqPHFkeMlJ { border : 1 px solid var(--Gray-200, #E5E7EB ) !important ; box-sh…" at bounding box center [460, 232] width 390 height 355
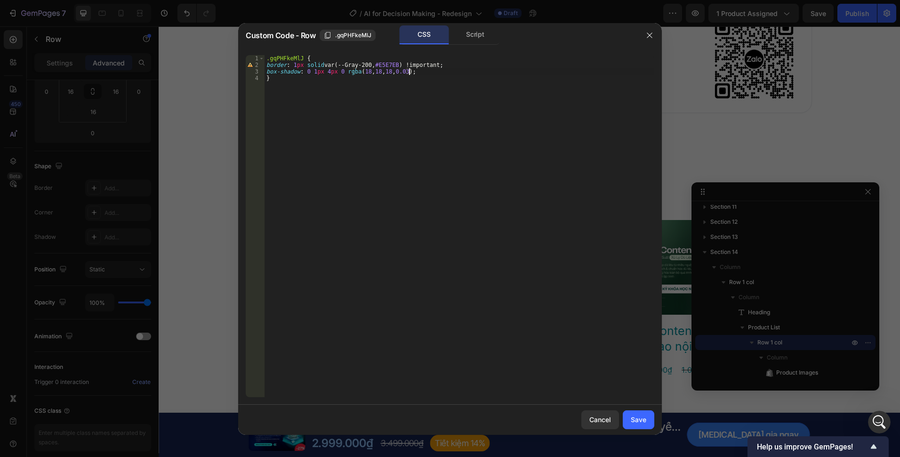
scroll to position [0, 12]
type textarea "box-shadow: 0 1px 4px 0 rgba(18, 18, 18, 0.03) !;"
click at [645, 425] on button "Save" at bounding box center [639, 419] width 32 height 19
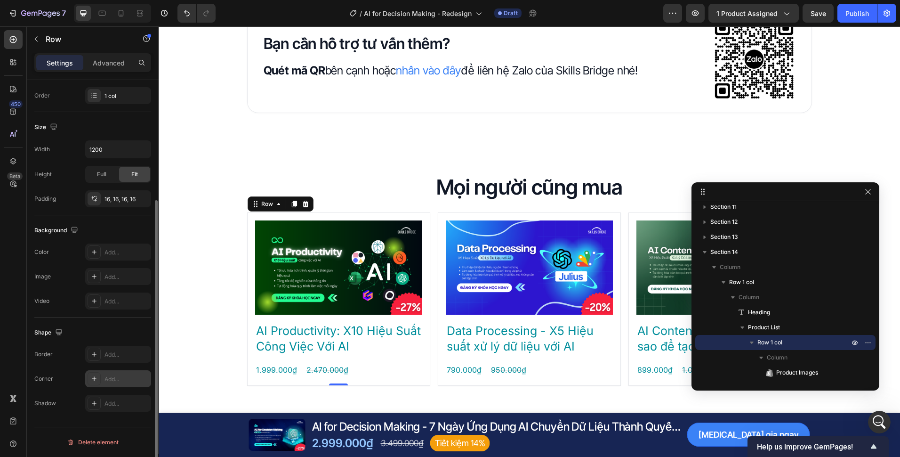
click at [113, 375] on div "Add..." at bounding box center [127, 379] width 44 height 8
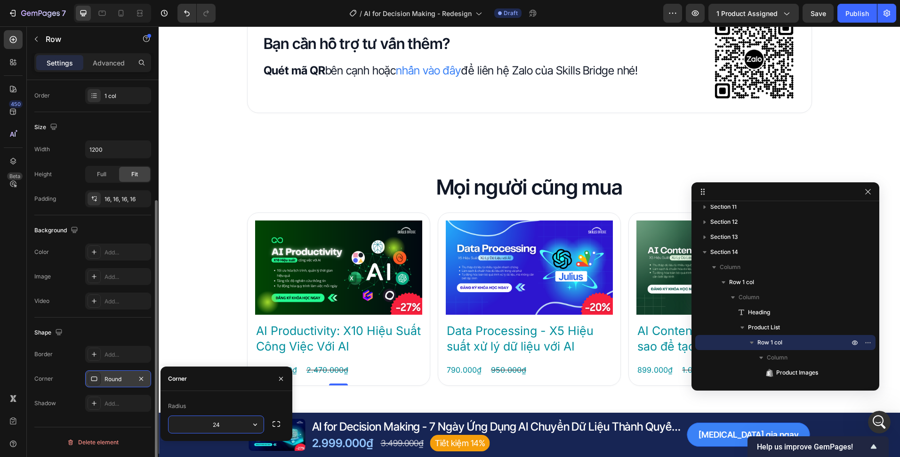
type input "24"
click at [113, 256] on div "Add..." at bounding box center [127, 252] width 44 height 8
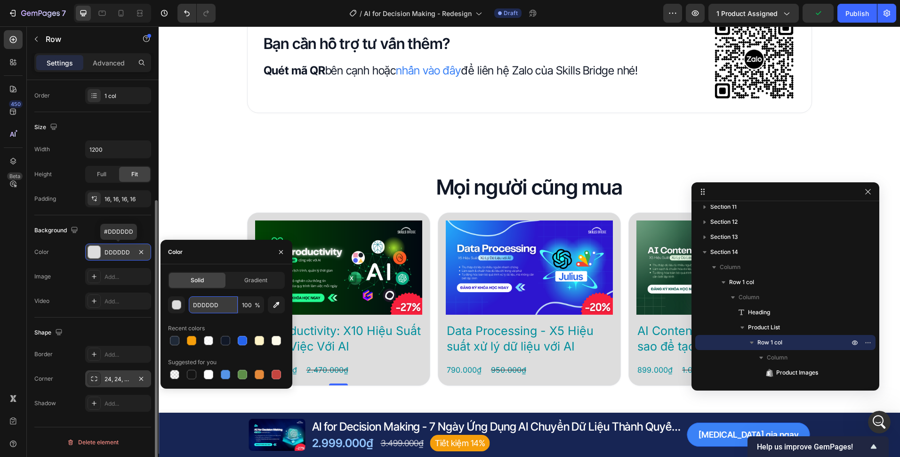
click at [209, 301] on input "DDDDDD" at bounding box center [213, 304] width 49 height 17
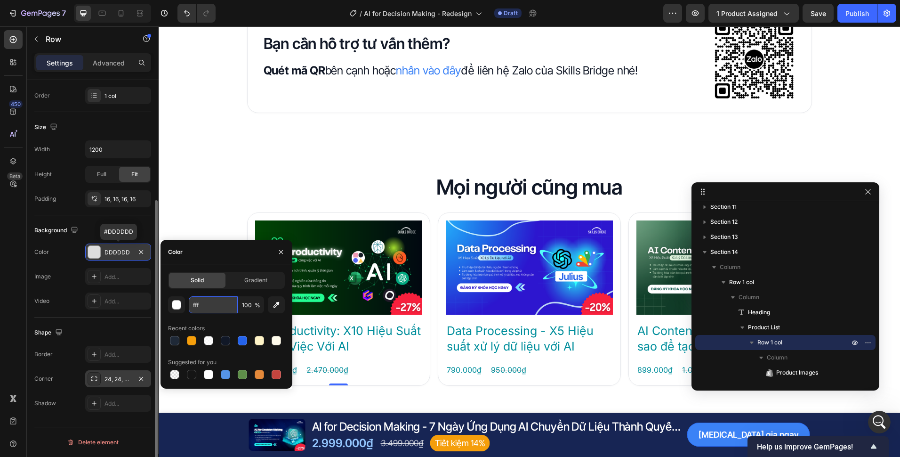
type input "FFFFFF"
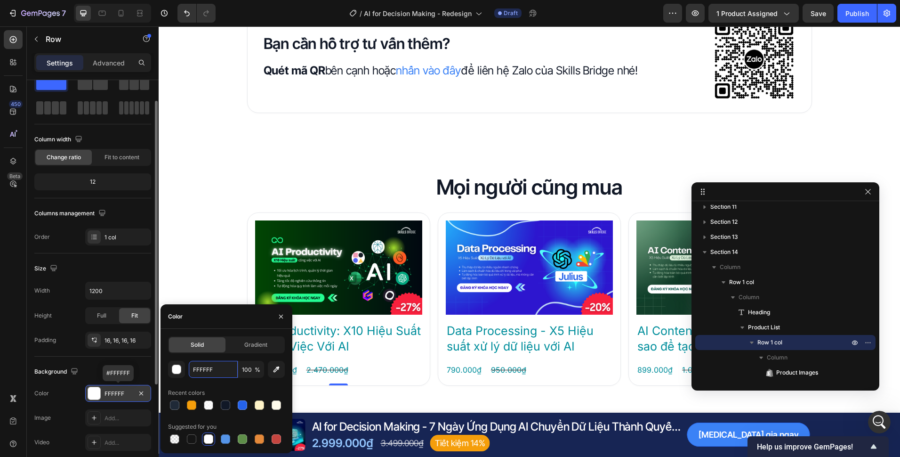
scroll to position [0, 0]
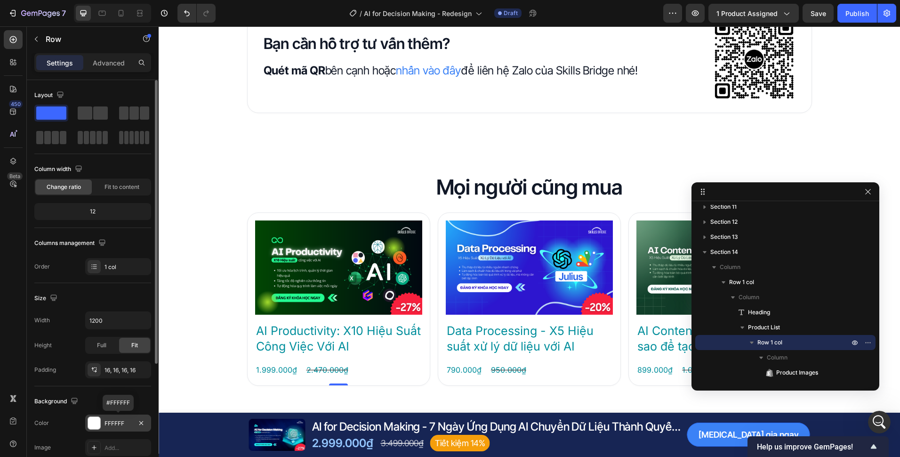
click at [123, 239] on div "Columns management" at bounding box center [92, 242] width 117 height 15
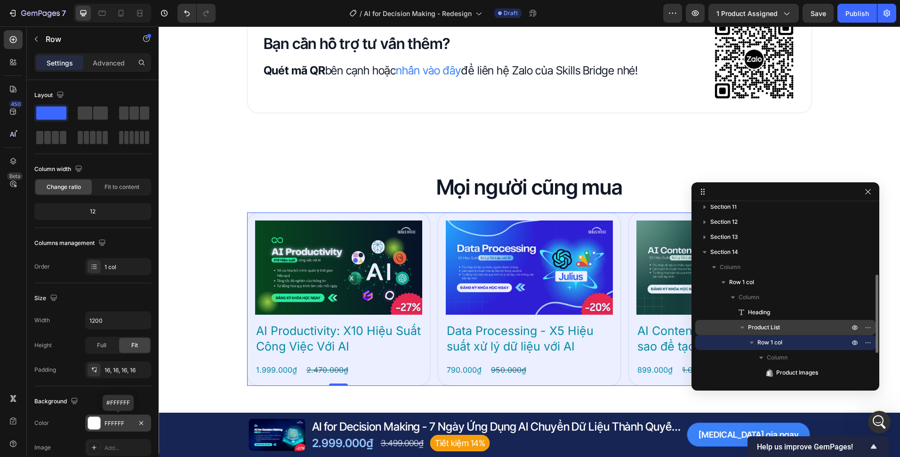
click at [770, 330] on span "Product List" at bounding box center [764, 326] width 32 height 9
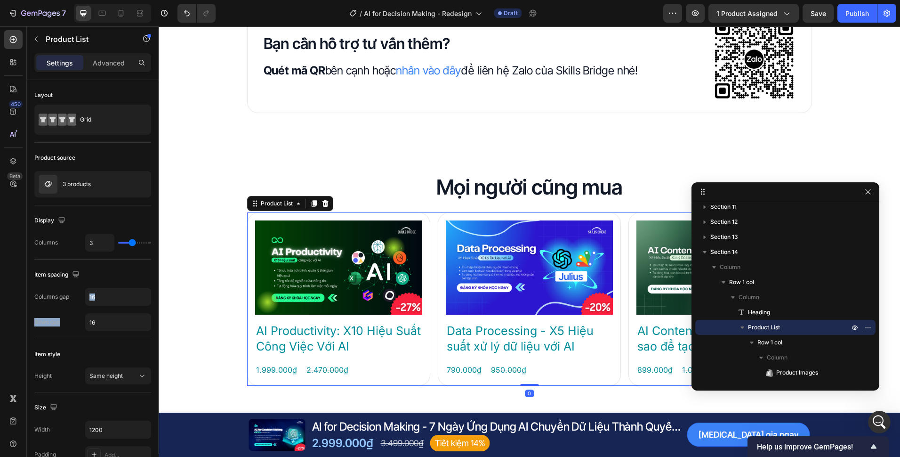
click at [113, 309] on div "Columns gap 16 Rows gap 16" at bounding box center [92, 309] width 117 height 43
drag, startPoint x: 113, startPoint y: 309, endPoint x: 115, endPoint y: 304, distance: 5.7
click at [115, 305] on input "16" at bounding box center [118, 296] width 65 height 17
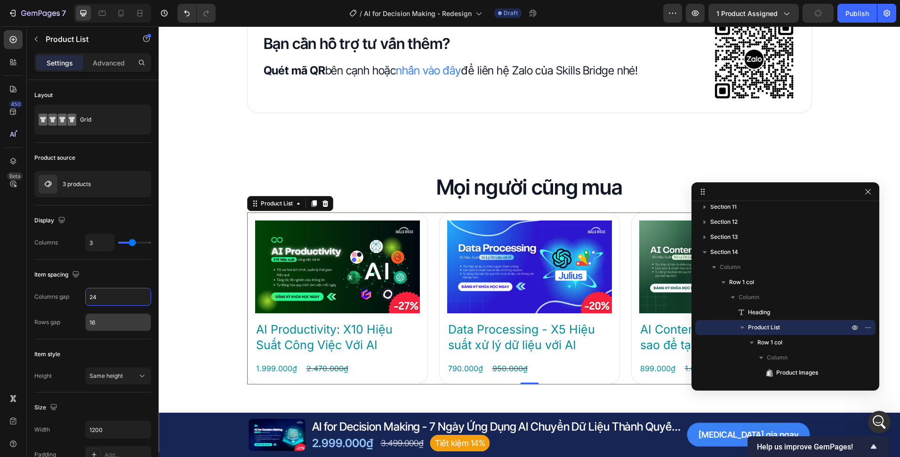
type input "24"
click at [111, 319] on input "16" at bounding box center [118, 322] width 65 height 17
type input "24"
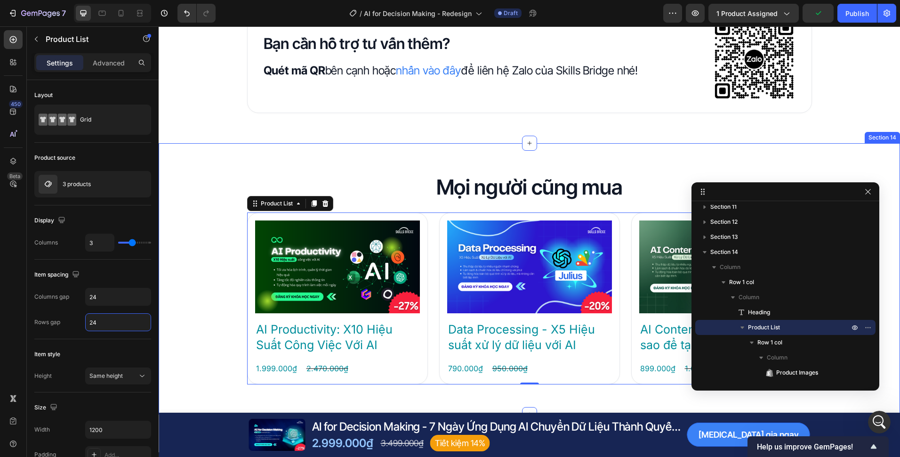
click at [224, 322] on div "Mọi người cũng mua Heading Product Images AI Productivity: X10 Hiệu Suất Công V…" at bounding box center [530, 278] width 742 height 211
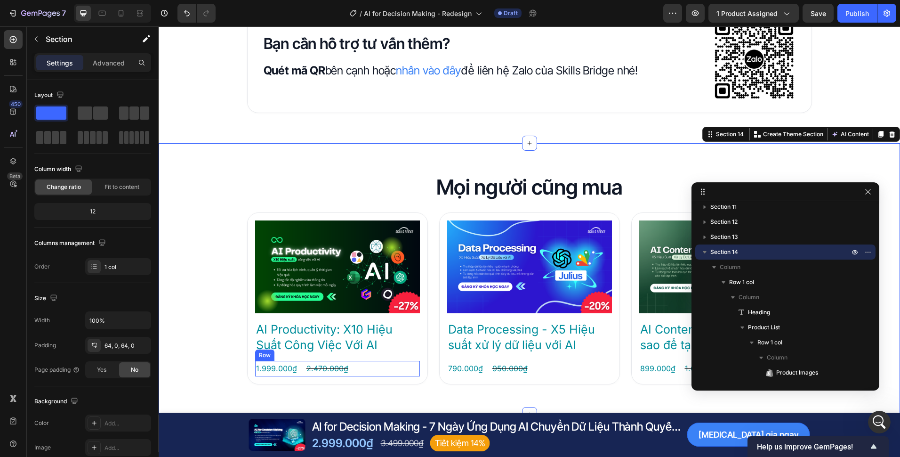
click at [363, 362] on div "1.999.000₫ Product Price Product Price 2.470.000₫ Product Price Product Price R…" at bounding box center [337, 369] width 165 height 16
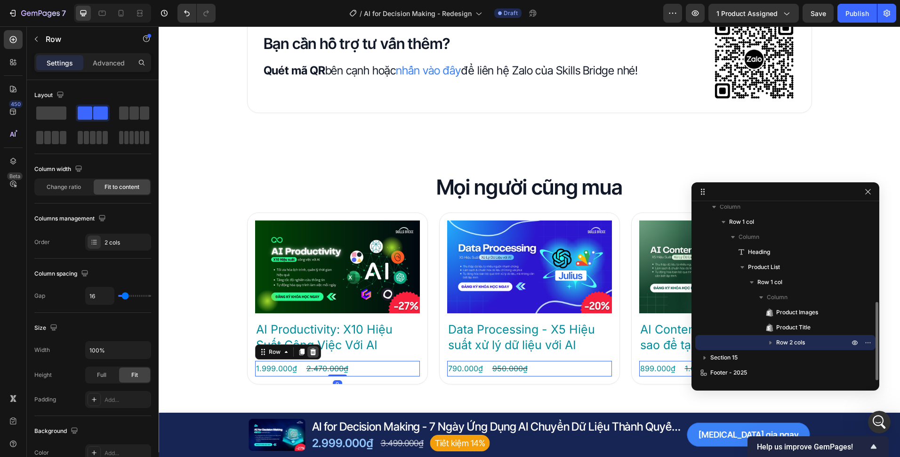
click at [309, 349] on icon at bounding box center [313, 352] width 8 height 8
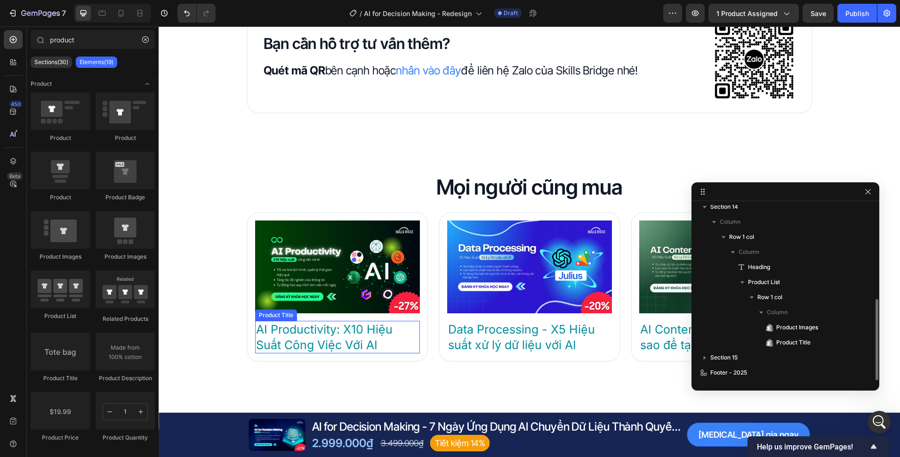
click at [385, 339] on h2 "AI Productivity: X10 Hiệu Suất Công Việc Với AI" at bounding box center [337, 337] width 165 height 32
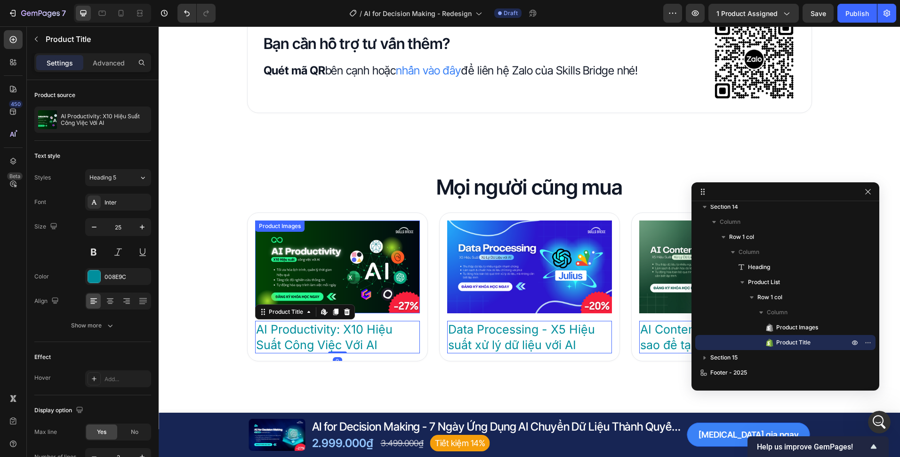
click at [375, 310] on img at bounding box center [337, 266] width 165 height 93
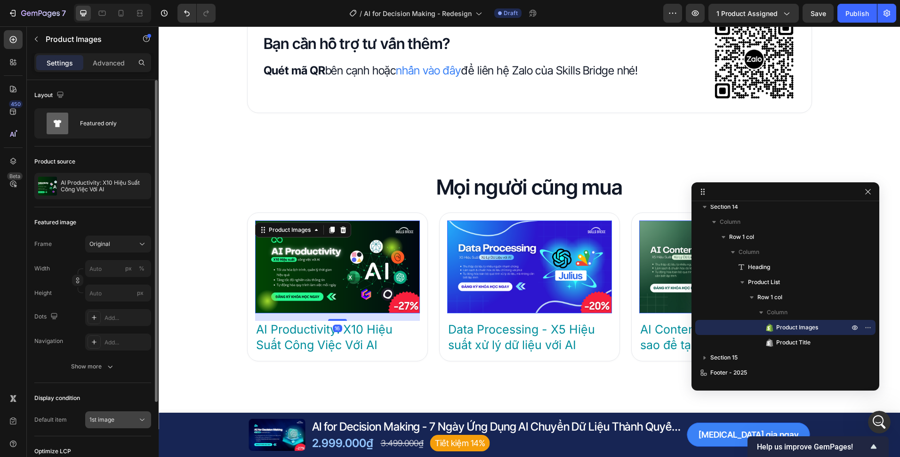
scroll to position [102, 0]
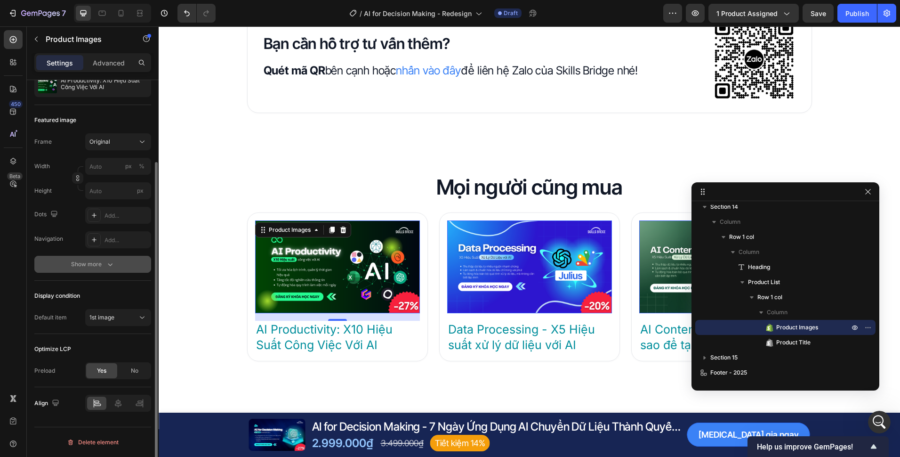
click at [105, 260] on div "Show more" at bounding box center [93, 263] width 44 height 9
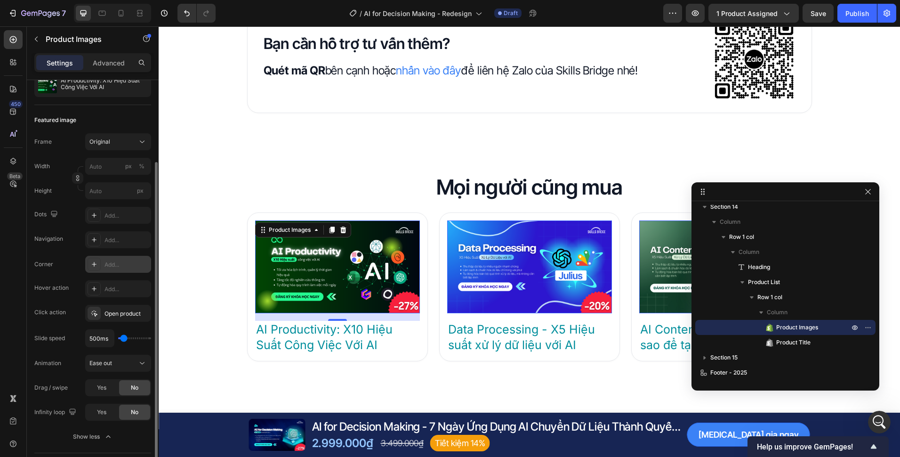
click at [124, 262] on div "Add..." at bounding box center [127, 264] width 44 height 8
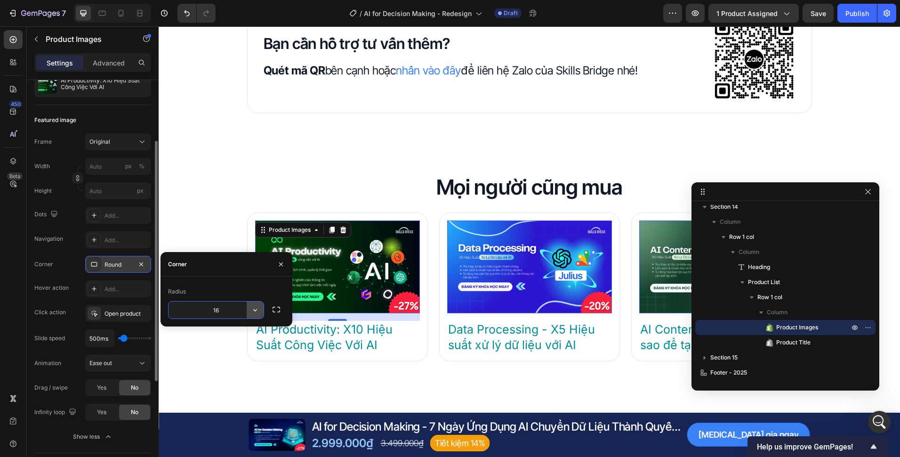
type input "16"
drag, startPoint x: 428, startPoint y: 272, endPoint x: 429, endPoint y: 282, distance: 10.4
click at [428, 272] on div "Product Images 16 AI Productivity: X10 Hiệu Suất Công Việc Với AI Product Title…" at bounding box center [529, 286] width 565 height 149
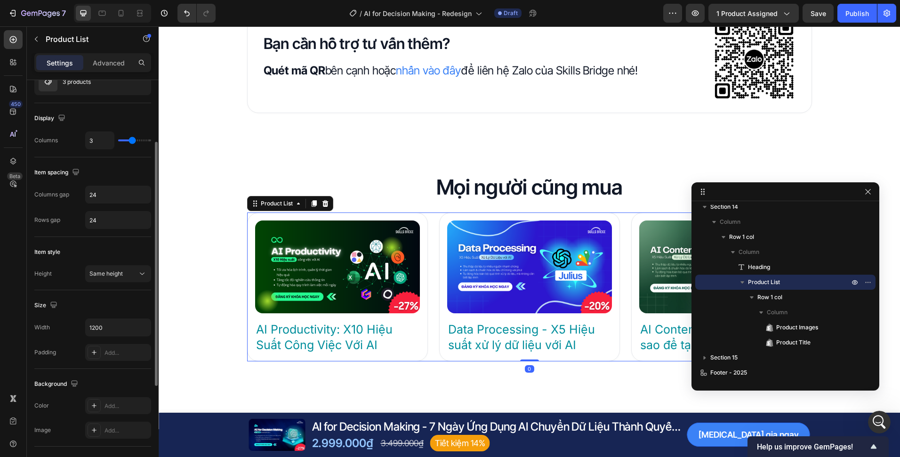
scroll to position [0, 0]
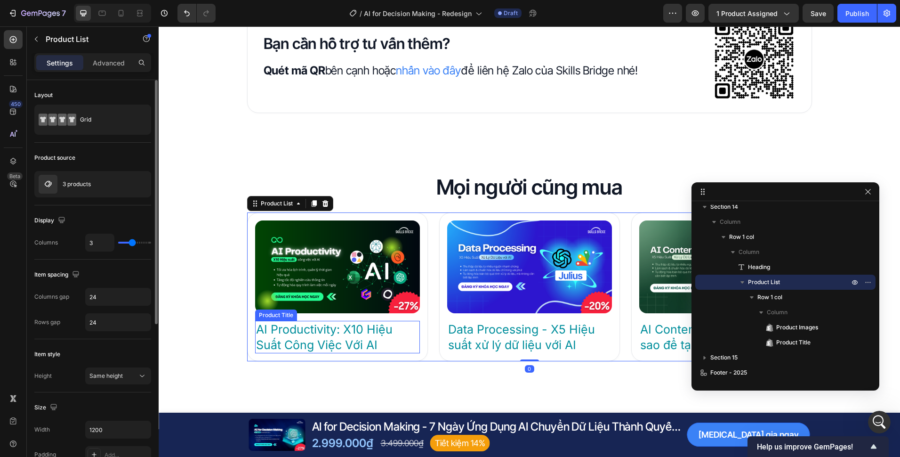
click at [390, 343] on h2 "AI Productivity: X10 Hiệu Suất Công Việc Với AI" at bounding box center [337, 337] width 165 height 32
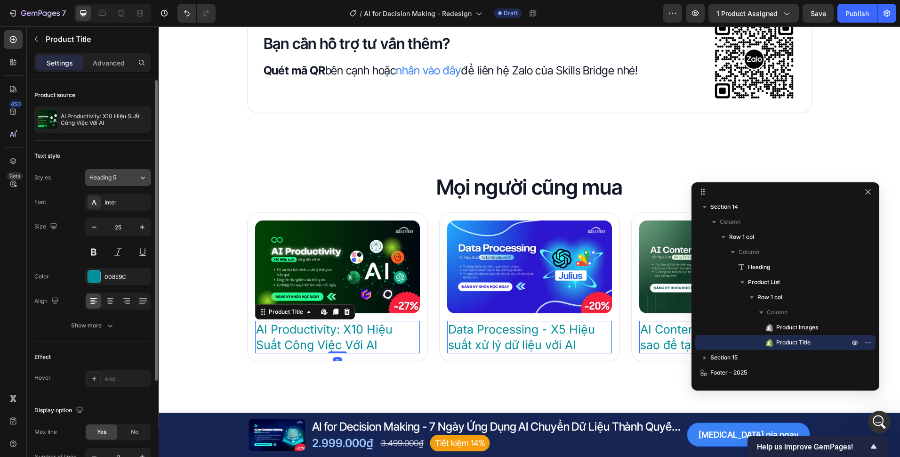
click at [122, 183] on button "Heading 5" at bounding box center [118, 177] width 66 height 17
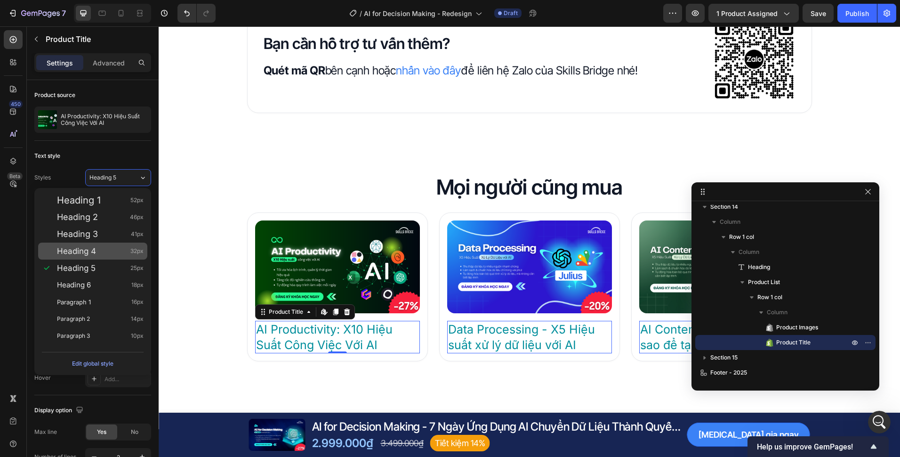
click at [113, 246] on div "Heading 4 32px" at bounding box center [100, 250] width 87 height 9
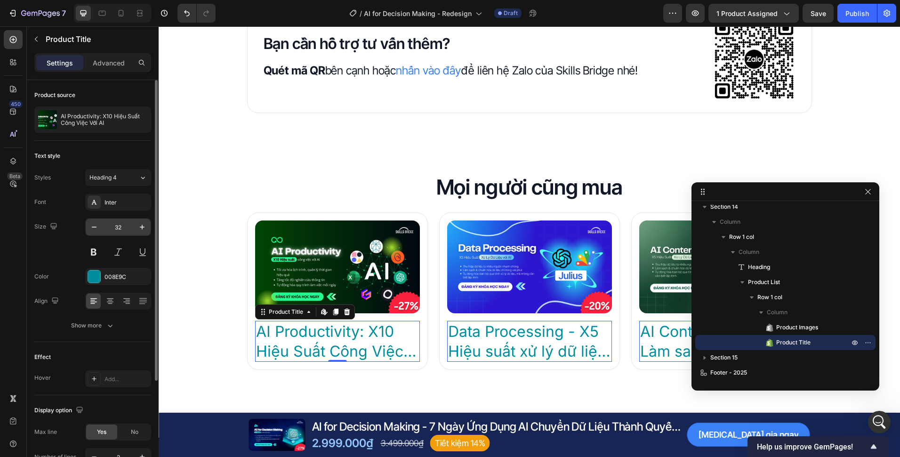
click at [119, 228] on input "32" at bounding box center [118, 226] width 31 height 17
type input "24"
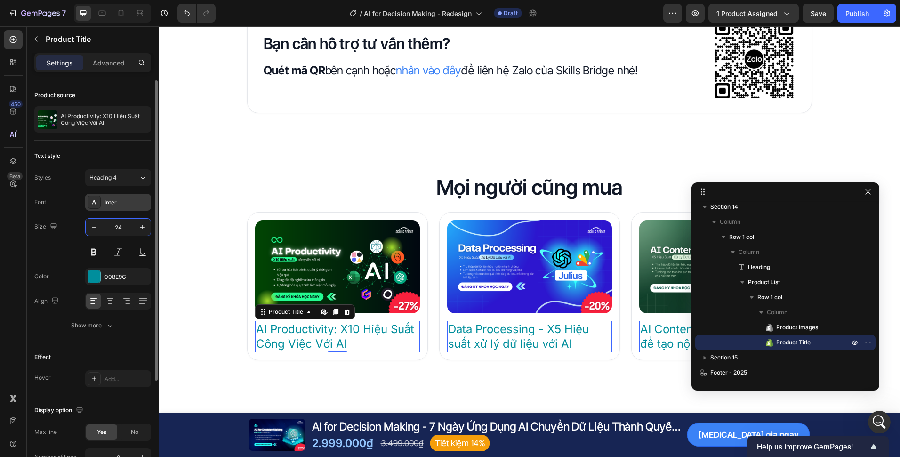
click at [126, 199] on div "Inter" at bounding box center [127, 202] width 44 height 8
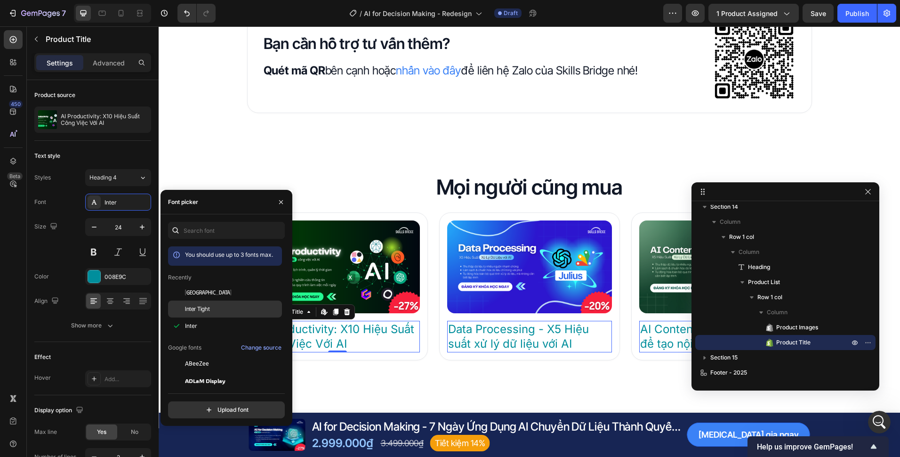
click at [216, 309] on div "Inter Tight" at bounding box center [232, 309] width 95 height 8
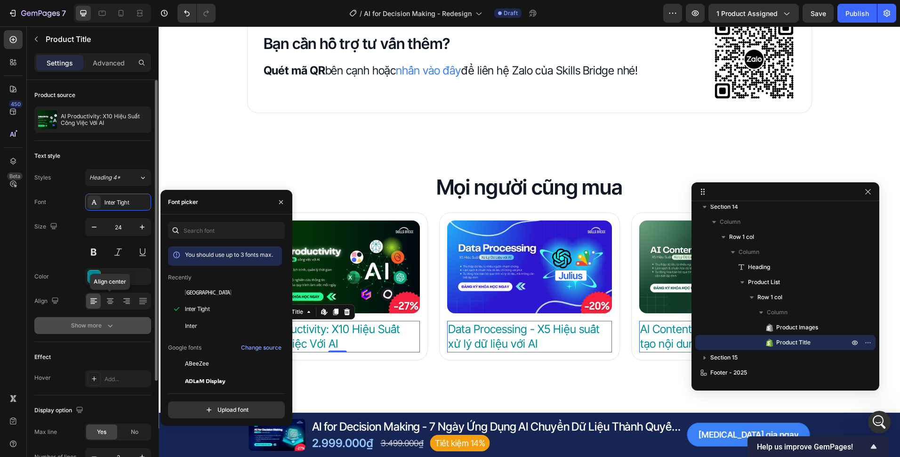
click at [104, 322] on div "Show more" at bounding box center [93, 325] width 44 height 9
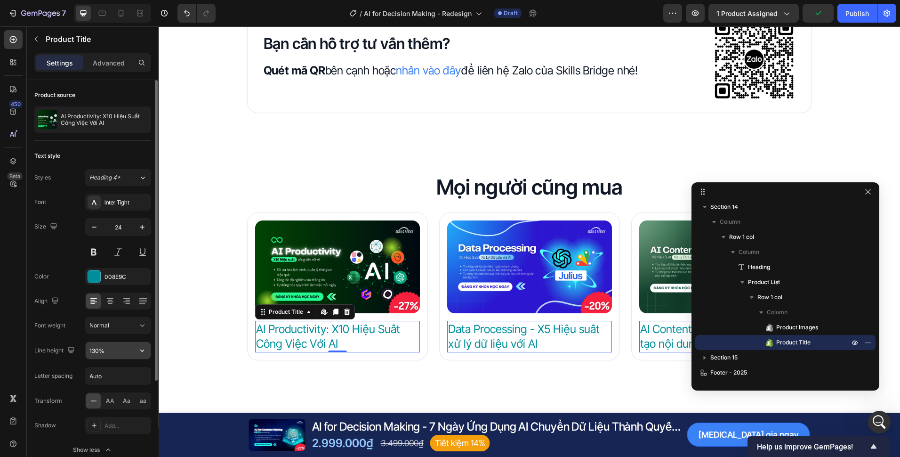
click at [91, 351] on input "130%" at bounding box center [118, 350] width 65 height 17
type input "135%"
click at [112, 374] on input "Auto" at bounding box center [118, 375] width 65 height 17
type input "0"
type input "-0.1"
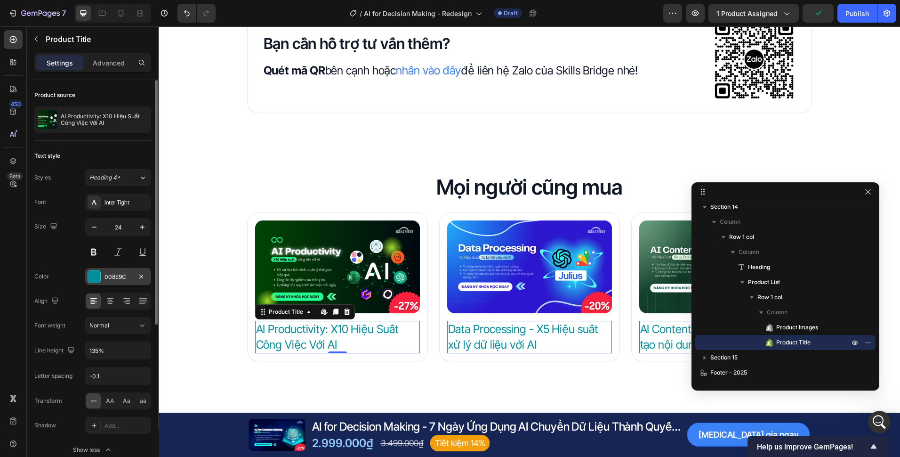
click at [99, 277] on div at bounding box center [94, 276] width 12 height 12
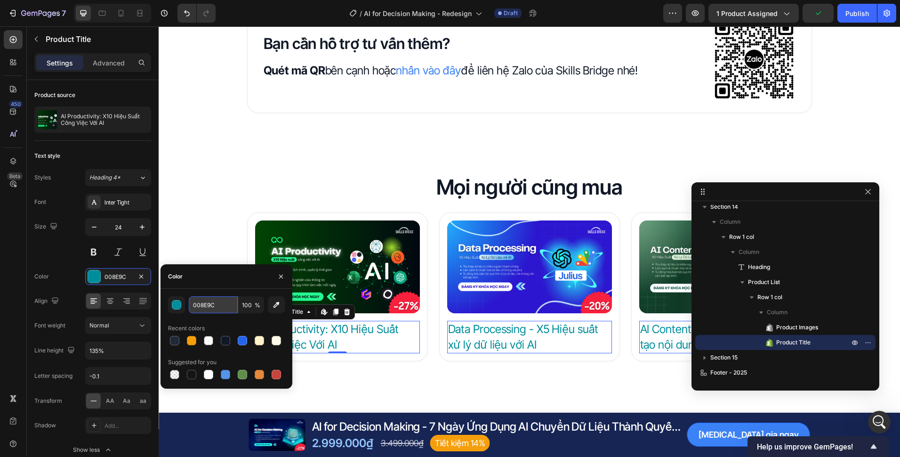
click at [213, 304] on input "008E9C" at bounding box center [213, 304] width 49 height 17
paste input "#111827"
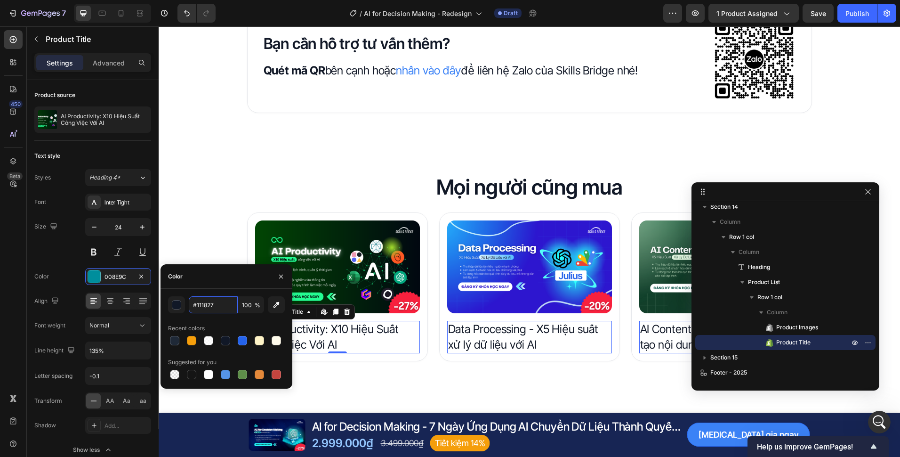
type input "111827"
click at [129, 323] on div "Normal" at bounding box center [113, 325] width 48 height 8
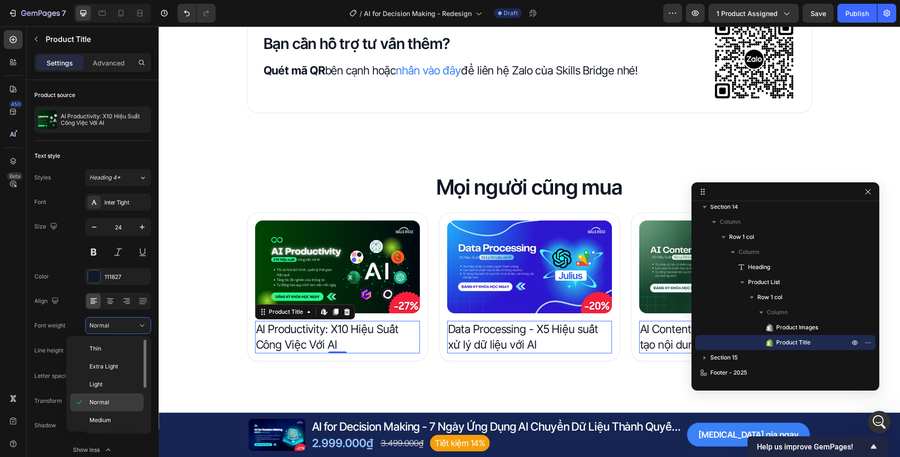
scroll to position [47, 0]
click at [121, 395] on div "Semi Bold" at bounding box center [106, 391] width 73 height 18
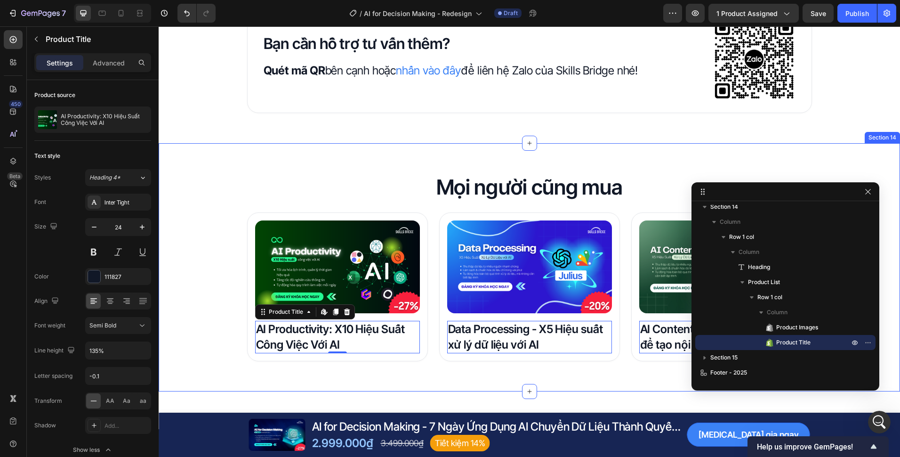
click at [213, 308] on div "Mọi người cũng mua Heading Product Images AI Productivity: X10 Hiệu Suất Công V…" at bounding box center [530, 267] width 742 height 188
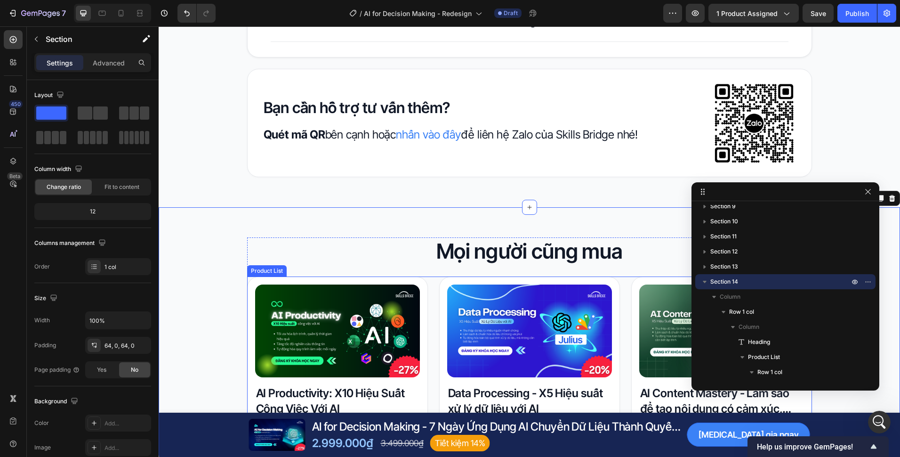
scroll to position [4190, 0]
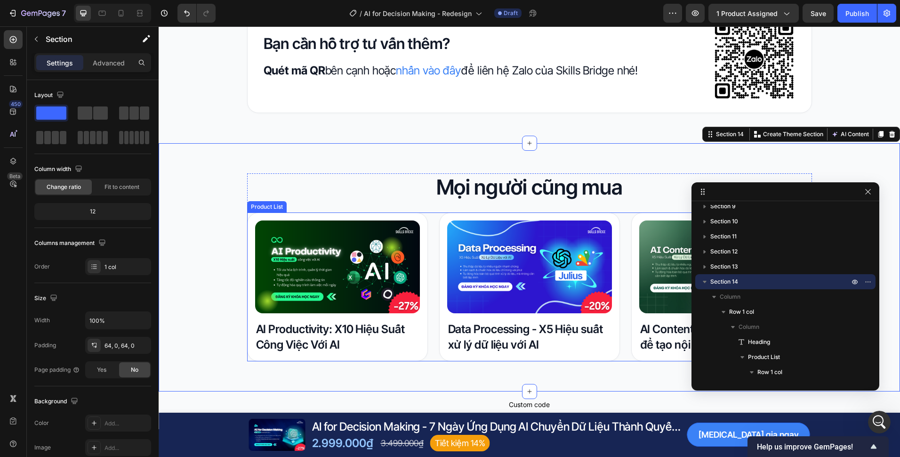
click at [616, 272] on div "Product Images AI Productivity: X10 Hiệu Suất Công Việc Với AI Product Title Ro…" at bounding box center [529, 286] width 565 height 149
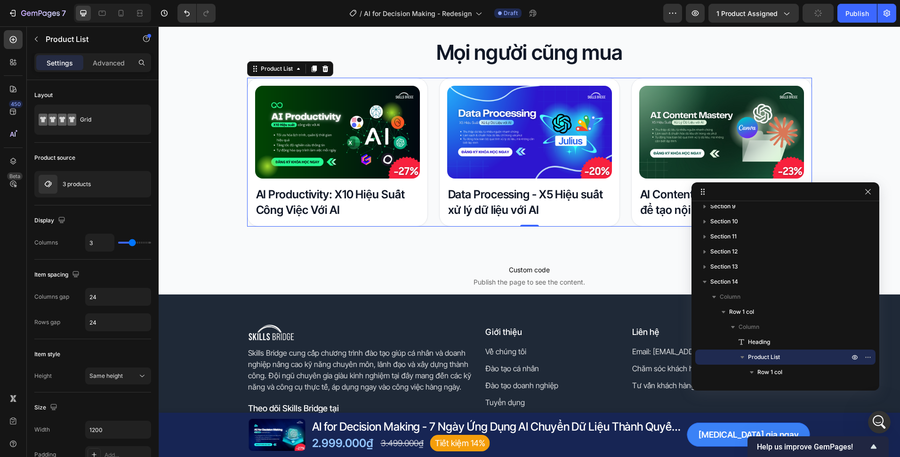
scroll to position [4331, 0]
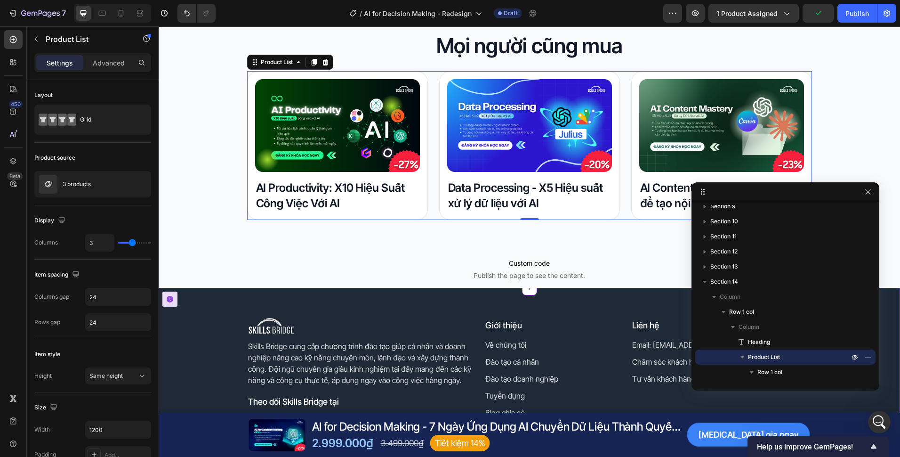
click at [442, 261] on span "Custom code" at bounding box center [530, 263] width 742 height 11
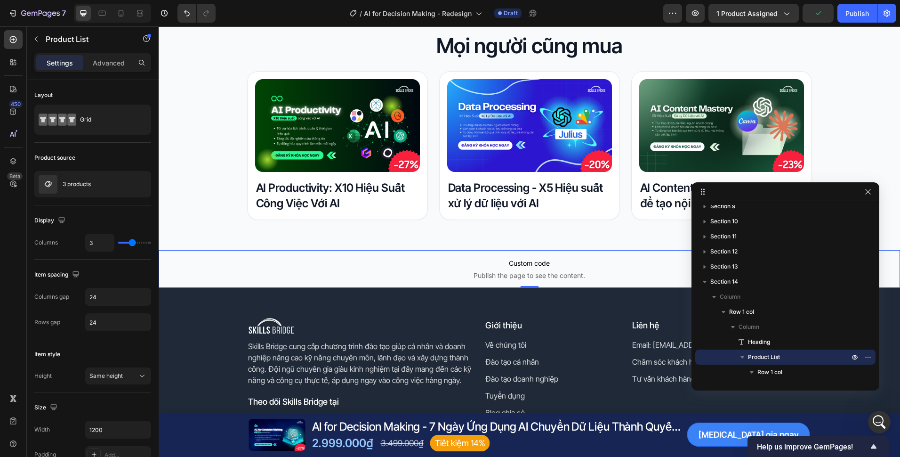
scroll to position [232, 0]
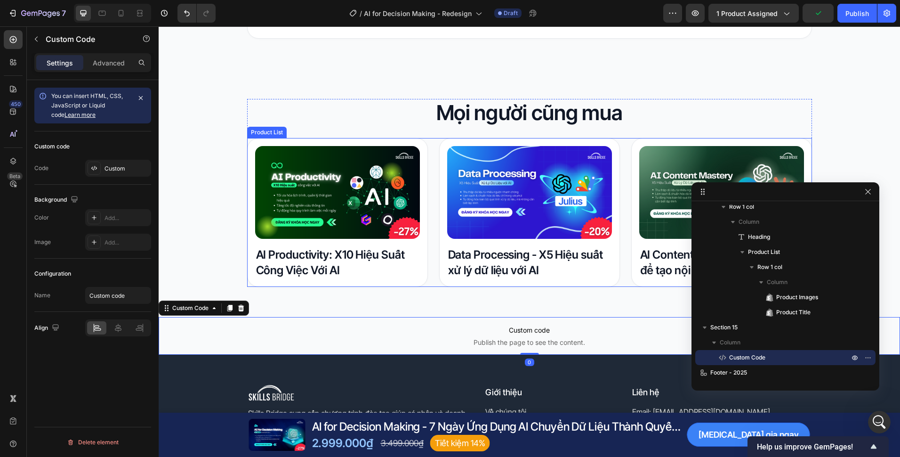
click at [431, 258] on div "Product Images AI Productivity: X10 Hiệu Suất Công Việc Với AI Product Title Ro…" at bounding box center [529, 212] width 565 height 149
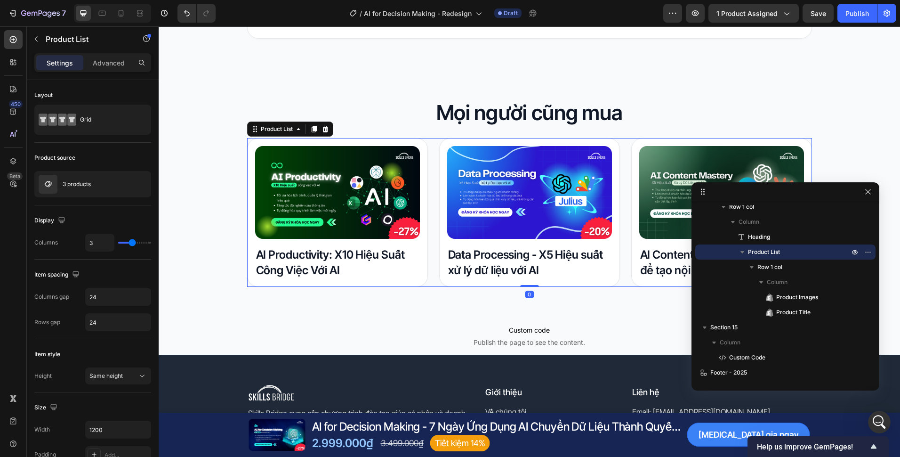
scroll to position [4217, 0]
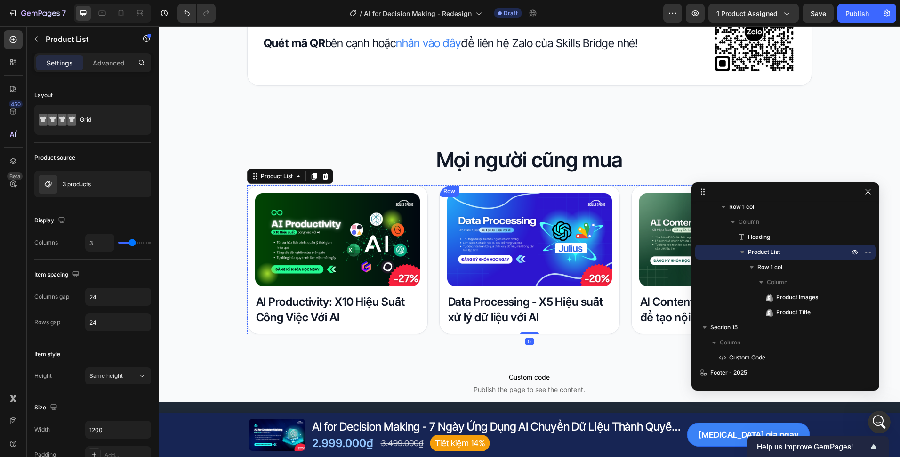
click at [470, 156] on p "Mọi người cũng mua" at bounding box center [529, 160] width 563 height 26
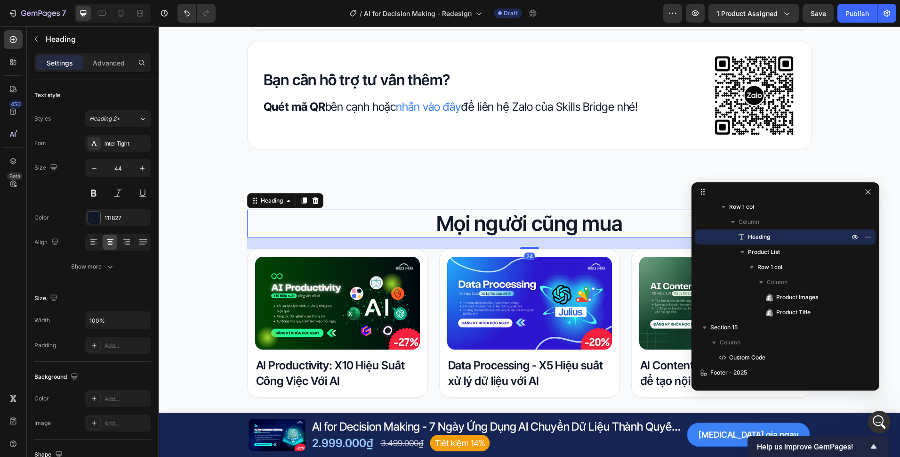
scroll to position [4123, 0]
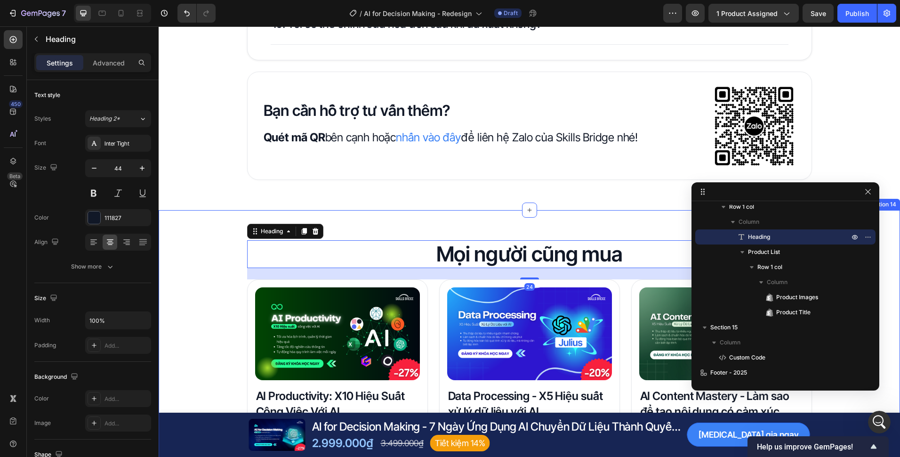
click at [218, 259] on div "Mọi người cũng mua Heading 24 Product Images AI Productivity: X10 Hiệu Suất Côn…" at bounding box center [530, 334] width 742 height 188
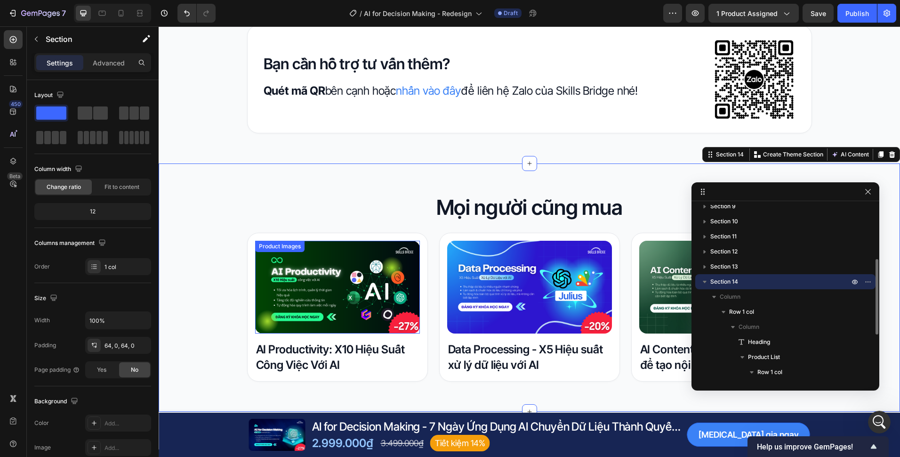
scroll to position [4217, 0]
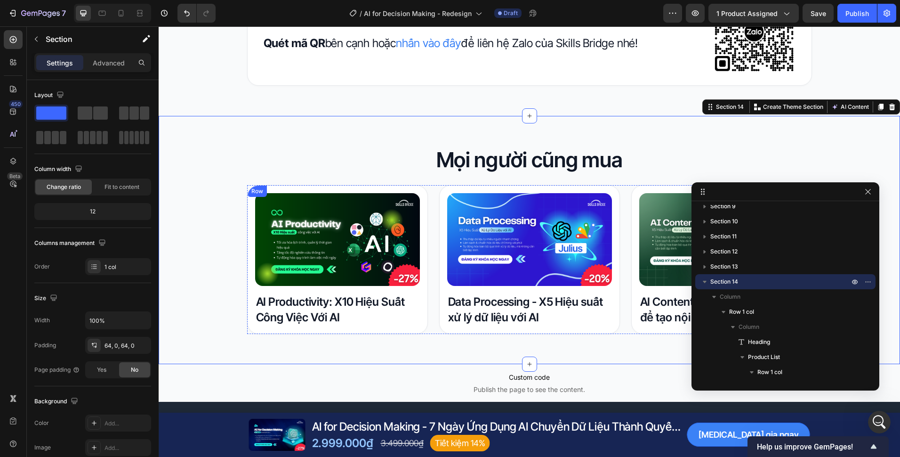
click at [423, 259] on div "Product Images AI Productivity: X10 Hiệu Suất Công Việc Với AI Product Title Row" at bounding box center [337, 259] width 181 height 149
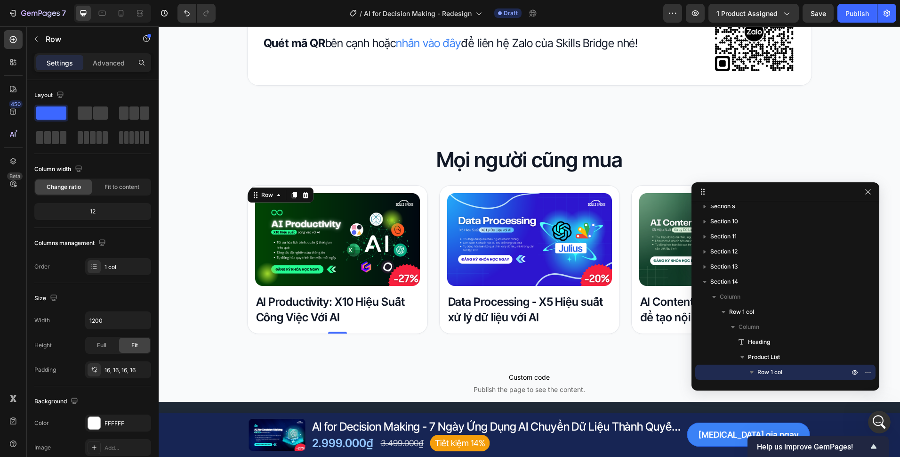
click at [427, 244] on div "Product Images AI Productivity: X10 Hiệu Suất Công Việc Với AI Product Title Ro…" at bounding box center [529, 259] width 565 height 149
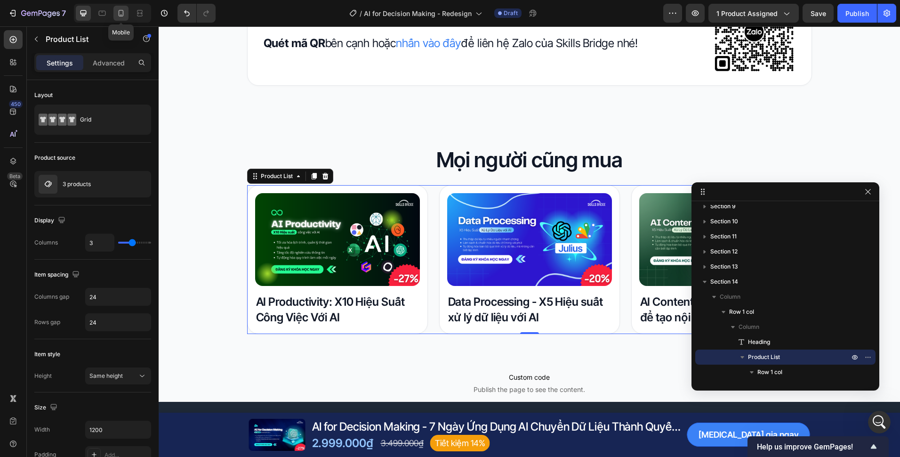
click at [119, 16] on icon at bounding box center [120, 12] width 9 height 9
type input "100%"
type input "2"
type input "16"
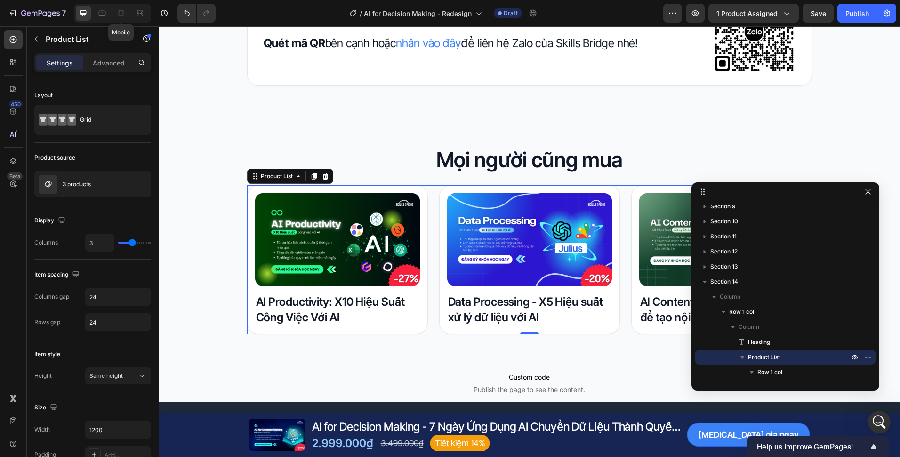
type input "16"
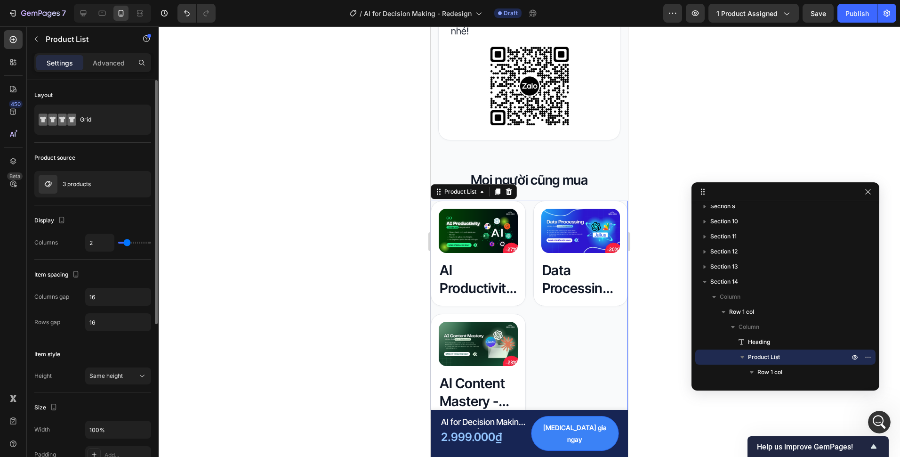
scroll to position [4379, 0]
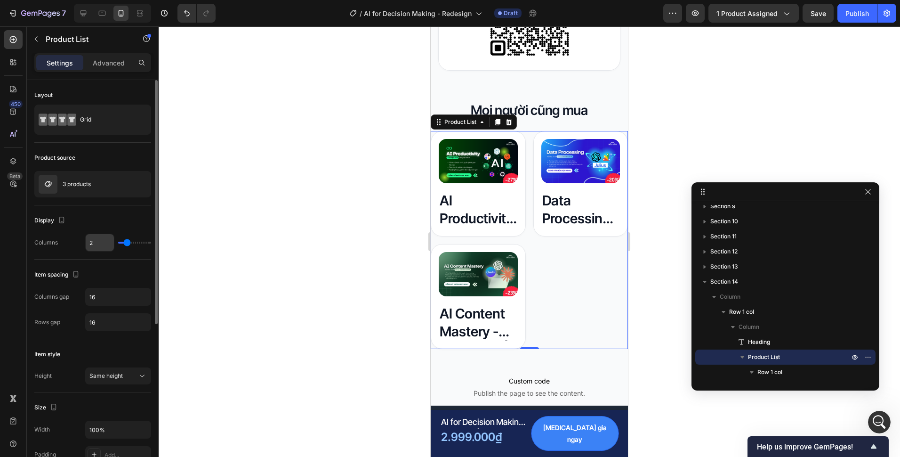
click at [95, 244] on input "2" at bounding box center [100, 242] width 28 height 17
type input "1"
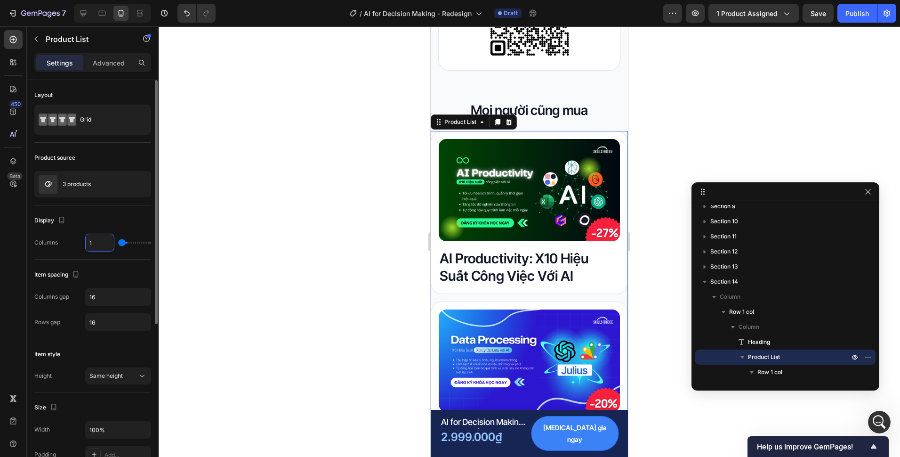
type input "1"
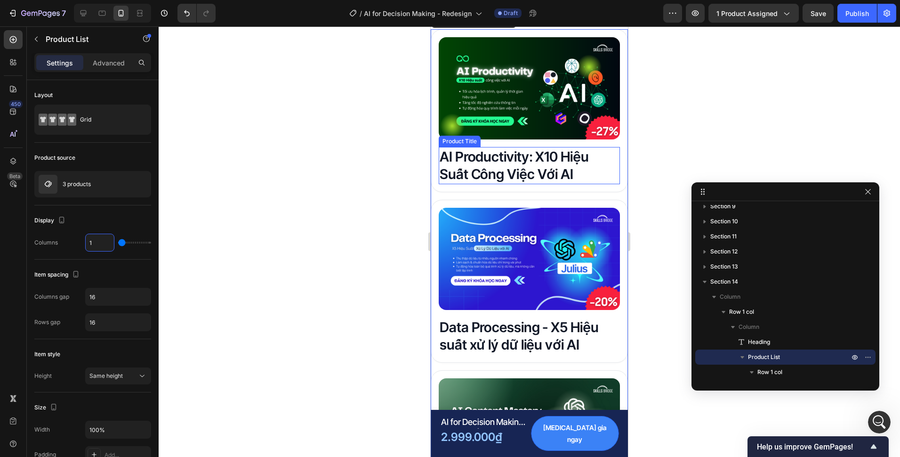
scroll to position [4473, 0]
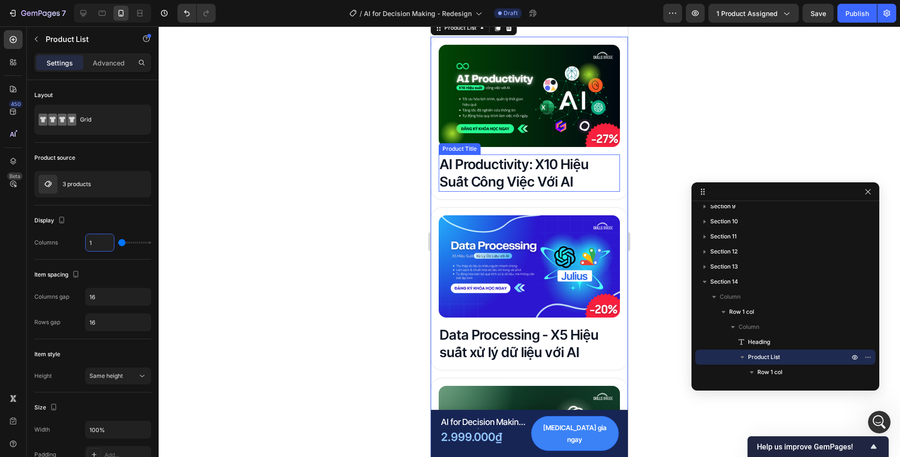
click at [508, 170] on h2 "AI Productivity: X10 Hiệu Suất Công Việc Với AI" at bounding box center [529, 172] width 181 height 37
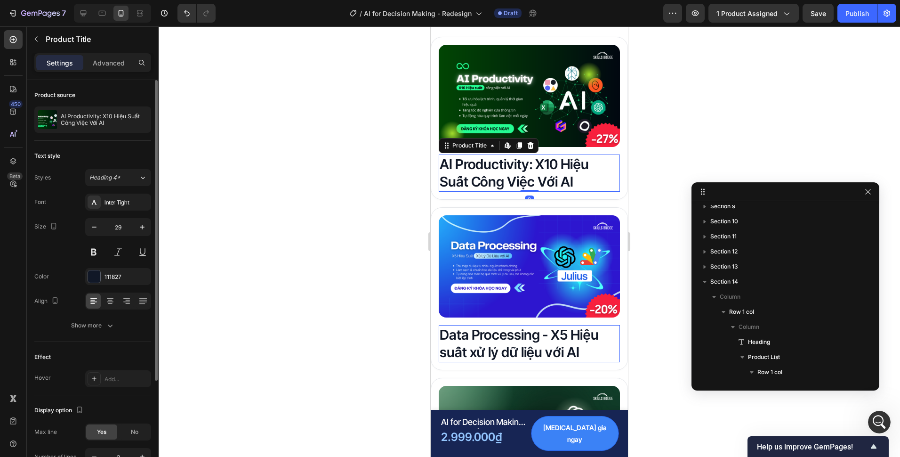
scroll to position [232, 0]
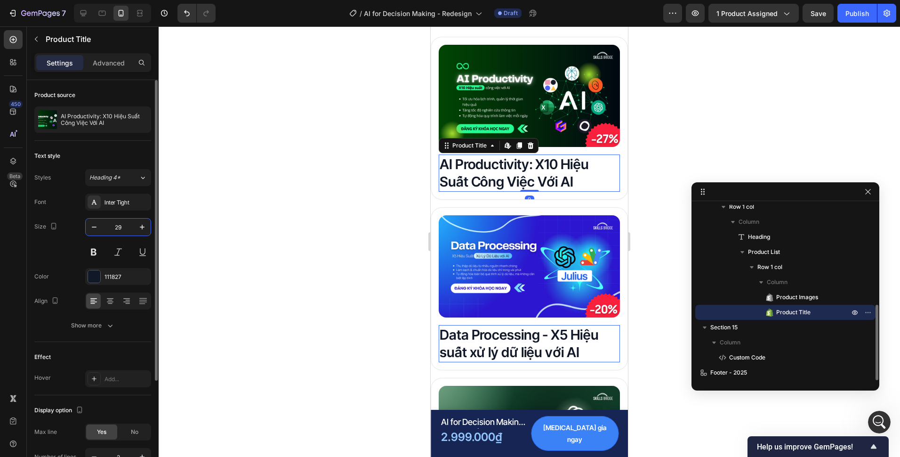
click at [128, 231] on input "29" at bounding box center [118, 226] width 31 height 17
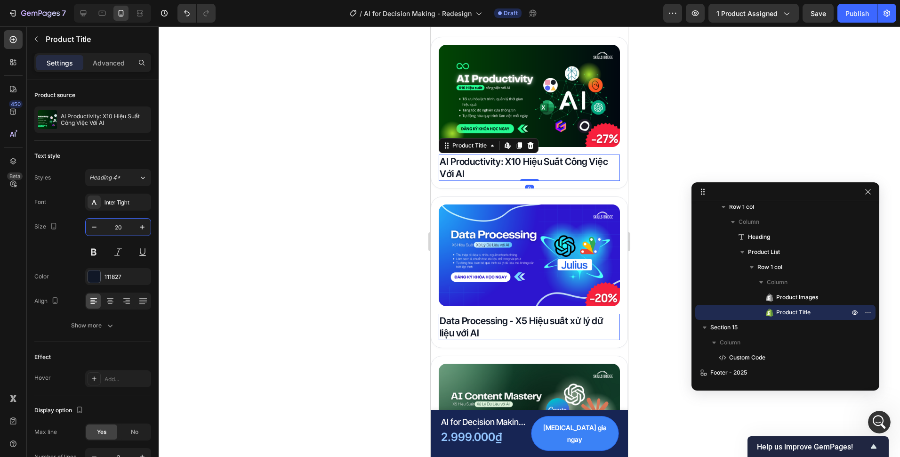
type input "20"
click at [382, 273] on div at bounding box center [530, 241] width 742 height 430
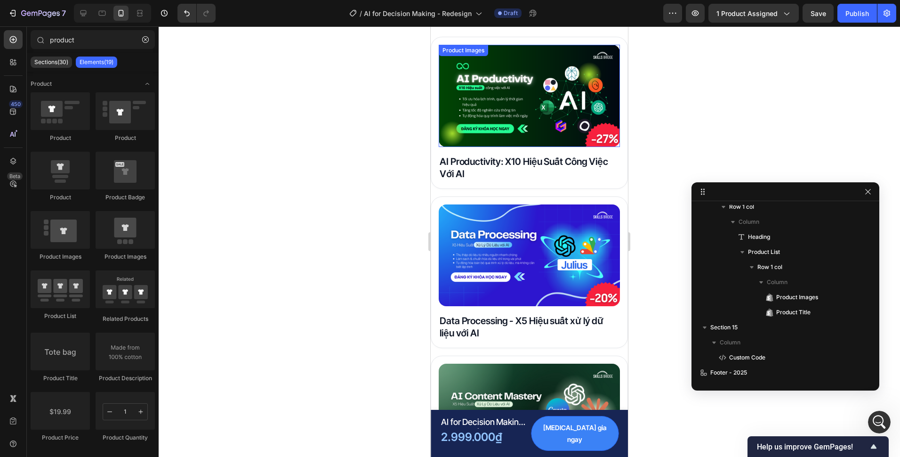
scroll to position [4379, 0]
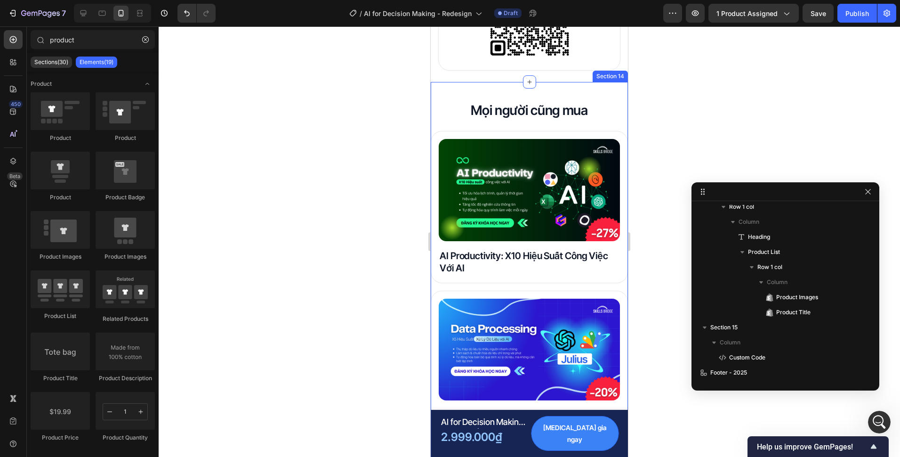
click at [483, 97] on div "Mọi người cũng mua Heading Product Images AI Productivity: X10 Hiệu Suất Công V…" at bounding box center [529, 351] width 197 height 539
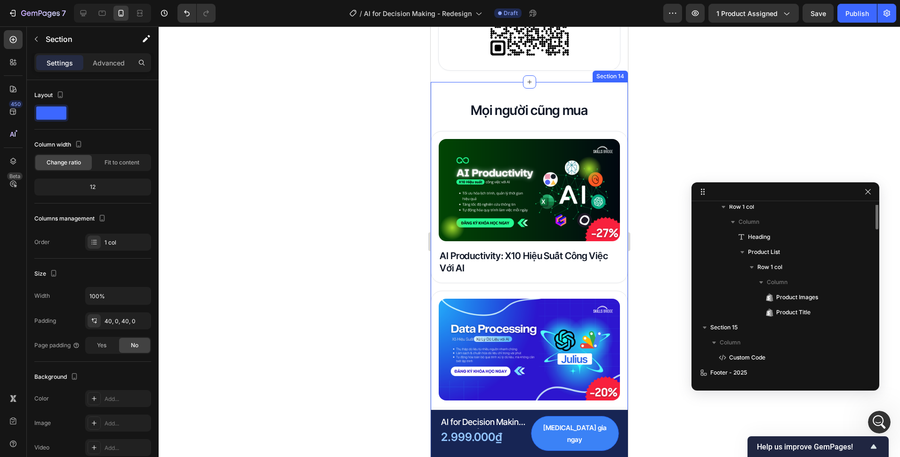
scroll to position [127, 0]
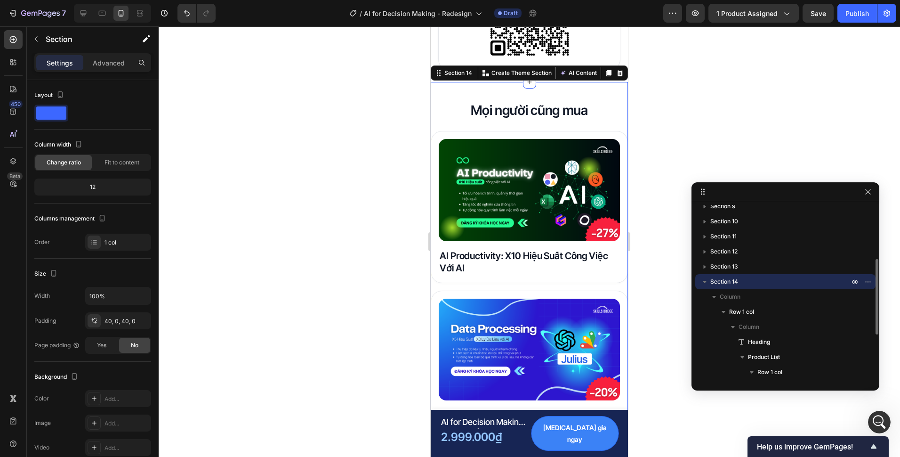
click at [492, 114] on p "Mọi người cũng mua" at bounding box center [529, 110] width 195 height 17
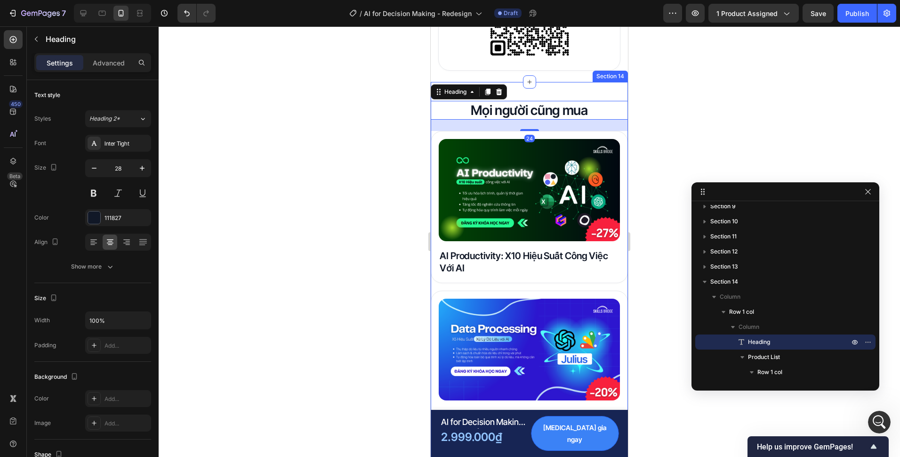
click at [581, 93] on div "Mọi người cũng mua Heading 24 Product Images AI Productivity: X10 Hiệu Suất Côn…" at bounding box center [529, 351] width 197 height 539
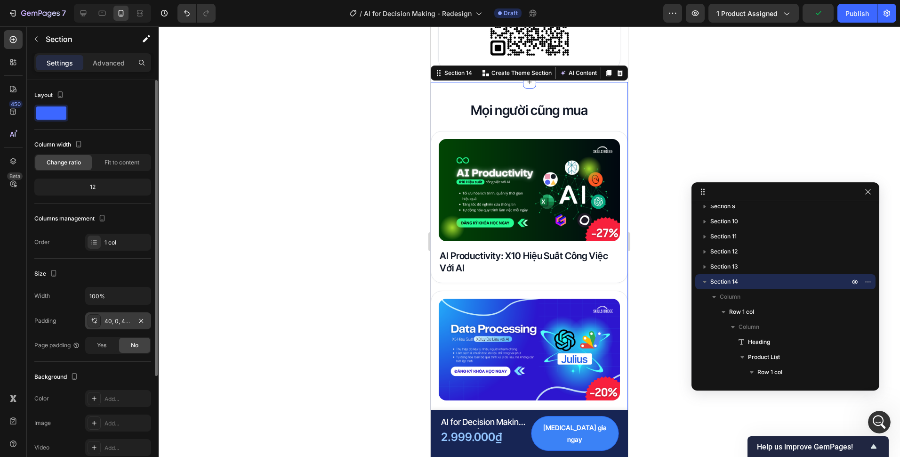
click at [124, 319] on div "40, 0, 40, 0" at bounding box center [118, 321] width 27 height 8
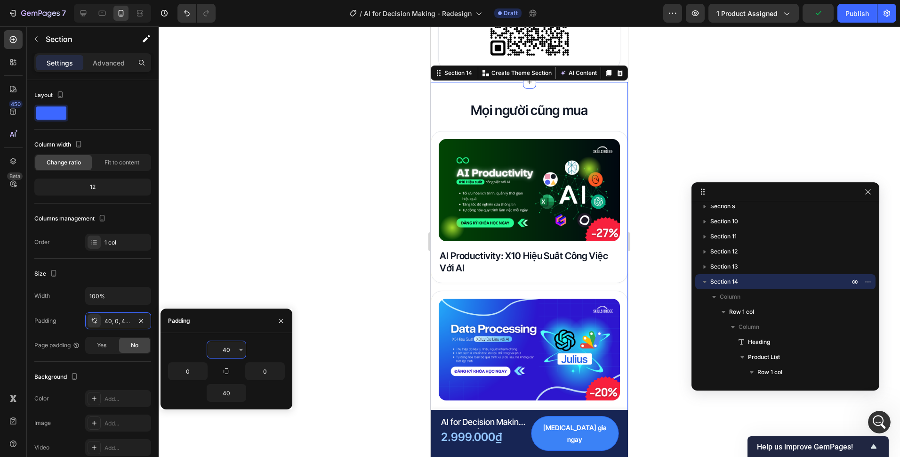
click at [227, 350] on input "40" at bounding box center [226, 349] width 39 height 17
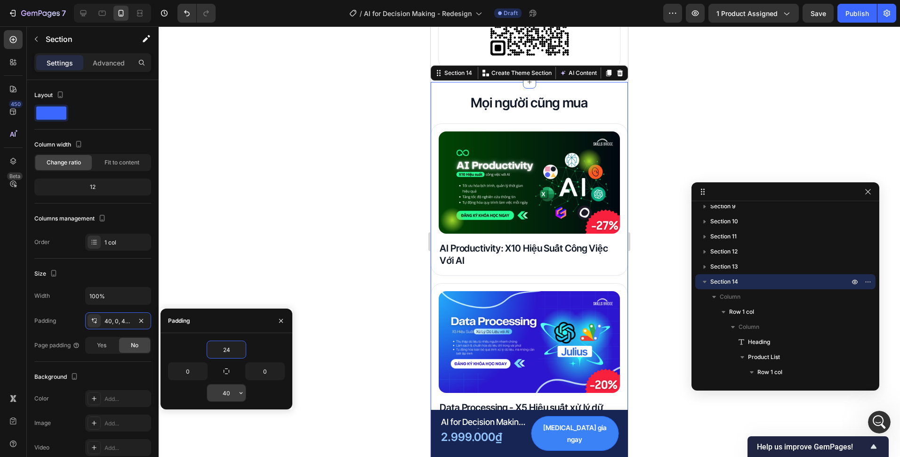
type input "24"
click at [234, 389] on input "40" at bounding box center [226, 392] width 39 height 17
type input "24"
click at [115, 363] on div "Background The changes might be hidden by the video. Color Add... Image Add... …" at bounding box center [92, 413] width 117 height 102
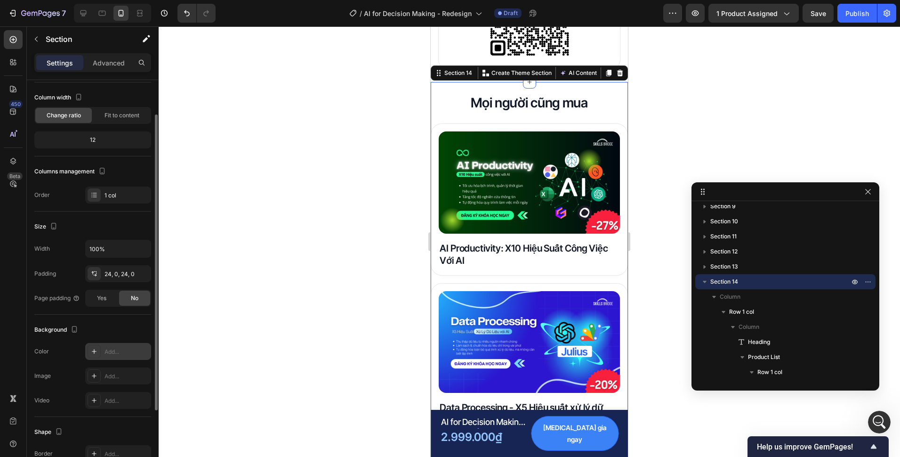
scroll to position [94, 0]
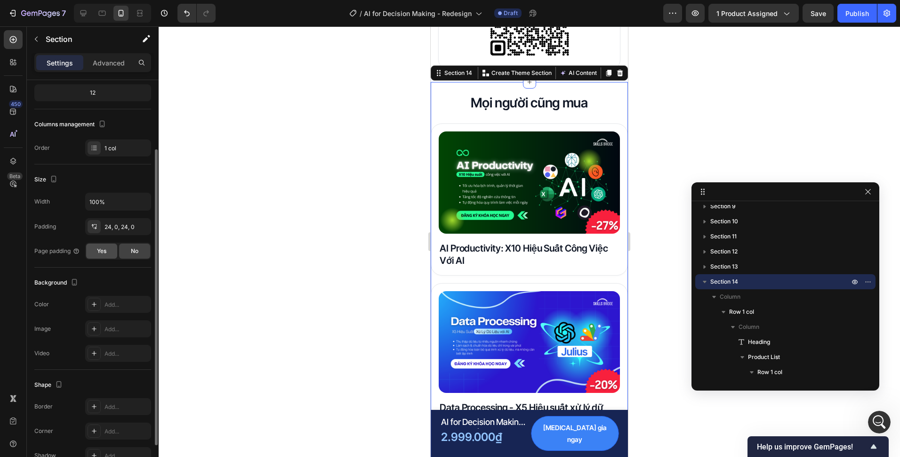
click at [101, 244] on div "Yes" at bounding box center [101, 250] width 31 height 15
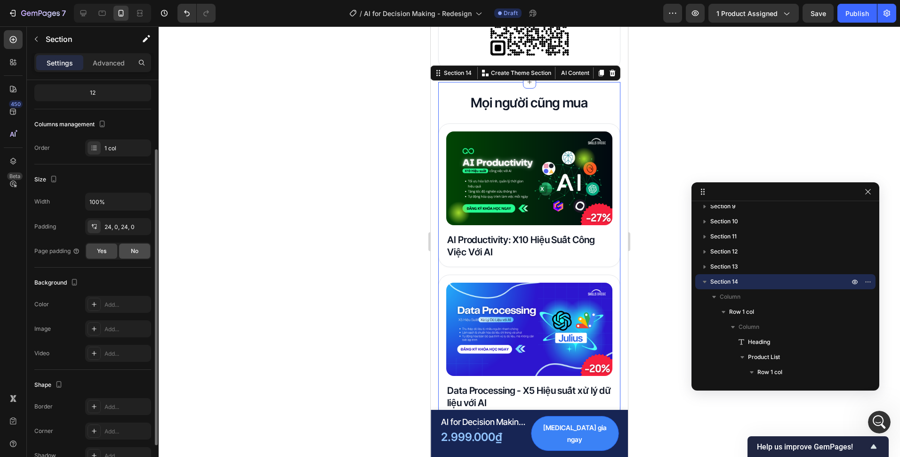
click at [129, 249] on div "No" at bounding box center [134, 250] width 31 height 15
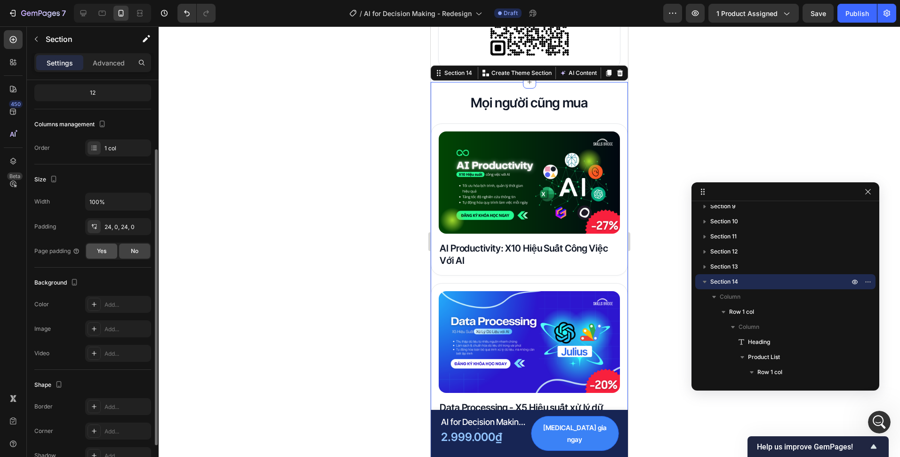
click at [105, 250] on span "Yes" at bounding box center [101, 251] width 9 height 8
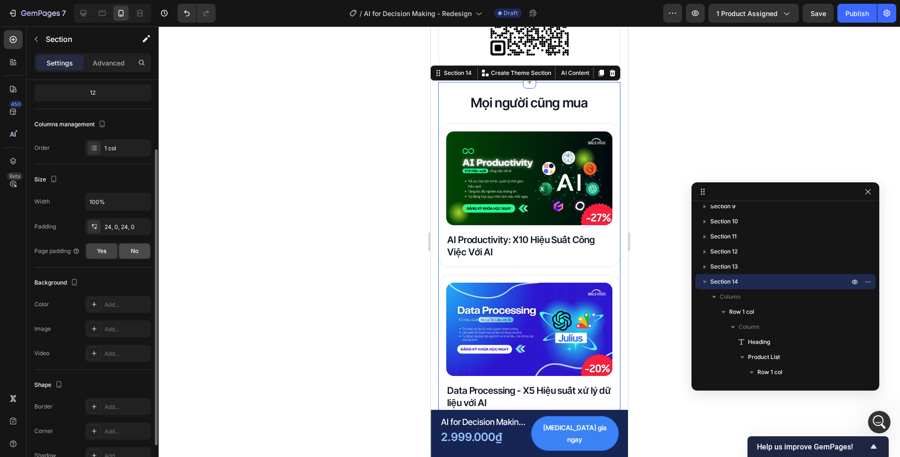
click at [129, 250] on div "No" at bounding box center [134, 250] width 31 height 15
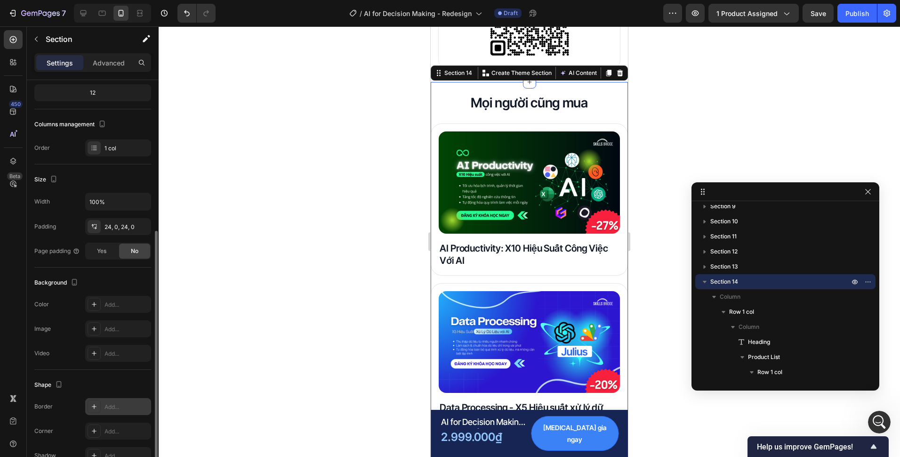
scroll to position [146, 0]
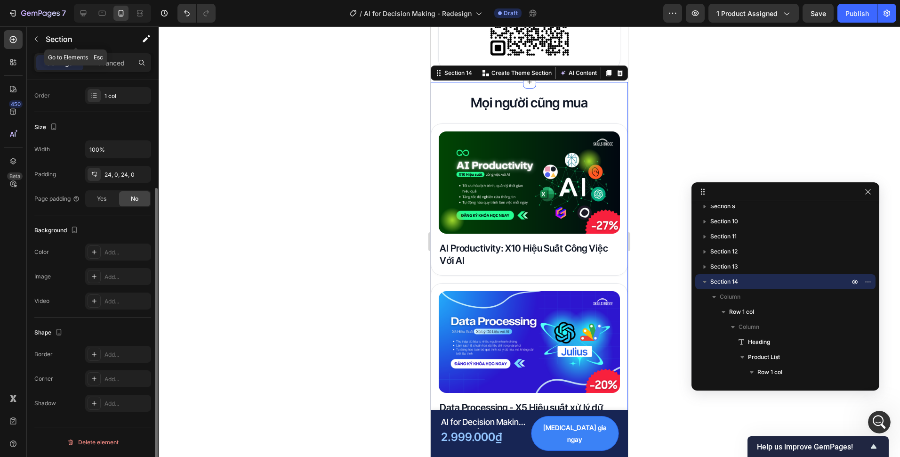
click at [104, 51] on div "Section" at bounding box center [76, 39] width 98 height 27
click at [104, 59] on p "Advanced" at bounding box center [109, 63] width 32 height 10
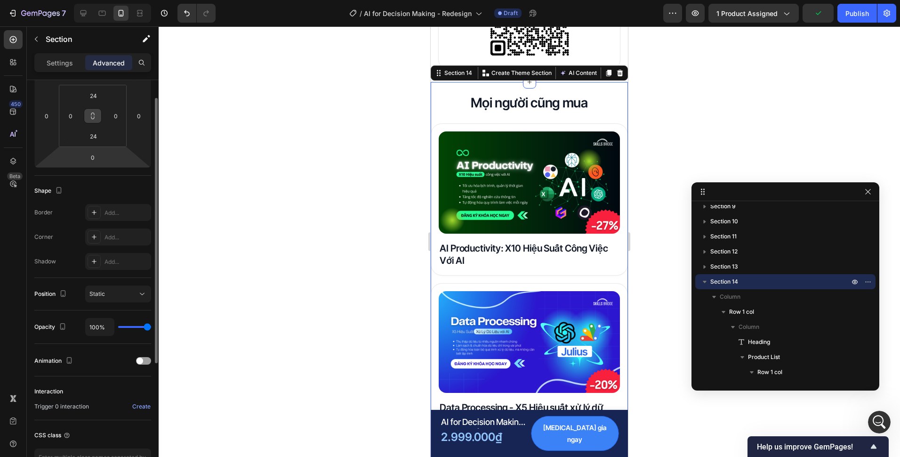
scroll to position [99, 0]
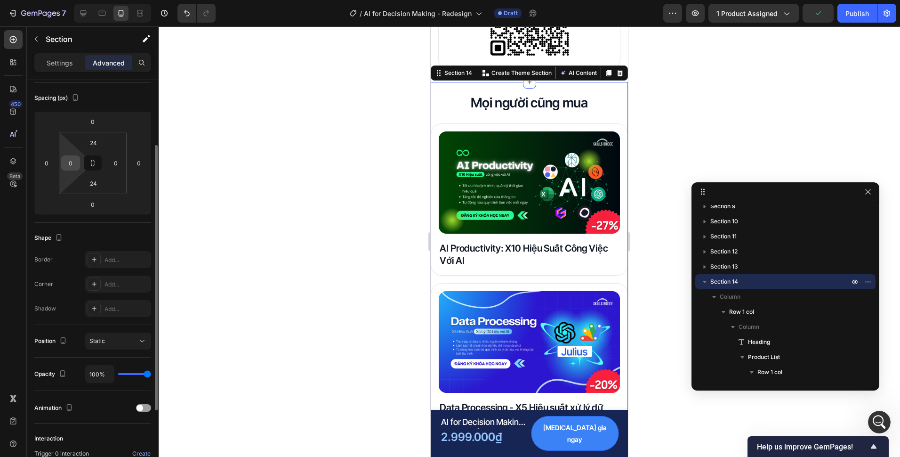
click at [73, 167] on input "0" at bounding box center [71, 163] width 14 height 14
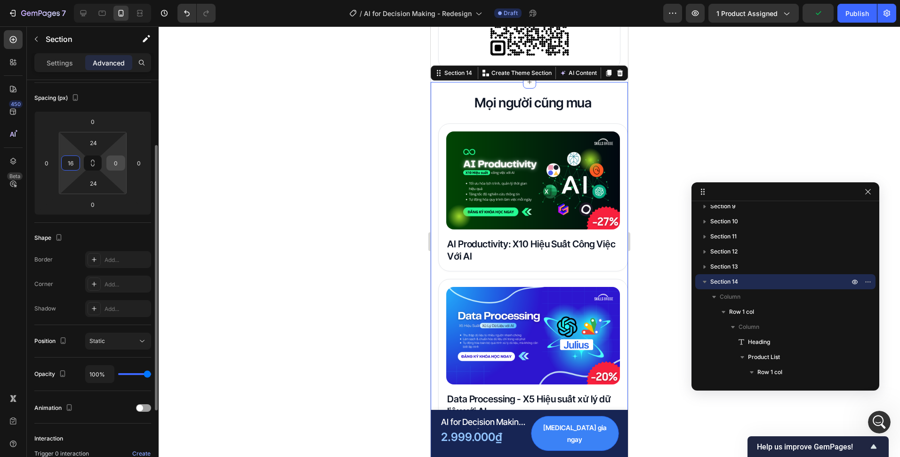
type input "16"
click at [115, 166] on input "0" at bounding box center [116, 163] width 14 height 14
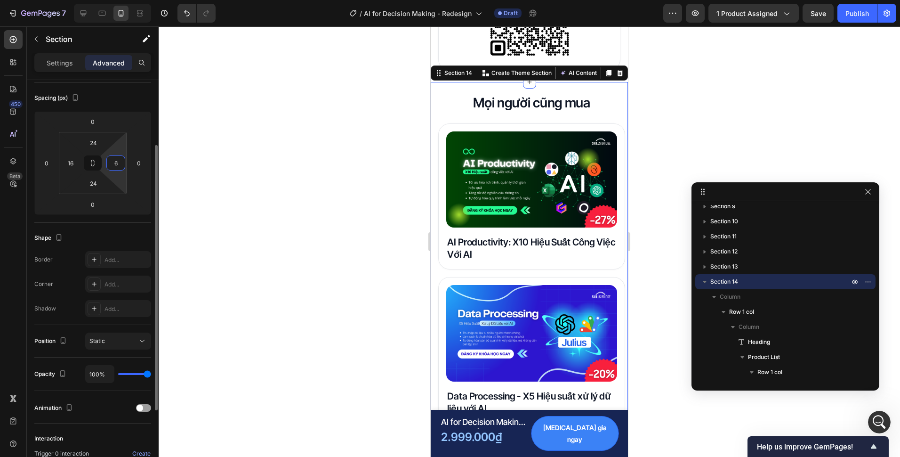
click at [114, 166] on input "6" at bounding box center [116, 163] width 14 height 14
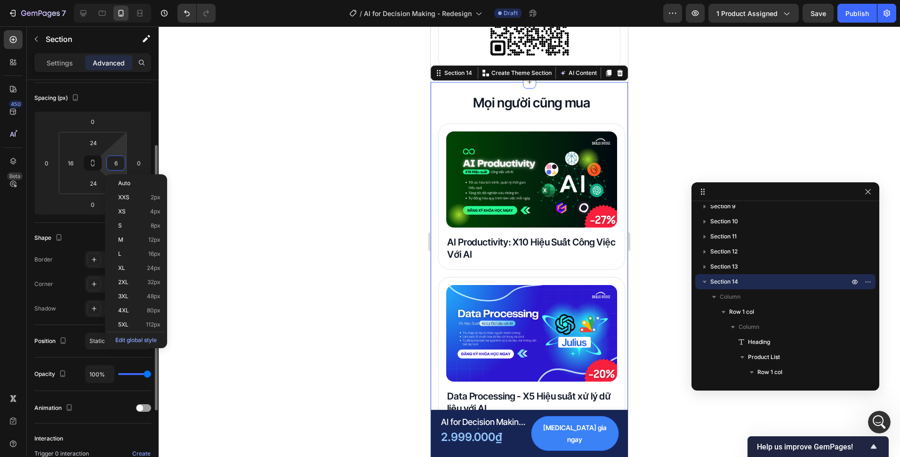
click at [114, 166] on input "6" at bounding box center [116, 163] width 14 height 14
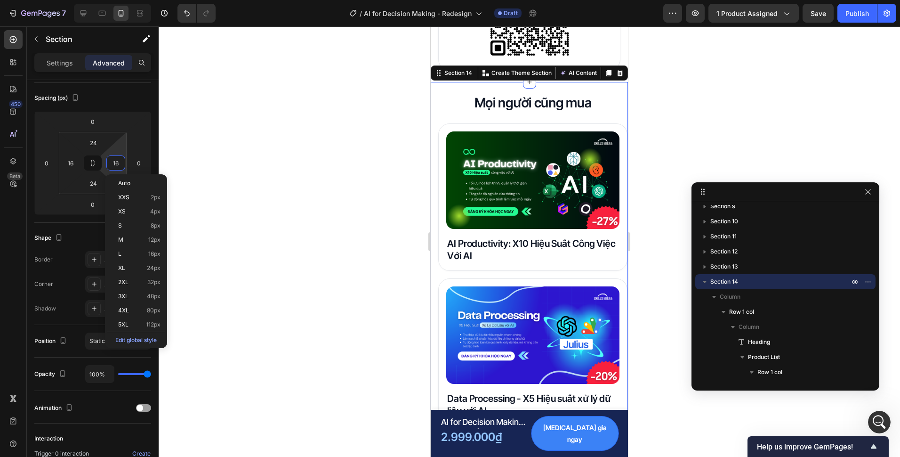
type input "16"
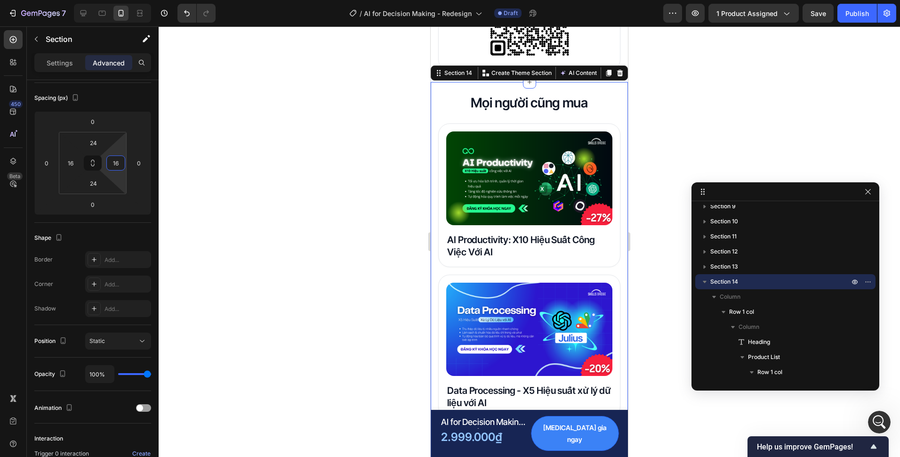
click at [299, 190] on div at bounding box center [530, 241] width 742 height 430
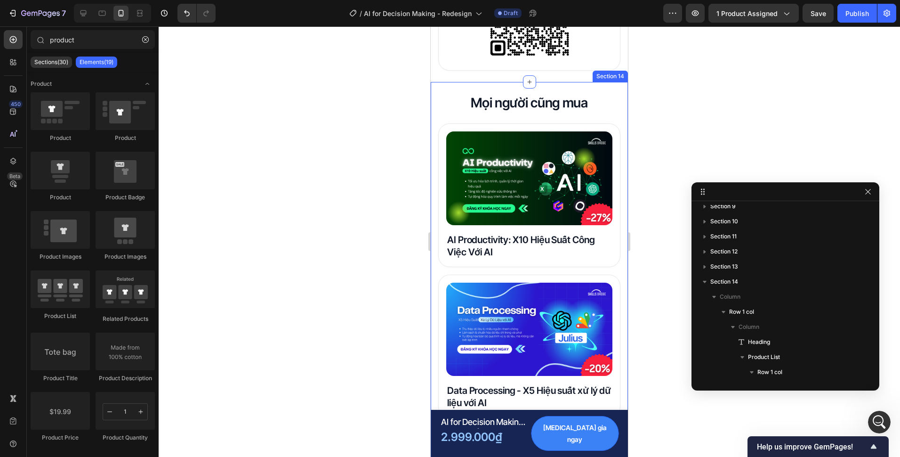
click at [435, 105] on div "Mọi người cũng mua Heading Product Images AI Productivity: X10 Hiệu Suất Công V…" at bounding box center [529, 331] width 197 height 498
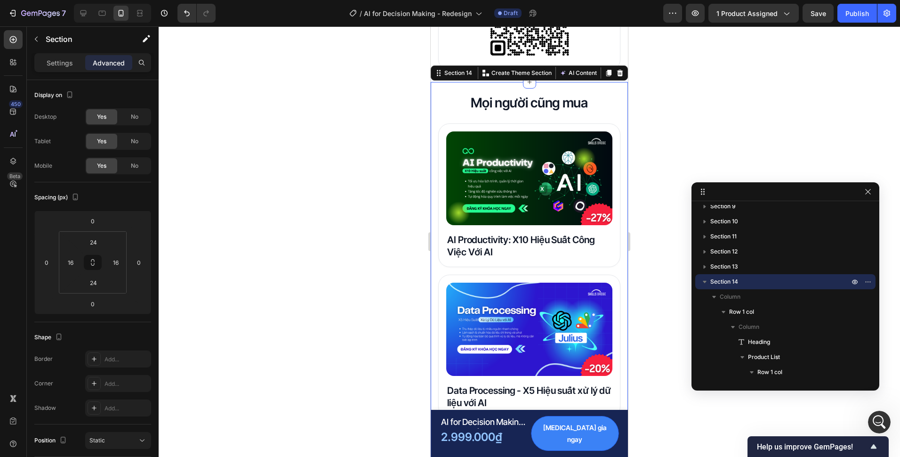
click at [411, 125] on div at bounding box center [530, 241] width 742 height 430
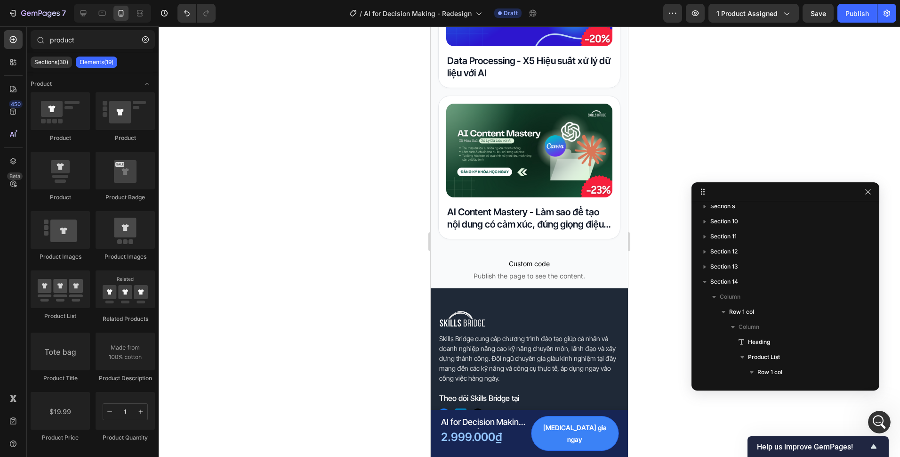
scroll to position [4567, 0]
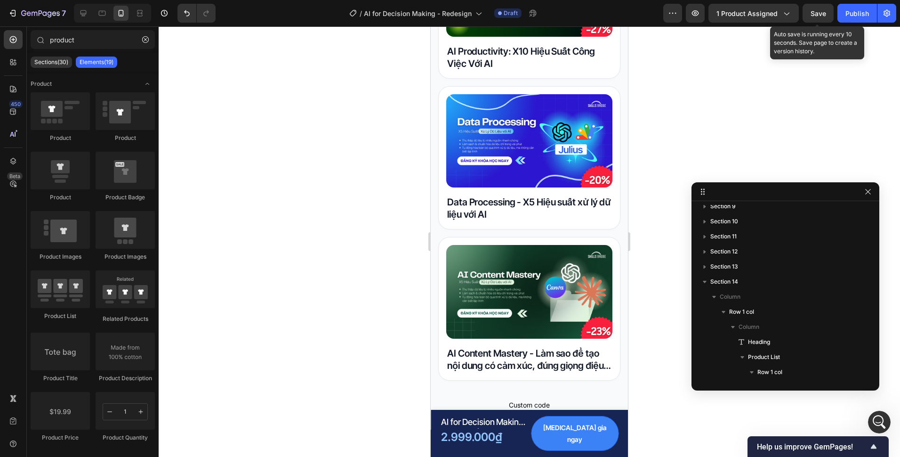
drag, startPoint x: 815, startPoint y: 9, endPoint x: 694, endPoint y: 42, distance: 124.8
click at [815, 9] on span "Save" at bounding box center [819, 13] width 16 height 8
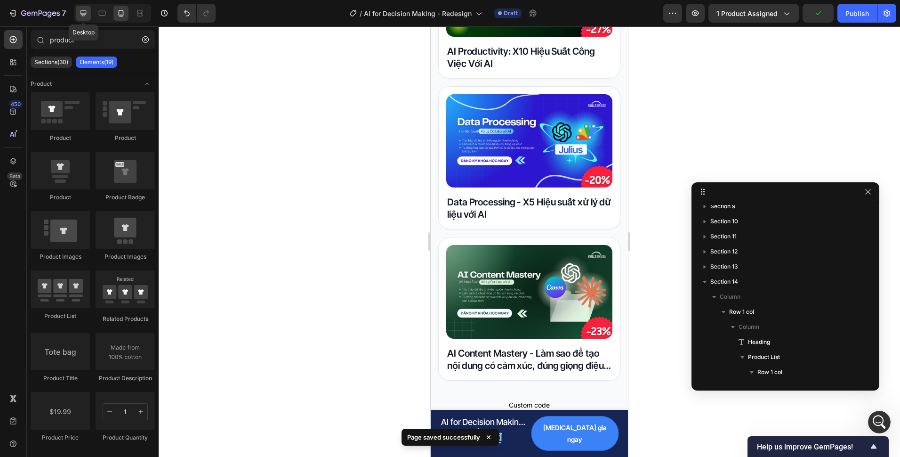
click at [77, 13] on div at bounding box center [83, 13] width 15 height 15
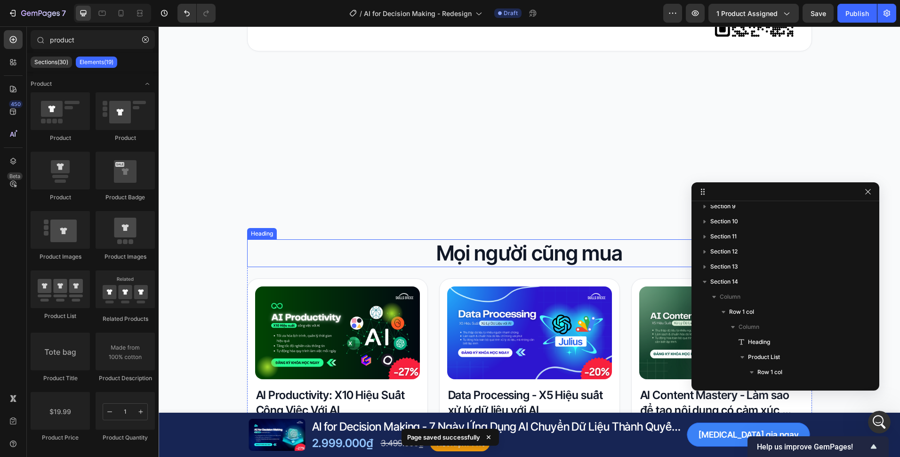
scroll to position [4191, 0]
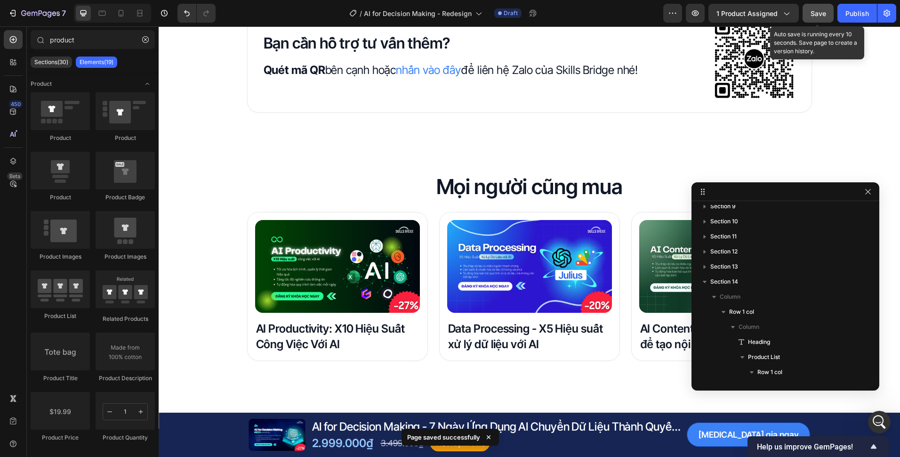
click at [815, 19] on button "Save" at bounding box center [818, 13] width 31 height 19
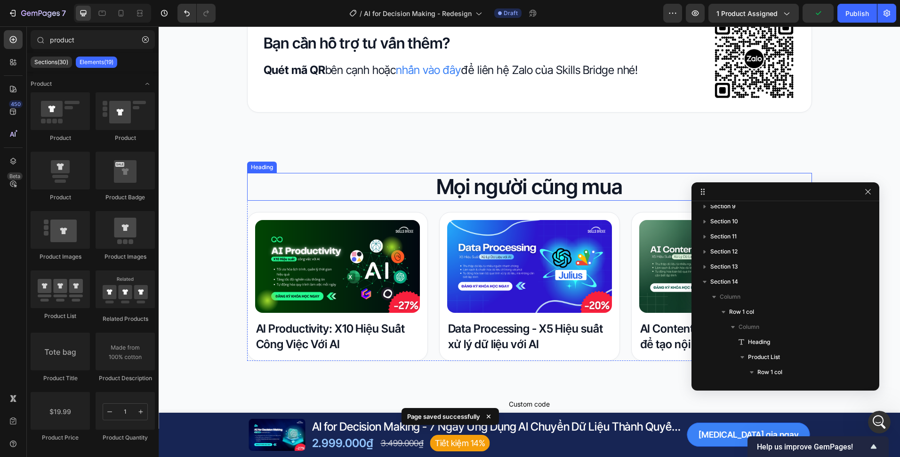
scroll to position [4096, 0]
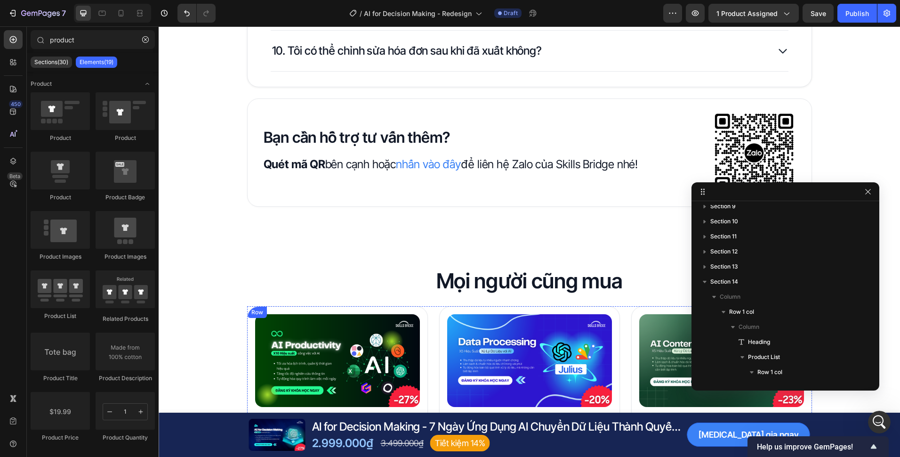
click at [422, 323] on div "Product Images AI Productivity: X10 Hiệu Suất Công Việc Với AI Product Title Row" at bounding box center [337, 380] width 181 height 149
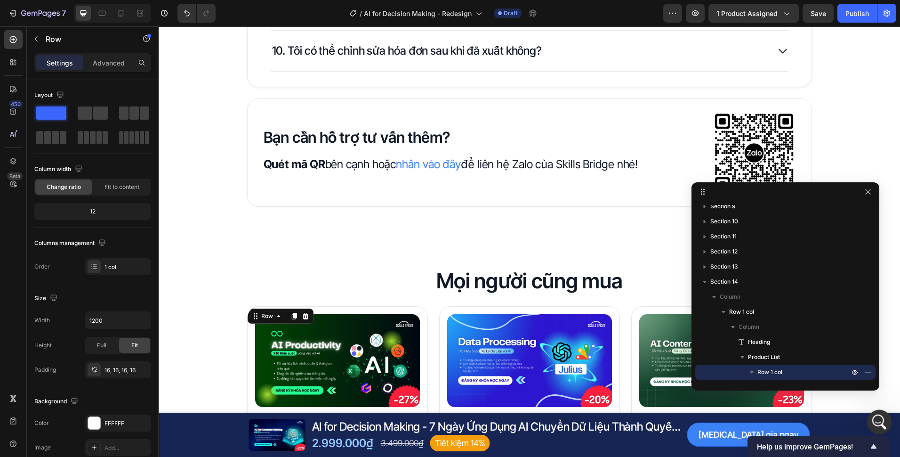
click at [879, 419] on icon "Open Intercom Messenger" at bounding box center [879, 421] width 16 height 16
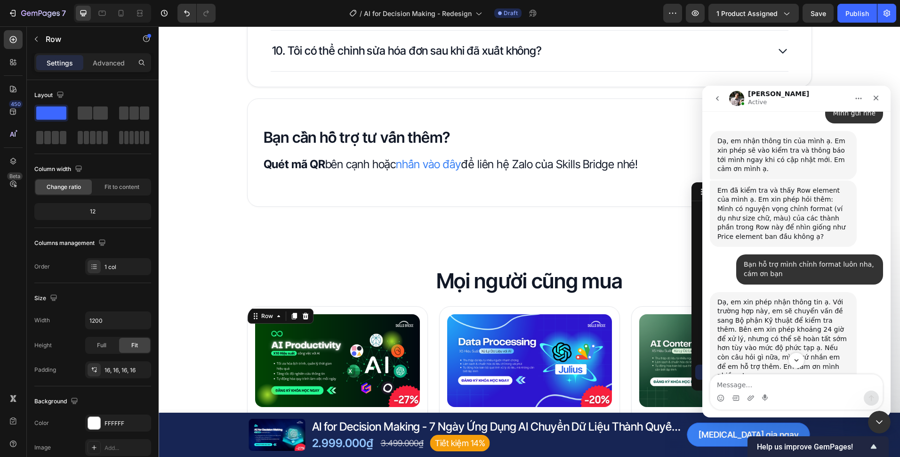
scroll to position [1043, 0]
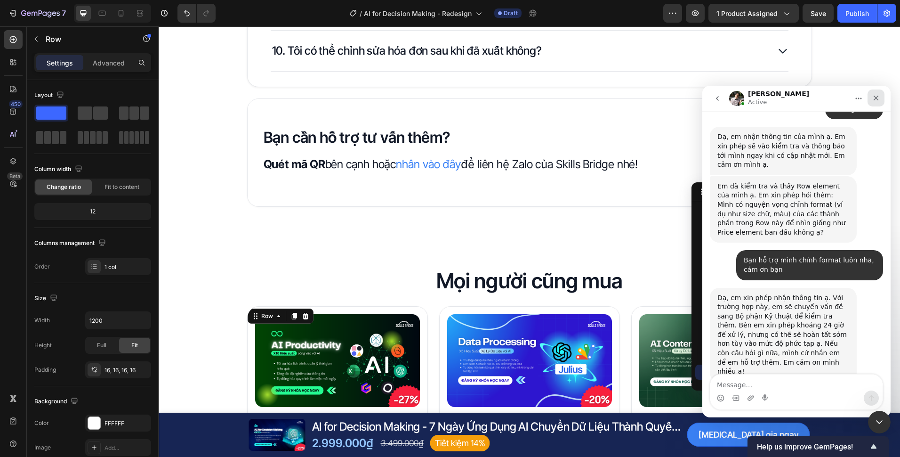
click at [874, 102] on div "Close" at bounding box center [876, 97] width 17 height 17
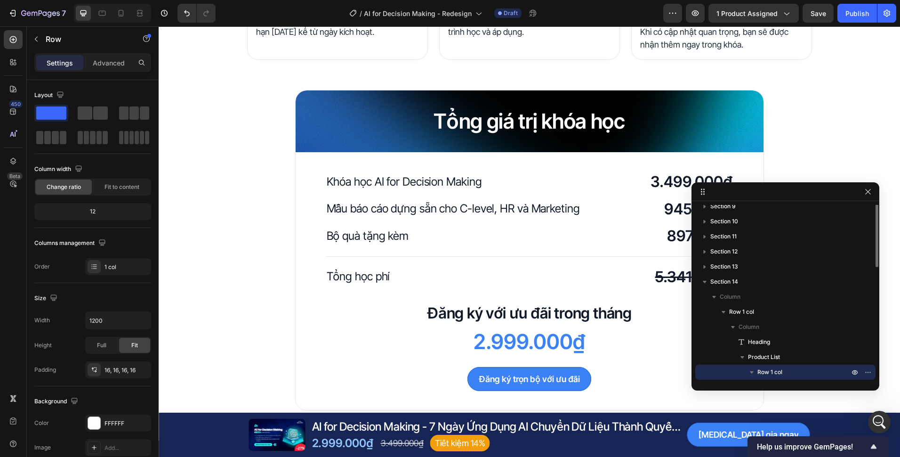
scroll to position [80, 0]
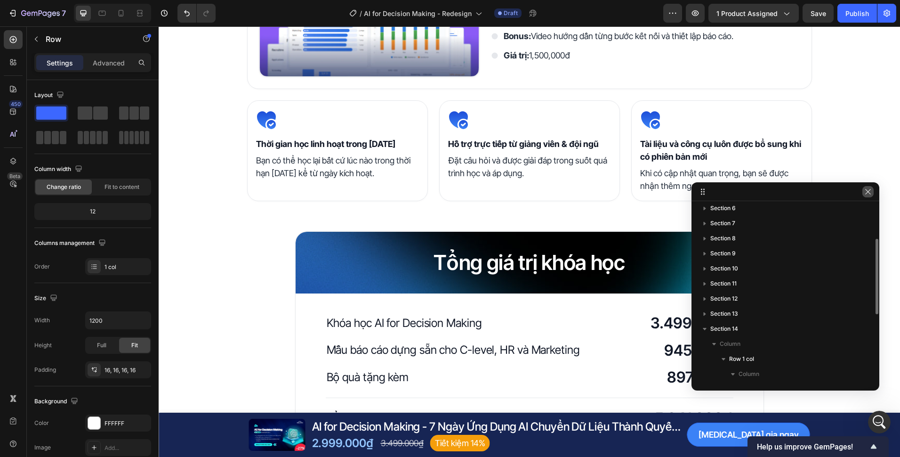
click at [866, 190] on icon "button" at bounding box center [867, 191] width 5 height 5
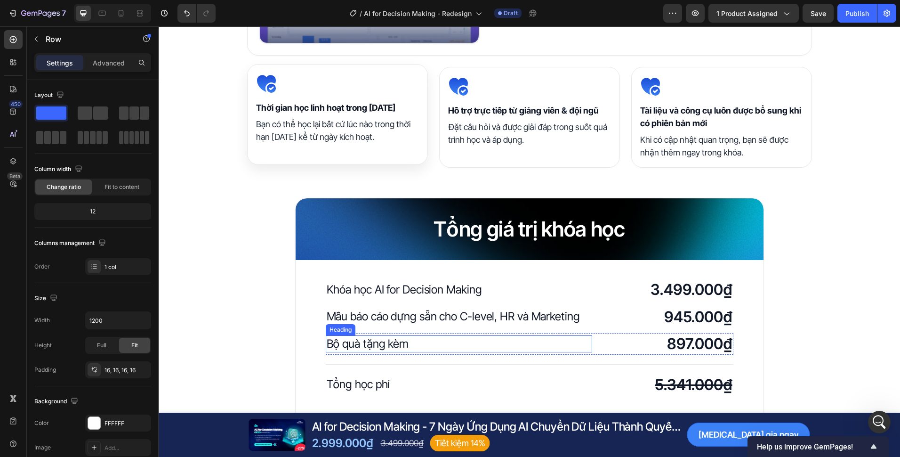
scroll to position [1995, 0]
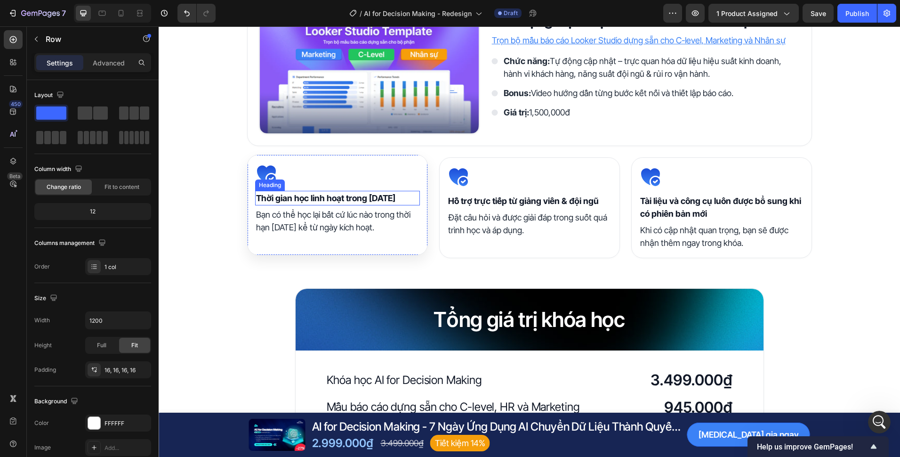
click at [333, 195] on h2 "Thời gian học linh hoạt trong [DATE]" at bounding box center [337, 198] width 165 height 15
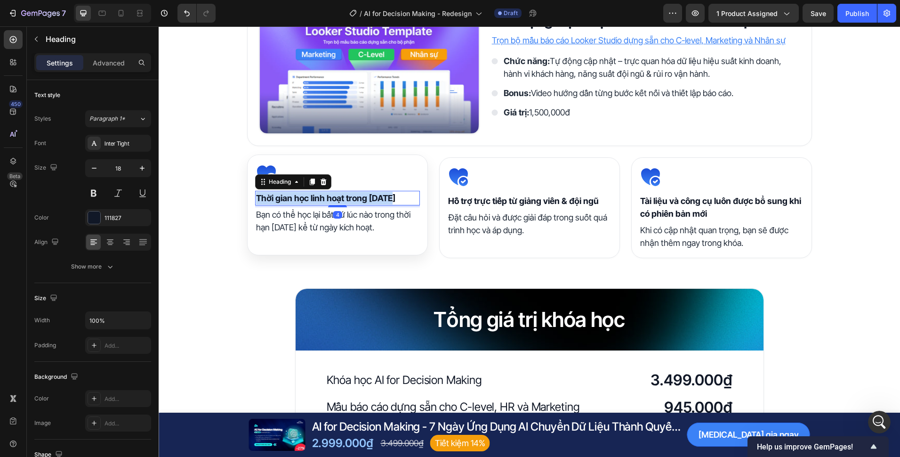
click at [333, 195] on p "Thời gian học linh hoạt trong [DATE]" at bounding box center [337, 198] width 163 height 13
copy p "Thời gian học linh hoạt trong [DATE]"
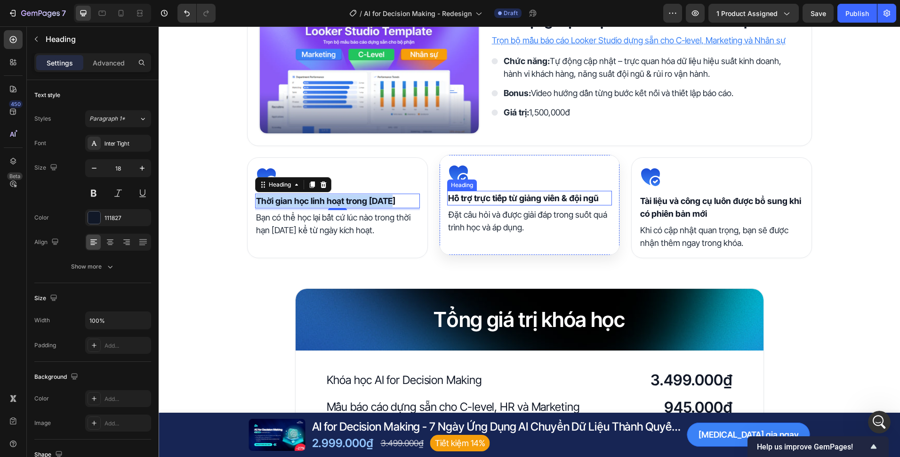
click at [488, 194] on h2 "Hỗ trợ trực tiếp từ giảng viên & đội ngũ" at bounding box center [529, 198] width 165 height 15
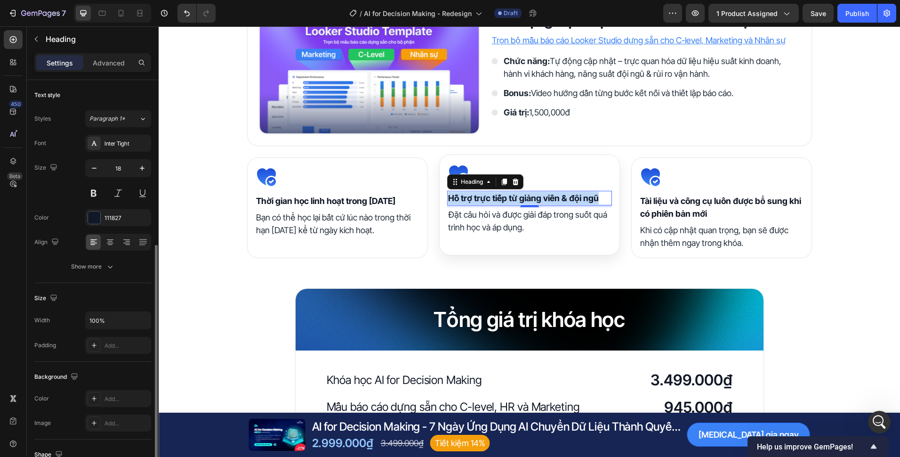
scroll to position [99, 0]
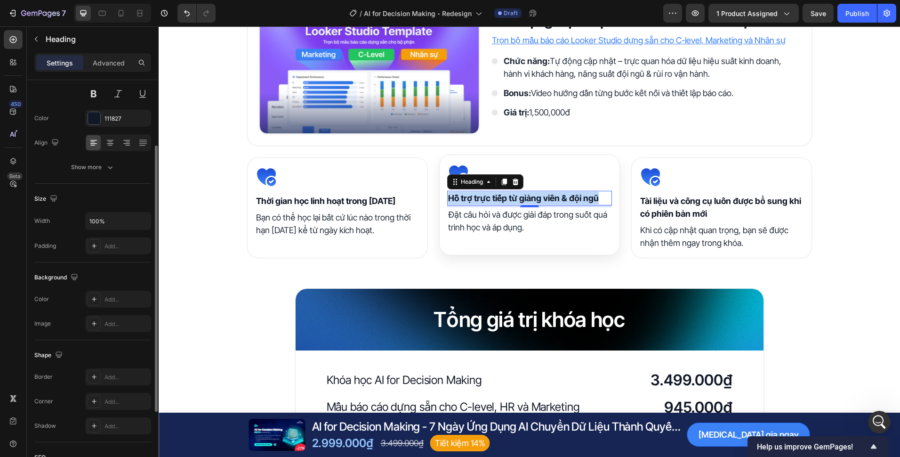
click at [488, 194] on p "Hỗ trợ trực tiếp từ giảng viên & đội ngũ" at bounding box center [529, 198] width 163 height 13
copy p "Hỗ trợ trực tiếp từ giảng viên & đội ngũ"
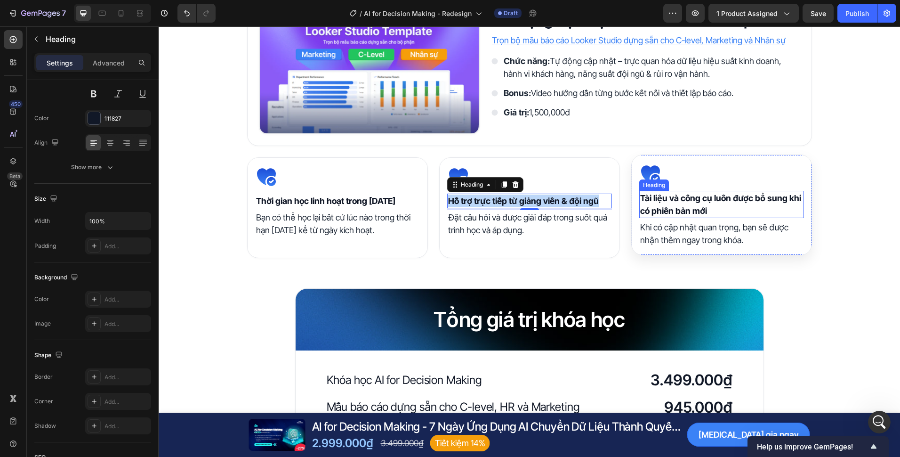
click at [697, 202] on h2 "Tài liệu và công cụ luôn được bổ sung khi có phiên bản mới" at bounding box center [721, 204] width 165 height 27
click at [696, 202] on h2 "Tài liệu và công cụ luôn được bổ sung khi có phiên bản mới" at bounding box center [721, 204] width 165 height 27
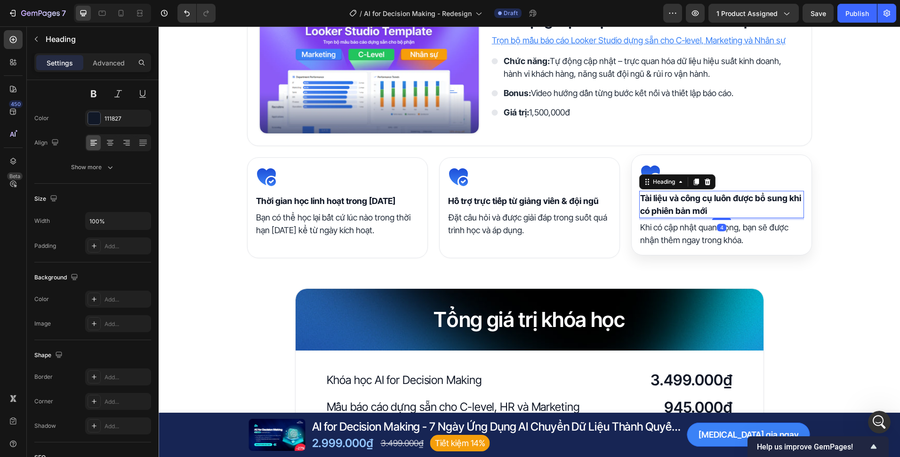
click at [696, 202] on p "Tài liệu và công cụ luôn được bổ sung khi có phiên bản mới" at bounding box center [721, 204] width 163 height 25
copy p "Tài liệu và công cụ luôn được bổ sung khi có phiên bản mới"
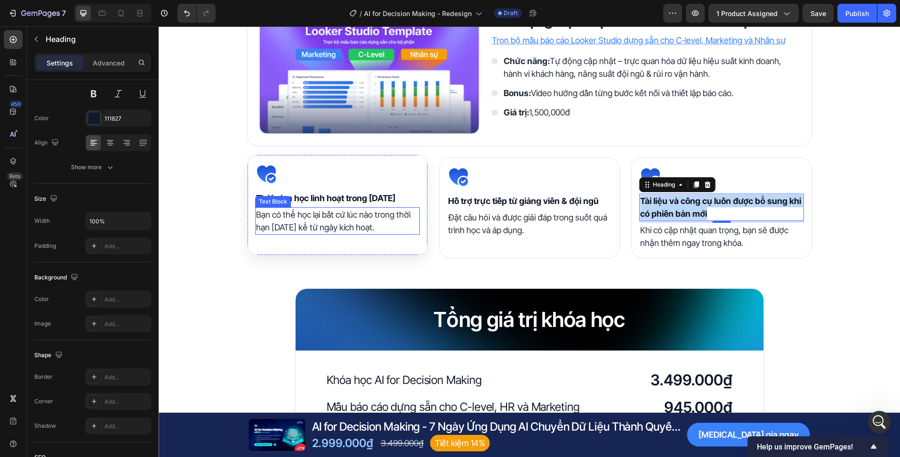
click at [319, 220] on p "Bạn có thể học lại bất cứ lúc nào trong thời hạn [DATE] kể từ ngày kích hoạt." at bounding box center [337, 220] width 163 height 25
click at [319, 219] on p "Bạn có thể học lại bất cứ lúc nào trong thời hạn [DATE] kể từ ngày kích hoạt." at bounding box center [337, 220] width 163 height 25
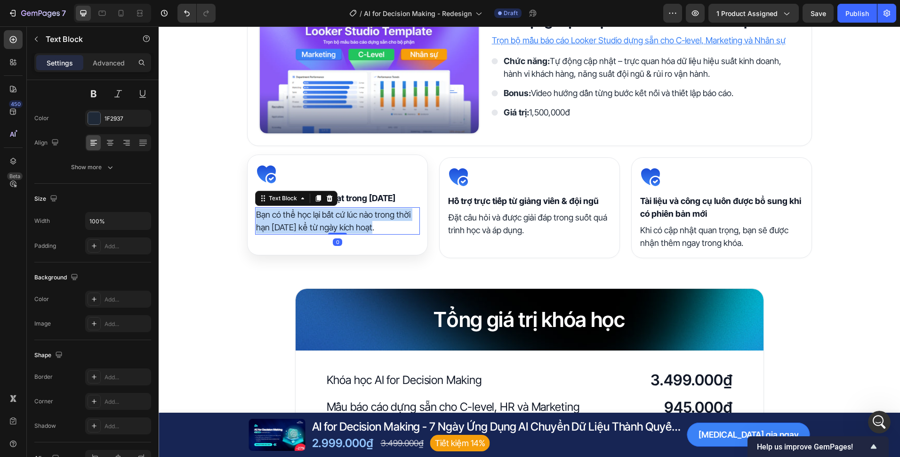
scroll to position [0, 0]
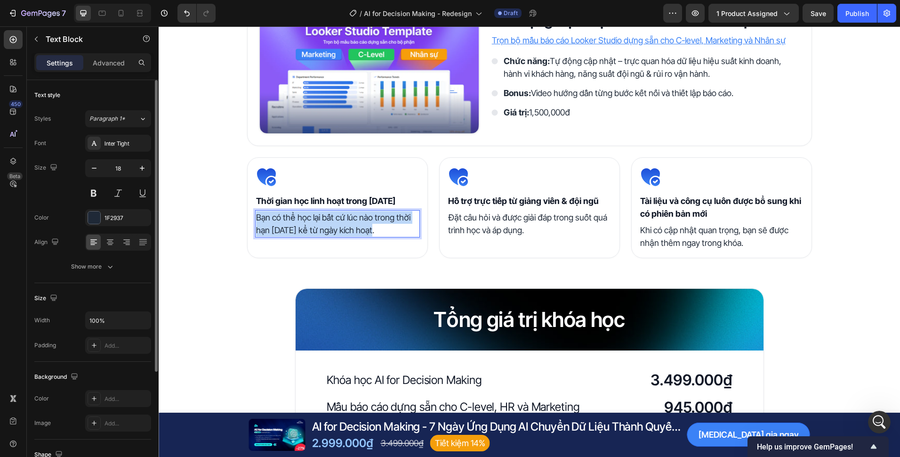
copy p "Bạn có thể học lại bất cứ lúc nào trong thời hạn [DATE] kể từ ngày kích hoạt."
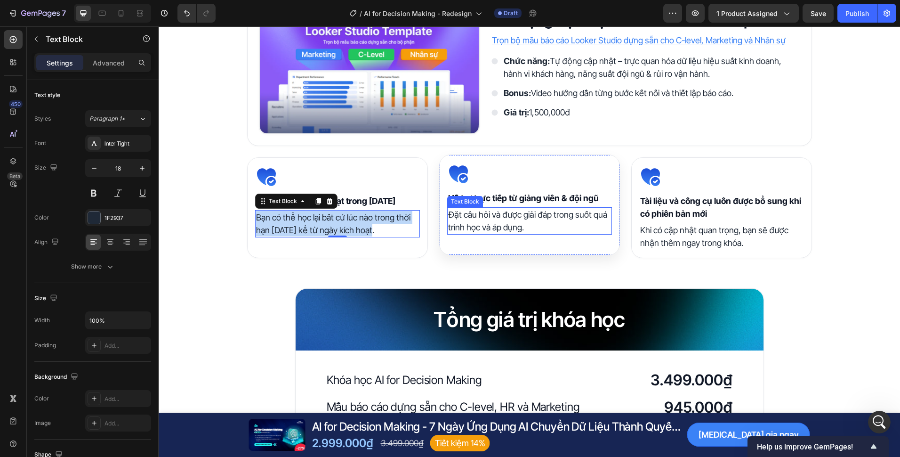
click at [500, 224] on p "Đặt câu hỏi và được giải đáp trong suốt quá trình học và áp dụng." at bounding box center [529, 220] width 163 height 25
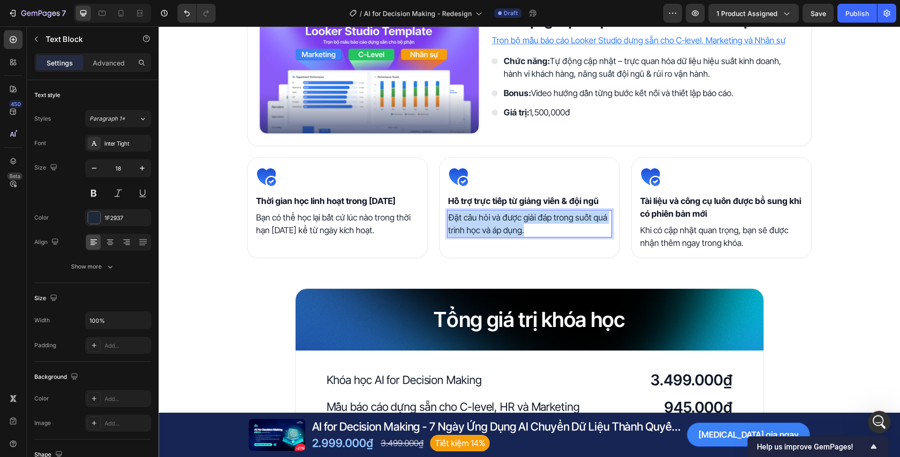
copy p "Đặt câu hỏi và được giải đáp trong suốt quá trình học và áp dụng."
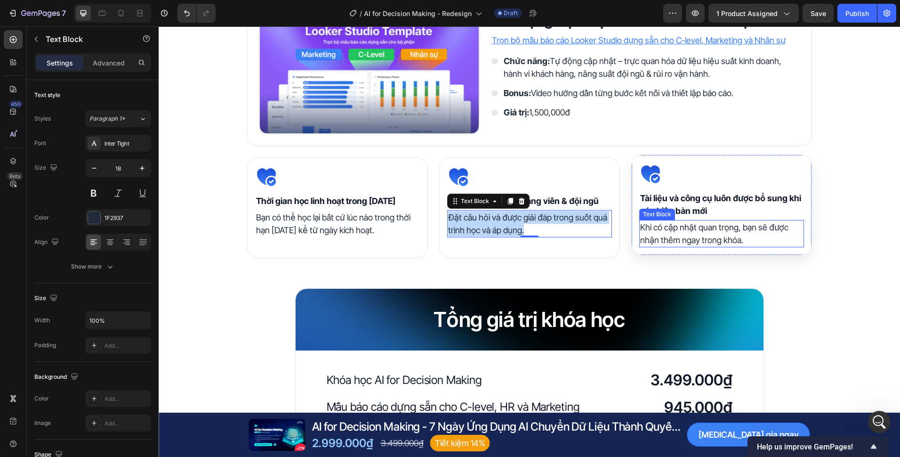
click at [668, 241] on p "Khi có cập nhật quan trọng, bạn sẽ được nhận thêm ngay trong khóa." at bounding box center [721, 233] width 163 height 25
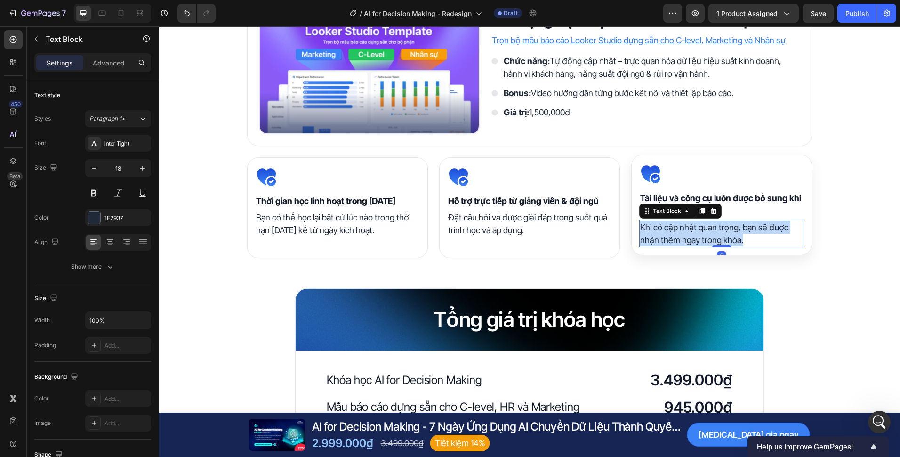
click at [668, 241] on p "Khi có cập nhật quan trọng, bạn sẽ được nhận thêm ngay trong khóa." at bounding box center [721, 233] width 163 height 25
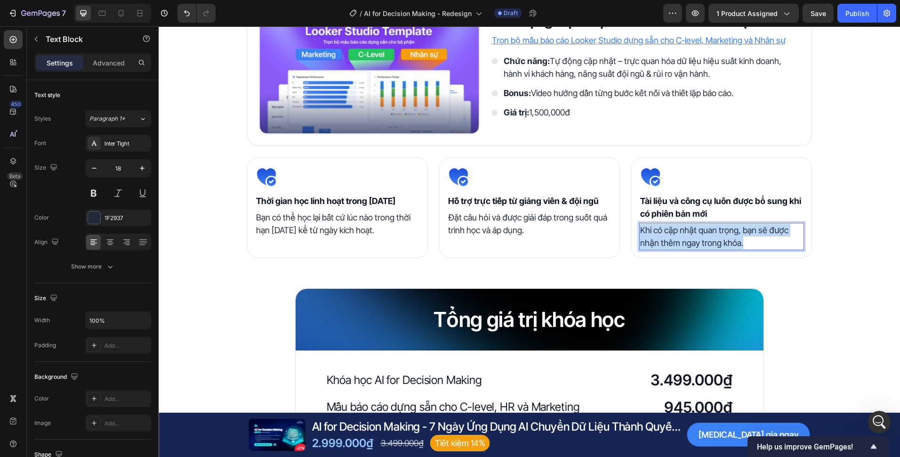
copy p "Khi có cập nhật quan trọng, bạn sẽ được nhận thêm ngay trong khóa."
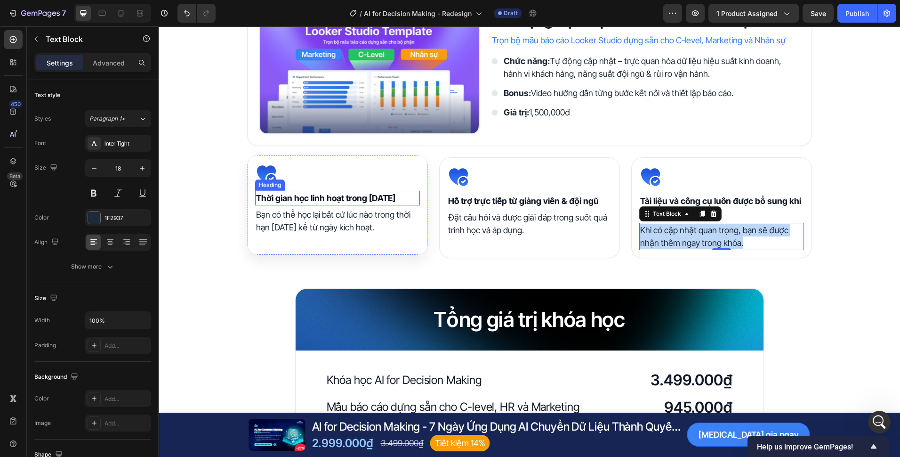
click at [305, 195] on p "Thời gian học linh hoạt trong [DATE]" at bounding box center [337, 198] width 163 height 13
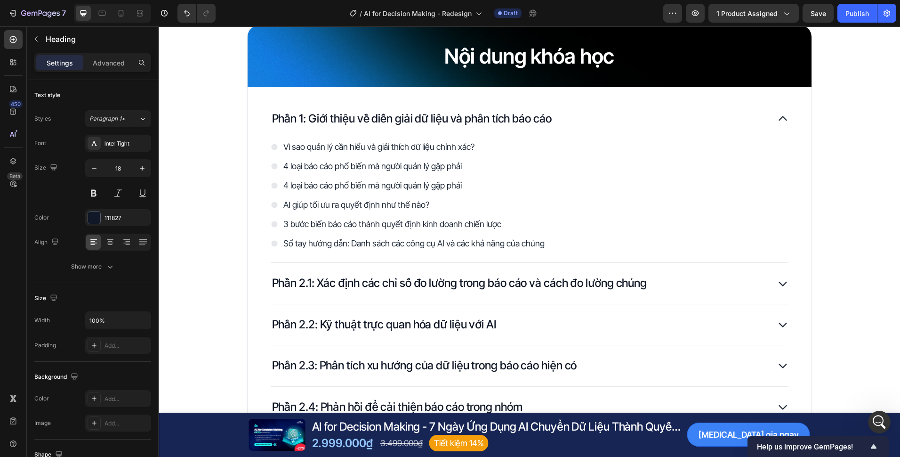
scroll to position [735, 0]
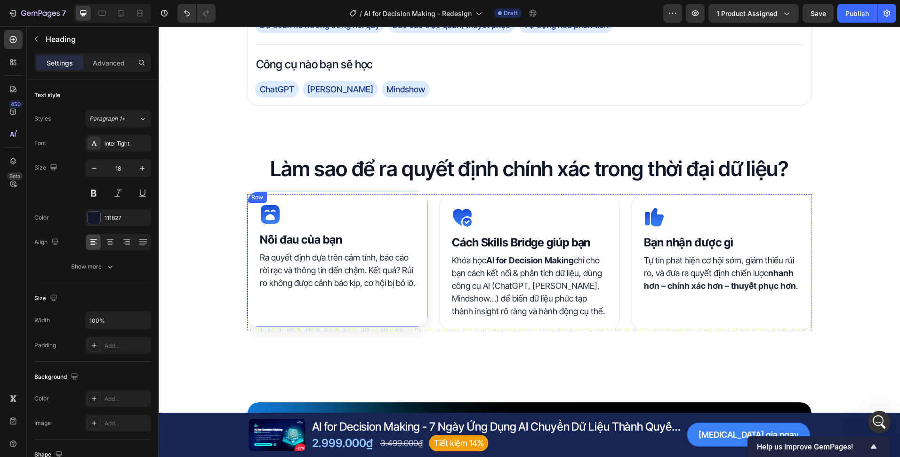
click at [323, 241] on strong "Nỗi đau của bạn" at bounding box center [301, 240] width 82 height 14
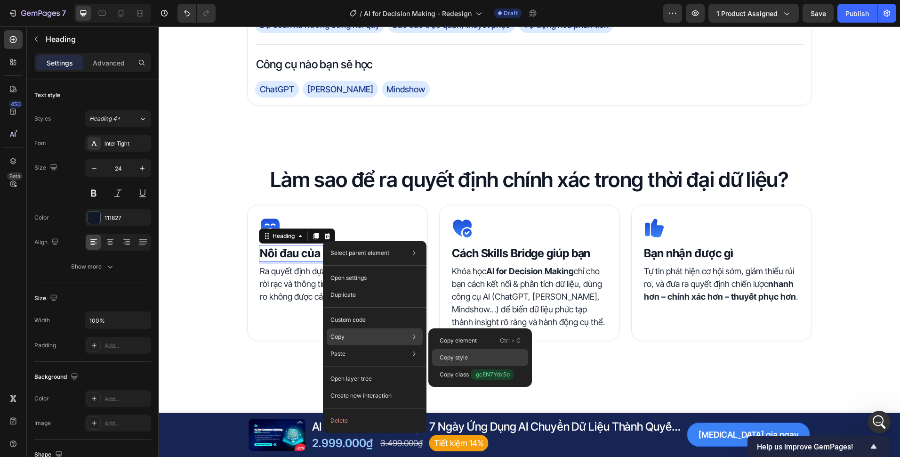
click at [474, 360] on div "Copy style" at bounding box center [480, 357] width 96 height 17
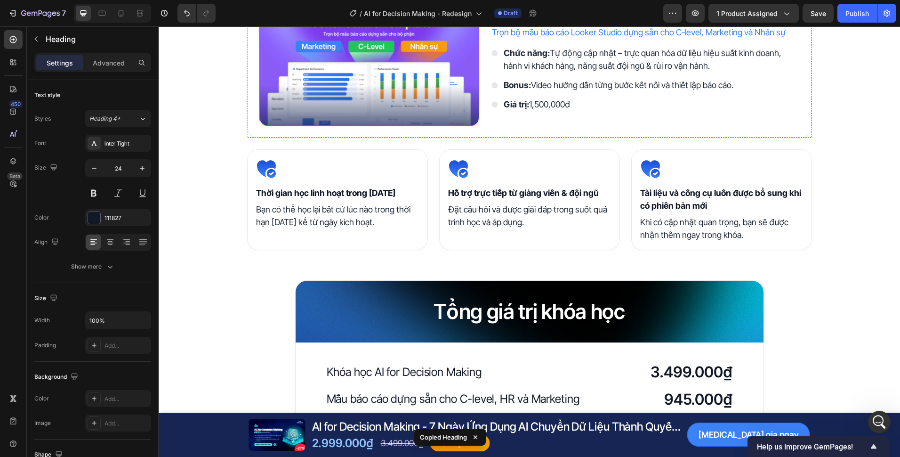
scroll to position [2007, 0]
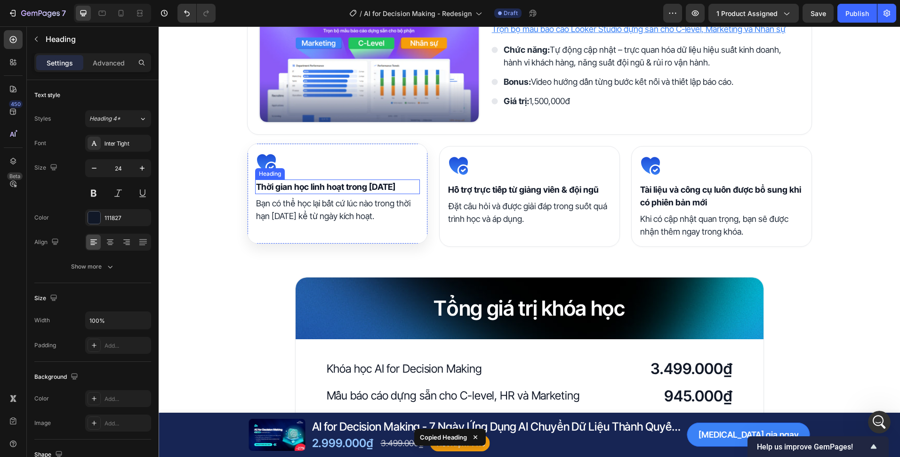
click at [358, 188] on h2 "Thời gian học linh hoạt trong [DATE]" at bounding box center [337, 186] width 165 height 15
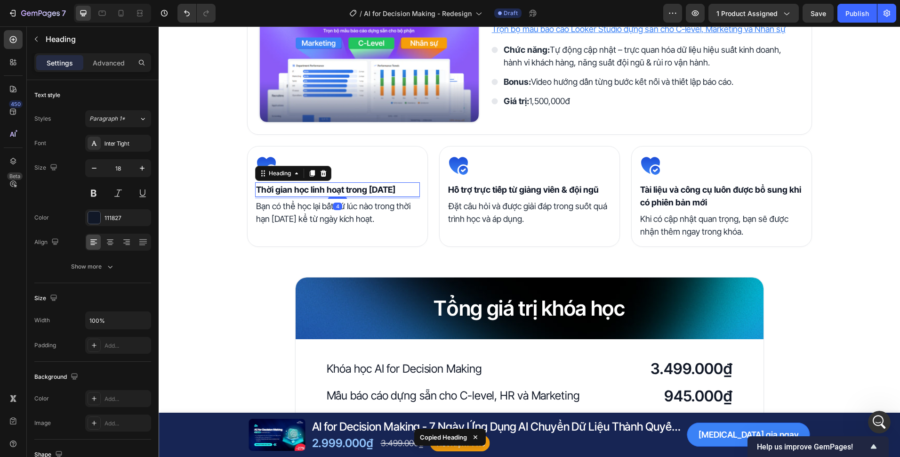
type input "24"
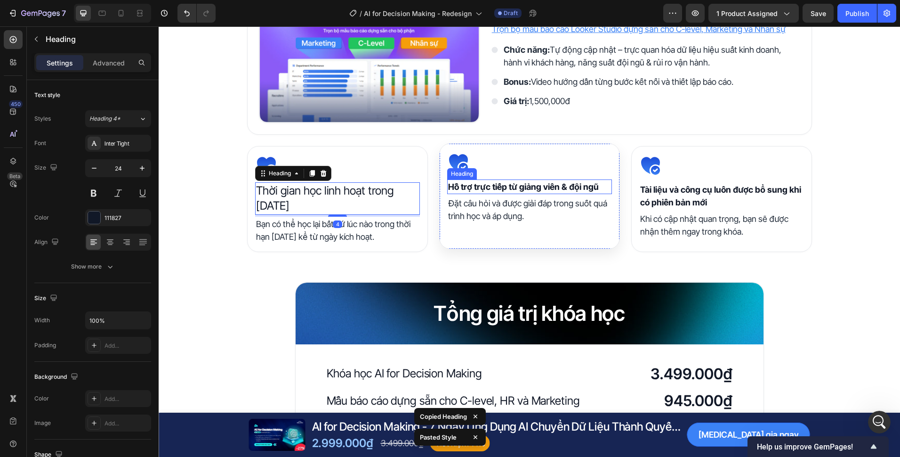
click at [522, 188] on h2 "Hỗ trợ trực tiếp từ giảng viên & đội ngũ" at bounding box center [529, 186] width 165 height 15
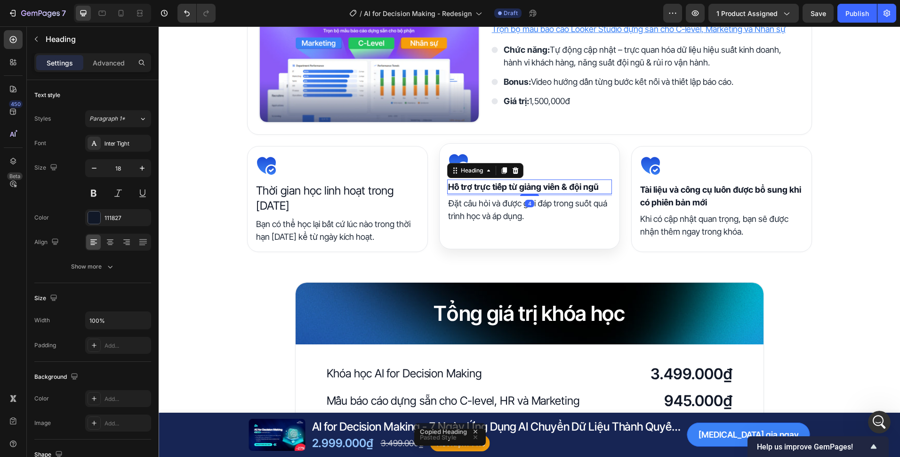
type input "24"
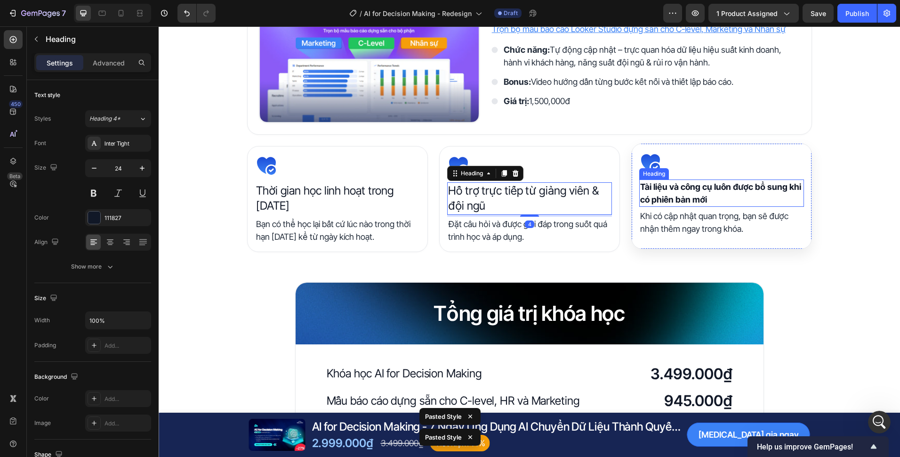
click at [687, 191] on h2 "Tài liệu và công cụ luôn được bổ sung khi có phiên bản mới" at bounding box center [721, 192] width 165 height 27
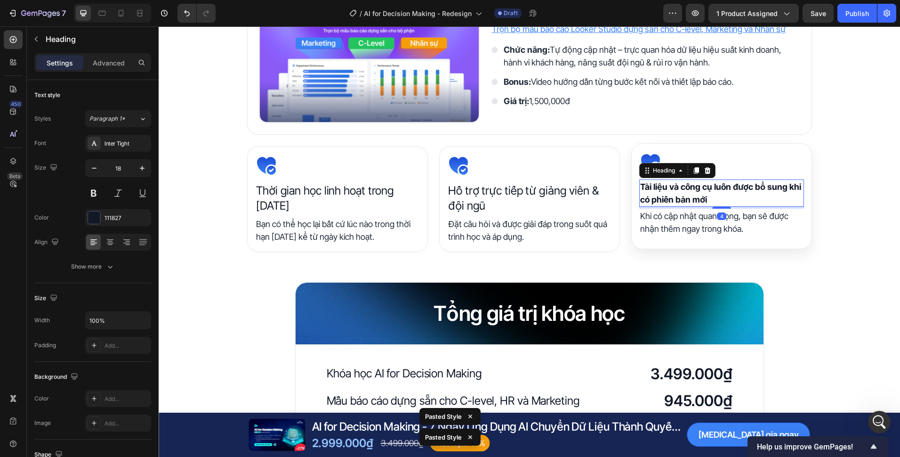
type input "24"
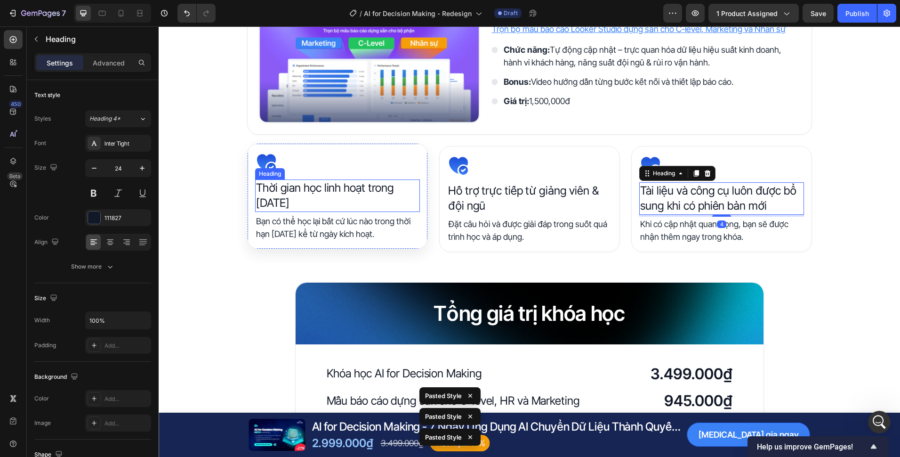
click at [339, 193] on h2 "Thời gian học linh hoạt trong [DATE]" at bounding box center [337, 195] width 165 height 32
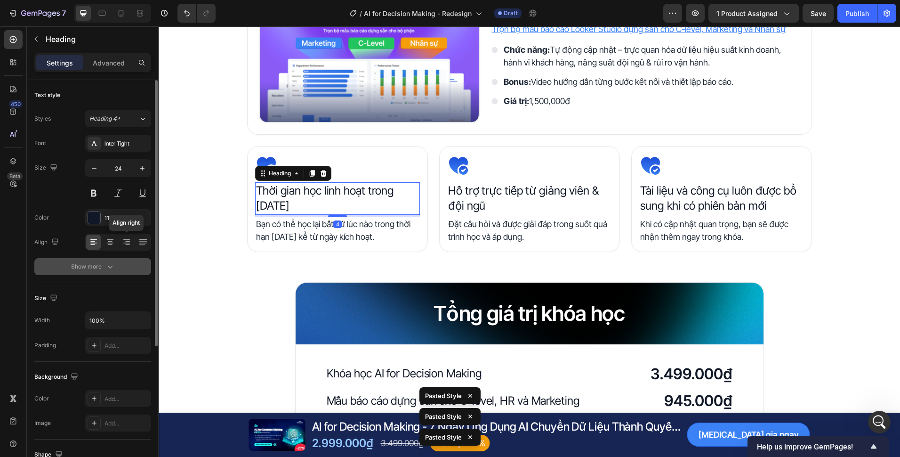
click at [113, 264] on icon "button" at bounding box center [109, 266] width 9 height 9
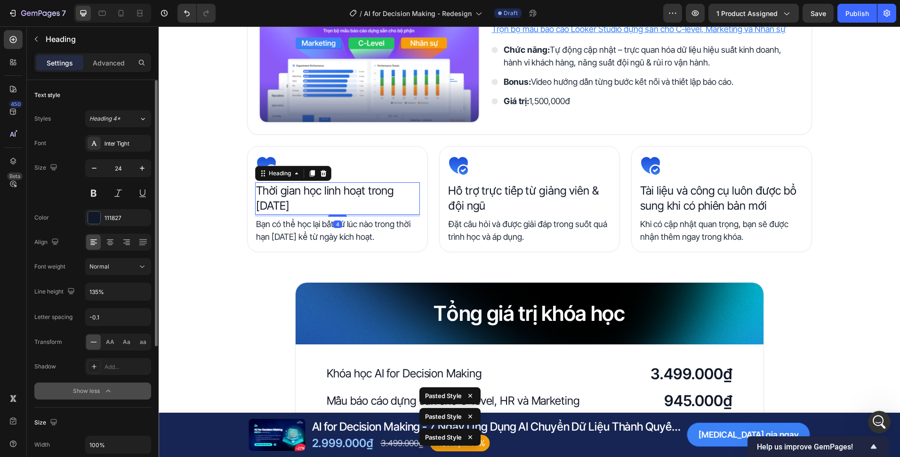
click at [121, 275] on div "Font Inter Tight Size 24 Color 111827 Align Font weight Normal Line height 135%…" at bounding box center [92, 267] width 117 height 265
click at [121, 272] on button "Normal" at bounding box center [118, 266] width 66 height 17
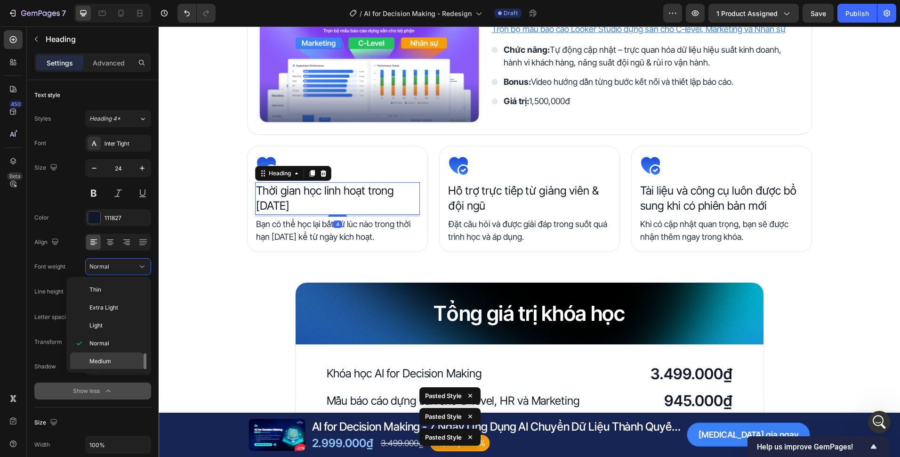
scroll to position [47, 0]
click at [117, 329] on p "Semi Bold" at bounding box center [114, 332] width 50 height 8
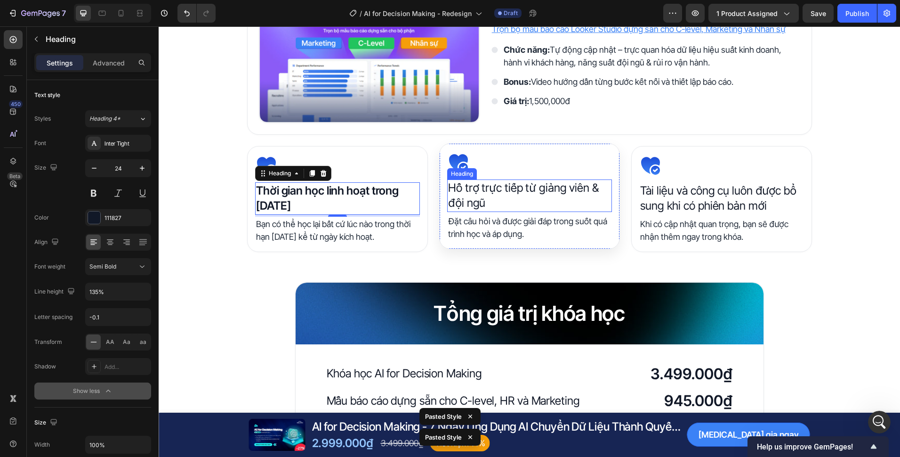
click at [492, 196] on h2 "Hỗ trợ trực tiếp từ giảng viên & đội ngũ" at bounding box center [529, 195] width 165 height 32
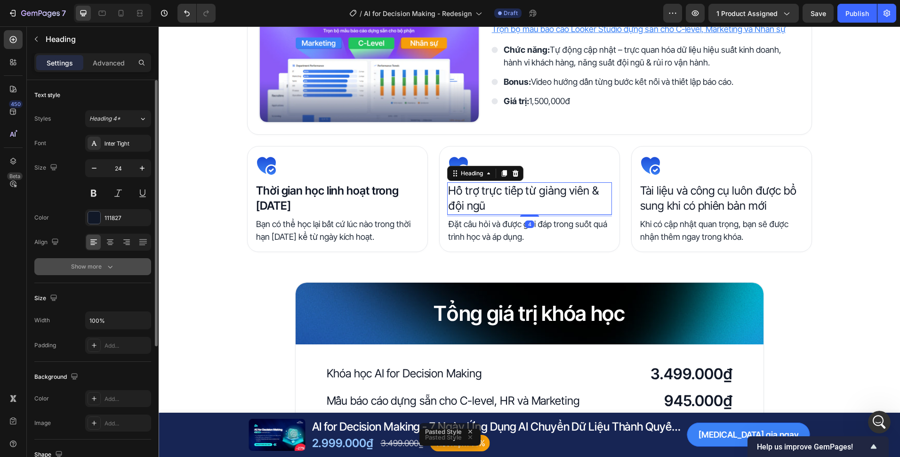
click at [106, 258] on button "Show more" at bounding box center [92, 266] width 117 height 17
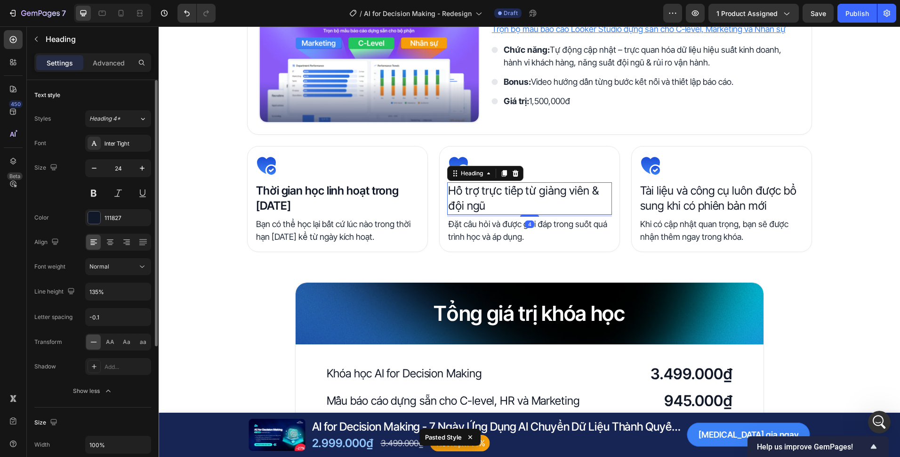
click at [123, 277] on div "Font Inter Tight Size 24 Color 111827 Align Font weight Normal Line height 135%…" at bounding box center [92, 267] width 117 height 265
click at [123, 270] on div "Normal" at bounding box center [113, 266] width 48 height 8
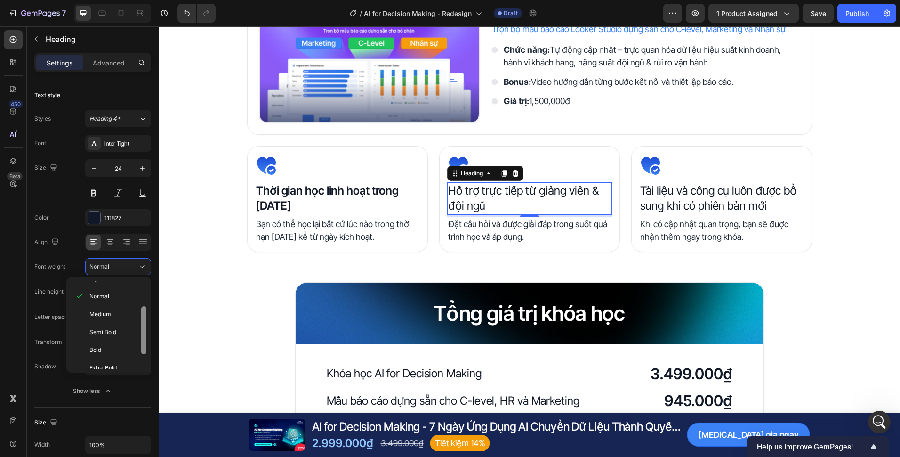
drag, startPoint x: 119, startPoint y: 328, endPoint x: 145, endPoint y: 321, distance: 27.3
click at [118, 328] on p "Semi Bold" at bounding box center [114, 332] width 50 height 8
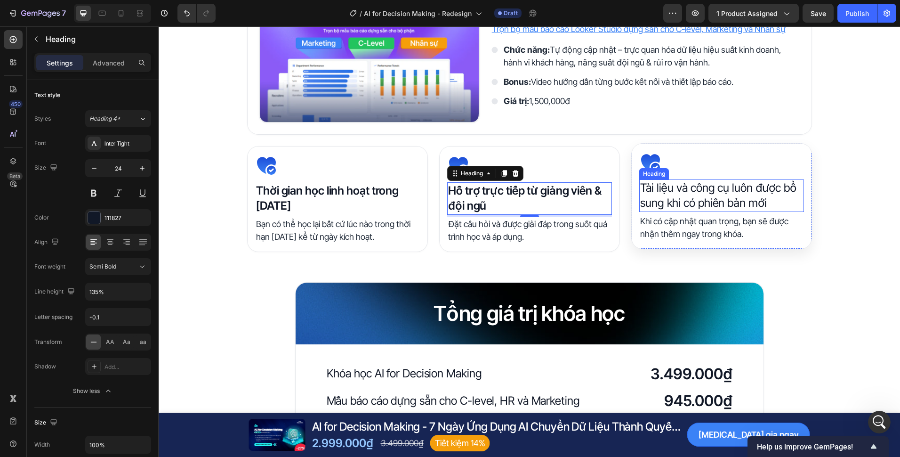
click at [675, 184] on h2 "Tài liệu và công cụ luôn được bổ sung khi có phiên bản mới" at bounding box center [721, 195] width 165 height 32
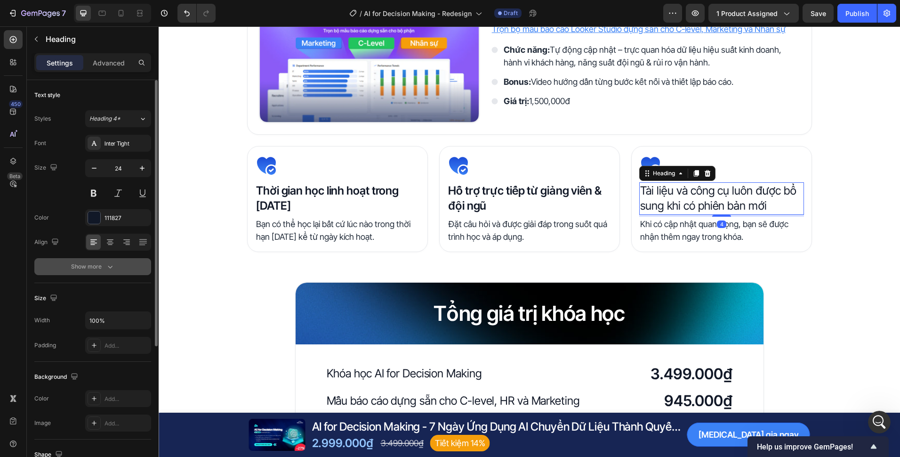
click at [87, 270] on div "Show more" at bounding box center [93, 266] width 44 height 9
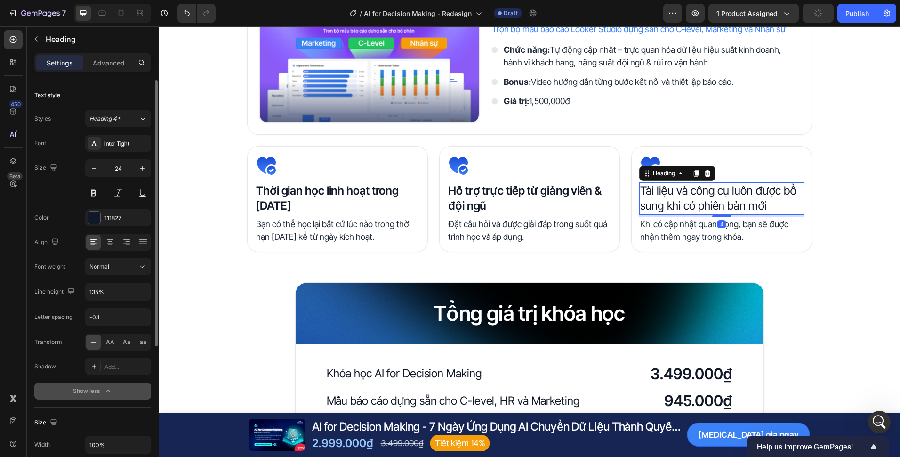
click at [109, 273] on button "Normal" at bounding box center [118, 266] width 66 height 17
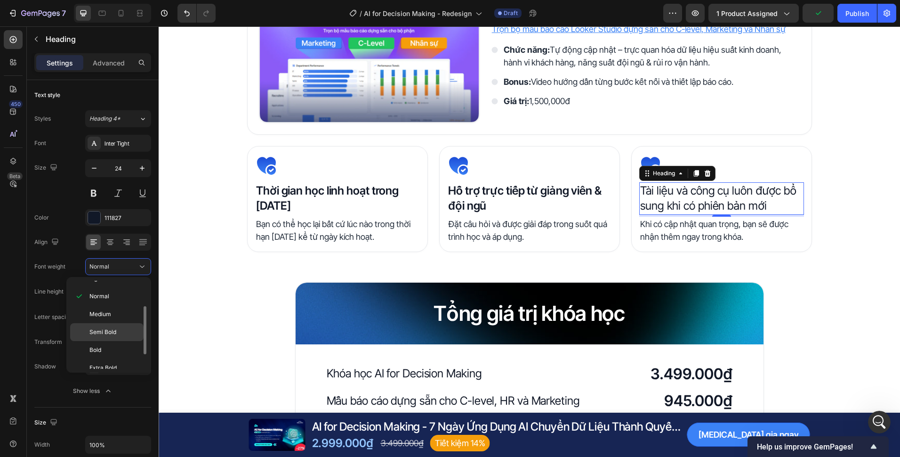
click at [125, 332] on p "Semi Bold" at bounding box center [114, 332] width 50 height 8
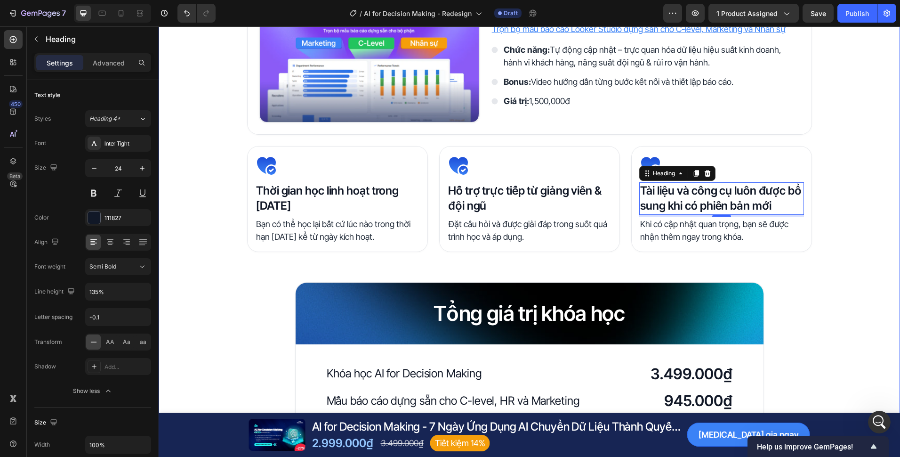
click at [823, 278] on div "Quyền lợi khi trở thành học viên Heading Image Tài liệu khóa học Heading Nhận b…" at bounding box center [530, 188] width 742 height 829
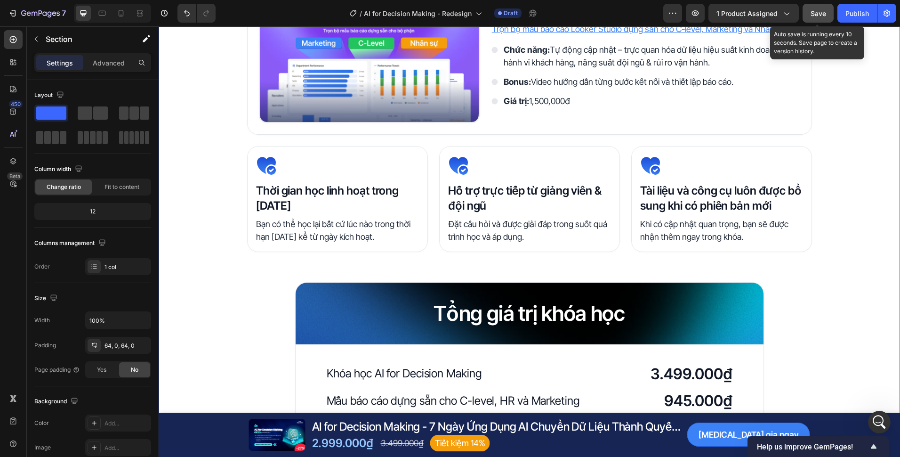
click at [815, 20] on button "Save" at bounding box center [818, 13] width 31 height 19
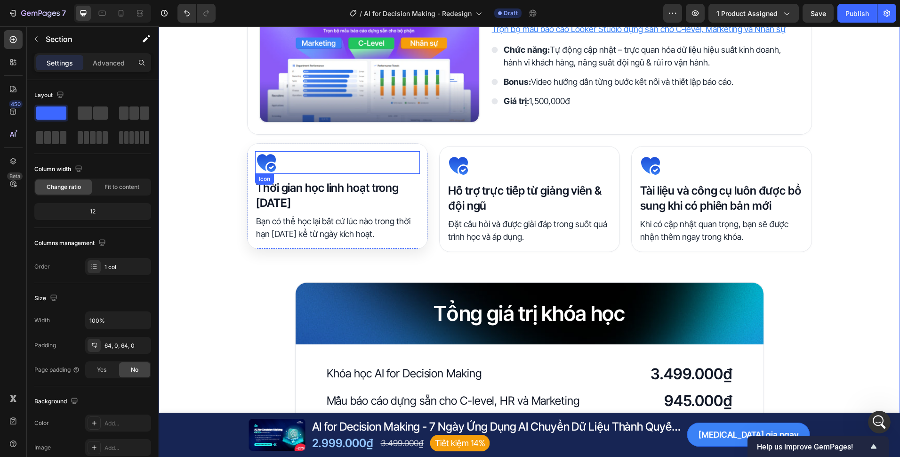
drag, startPoint x: 266, startPoint y: 164, endPoint x: 262, endPoint y: 169, distance: 6.7
click at [266, 164] on icon at bounding box center [270, 167] width 9 height 9
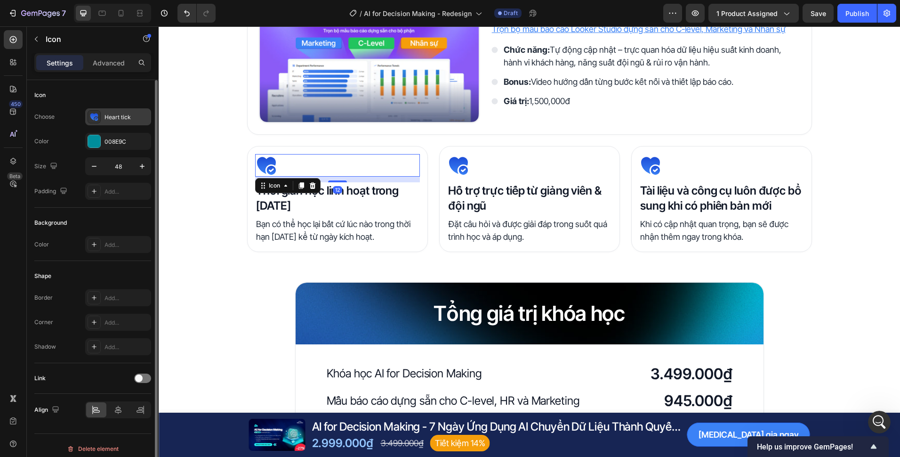
click at [106, 118] on div "Heart tick" at bounding box center [127, 117] width 44 height 8
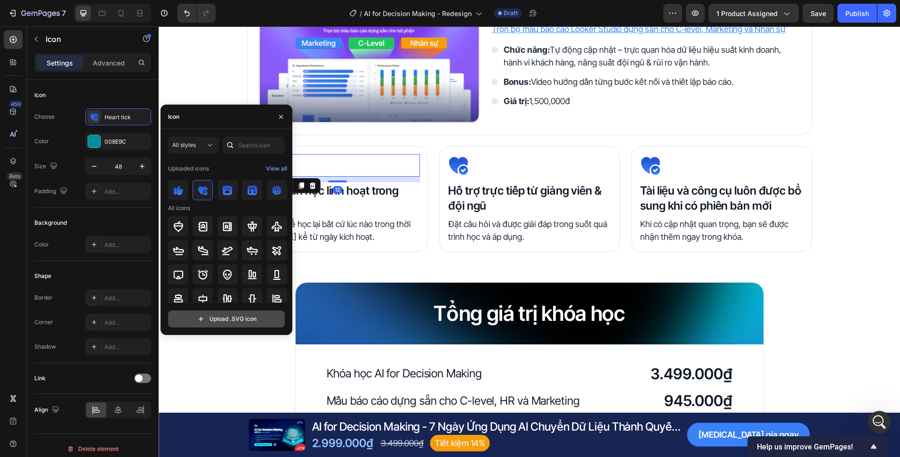
click at [223, 321] on input "file" at bounding box center [227, 319] width 116 height 16
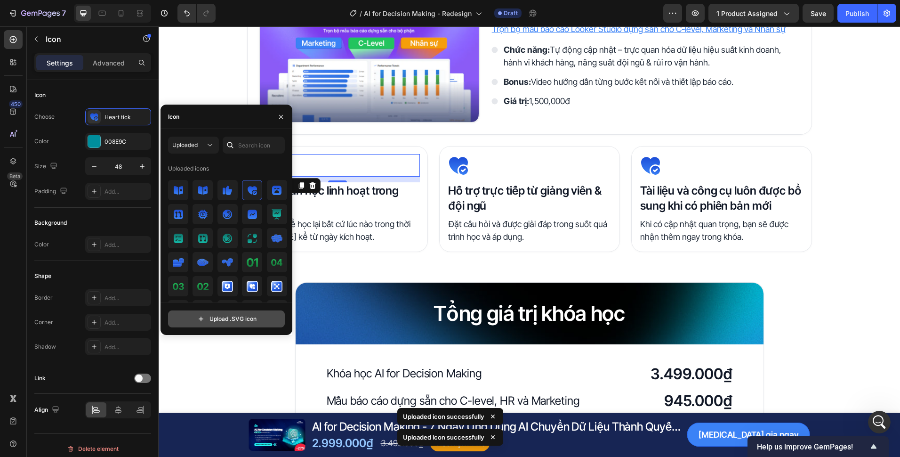
click at [246, 322] on input "file" at bounding box center [227, 319] width 116 height 16
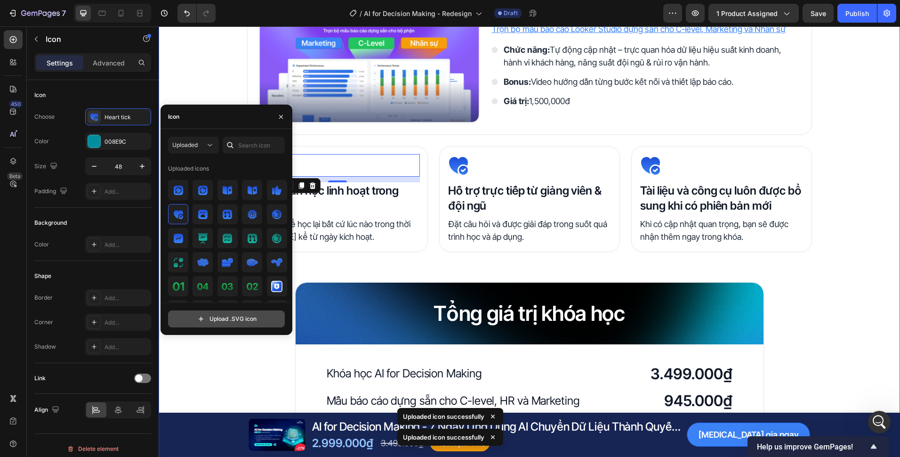
click at [235, 314] on input "file" at bounding box center [227, 319] width 116 height 16
type input "C:\fakepath\profile-2user.svg"
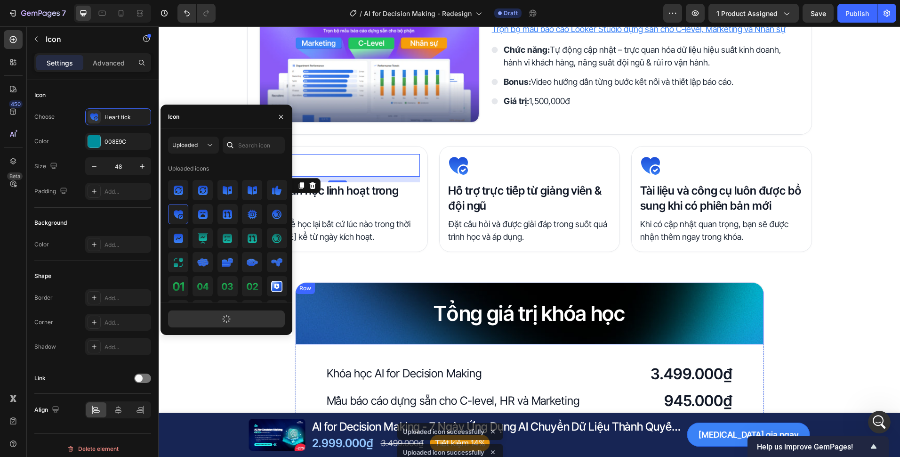
scroll to position [1079, 0]
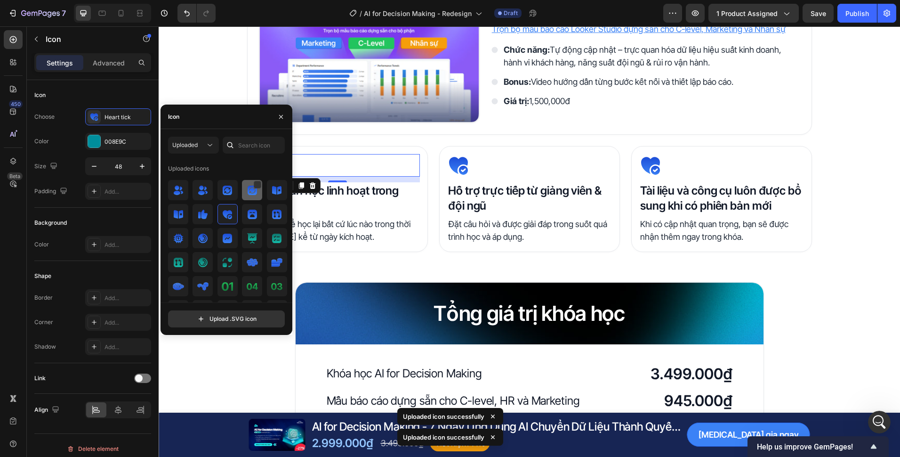
click at [252, 191] on img at bounding box center [252, 190] width 11 height 11
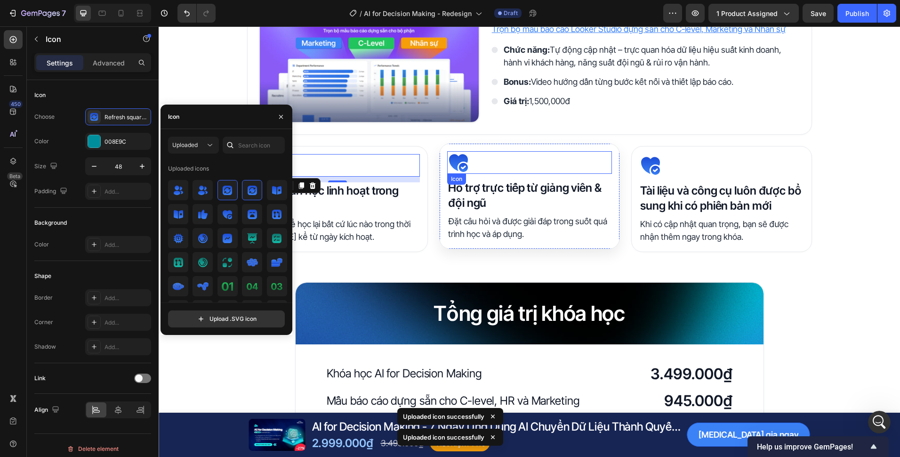
click at [459, 166] on icon at bounding box center [463, 167] width 9 height 9
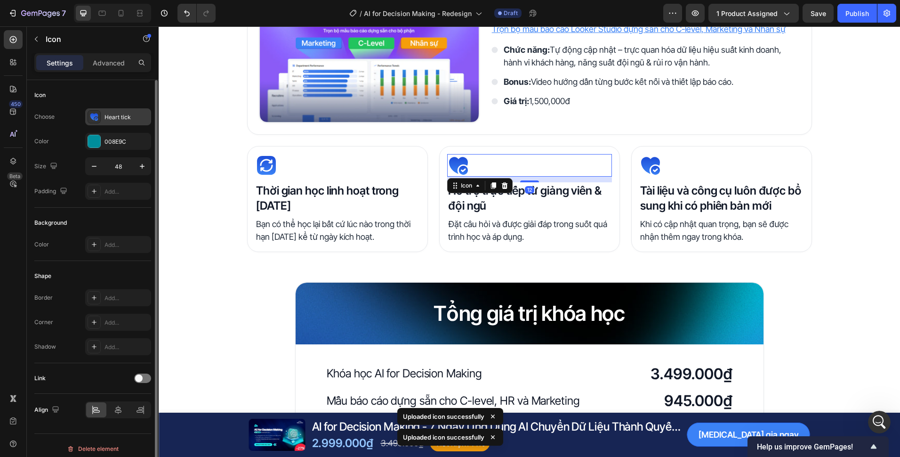
click at [114, 114] on div "Heart tick" at bounding box center [127, 117] width 44 height 8
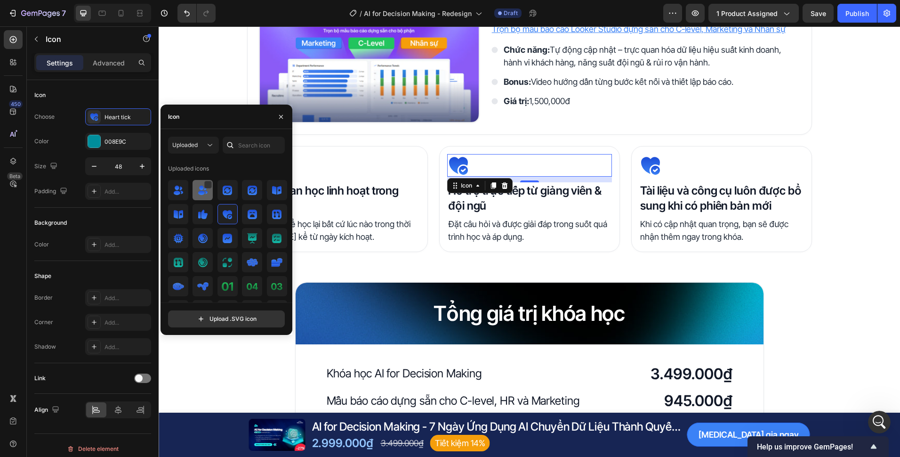
click at [200, 192] on img at bounding box center [202, 190] width 11 height 11
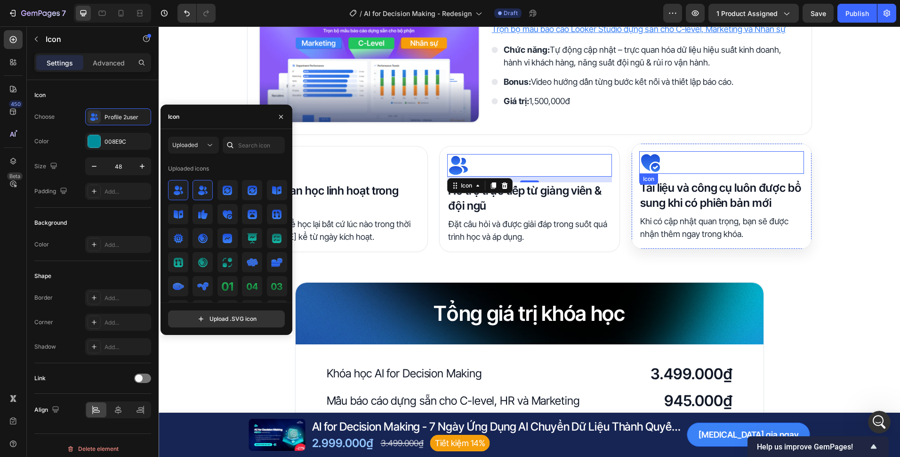
click at [677, 170] on div "Icon" at bounding box center [721, 162] width 165 height 23
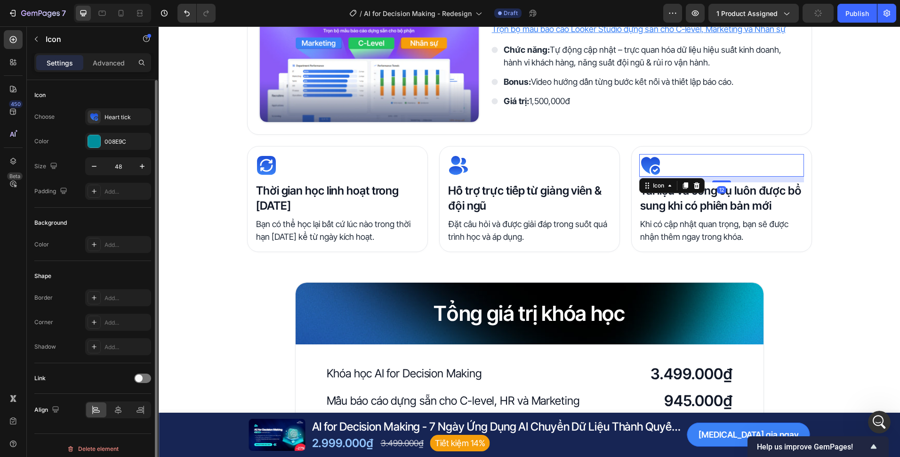
click at [113, 128] on div "Choose Heart tick Color 008E9C Size 48 Padding Add..." at bounding box center [92, 153] width 117 height 91
click at [113, 122] on div "Heart tick" at bounding box center [118, 116] width 66 height 17
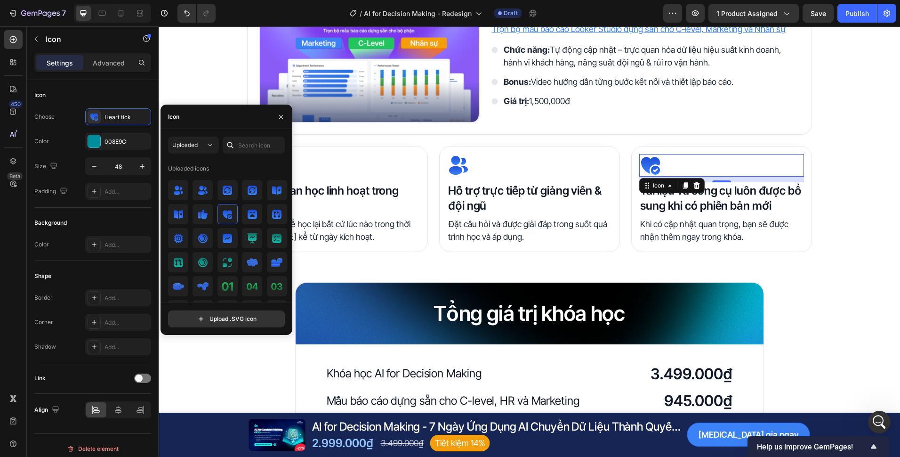
click at [176, 218] on img at bounding box center [178, 214] width 11 height 11
click at [397, 274] on div "Quyền lợi khi trở thành học viên Heading Image Tài liệu khóa học Heading Nhận b…" at bounding box center [530, 188] width 742 height 829
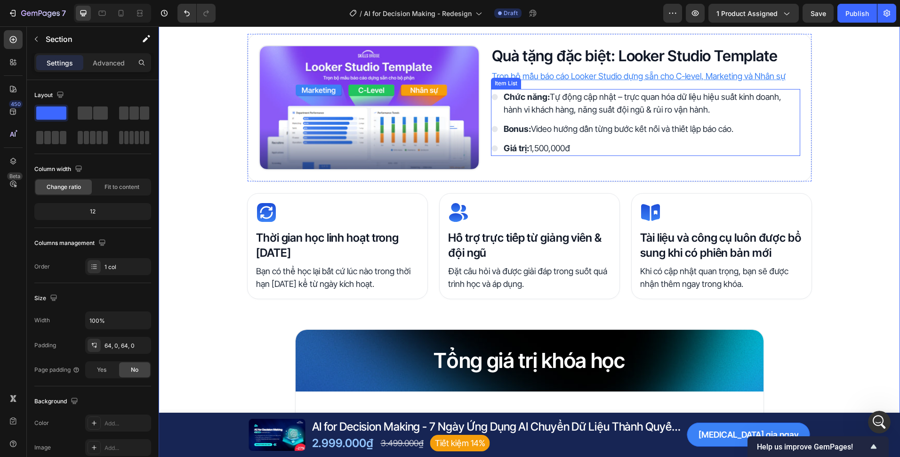
scroll to position [1912, 0]
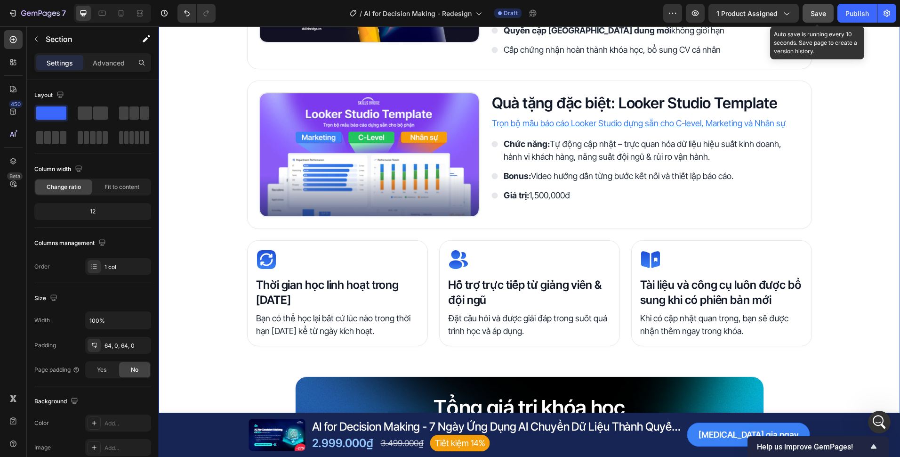
click at [820, 13] on span "Save" at bounding box center [819, 13] width 16 height 8
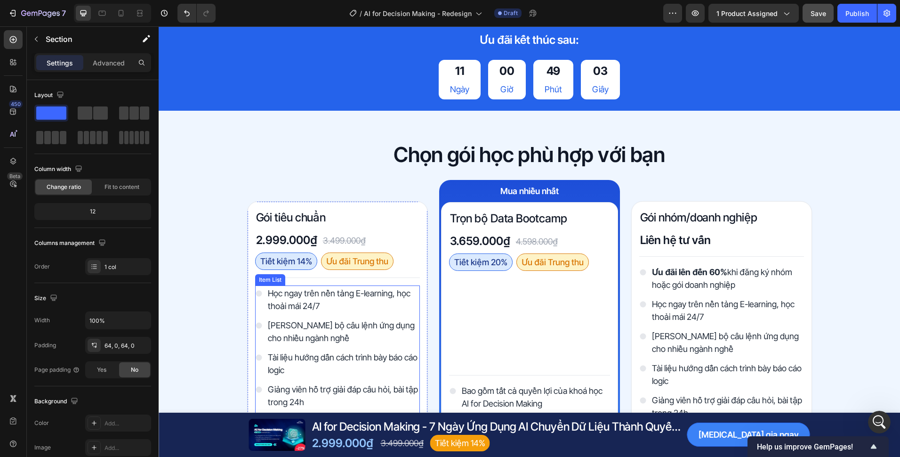
scroll to position [2760, 0]
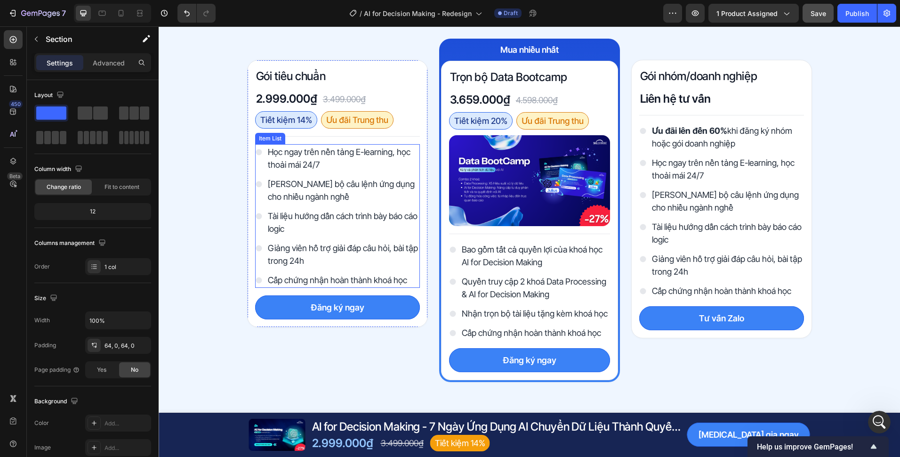
click at [399, 207] on div "Học ngay trên nền tảng E-learning, học thoải mái 24/7 Tặng bộ câu lệnh ứng dụng…" at bounding box center [337, 216] width 165 height 144
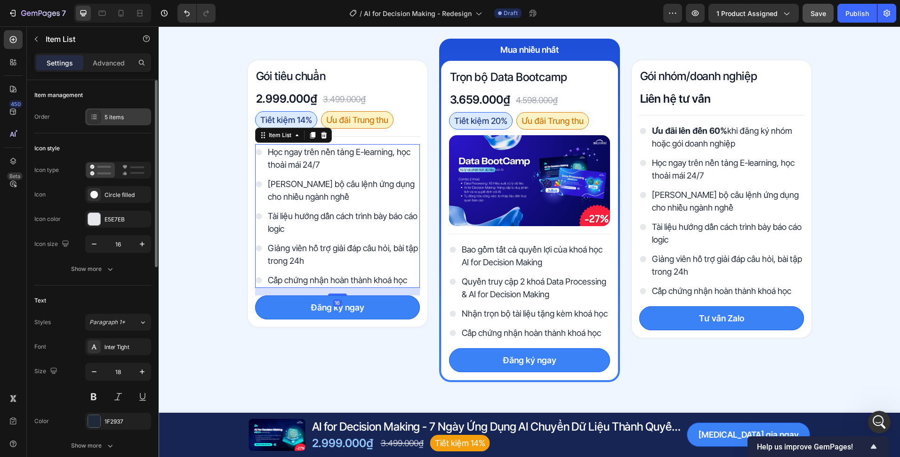
click at [102, 114] on div "5 items" at bounding box center [118, 116] width 66 height 17
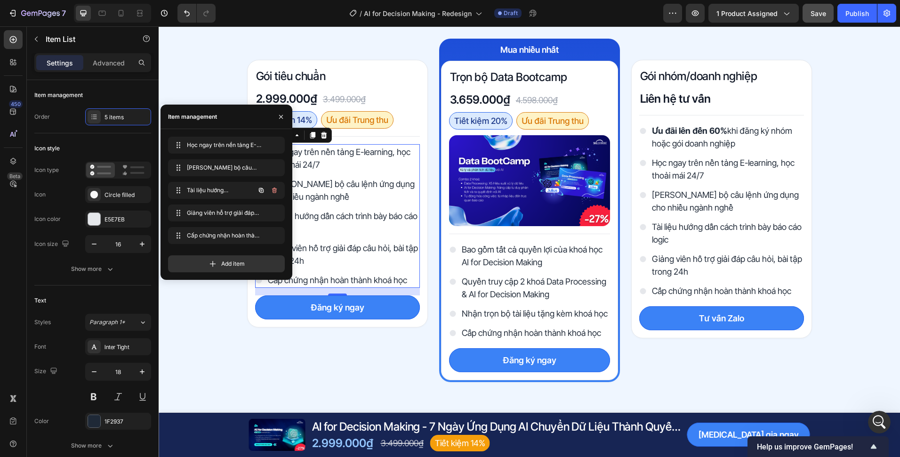
scroll to position [1079, 0]
click at [236, 258] on div "Add item" at bounding box center [226, 263] width 117 height 17
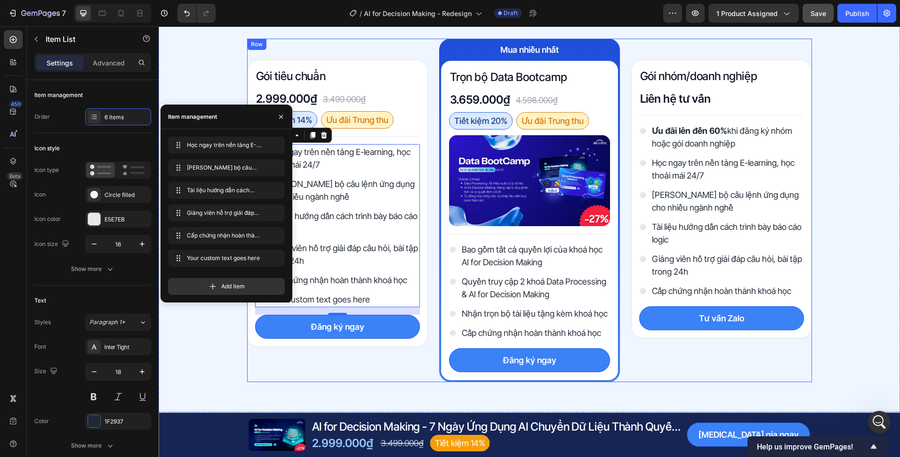
click at [220, 377] on div "Chọn gói học phù hợp với bạn Heading Row Gói tiêu chuẩn Heading 2.999.000₫ Prod…" at bounding box center [530, 191] width 742 height 382
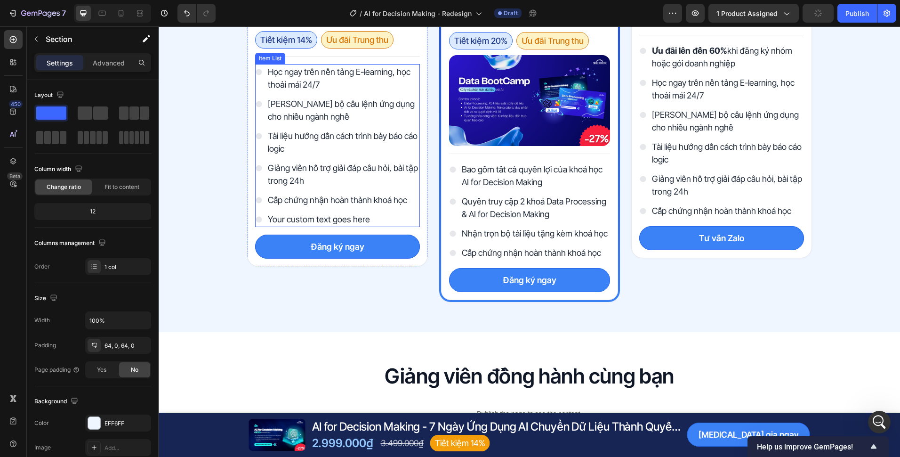
scroll to position [2809, 0]
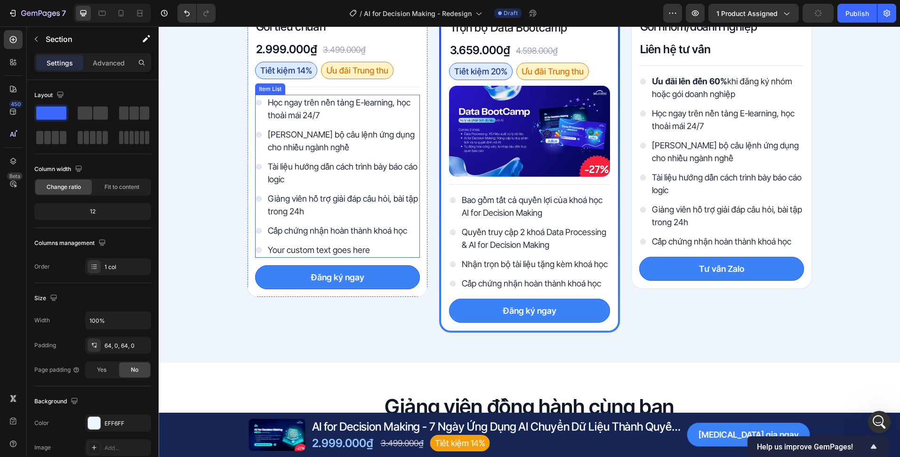
click at [336, 249] on div "Your custom text goes here" at bounding box center [342, 250] width 153 height 16
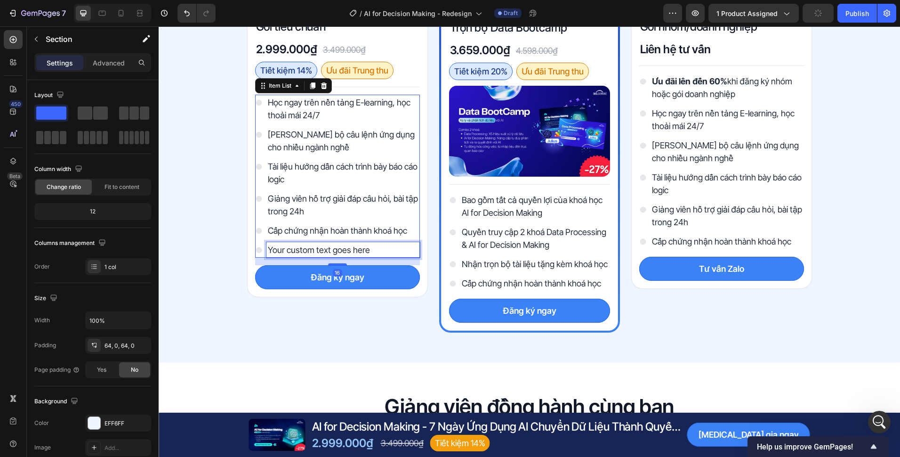
click at [336, 249] on div "Your custom text goes here" at bounding box center [342, 250] width 153 height 16
click at [336, 249] on p "Your custom text goes here" at bounding box center [343, 249] width 151 height 13
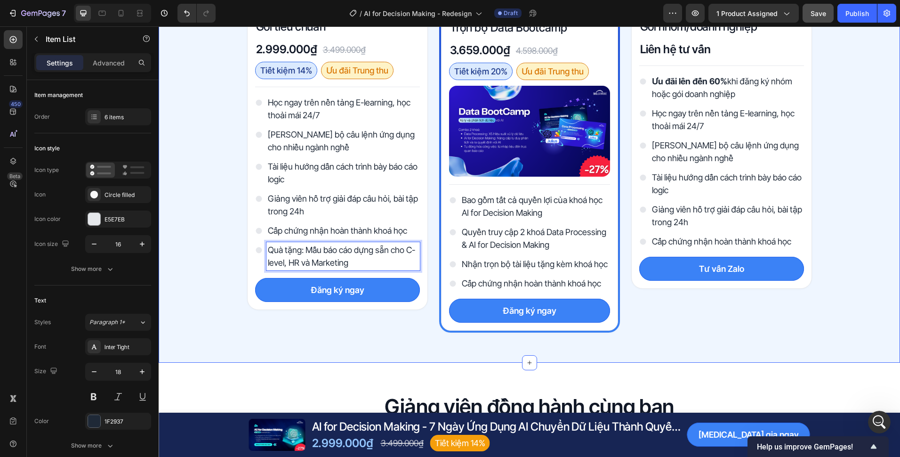
drag, startPoint x: 242, startPoint y: 275, endPoint x: 250, endPoint y: 269, distance: 9.8
click at [242, 274] on div "Chọn gói học phù hợp với bạn Heading Row Gói tiêu chuẩn Heading 2.999.000₫ Prod…" at bounding box center [530, 141] width 742 height 382
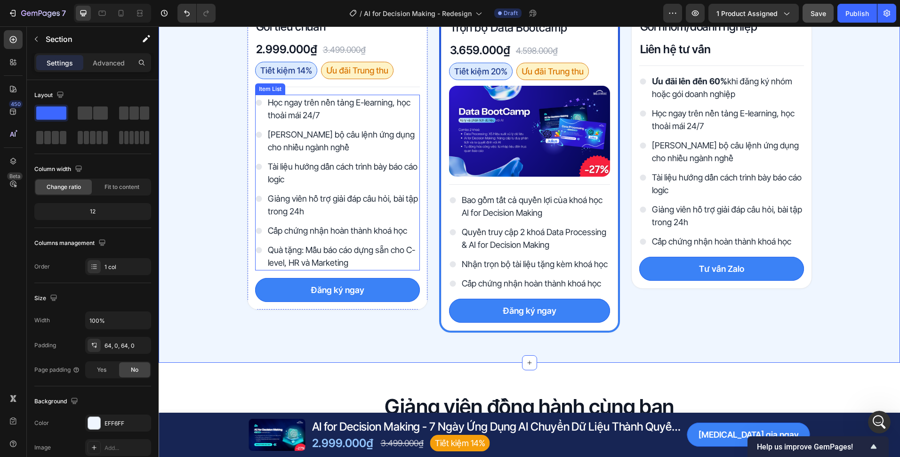
click at [306, 250] on p "Quà tặng: Mẫu báo cáo dựng sẵn cho C-level, HR và Marketing" at bounding box center [343, 255] width 151 height 25
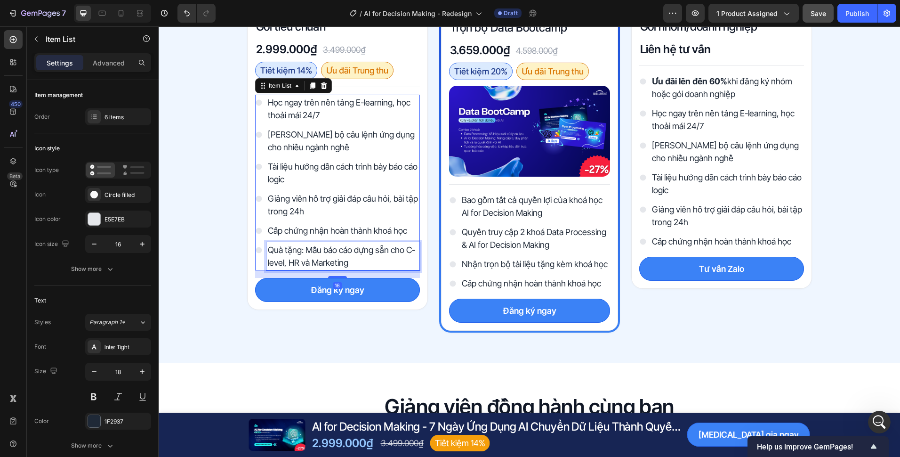
click at [298, 252] on p "Quà tặng: Mẫu báo cáo dựng sẵn cho C-level, HR và Marketing" at bounding box center [343, 255] width 151 height 25
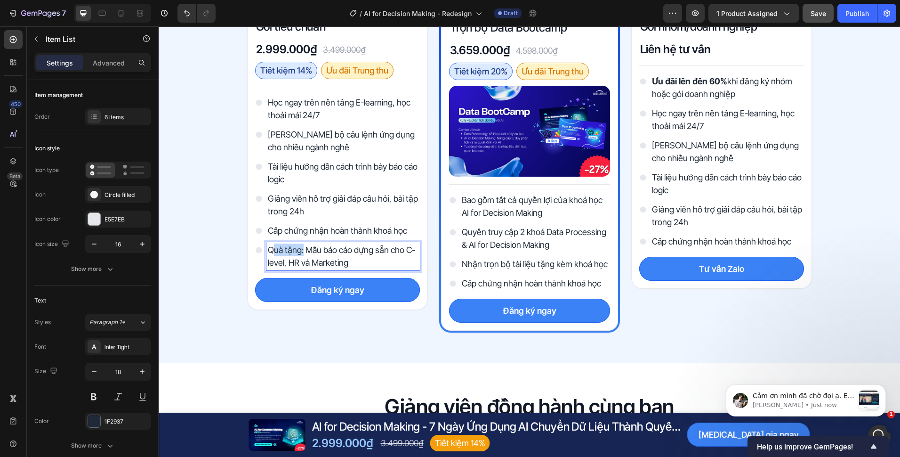
scroll to position [1373, 0]
drag, startPoint x: 298, startPoint y: 253, endPoint x: 266, endPoint y: 254, distance: 32.5
click at [268, 254] on p "Quà tặng: Mẫu báo cáo dựng sẵn cho C-level, HR và Marketing" at bounding box center [343, 255] width 151 height 25
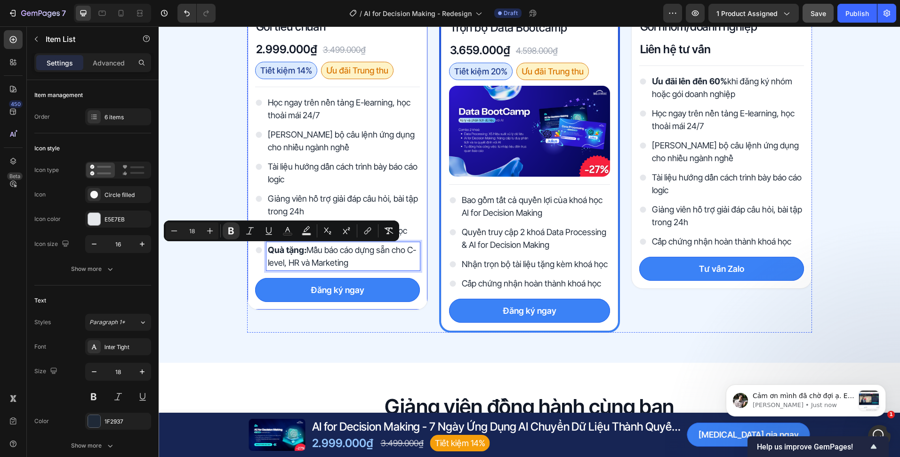
click at [371, 324] on div "Gói tiêu chuẩn Heading 2.999.000₫ Product Price Product Price 3.499.000₫ Produc…" at bounding box center [337, 160] width 181 height 343
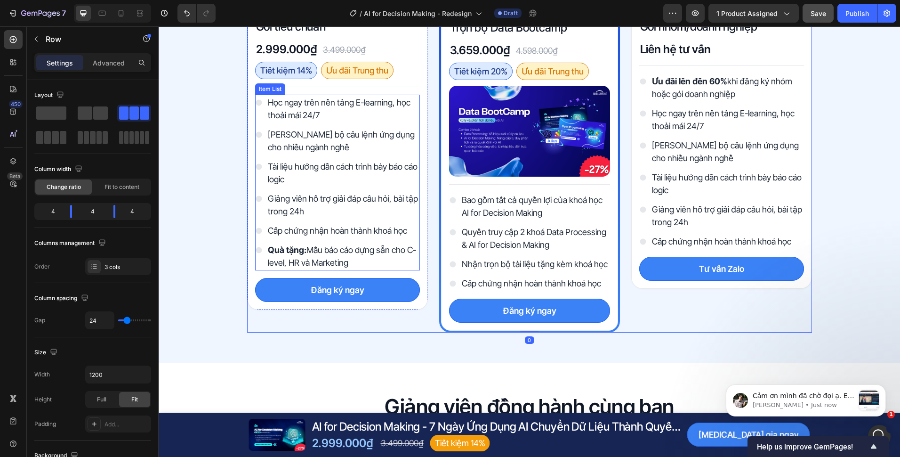
click at [376, 218] on p "Giảng viên hỗ trợ giải đáp câu hỏi, bài tập trong 24h" at bounding box center [343, 204] width 151 height 25
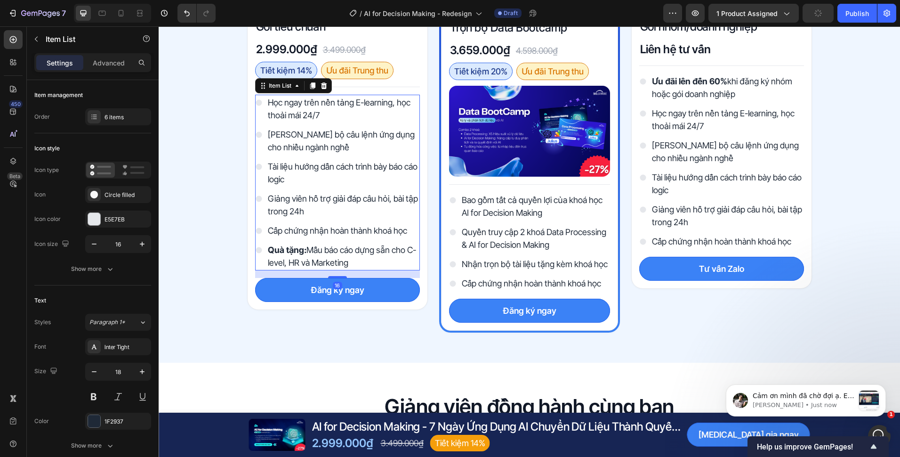
click at [372, 222] on div "Học ngay trên nền tảng E-learning, học thoải mái 24/7 Tặng bộ câu lệnh ứng dụng…" at bounding box center [337, 183] width 165 height 176
click at [98, 120] on div at bounding box center [94, 116] width 13 height 13
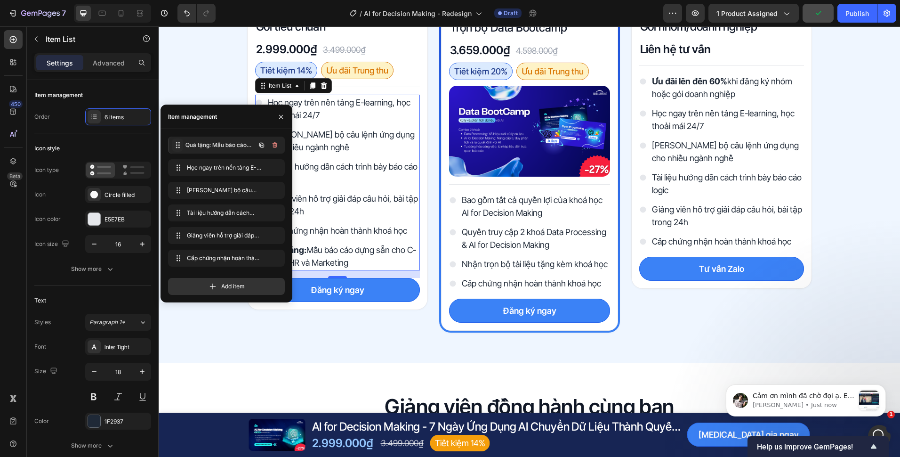
drag, startPoint x: 179, startPoint y: 255, endPoint x: 180, endPoint y: 142, distance: 113.0
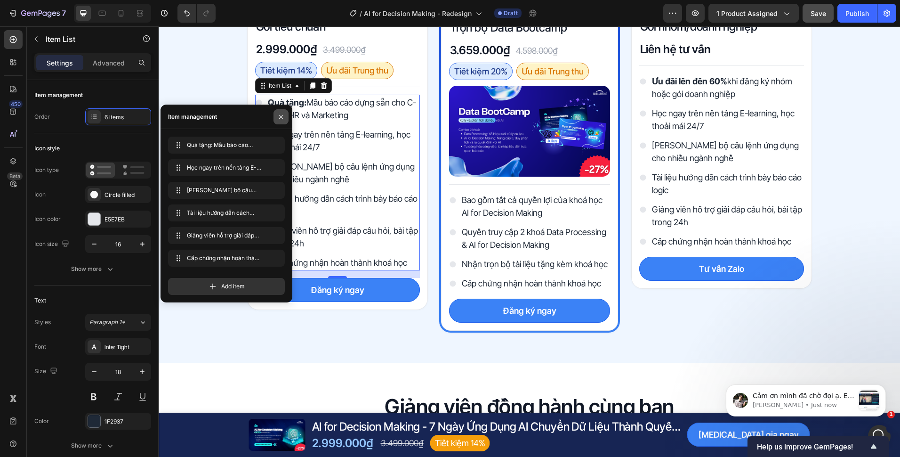
click at [277, 112] on button "button" at bounding box center [281, 116] width 15 height 15
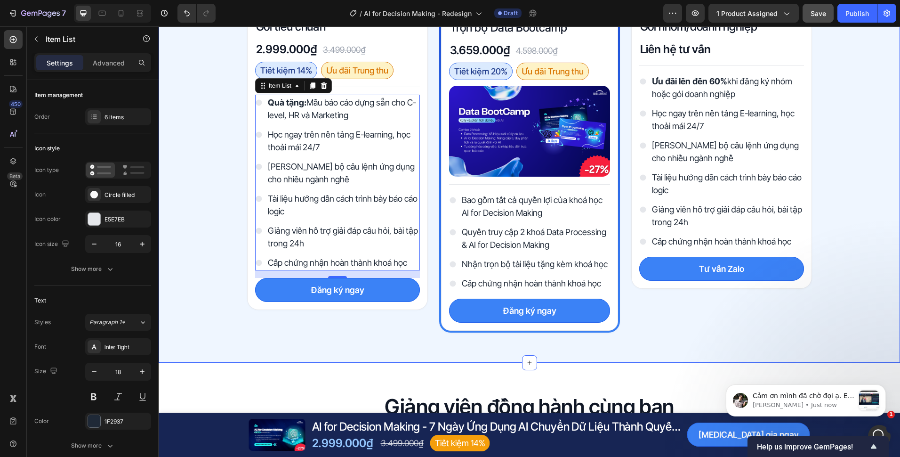
click at [205, 119] on div "Chọn gói học phù hợp với bạn Heading Row Gói tiêu chuẩn Heading 2.999.000₫ Prod…" at bounding box center [530, 141] width 742 height 382
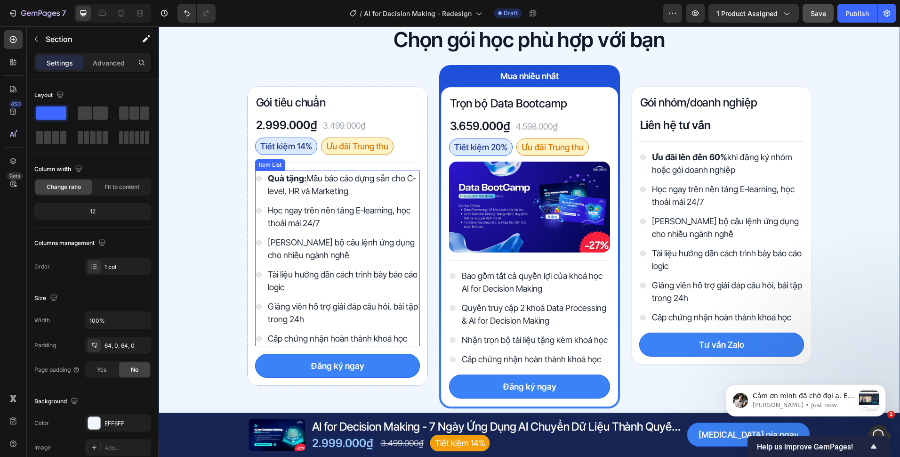
scroll to position [2715, 0]
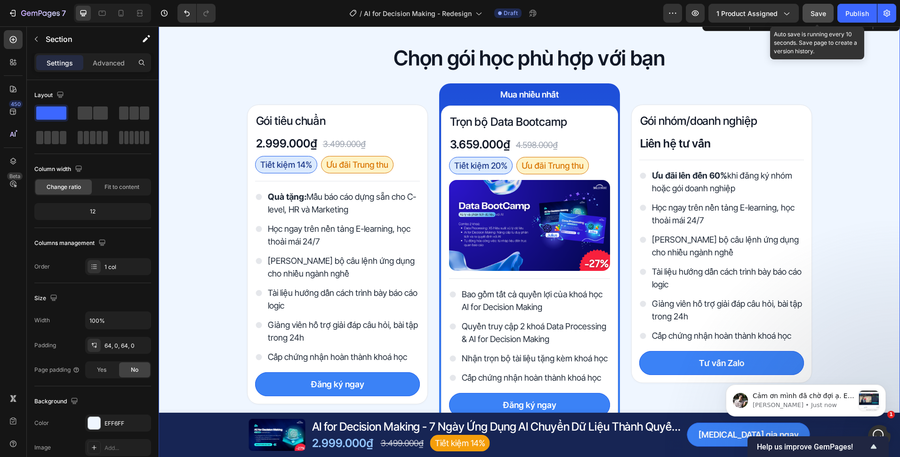
click at [811, 13] on span "Save" at bounding box center [819, 13] width 16 height 8
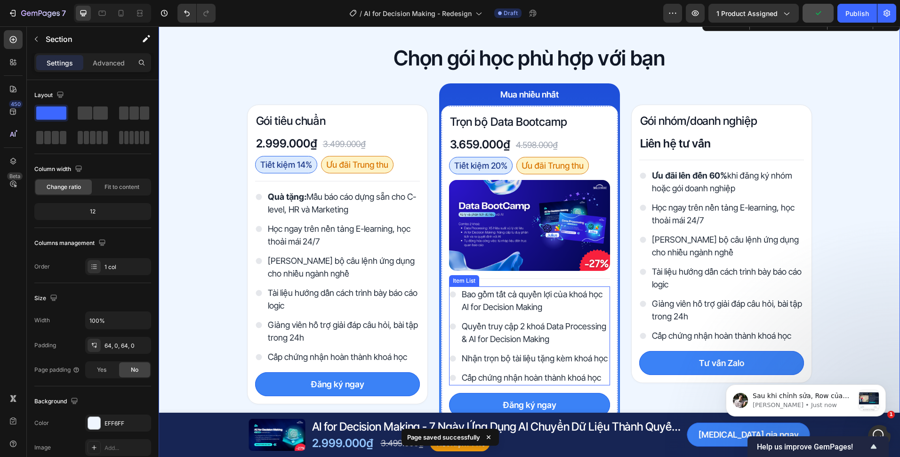
scroll to position [1582, 0]
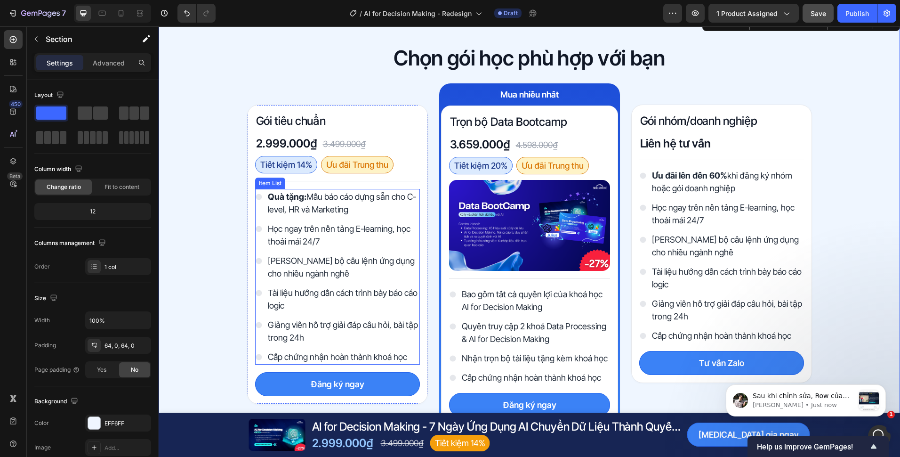
click at [306, 201] on p "Quà tặng: Mẫu báo cáo dựng sẵn cho C-level, HR và Marketing" at bounding box center [343, 202] width 151 height 25
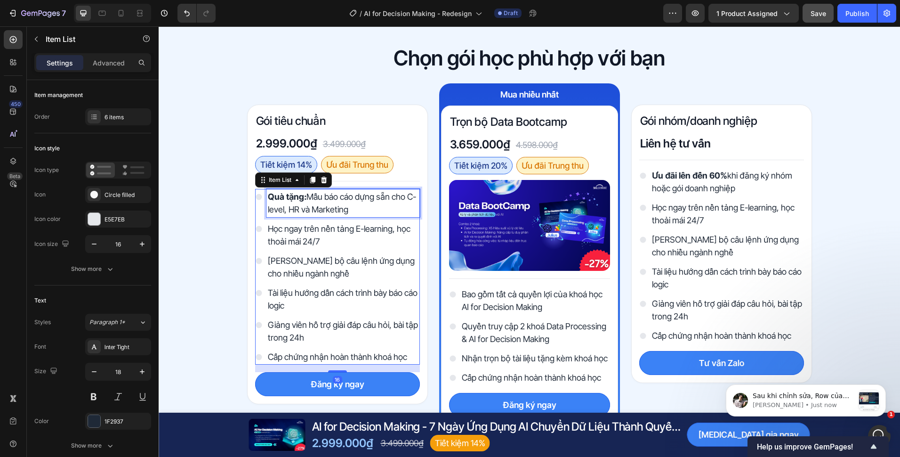
click at [331, 207] on p "Quà tặng: Mẫu báo cáo dựng sẵn cho C-level, HR và Marketing" at bounding box center [343, 202] width 151 height 25
click at [342, 210] on p "Quà tặng: Mẫu báo cáo dựng sẵn cho C-level, HR và Marketing" at bounding box center [343, 202] width 151 height 25
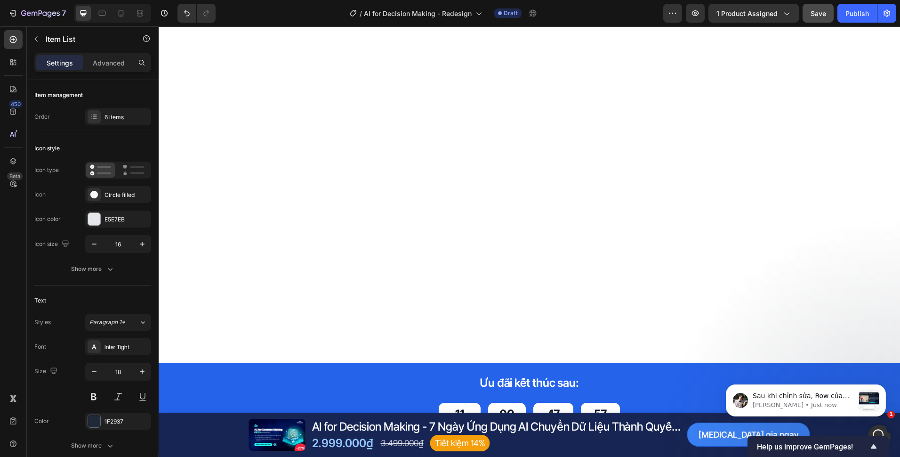
scroll to position [2668, 0]
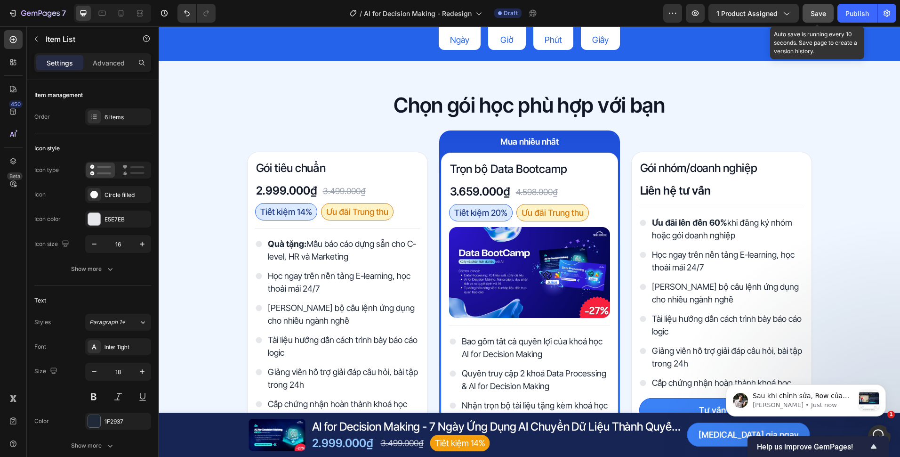
click at [806, 7] on button "Save" at bounding box center [818, 13] width 31 height 19
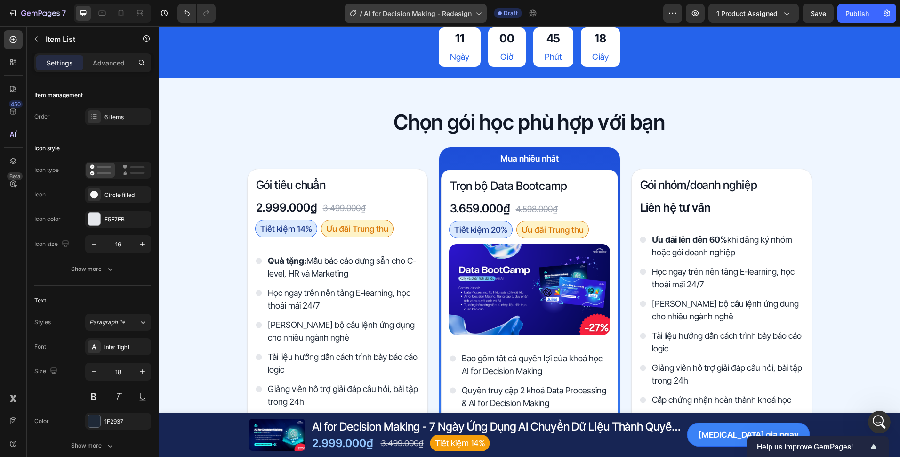
scroll to position [2574, 0]
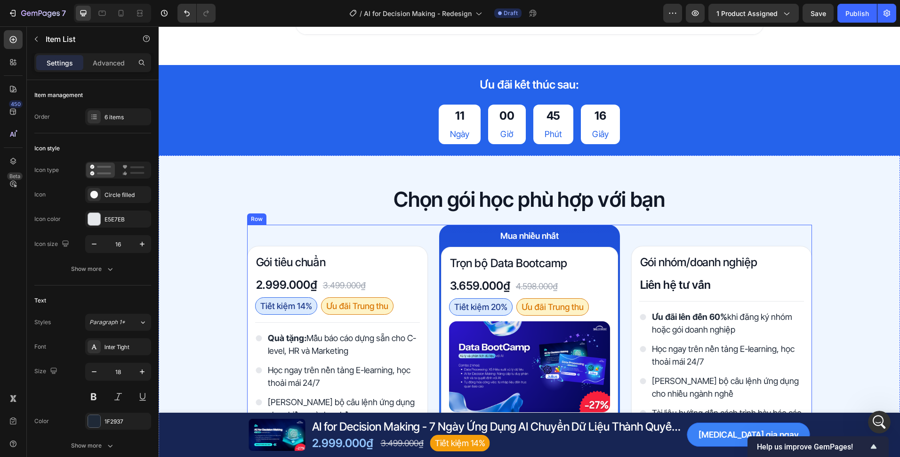
click at [426, 238] on div "Gói tiêu chuẩn Heading 2.999.000₫ Product Price Product Price 3.499.000₫ Produc…" at bounding box center [529, 396] width 565 height 343
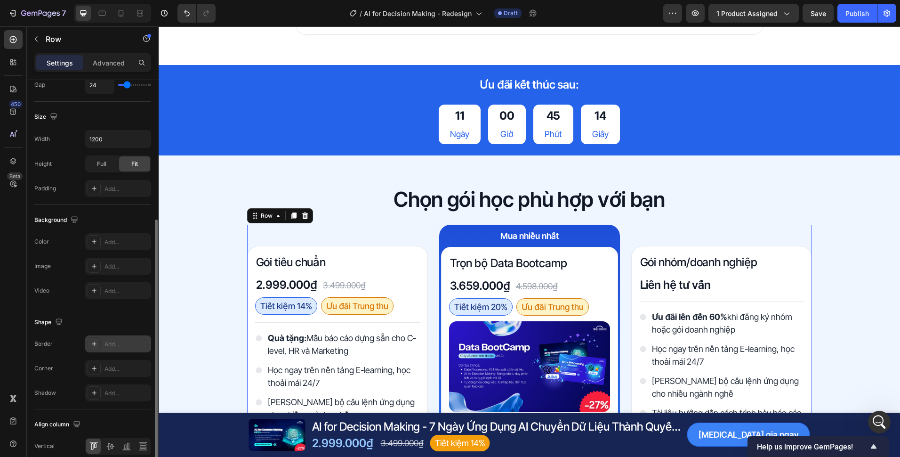
scroll to position [278, 0]
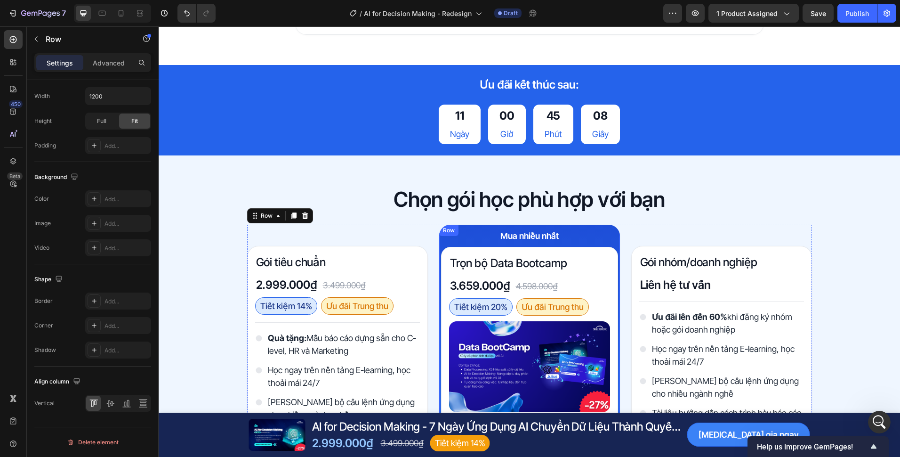
click at [439, 249] on div "Mua nhiều nhất Text Block Trọn bộ Data Bootcamp Heading 3.659.000₫ Product Pric…" at bounding box center [529, 396] width 181 height 343
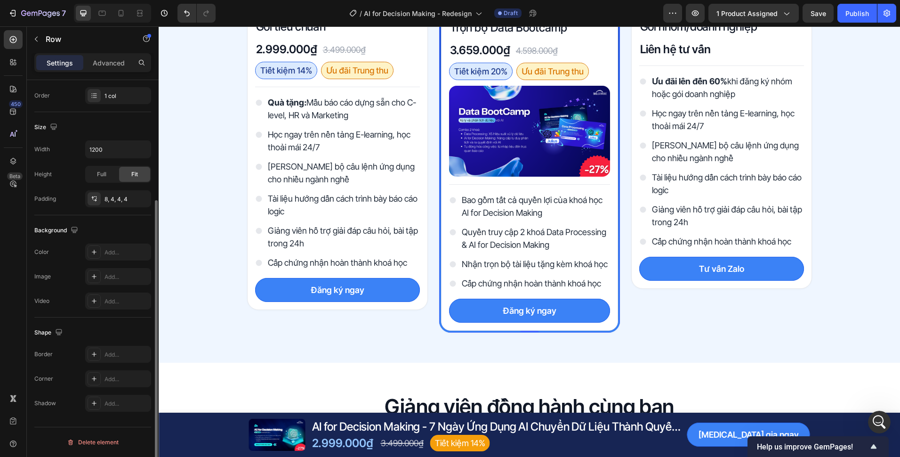
scroll to position [124, 0]
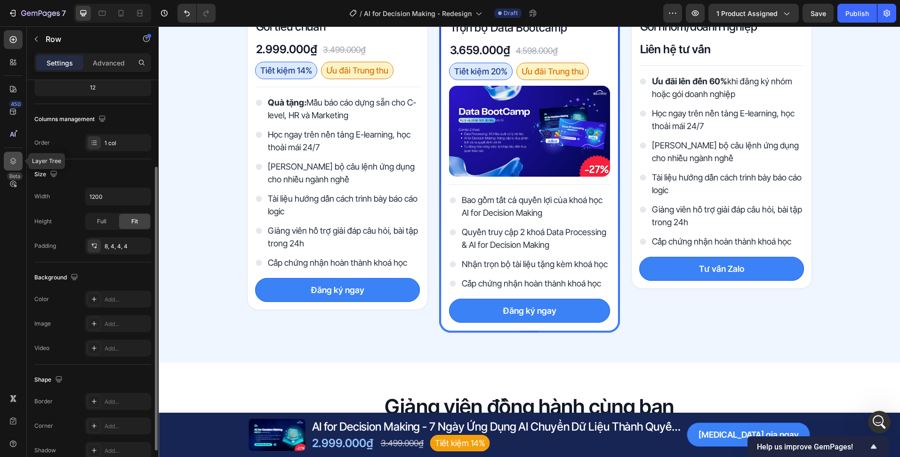
click at [18, 158] on div at bounding box center [13, 161] width 19 height 19
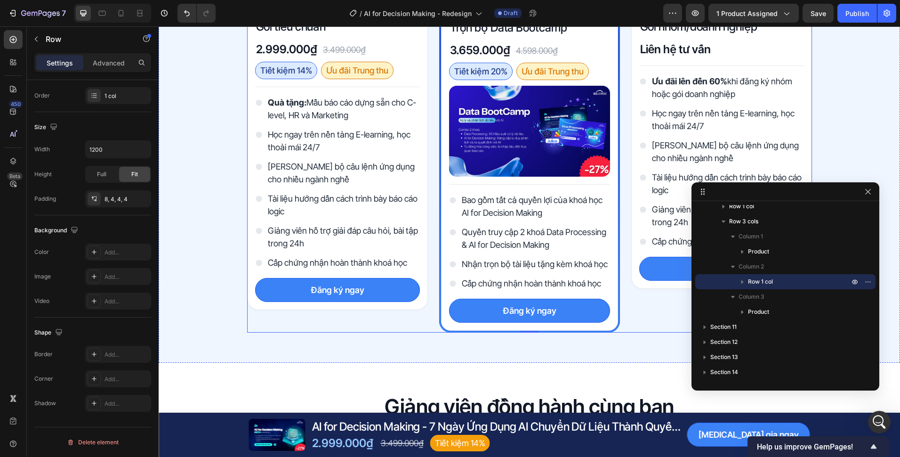
scroll to position [2762, 0]
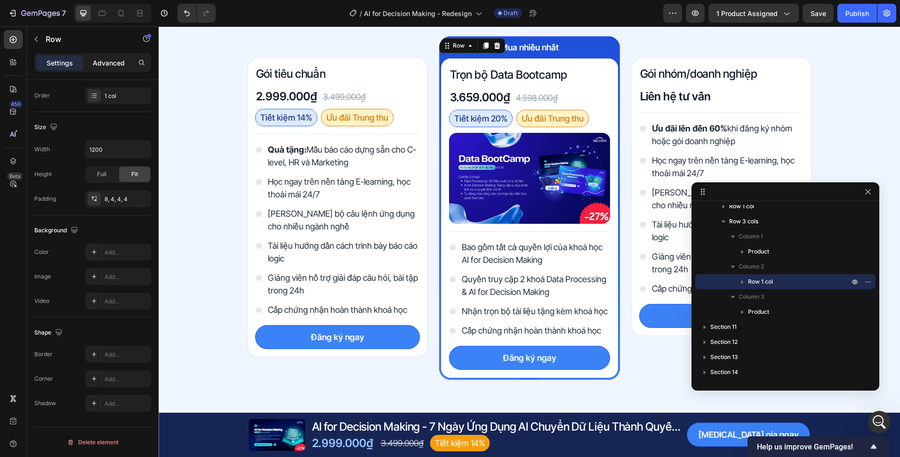
click at [110, 64] on p "Advanced" at bounding box center [109, 63] width 32 height 10
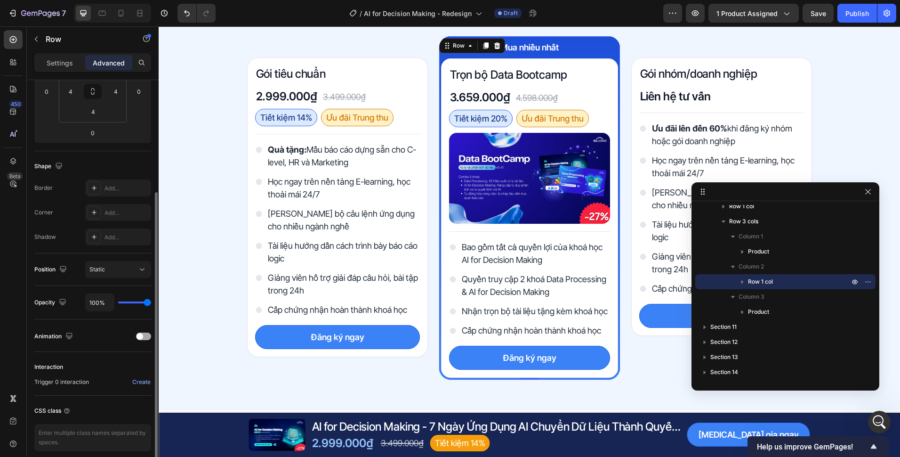
click at [136, 336] on div "Animation" at bounding box center [92, 336] width 117 height 15
click at [137, 336] on div at bounding box center [143, 336] width 15 height 7
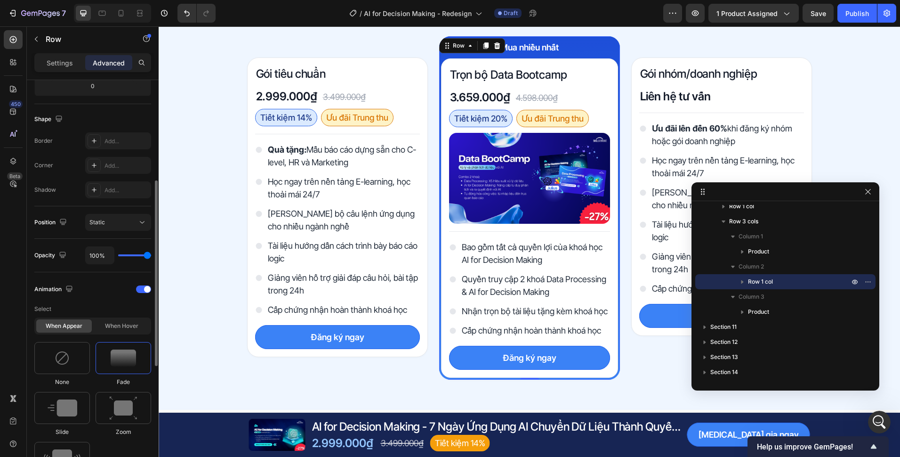
scroll to position [265, 0]
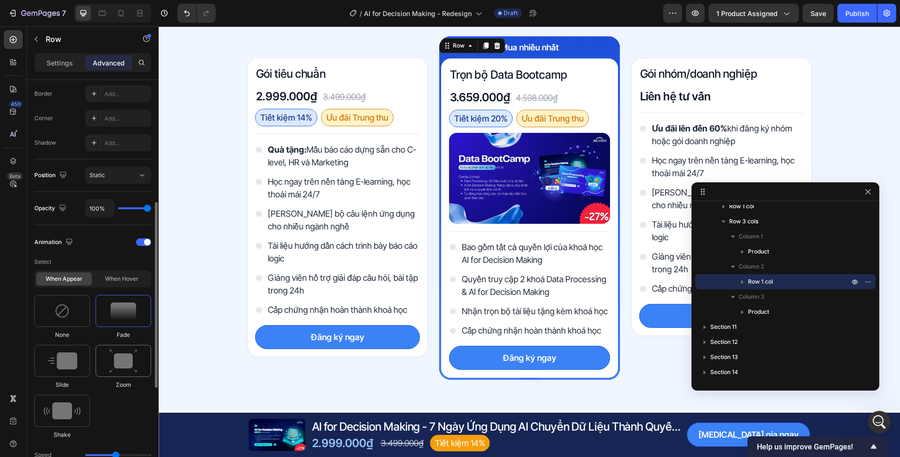
click at [129, 371] on img at bounding box center [123, 361] width 28 height 24
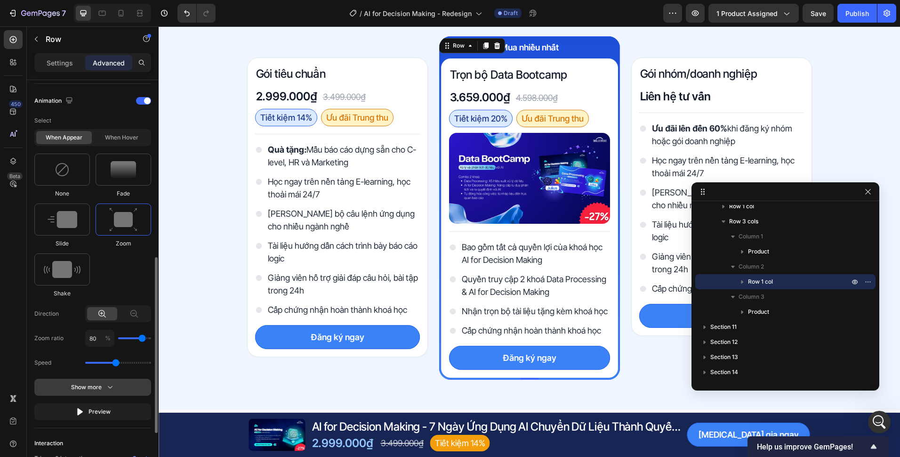
click at [119, 384] on button "Show more" at bounding box center [92, 387] width 117 height 17
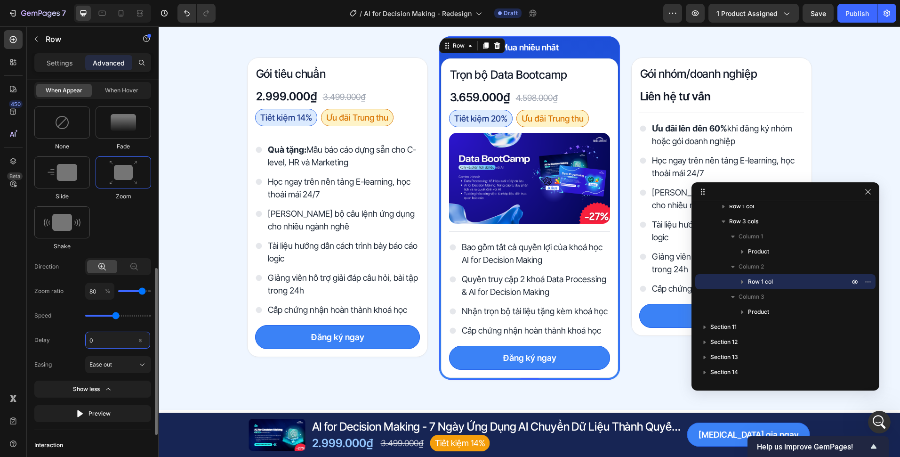
click at [115, 345] on input "0" at bounding box center [117, 339] width 65 height 17
click at [115, 342] on input "0" at bounding box center [117, 339] width 65 height 17
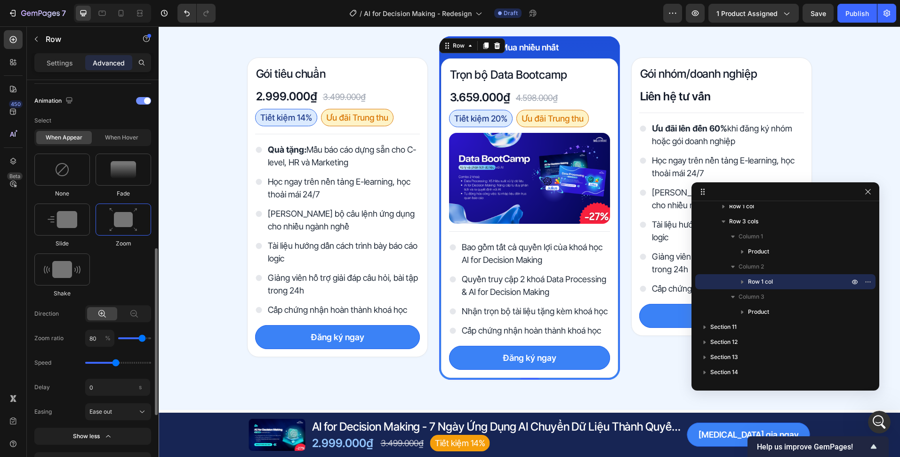
click at [139, 104] on div at bounding box center [143, 101] width 15 height 8
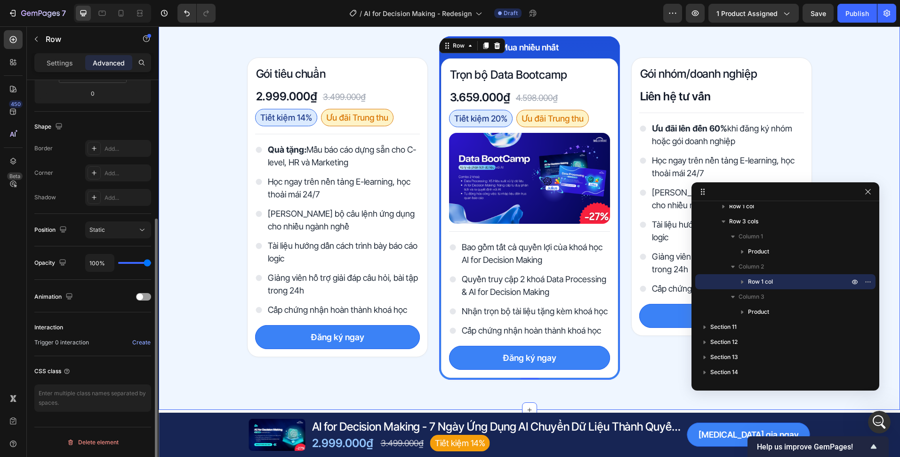
scroll to position [210, 0]
click at [427, 100] on div "Gói tiêu chuẩn Heading 2.999.000₫ Product Price Product Price 3.499.000₫ Produc…" at bounding box center [529, 207] width 565 height 343
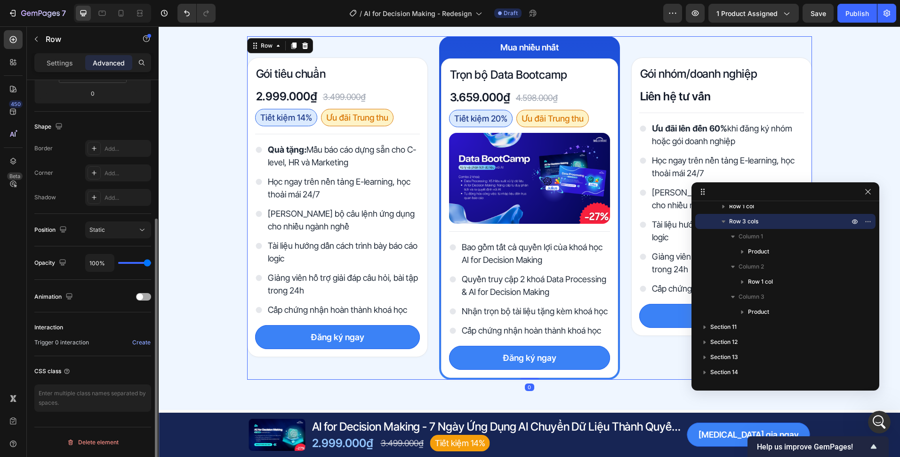
click at [144, 295] on div at bounding box center [143, 297] width 15 height 8
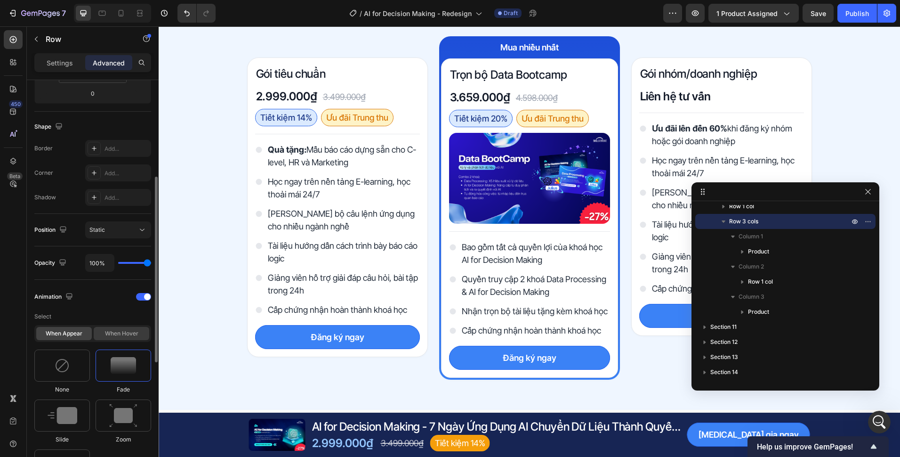
click at [113, 336] on div "When hover" at bounding box center [122, 333] width 56 height 13
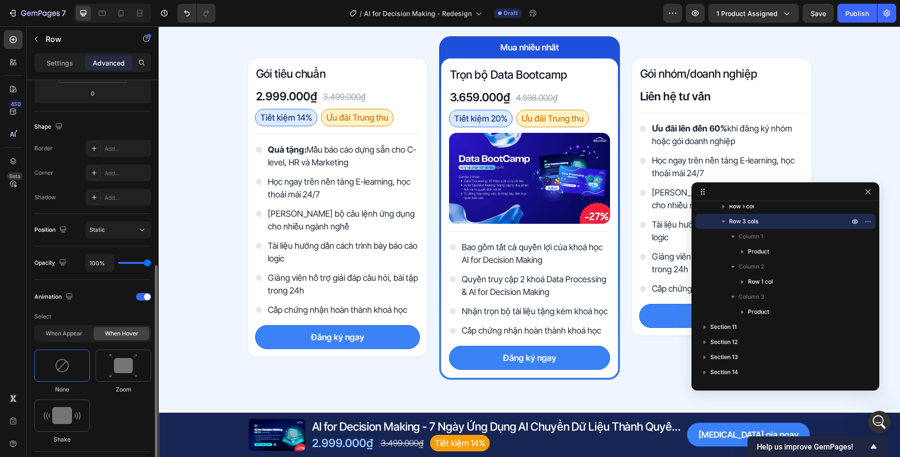
scroll to position [258, 0]
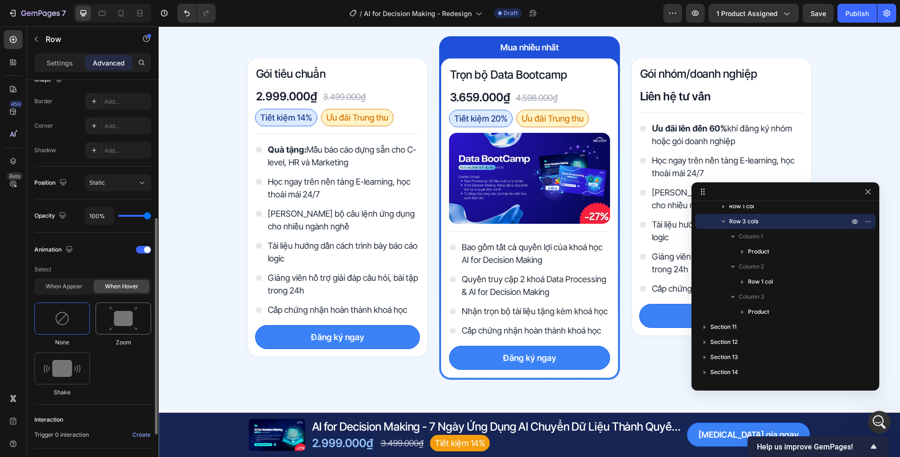
click at [119, 329] on img at bounding box center [123, 318] width 28 height 24
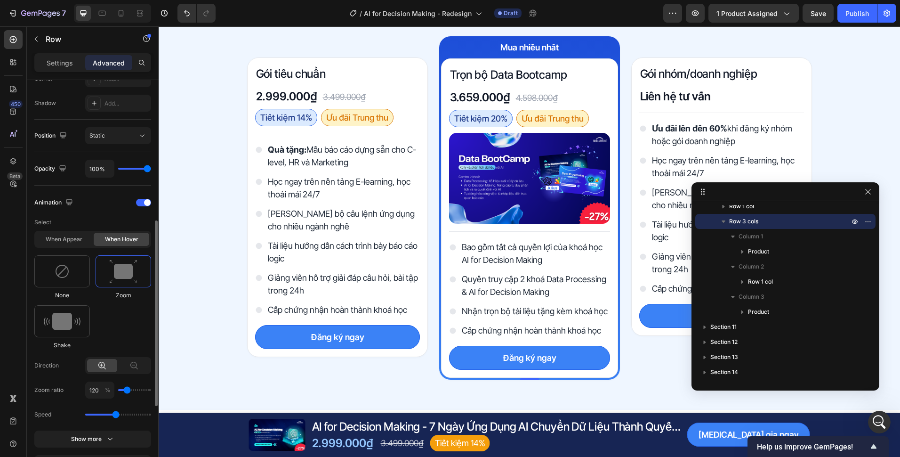
click at [59, 232] on div "When appear When hover" at bounding box center [92, 239] width 117 height 17
click at [59, 235] on div "When appear" at bounding box center [64, 239] width 56 height 13
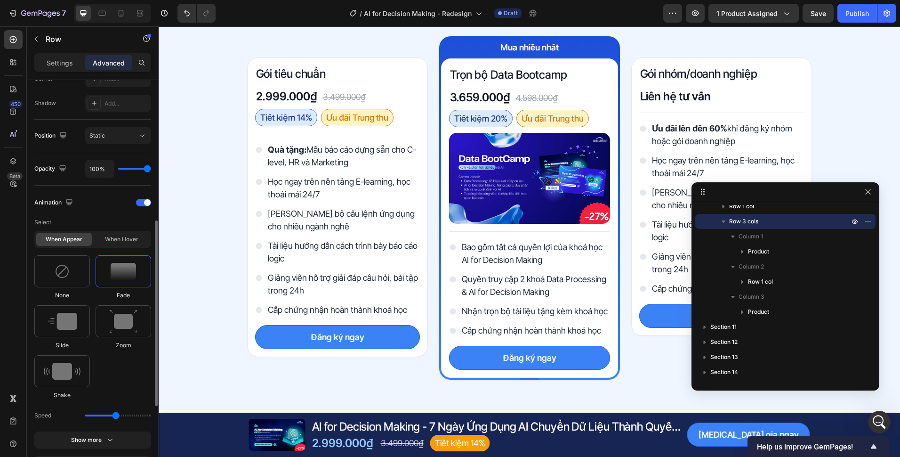
scroll to position [352, 0]
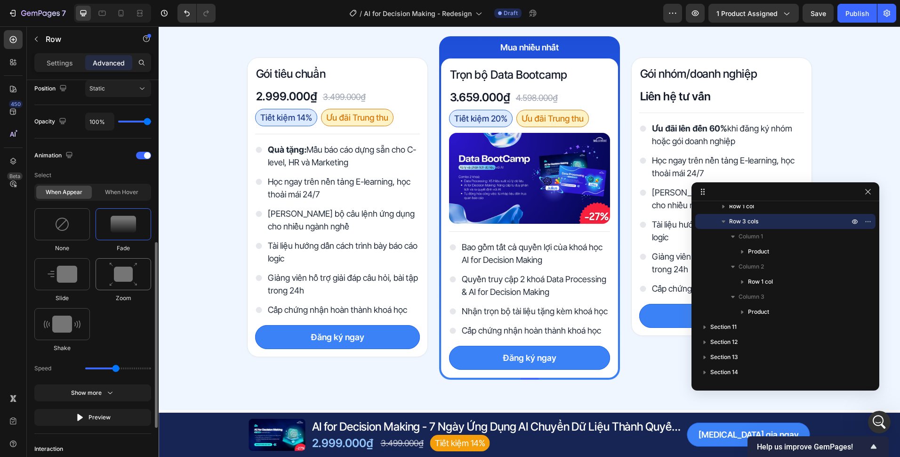
click at [115, 284] on img at bounding box center [123, 274] width 28 height 24
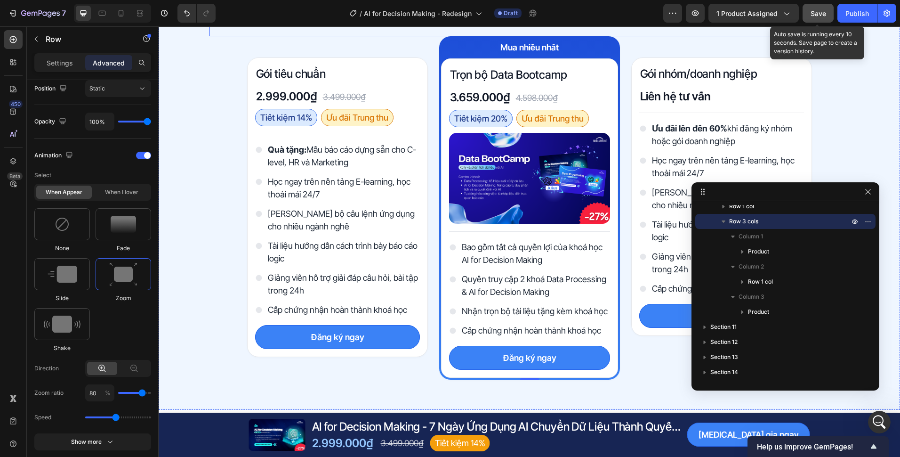
click at [822, 21] on button "Save" at bounding box center [818, 13] width 31 height 19
click at [430, 115] on div "Gói tiêu chuẩn Heading 2.999.000₫ Product Price Product Price 3.499.000₫ Produc…" at bounding box center [529, 207] width 565 height 343
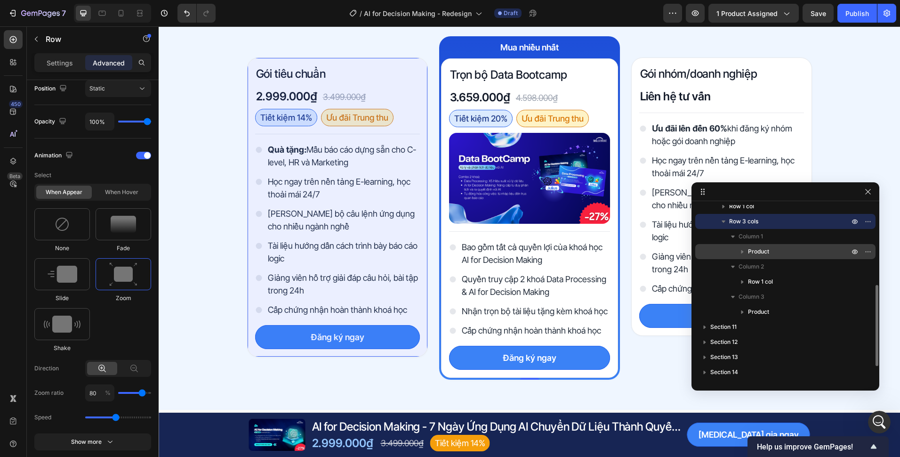
click at [754, 254] on span "Product" at bounding box center [758, 251] width 21 height 9
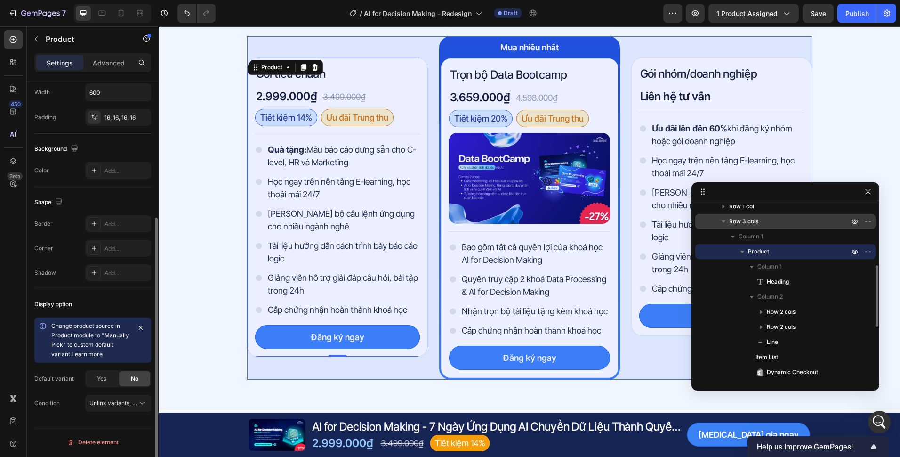
scroll to position [0, 0]
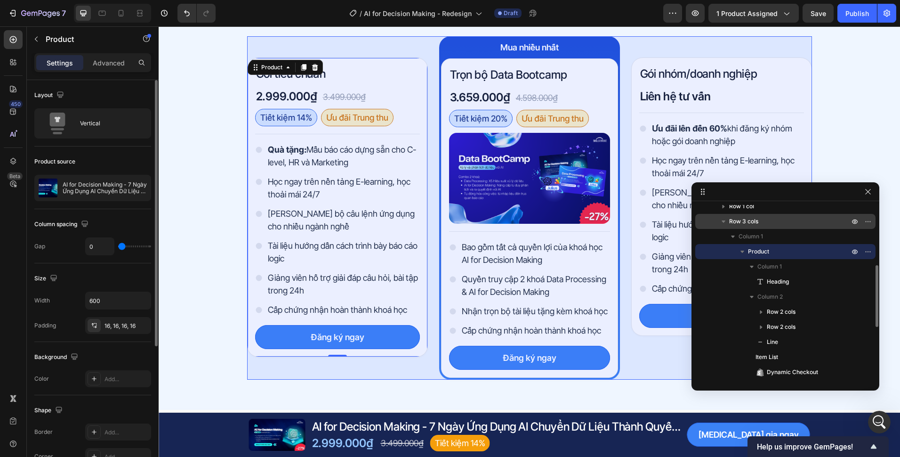
click at [754, 220] on span "Row 3 cols" at bounding box center [743, 221] width 29 height 9
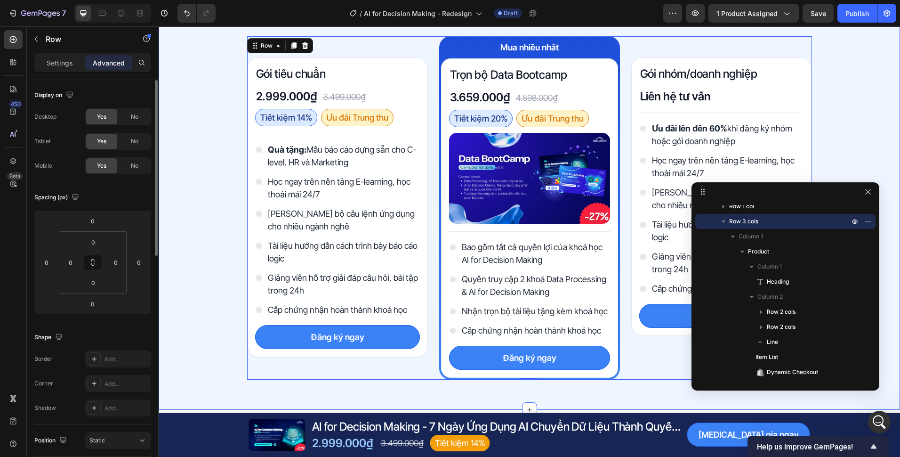
scroll to position [2860, 0]
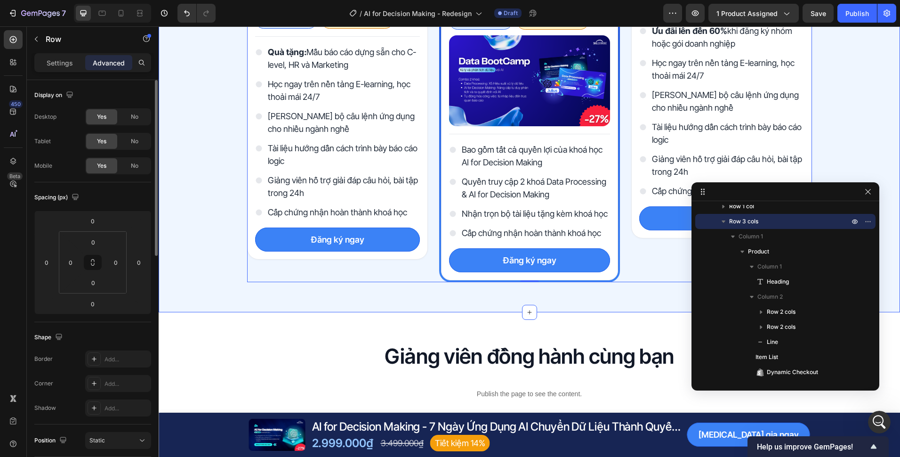
click at [63, 66] on p "Settings" at bounding box center [60, 63] width 26 height 10
click at [64, 63] on p "Settings" at bounding box center [60, 63] width 26 height 10
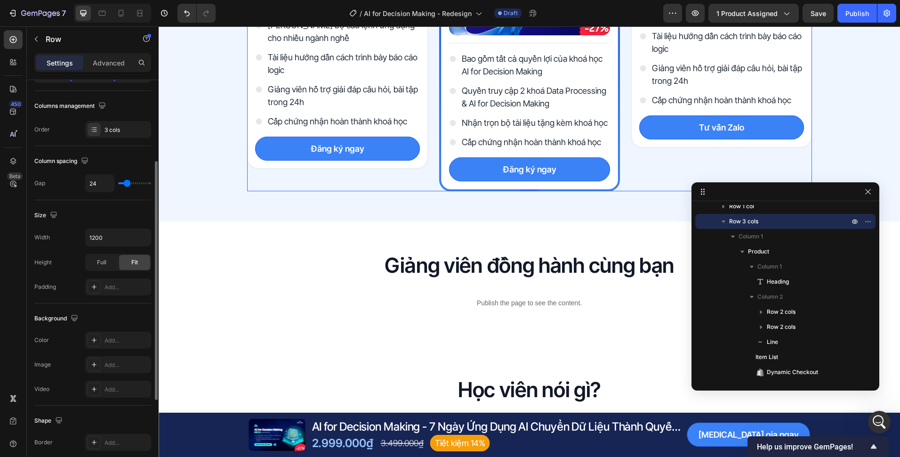
scroll to position [43, 0]
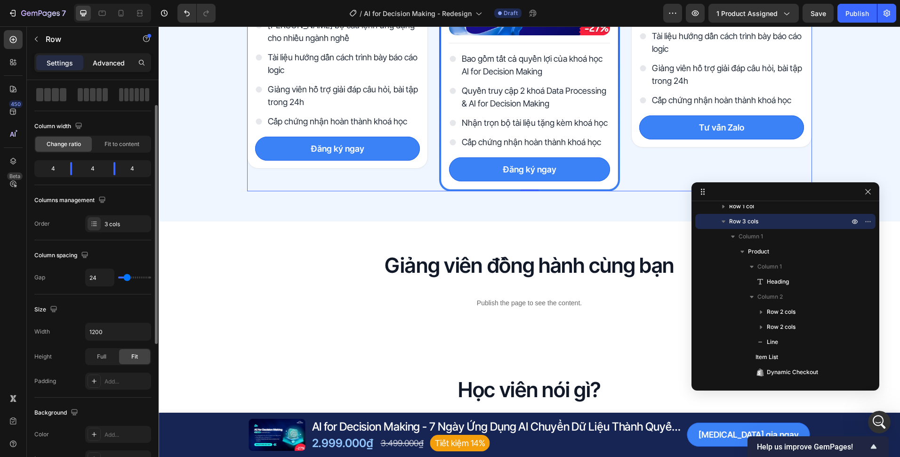
click at [104, 64] on p "Advanced" at bounding box center [109, 63] width 32 height 10
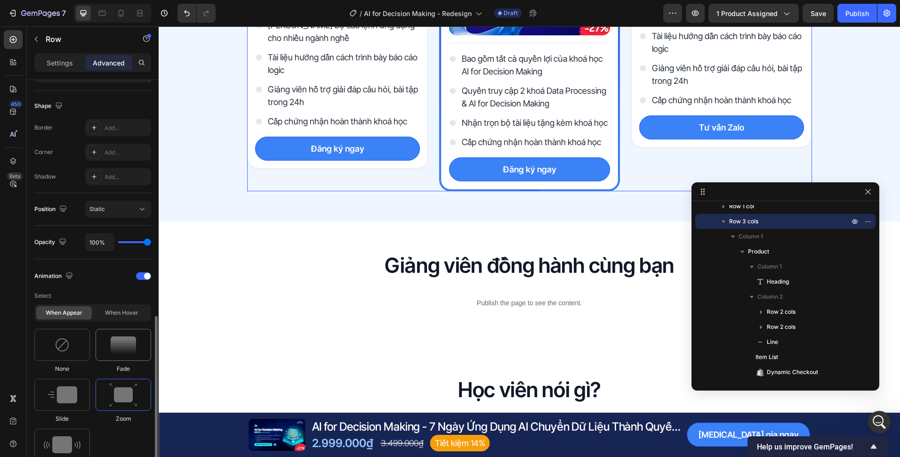
scroll to position [325, 0]
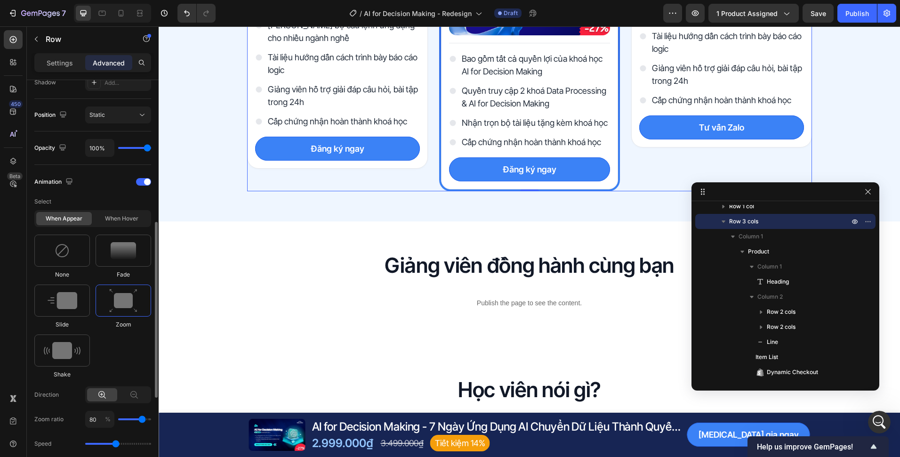
click at [132, 210] on div "When appear When hover" at bounding box center [92, 218] width 117 height 17
click at [130, 215] on div "When hover" at bounding box center [122, 218] width 56 height 13
type input "120"
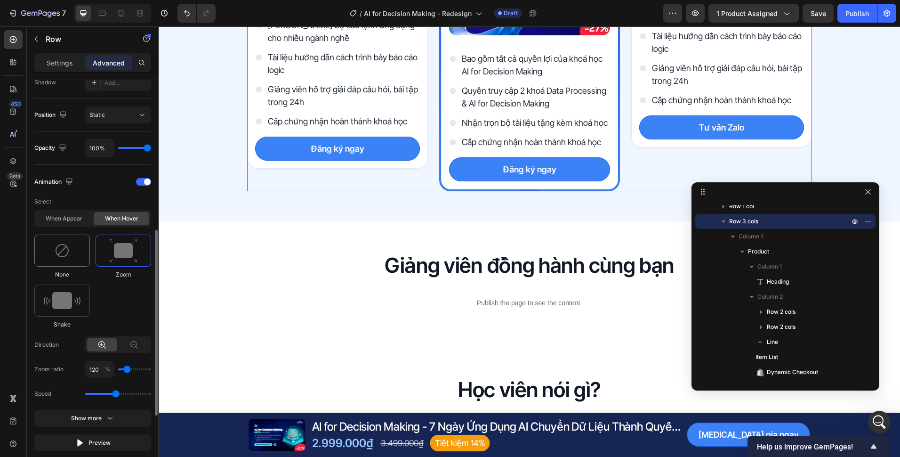
click at [75, 260] on div at bounding box center [62, 250] width 56 height 32
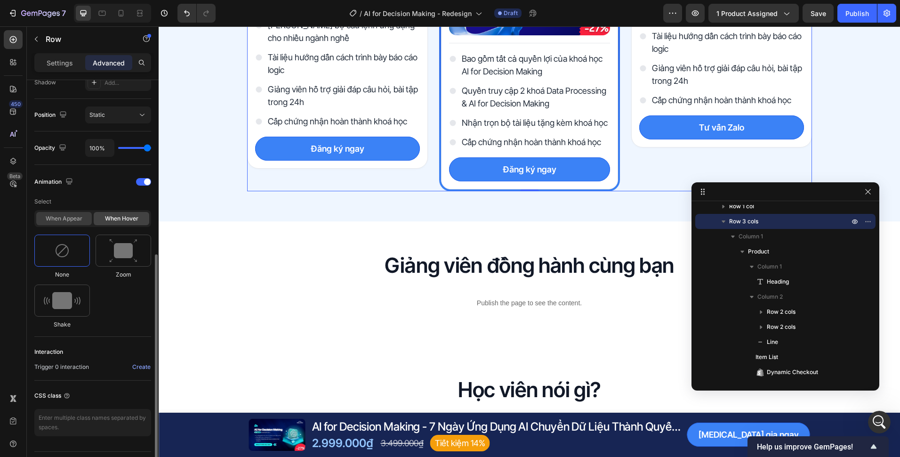
click at [75, 220] on div "When appear" at bounding box center [64, 218] width 56 height 13
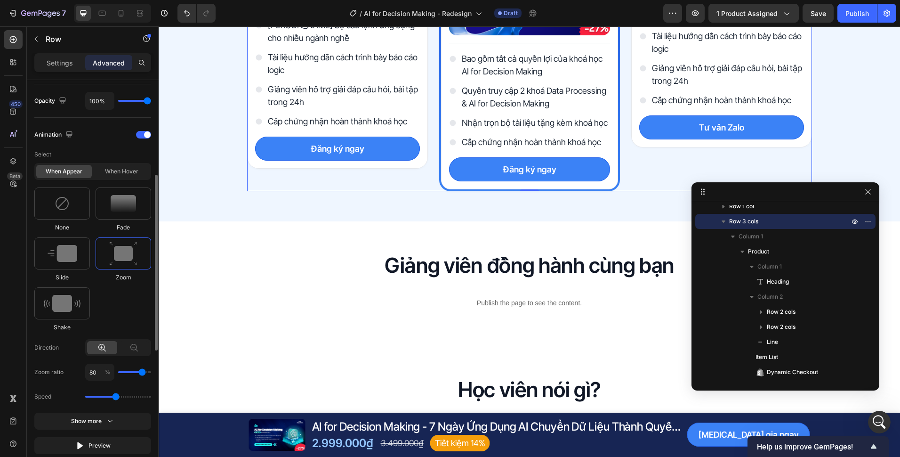
scroll to position [419, 0]
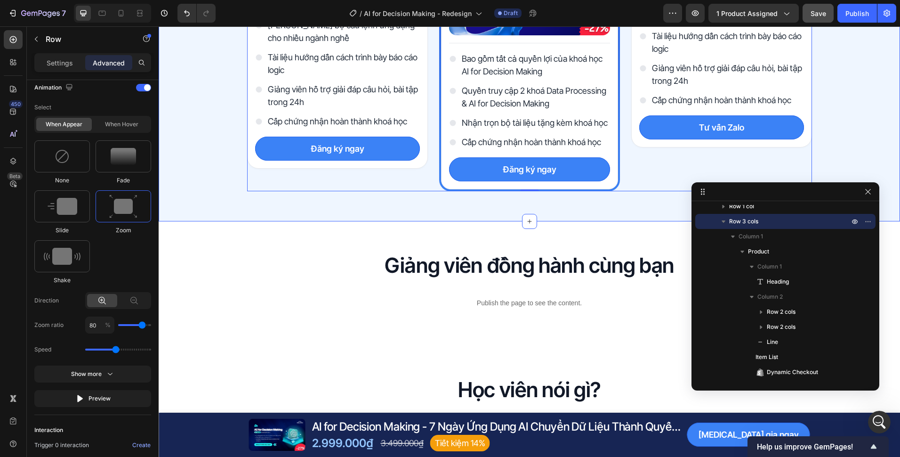
click at [817, 20] on button "Save" at bounding box center [818, 13] width 31 height 19
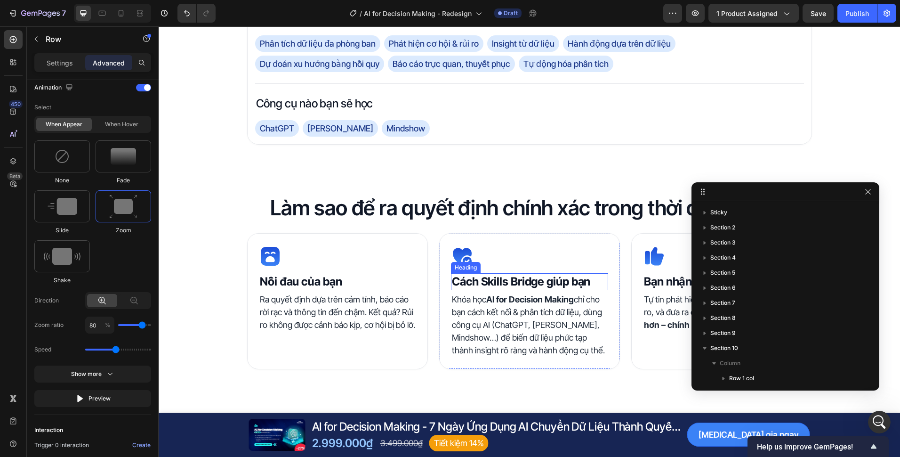
scroll to position [643, 0]
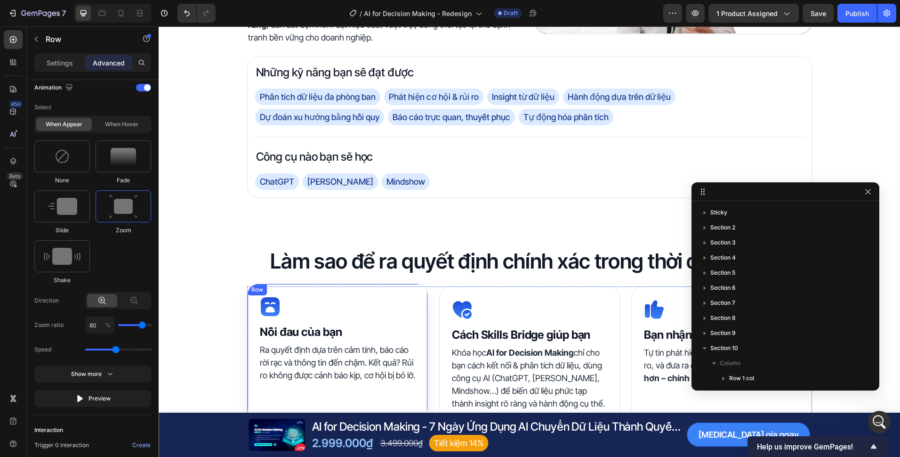
drag, startPoint x: 417, startPoint y: 306, endPoint x: 364, endPoint y: 302, distance: 53.3
click at [418, 306] on div "Icon Nỗi đau của bạn Heading Ra quyết định dựa trên cảm tính, báo cáo rời rạc v…" at bounding box center [337, 351] width 181 height 136
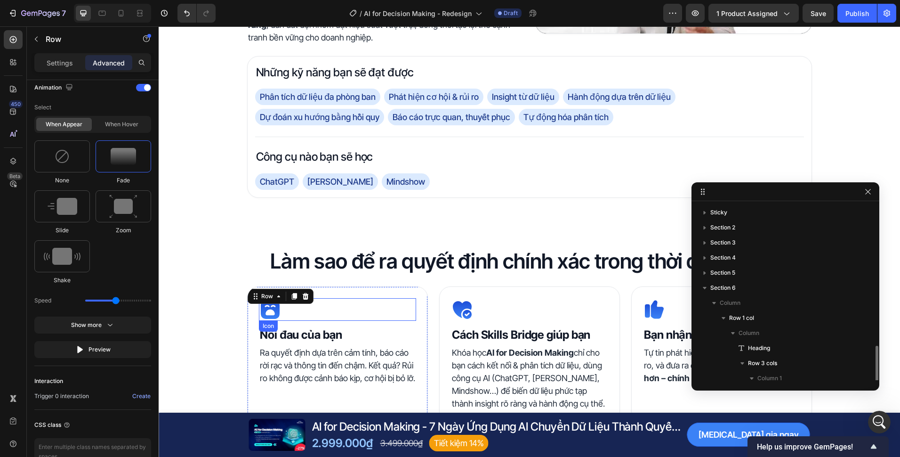
scroll to position [112, 0]
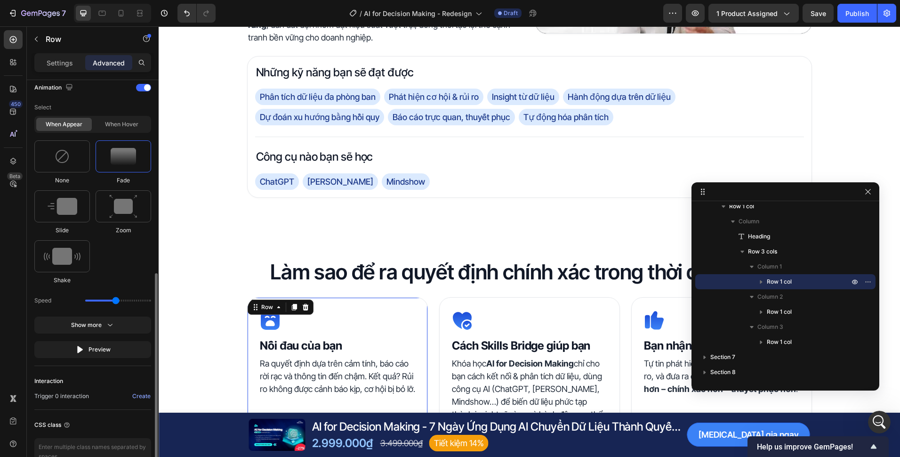
click at [113, 315] on div "Select When appear When hover None Fade Slide Zoom Shake Speed Show more Preview" at bounding box center [92, 228] width 117 height 259
click at [112, 317] on button "Show more" at bounding box center [92, 324] width 117 height 17
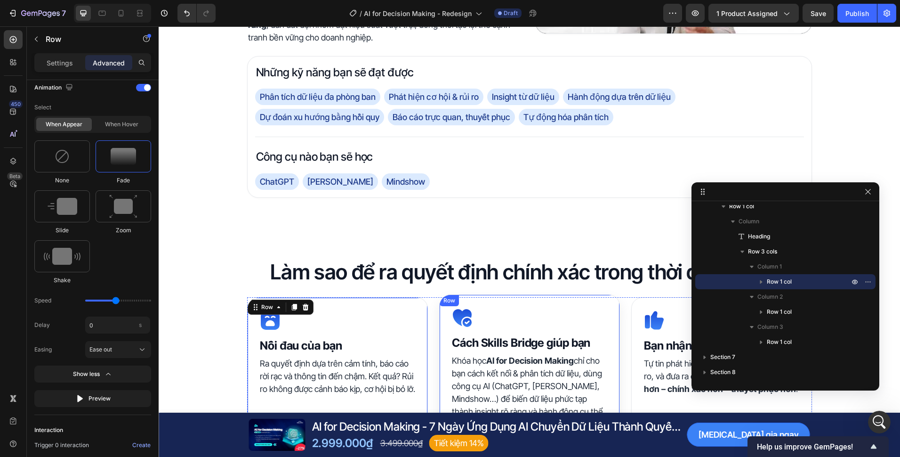
click at [445, 324] on div "Icon Cách Skills Bridge giúp bạn Heading Khóa học AI for Decision Making chỉ ch…" at bounding box center [529, 362] width 181 height 136
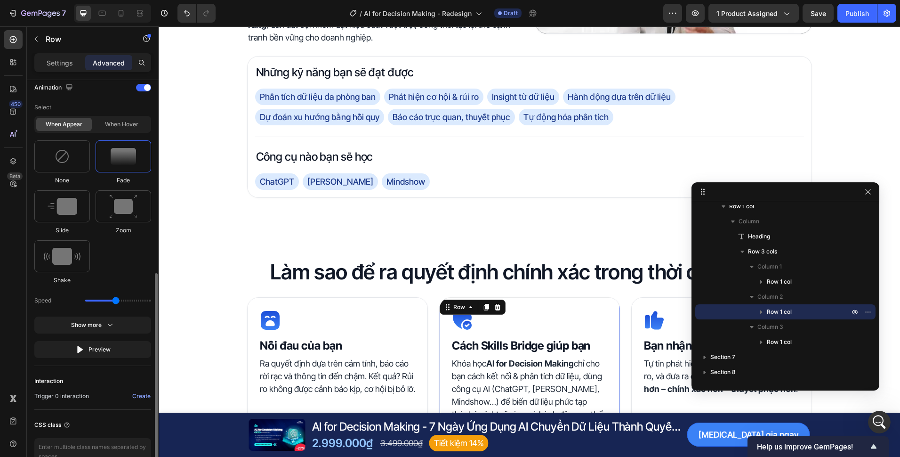
click at [130, 334] on div "Select When appear When hover None Fade Slide Zoom Shake Speed Show more Preview" at bounding box center [92, 228] width 117 height 259
click at [125, 325] on button "Show more" at bounding box center [92, 324] width 117 height 17
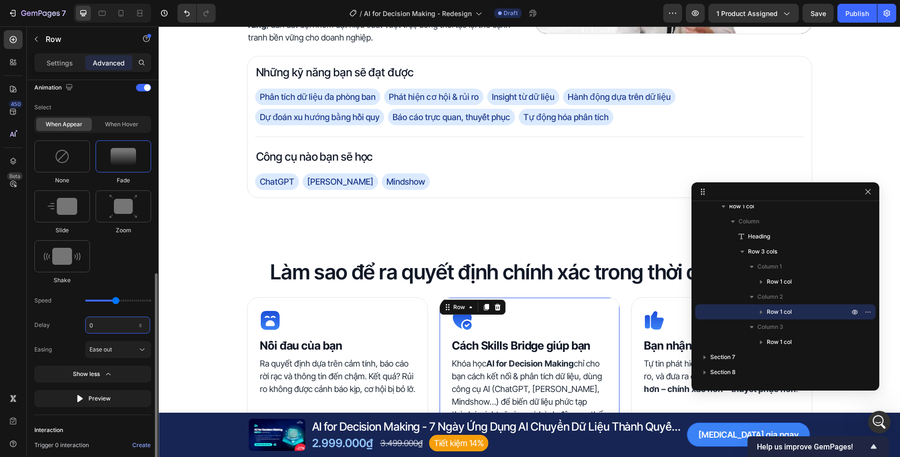
click at [107, 327] on input "0" at bounding box center [117, 324] width 65 height 17
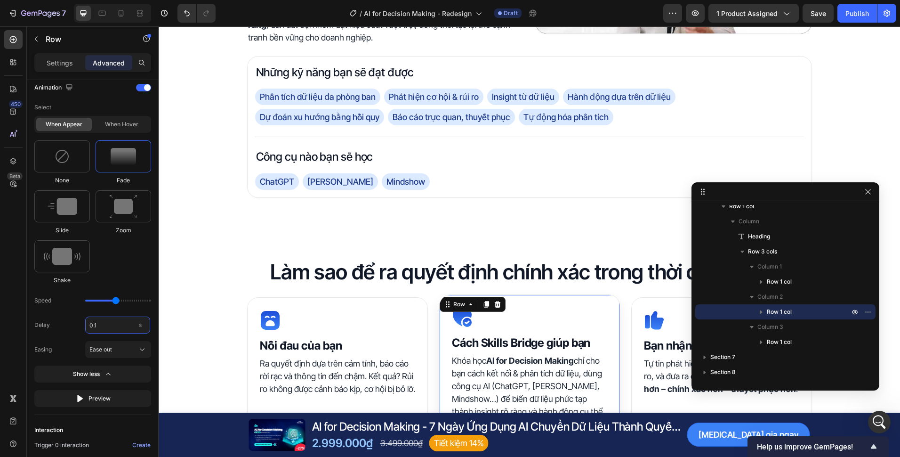
type input "0.1"
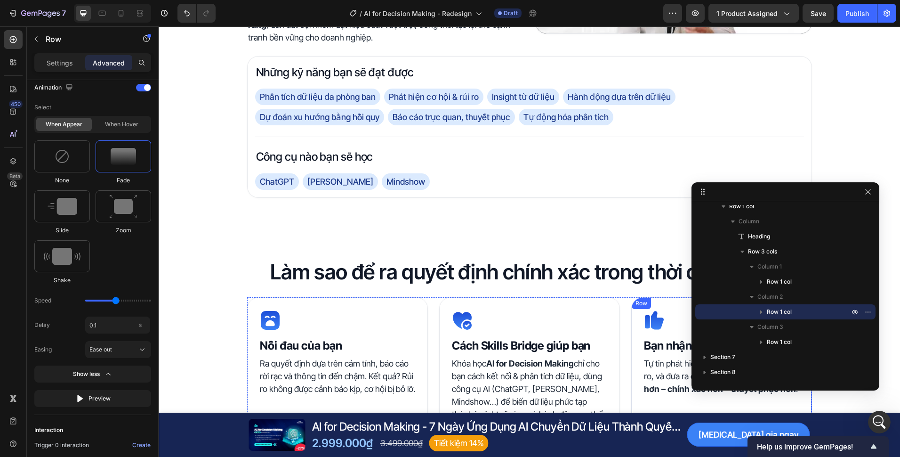
click at [631, 321] on div "Icon Bạn nhận được gì Heading Tự tin phát hiện cơ hội sớm, giảm thiểu rủi ro, v…" at bounding box center [721, 365] width 181 height 136
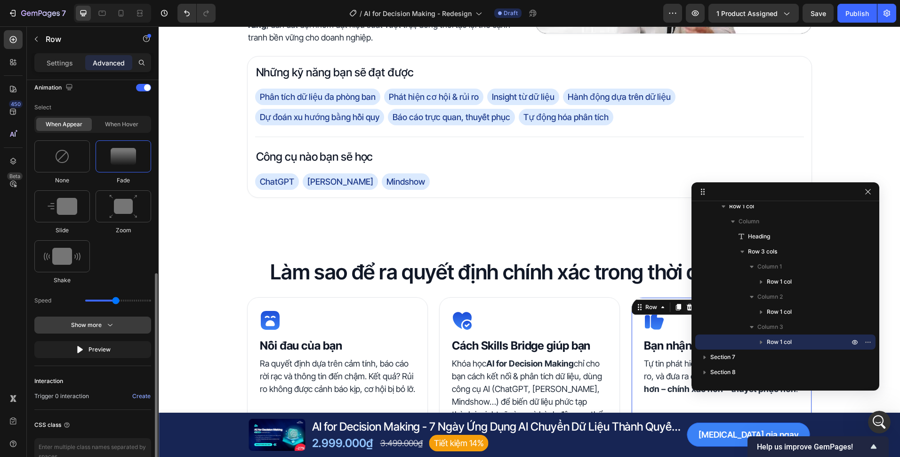
click at [129, 322] on button "Show more" at bounding box center [92, 324] width 117 height 17
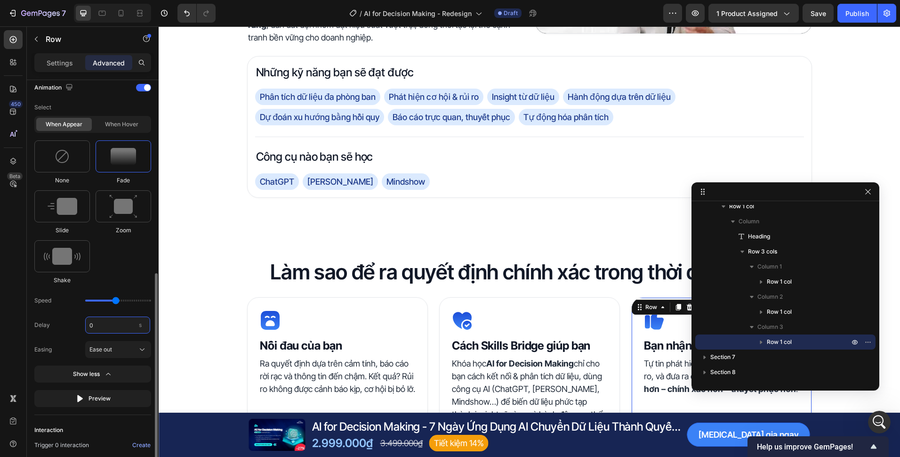
click at [114, 329] on input "0" at bounding box center [117, 324] width 65 height 17
type input "0.2"
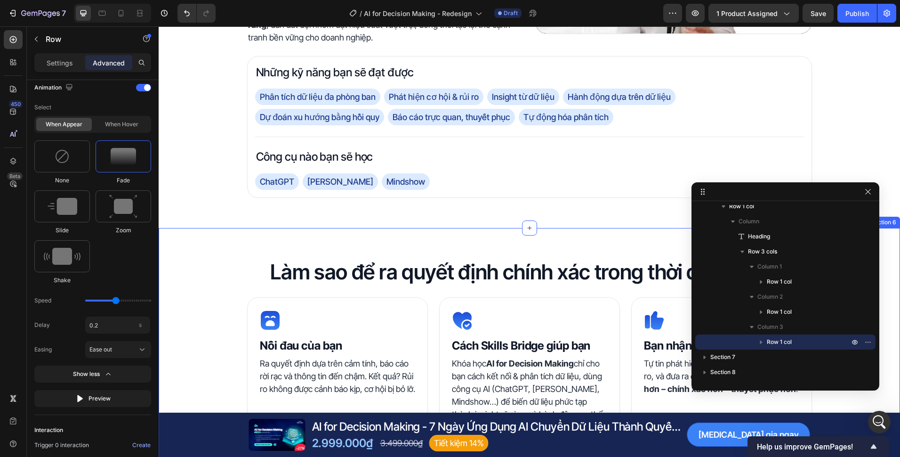
click at [227, 303] on div "Làm sao để ra quyết định chính xác trong thời đại dữ liệu? Heading Icon Nỗi đau…" at bounding box center [530, 351] width 742 height 186
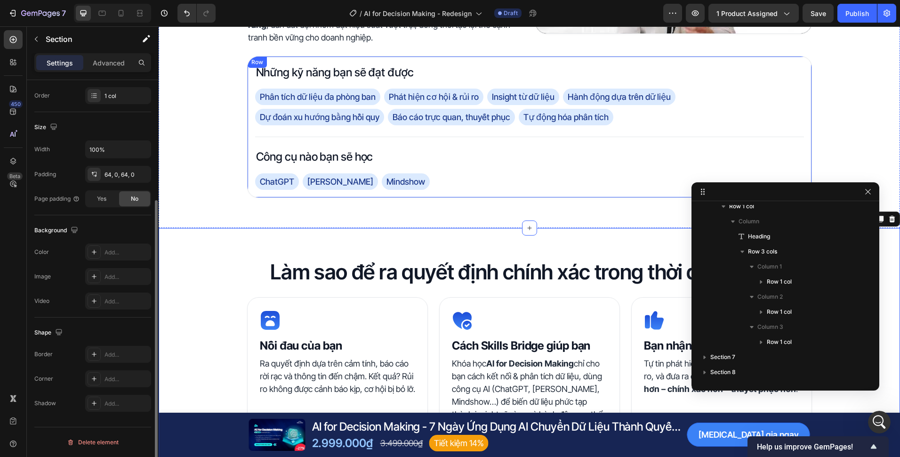
scroll to position [0, 0]
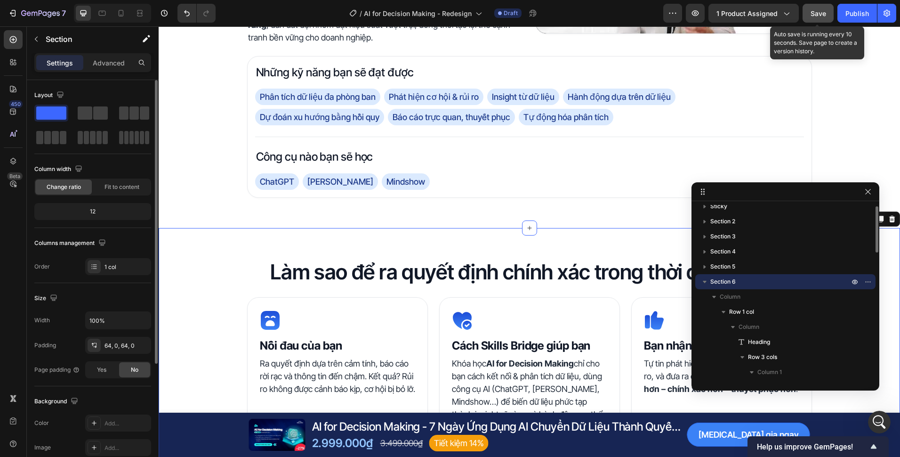
click at [830, 16] on button "Save" at bounding box center [818, 13] width 31 height 19
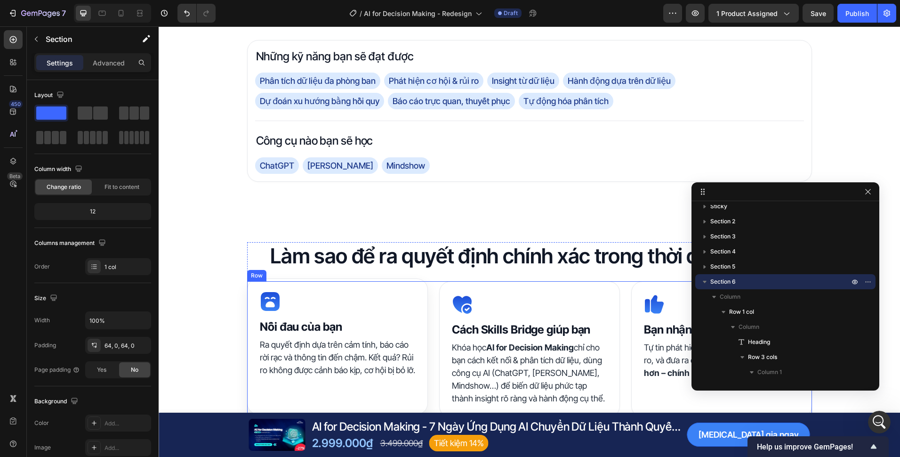
scroll to position [690, 0]
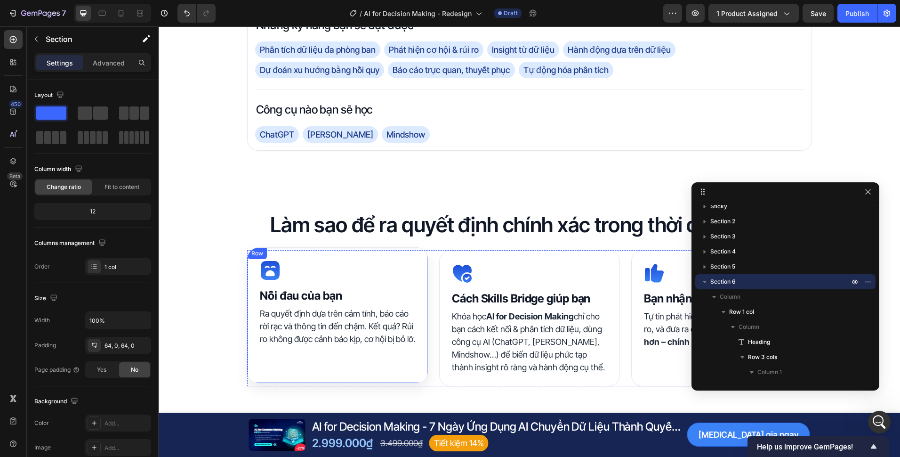
click at [422, 285] on div "Icon Nỗi đau của bạn Heading Ra quyết định dựa trên cảm tính, báo cáo rời rạc v…" at bounding box center [337, 315] width 181 height 136
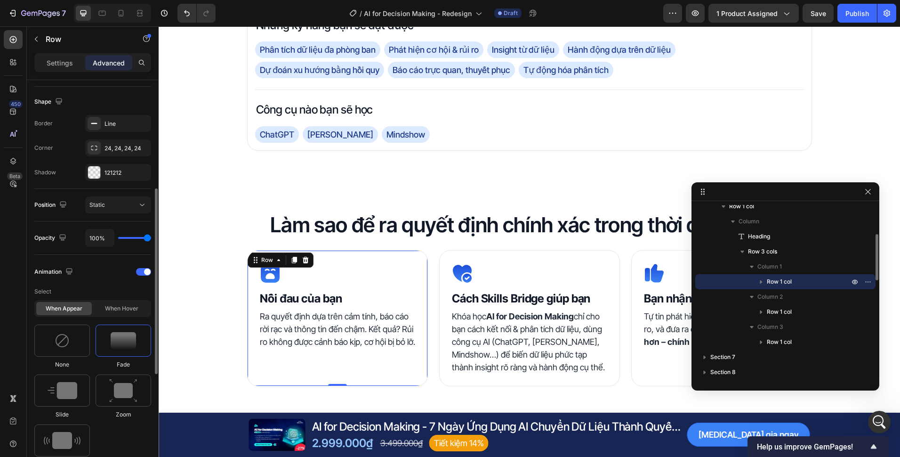
scroll to position [282, 0]
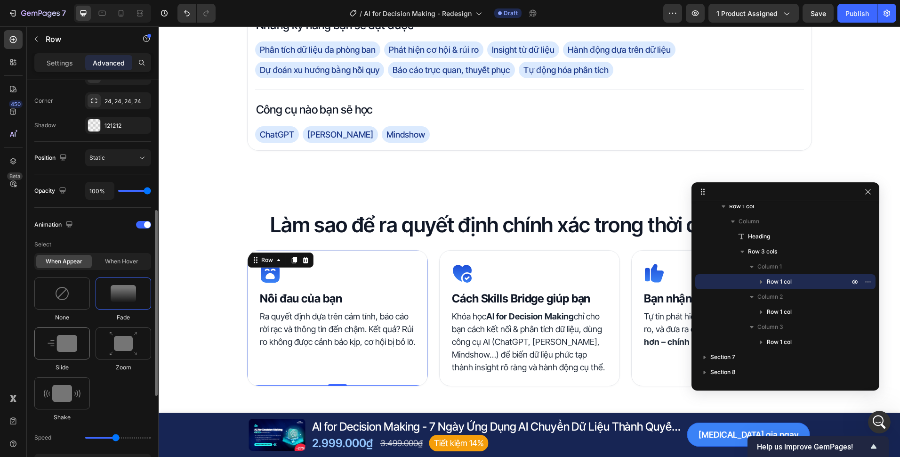
click at [58, 352] on div at bounding box center [62, 343] width 56 height 32
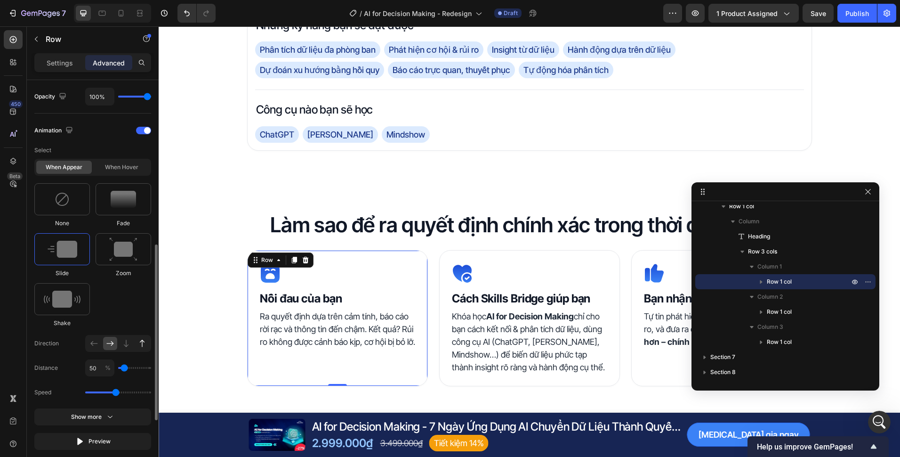
click at [137, 343] on div at bounding box center [142, 343] width 14 height 13
type input "100"
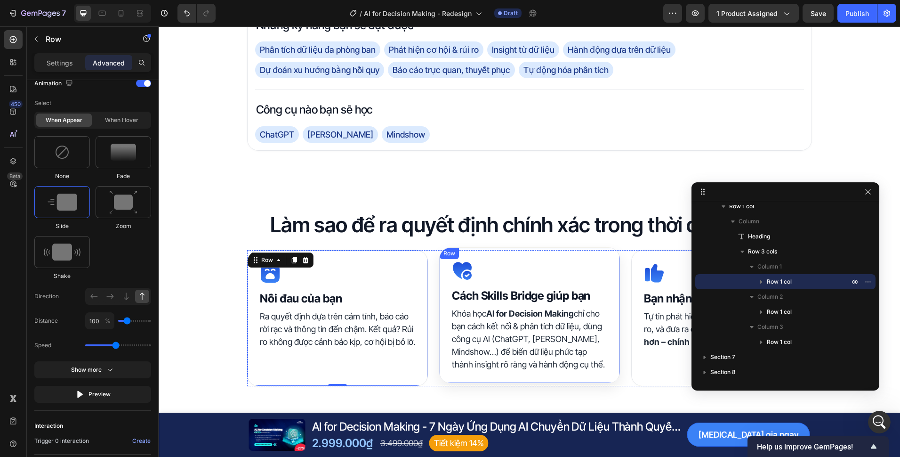
click at [443, 285] on div "Icon Cách Skills Bridge giúp bạn Heading Khóa học AI for Decision Making chỉ ch…" at bounding box center [529, 315] width 181 height 136
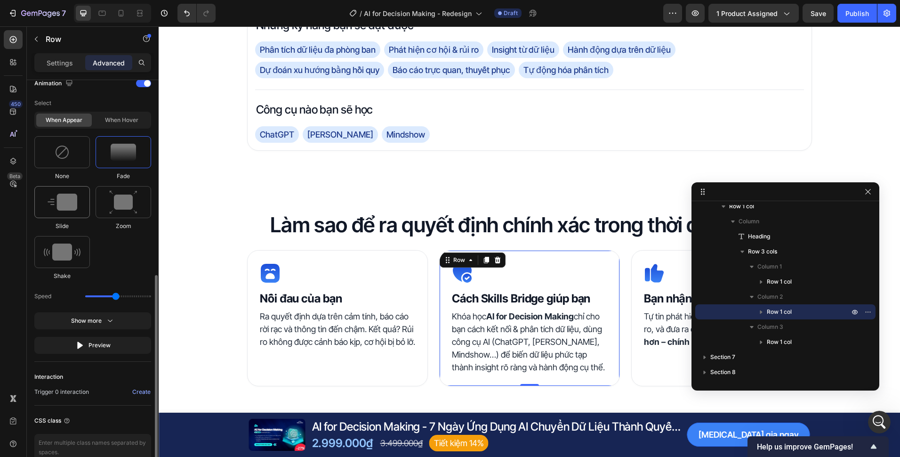
click at [76, 217] on div at bounding box center [62, 202] width 56 height 32
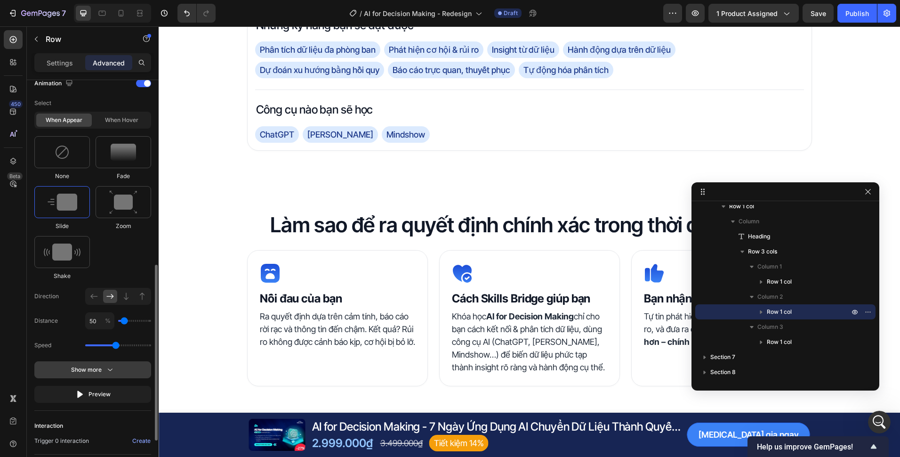
click at [122, 367] on button "Show more" at bounding box center [92, 369] width 117 height 17
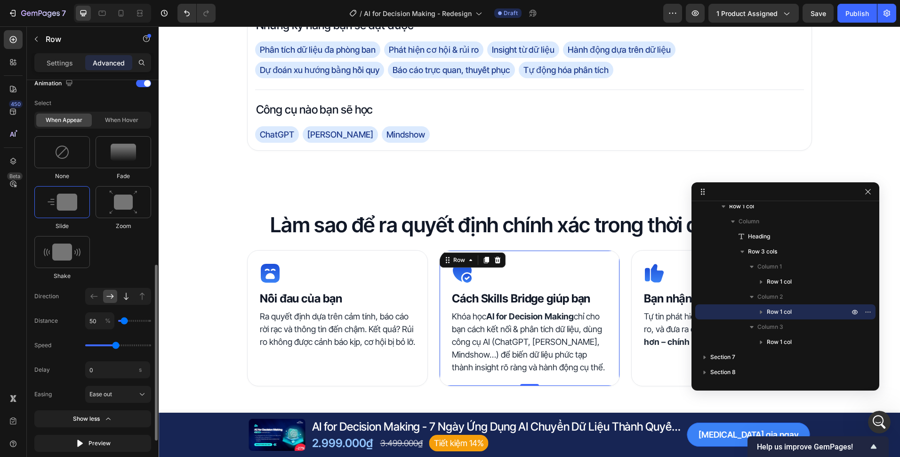
click at [122, 296] on icon at bounding box center [125, 295] width 9 height 9
type input "100"
click at [113, 367] on input "0" at bounding box center [117, 369] width 65 height 17
type input "0.1"
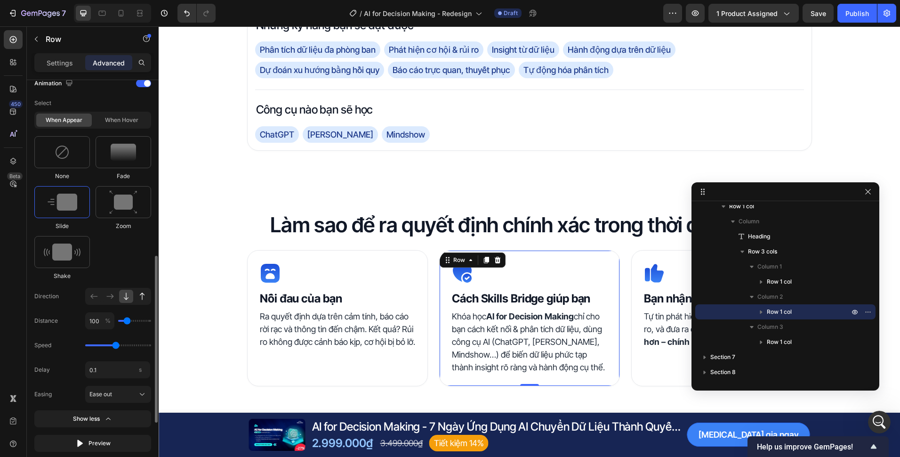
click at [145, 297] on icon at bounding box center [141, 295] width 9 height 9
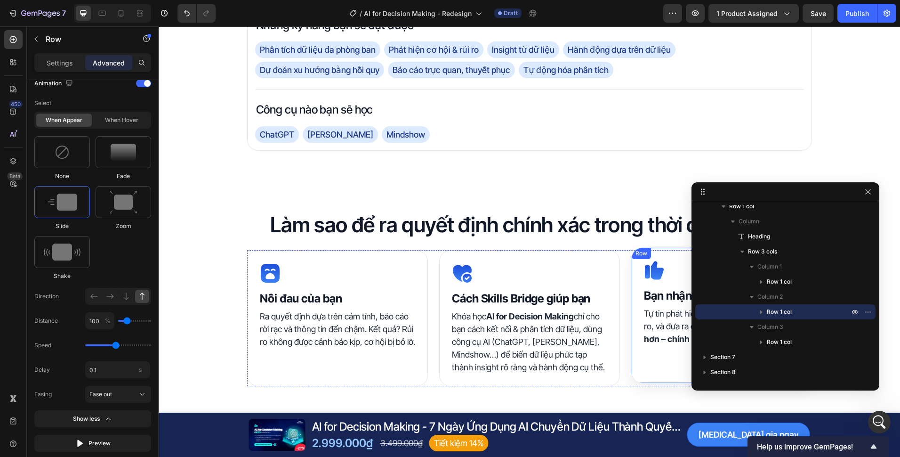
click at [631, 263] on div "Icon Bạn nhận được gì Heading Tự tin phát hiện cơ hội sớm, giảm thiểu rủi ro, v…" at bounding box center [721, 315] width 181 height 136
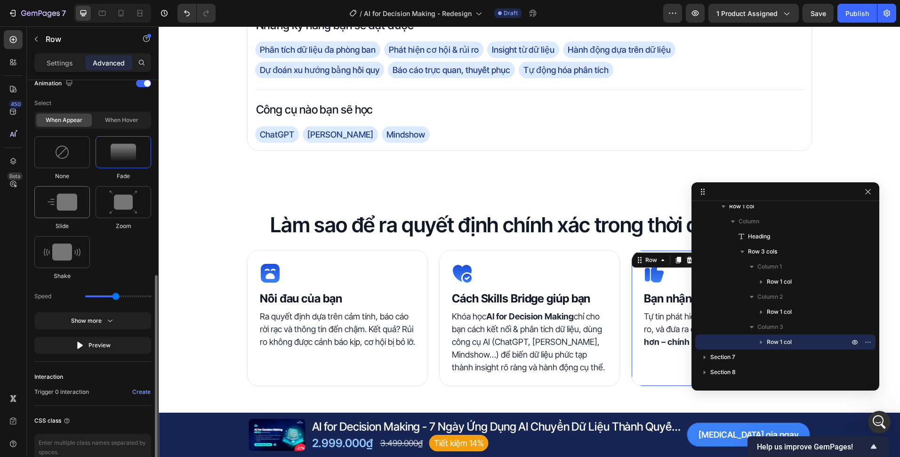
click at [60, 202] on img at bounding box center [63, 201] width 30 height 17
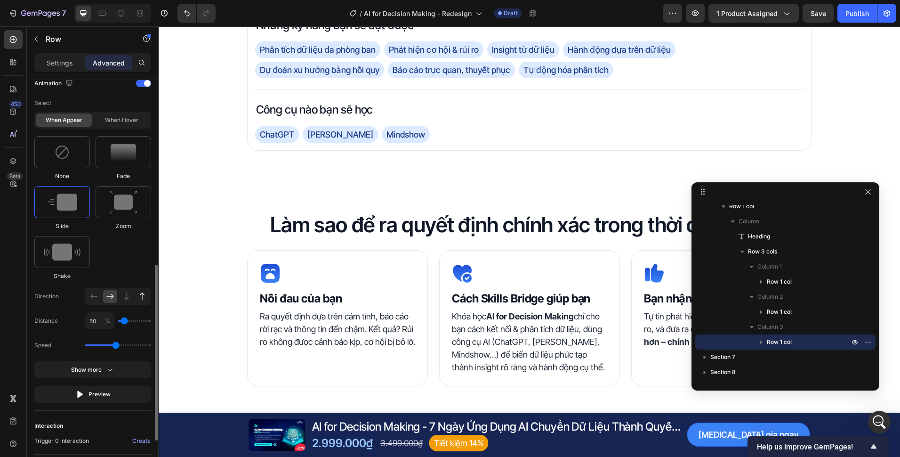
click at [140, 296] on icon at bounding box center [141, 295] width 9 height 9
type input "100"
click at [113, 360] on div "Select When appear When hover None Fade Slide Zoom Shake Direction Distance 100…" at bounding box center [92, 249] width 117 height 308
click at [113, 363] on button "Show more" at bounding box center [92, 369] width 117 height 17
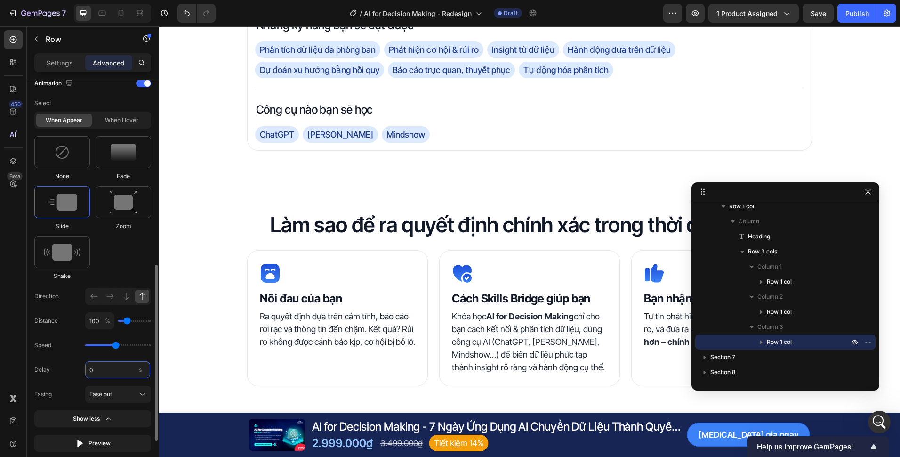
click at [113, 376] on input "0" at bounding box center [117, 369] width 65 height 17
type input "0.2"
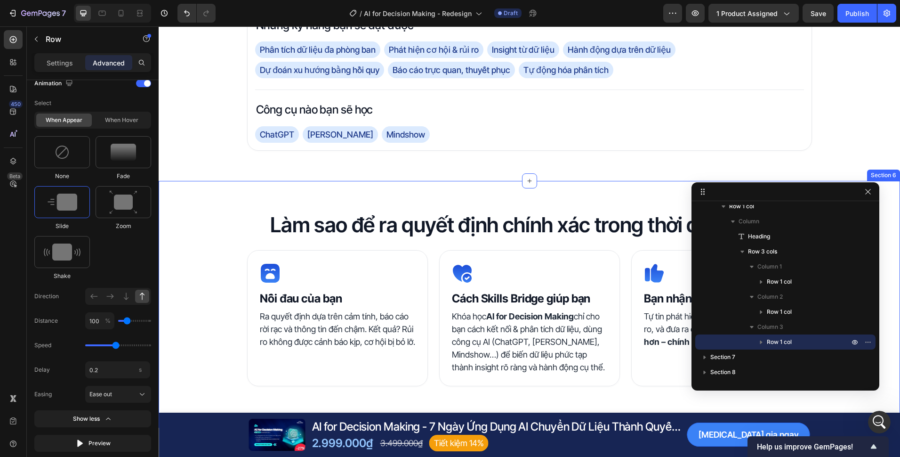
click at [196, 310] on div "Làm sao để ra quyết định chính xác trong thời đại dữ liệu? Heading Icon Nỗi đau…" at bounding box center [530, 304] width 742 height 186
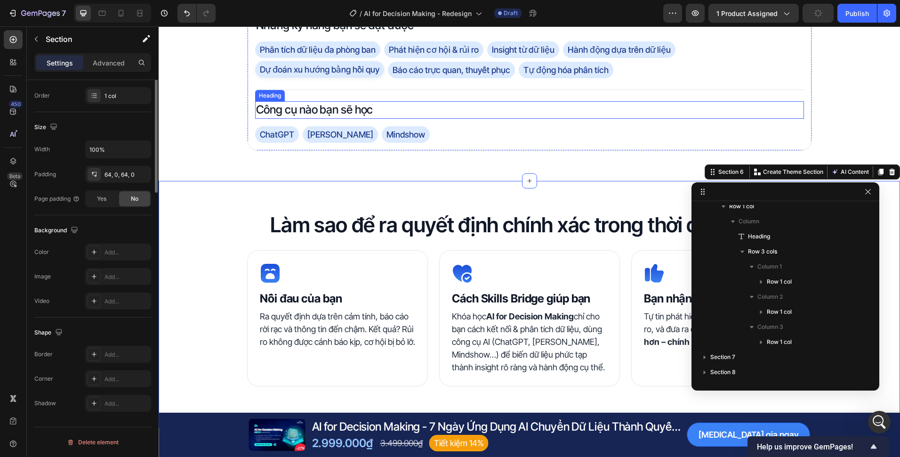
scroll to position [0, 0]
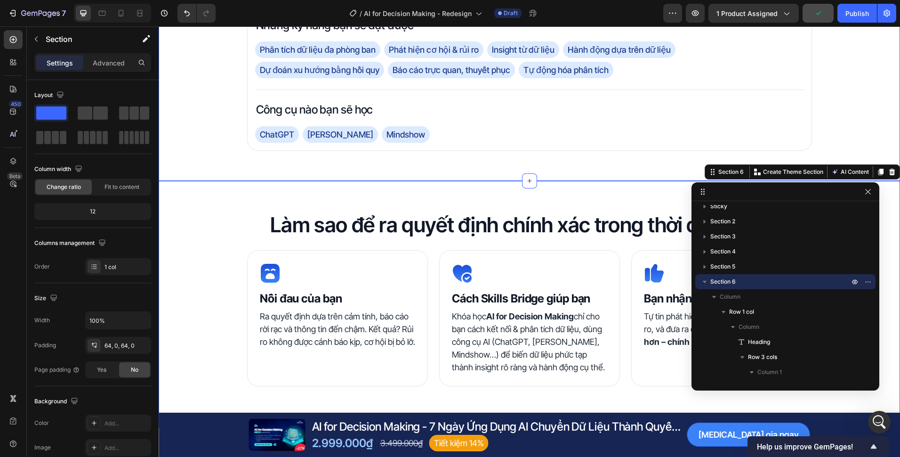
click at [818, 19] on button "button" at bounding box center [818, 13] width 31 height 19
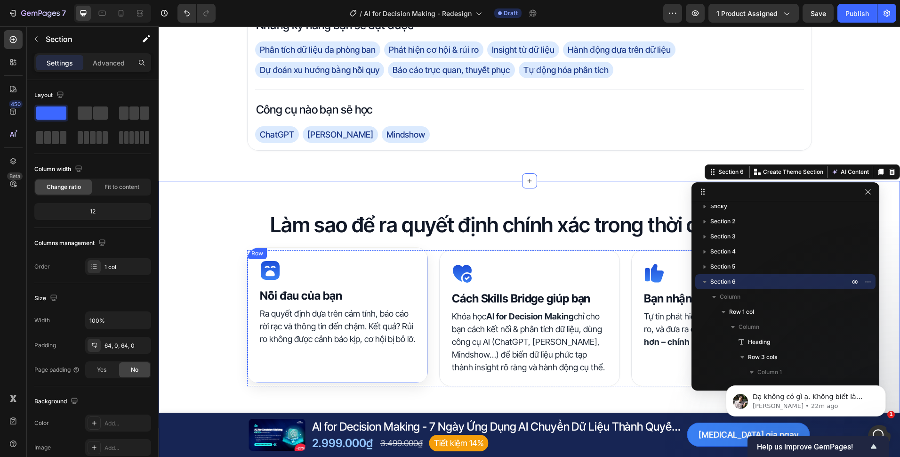
click at [415, 266] on div "Icon Nỗi đau của bạn Heading Ra quyết định dựa trên cảm tính, báo cáo rời rạc v…" at bounding box center [337, 315] width 181 height 136
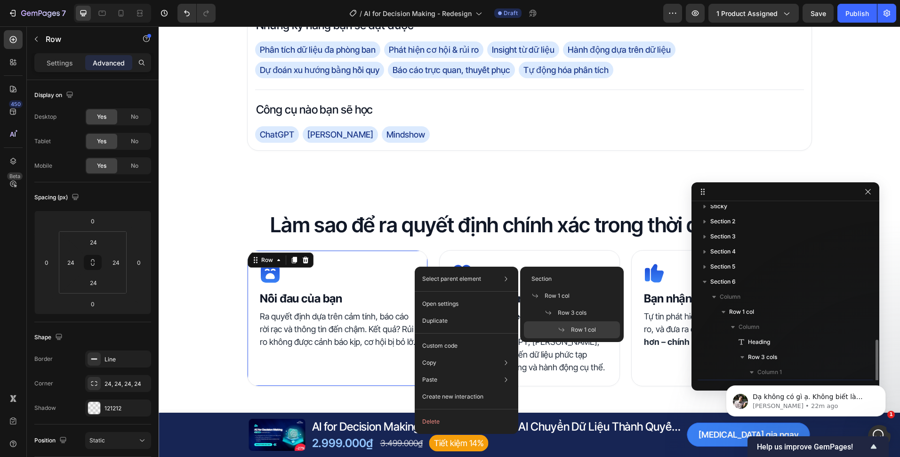
scroll to position [112, 0]
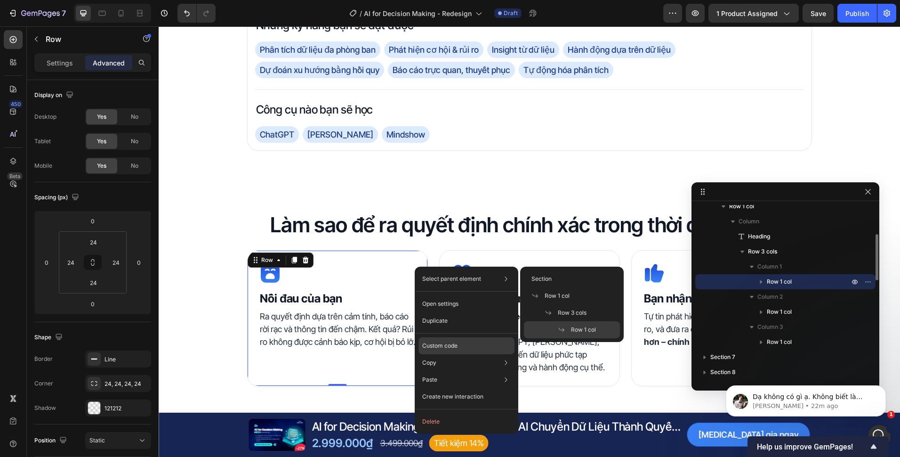
click at [447, 340] on div "Custom code" at bounding box center [467, 345] width 96 height 17
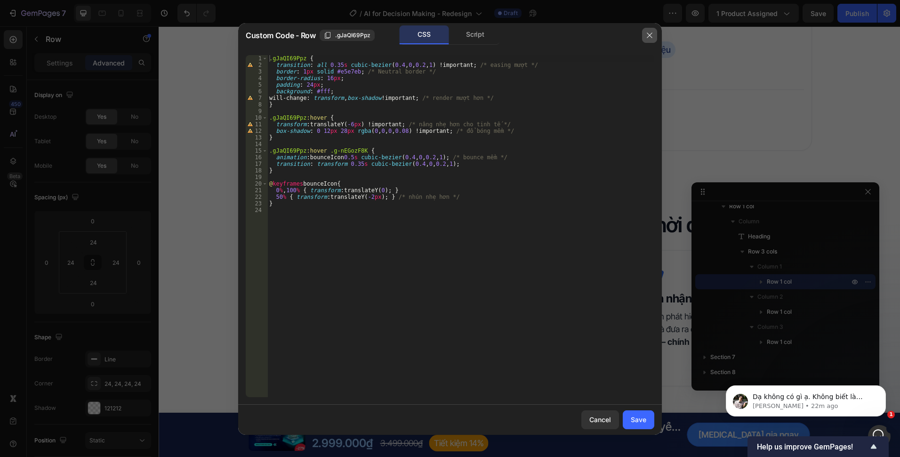
click at [649, 36] on icon "button" at bounding box center [650, 36] width 8 height 8
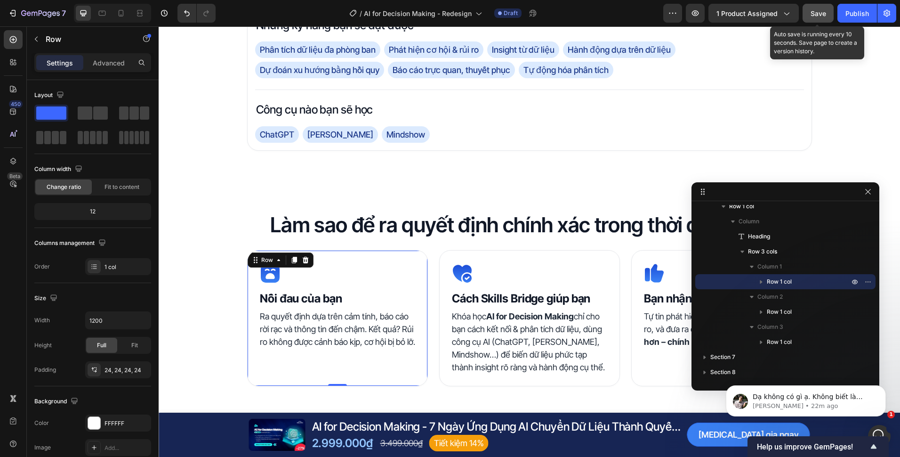
click at [818, 16] on span "Save" at bounding box center [819, 13] width 16 height 8
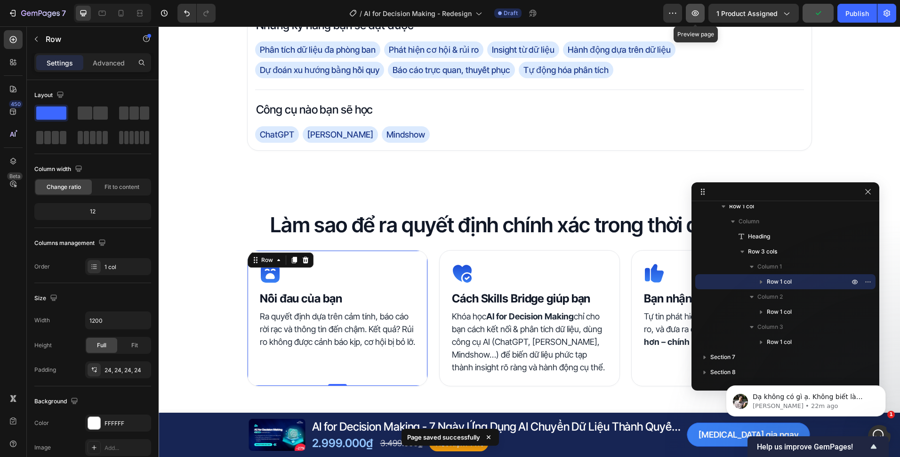
click at [696, 18] on button "button" at bounding box center [695, 13] width 19 height 19
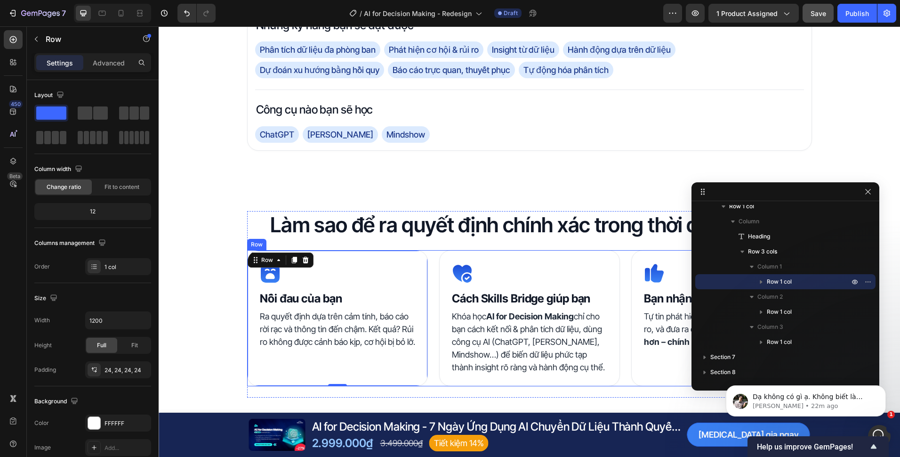
click at [430, 297] on div "Icon Nỗi đau của bạn Heading Ra quyết định dựa trên cảm tính, báo cáo rời rạc v…" at bounding box center [529, 318] width 565 height 136
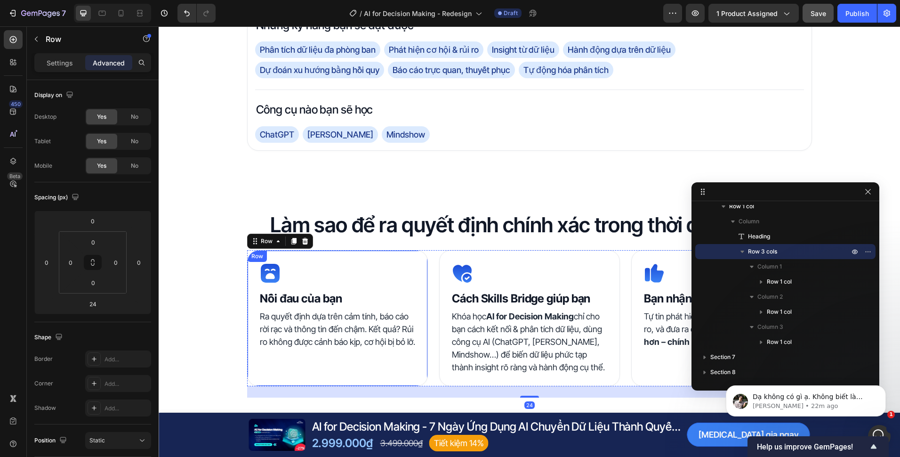
click at [421, 299] on div "Icon Nỗi đau của bạn Heading Ra quyết định dựa trên cảm tính, báo cáo rời rạc v…" at bounding box center [337, 318] width 181 height 136
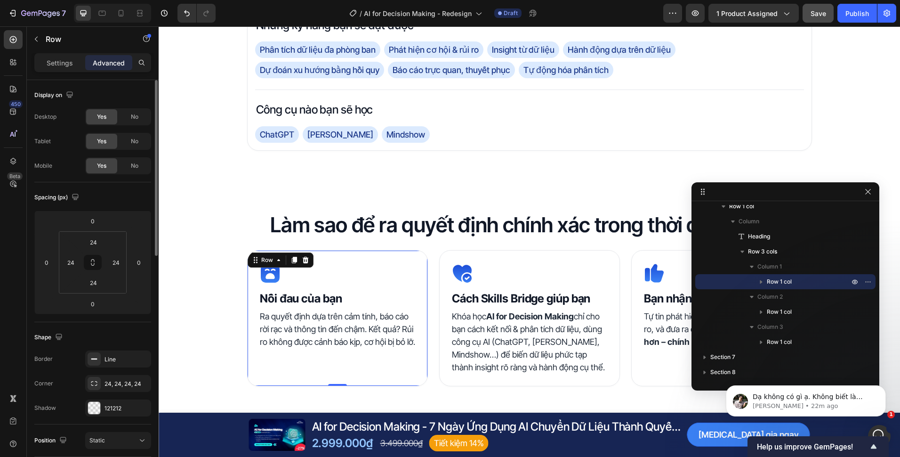
scroll to position [235, 0]
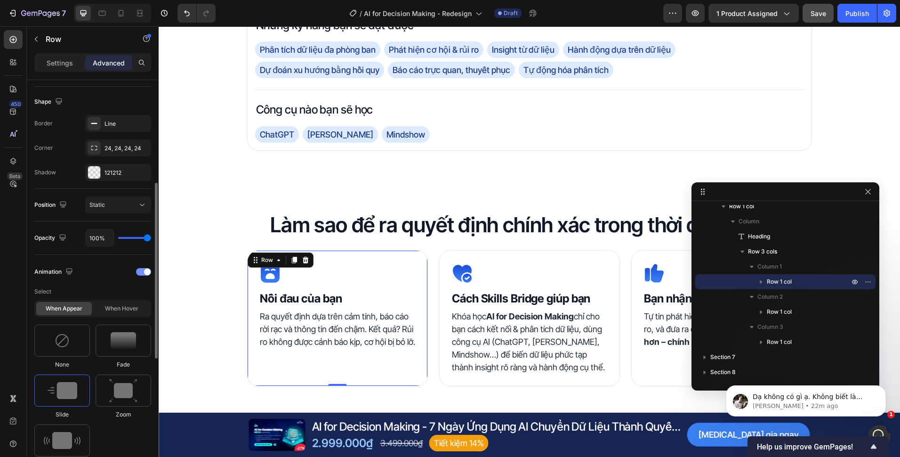
click at [141, 266] on div "Animation" at bounding box center [92, 271] width 117 height 15
drag, startPoint x: 144, startPoint y: 269, endPoint x: 65, endPoint y: 242, distance: 83.4
click at [144, 269] on div at bounding box center [143, 272] width 15 height 8
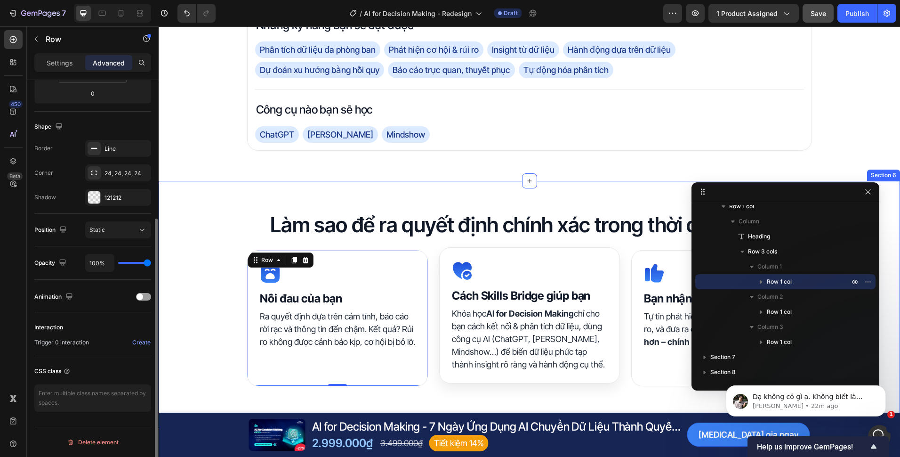
scroll to position [210, 0]
click at [443, 274] on div "Icon Cách Skills Bridge giúp bạn Heading Khóa học AI for Decision Making chỉ ch…" at bounding box center [529, 315] width 181 height 136
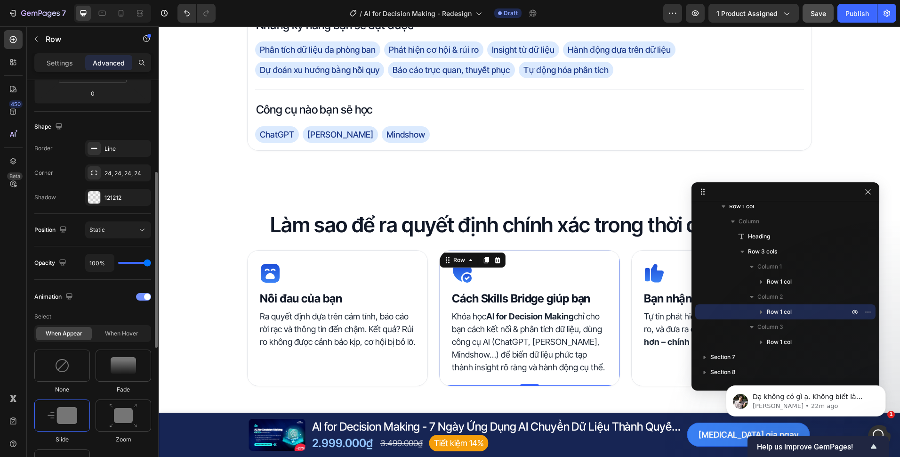
click at [140, 303] on div "Animation" at bounding box center [92, 296] width 117 height 15
click at [144, 298] on span at bounding box center [147, 296] width 7 height 7
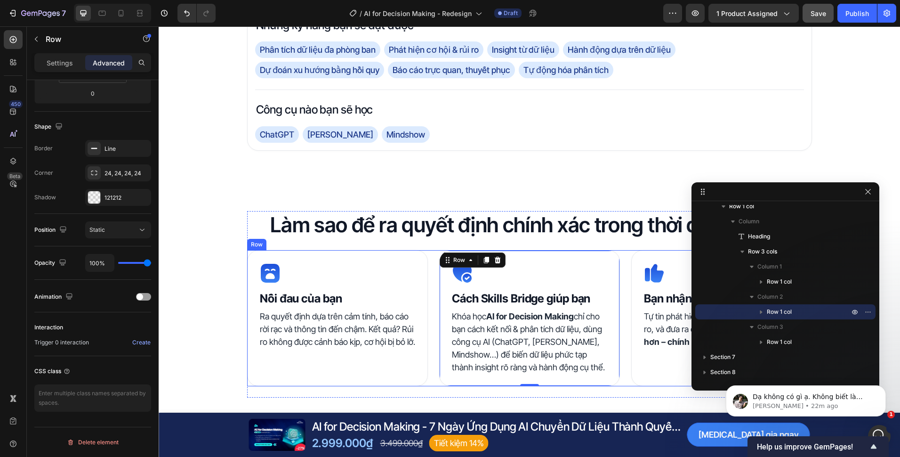
click at [631, 270] on div "Icon Bạn nhận được gì Heading Tự tin phát hiện cơ hội sớm, giảm thiểu rủi ro, v…" at bounding box center [721, 318] width 181 height 136
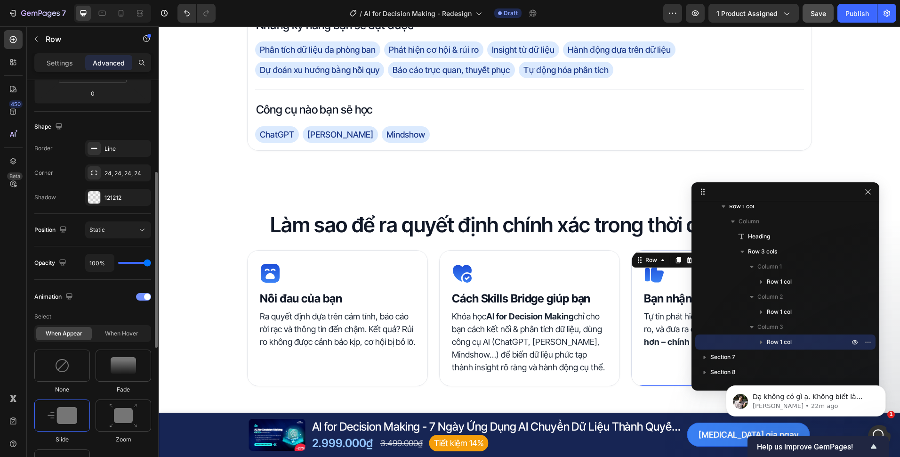
click at [141, 297] on div at bounding box center [143, 297] width 15 height 8
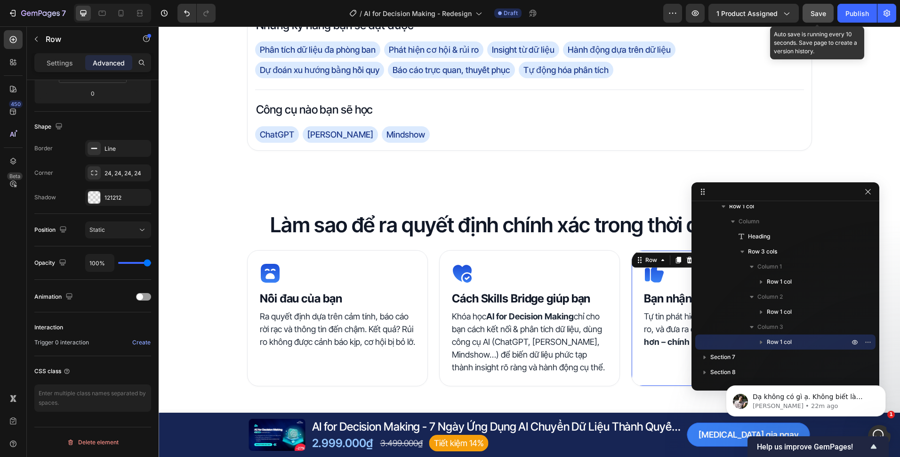
click at [824, 11] on span "Save" at bounding box center [819, 13] width 16 height 8
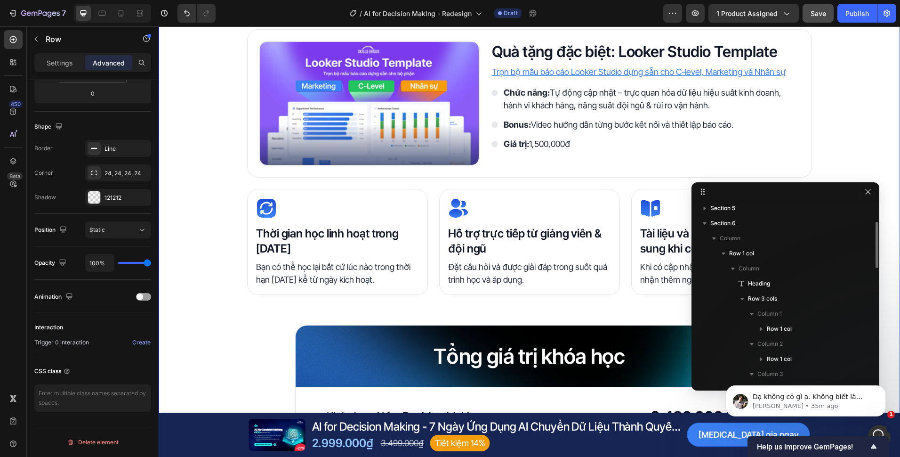
scroll to position [1961, 0]
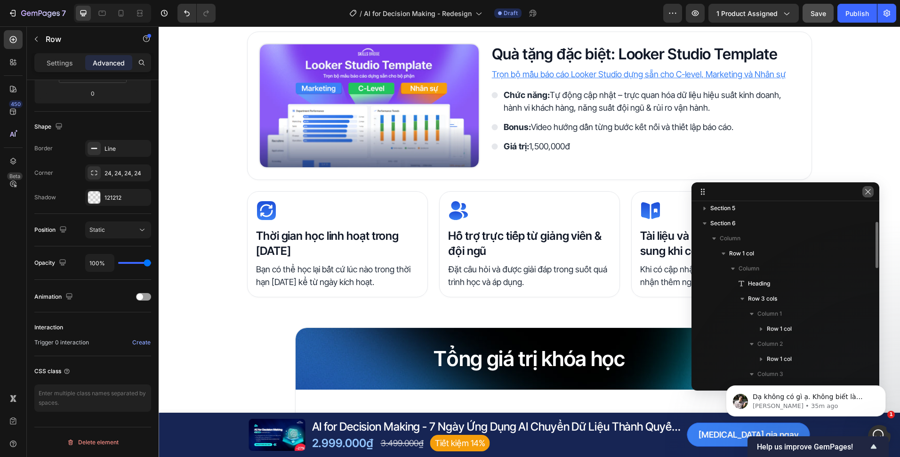
click at [865, 194] on icon "button" at bounding box center [868, 192] width 8 height 8
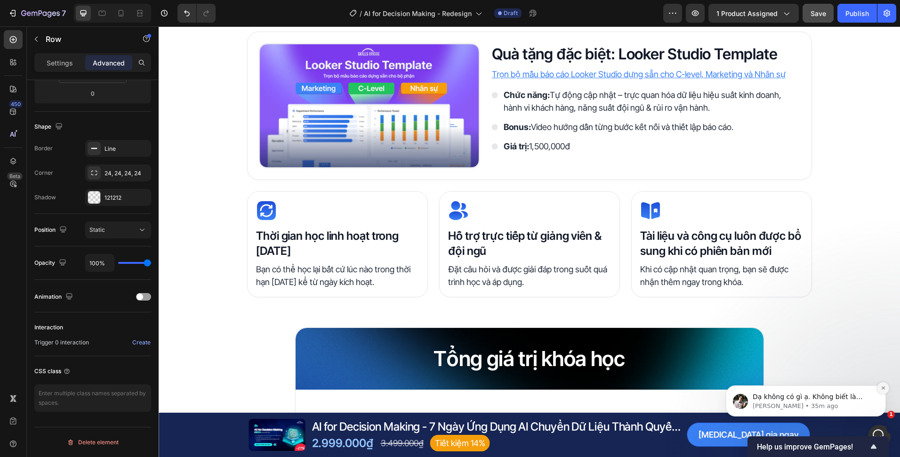
click at [883, 390] on icon "Dismiss notification" at bounding box center [883, 387] width 5 height 5
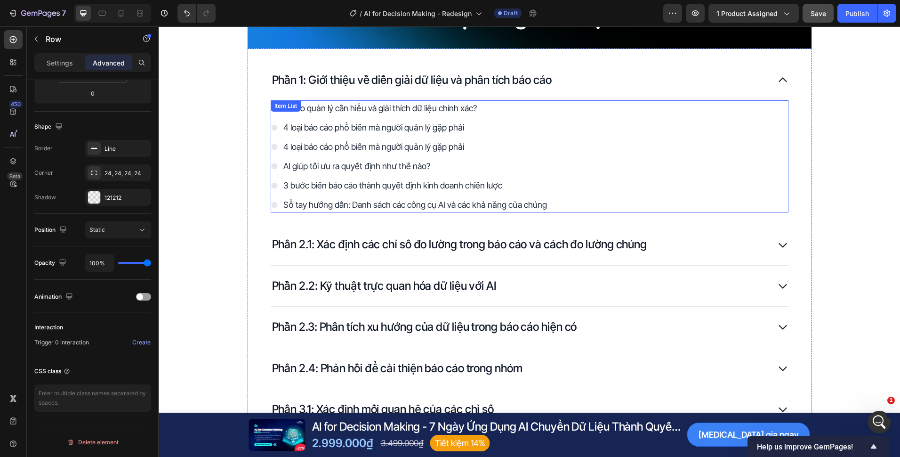
scroll to position [1114, 0]
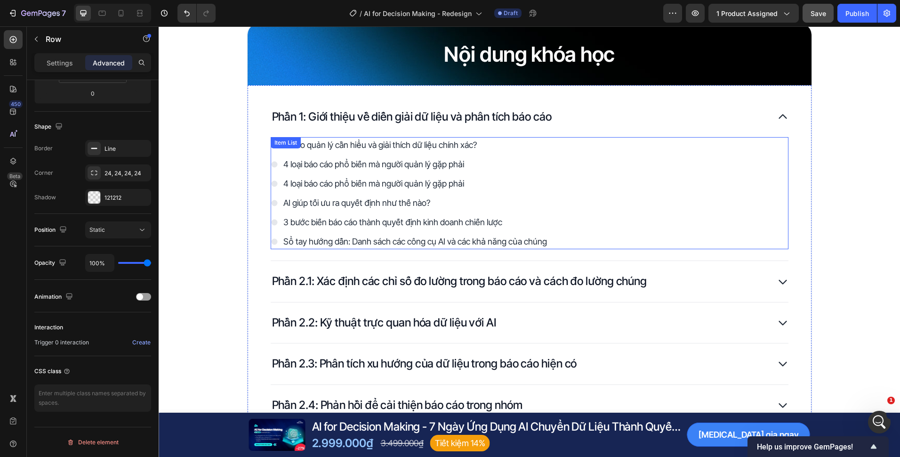
click at [329, 184] on p "4 loại báo cáo phổ biến mà người quản lý gặp phải" at bounding box center [415, 183] width 264 height 13
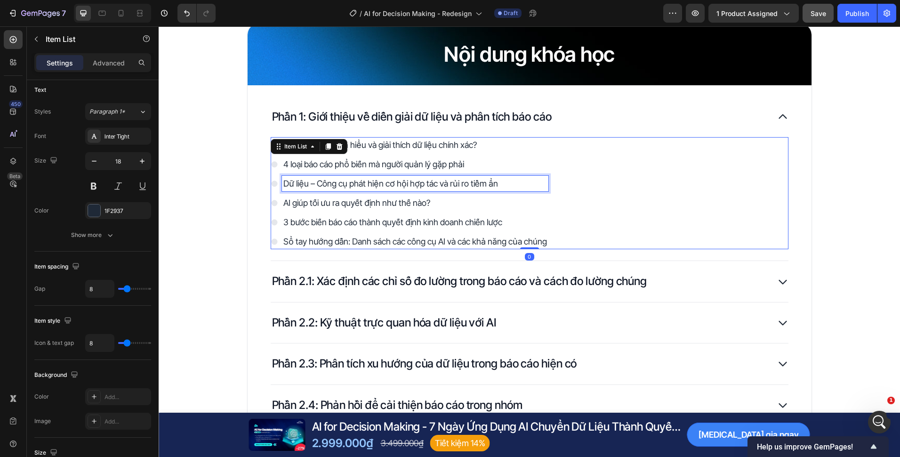
scroll to position [0, 0]
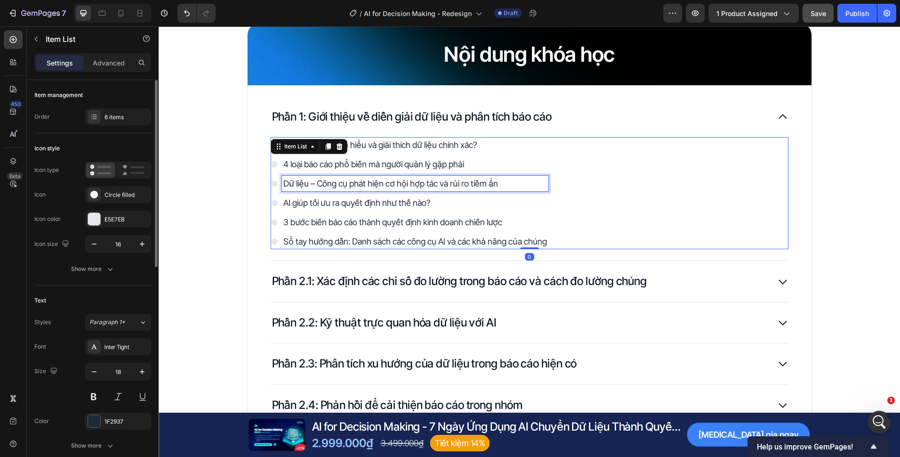
click at [183, 204] on div "Nội dung khóa học Heading Row Phần 1: Giới thiệu về diễn giải dữ liệu và phân t…" at bounding box center [530, 314] width 742 height 583
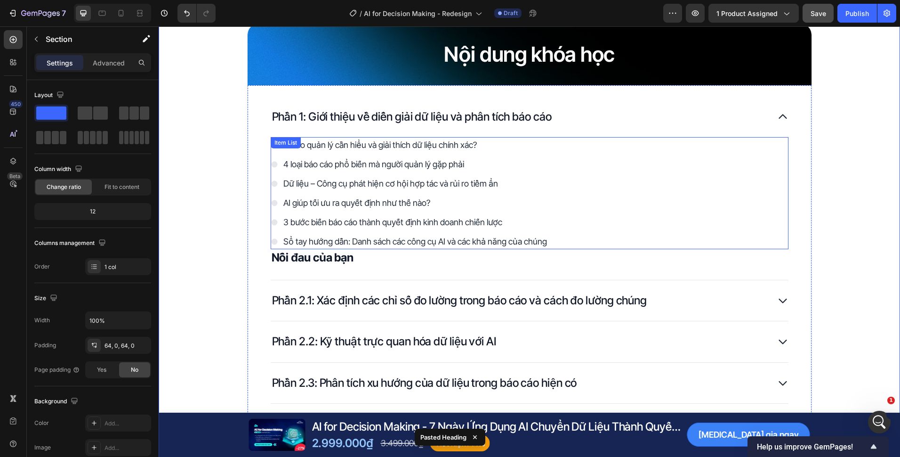
click at [412, 177] on p "Dữ liệu – Công cụ phát hiện cơ hội hợp tác và rủi ro tiềm ẩn" at bounding box center [415, 183] width 264 height 13
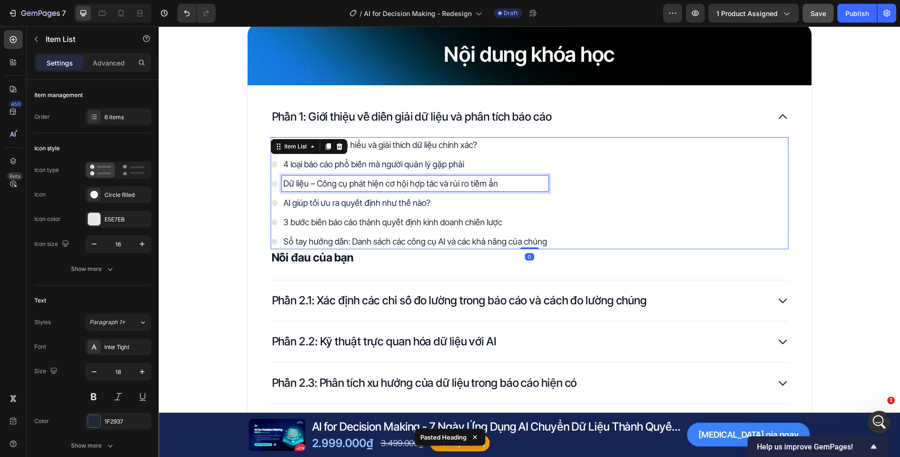
click at [493, 187] on p "Dữ liệu – Công cụ phát hiện cơ hội hợp tác và rủi ro tiềm ẩn" at bounding box center [415, 183] width 264 height 13
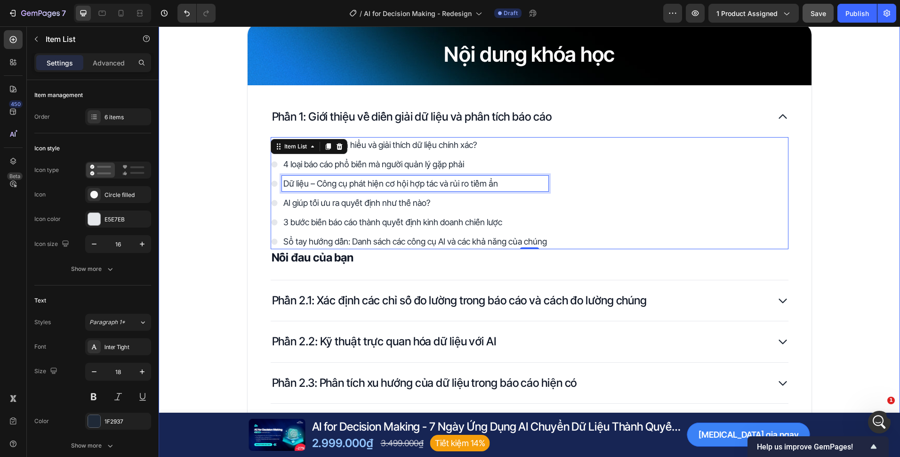
click at [240, 216] on div "Nội dung khóa học Heading Row Phần 1: Giới thiệu về diễn giải dữ liệu và phân t…" at bounding box center [530, 324] width 742 height 602
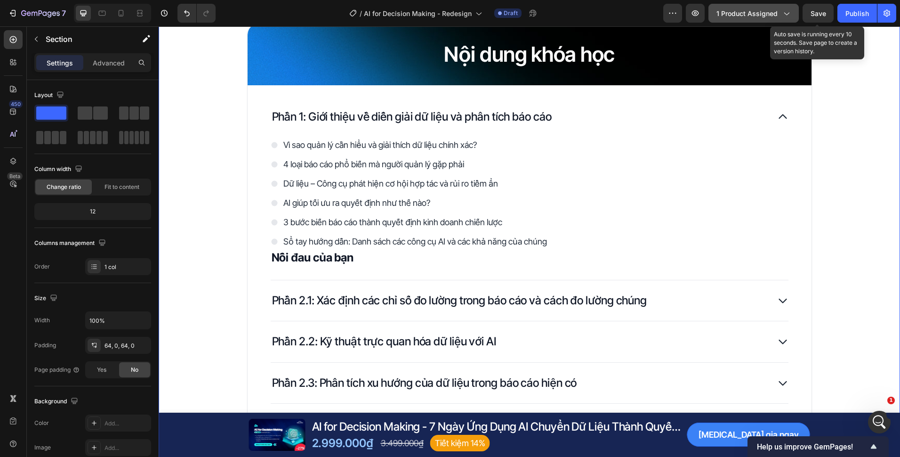
drag, startPoint x: 806, startPoint y: 11, endPoint x: 743, endPoint y: 5, distance: 63.4
click at [807, 11] on button "Save" at bounding box center [818, 13] width 31 height 19
click at [818, 11] on span "Save" at bounding box center [819, 13] width 16 height 8
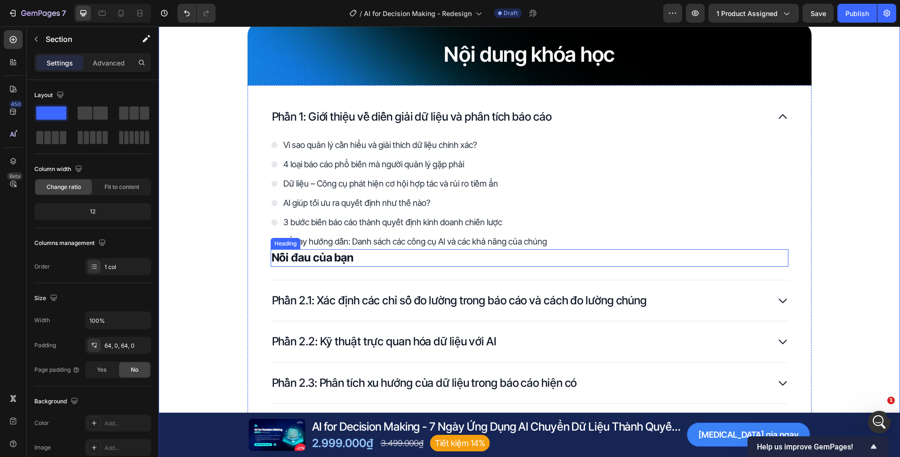
click at [336, 258] on strong "Nỗi đau của bạn" at bounding box center [313, 257] width 82 height 14
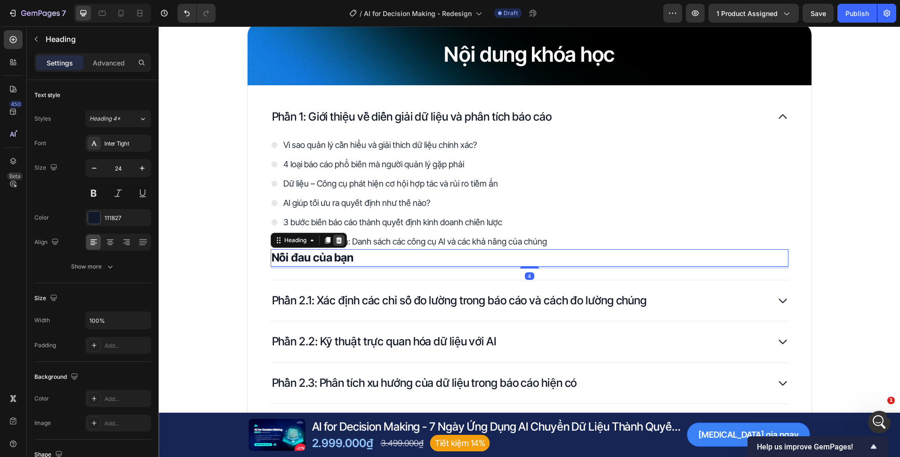
click at [335, 239] on icon at bounding box center [339, 240] width 8 height 8
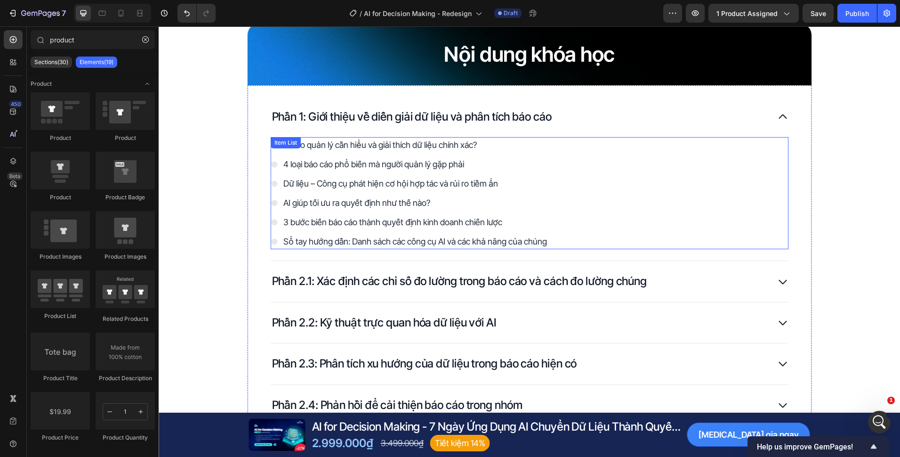
click at [214, 197] on div "Nội dung khóa học Heading Row Phần 1: Giới thiệu về diễn giải dữ liệu và phân t…" at bounding box center [530, 314] width 742 height 583
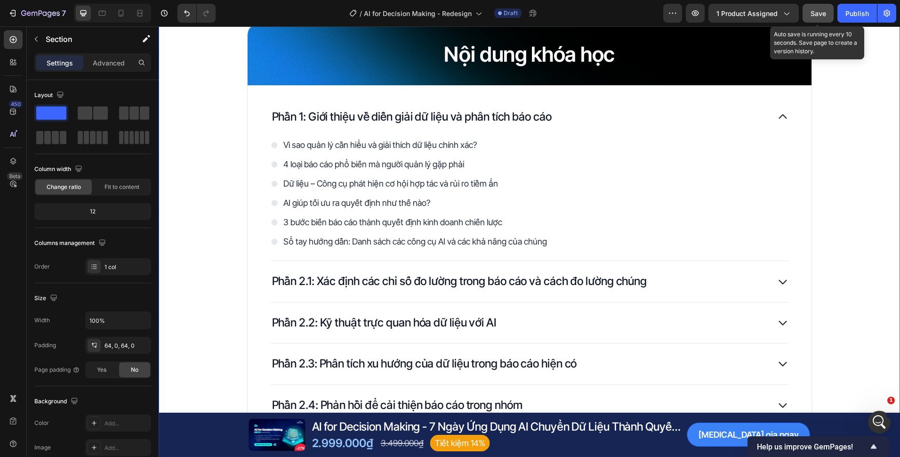
click at [809, 17] on button "Save" at bounding box center [818, 13] width 31 height 19
